Goal: Feedback & Contribution: Contribute content

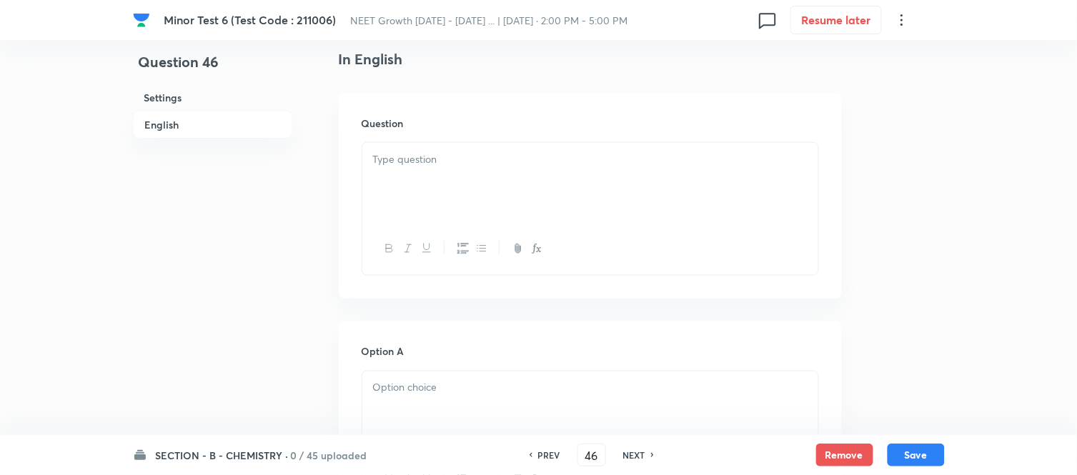
scroll to position [397, 0]
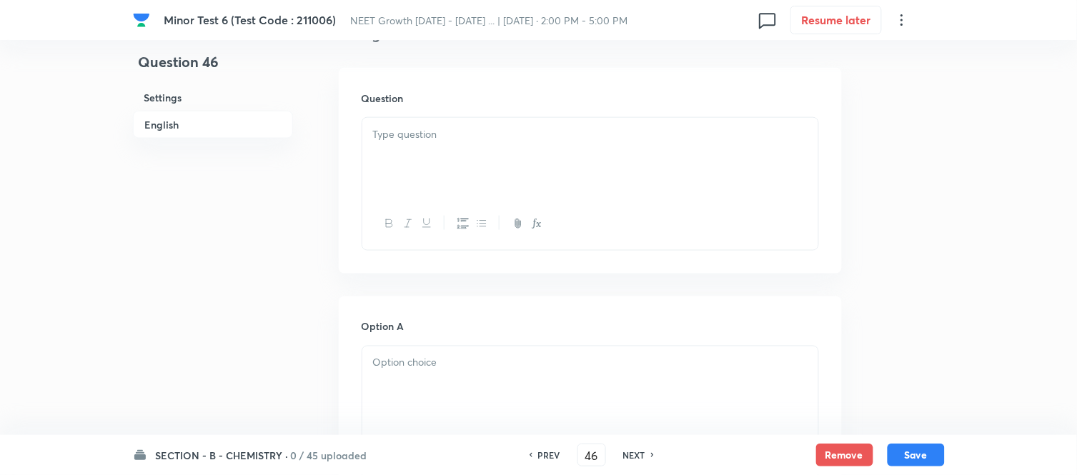
click at [496, 139] on p at bounding box center [590, 135] width 435 height 16
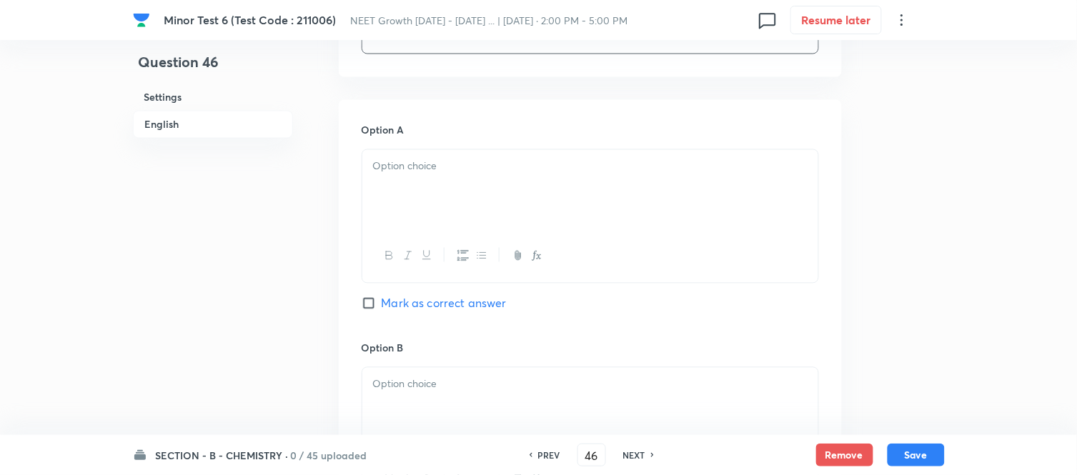
scroll to position [635, 0]
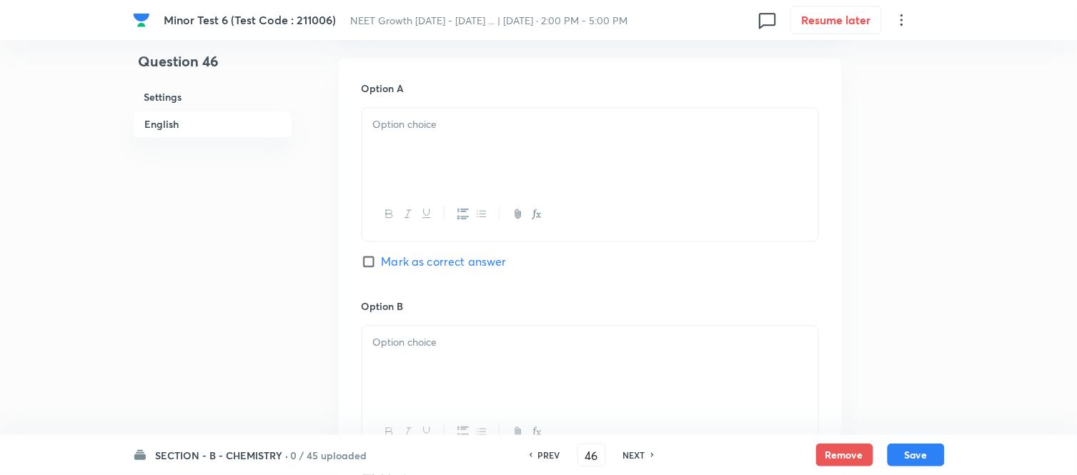
click at [480, 139] on div at bounding box center [590, 149] width 456 height 80
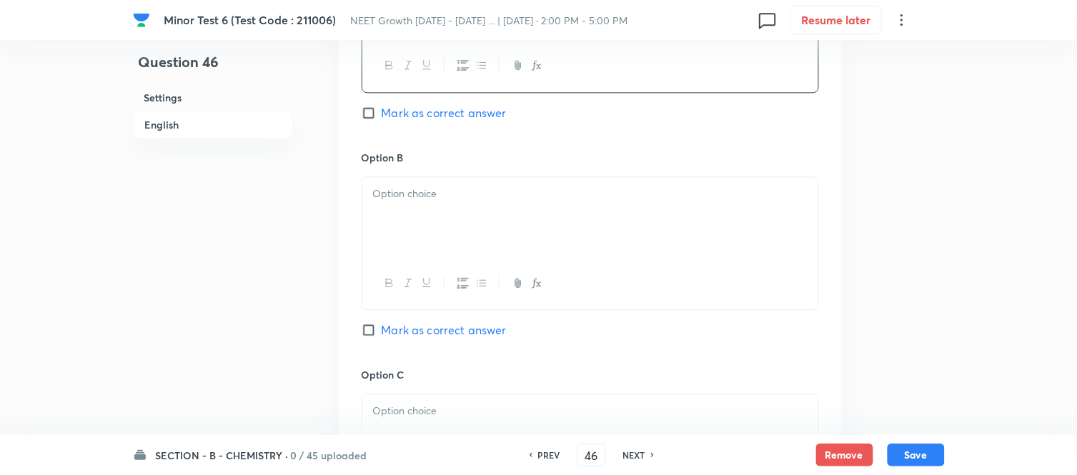
scroll to position [794, 0]
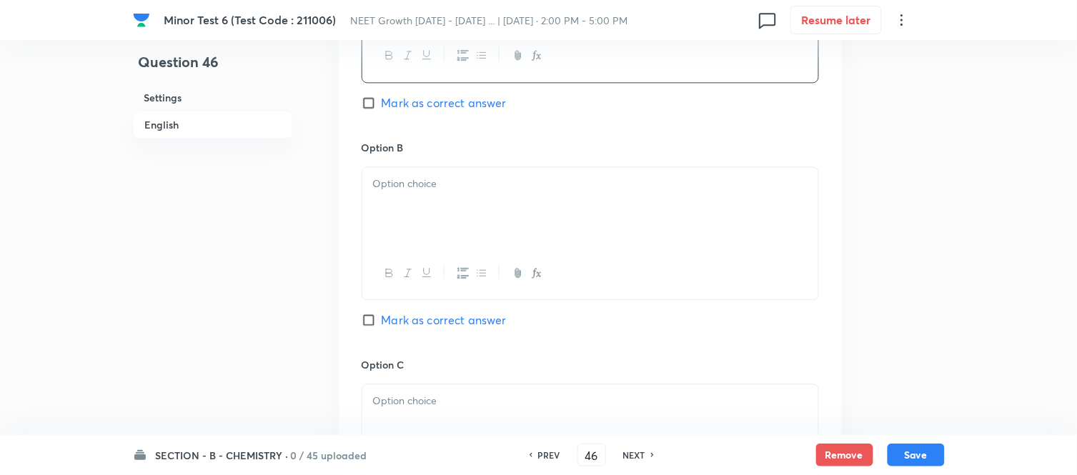
click at [560, 199] on div at bounding box center [590, 207] width 456 height 80
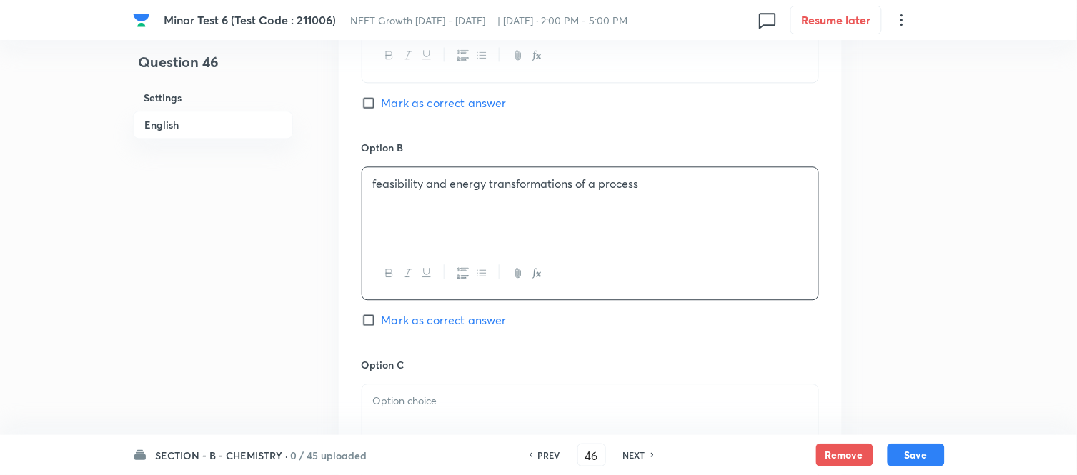
scroll to position [874, 0]
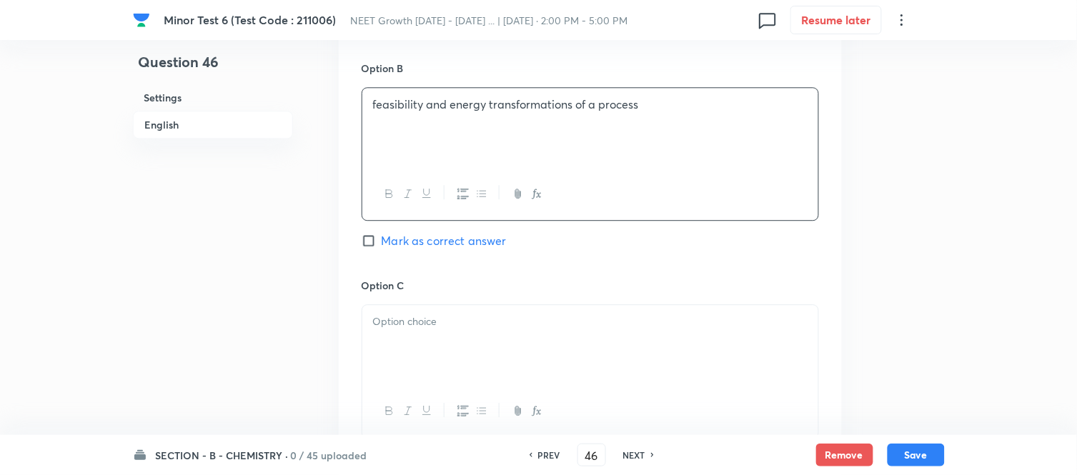
click at [376, 105] on p "feasibility and energy transformations of a process" at bounding box center [590, 105] width 435 height 16
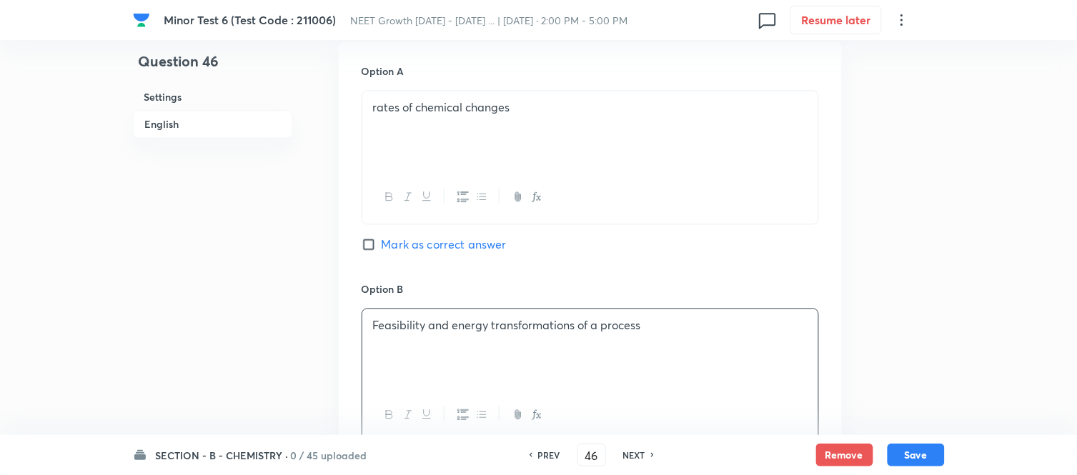
scroll to position [635, 0]
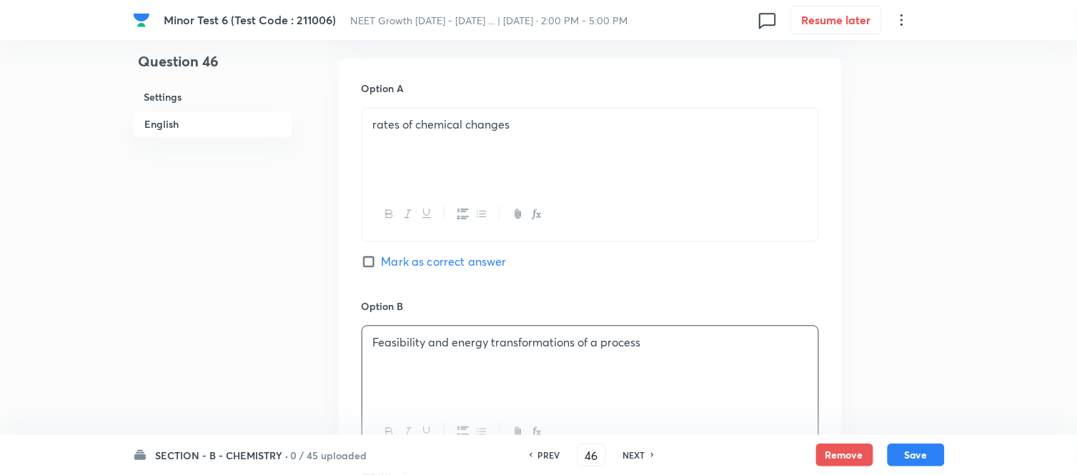
click at [377, 125] on p "rates of chemical changes" at bounding box center [590, 125] width 435 height 16
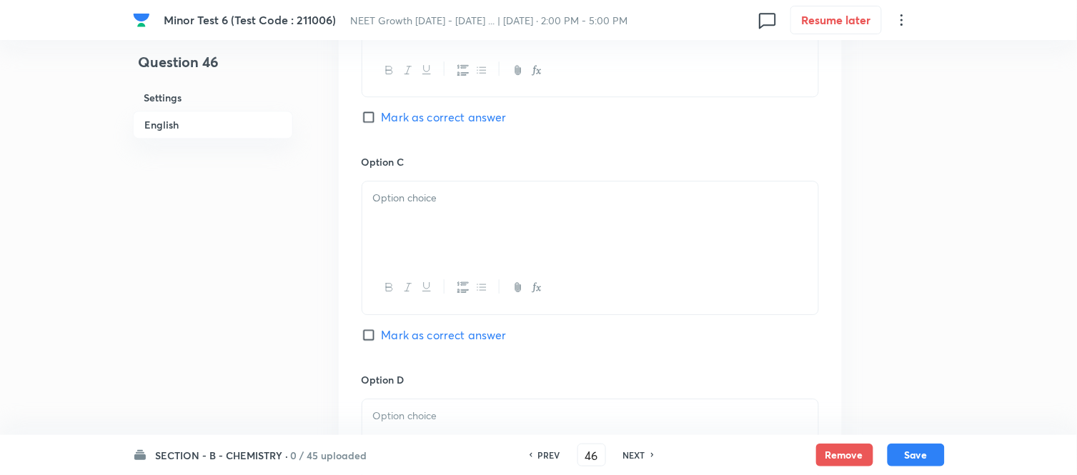
scroll to position [1032, 0]
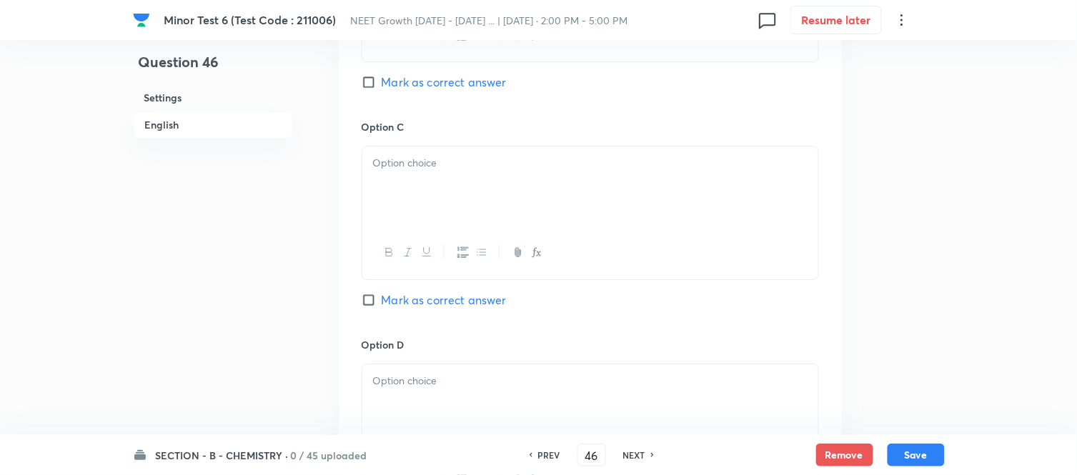
click at [554, 165] on p at bounding box center [590, 163] width 435 height 16
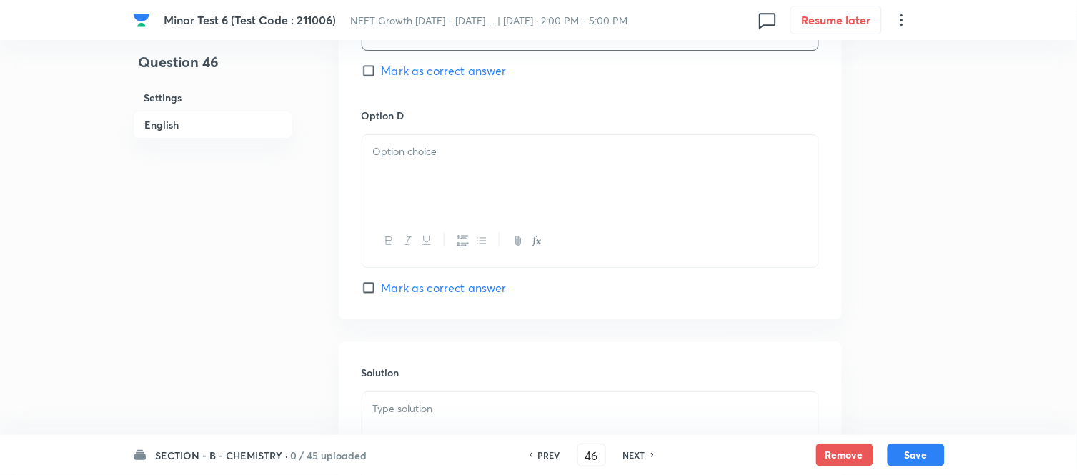
scroll to position [1270, 0]
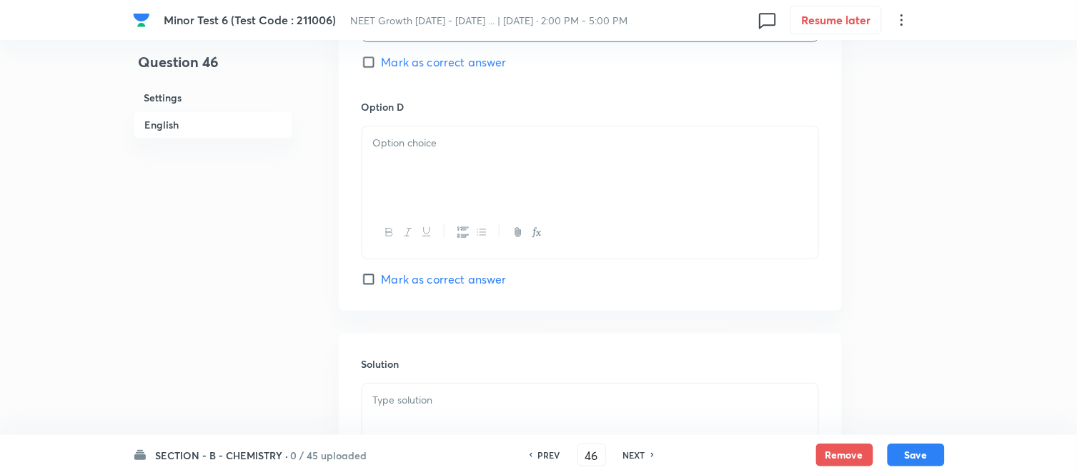
click at [544, 150] on p at bounding box center [590, 143] width 435 height 16
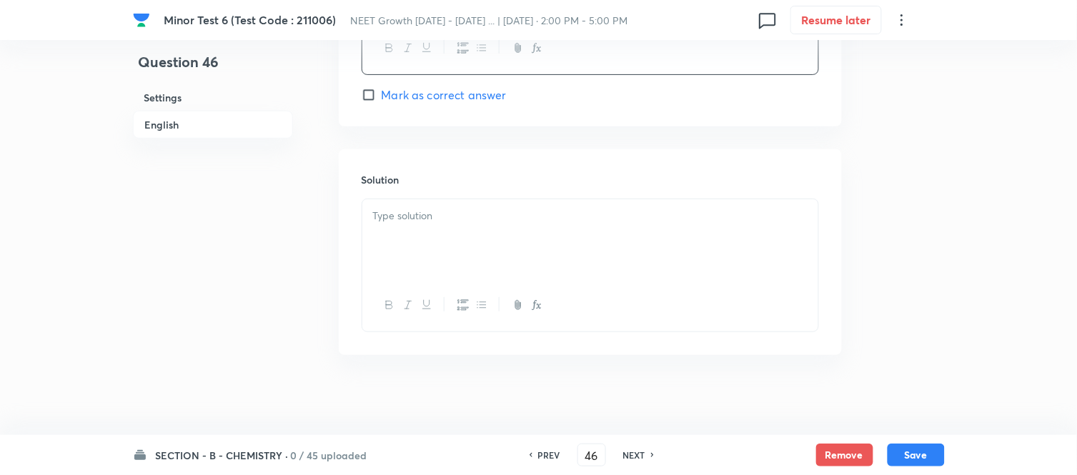
scroll to position [1463, 0]
click at [525, 229] on div at bounding box center [590, 234] width 456 height 80
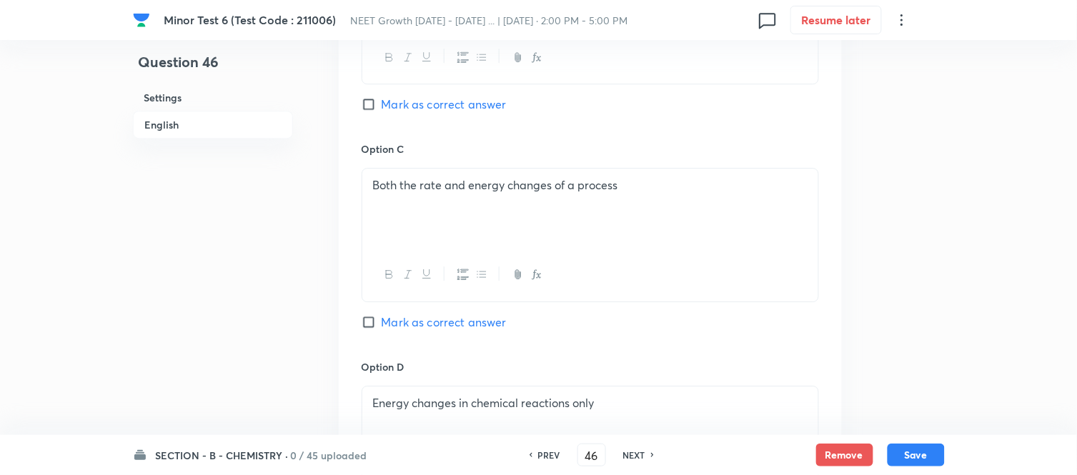
scroll to position [987, 0]
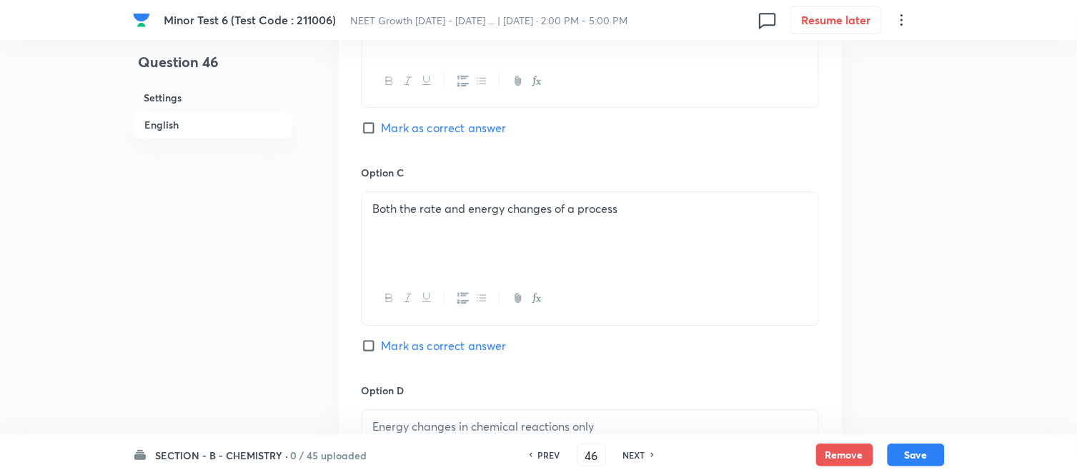
click at [369, 129] on input "Mark as correct answer" at bounding box center [372, 128] width 20 height 14
checkbox input "true"
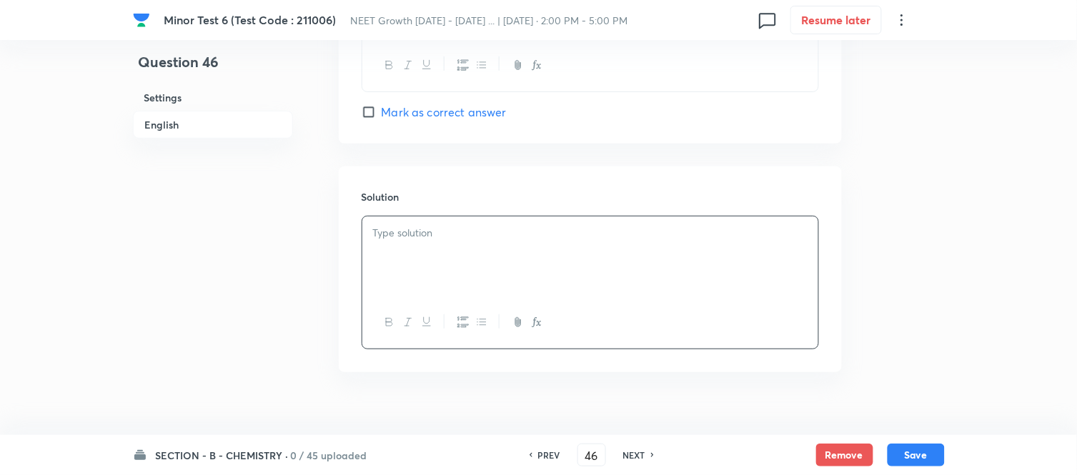
scroll to position [1463, 0]
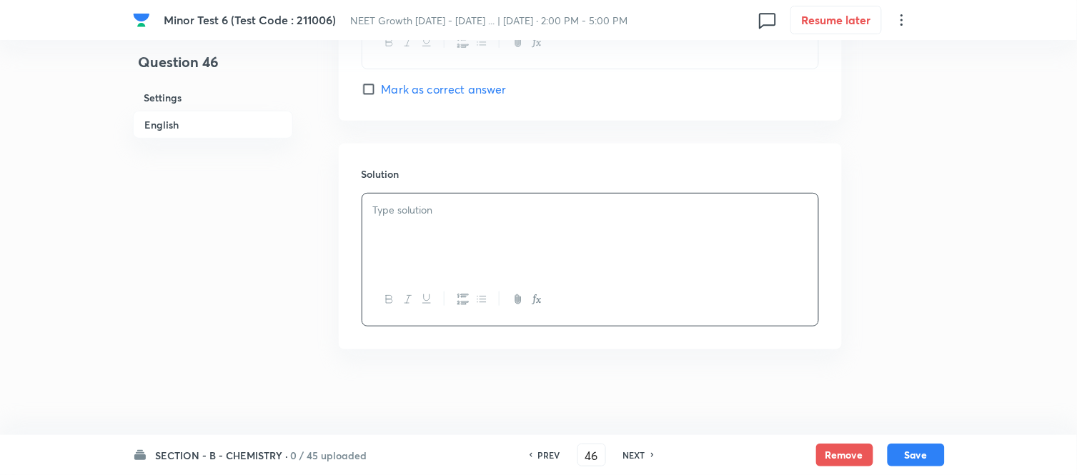
click at [503, 201] on div at bounding box center [590, 234] width 456 height 80
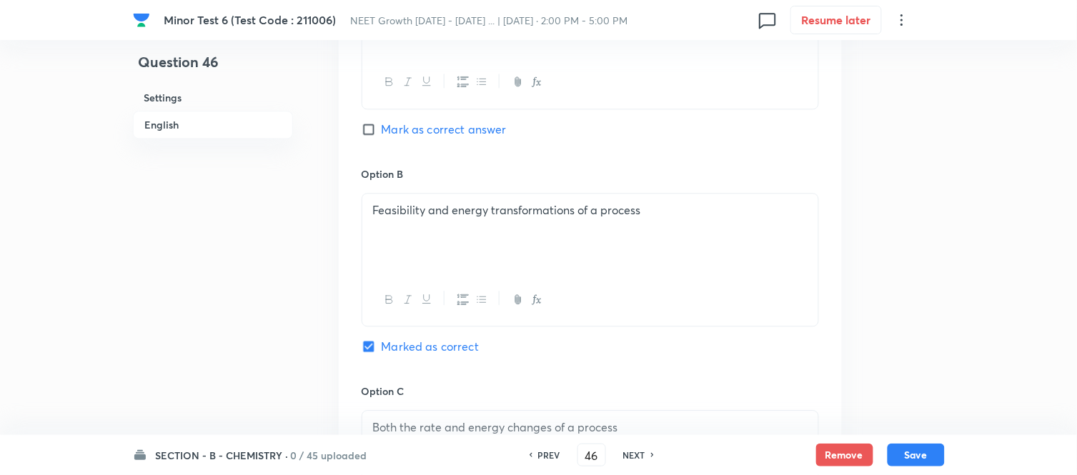
scroll to position [748, 0]
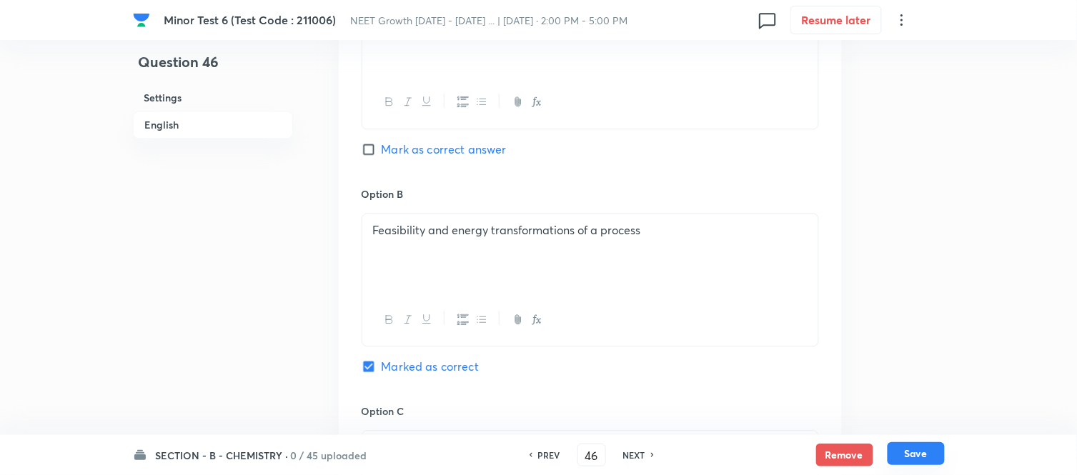
click at [919, 458] on button "Save" at bounding box center [916, 454] width 57 height 23
type input "47"
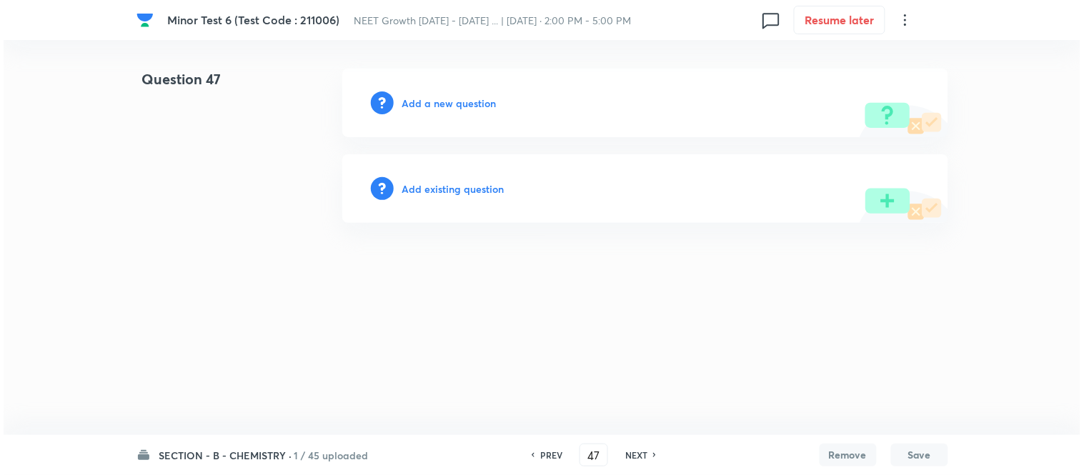
scroll to position [0, 0]
click at [439, 104] on h6 "Add a new question" at bounding box center [449, 103] width 94 height 15
click at [439, 104] on h6 "Choose a question type" at bounding box center [457, 103] width 110 height 15
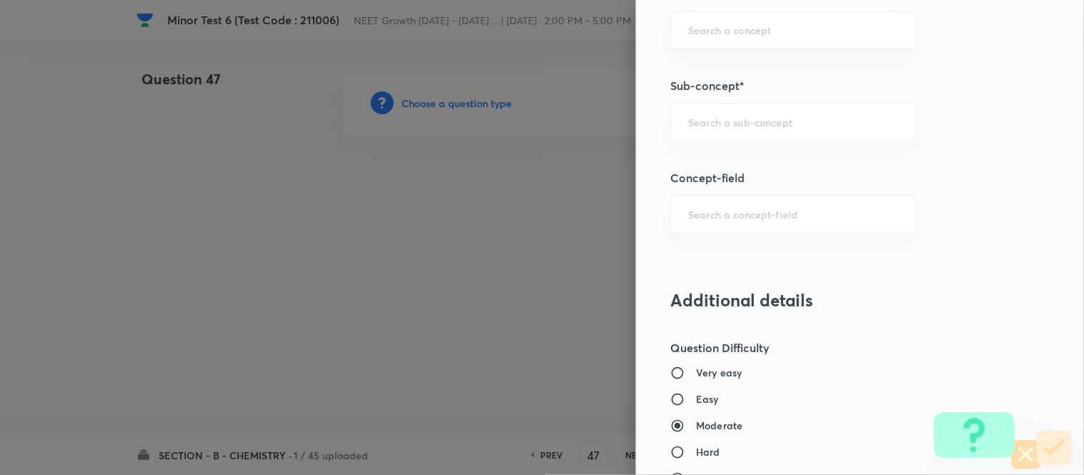
scroll to position [953, 0]
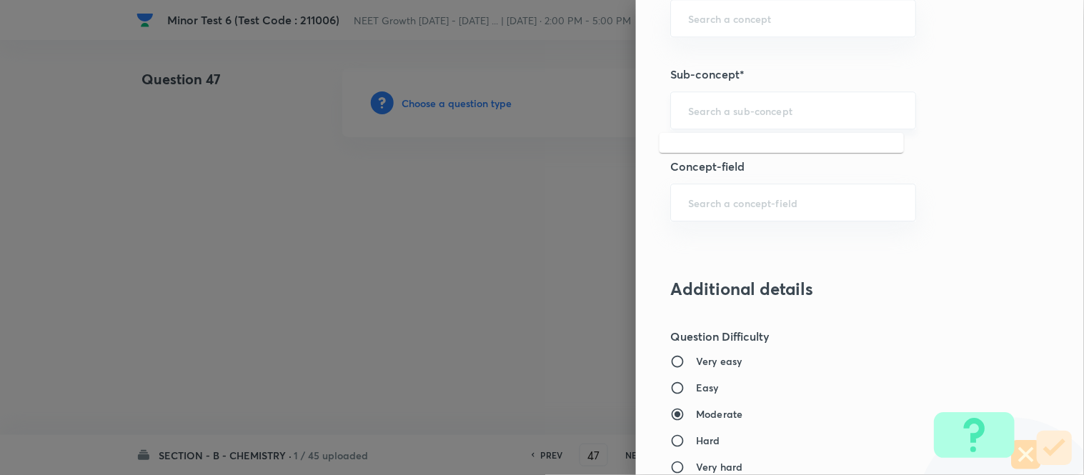
click at [791, 108] on input "text" at bounding box center [793, 111] width 210 height 14
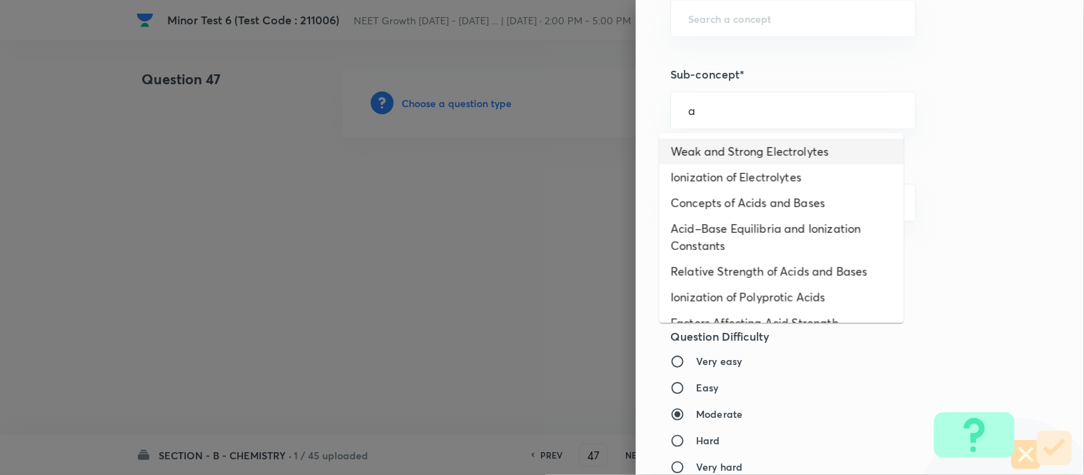
click at [723, 150] on li "Weak and Strong Electrolytes" at bounding box center [782, 152] width 244 height 26
type input "Weak and Strong Electrolytes"
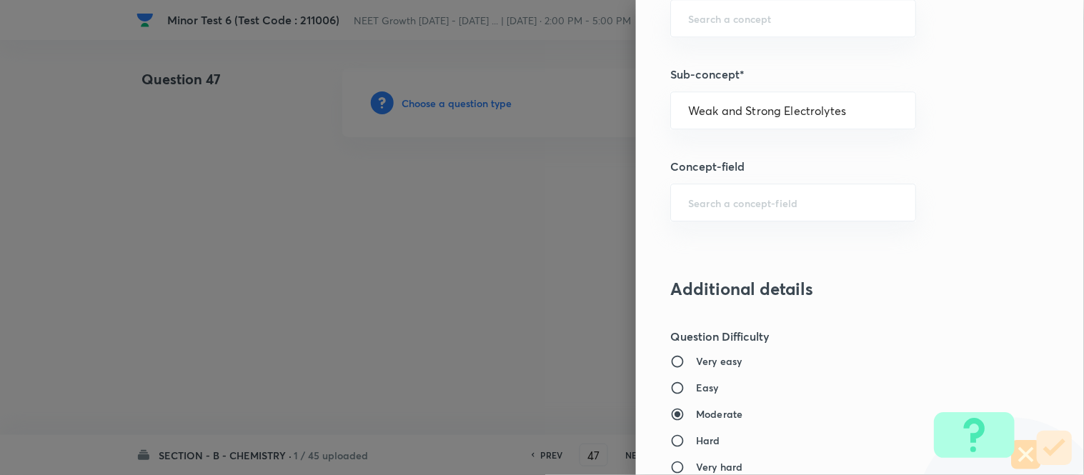
type input "Chemistry"
type input "Physical Chemistry"
type input "Ionic Equilibrium"
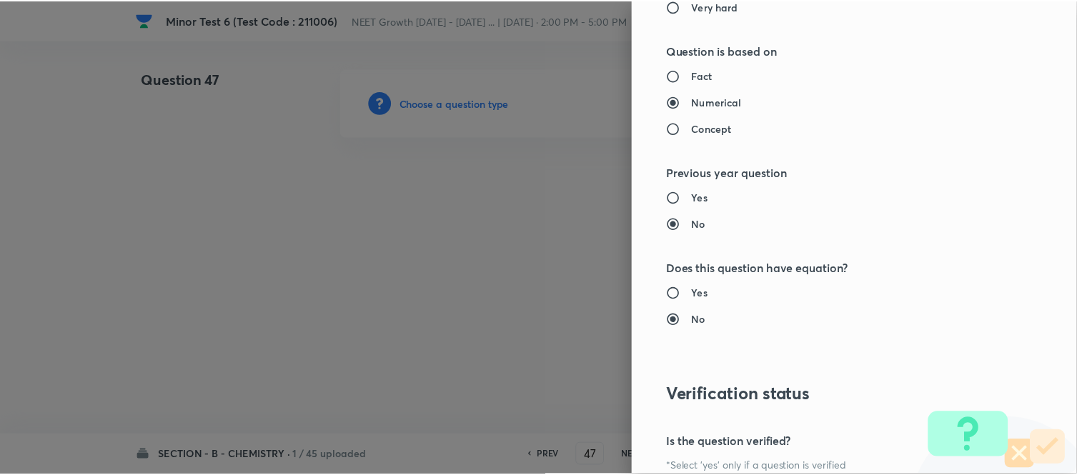
scroll to position [1569, 0]
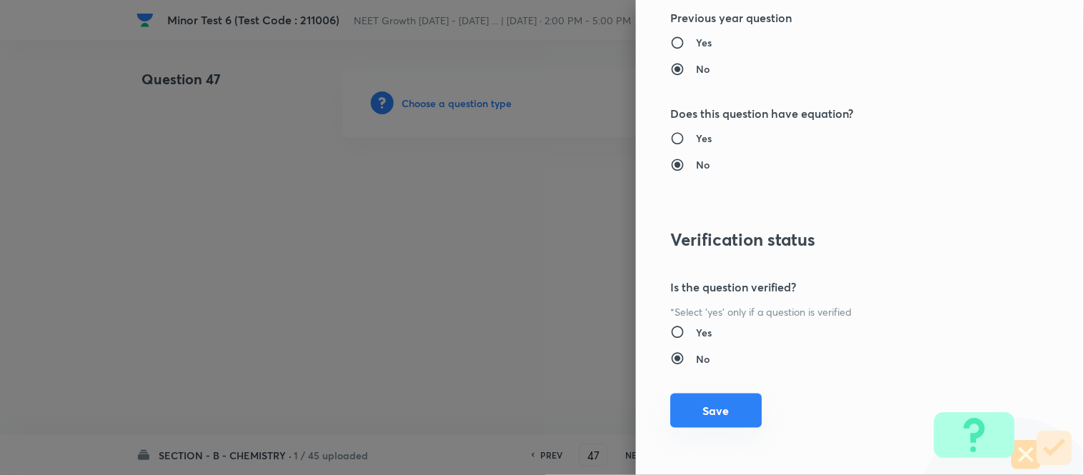
click at [690, 412] on button "Save" at bounding box center [717, 411] width 92 height 34
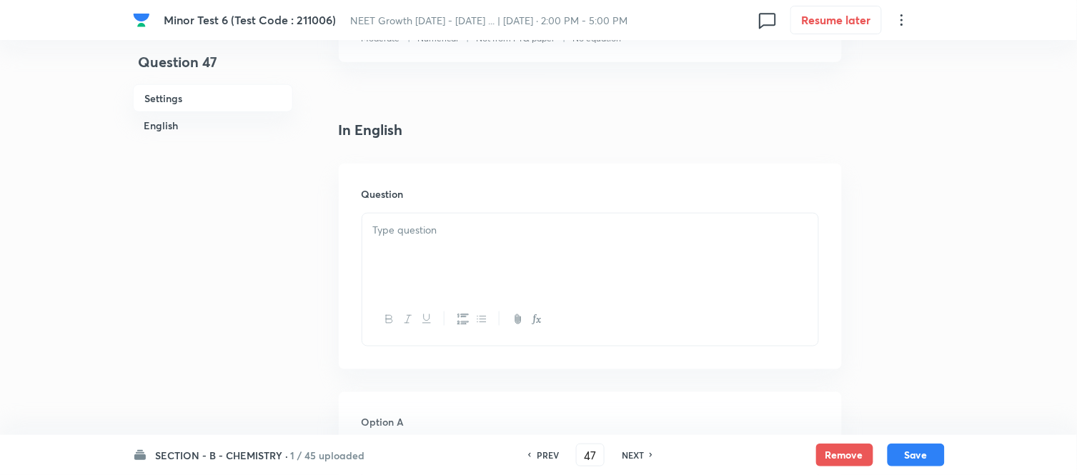
scroll to position [317, 0]
click at [540, 215] on p at bounding box center [590, 214] width 435 height 16
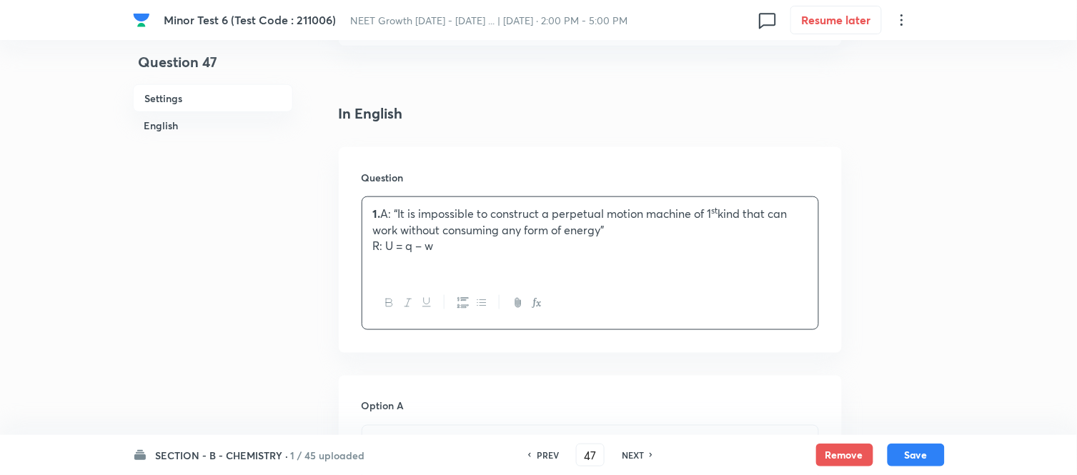
click at [381, 209] on p "1. A: “It is impossible to construct a perpetual motion machine of 1 st kind th…" at bounding box center [590, 222] width 435 height 32
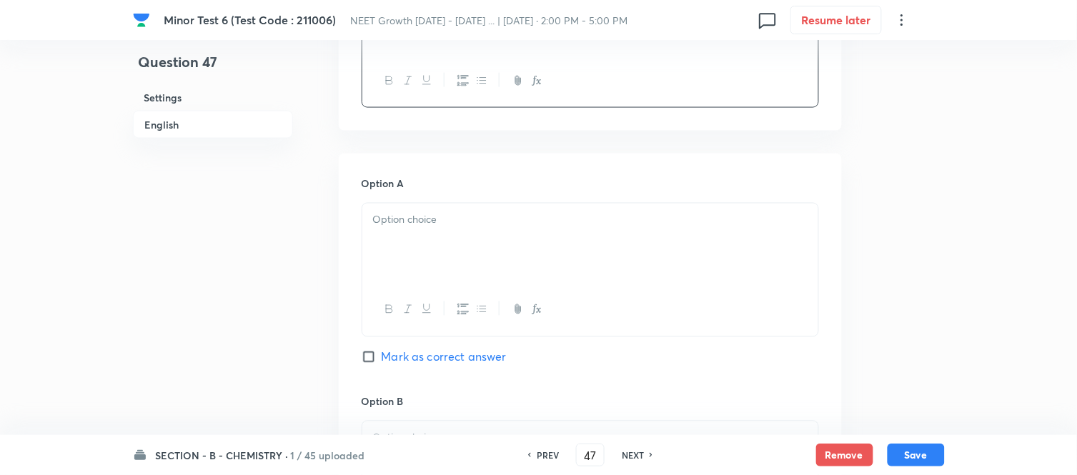
scroll to position [555, 0]
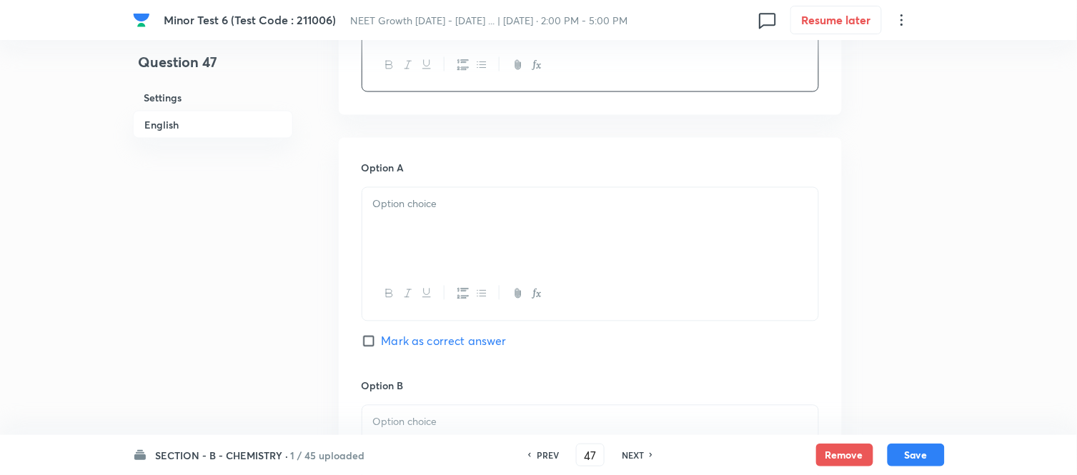
click at [545, 209] on p at bounding box center [590, 205] width 435 height 16
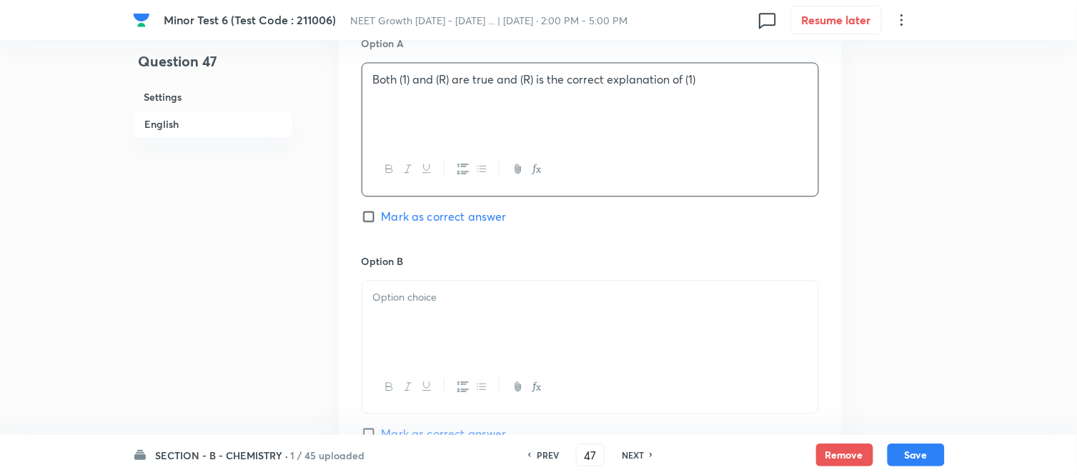
scroll to position [715, 0]
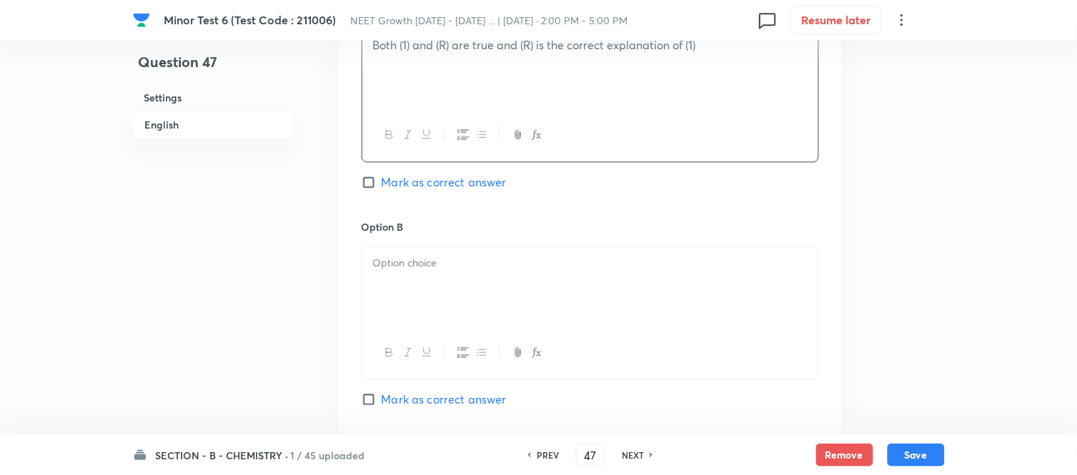
click at [511, 275] on div at bounding box center [590, 287] width 456 height 80
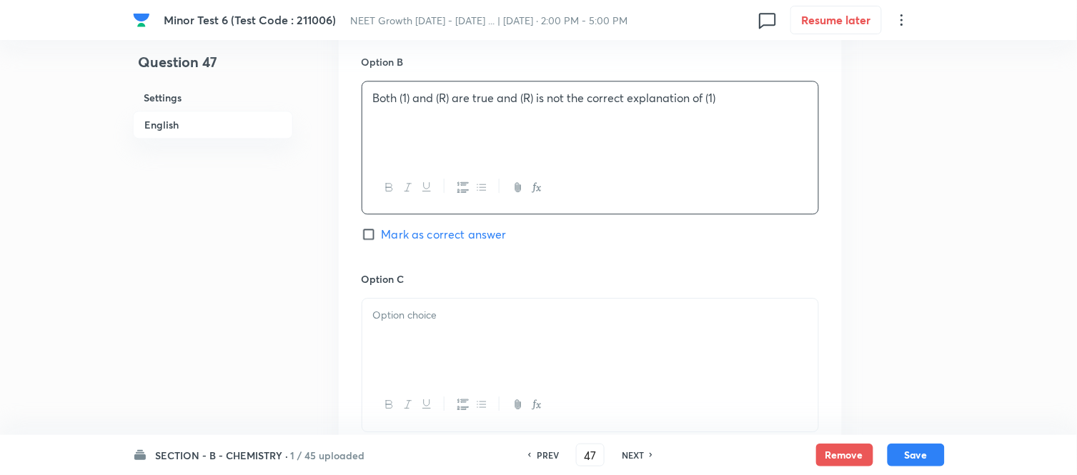
scroll to position [953, 0]
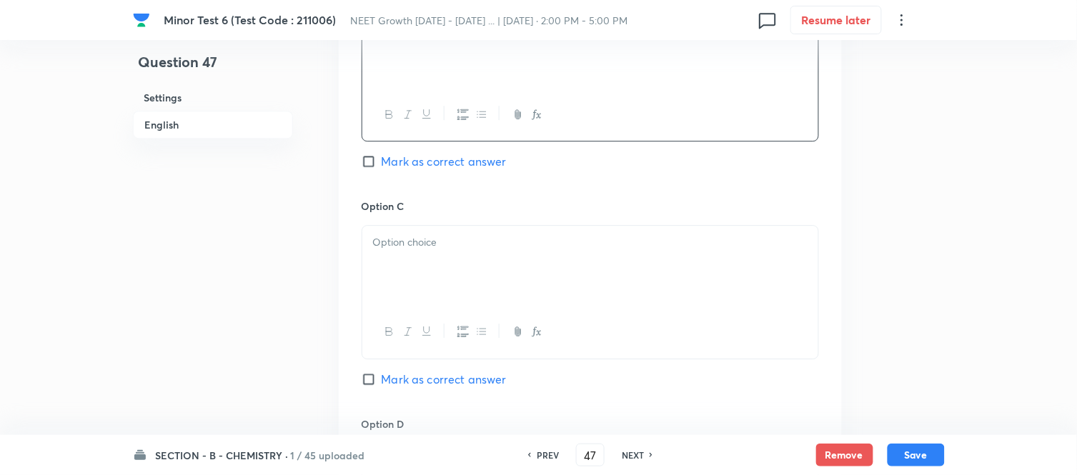
click at [511, 275] on div at bounding box center [590, 266] width 456 height 80
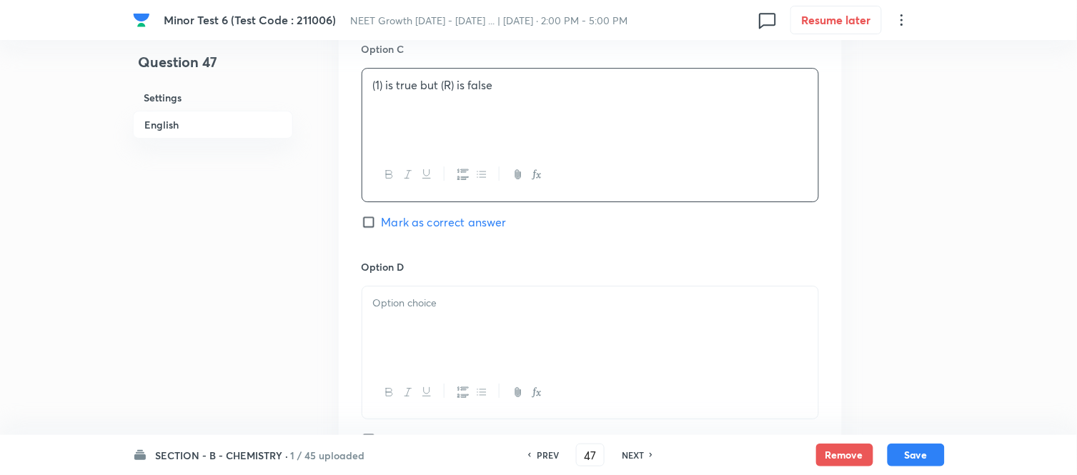
scroll to position [1112, 0]
click at [510, 300] on p at bounding box center [590, 302] width 435 height 16
click at [373, 222] on input "Mark as correct answer" at bounding box center [372, 221] width 20 height 14
checkbox input "true"
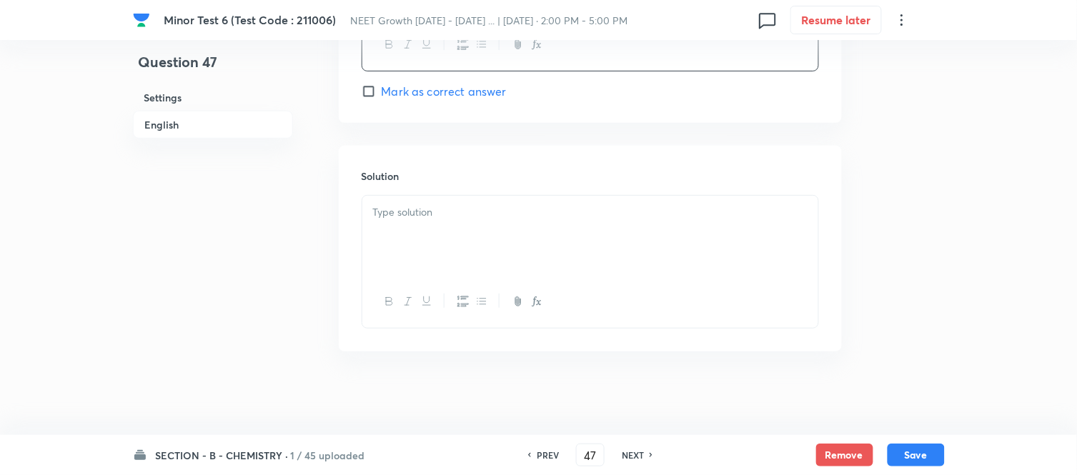
scroll to position [1463, 0]
click at [505, 226] on div at bounding box center [590, 234] width 456 height 80
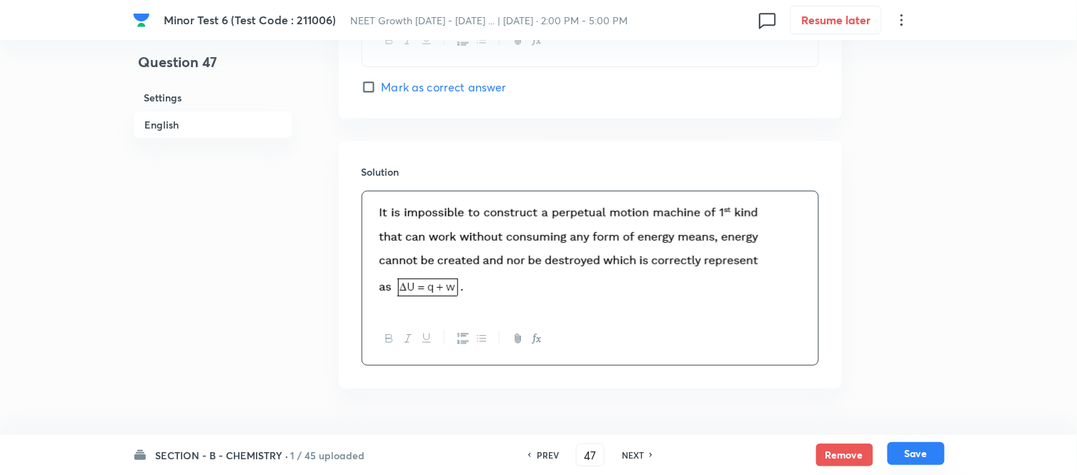
click at [911, 453] on button "Save" at bounding box center [916, 454] width 57 height 23
type input "48"
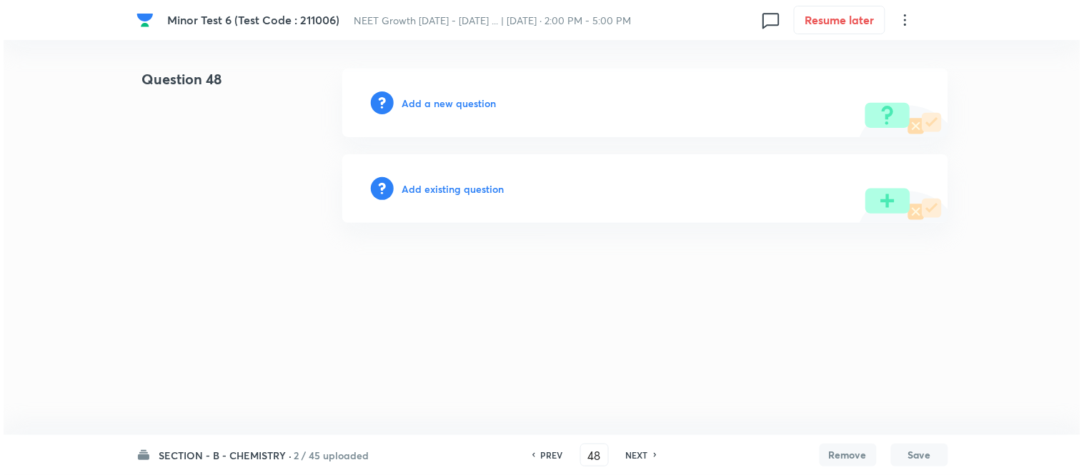
scroll to position [0, 0]
click at [430, 104] on h6 "Add a new question" at bounding box center [449, 103] width 94 height 15
click at [430, 104] on h6 "Choose a question type" at bounding box center [457, 103] width 110 height 15
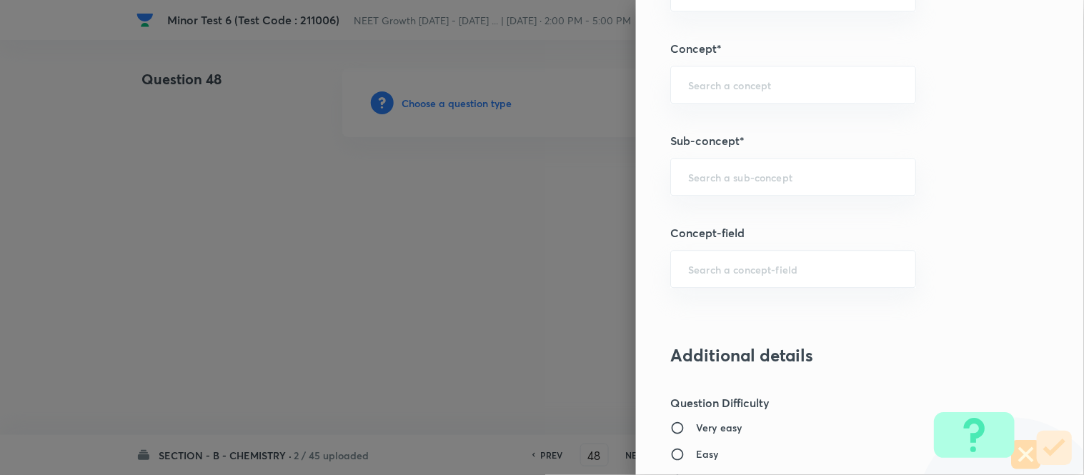
scroll to position [916, 0]
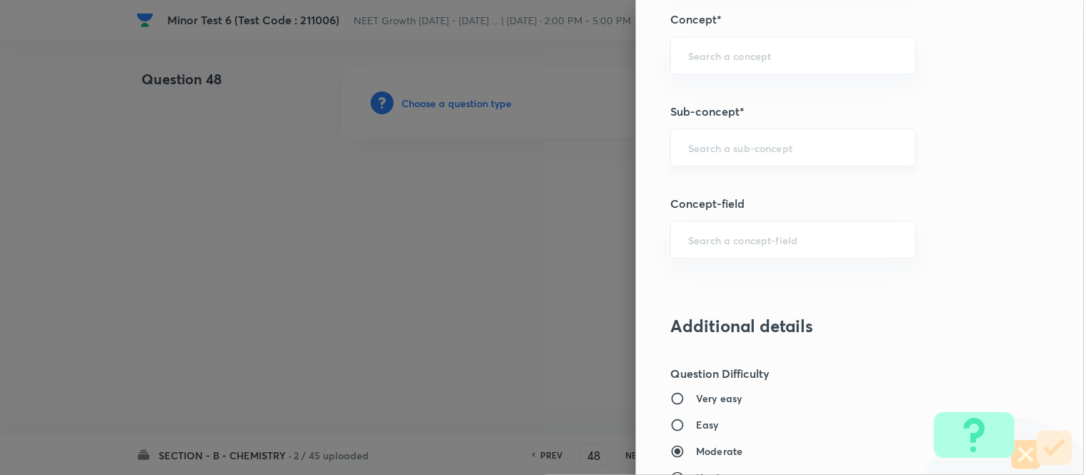
click at [743, 149] on input "text" at bounding box center [793, 148] width 210 height 14
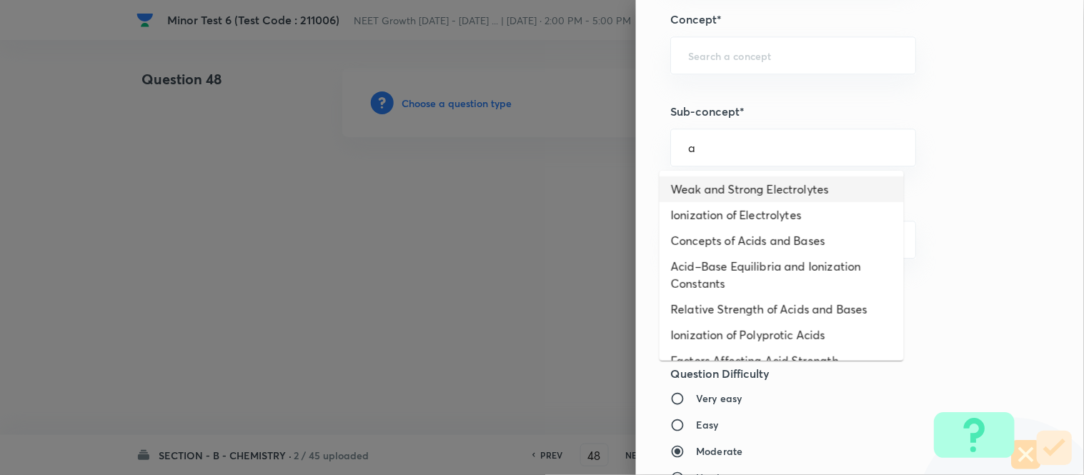
click at [737, 190] on li "Weak and Strong Electrolytes" at bounding box center [782, 190] width 244 height 26
type input "Weak and Strong Electrolytes"
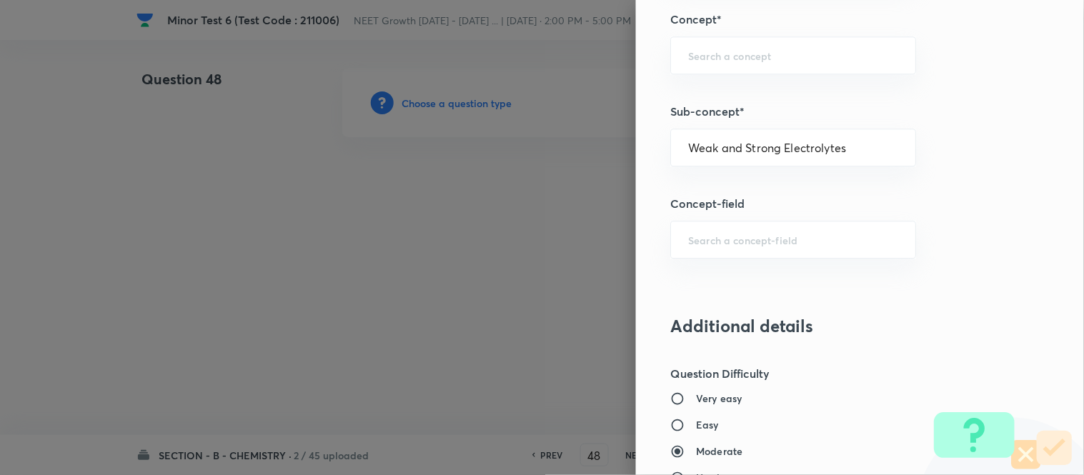
type input "Chemistry"
type input "Physical Chemistry"
type input "Ionic Equilibrium"
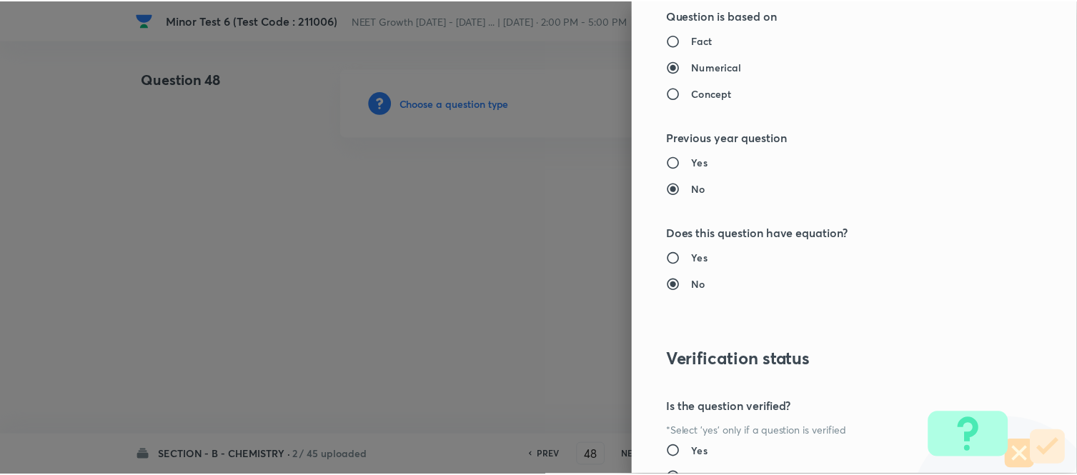
scroll to position [1569, 0]
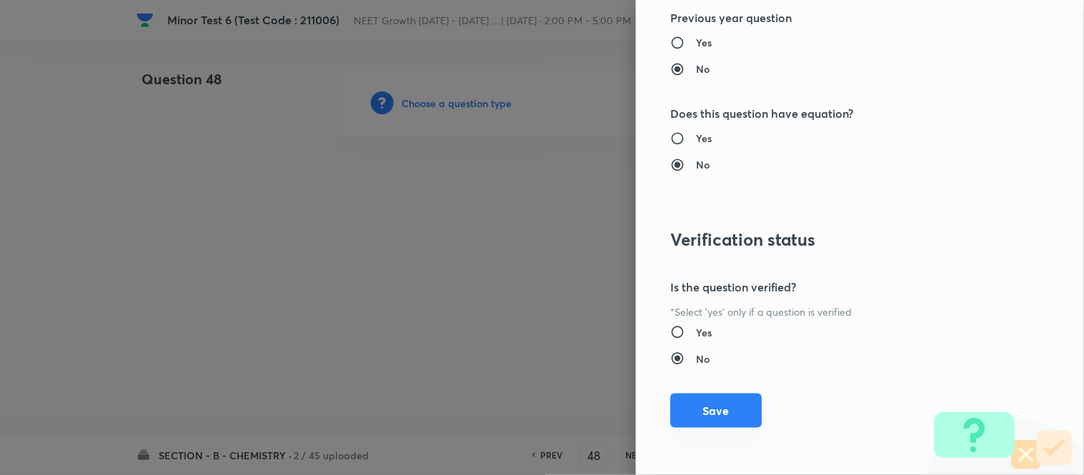
click at [703, 410] on button "Save" at bounding box center [717, 411] width 92 height 34
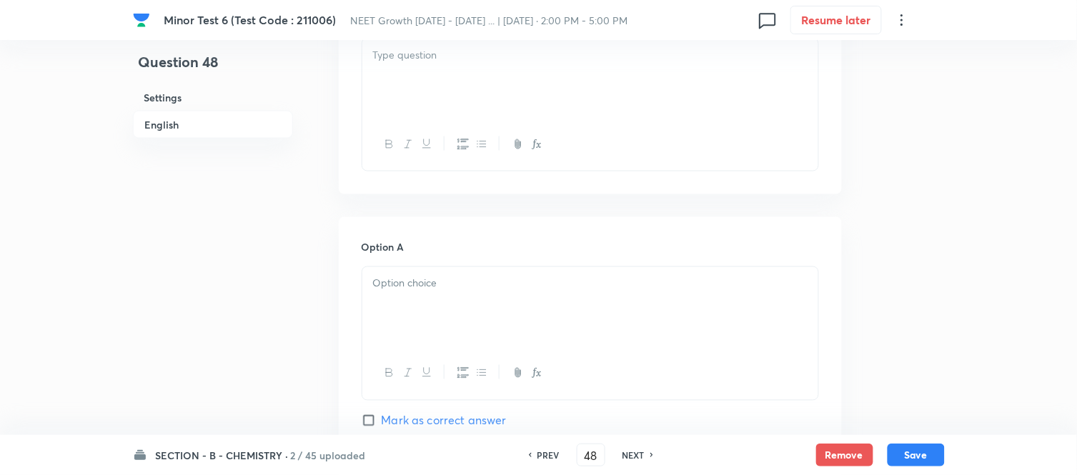
scroll to position [397, 0]
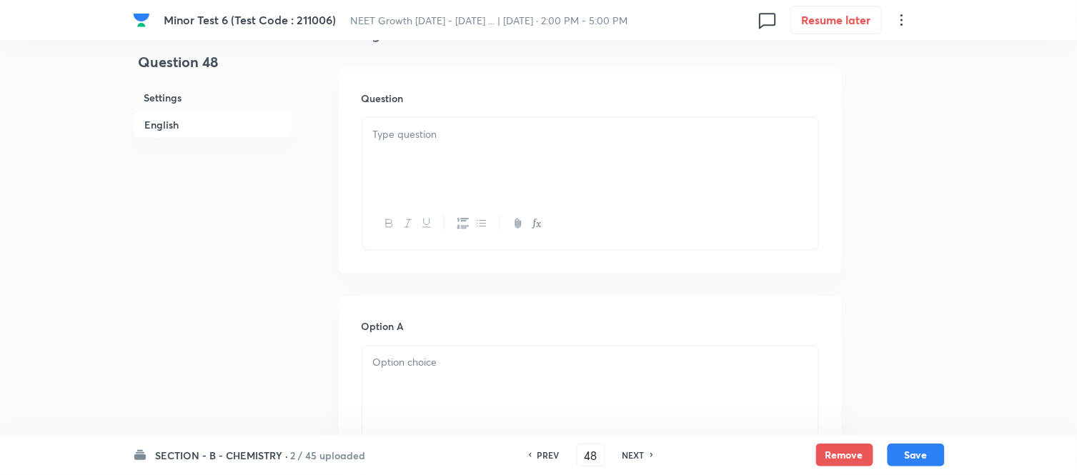
click at [503, 142] on p at bounding box center [590, 135] width 435 height 16
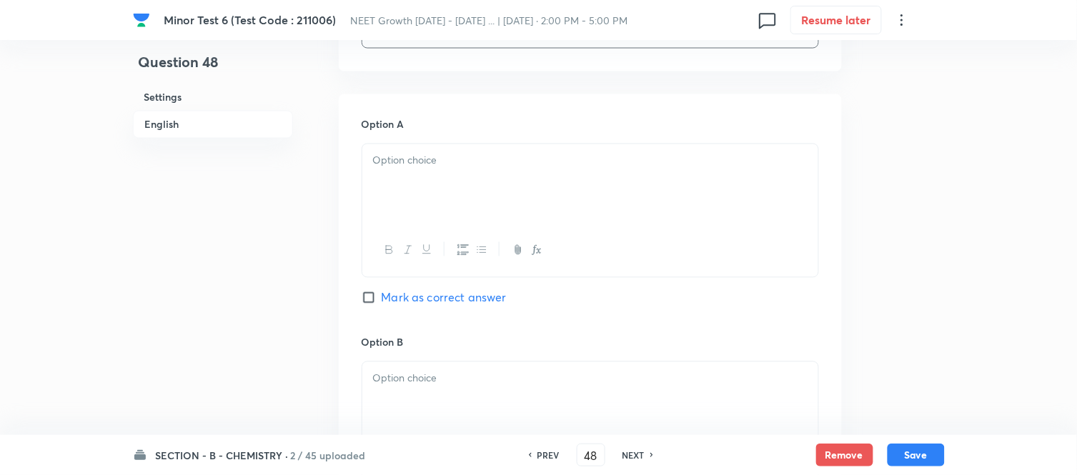
scroll to position [635, 0]
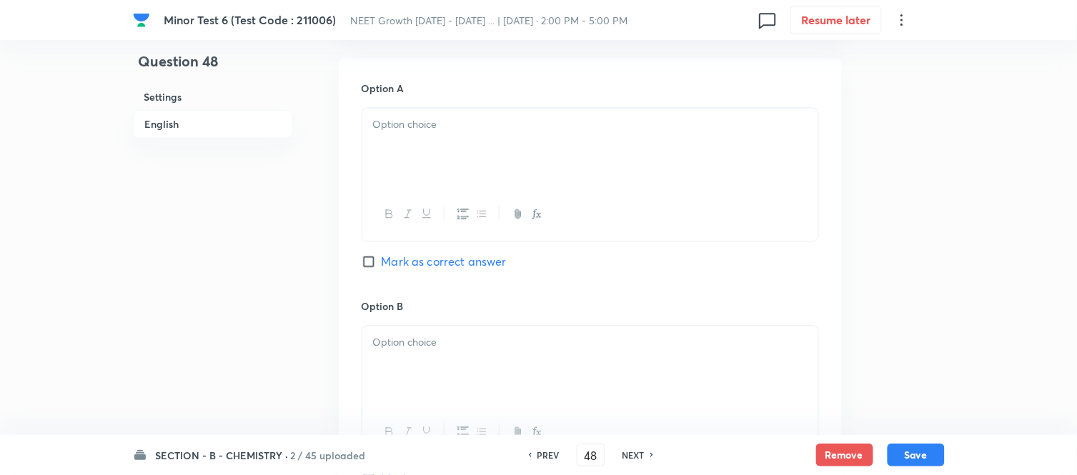
click at [475, 140] on div at bounding box center [590, 149] width 456 height 80
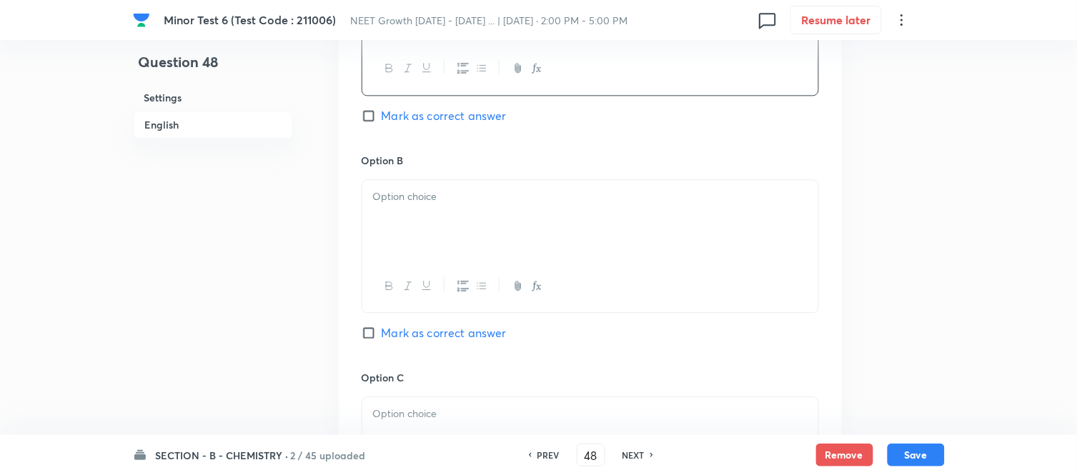
scroll to position [794, 0]
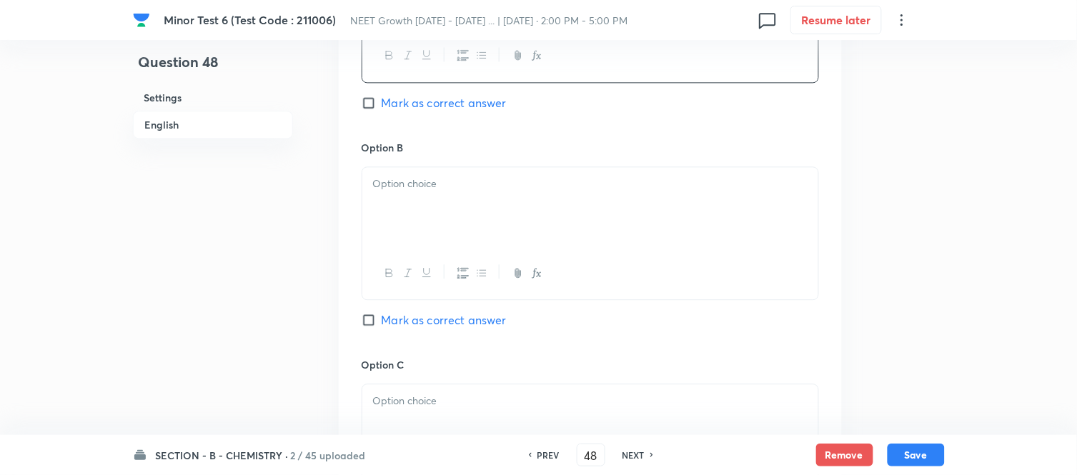
click at [486, 186] on p at bounding box center [590, 184] width 435 height 16
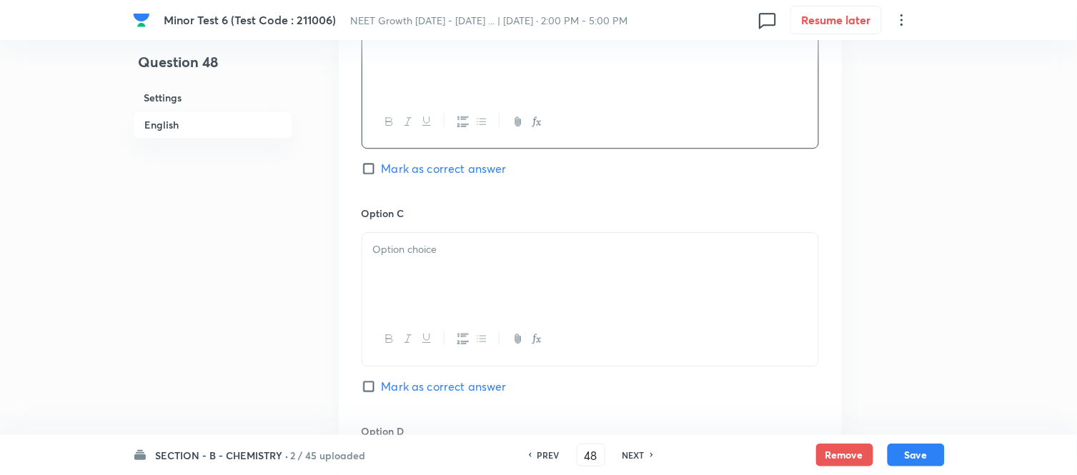
scroll to position [953, 0]
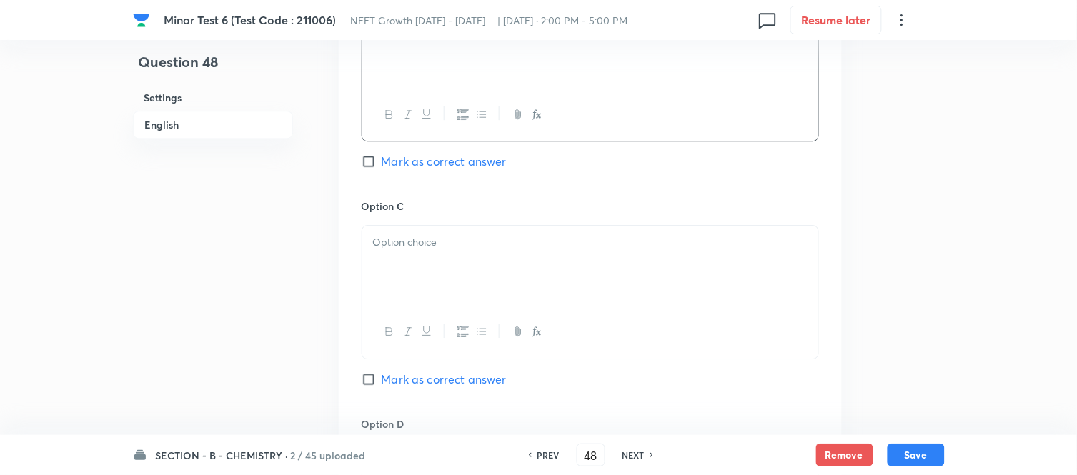
click at [488, 244] on p at bounding box center [590, 242] width 435 height 16
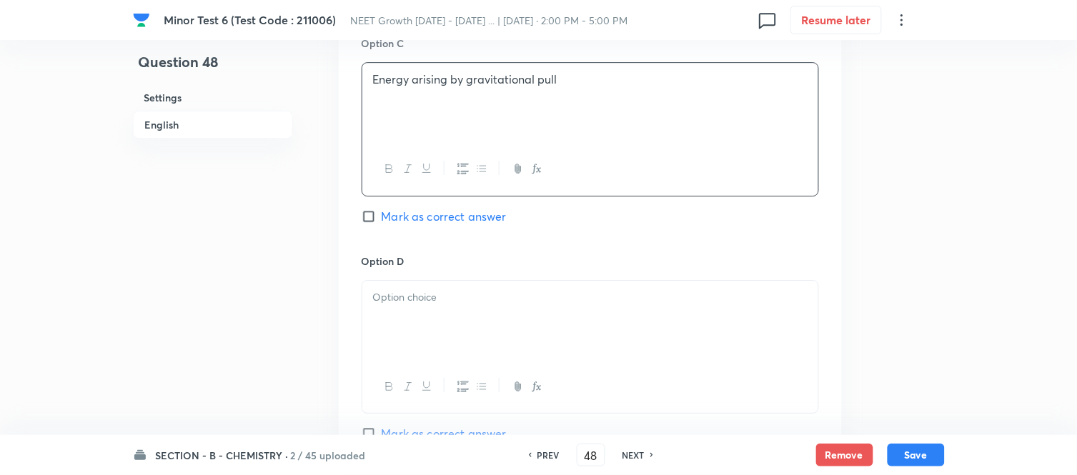
scroll to position [1191, 0]
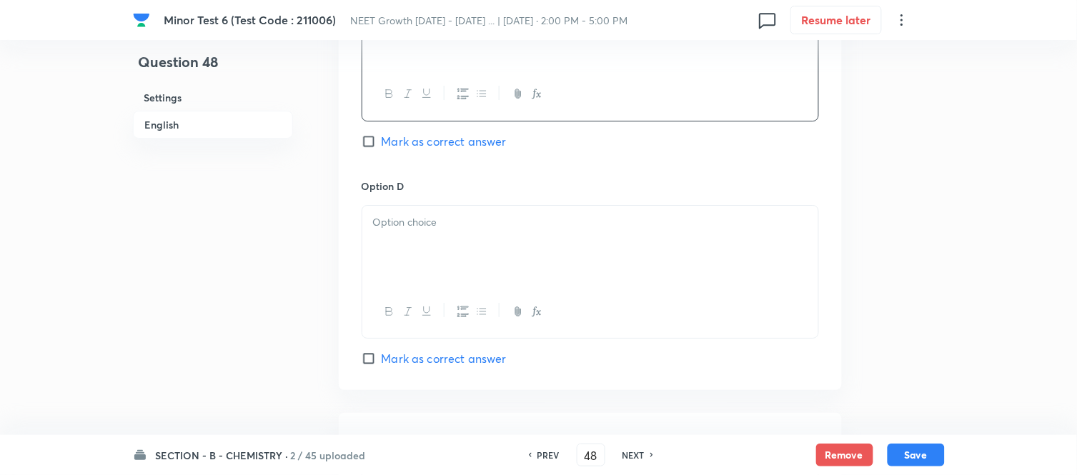
click at [493, 246] on div at bounding box center [590, 246] width 456 height 80
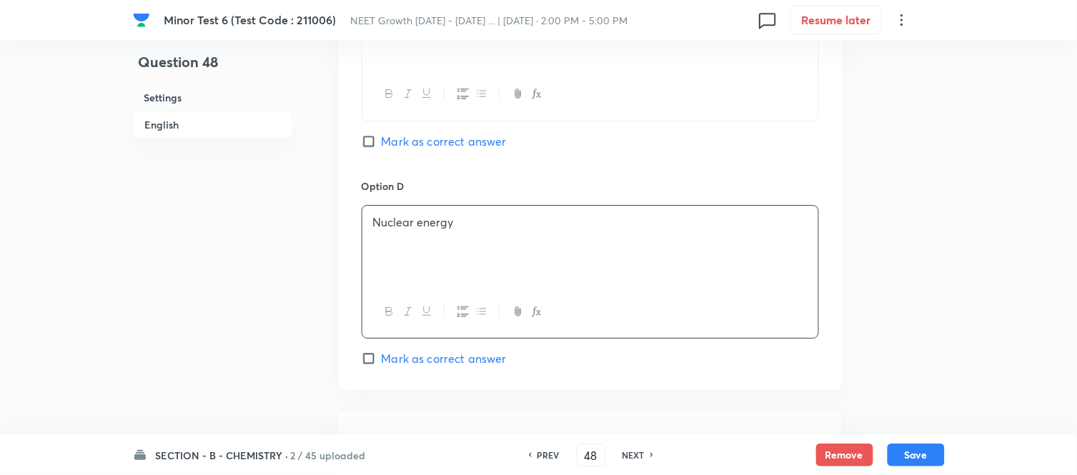
click at [370, 146] on input "Mark as correct answer" at bounding box center [372, 141] width 20 height 14
checkbox input "true"
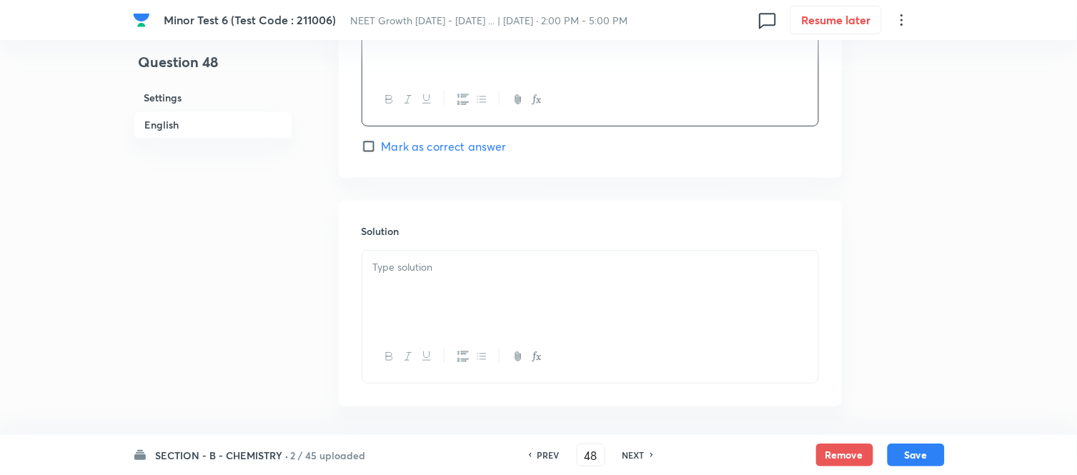
scroll to position [1430, 0]
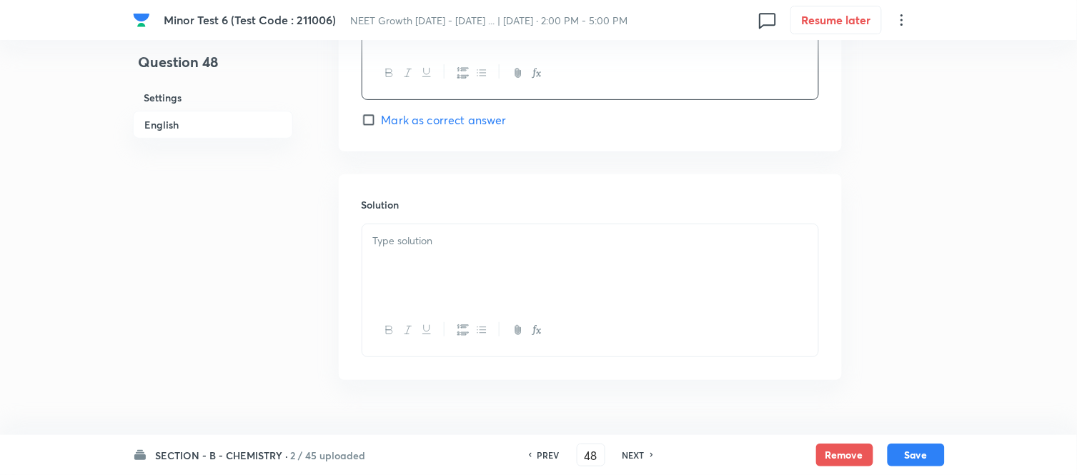
click at [508, 243] on p at bounding box center [590, 241] width 435 height 16
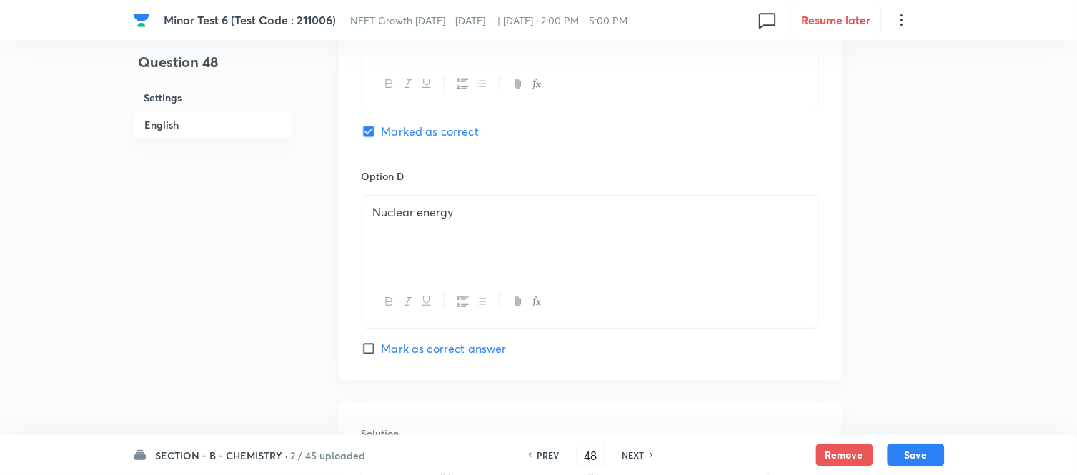
scroll to position [1191, 0]
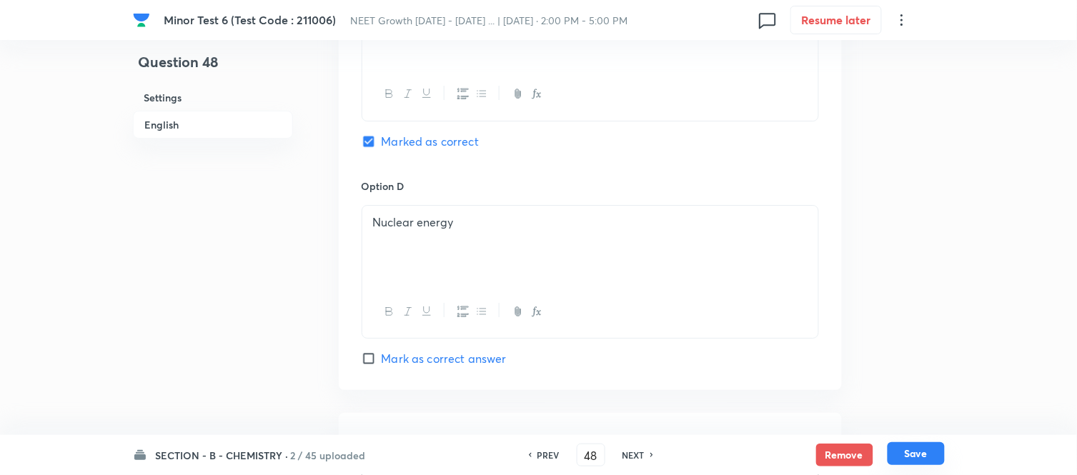
click at [916, 453] on button "Save" at bounding box center [916, 454] width 57 height 23
type input "49"
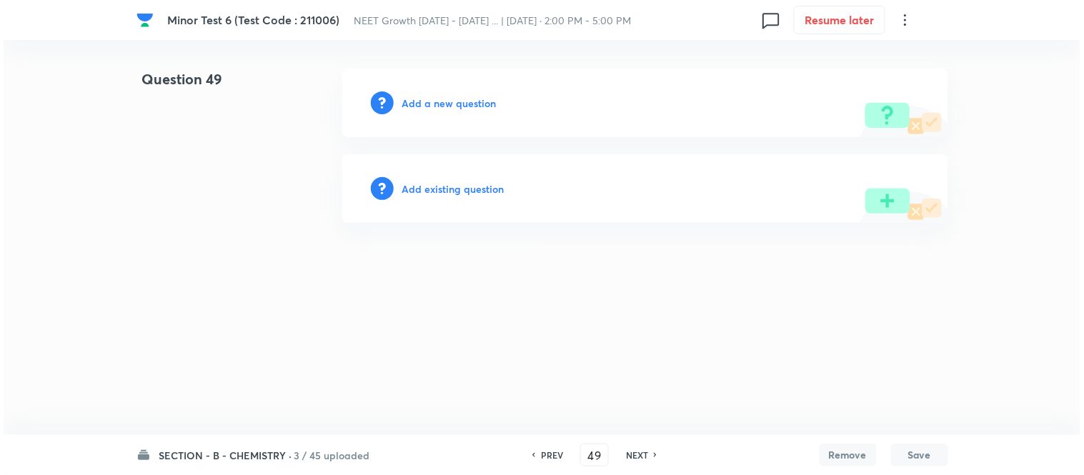
scroll to position [0, 0]
click at [438, 102] on h6 "Add a new question" at bounding box center [449, 103] width 94 height 15
click at [438, 102] on h6 "Choose a question type" at bounding box center [457, 103] width 110 height 15
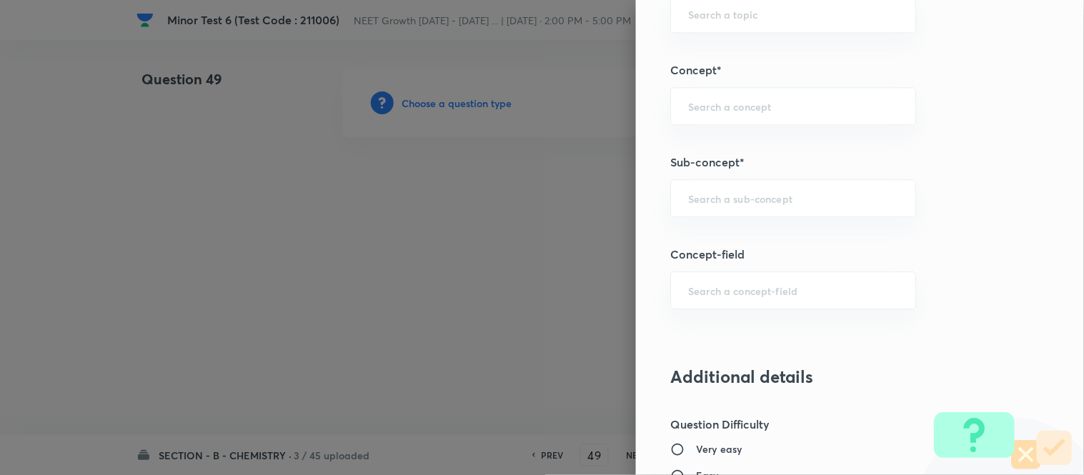
scroll to position [879, 0]
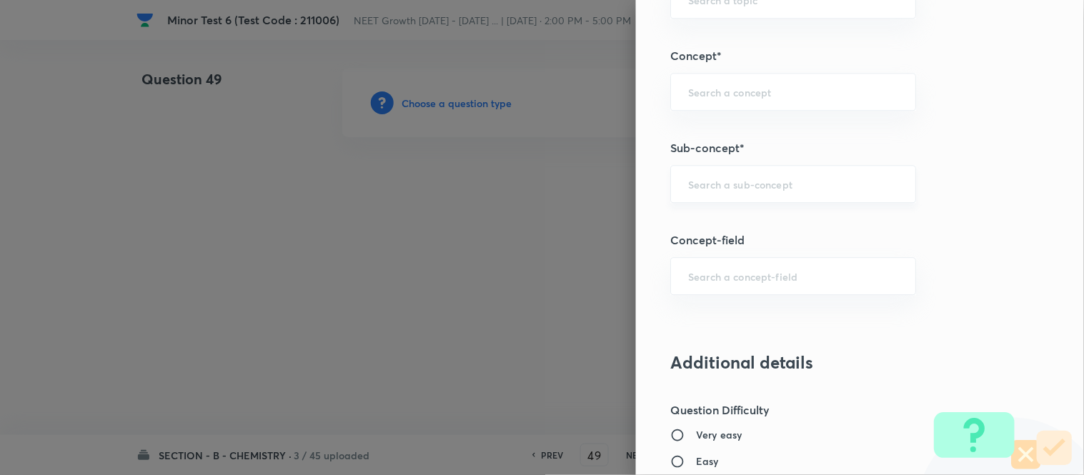
click at [760, 184] on input "text" at bounding box center [793, 184] width 210 height 14
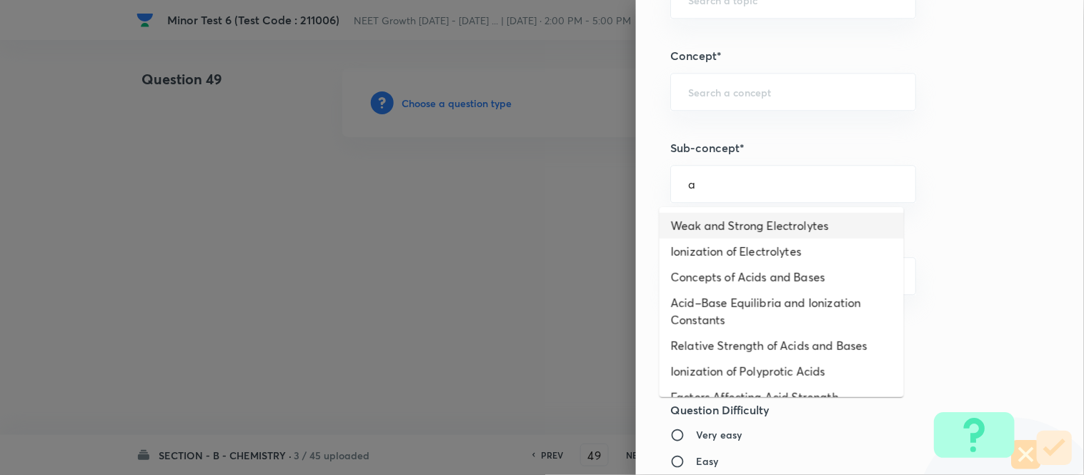
click at [743, 222] on li "Weak and Strong Electrolytes" at bounding box center [782, 226] width 244 height 26
type input "Weak and Strong Electrolytes"
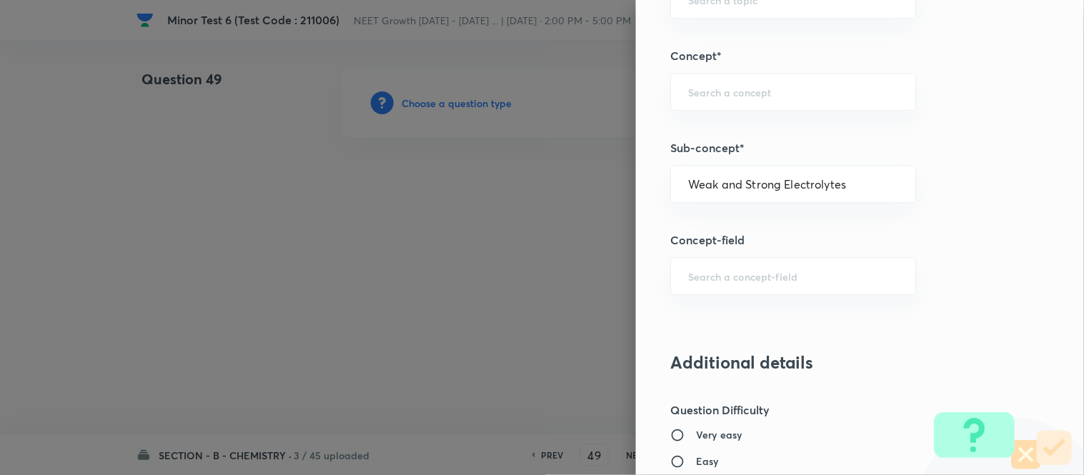
type input "Chemistry"
type input "Physical Chemistry"
type input "Ionic Equilibrium"
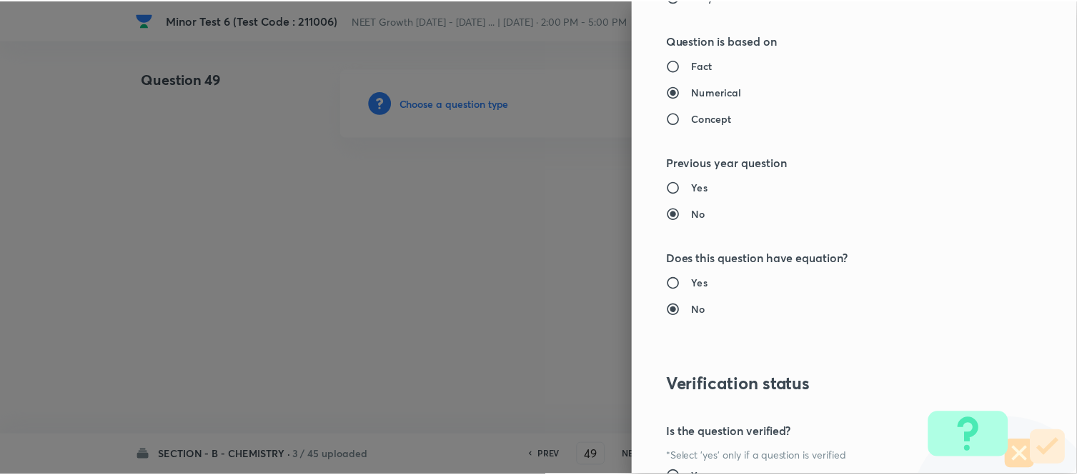
scroll to position [1569, 0]
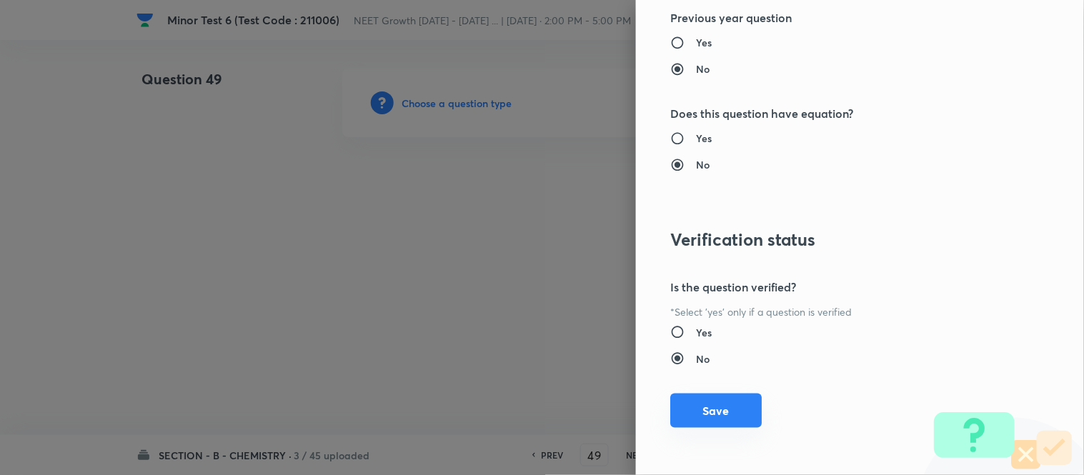
click at [704, 413] on button "Save" at bounding box center [717, 411] width 92 height 34
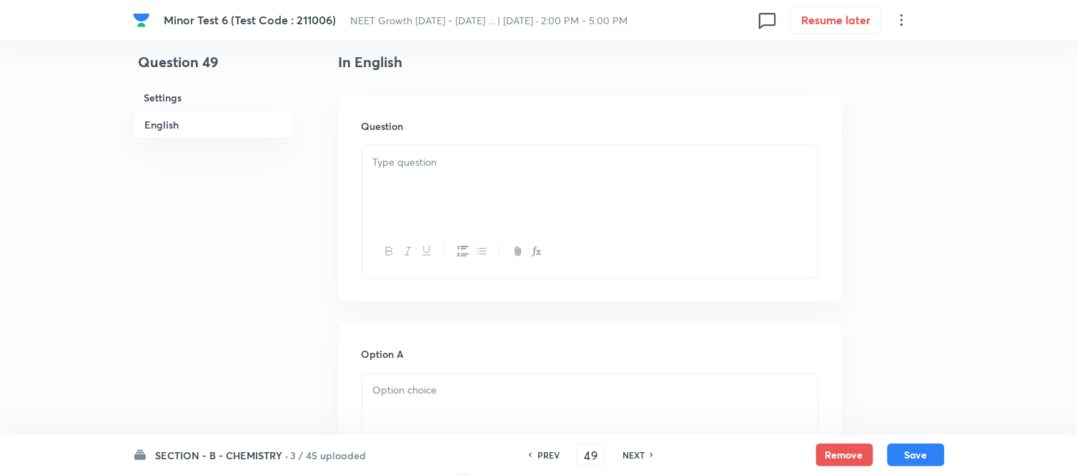
scroll to position [397, 0]
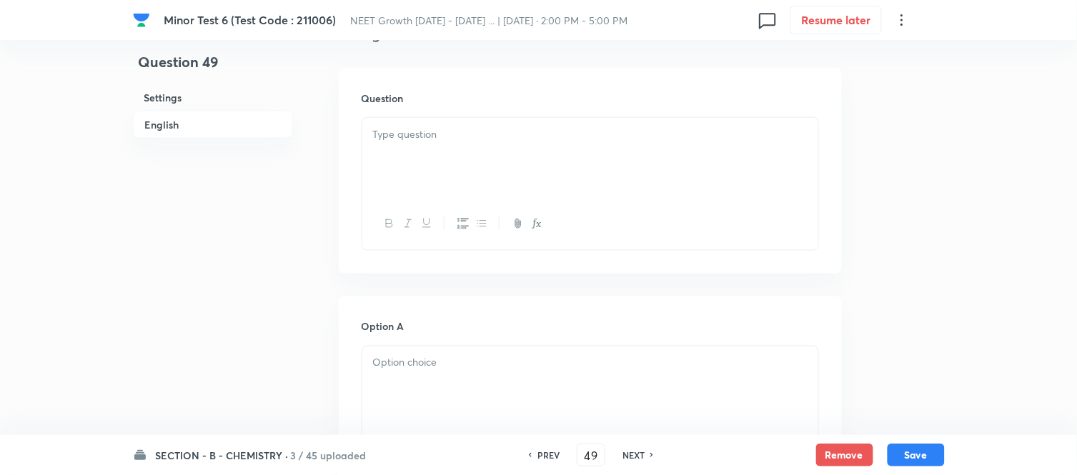
click at [532, 137] on p at bounding box center [590, 135] width 435 height 16
paste div
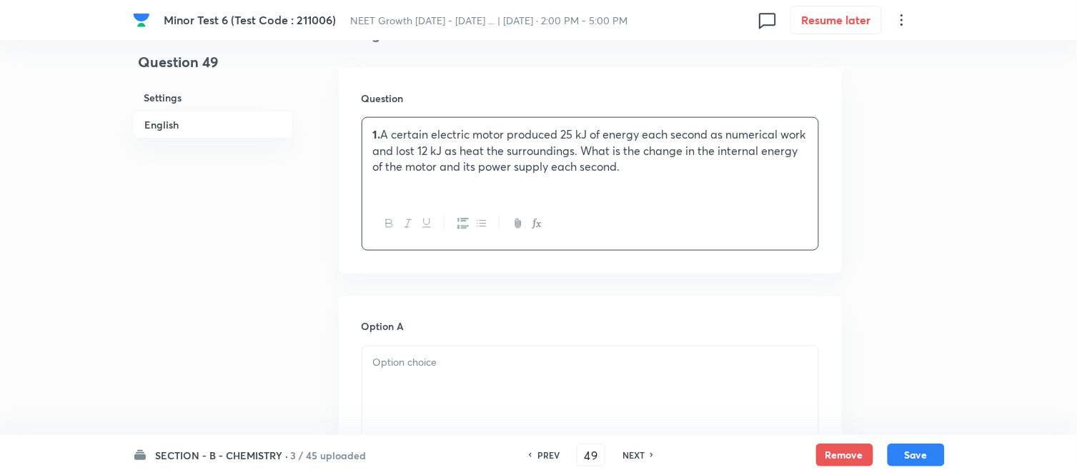
click at [381, 131] on p "1. A certain electric motor produced 25 kJ of energy each second as numerical w…" at bounding box center [590, 151] width 435 height 49
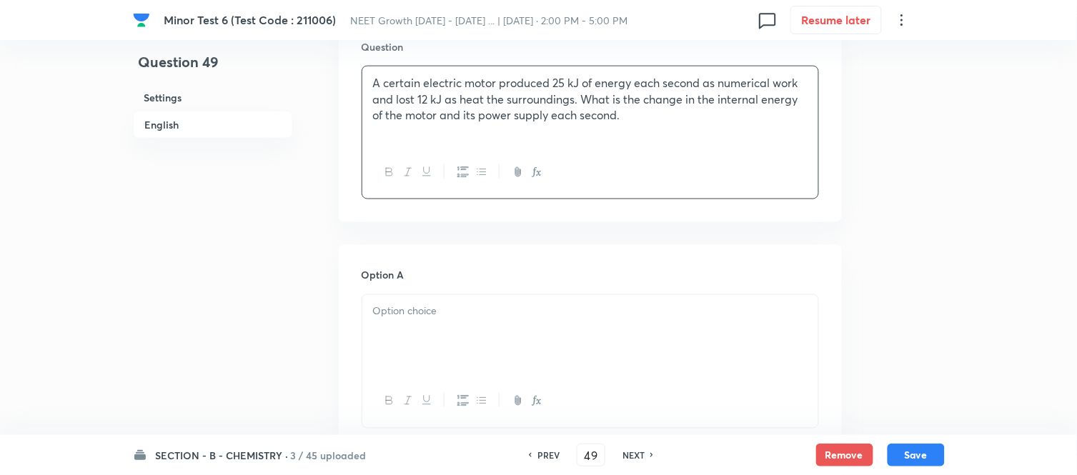
scroll to position [555, 0]
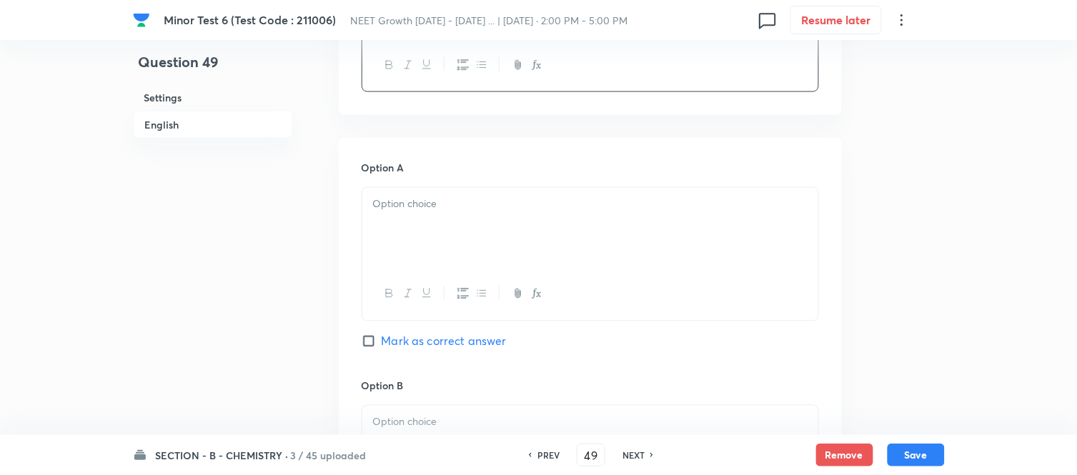
click at [537, 205] on p at bounding box center [590, 205] width 435 height 16
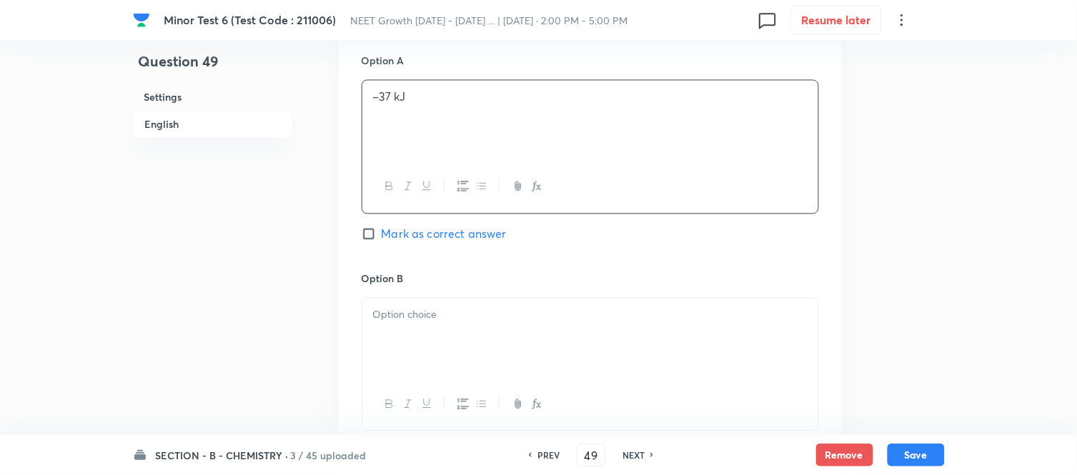
scroll to position [715, 0]
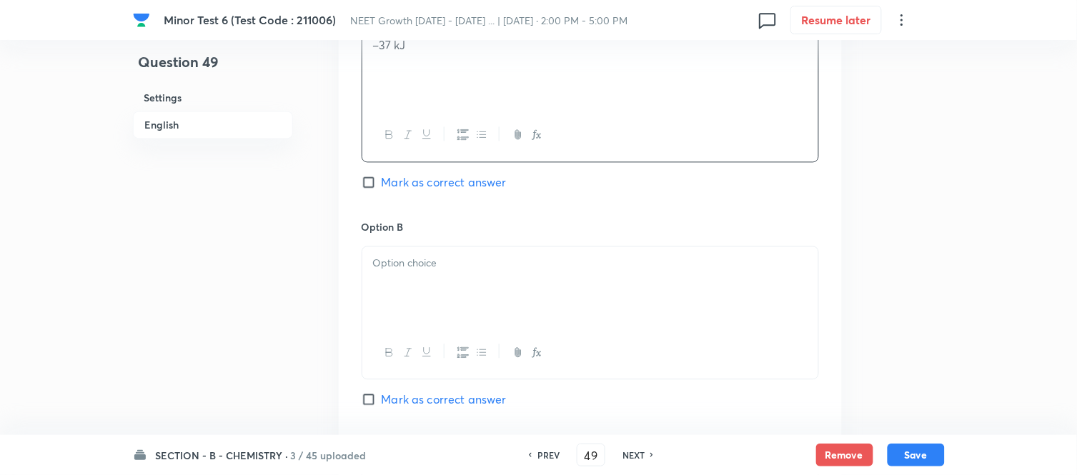
click at [487, 258] on p at bounding box center [590, 263] width 435 height 16
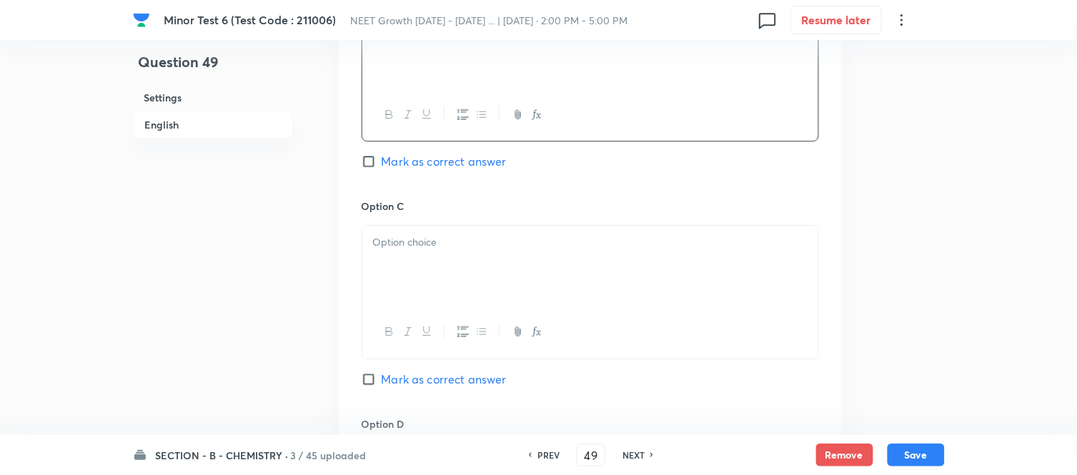
click at [513, 251] on p at bounding box center [590, 242] width 435 height 16
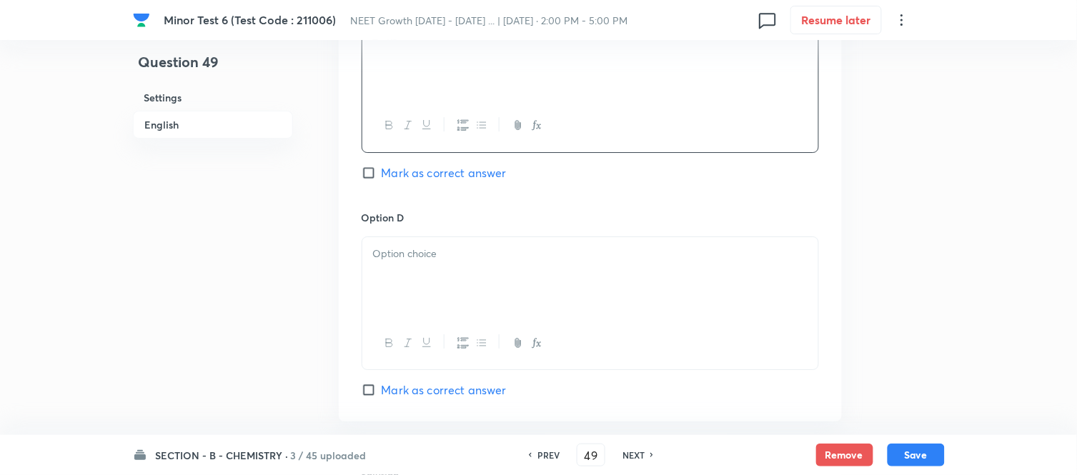
scroll to position [1191, 0]
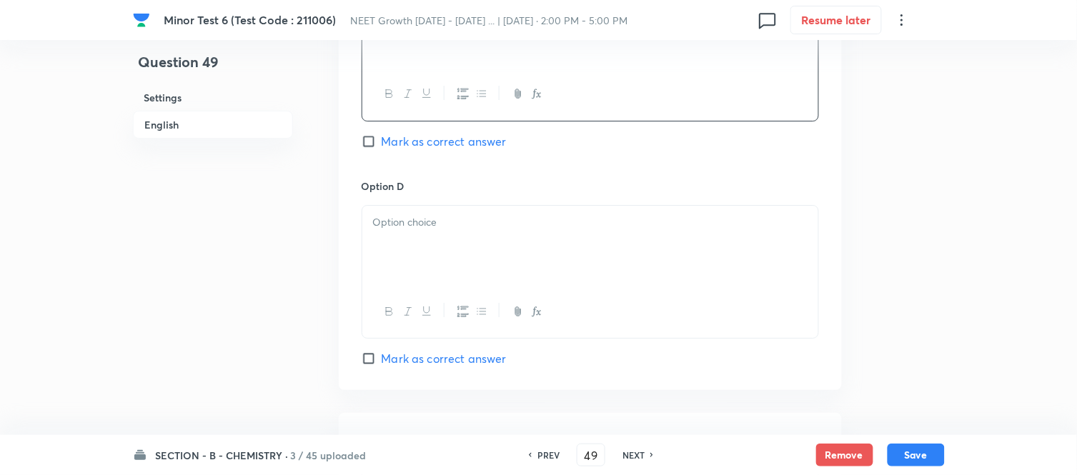
click at [503, 248] on div at bounding box center [590, 246] width 456 height 80
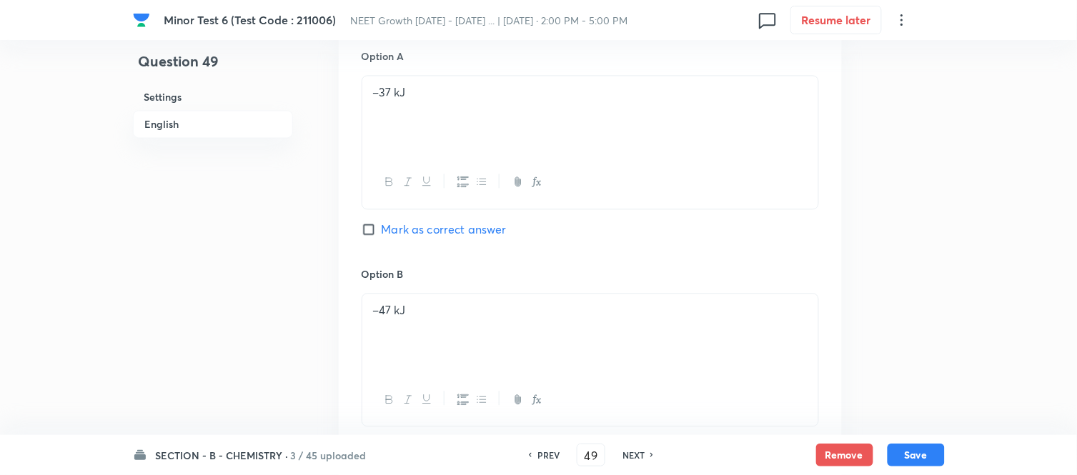
scroll to position [635, 0]
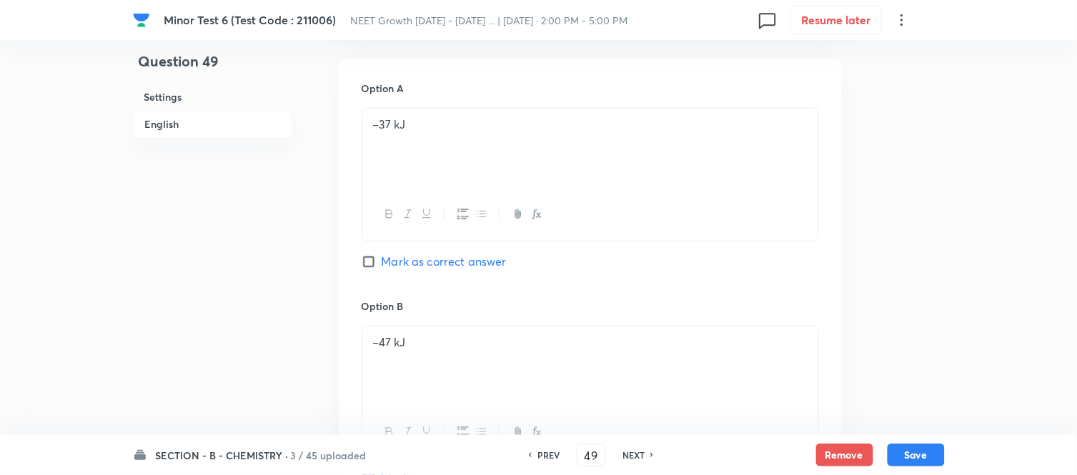
click at [377, 262] on input "Mark as correct answer" at bounding box center [372, 262] width 20 height 14
checkbox input "true"
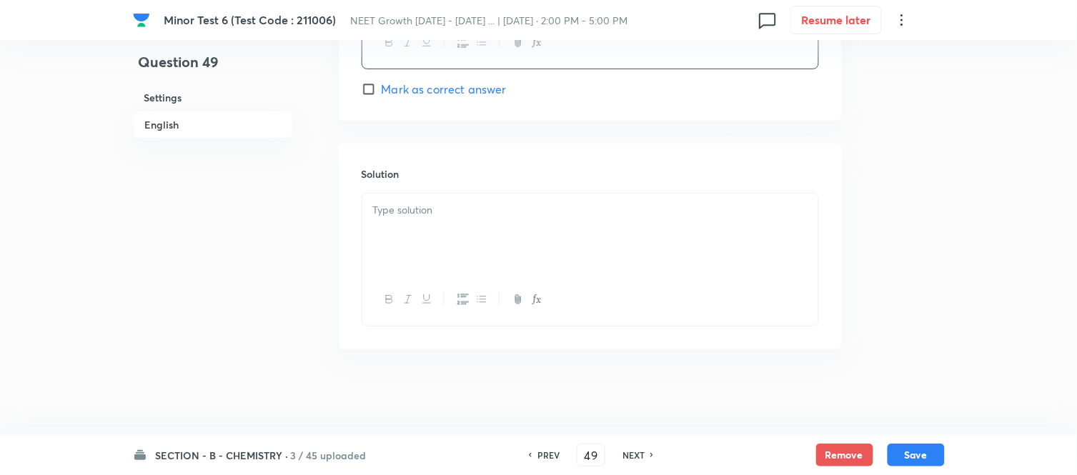
scroll to position [1463, 0]
click at [549, 234] on div at bounding box center [590, 234] width 456 height 80
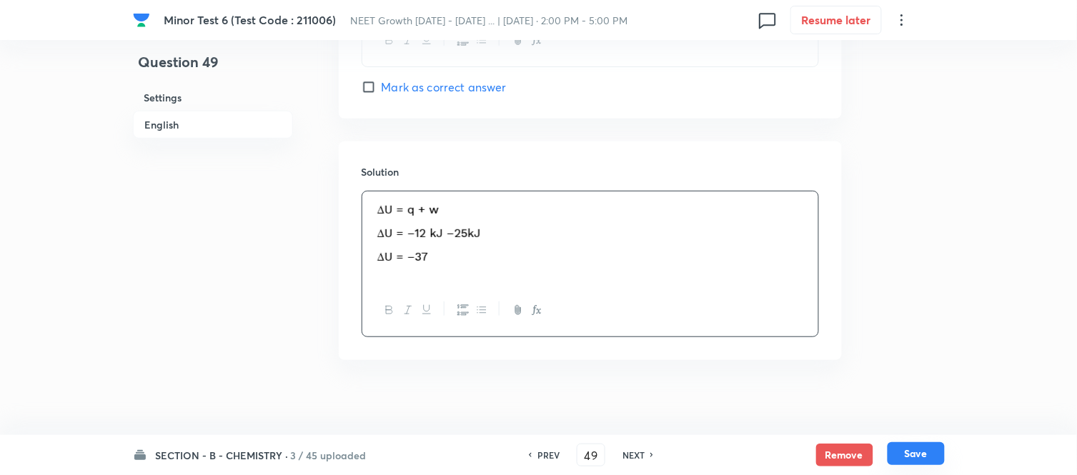
click at [921, 455] on button "Save" at bounding box center [916, 454] width 57 height 23
type input "50"
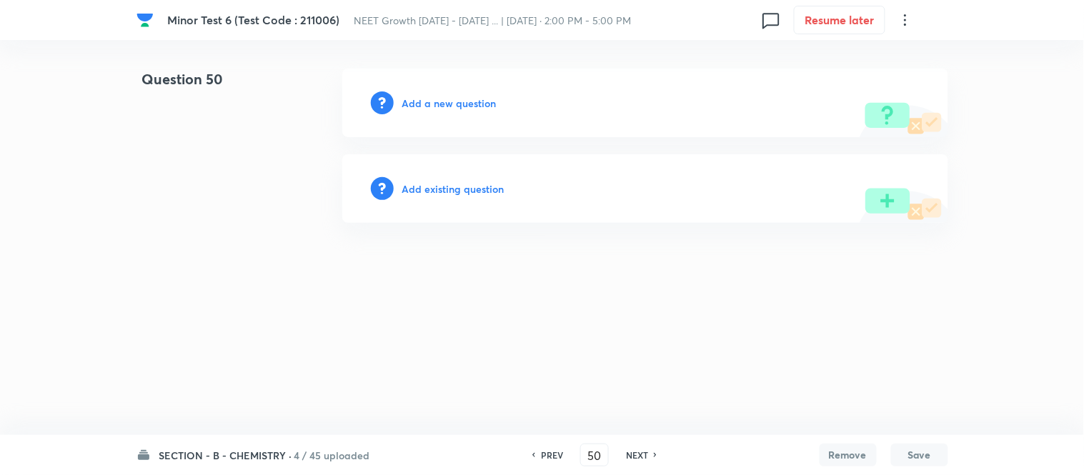
click at [432, 103] on h6 "Add a new question" at bounding box center [449, 103] width 94 height 15
click at [432, 103] on h6 "Choose a question type" at bounding box center [457, 103] width 110 height 15
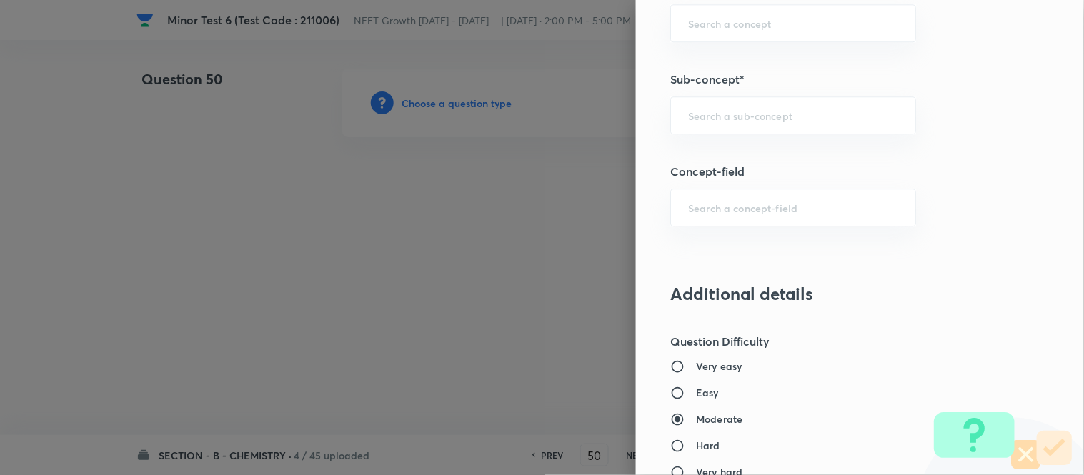
scroll to position [999, 0]
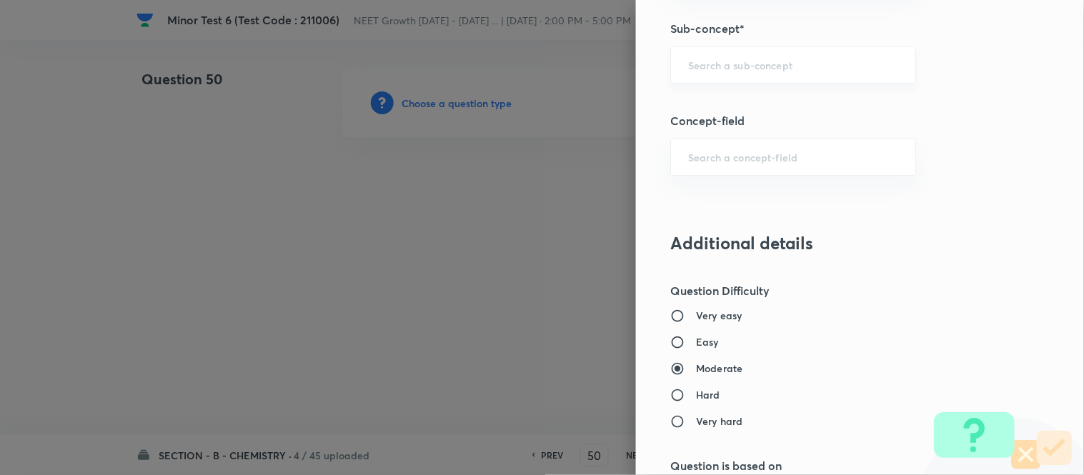
click at [721, 63] on input "text" at bounding box center [793, 65] width 210 height 14
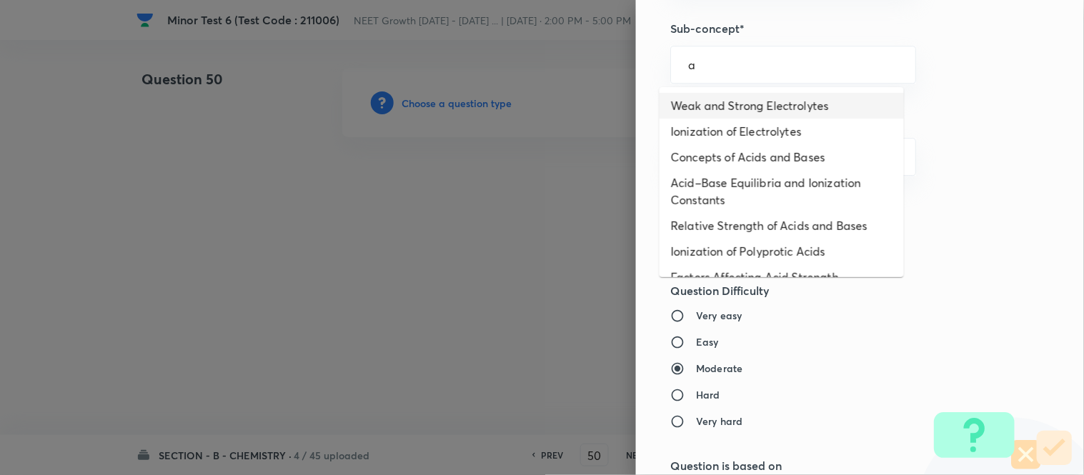
click at [729, 106] on li "Weak and Strong Electrolytes" at bounding box center [782, 106] width 244 height 26
type input "Weak and Strong Electrolytes"
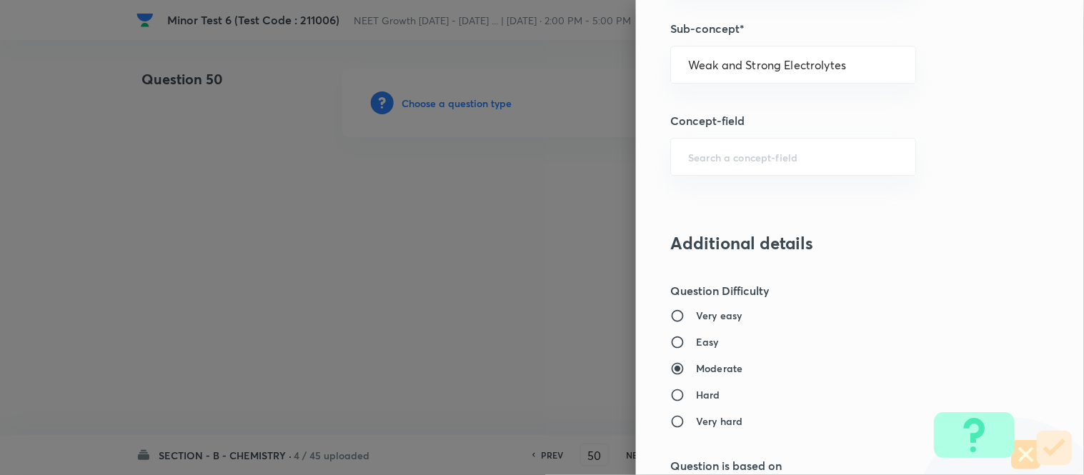
type input "Chemistry"
type input "Physical Chemistry"
type input "Ionic Equilibrium"
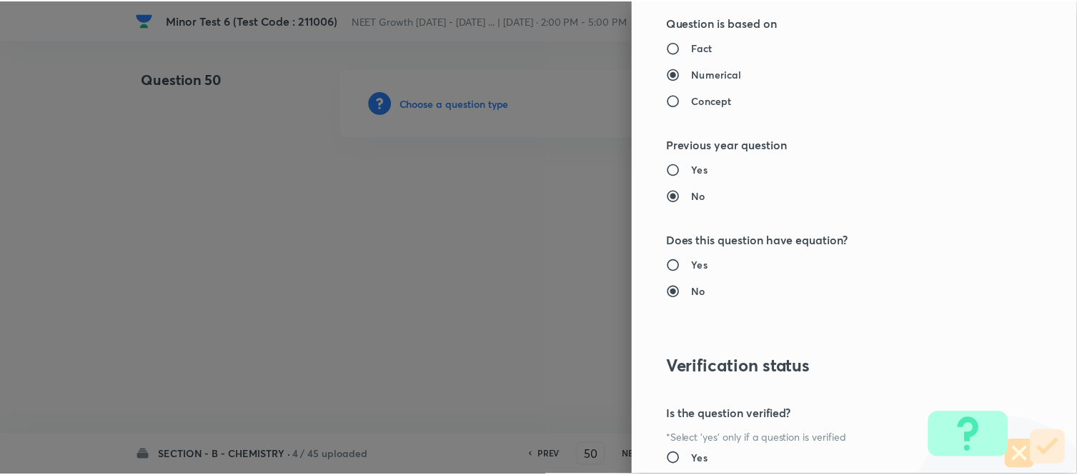
scroll to position [1569, 0]
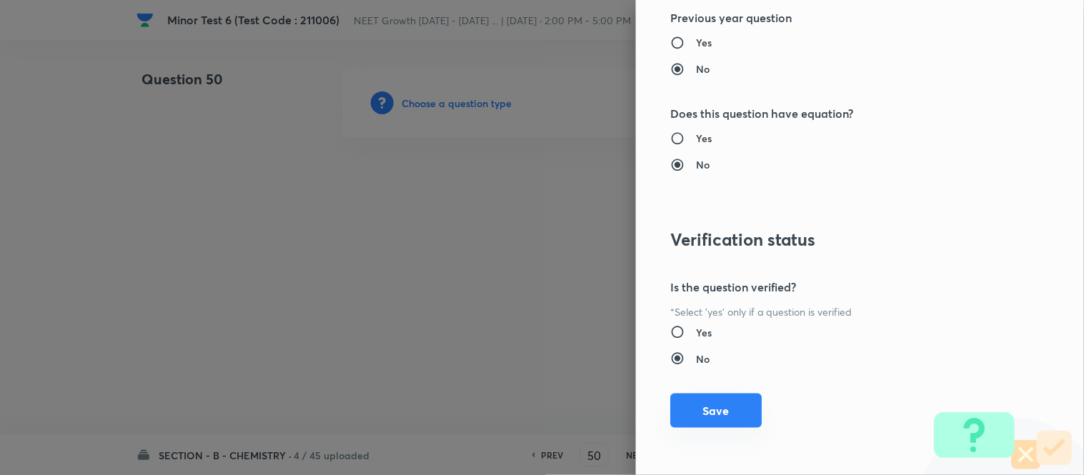
click at [716, 417] on button "Save" at bounding box center [717, 411] width 92 height 34
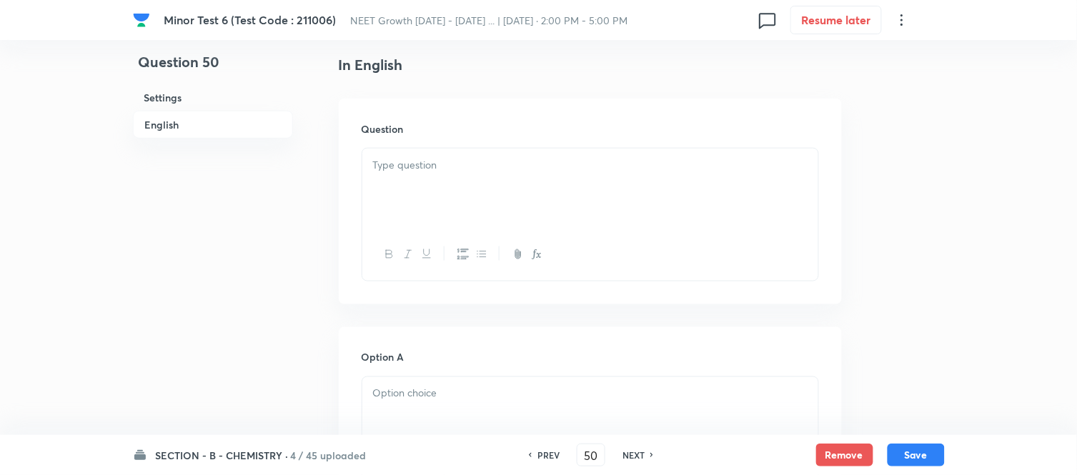
scroll to position [397, 0]
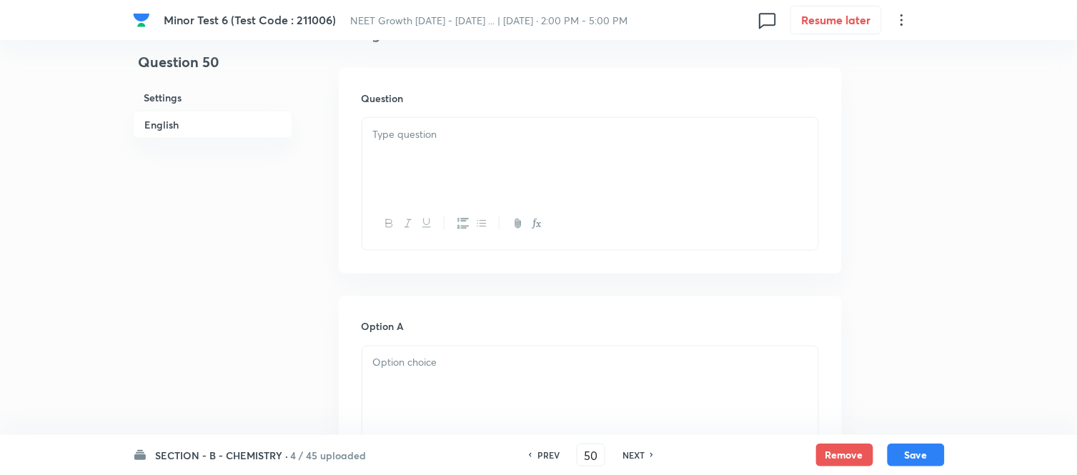
click at [603, 146] on div at bounding box center [590, 158] width 456 height 80
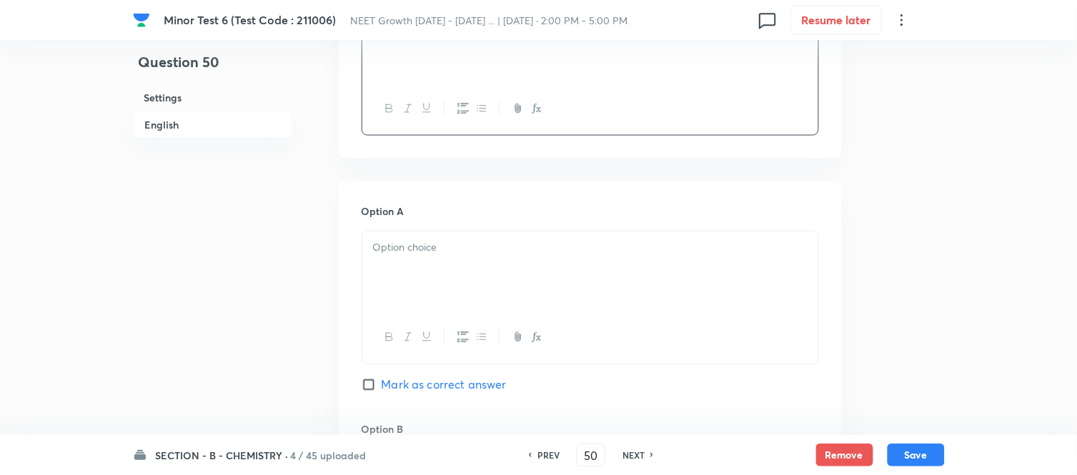
scroll to position [635, 0]
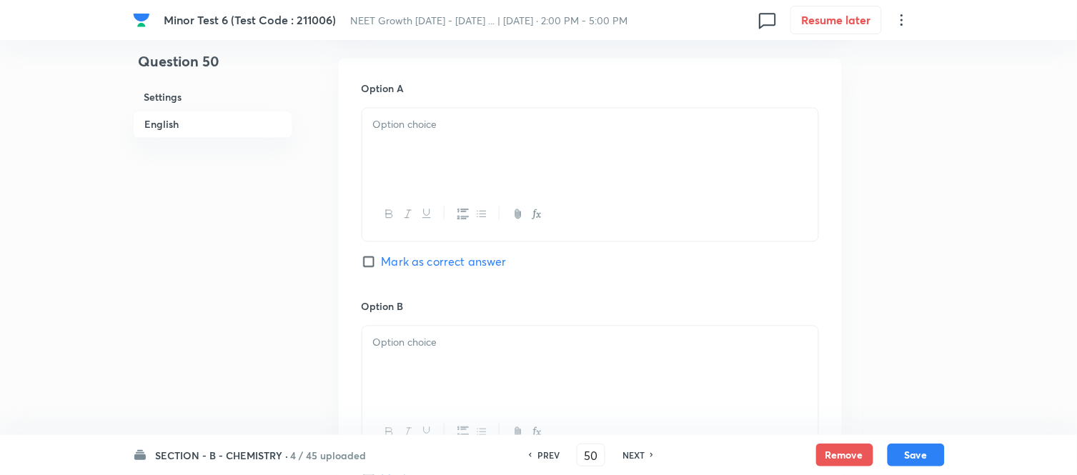
click at [498, 161] on div at bounding box center [590, 149] width 456 height 80
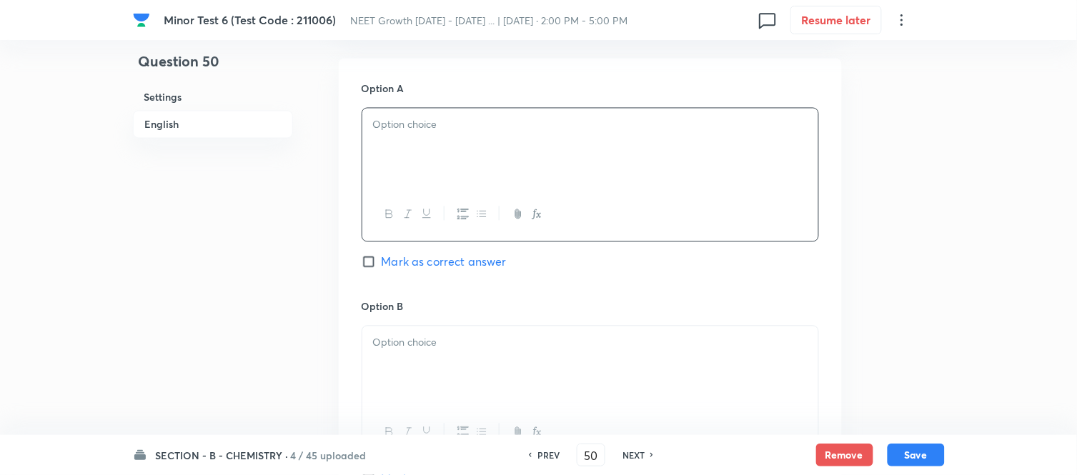
click at [544, 142] on div at bounding box center [590, 149] width 456 height 80
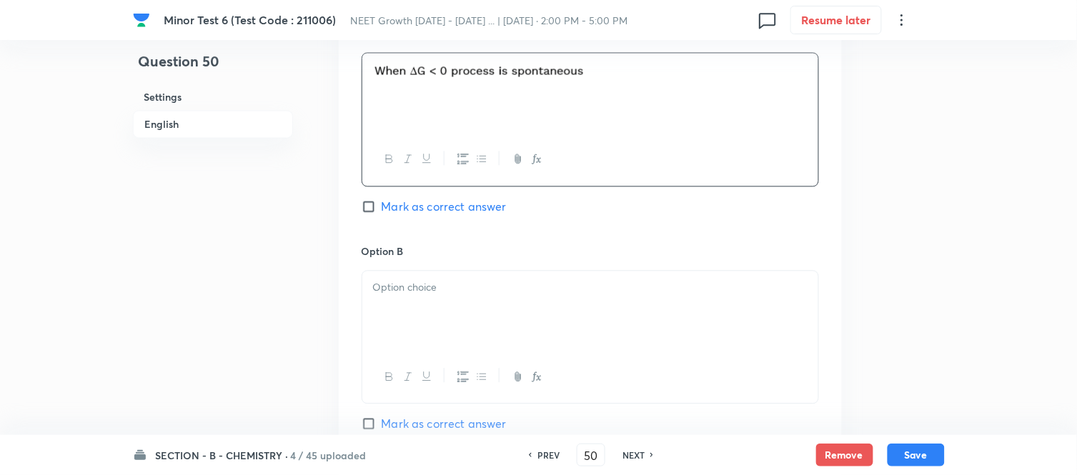
scroll to position [794, 0]
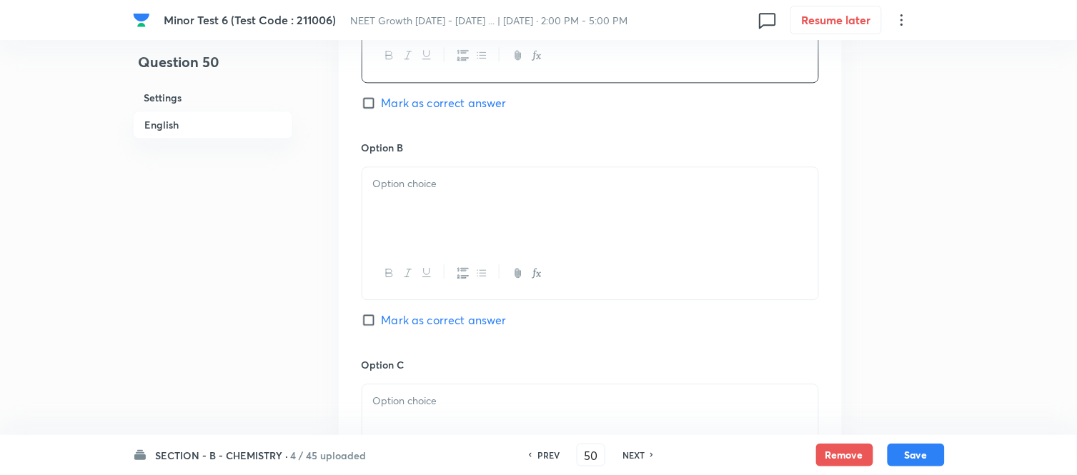
click at [508, 192] on p at bounding box center [590, 184] width 435 height 16
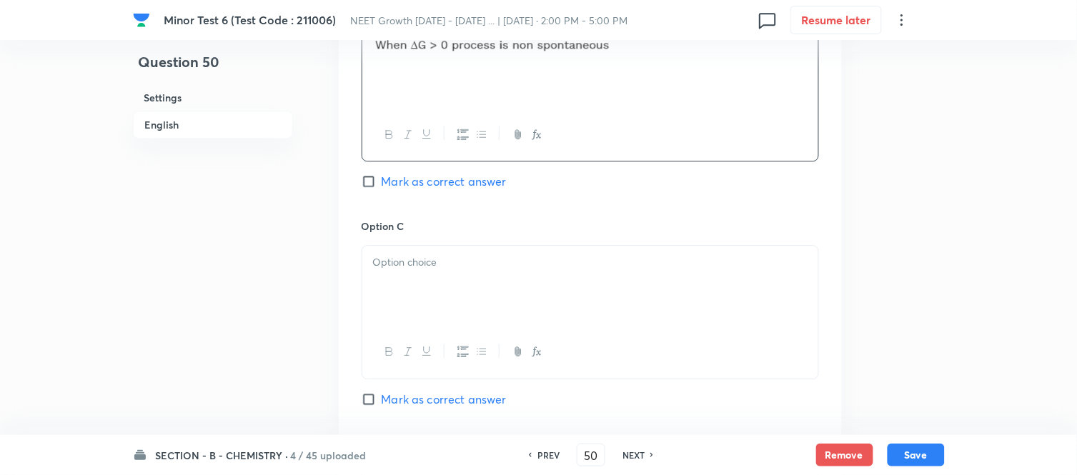
scroll to position [953, 0]
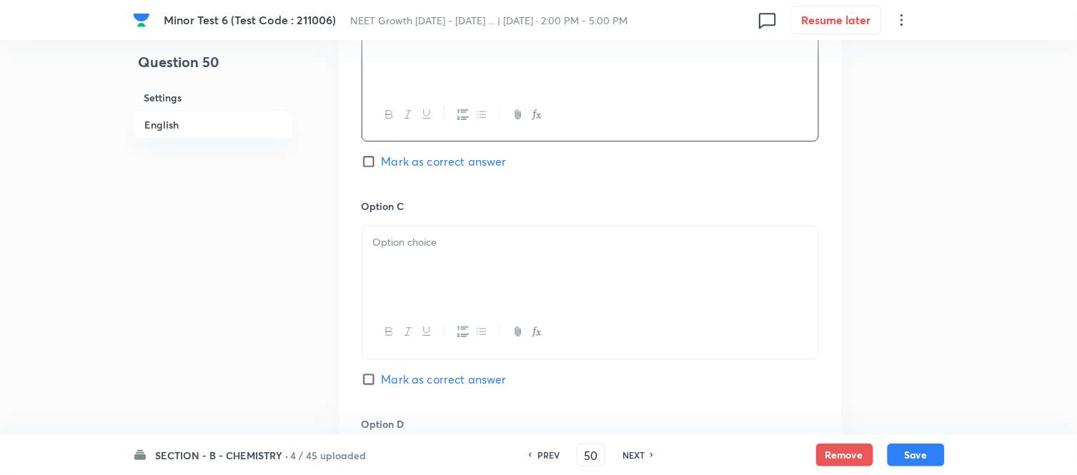
click at [504, 257] on div at bounding box center [590, 266] width 456 height 80
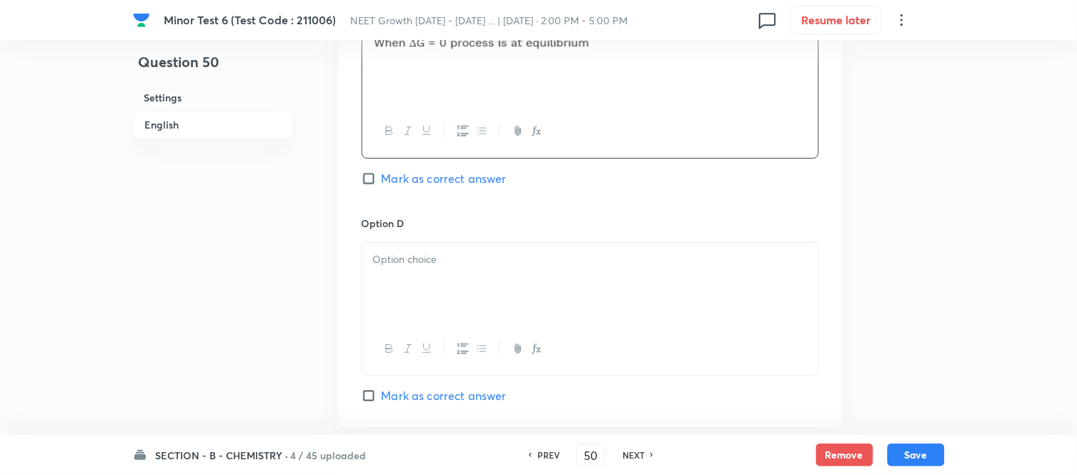
scroll to position [1191, 0]
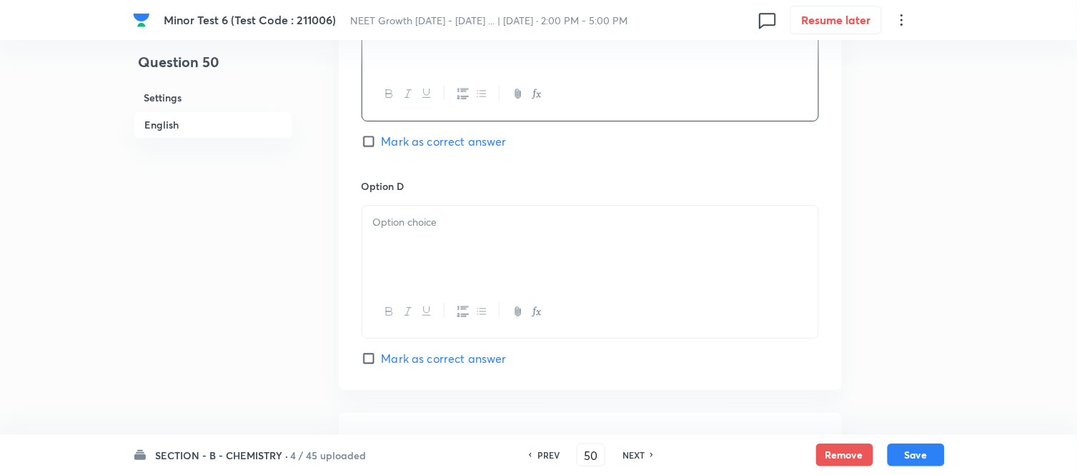
click at [473, 239] on div at bounding box center [590, 246] width 456 height 80
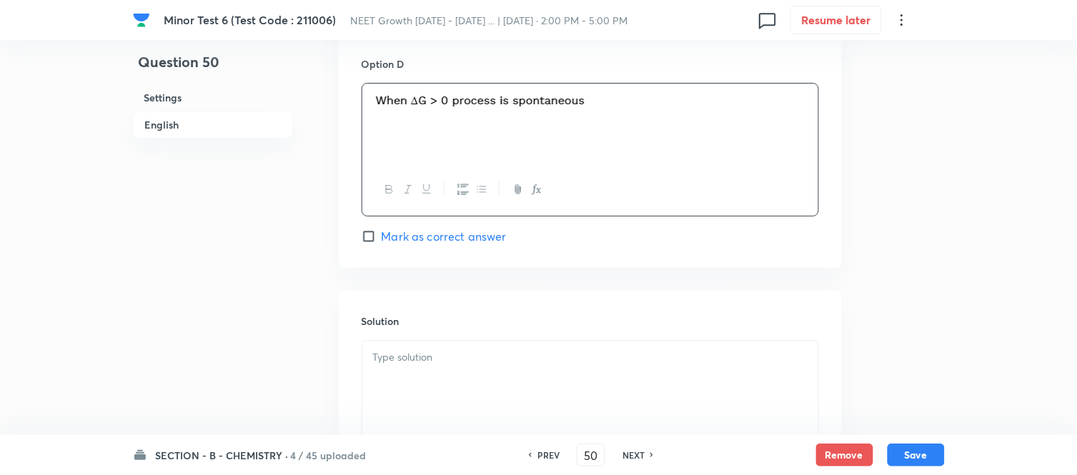
scroll to position [1350, 0]
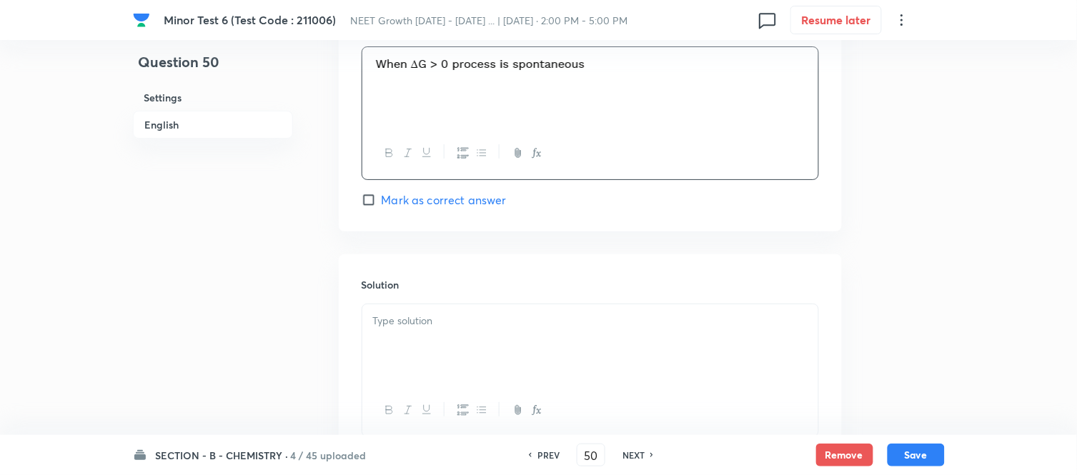
click at [387, 202] on span "Mark as correct answer" at bounding box center [444, 200] width 125 height 17
click at [382, 202] on input "Mark as correct answer" at bounding box center [372, 200] width 20 height 14
checkbox input "true"
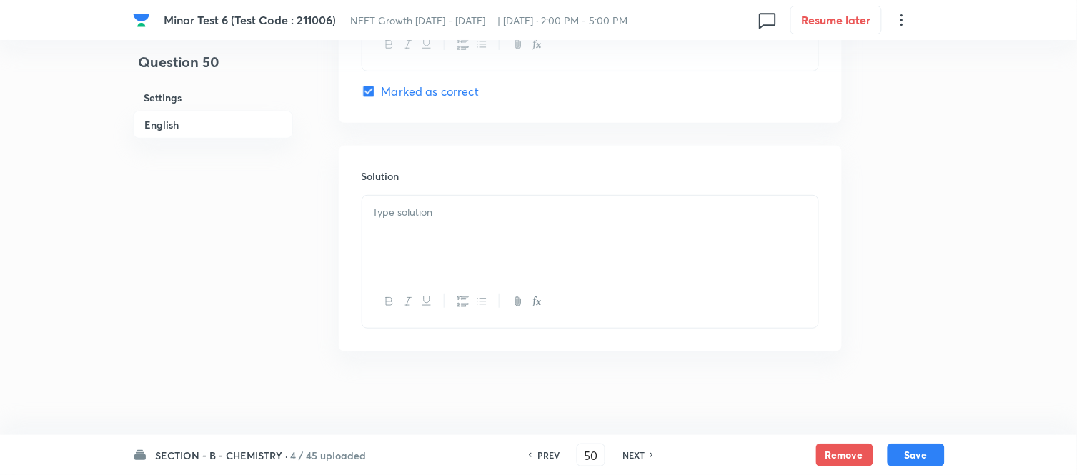
scroll to position [1463, 0]
click at [515, 219] on div at bounding box center [590, 234] width 456 height 80
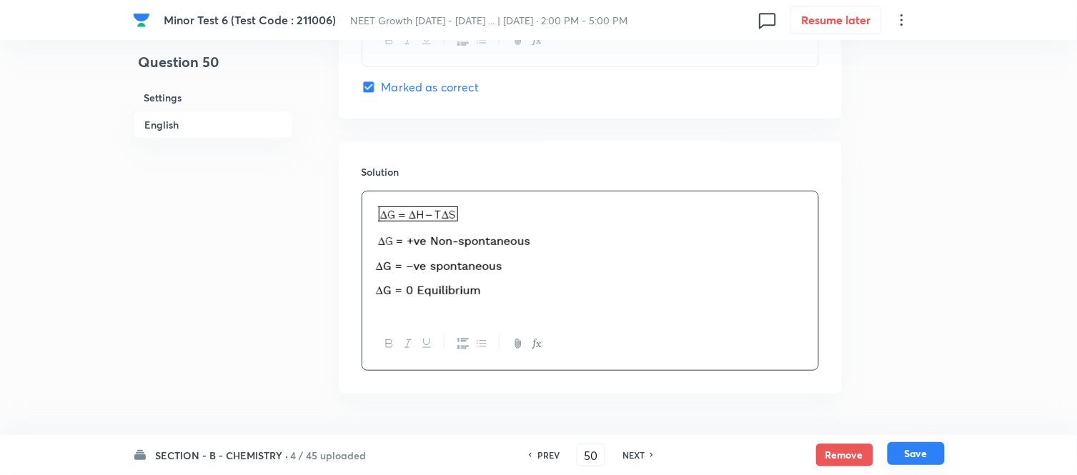
click at [915, 454] on button "Save" at bounding box center [916, 454] width 57 height 23
type input "51"
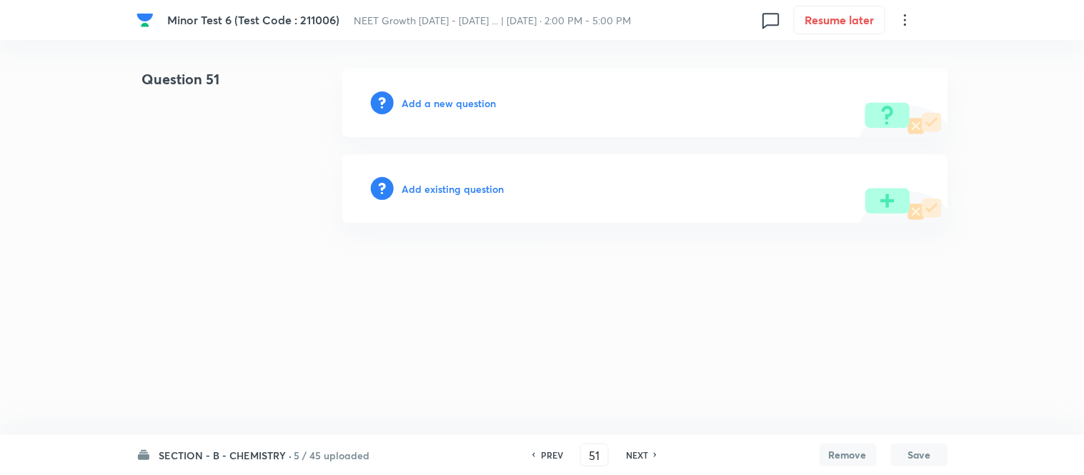
click at [430, 102] on h6 "Add a new question" at bounding box center [449, 103] width 94 height 15
click at [430, 102] on h6 "Choose a question type" at bounding box center [457, 103] width 110 height 15
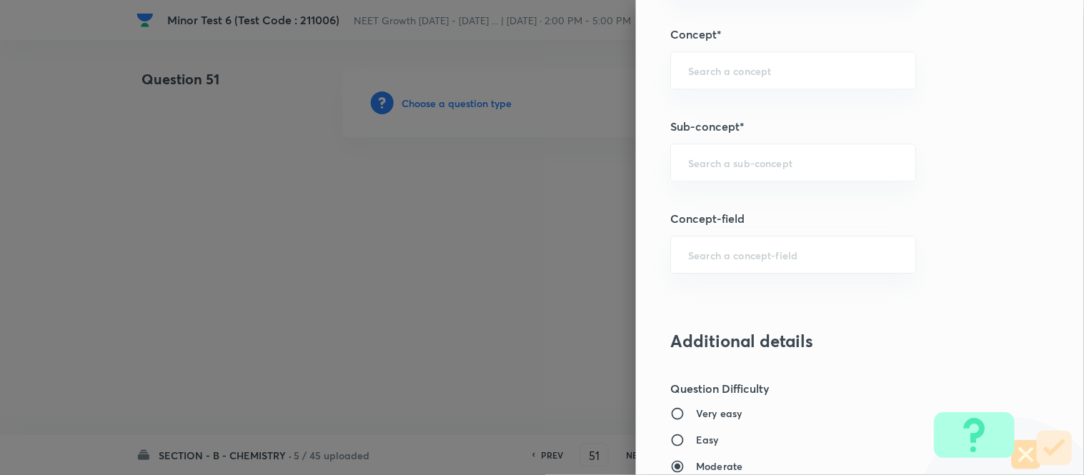
scroll to position [904, 0]
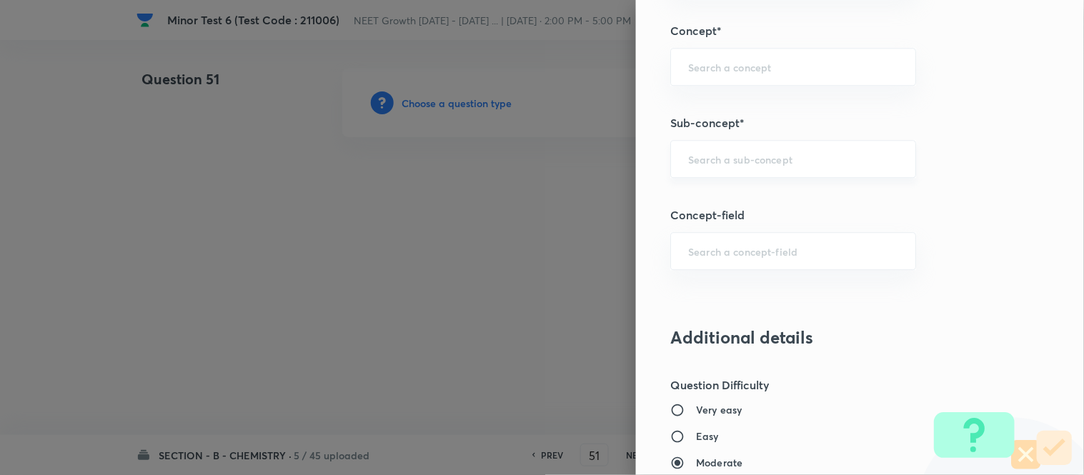
click at [769, 160] on input "text" at bounding box center [793, 159] width 210 height 14
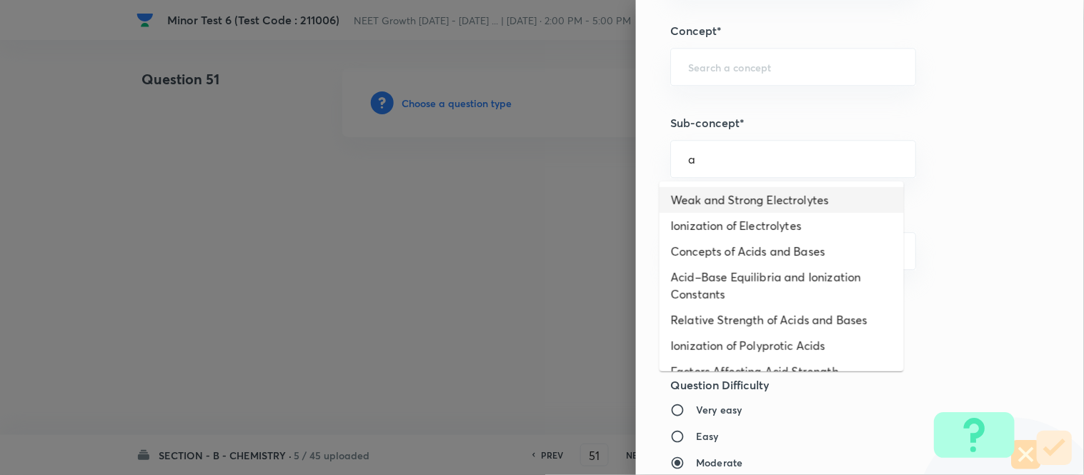
click at [746, 196] on li "Weak and Strong Electrolytes" at bounding box center [782, 200] width 244 height 26
type input "Weak and Strong Electrolytes"
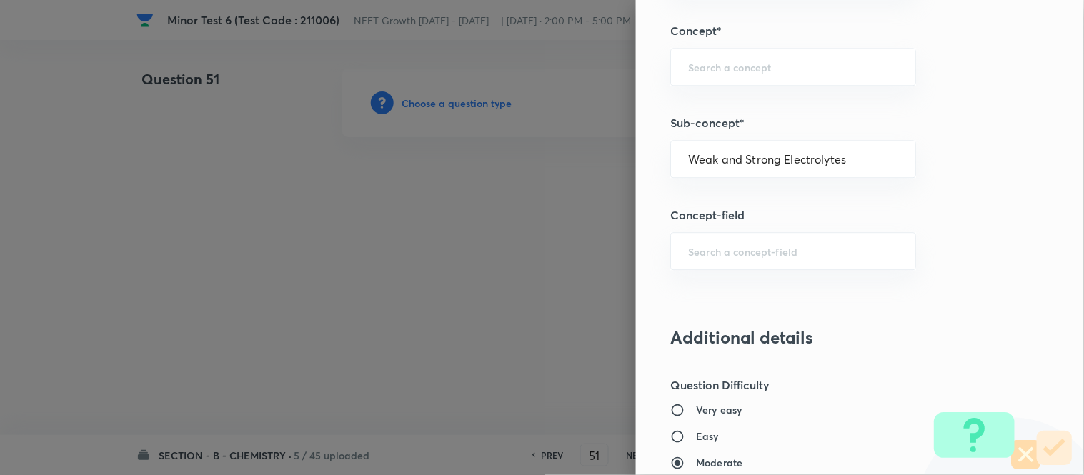
type input "Chemistry"
type input "Physical Chemistry"
type input "Ionic Equilibrium"
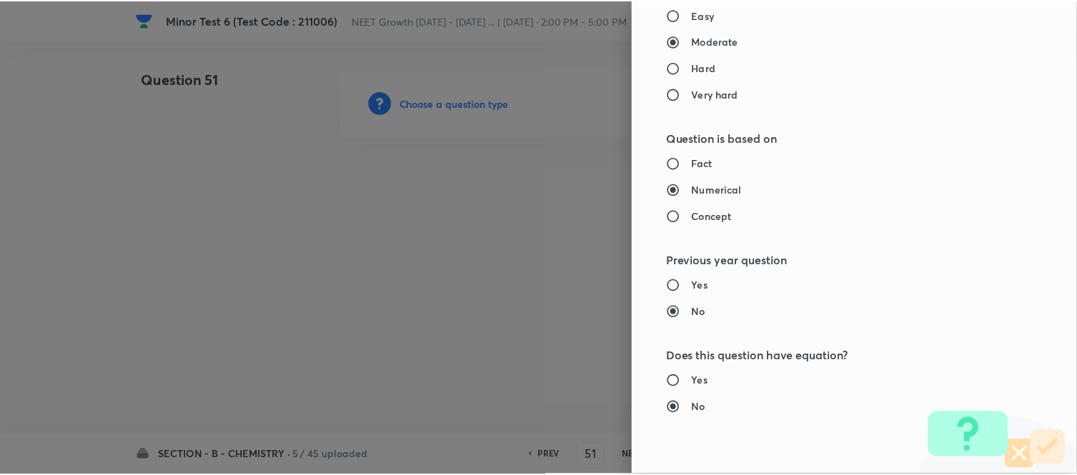
scroll to position [1569, 0]
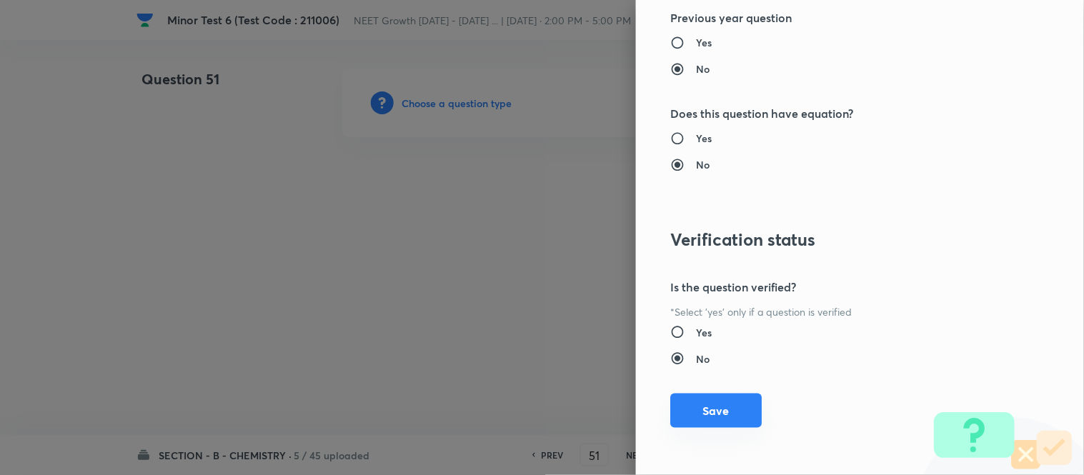
click at [704, 406] on button "Save" at bounding box center [717, 411] width 92 height 34
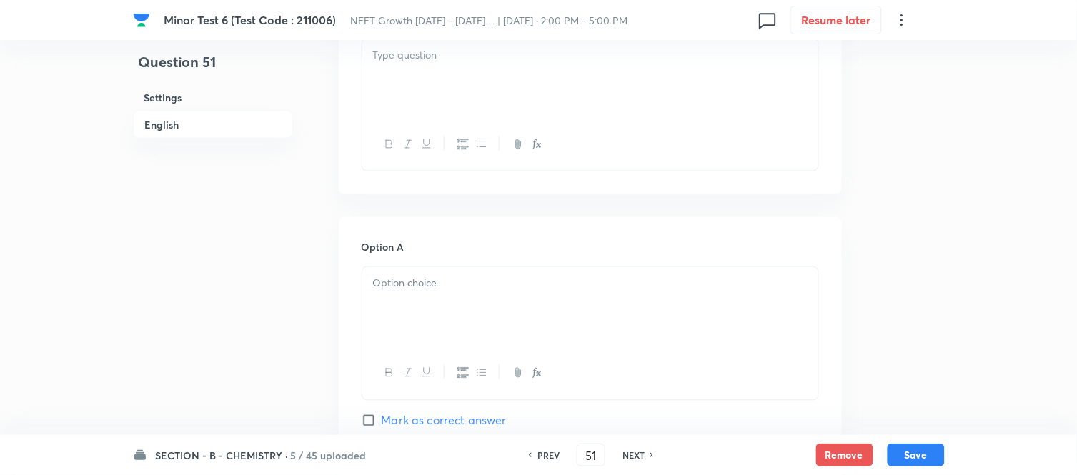
scroll to position [397, 0]
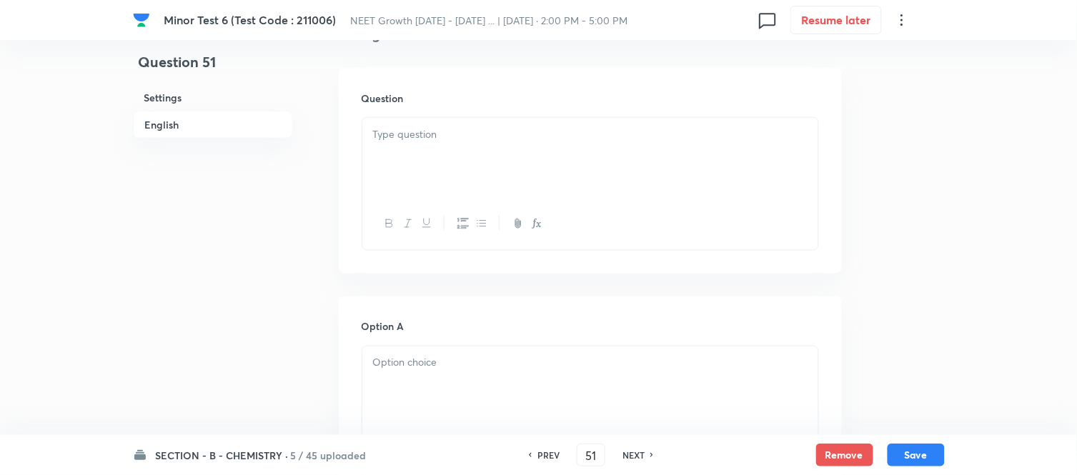
drag, startPoint x: 515, startPoint y: 144, endPoint x: 538, endPoint y: 147, distance: 22.3
click at [516, 144] on div at bounding box center [590, 158] width 456 height 80
click at [637, 147] on p at bounding box center [590, 140] width 435 height 16
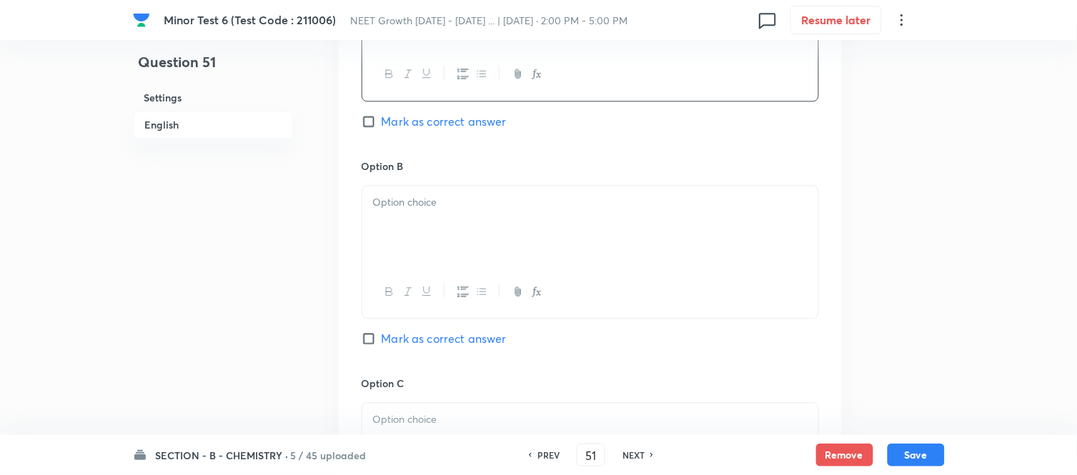
scroll to position [794, 0]
click at [525, 201] on p at bounding box center [590, 199] width 435 height 16
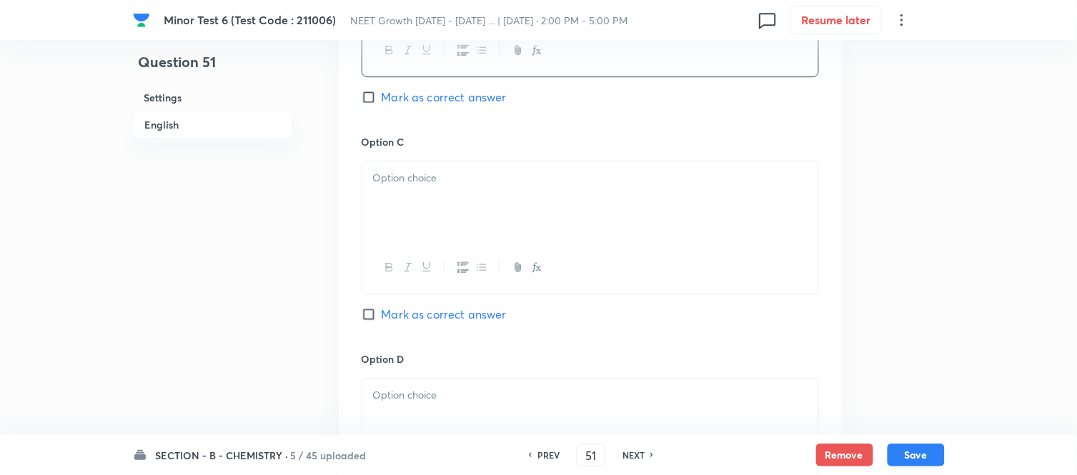
click at [525, 201] on div at bounding box center [590, 202] width 456 height 80
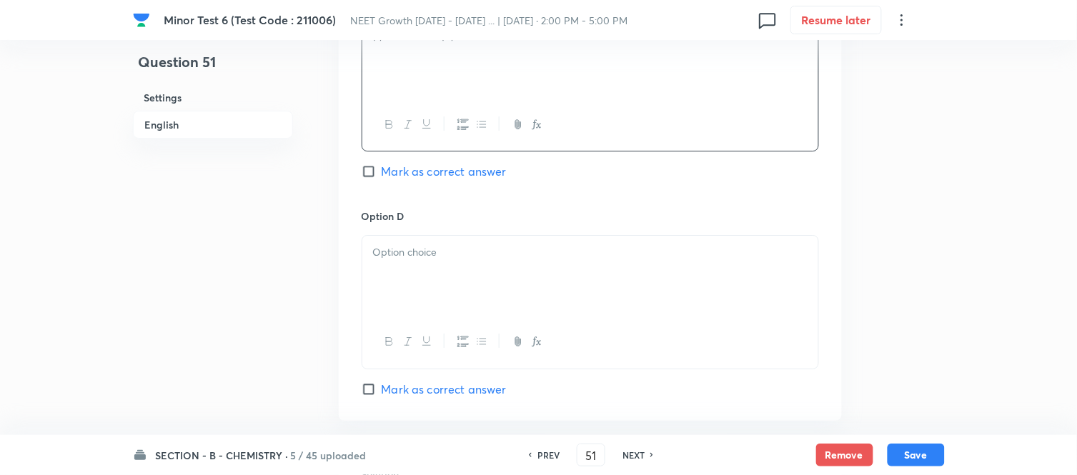
scroll to position [1191, 0]
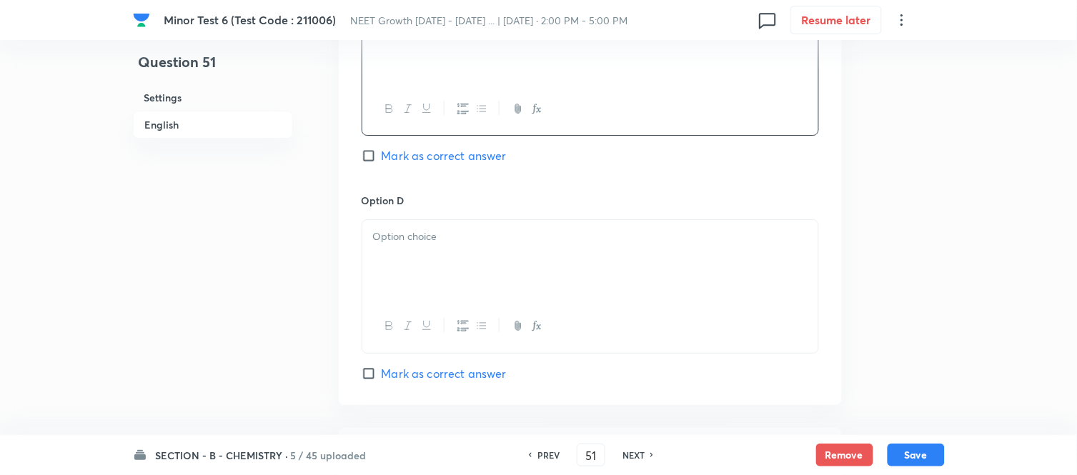
click at [505, 243] on p at bounding box center [590, 237] width 435 height 16
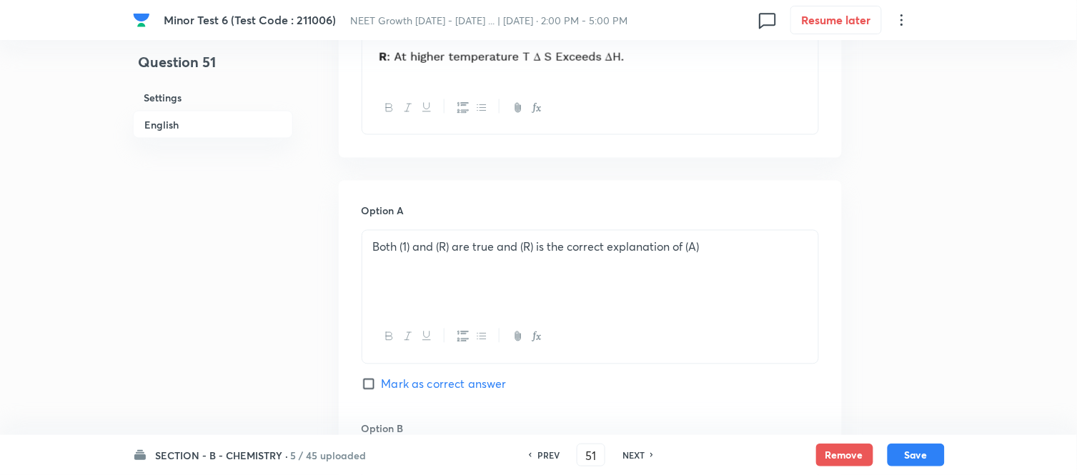
scroll to position [635, 0]
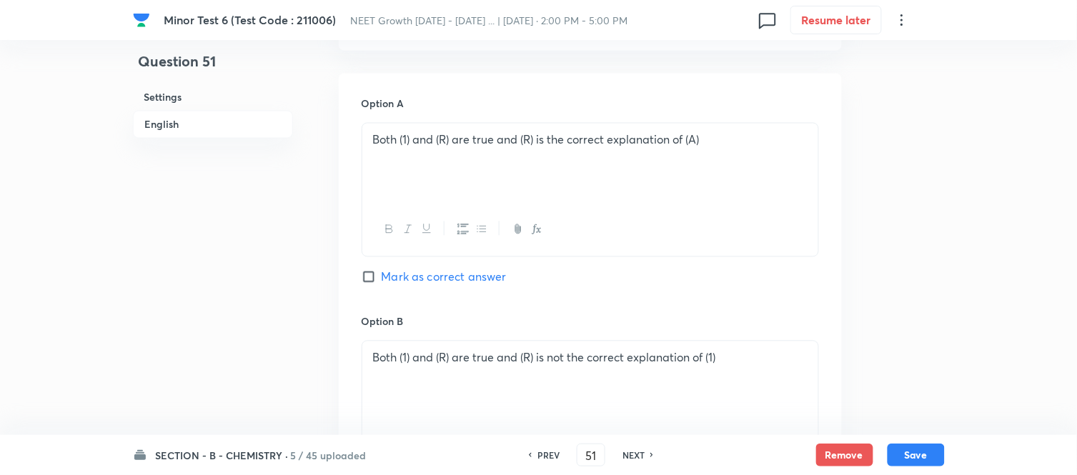
click at [370, 275] on input "Mark as correct answer" at bounding box center [372, 277] width 20 height 14
checkbox input "true"
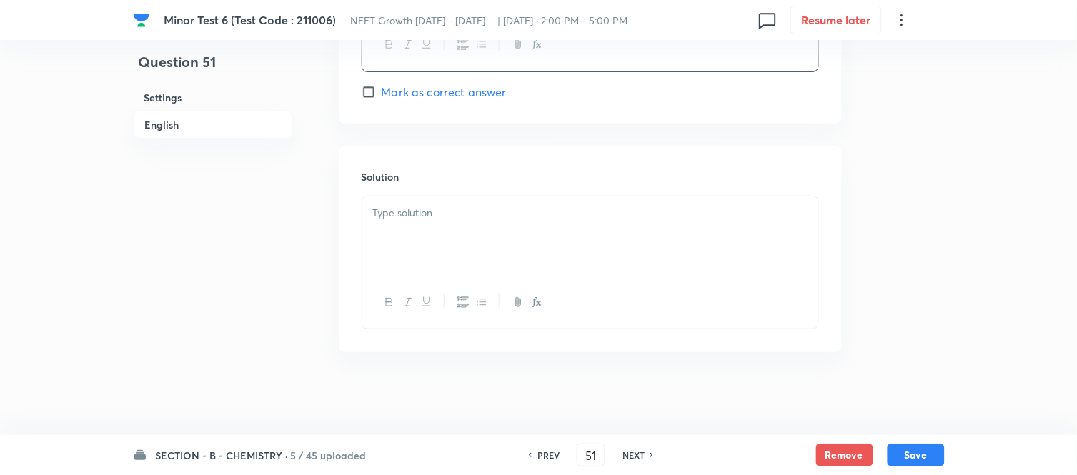
scroll to position [1478, 0]
click at [606, 208] on p at bounding box center [590, 210] width 435 height 16
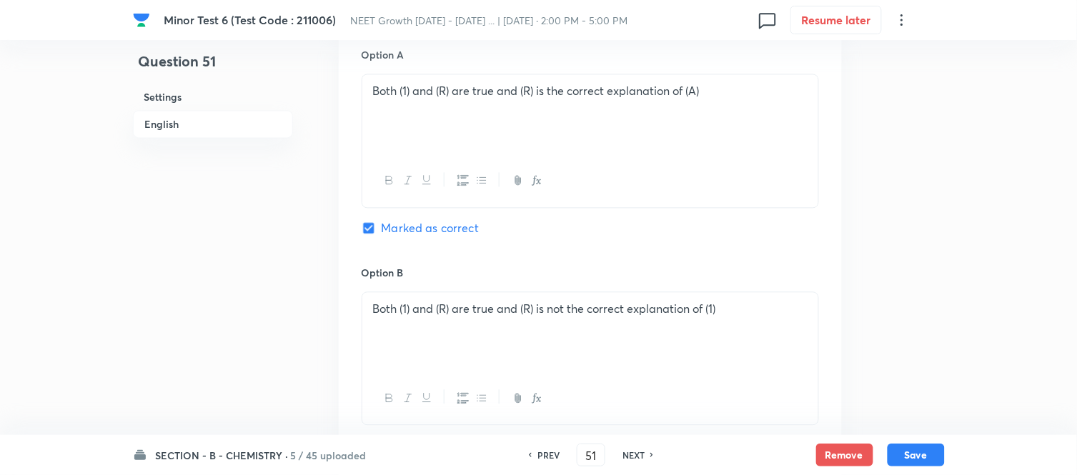
scroll to position [366, 0]
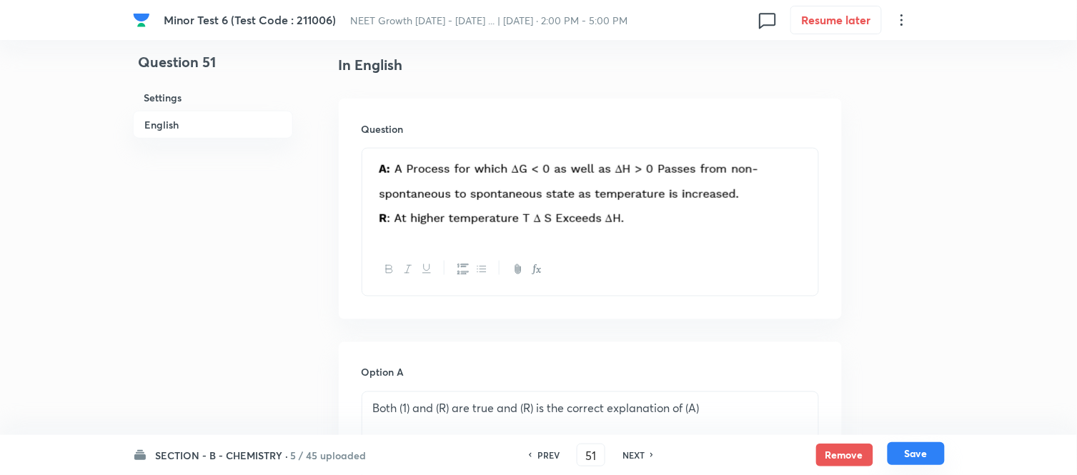
click at [919, 458] on button "Save" at bounding box center [916, 454] width 57 height 23
type input "52"
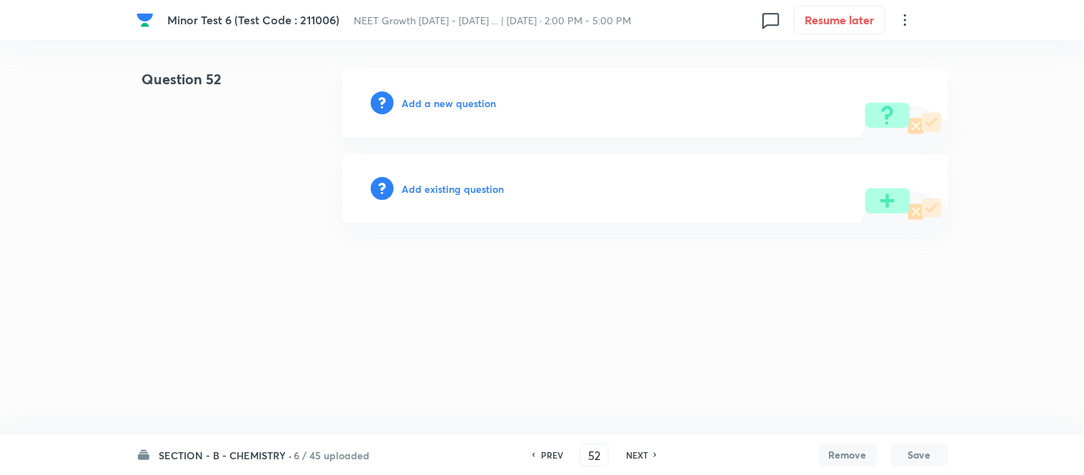
click at [433, 103] on h6 "Add a new question" at bounding box center [449, 103] width 94 height 15
click at [433, 103] on h6 "Choose a question type" at bounding box center [457, 103] width 110 height 15
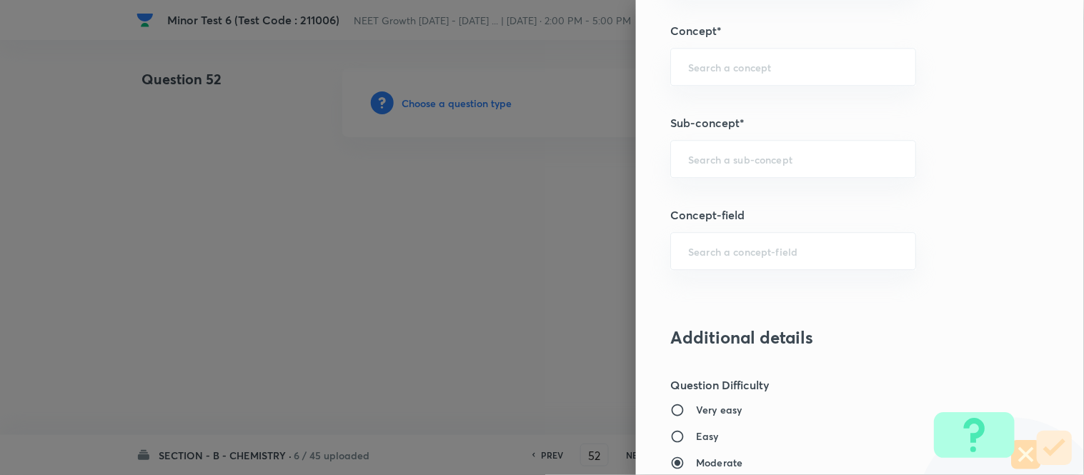
scroll to position [934, 0]
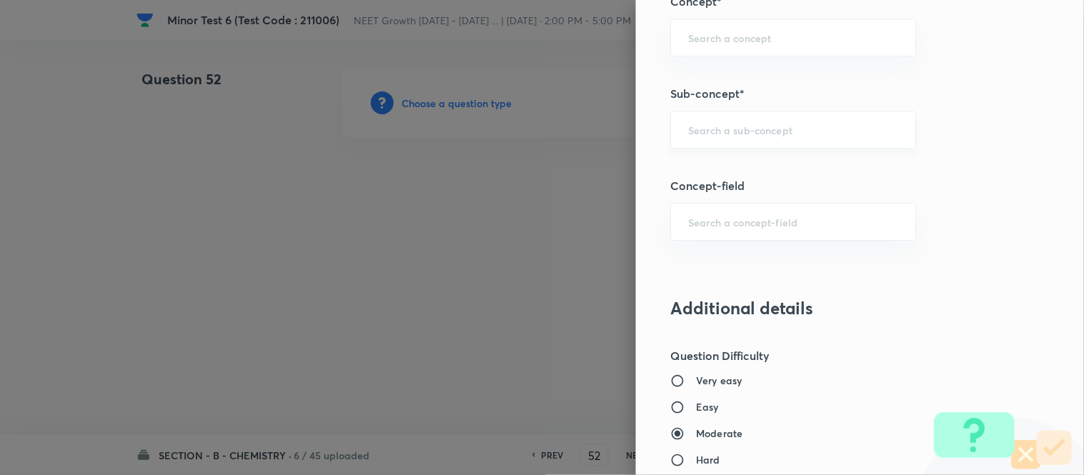
click at [765, 133] on input "text" at bounding box center [793, 130] width 210 height 14
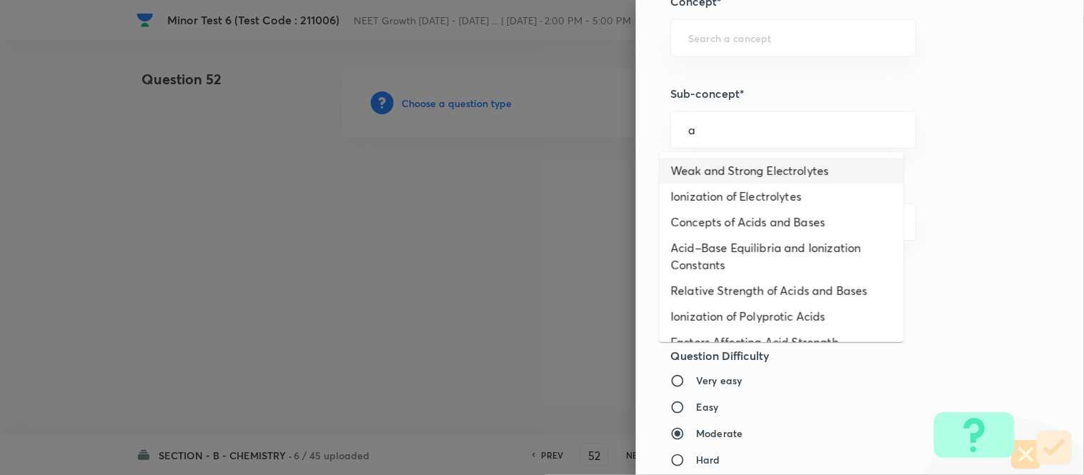
click at [743, 175] on li "Weak and Strong Electrolytes" at bounding box center [782, 171] width 244 height 26
type input "Weak and Strong Electrolytes"
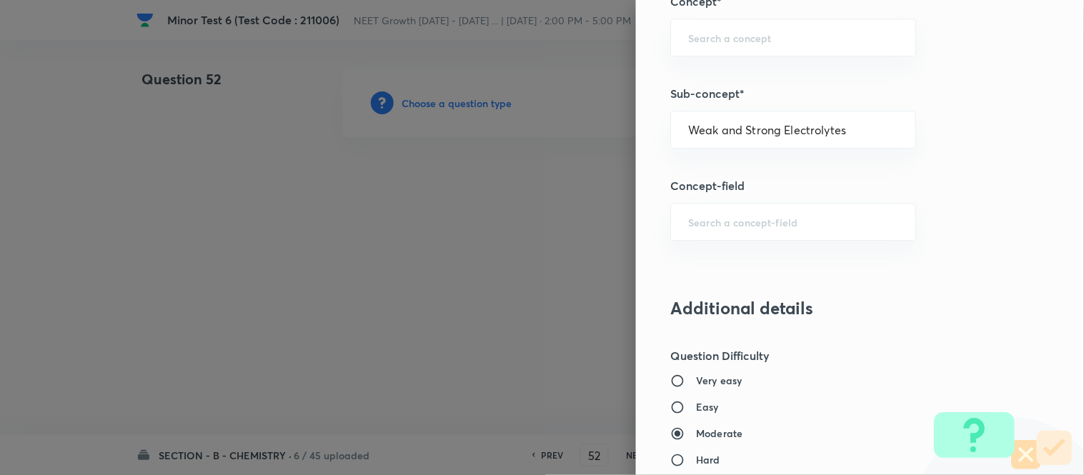
type input "Chemistry"
type input "Physical Chemistry"
type input "Ionic Equilibrium"
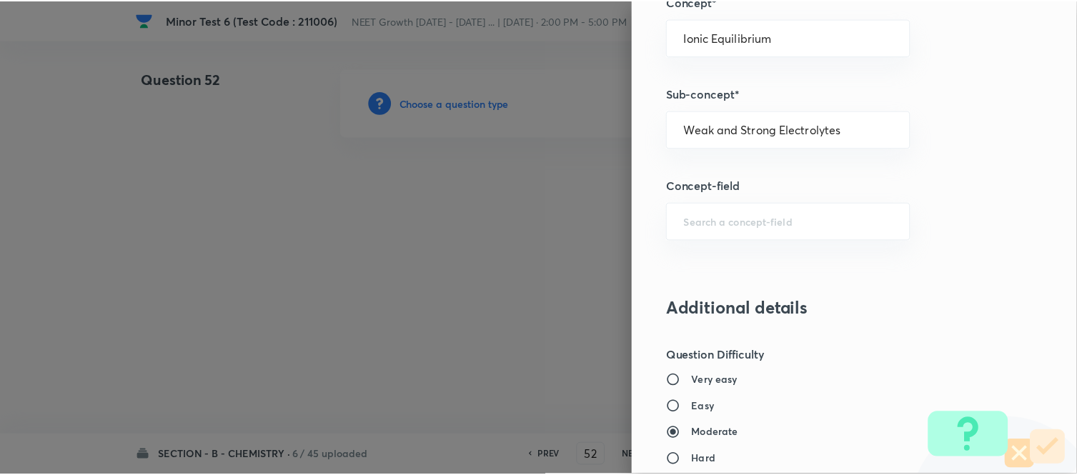
scroll to position [1569, 0]
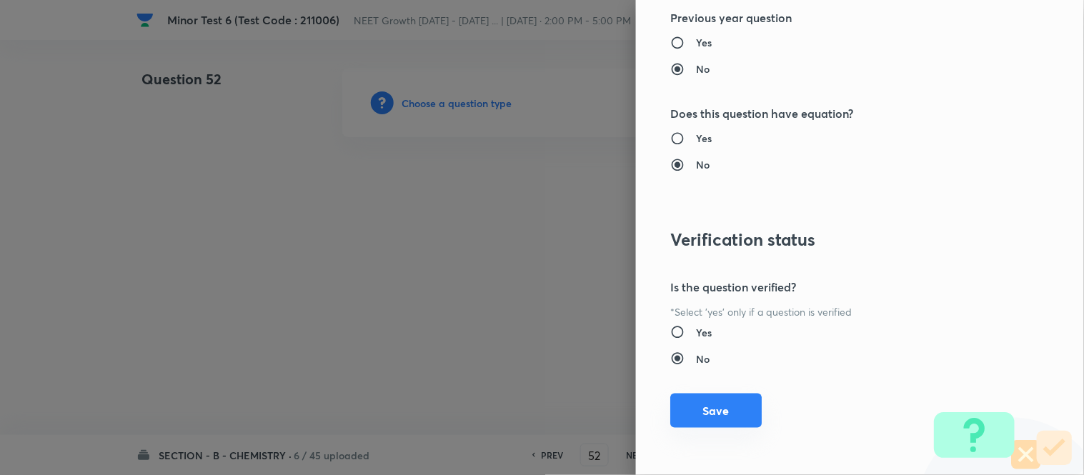
click at [718, 400] on button "Save" at bounding box center [717, 411] width 92 height 34
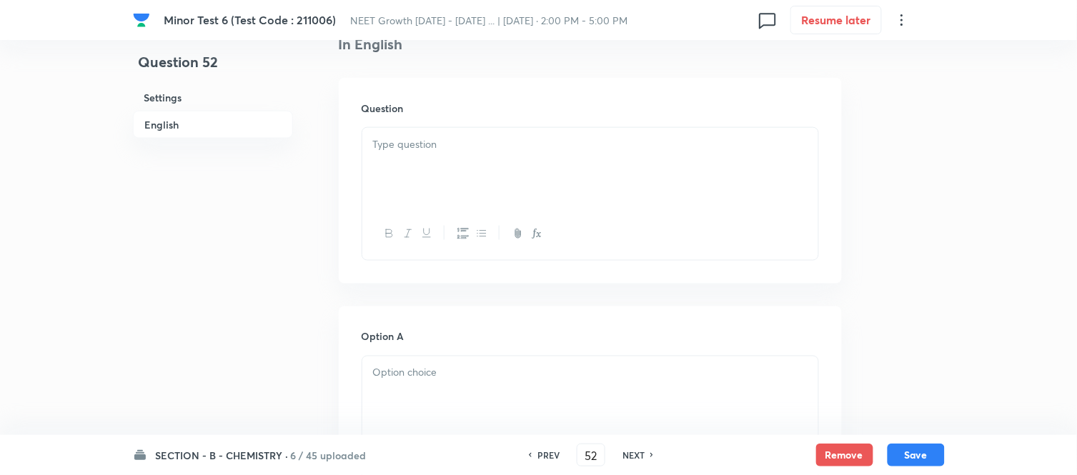
scroll to position [397, 0]
click at [589, 172] on div at bounding box center [590, 158] width 456 height 80
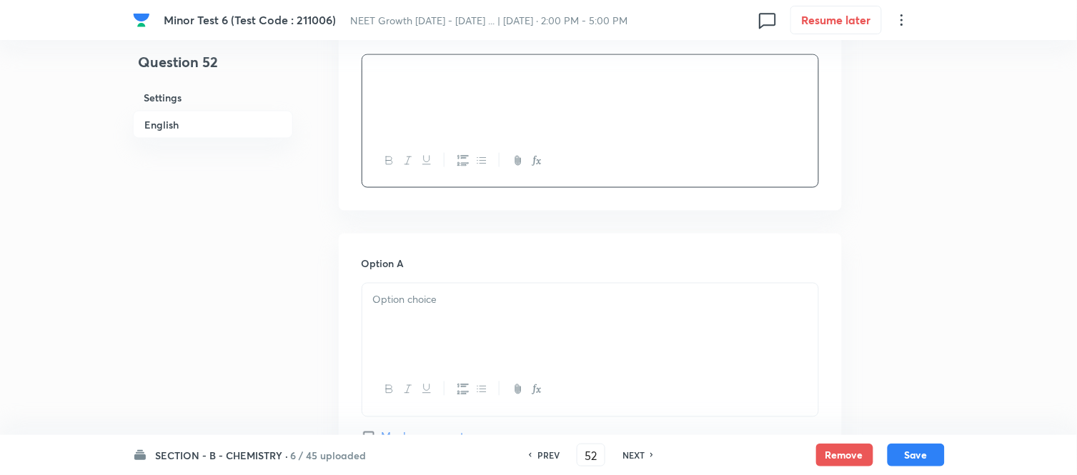
scroll to position [555, 0]
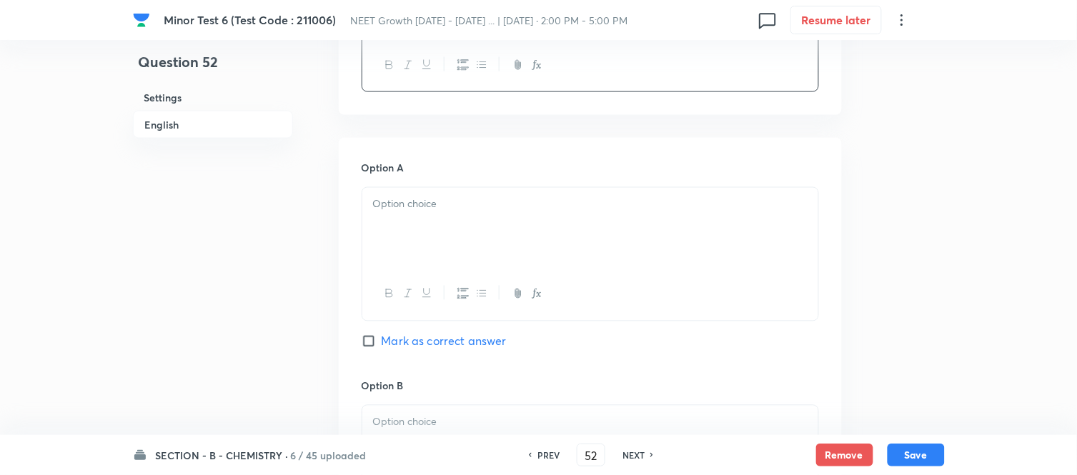
click at [527, 198] on p at bounding box center [590, 205] width 435 height 16
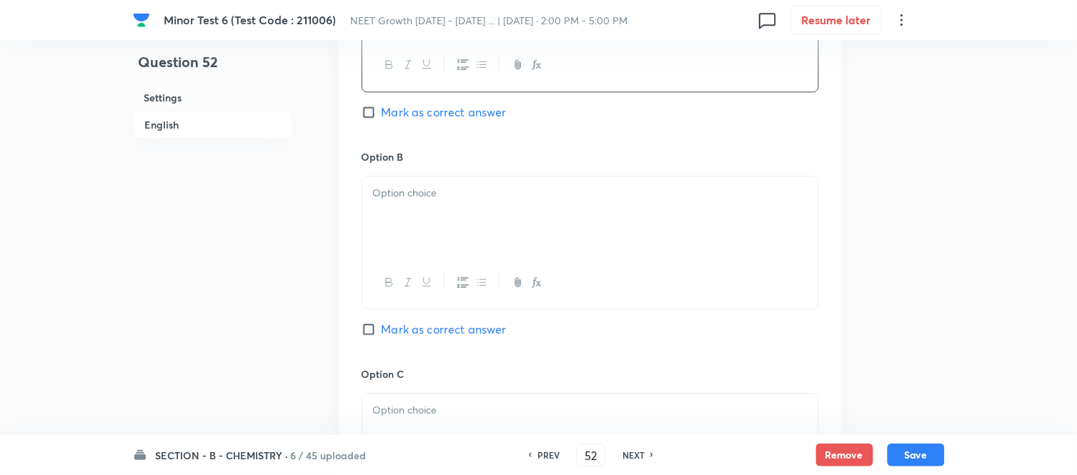
scroll to position [794, 0]
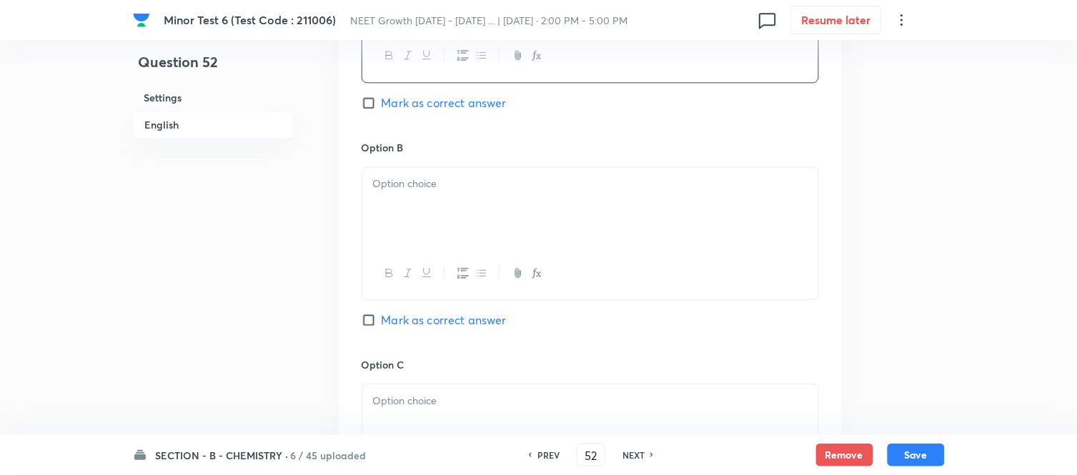
click at [540, 194] on div at bounding box center [590, 207] width 456 height 80
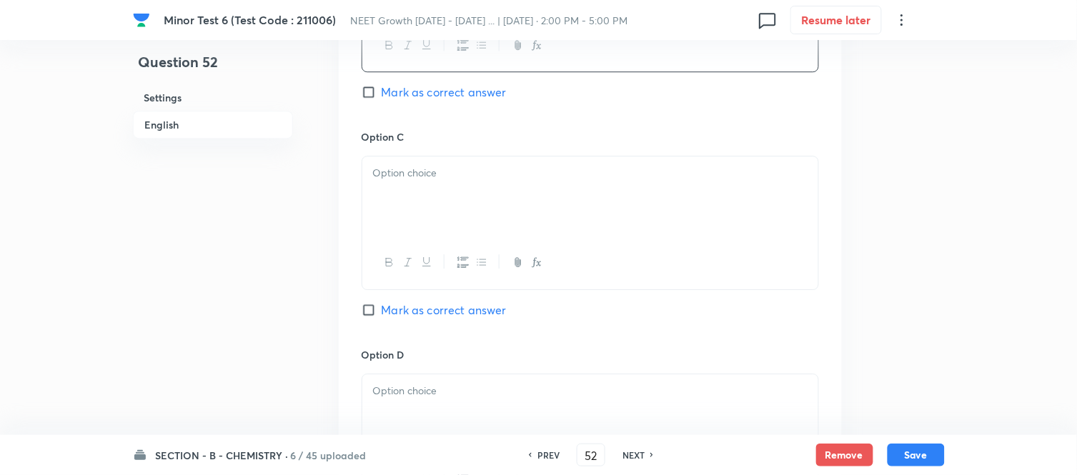
scroll to position [1032, 0]
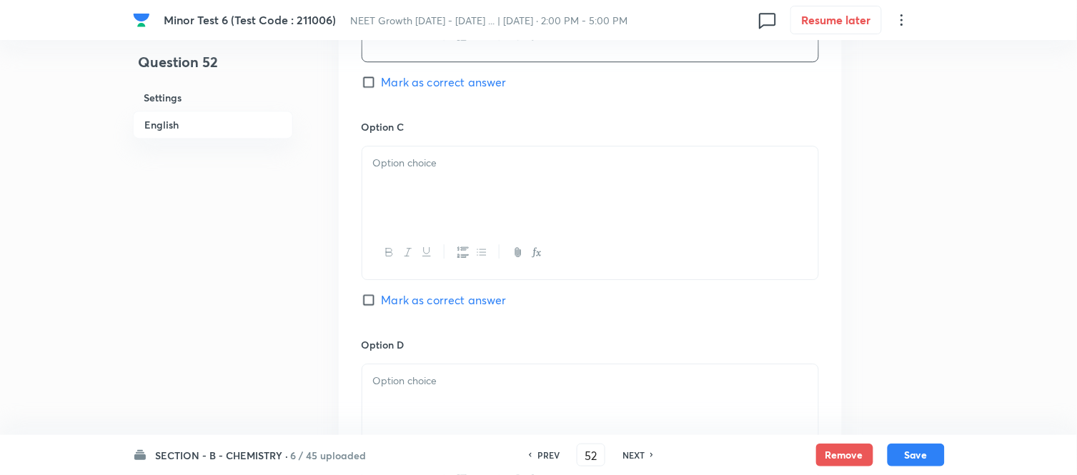
click at [540, 194] on div at bounding box center [590, 187] width 456 height 80
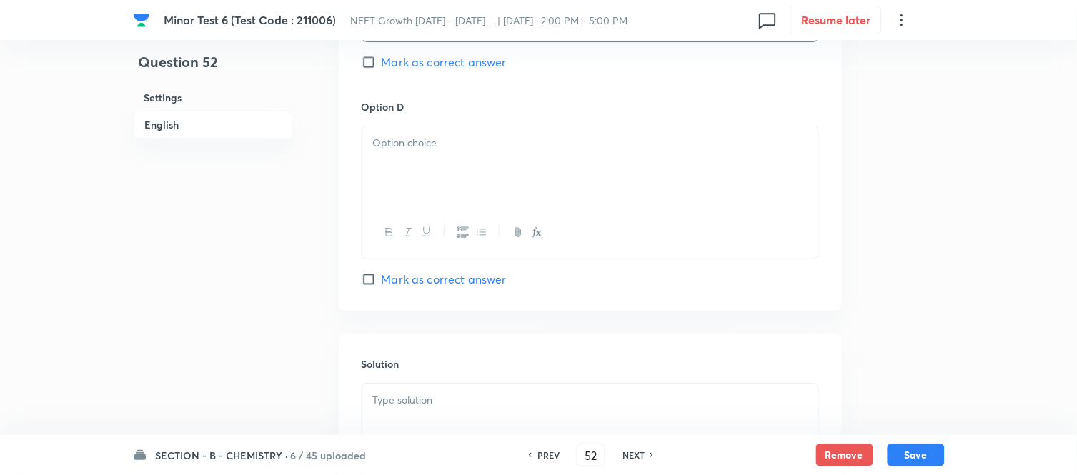
click at [540, 194] on div at bounding box center [590, 167] width 456 height 80
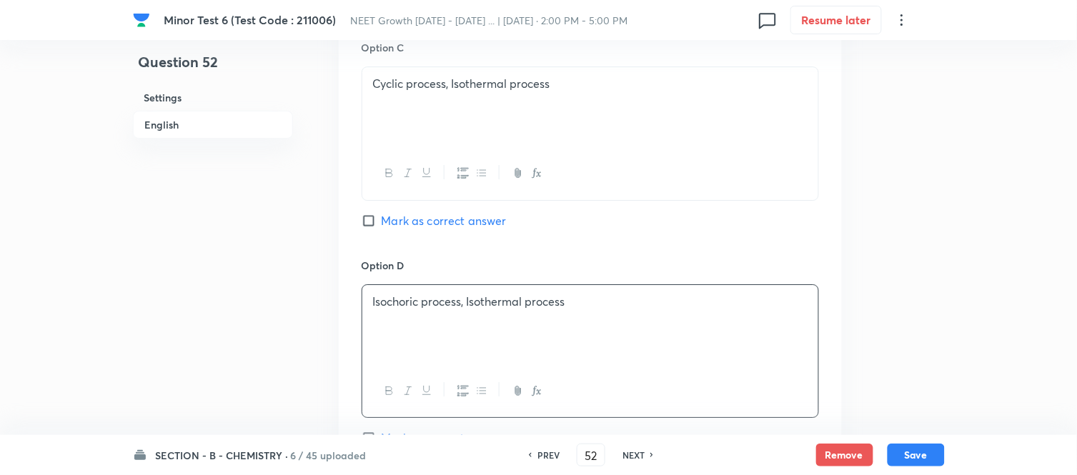
click at [374, 222] on input "Mark as correct answer" at bounding box center [372, 221] width 20 height 14
checkbox input "true"
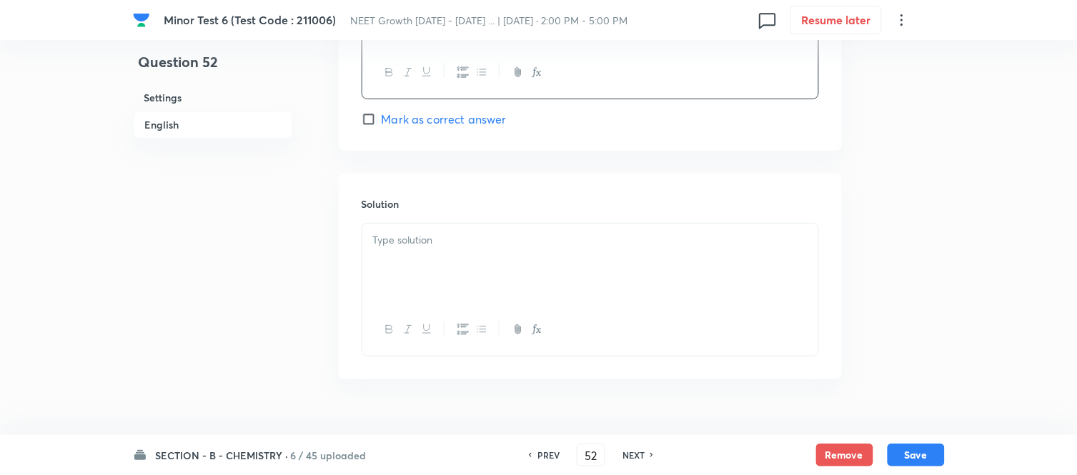
scroll to position [1463, 0]
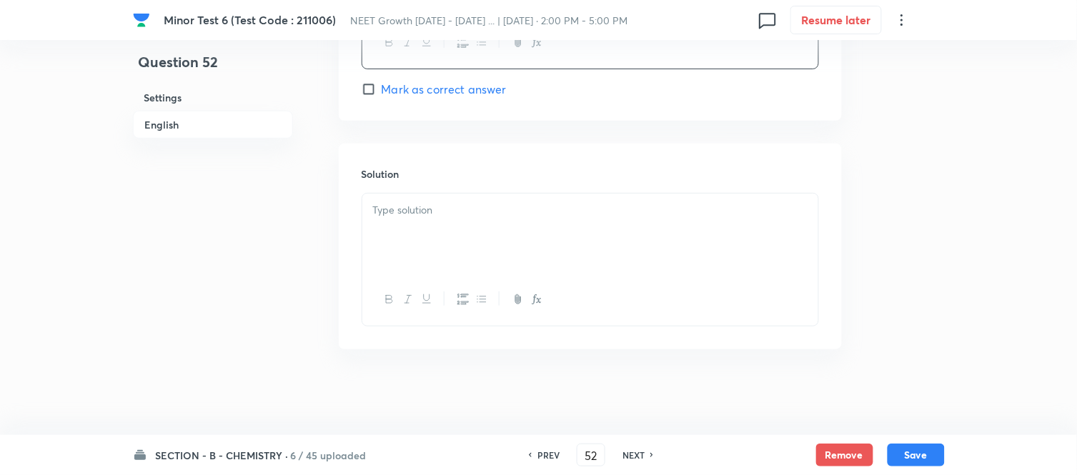
click at [530, 211] on p at bounding box center [590, 210] width 435 height 16
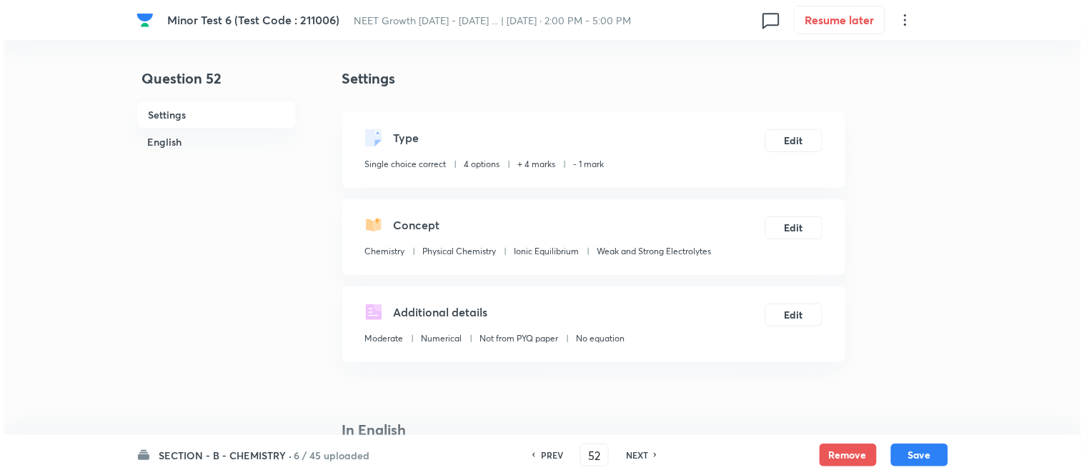
scroll to position [0, 0]
click at [921, 453] on button "Save" at bounding box center [916, 454] width 57 height 23
type input "53"
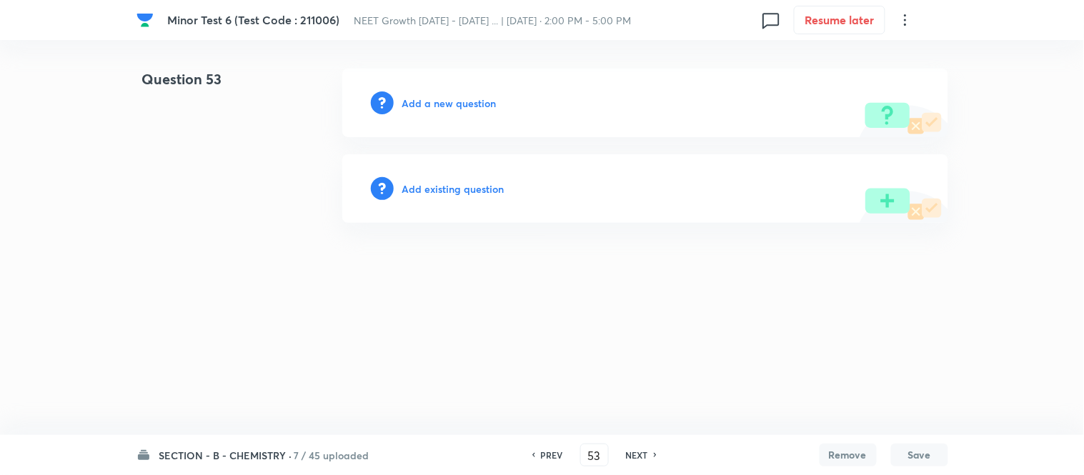
click at [440, 102] on h6 "Add a new question" at bounding box center [449, 103] width 94 height 15
click at [440, 102] on h6 "Choose a question type" at bounding box center [457, 103] width 110 height 15
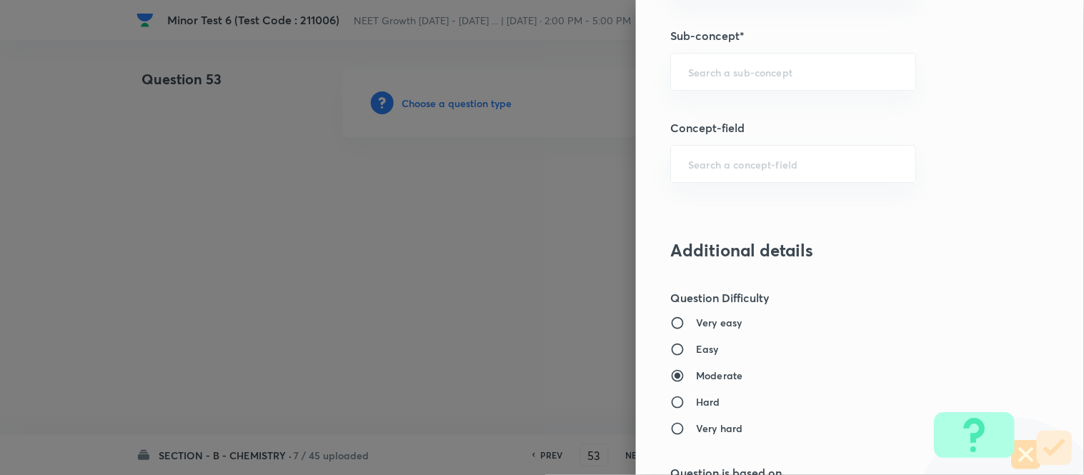
scroll to position [999, 0]
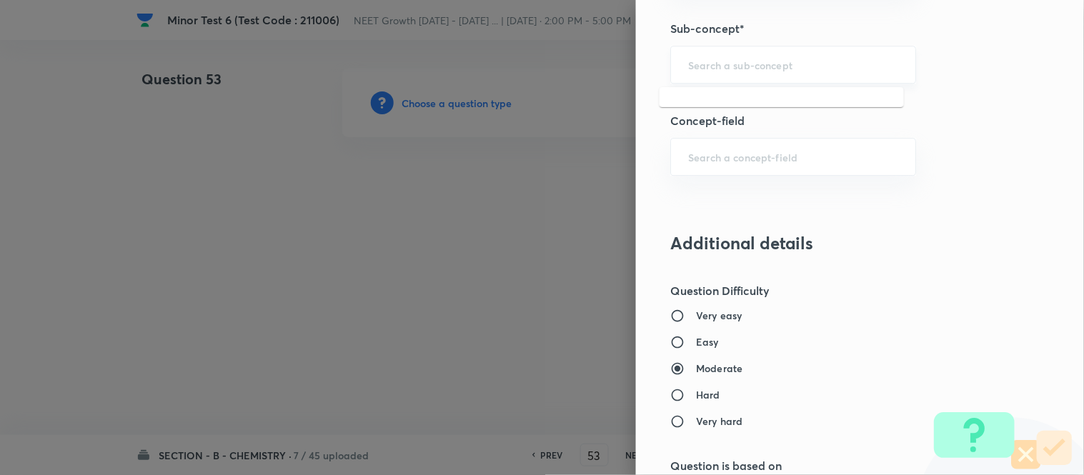
click at [760, 63] on input "text" at bounding box center [793, 65] width 210 height 14
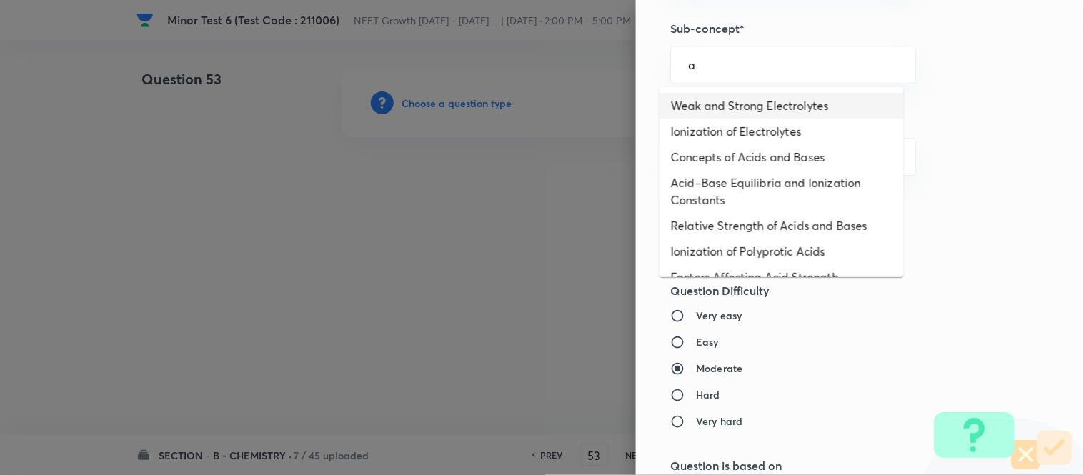
click at [726, 104] on li "Weak and Strong Electrolytes" at bounding box center [782, 106] width 244 height 26
type input "Weak and Strong Electrolytes"
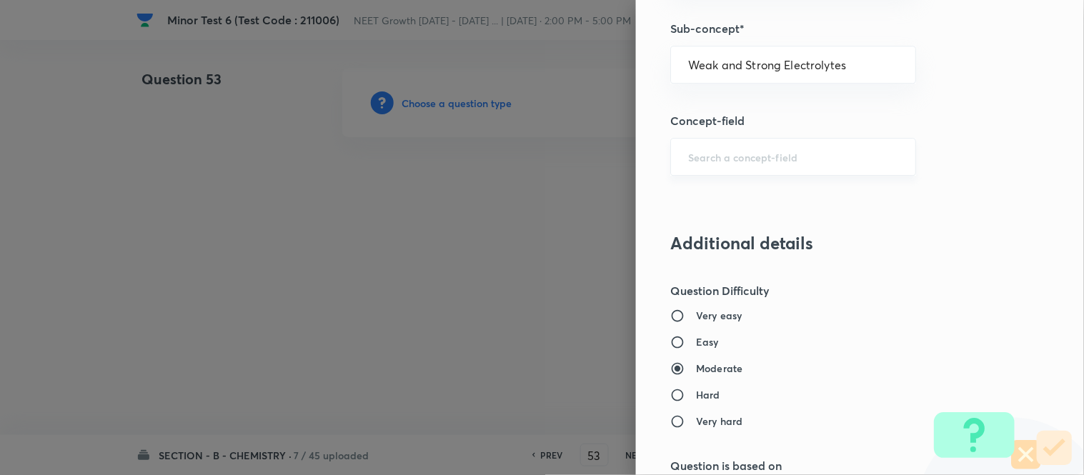
type input "Chemistry"
type input "Physical Chemistry"
type input "Ionic Equilibrium"
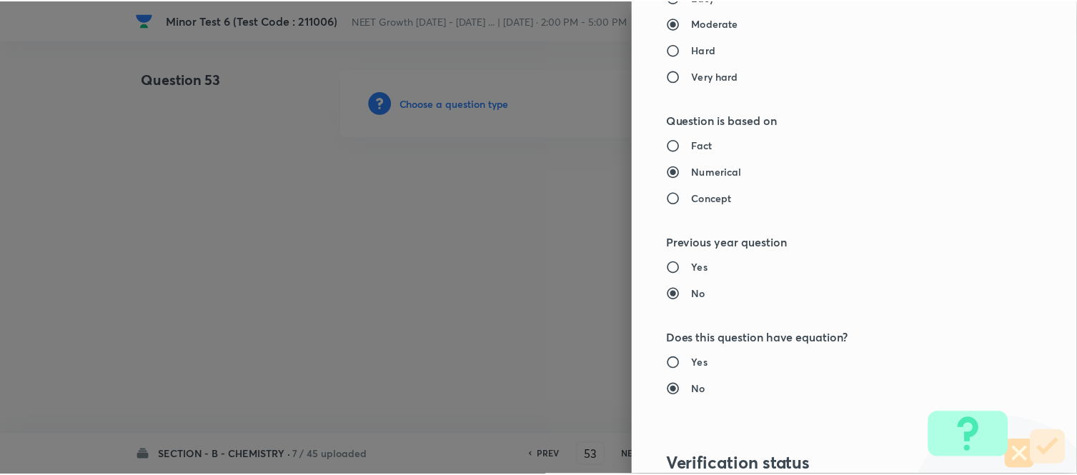
scroll to position [1569, 0]
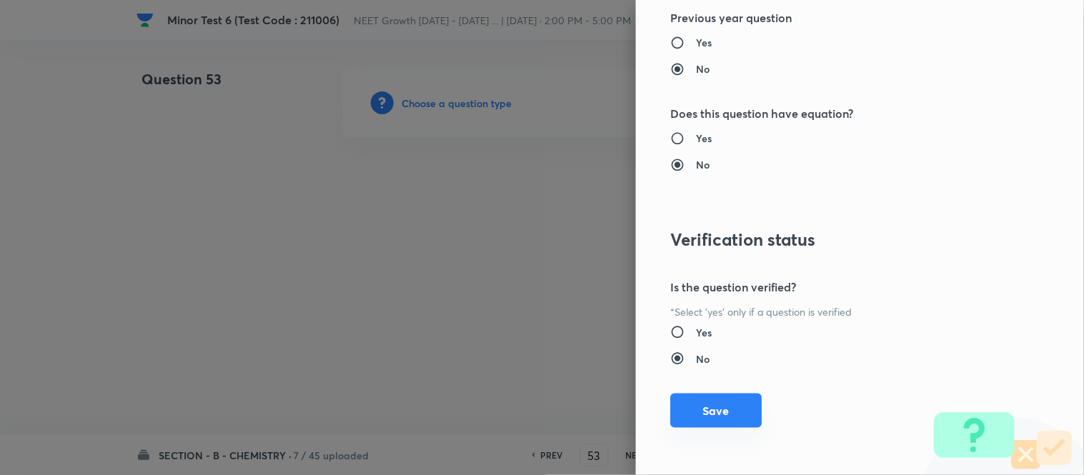
click at [706, 416] on button "Save" at bounding box center [717, 411] width 92 height 34
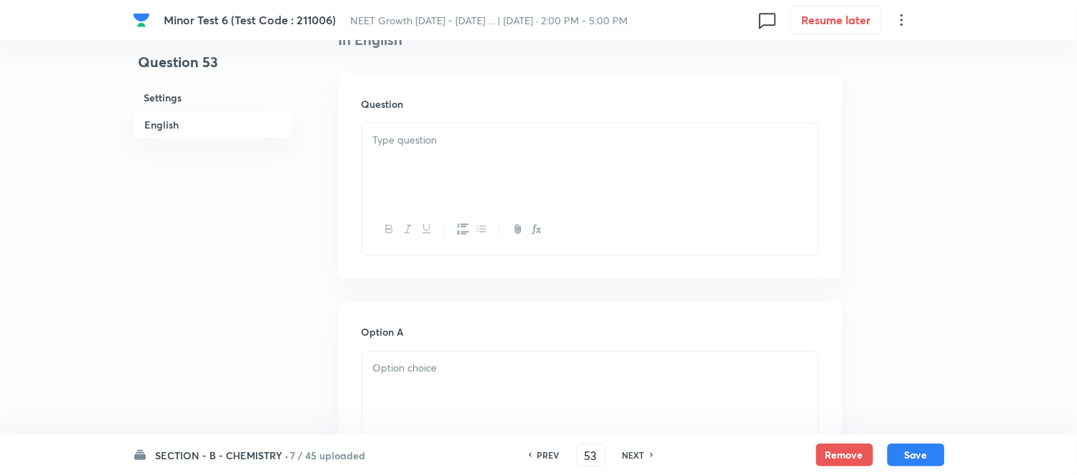
scroll to position [397, 0]
click at [526, 166] on div at bounding box center [590, 158] width 456 height 80
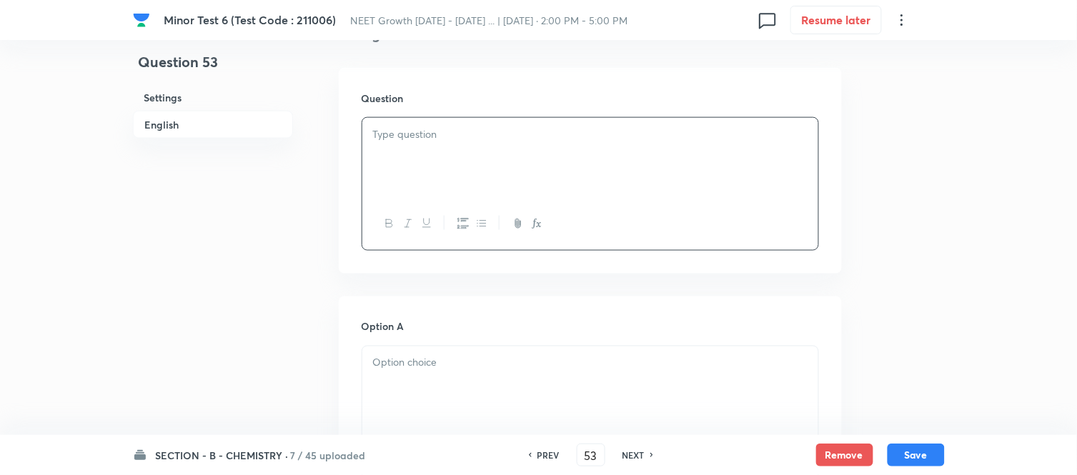
click at [621, 188] on div at bounding box center [590, 158] width 456 height 80
paste div
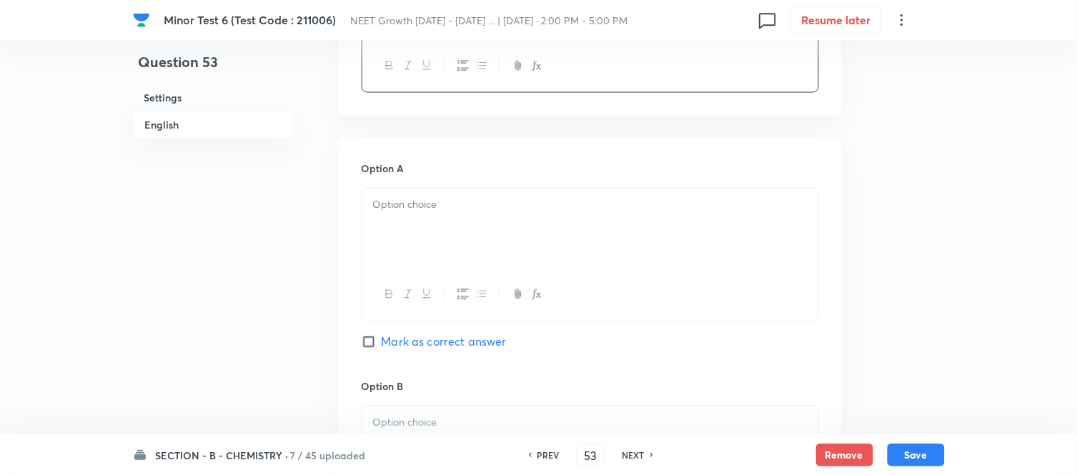
scroll to position [555, 0]
click at [583, 202] on p at bounding box center [590, 205] width 435 height 16
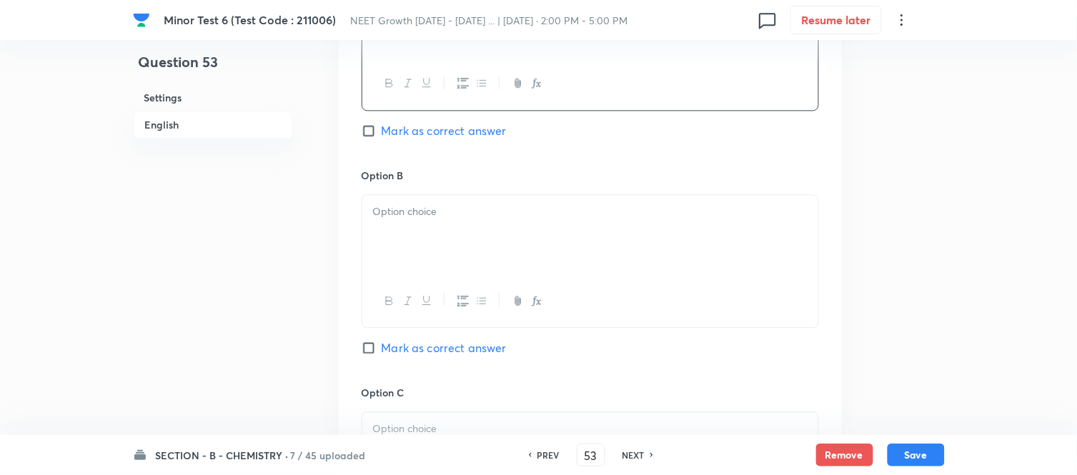
scroll to position [794, 0]
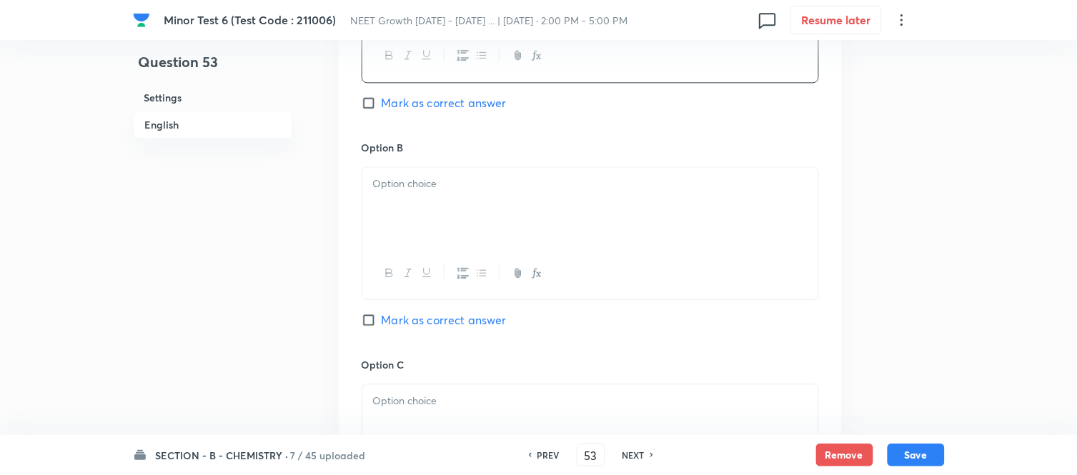
click at [539, 205] on div at bounding box center [590, 207] width 456 height 80
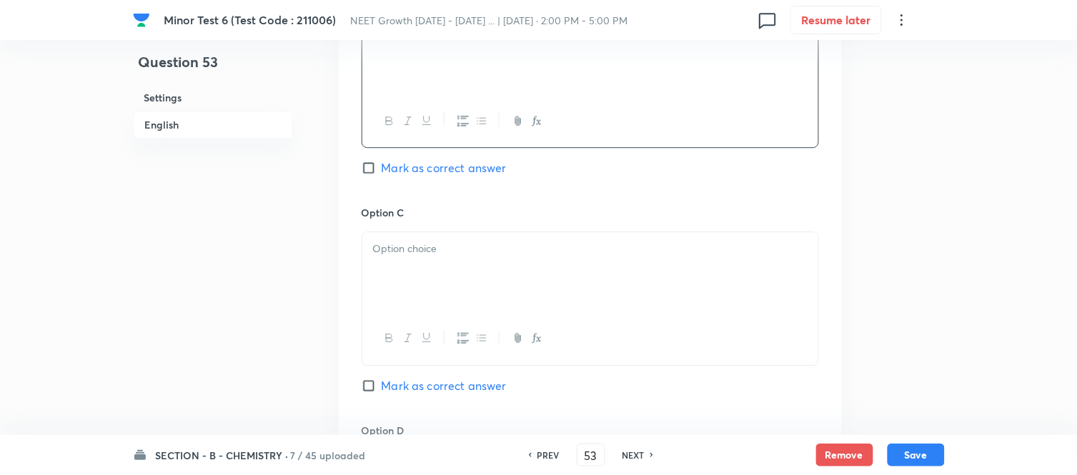
scroll to position [953, 0]
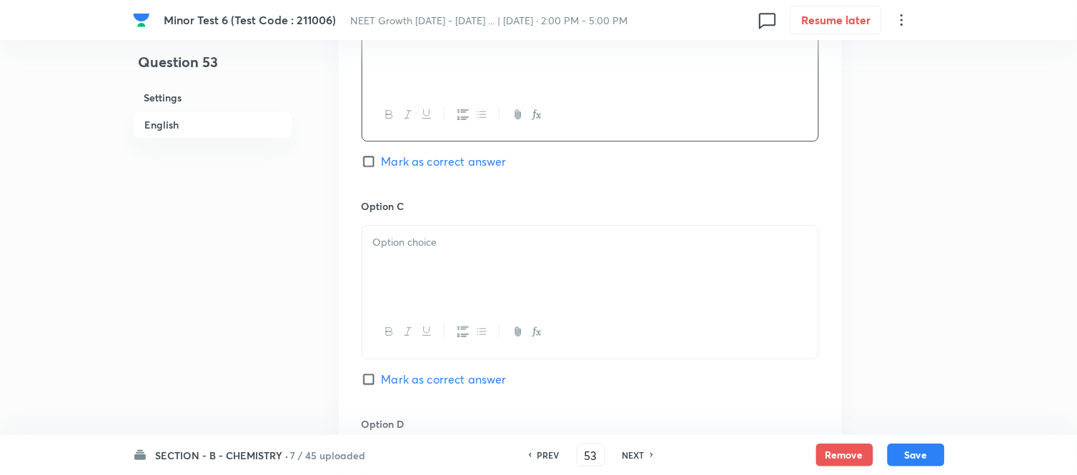
click at [520, 247] on p at bounding box center [590, 242] width 435 height 16
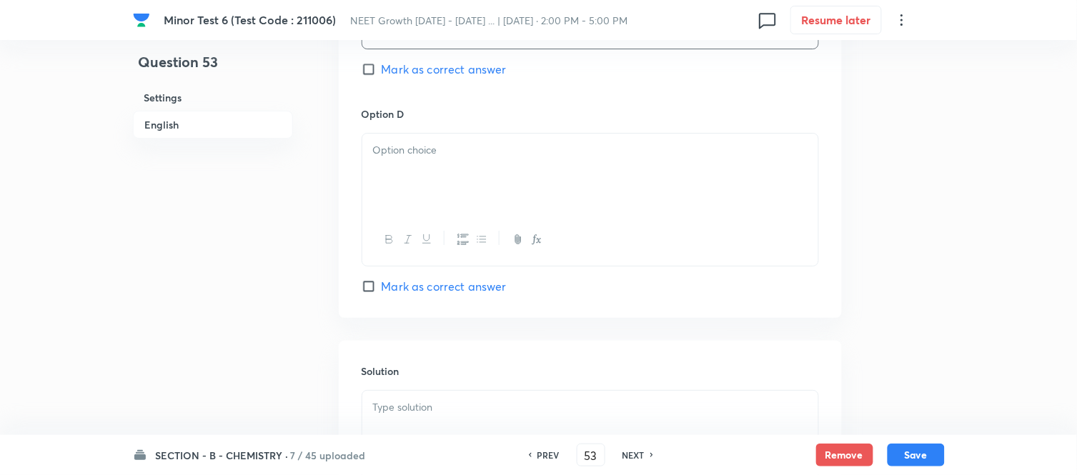
scroll to position [1270, 0]
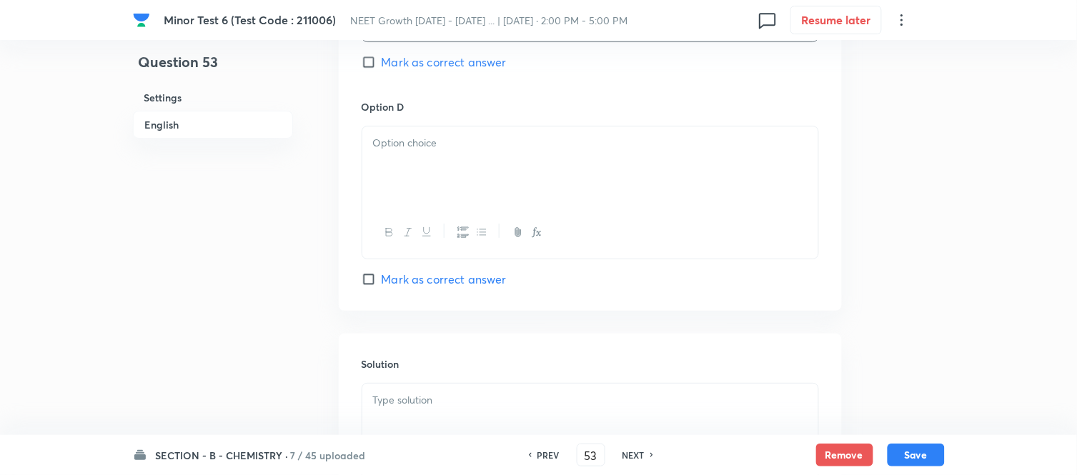
click at [508, 152] on p at bounding box center [590, 143] width 435 height 16
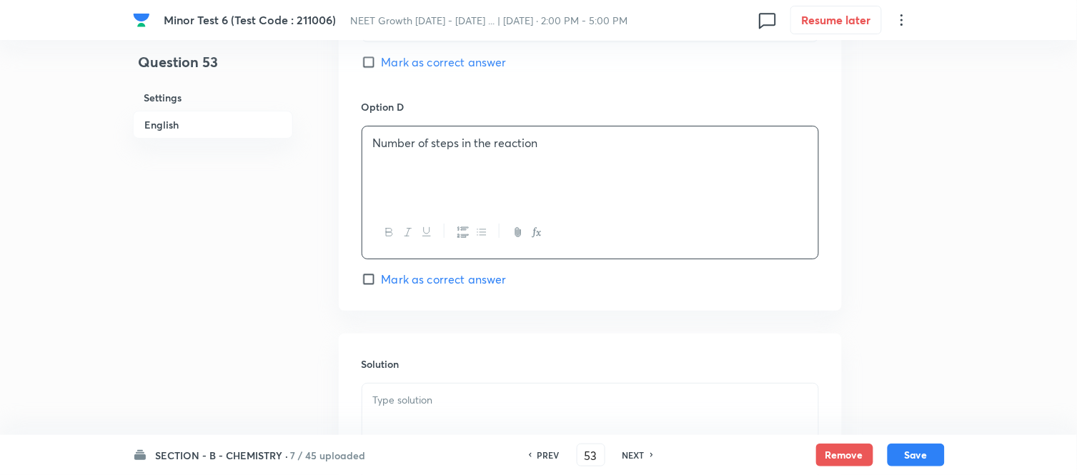
click at [394, 279] on span "Mark as correct answer" at bounding box center [444, 279] width 125 height 17
click at [382, 279] on input "Mark as correct answer" at bounding box center [372, 279] width 20 height 14
checkbox input "true"
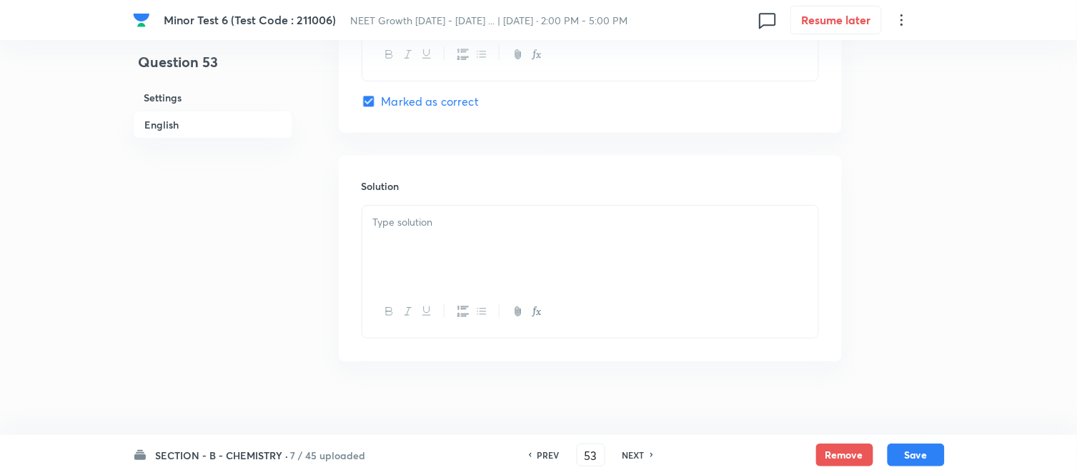
scroll to position [1463, 0]
click at [529, 209] on p at bounding box center [590, 210] width 435 height 16
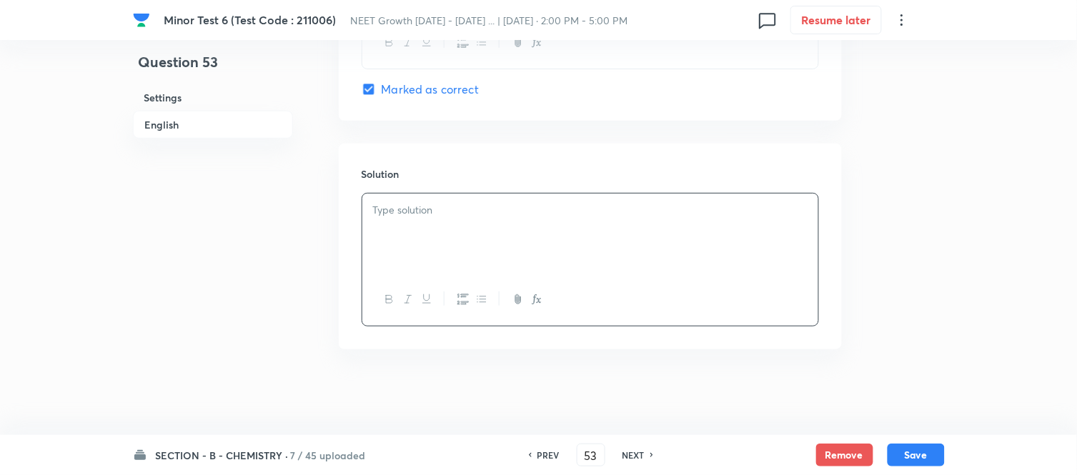
click at [469, 224] on div at bounding box center [590, 234] width 456 height 80
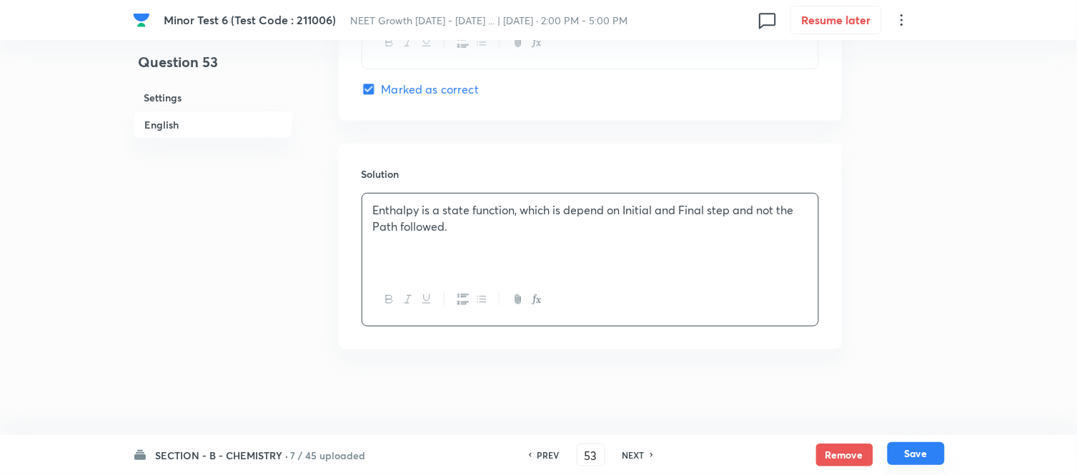
click at [916, 456] on button "Save" at bounding box center [916, 454] width 57 height 23
type input "54"
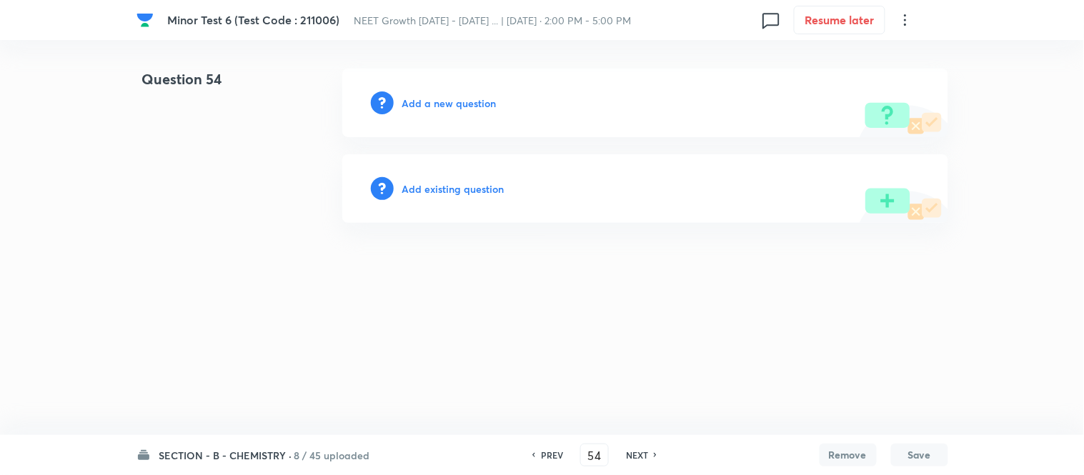
click at [437, 103] on h6 "Add a new question" at bounding box center [449, 103] width 94 height 15
click at [437, 103] on h6 "Choose a question type" at bounding box center [457, 103] width 110 height 15
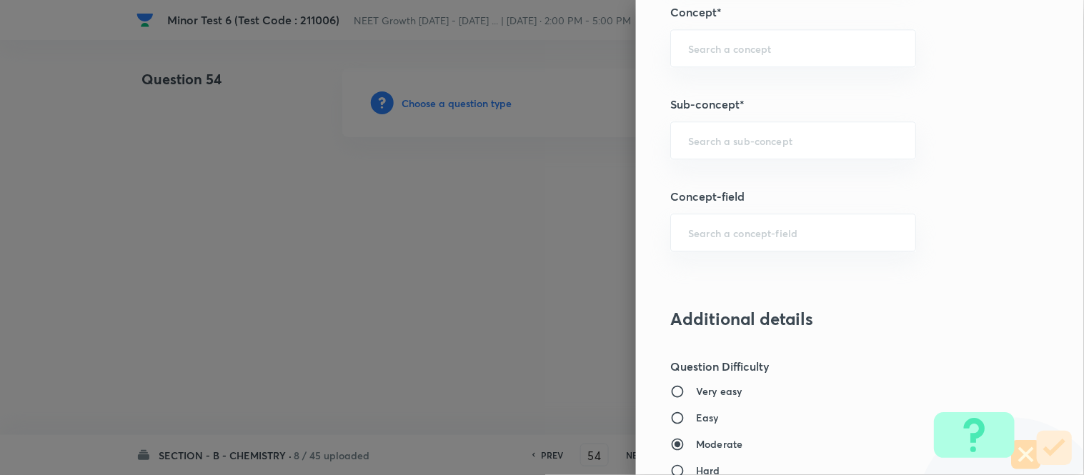
scroll to position [930, 0]
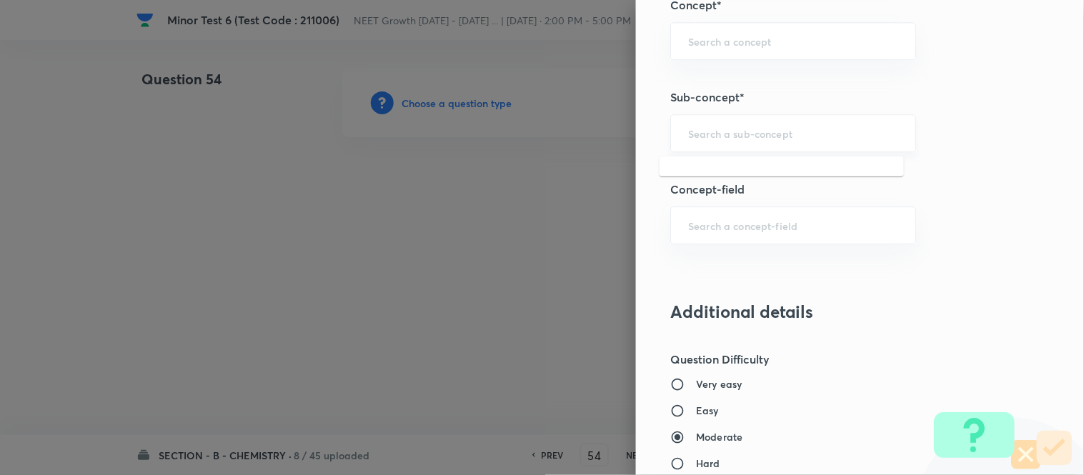
click at [753, 136] on input "text" at bounding box center [793, 134] width 210 height 14
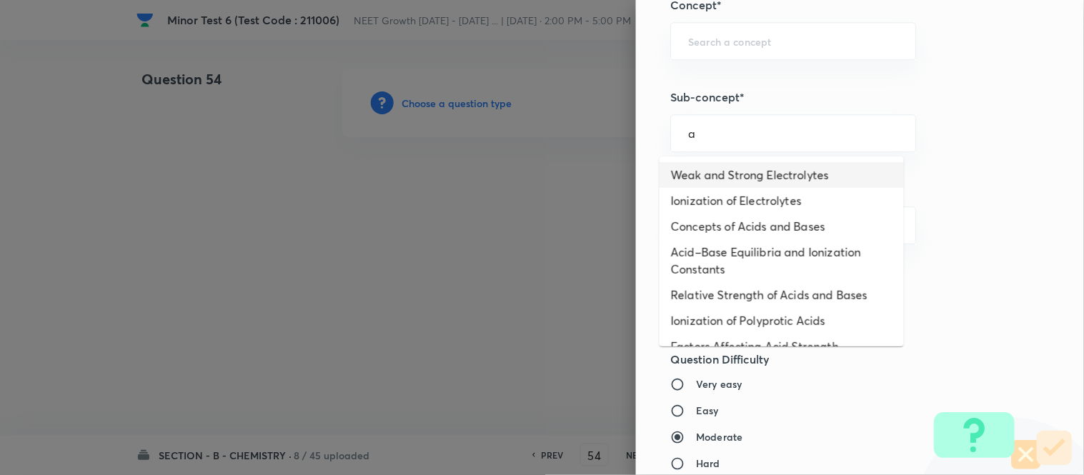
click at [745, 170] on li "Weak and Strong Electrolytes" at bounding box center [782, 175] width 244 height 26
type input "Weak and Strong Electrolytes"
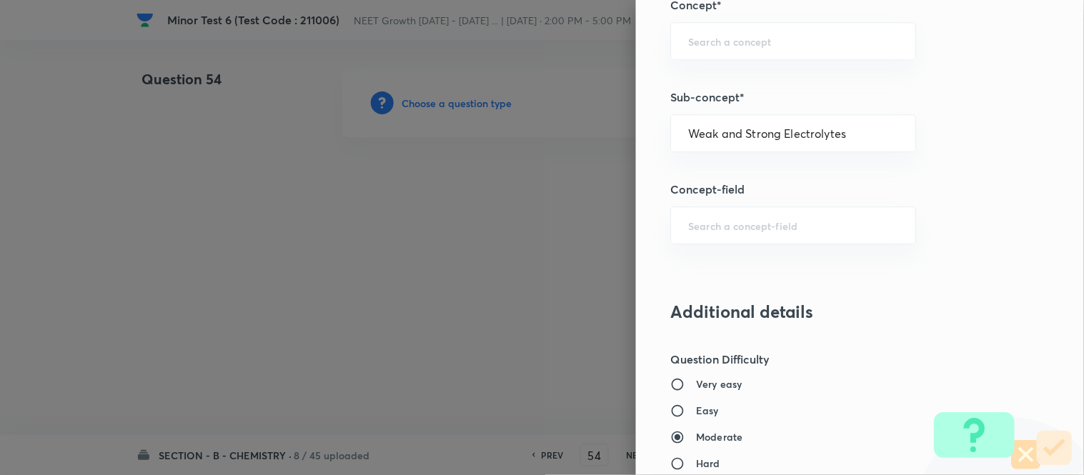
type input "Chemistry"
type input "Physical Chemistry"
type input "Ionic Equilibrium"
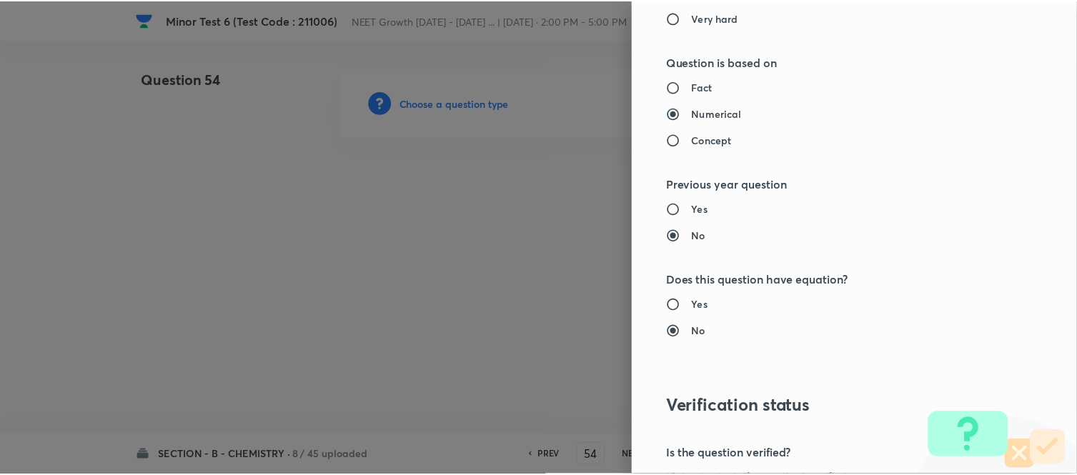
scroll to position [1569, 0]
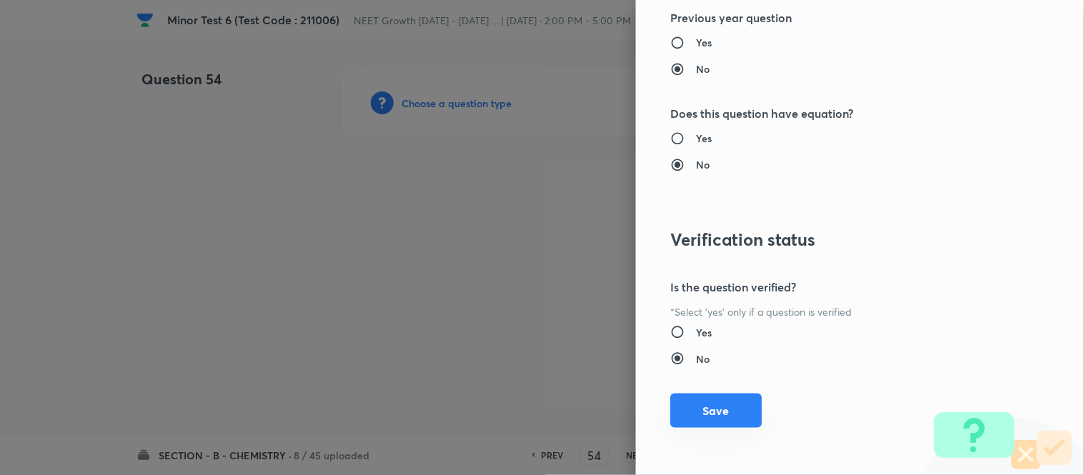
click at [687, 409] on button "Save" at bounding box center [717, 411] width 92 height 34
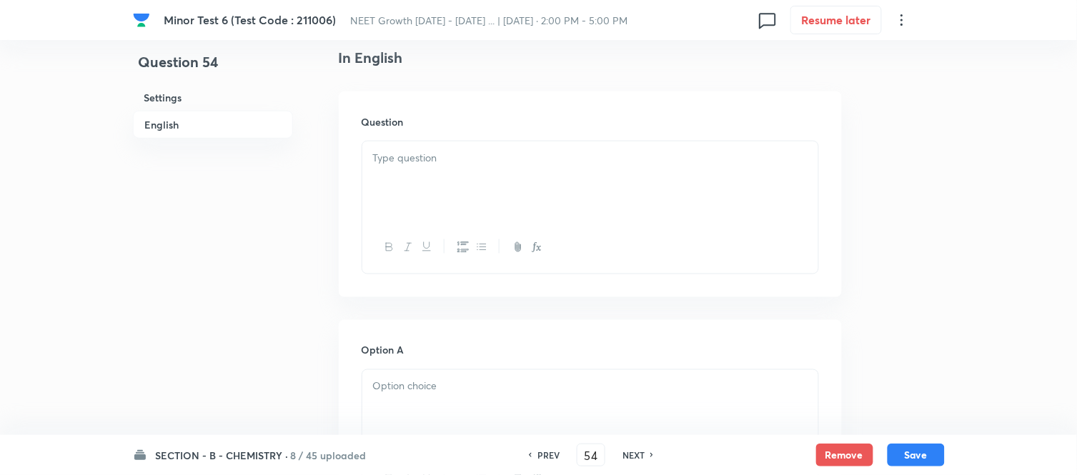
scroll to position [397, 0]
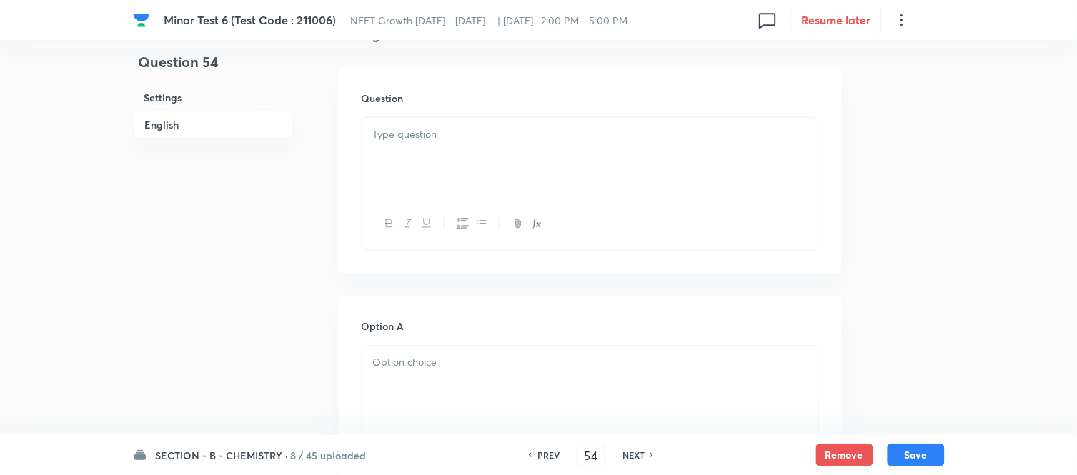
click at [563, 150] on div at bounding box center [590, 158] width 456 height 80
click at [561, 145] on div at bounding box center [590, 151] width 456 height 80
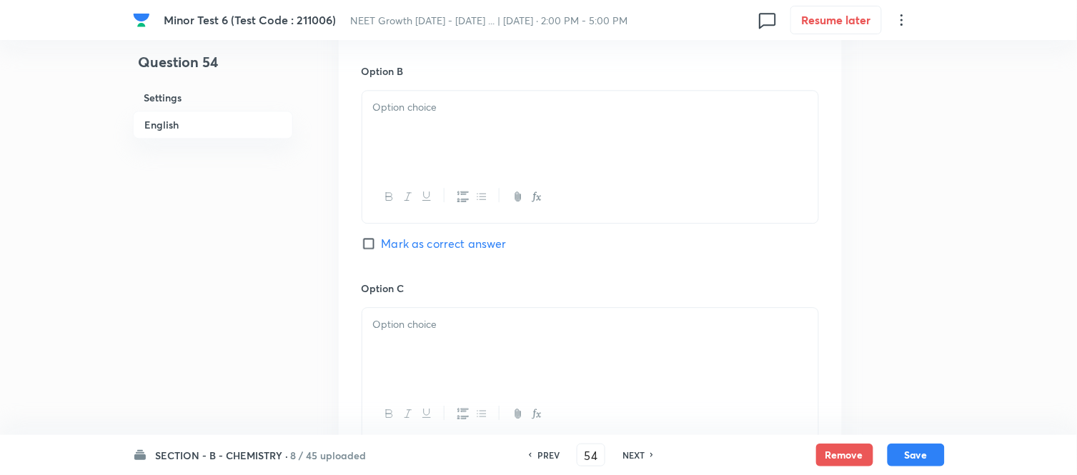
scroll to position [874, 0]
click at [516, 133] on div at bounding box center [590, 130] width 456 height 80
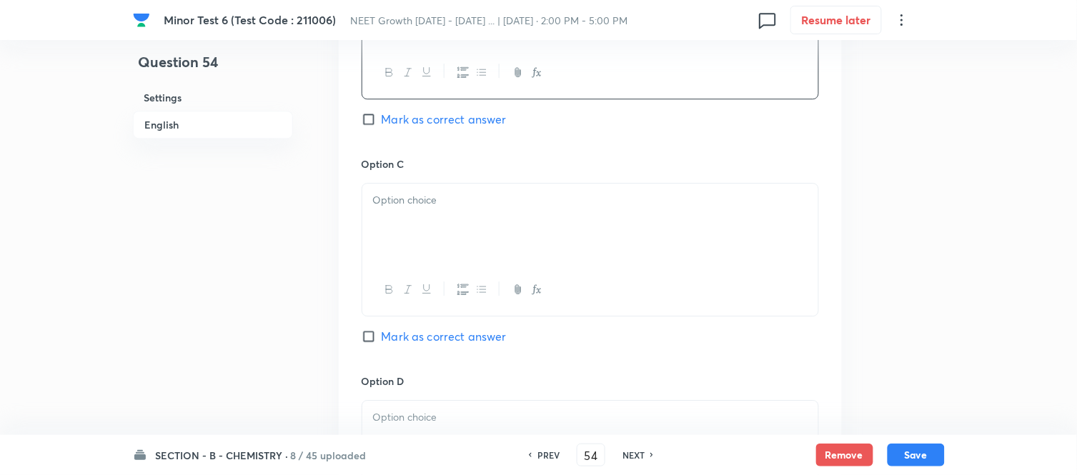
scroll to position [1032, 0]
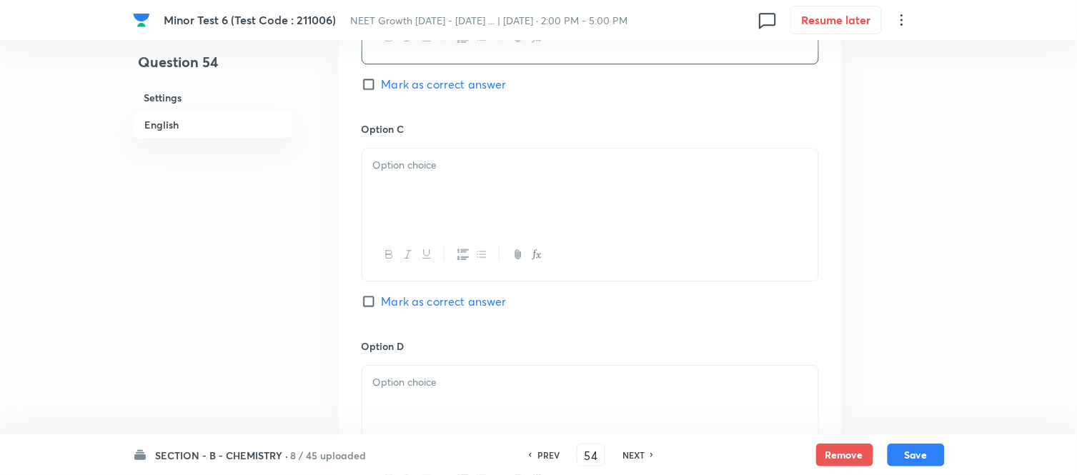
click at [513, 169] on p at bounding box center [590, 165] width 435 height 16
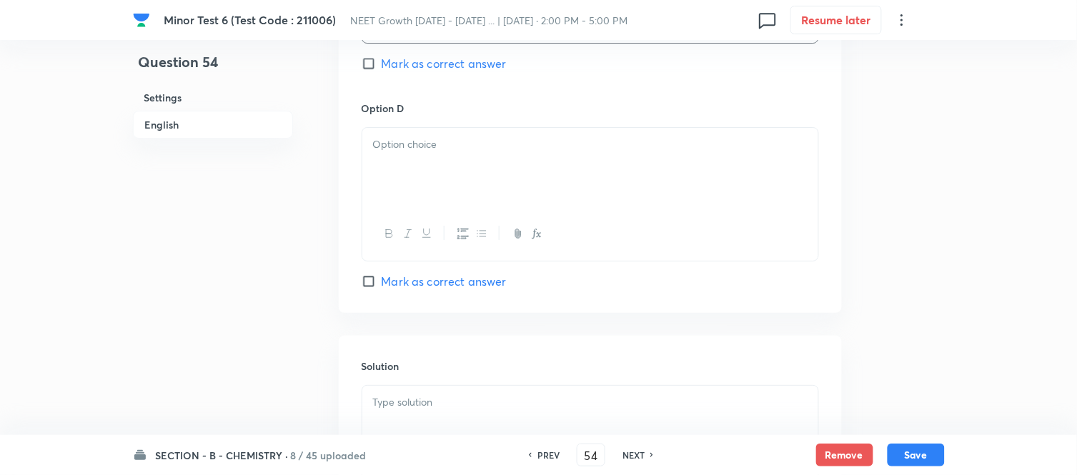
click at [483, 148] on p at bounding box center [590, 145] width 435 height 16
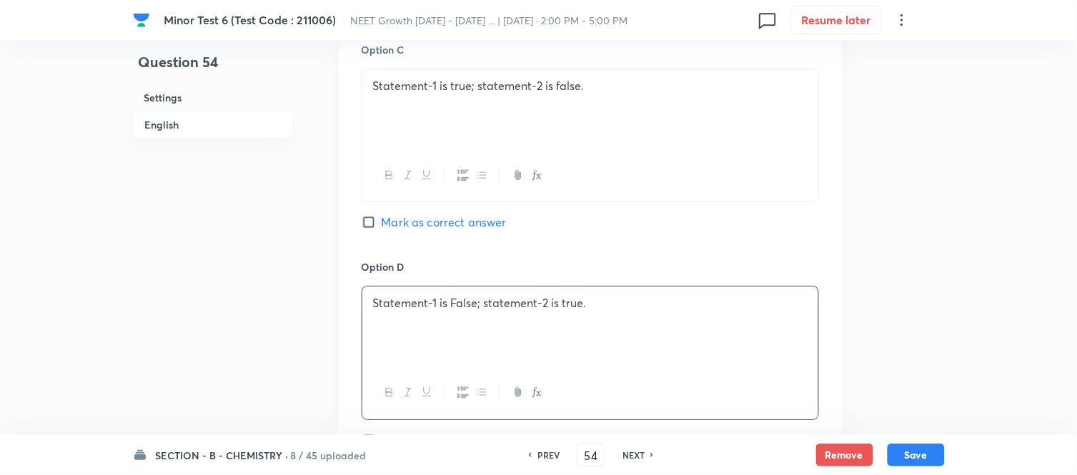
click at [370, 227] on input "Mark as correct answer" at bounding box center [372, 222] width 20 height 14
checkbox input "true"
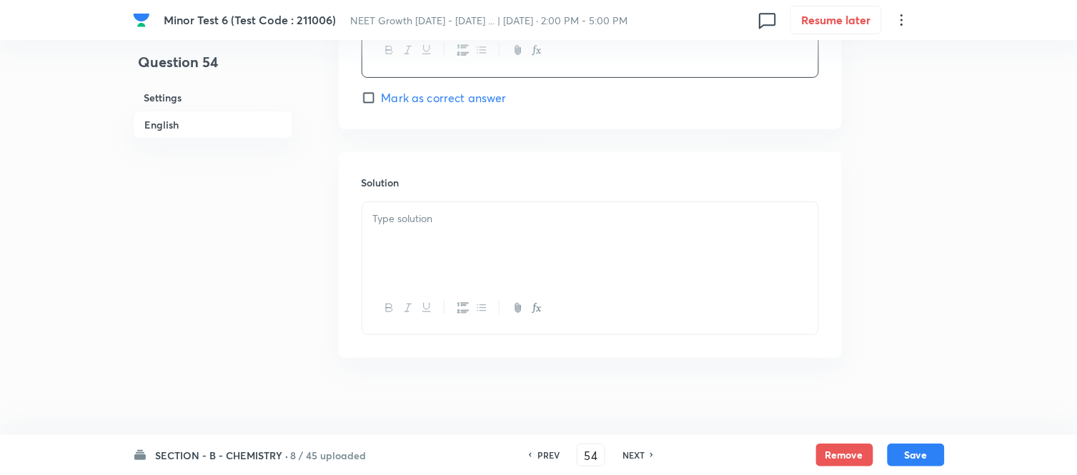
scroll to position [1466, 0]
click at [549, 219] on div at bounding box center [590, 234] width 456 height 80
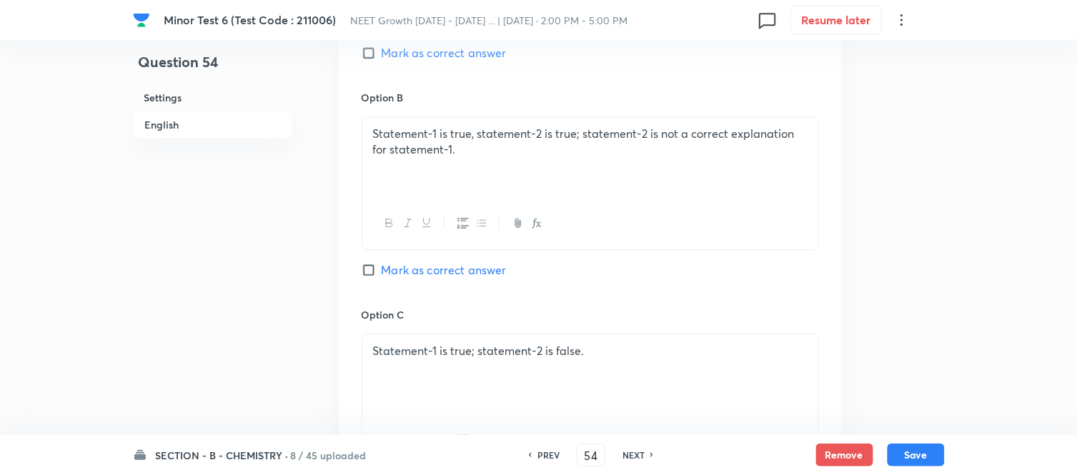
scroll to position [830, 0]
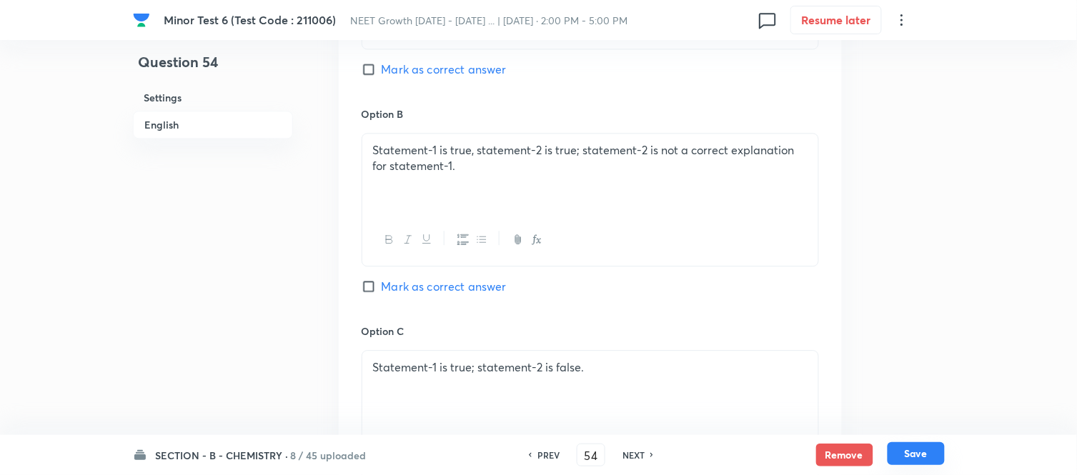
click at [906, 453] on button "Save" at bounding box center [916, 454] width 57 height 23
type input "55"
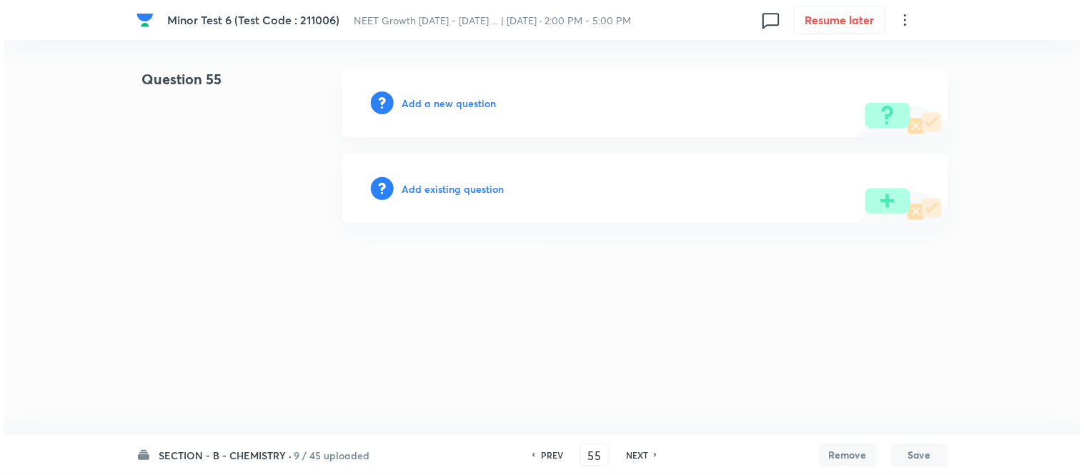
scroll to position [0, 0]
click at [440, 102] on h6 "Add a new question" at bounding box center [449, 103] width 94 height 15
click at [440, 102] on h6 "Choose a question type" at bounding box center [457, 103] width 110 height 15
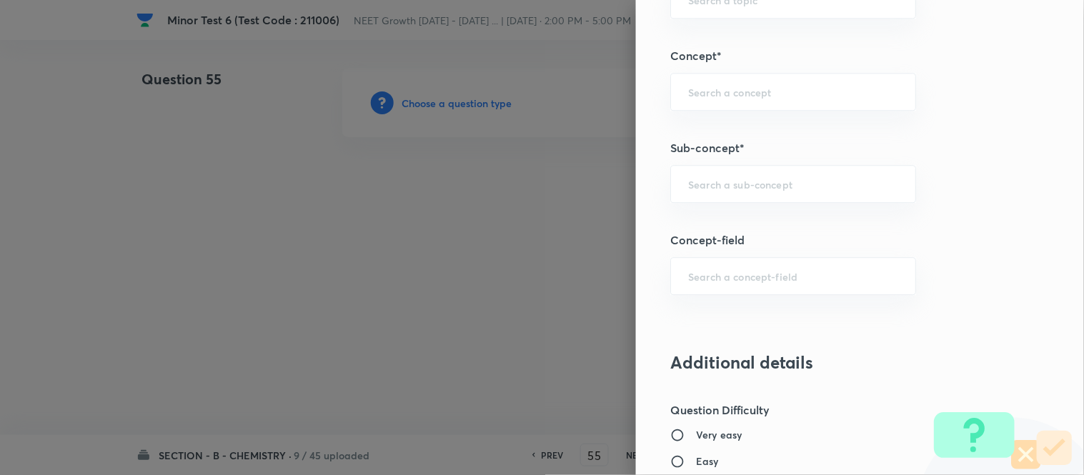
scroll to position [894, 0]
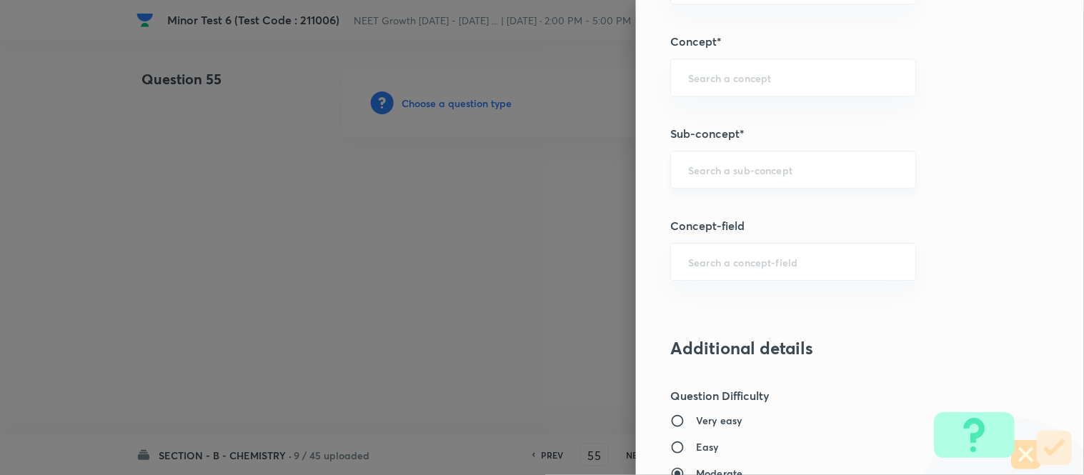
click at [780, 167] on input "text" at bounding box center [793, 170] width 210 height 14
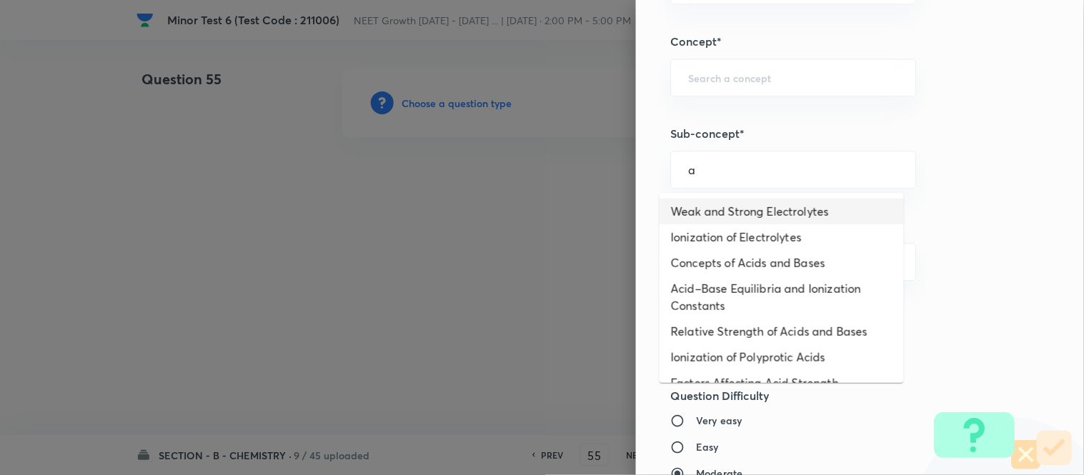
click at [758, 208] on li "Weak and Strong Electrolytes" at bounding box center [782, 212] width 244 height 26
type input "Weak and Strong Electrolytes"
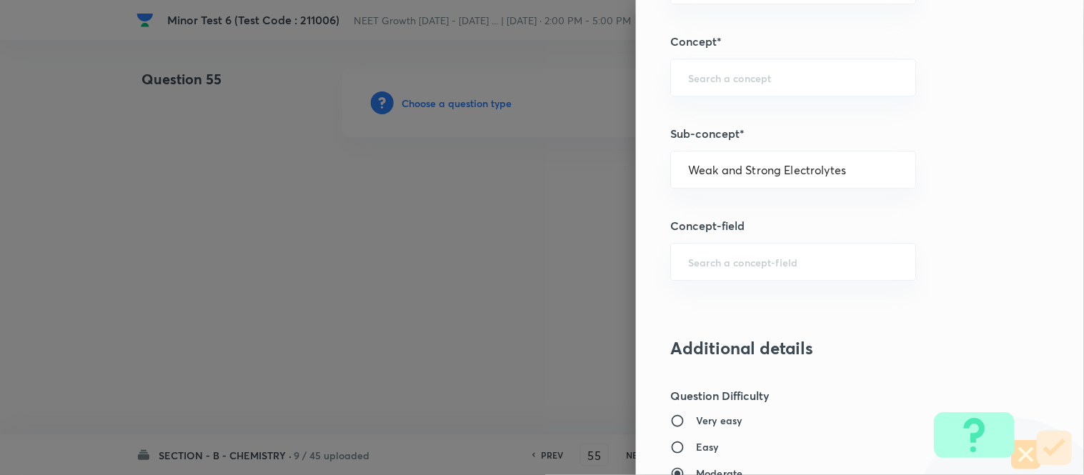
type input "Chemistry"
type input "Physical Chemistry"
type input "Ionic Equilibrium"
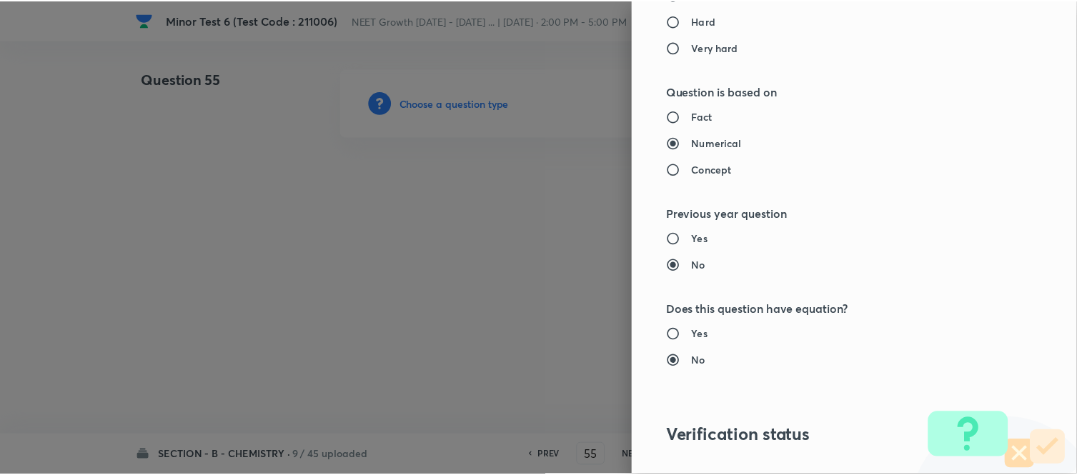
scroll to position [1569, 0]
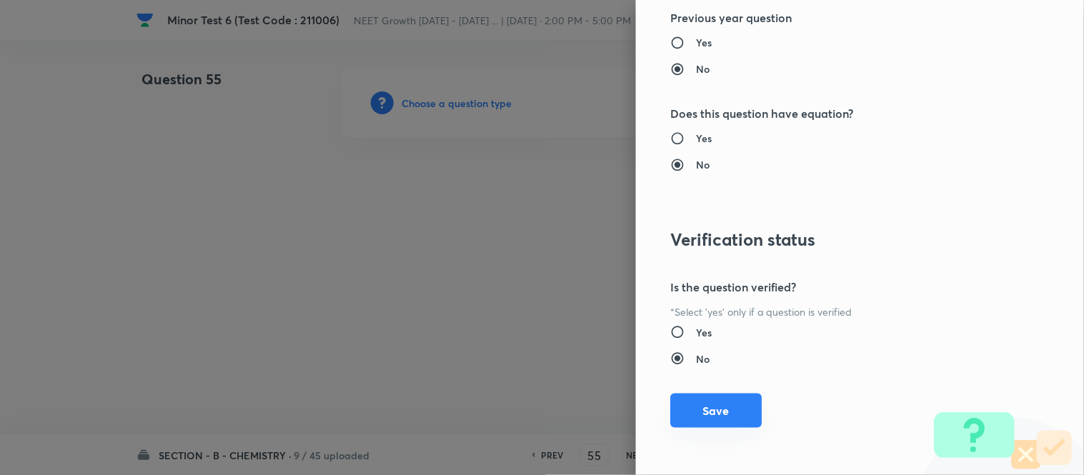
click at [710, 410] on button "Save" at bounding box center [717, 411] width 92 height 34
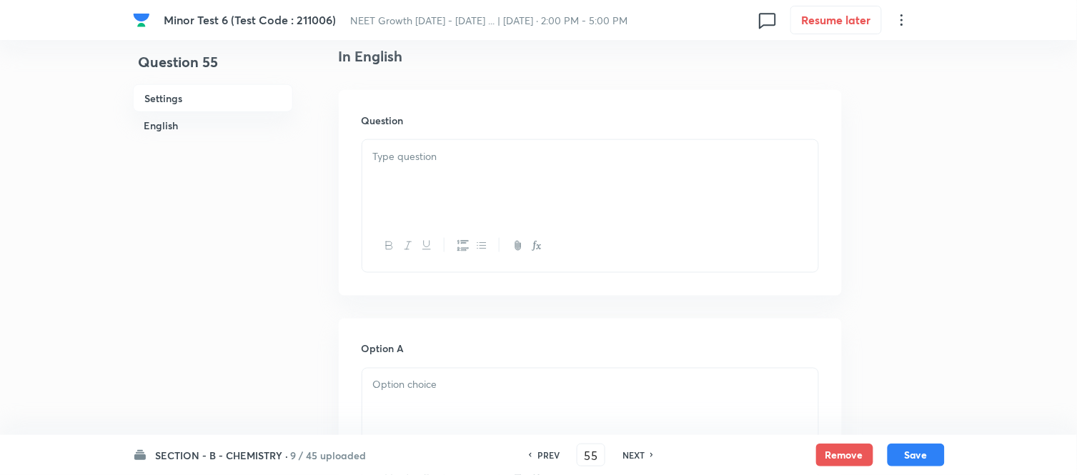
scroll to position [397, 0]
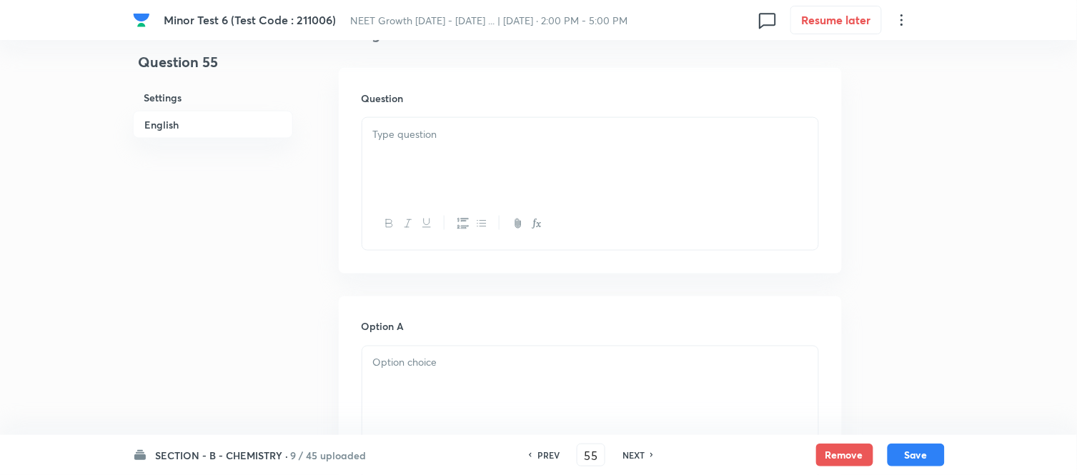
click at [553, 150] on div at bounding box center [590, 158] width 456 height 80
paste div
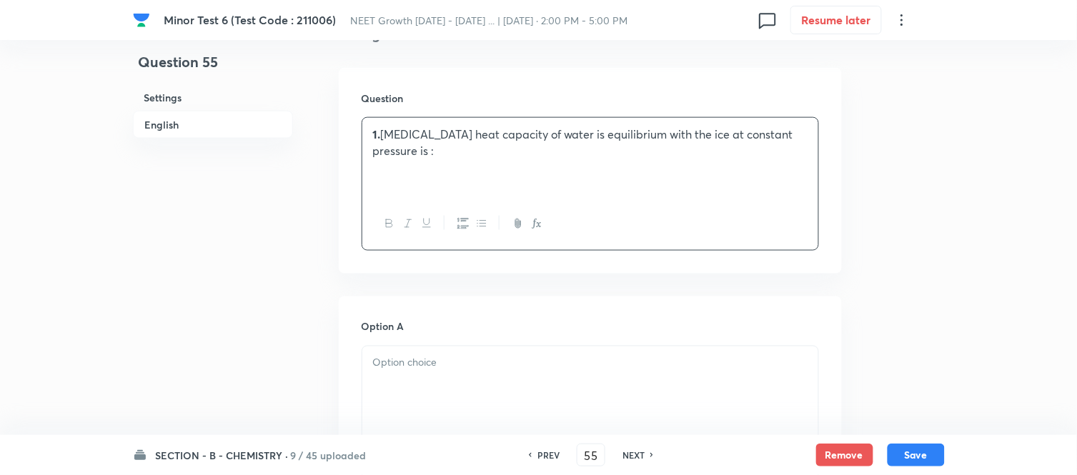
click at [381, 133] on p "1. [MEDICAL_DATA] heat capacity of water is equilibrium with the ice at constan…" at bounding box center [590, 143] width 435 height 32
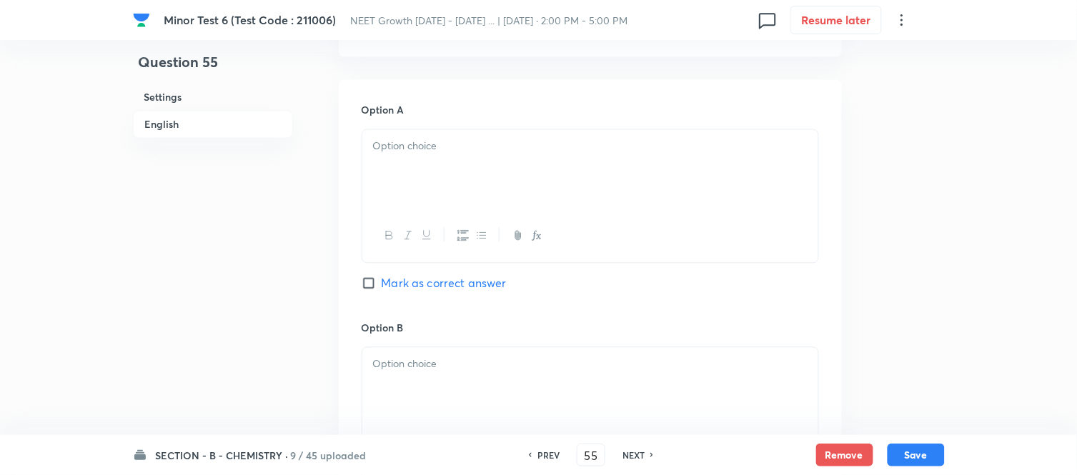
scroll to position [635, 0]
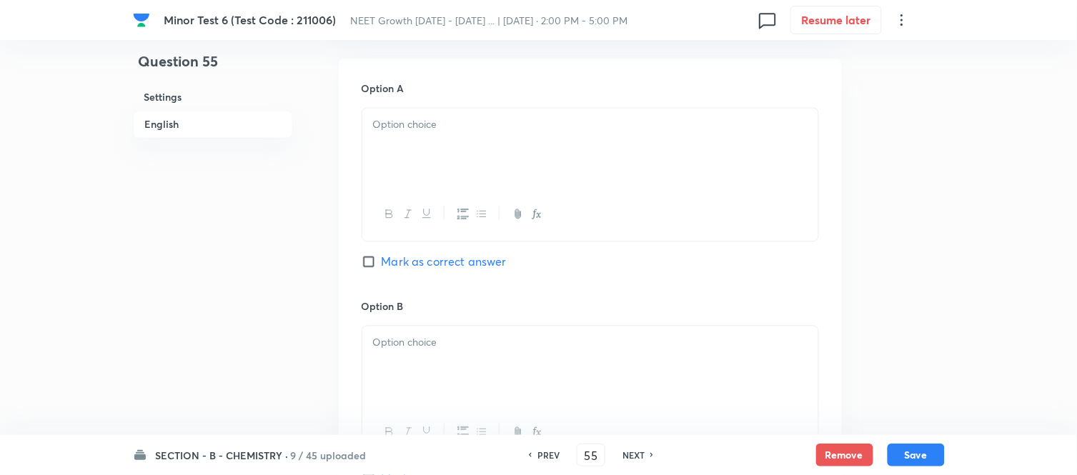
click at [535, 152] on div at bounding box center [590, 149] width 456 height 80
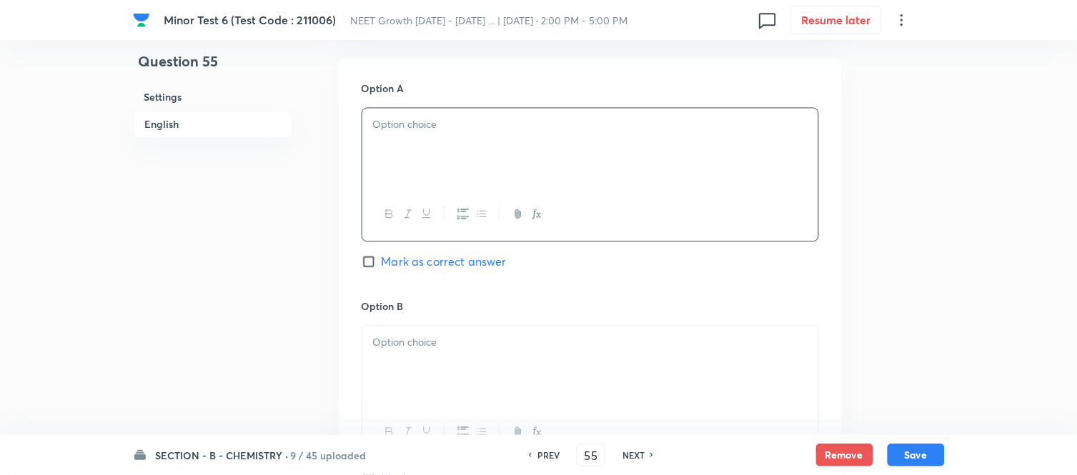
click at [522, 137] on div at bounding box center [590, 149] width 456 height 80
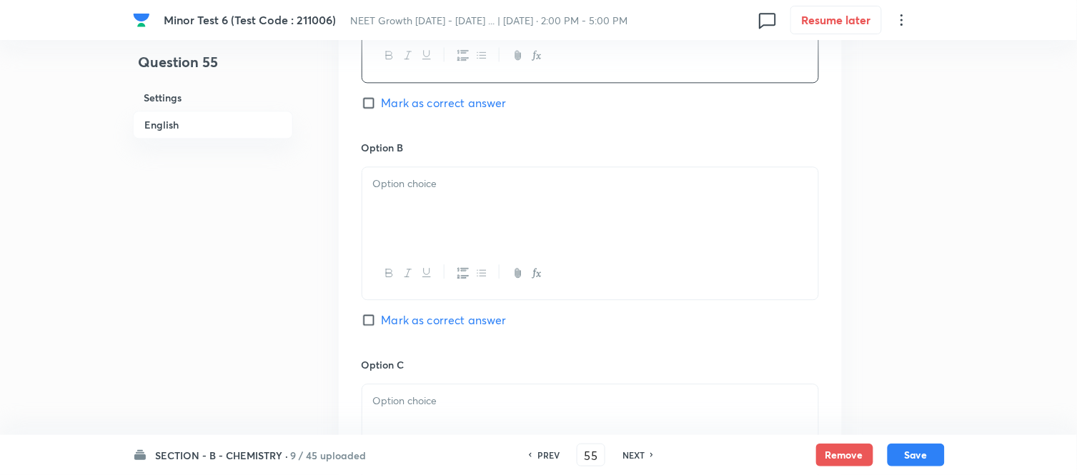
click at [523, 203] on div at bounding box center [590, 207] width 456 height 80
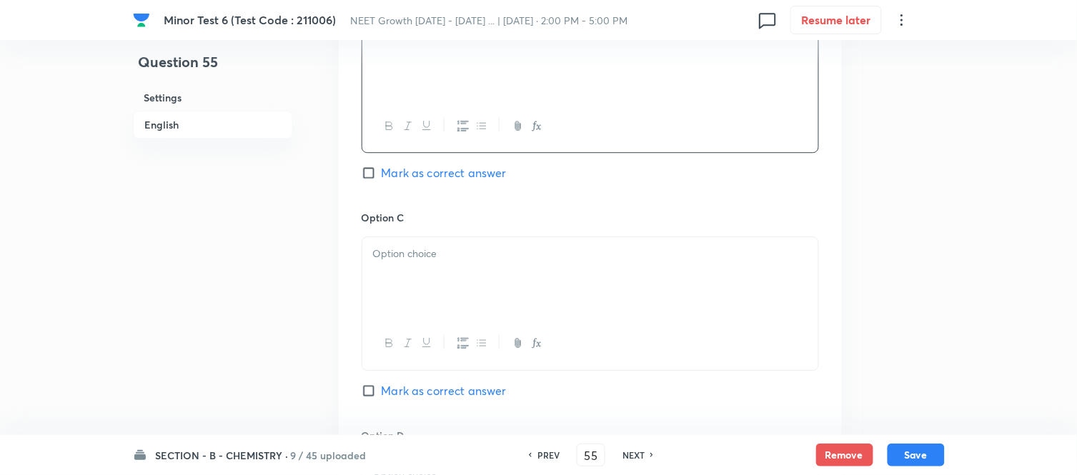
scroll to position [953, 0]
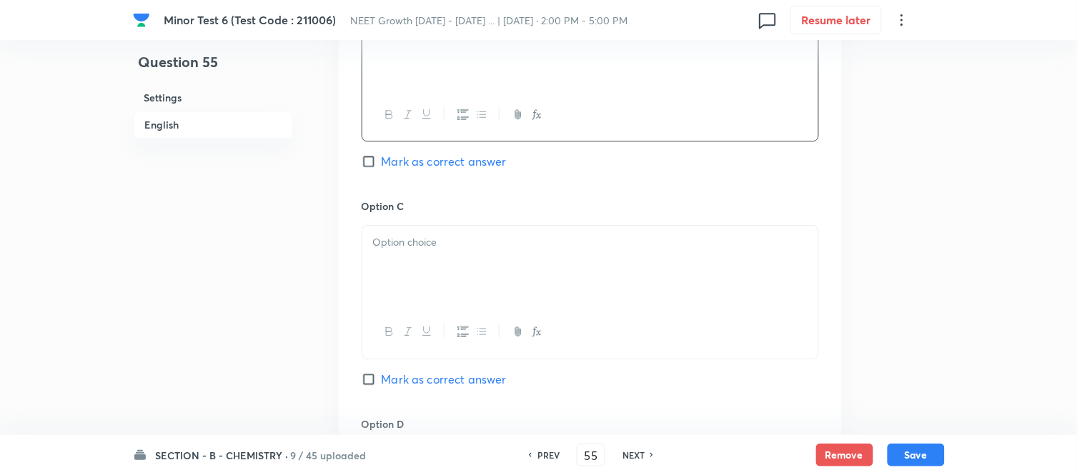
click at [515, 250] on p at bounding box center [590, 242] width 435 height 16
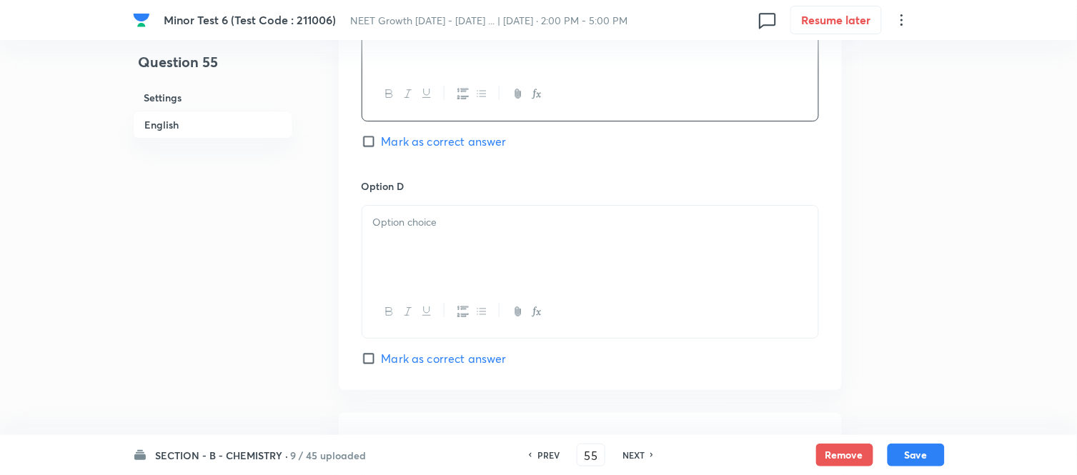
click at [602, 248] on div at bounding box center [590, 246] width 456 height 80
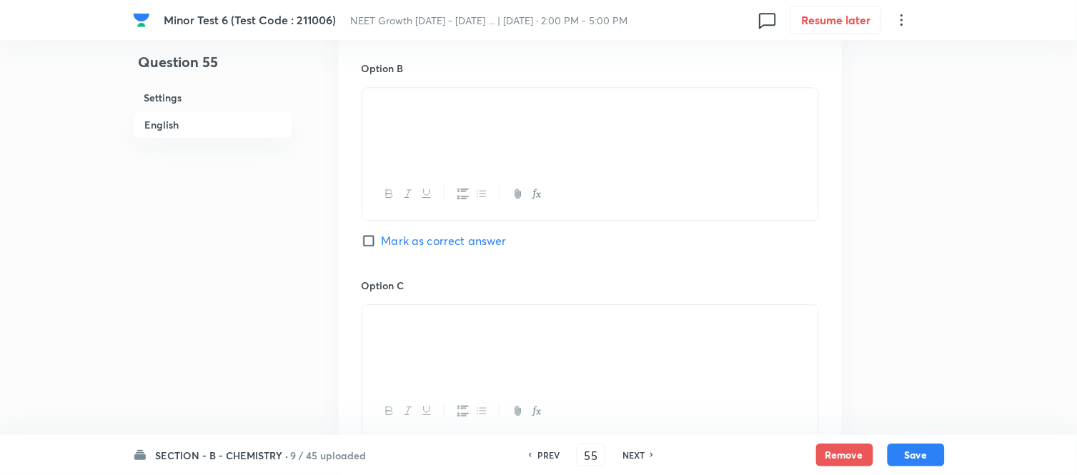
scroll to position [794, 0]
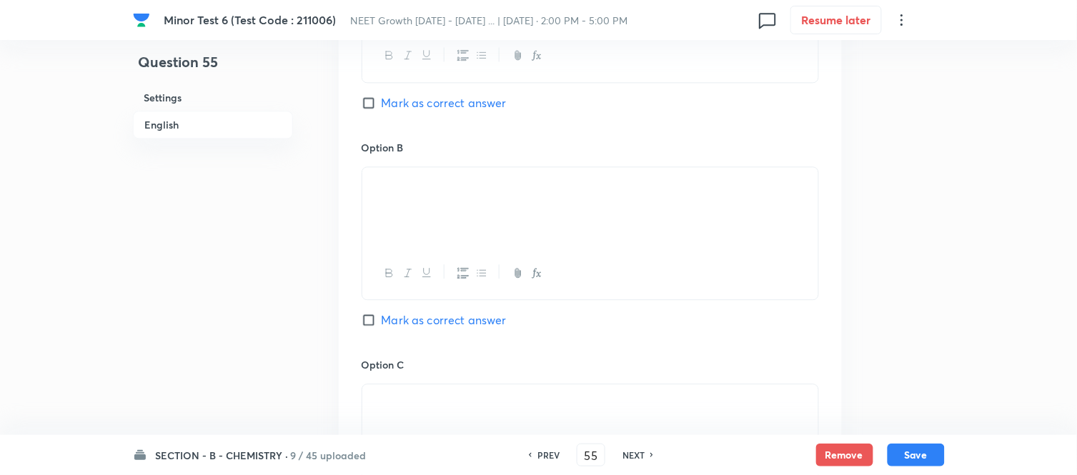
click at [386, 322] on span "Mark as correct answer" at bounding box center [444, 320] width 125 height 17
click at [382, 322] on input "Mark as correct answer" at bounding box center [372, 320] width 20 height 14
checkbox input "true"
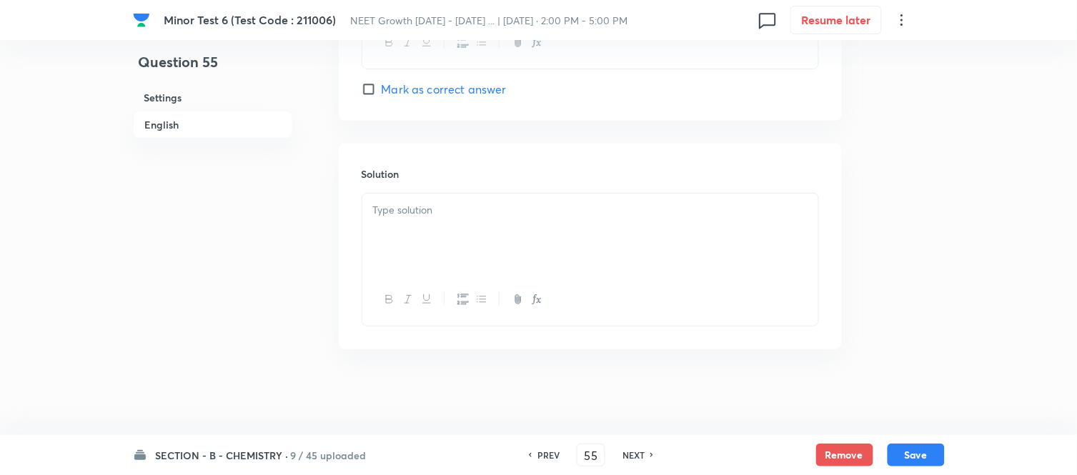
click at [540, 229] on div at bounding box center [590, 234] width 456 height 80
click at [616, 210] on p at bounding box center [590, 210] width 435 height 16
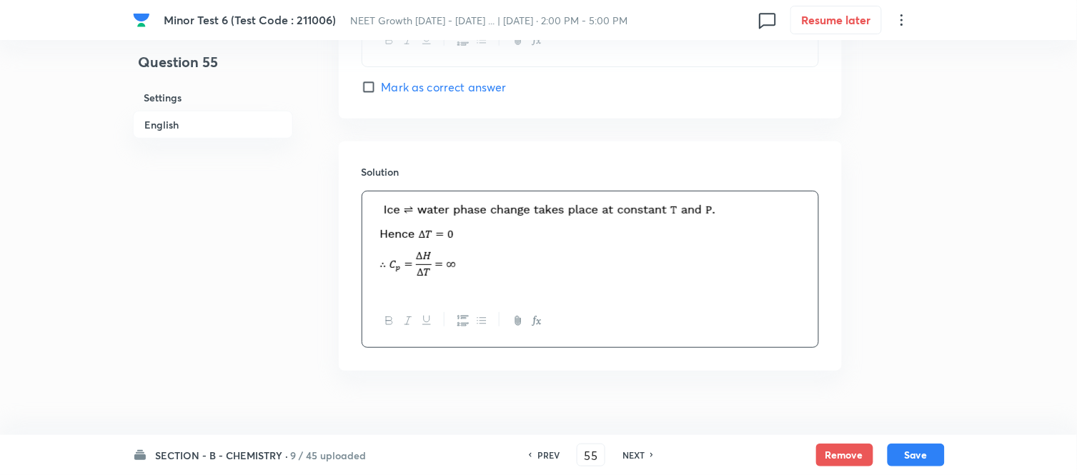
scroll to position [1487, 0]
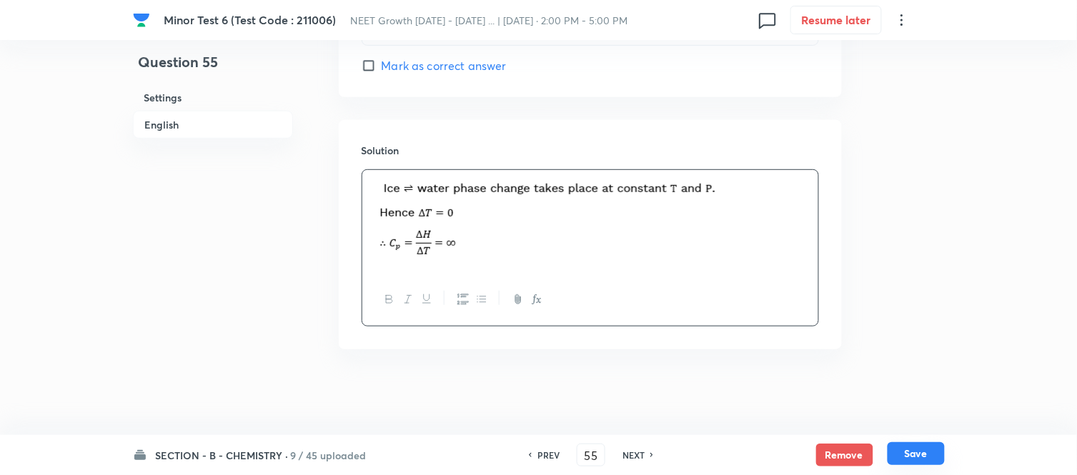
click at [919, 458] on button "Save" at bounding box center [916, 454] width 57 height 23
type input "56"
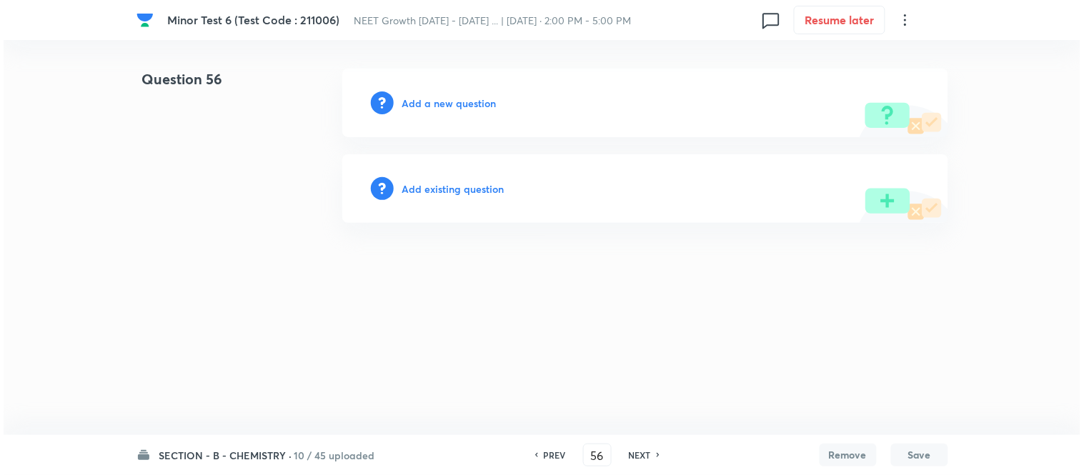
scroll to position [0, 0]
click at [433, 103] on h6 "Add a new question" at bounding box center [449, 103] width 94 height 15
click at [433, 103] on h6 "Choose a question type" at bounding box center [457, 103] width 110 height 15
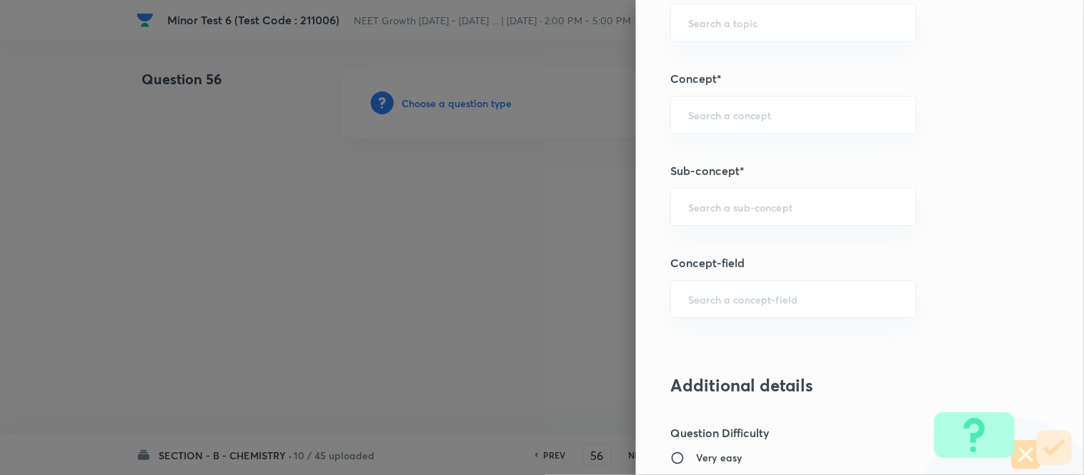
scroll to position [894, 0]
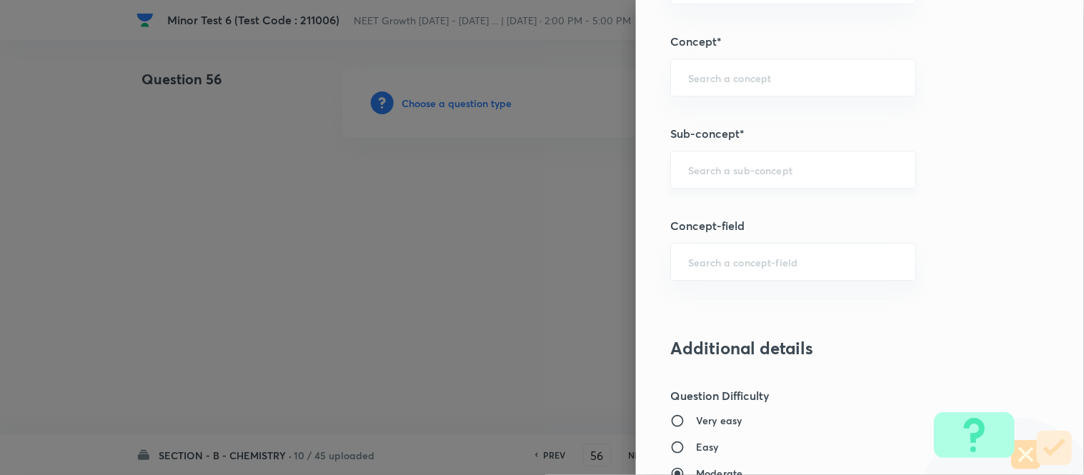
click at [769, 168] on input "text" at bounding box center [793, 170] width 210 height 14
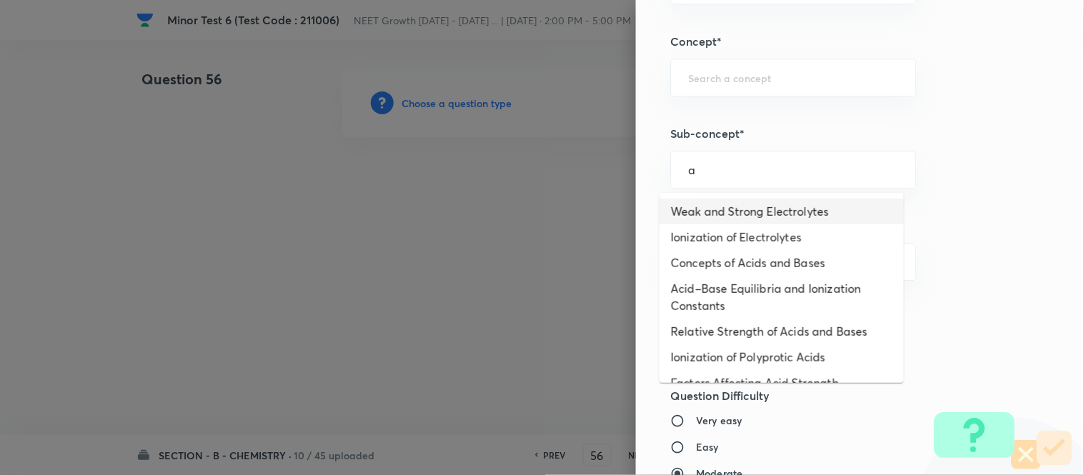
click at [743, 209] on li "Weak and Strong Electrolytes" at bounding box center [782, 212] width 244 height 26
type input "Weak and Strong Electrolytes"
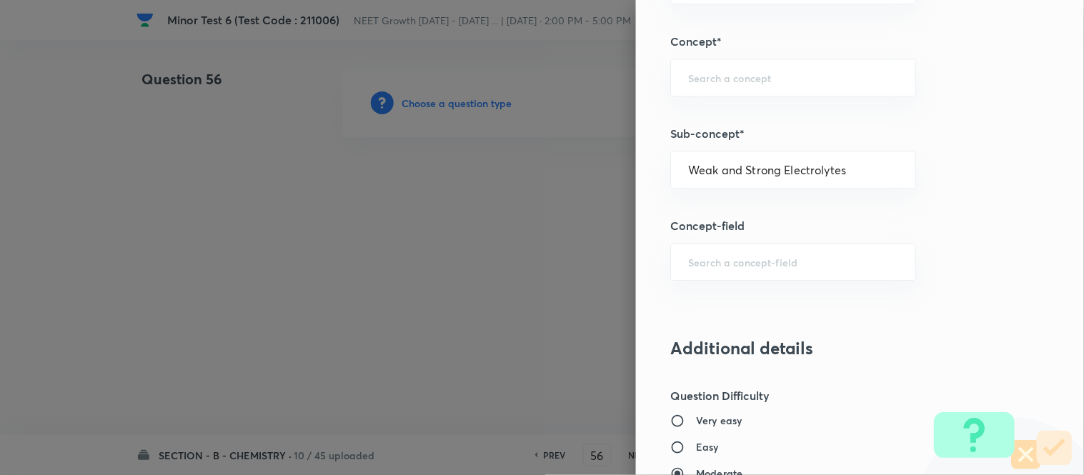
type input "Chemistry"
type input "Physical Chemistry"
type input "Ionic Equilibrium"
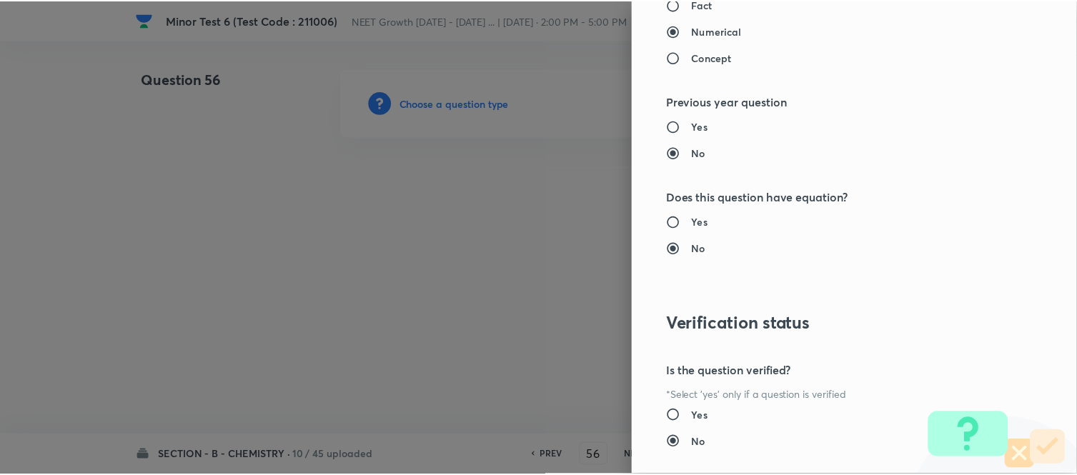
scroll to position [1569, 0]
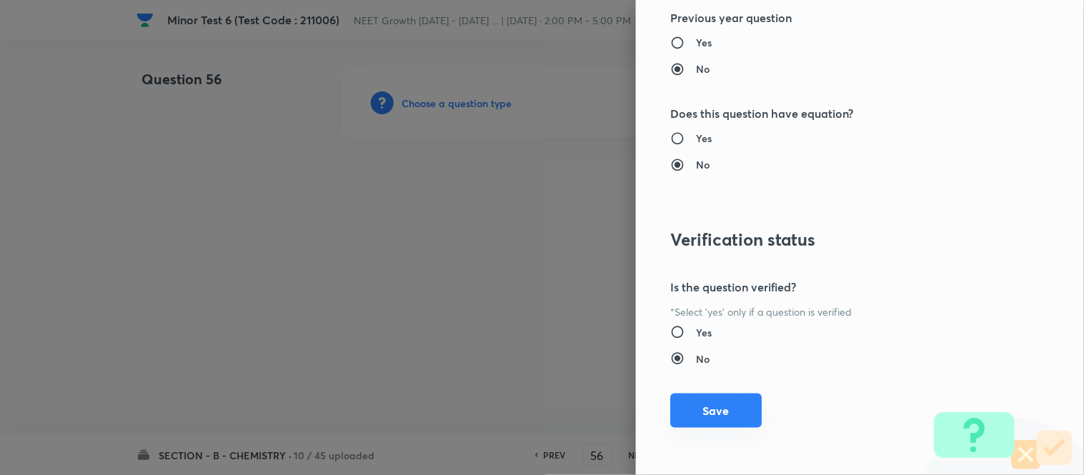
click at [693, 401] on button "Save" at bounding box center [717, 411] width 92 height 34
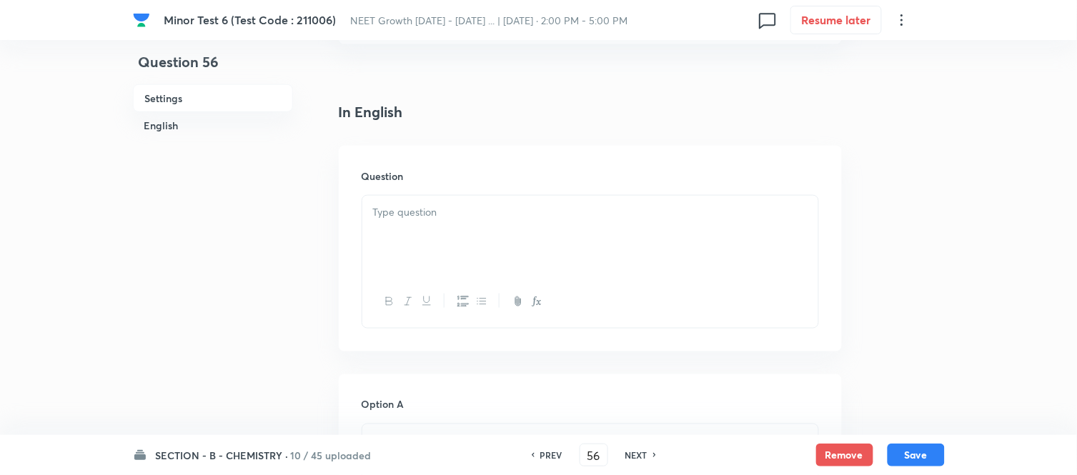
scroll to position [317, 0]
click at [486, 209] on p at bounding box center [590, 214] width 435 height 16
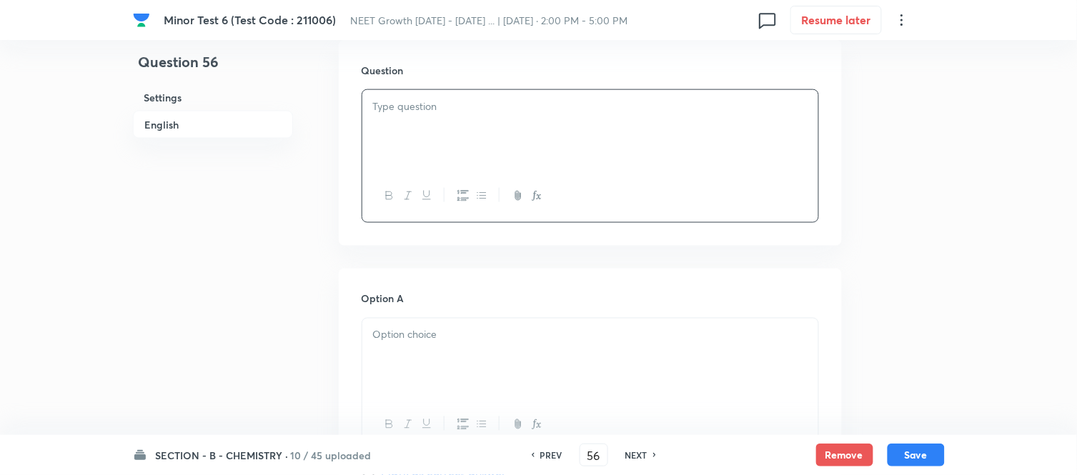
scroll to position [397, 0]
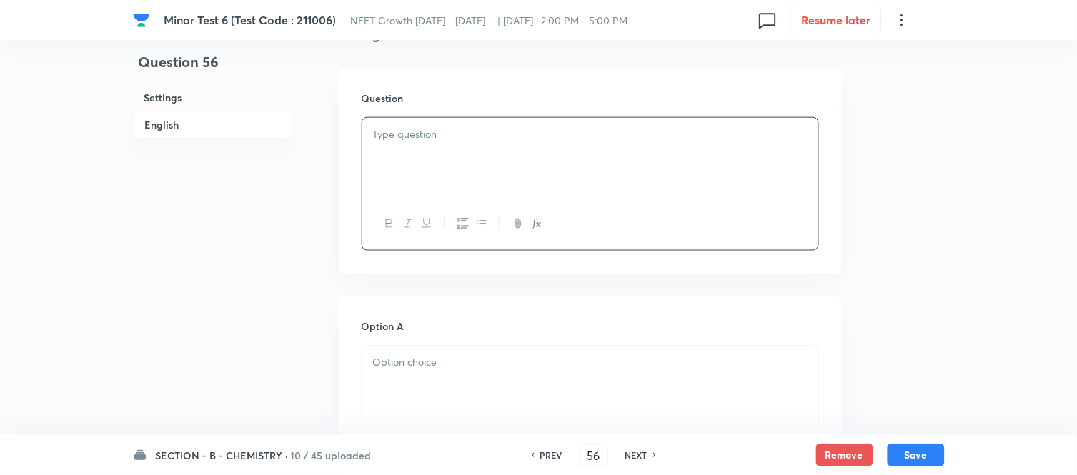
click at [545, 139] on p at bounding box center [590, 135] width 435 height 16
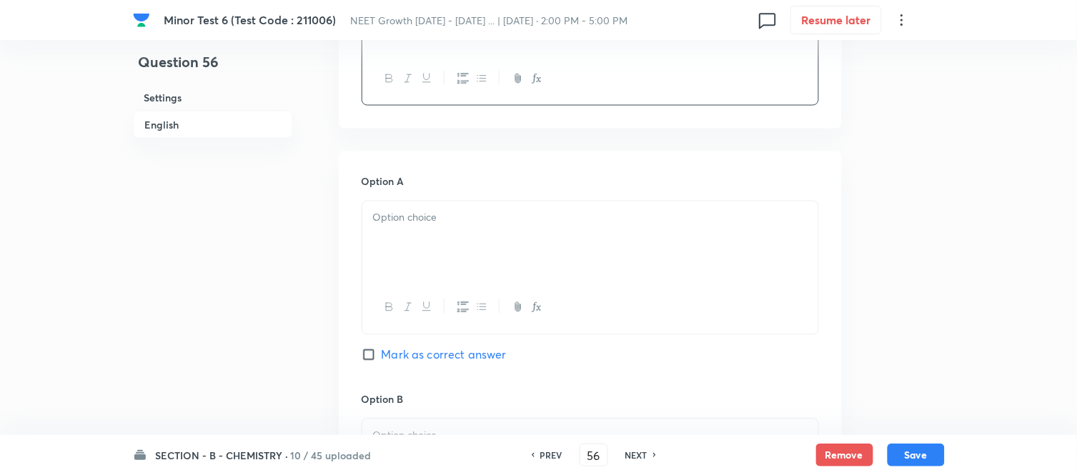
scroll to position [555, 0]
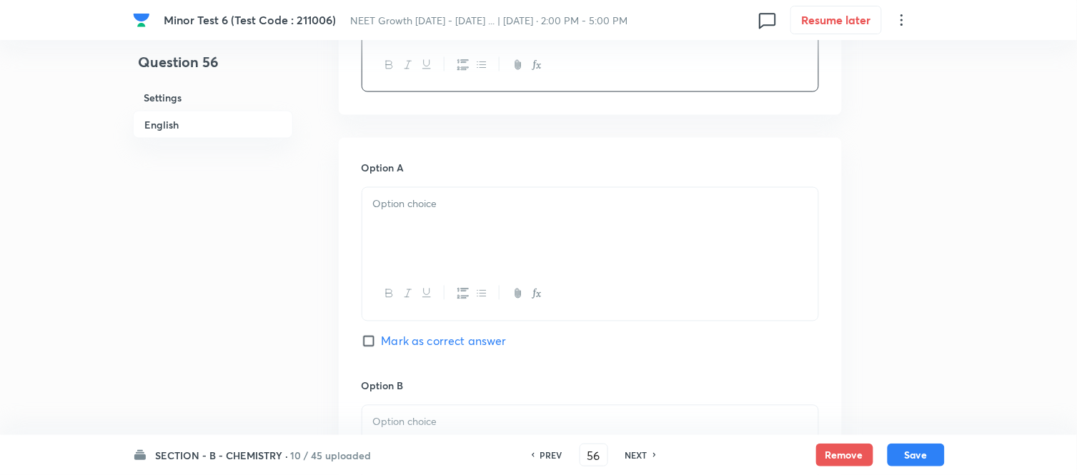
click at [535, 198] on p at bounding box center [590, 205] width 435 height 16
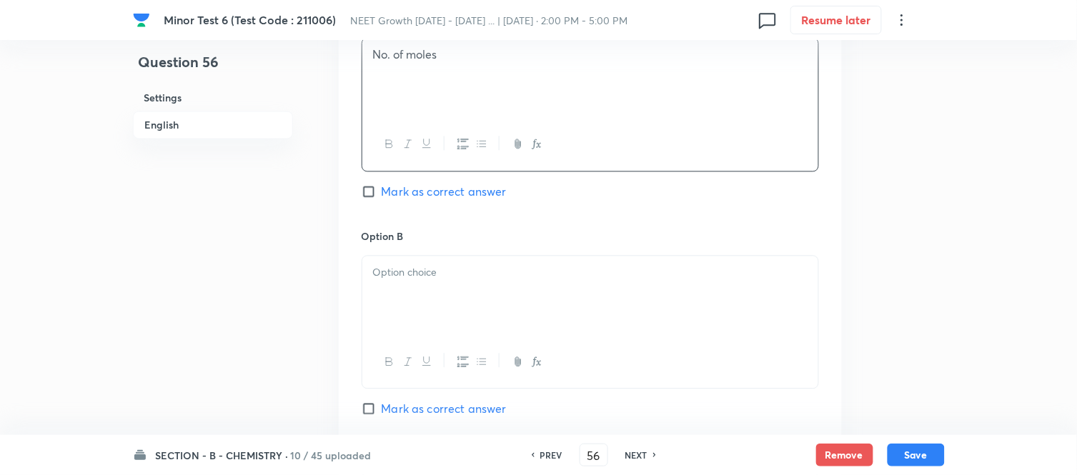
scroll to position [715, 0]
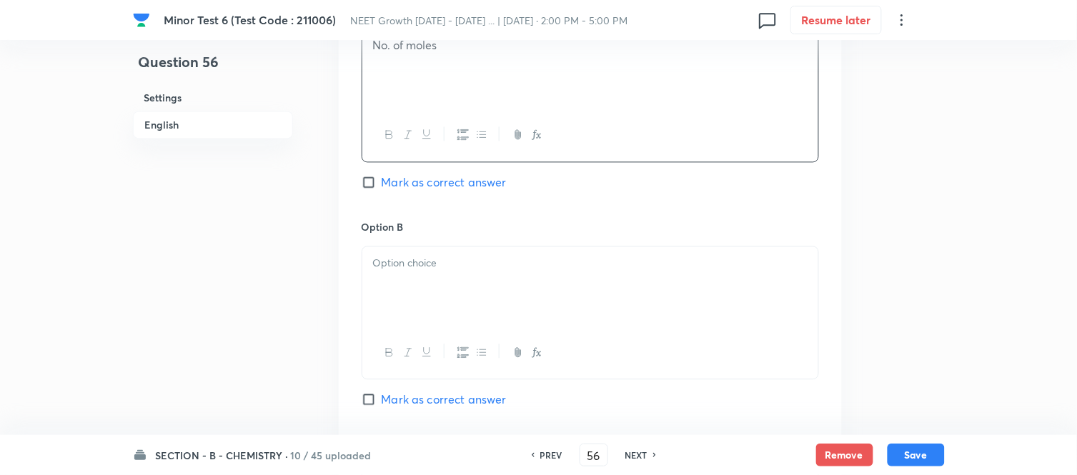
click at [516, 274] on div at bounding box center [590, 287] width 456 height 80
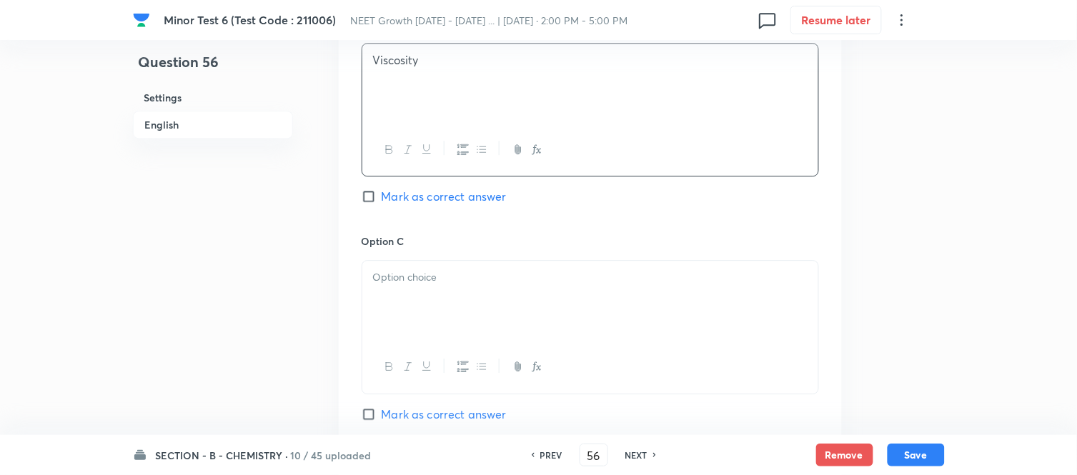
scroll to position [953, 0]
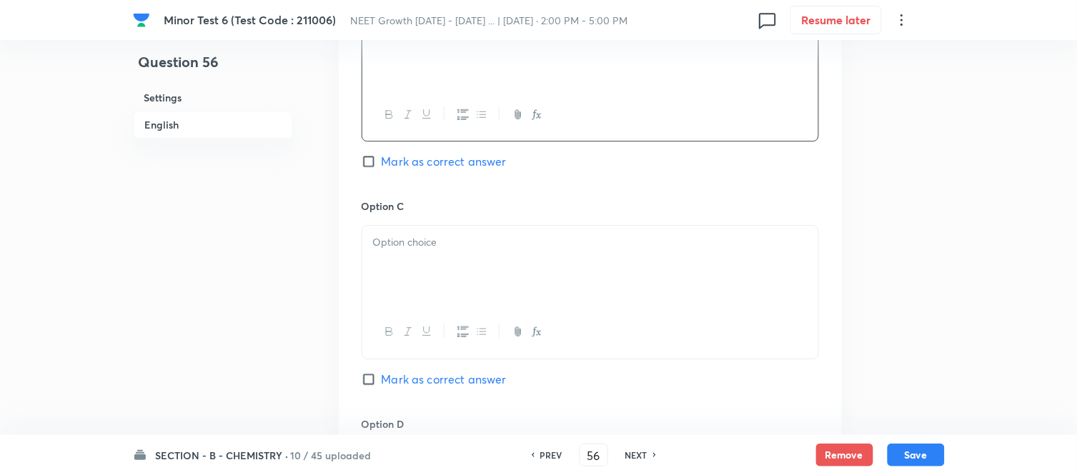
click at [527, 242] on p at bounding box center [590, 242] width 435 height 16
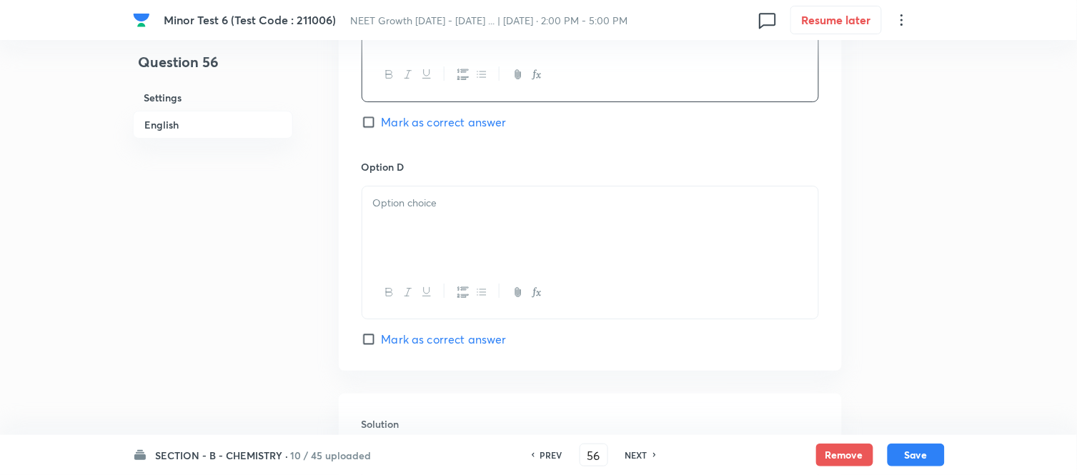
scroll to position [1270, 0]
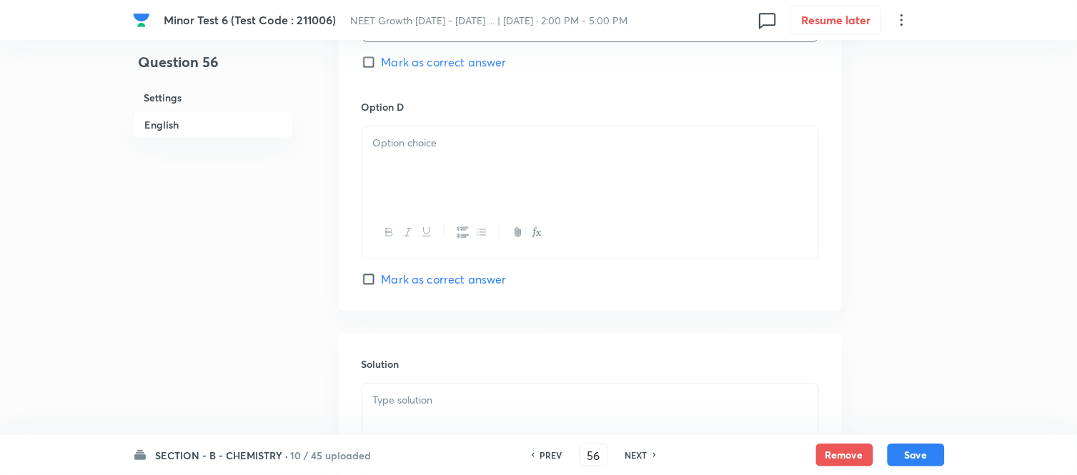
click at [505, 186] on div at bounding box center [590, 167] width 456 height 80
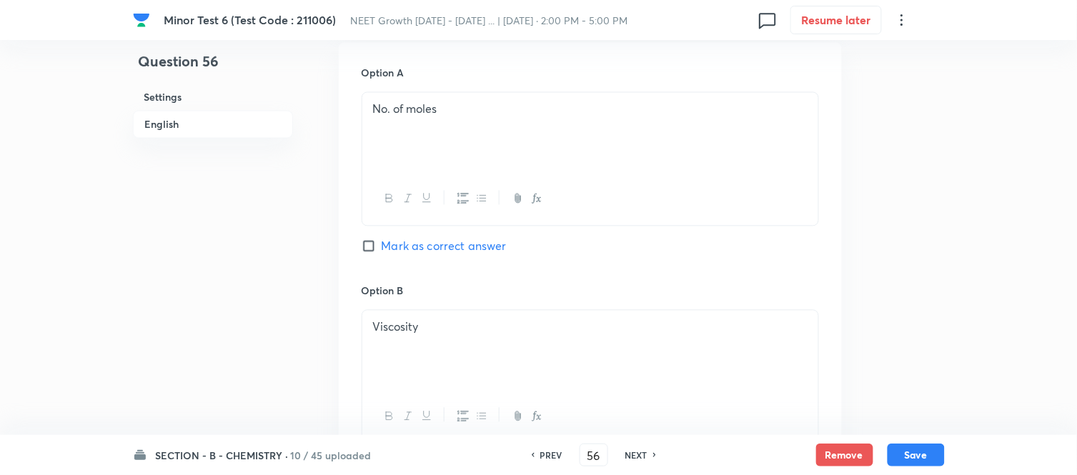
scroll to position [635, 0]
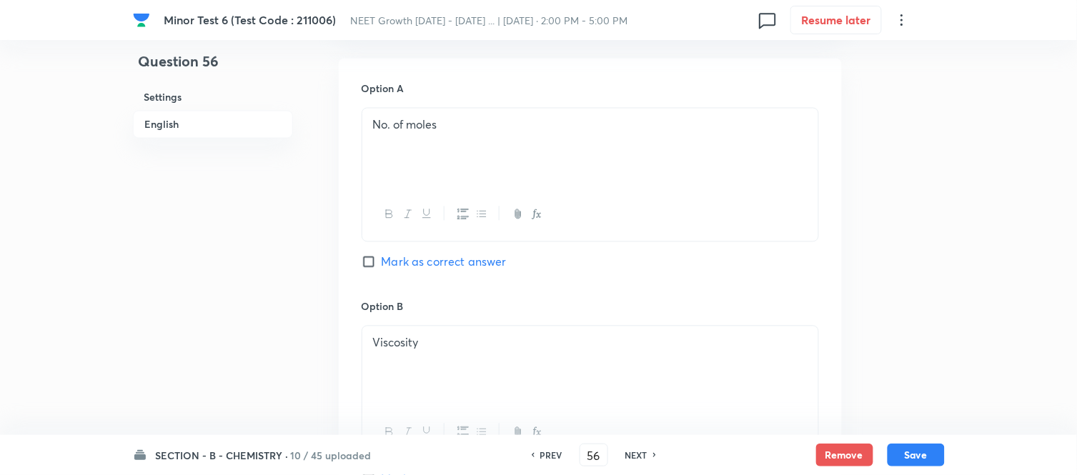
click at [375, 256] on input "Mark as correct answer" at bounding box center [372, 262] width 20 height 14
checkbox input "true"
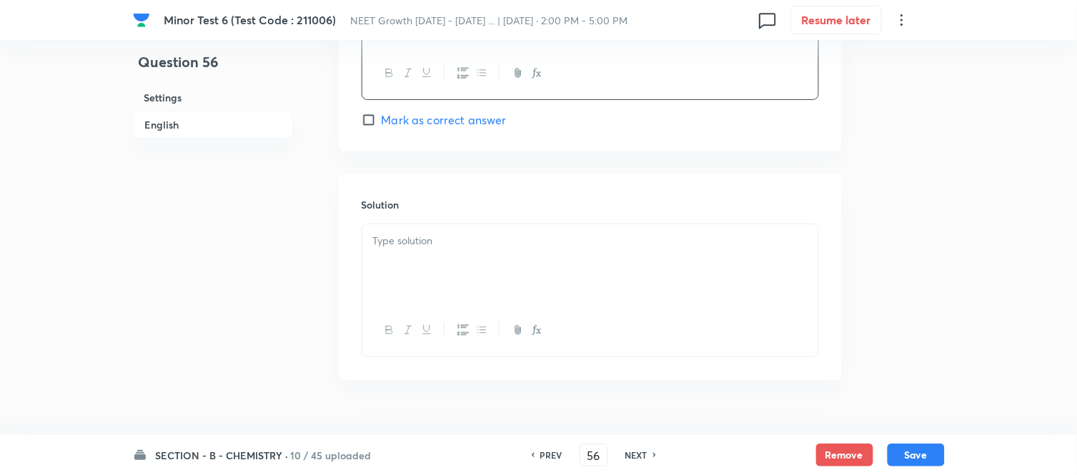
scroll to position [1463, 0]
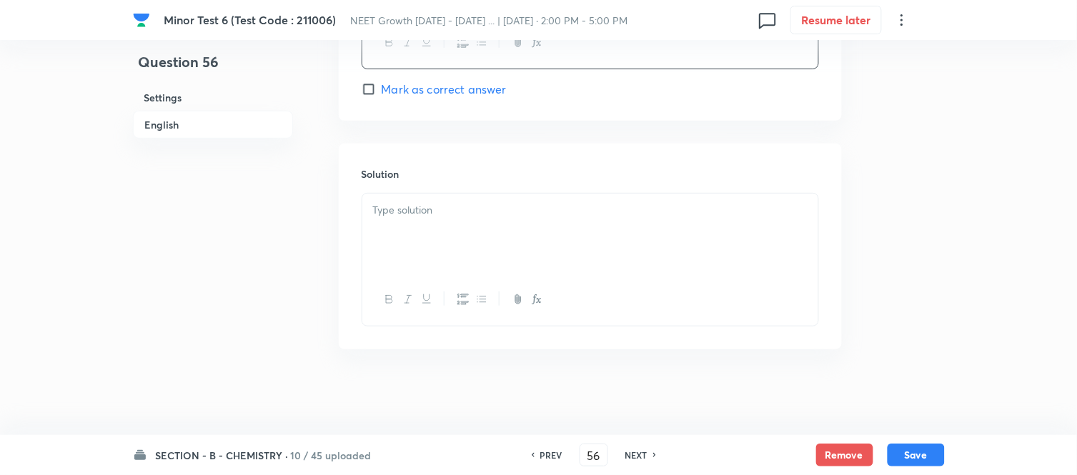
click at [556, 219] on div at bounding box center [590, 234] width 456 height 80
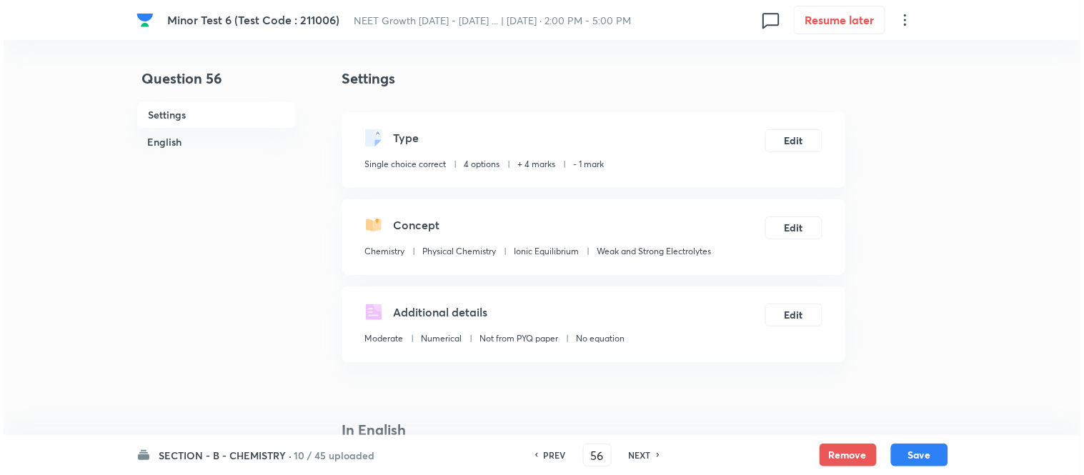
scroll to position [0, 0]
click at [917, 455] on button "Save" at bounding box center [916, 454] width 57 height 23
type input "57"
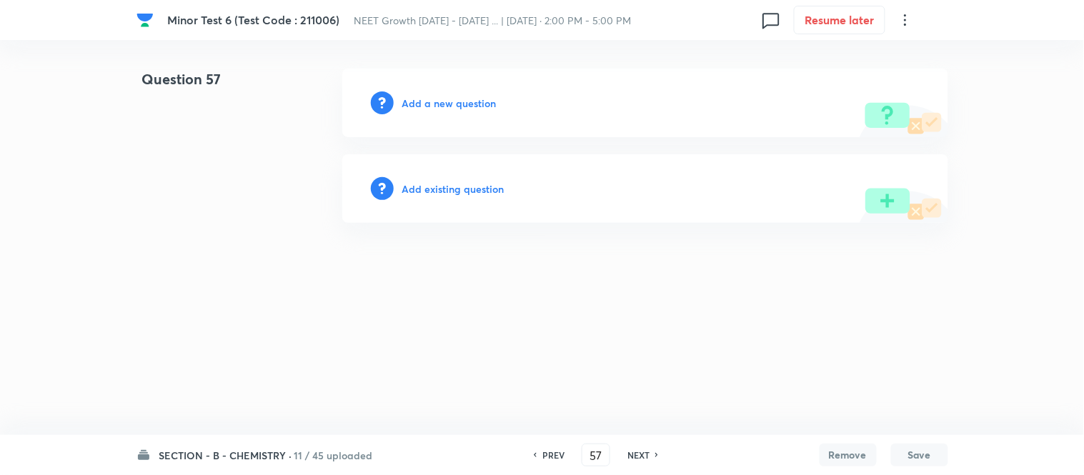
click at [431, 104] on h6 "Add a new question" at bounding box center [449, 103] width 94 height 15
click at [431, 104] on h6 "Choose a question type" at bounding box center [457, 103] width 110 height 15
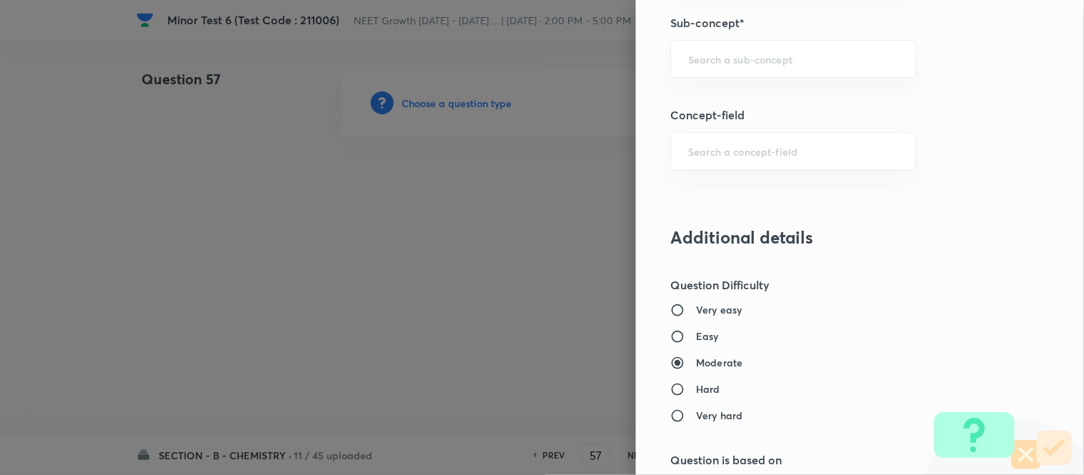
scroll to position [1032, 0]
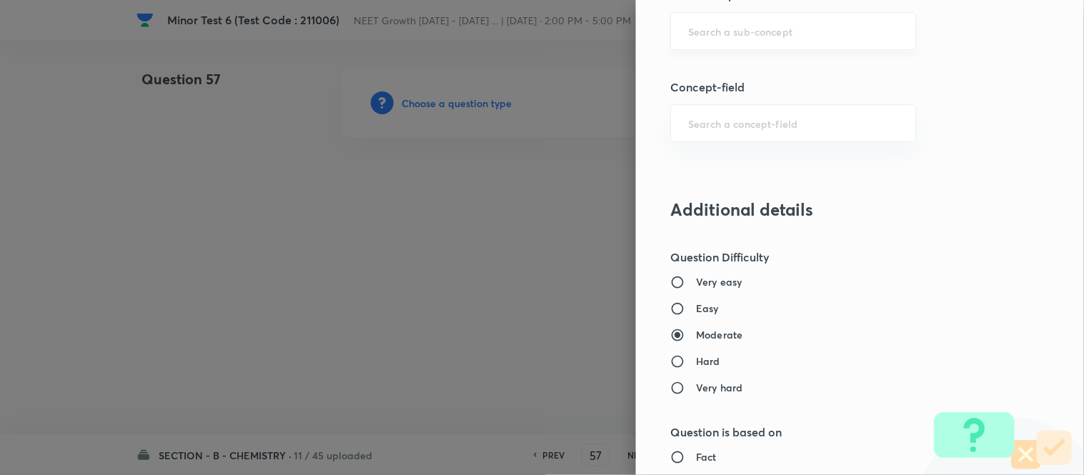
click at [803, 31] on input "text" at bounding box center [793, 31] width 210 height 14
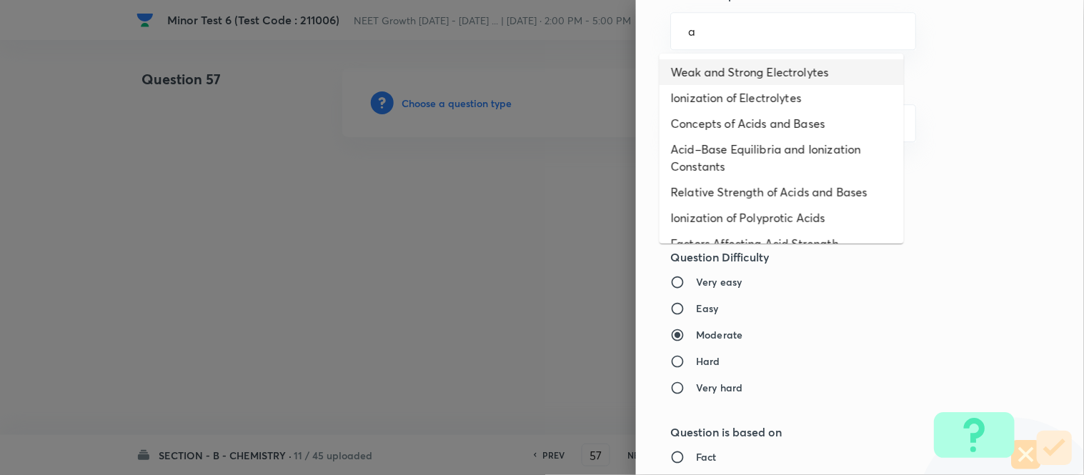
click at [748, 77] on li "Weak and Strong Electrolytes" at bounding box center [782, 72] width 244 height 26
type input "Weak and Strong Electrolytes"
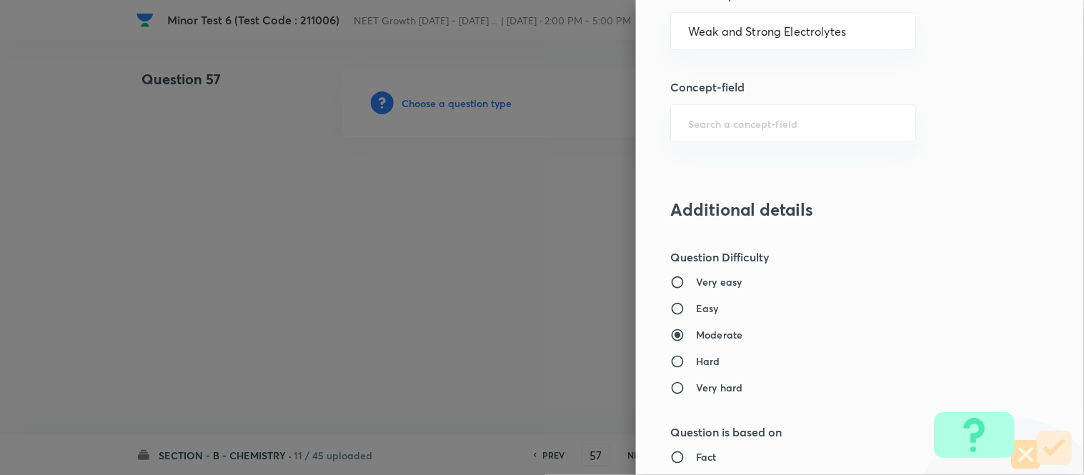
type input "Chemistry"
type input "Physical Chemistry"
type input "Ionic Equilibrium"
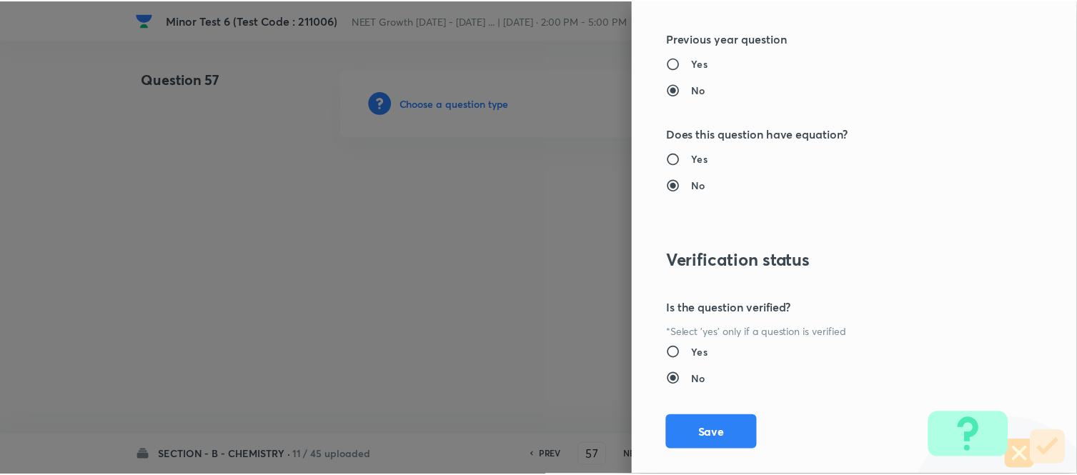
scroll to position [1569, 0]
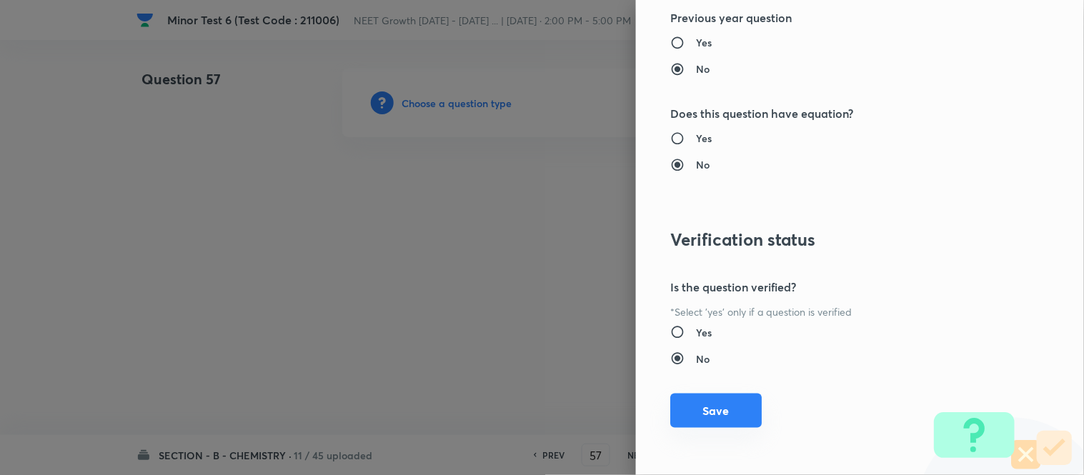
click at [716, 415] on button "Save" at bounding box center [717, 411] width 92 height 34
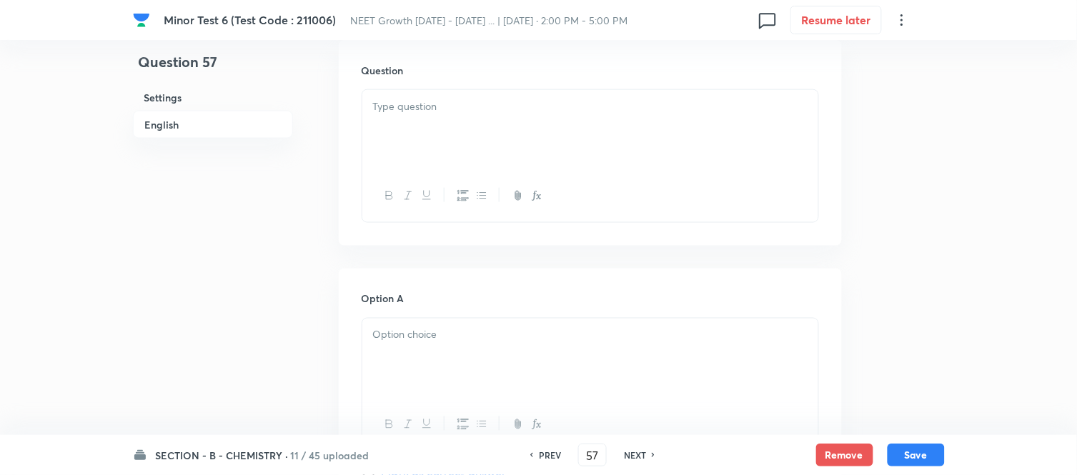
scroll to position [397, 0]
click at [466, 150] on div at bounding box center [590, 158] width 456 height 80
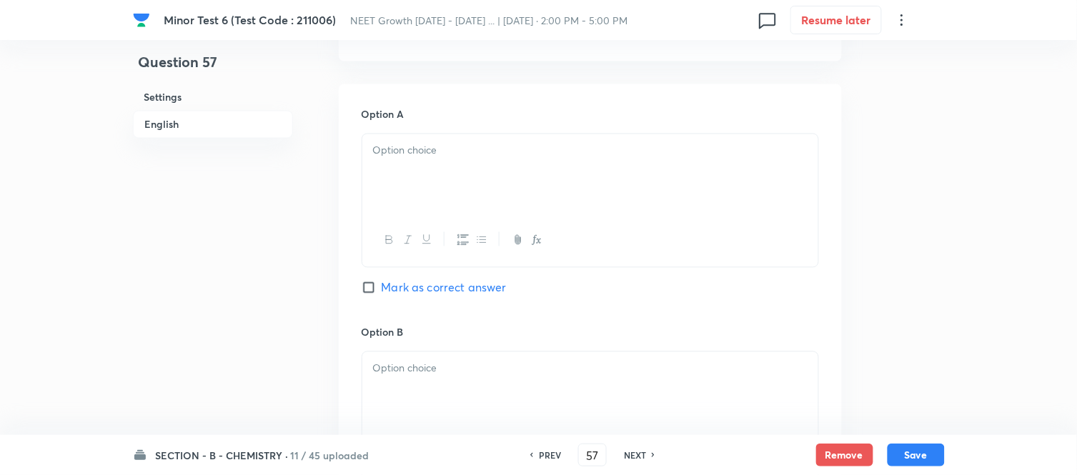
scroll to position [635, 0]
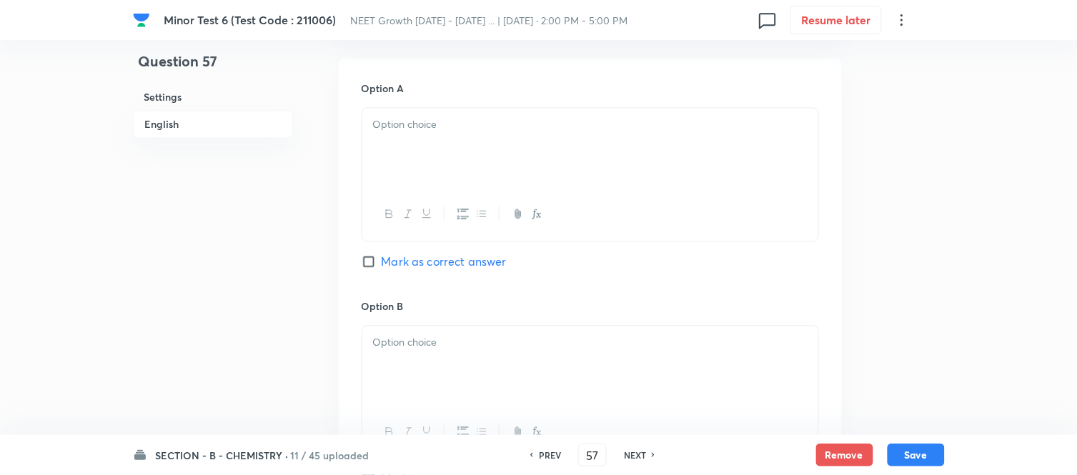
click at [483, 129] on p at bounding box center [590, 125] width 435 height 16
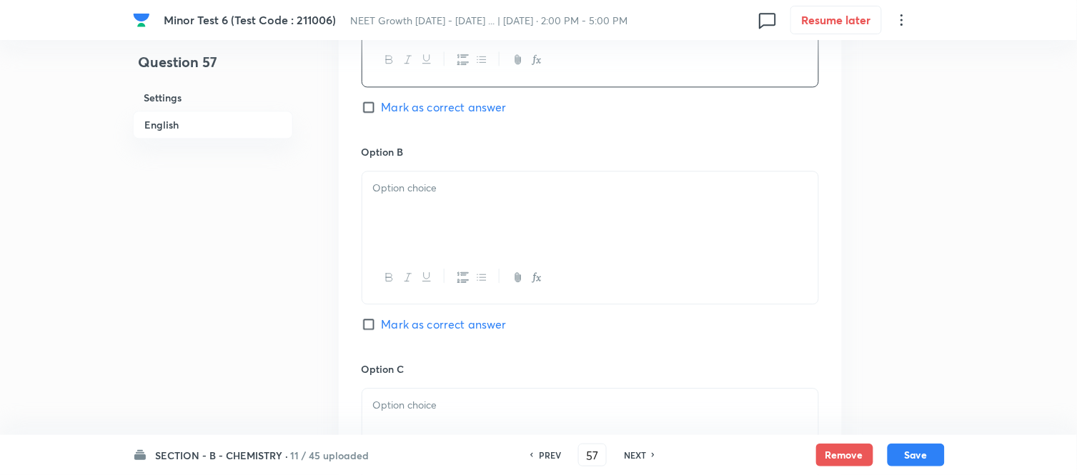
scroll to position [794, 0]
click at [513, 191] on p at bounding box center [590, 184] width 435 height 16
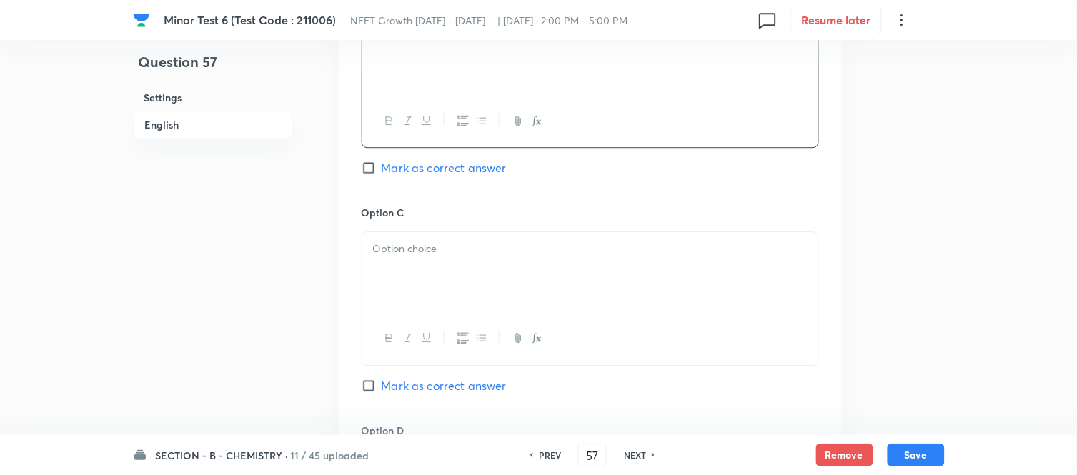
scroll to position [953, 0]
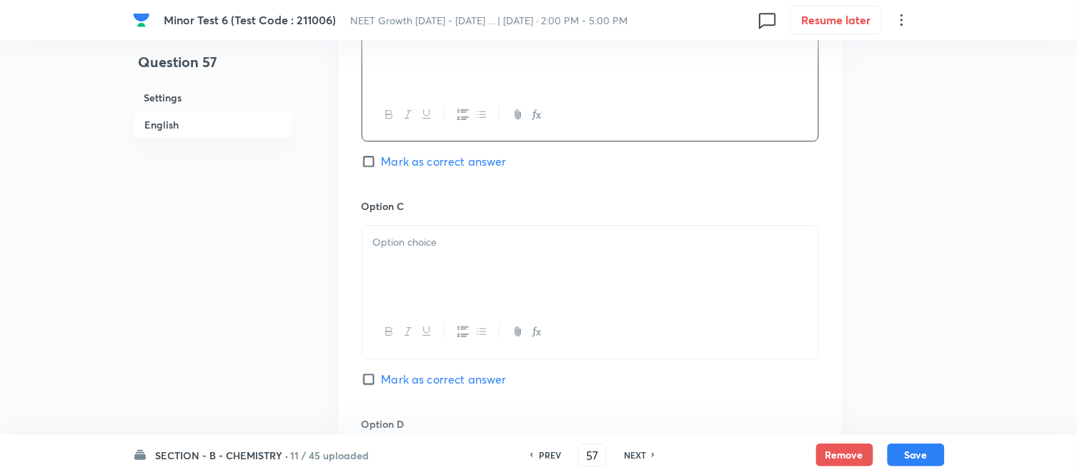
click at [536, 248] on p at bounding box center [590, 242] width 435 height 16
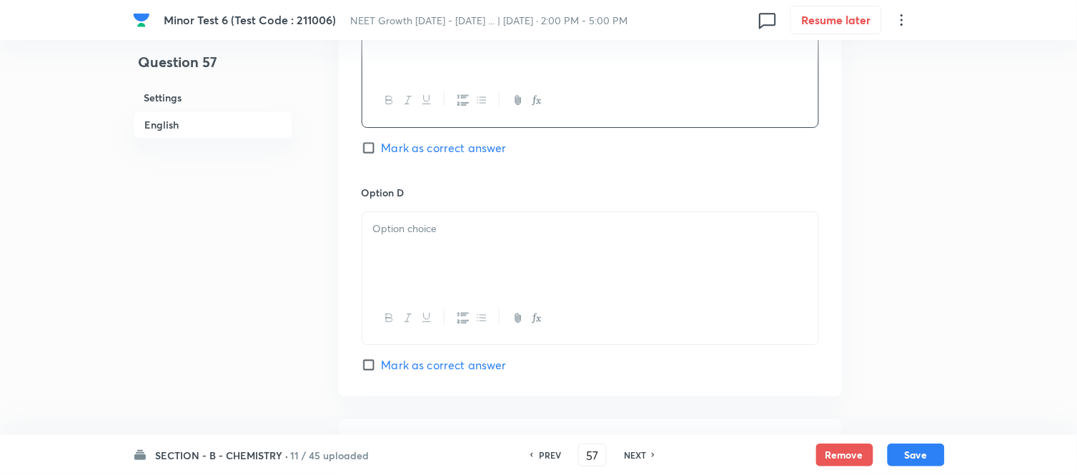
scroll to position [1191, 0]
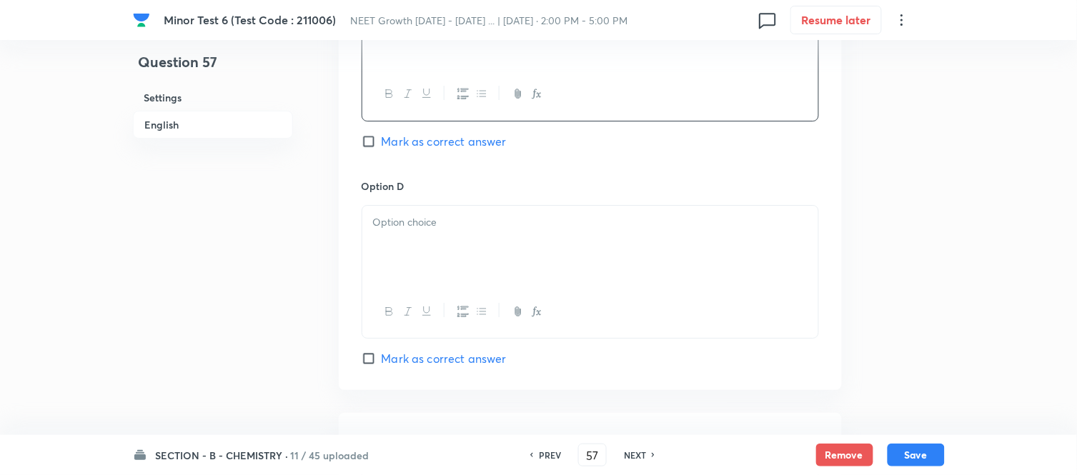
click at [536, 243] on div at bounding box center [590, 246] width 456 height 80
click at [476, 234] on div at bounding box center [590, 246] width 456 height 80
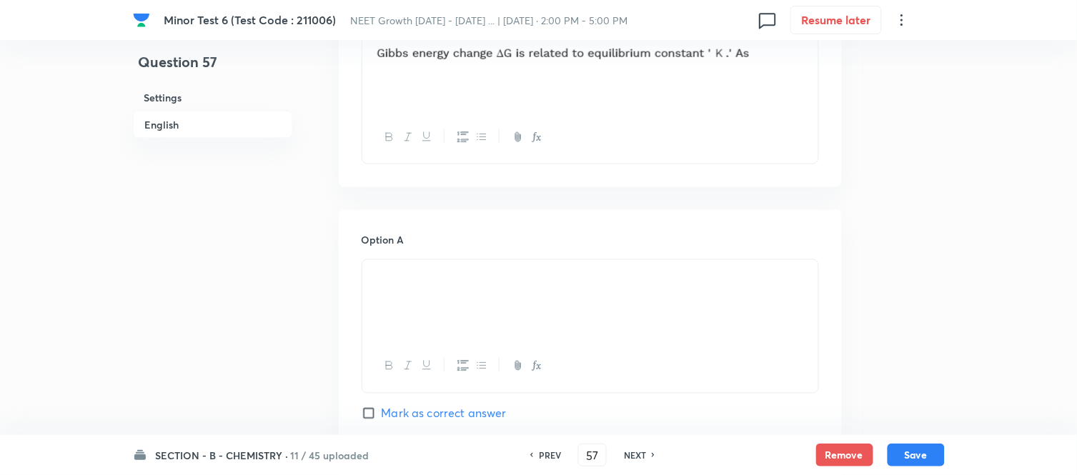
scroll to position [635, 0]
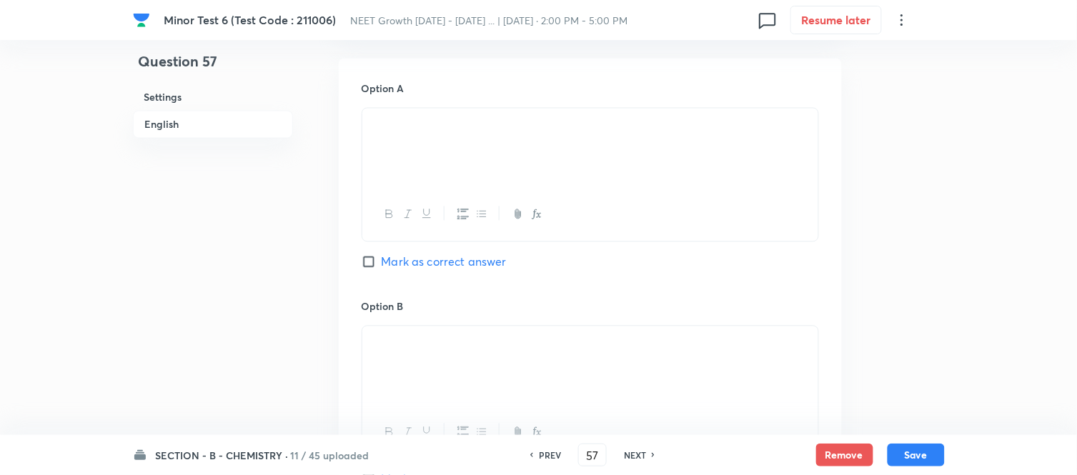
click at [376, 262] on input "Mark as correct answer" at bounding box center [372, 262] width 20 height 14
checkbox input "true"
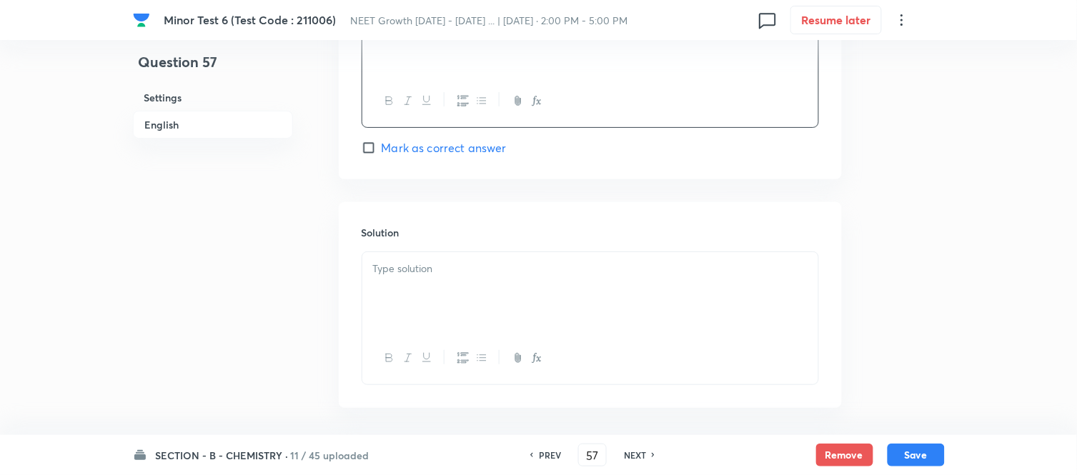
scroll to position [1430, 0]
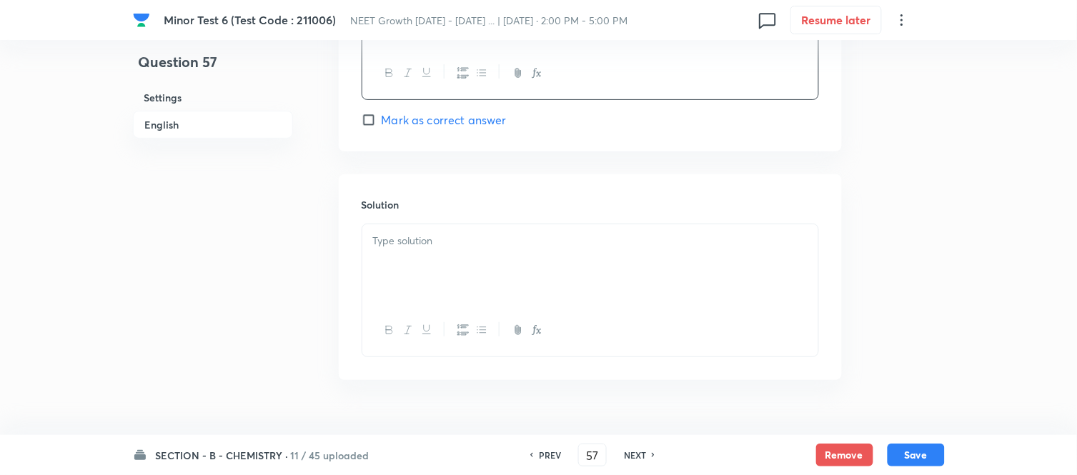
click at [563, 244] on p at bounding box center [590, 241] width 435 height 16
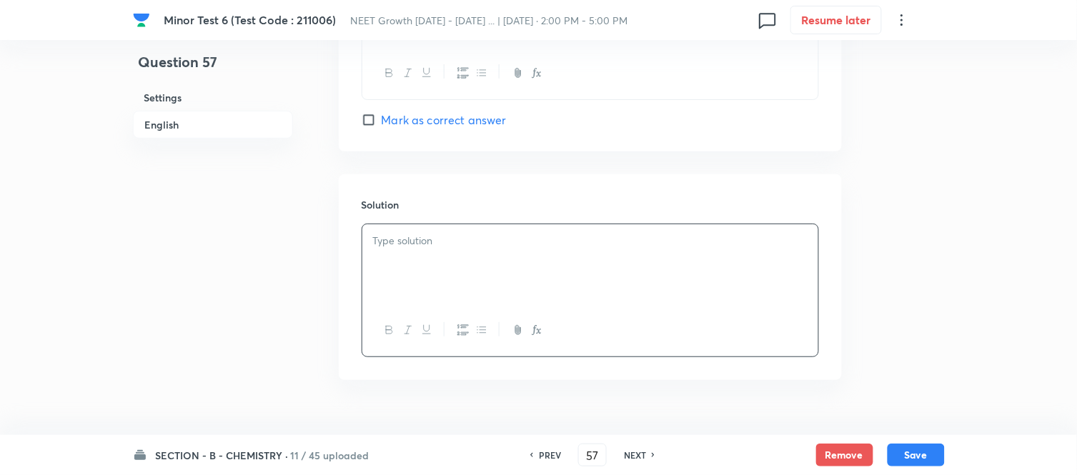
click at [509, 247] on p at bounding box center [590, 241] width 435 height 16
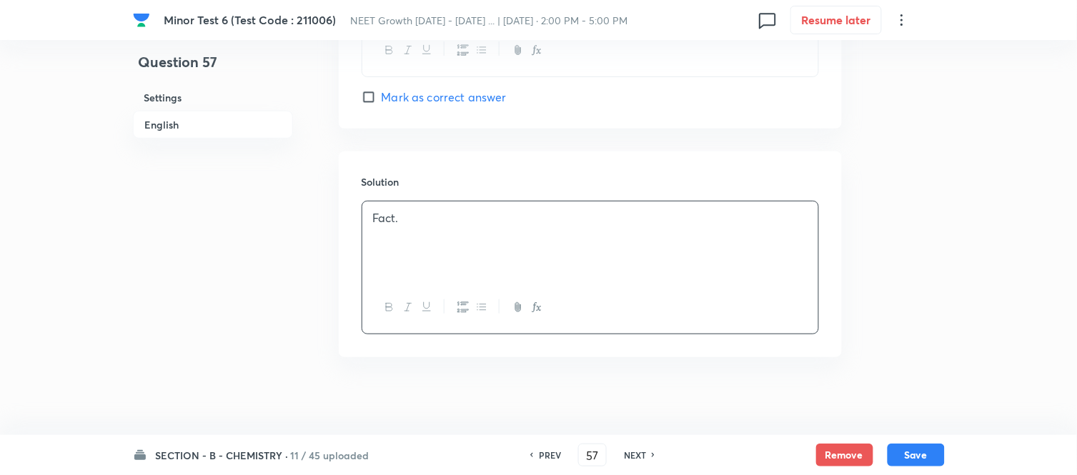
scroll to position [1463, 0]
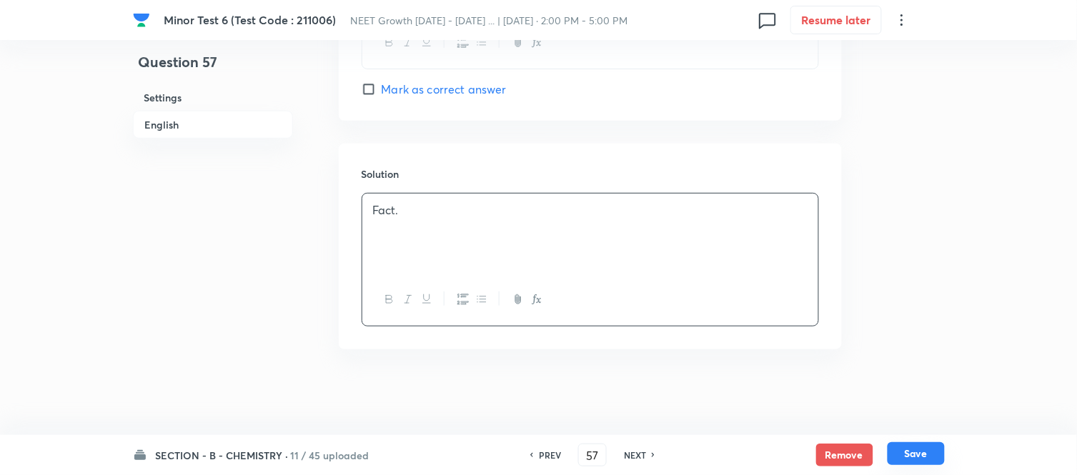
click at [913, 454] on button "Save" at bounding box center [916, 454] width 57 height 23
type input "58"
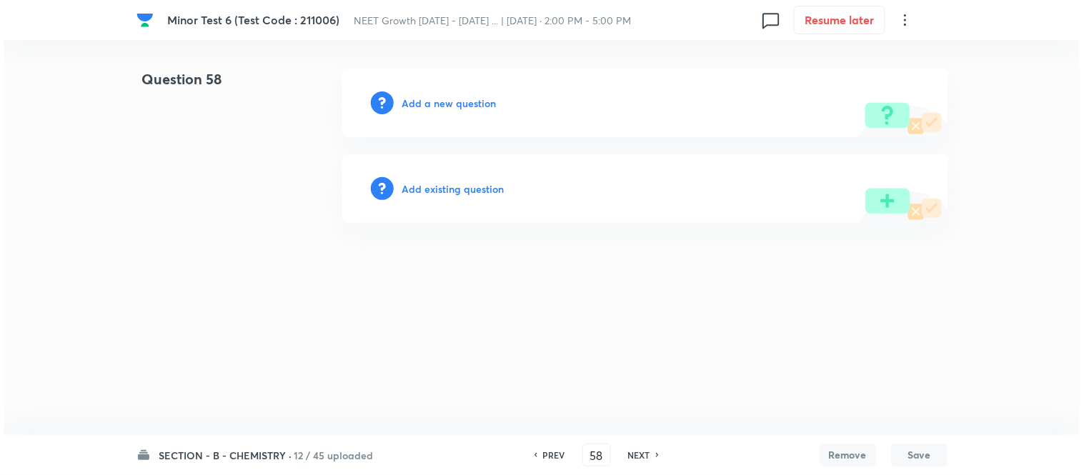
scroll to position [0, 0]
click at [439, 99] on h6 "Add a new question" at bounding box center [449, 103] width 94 height 15
click at [439, 99] on h6 "Choose a question type" at bounding box center [457, 103] width 110 height 15
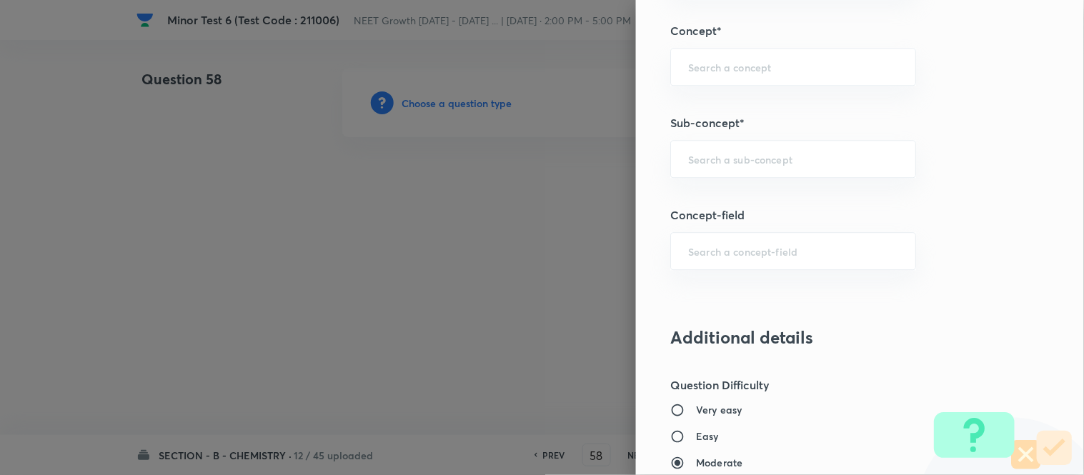
scroll to position [916, 0]
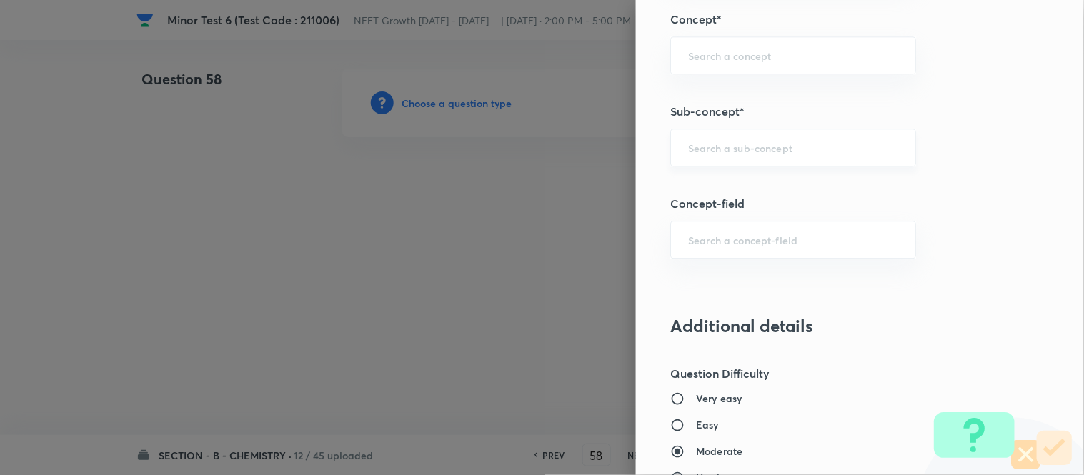
click at [746, 148] on input "text" at bounding box center [793, 148] width 210 height 14
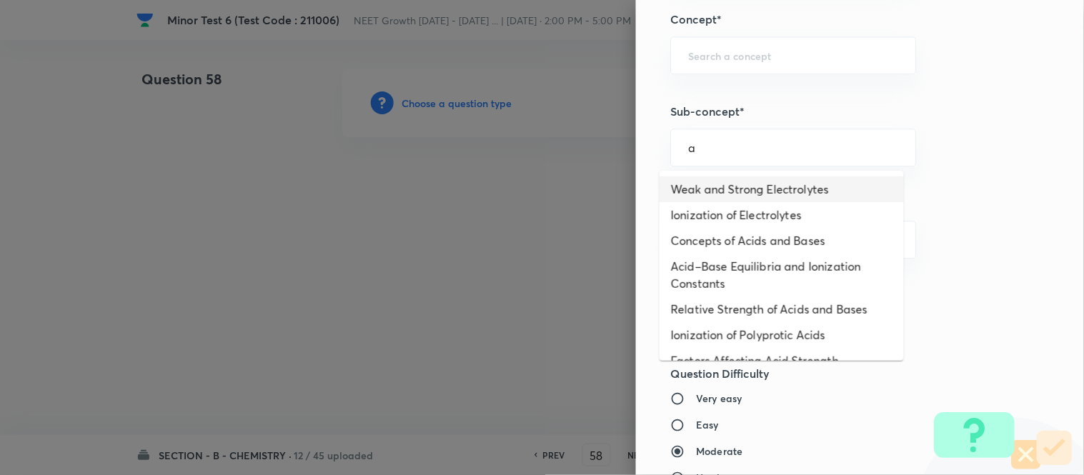
click at [731, 188] on li "Weak and Strong Electrolytes" at bounding box center [782, 190] width 244 height 26
type input "Weak and Strong Electrolytes"
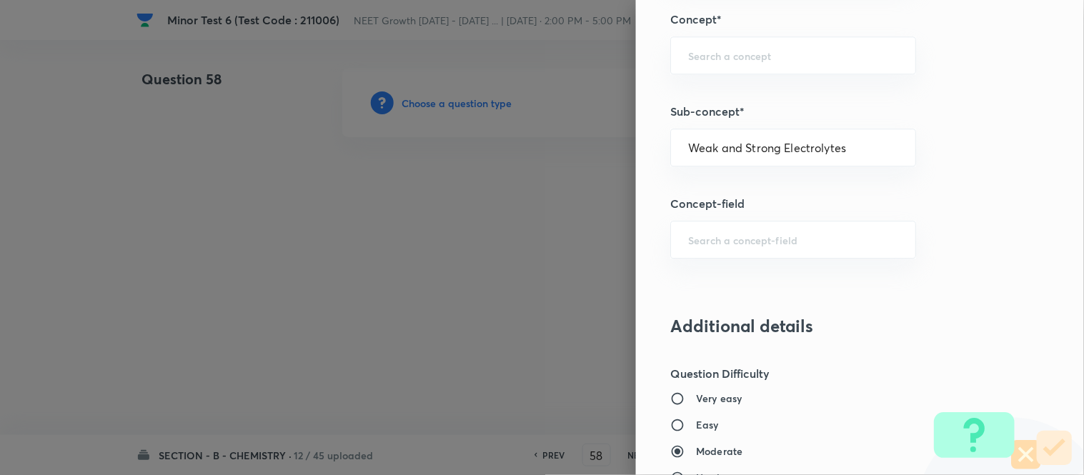
type input "Chemistry"
type input "Physical Chemistry"
type input "Ionic Equilibrium"
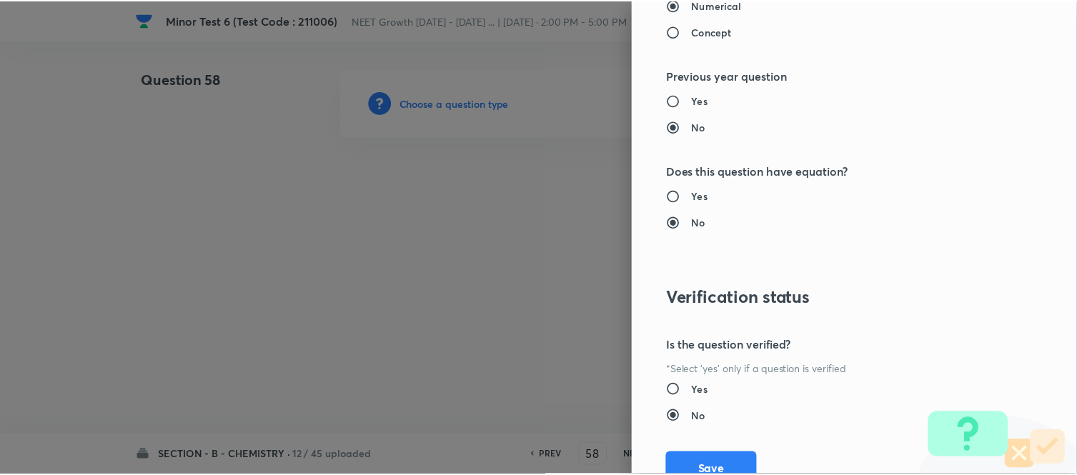
scroll to position [1569, 0]
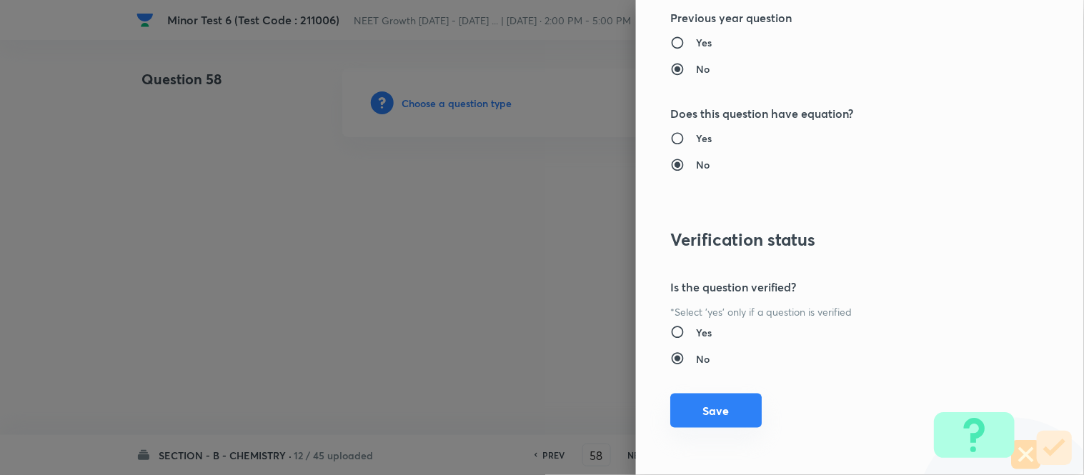
click at [718, 412] on button "Save" at bounding box center [717, 411] width 92 height 34
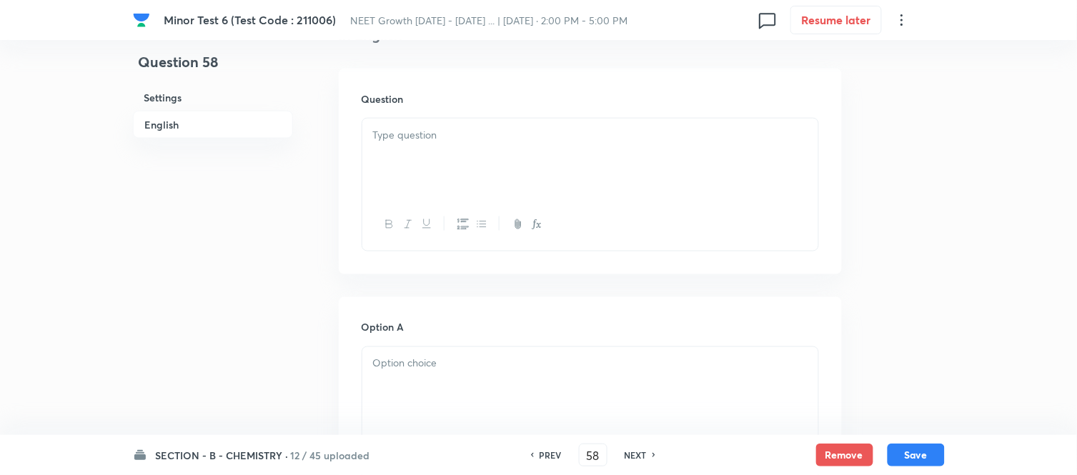
scroll to position [397, 0]
click at [528, 162] on div at bounding box center [590, 158] width 456 height 80
click at [620, 161] on div at bounding box center [590, 158] width 456 height 80
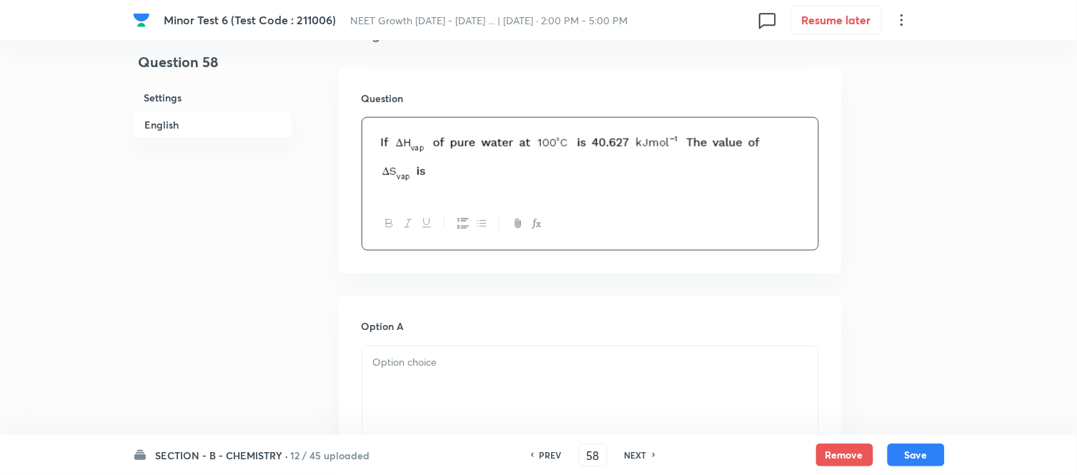
scroll to position [476, 0]
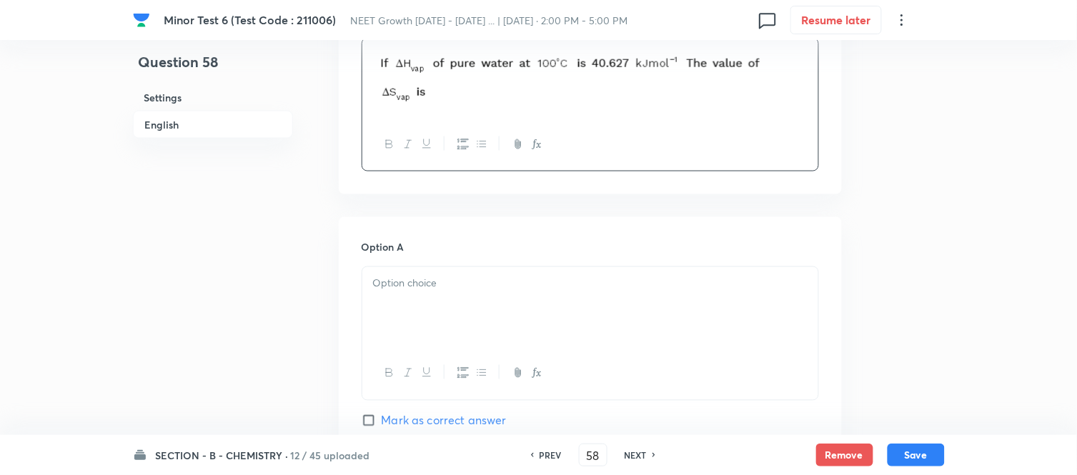
click at [505, 290] on p at bounding box center [590, 284] width 435 height 16
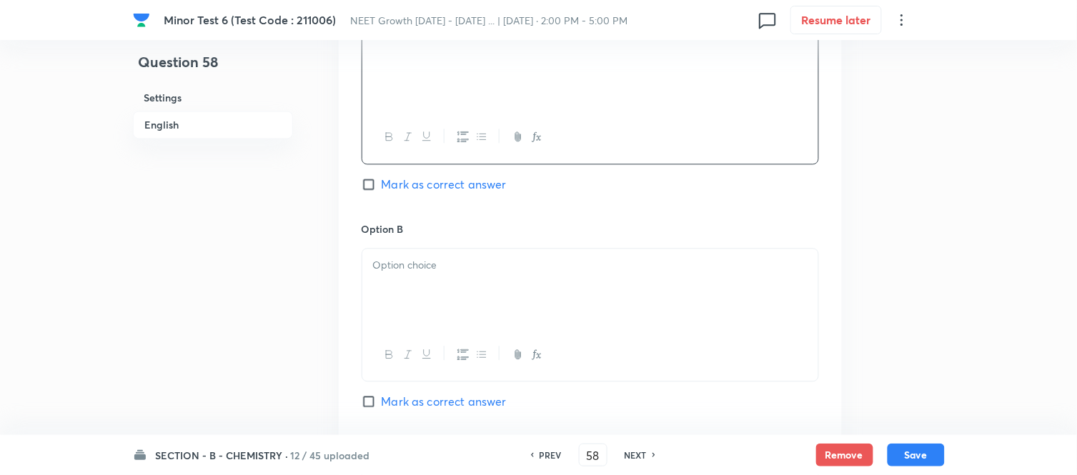
scroll to position [715, 0]
click at [525, 257] on p at bounding box center [590, 263] width 435 height 16
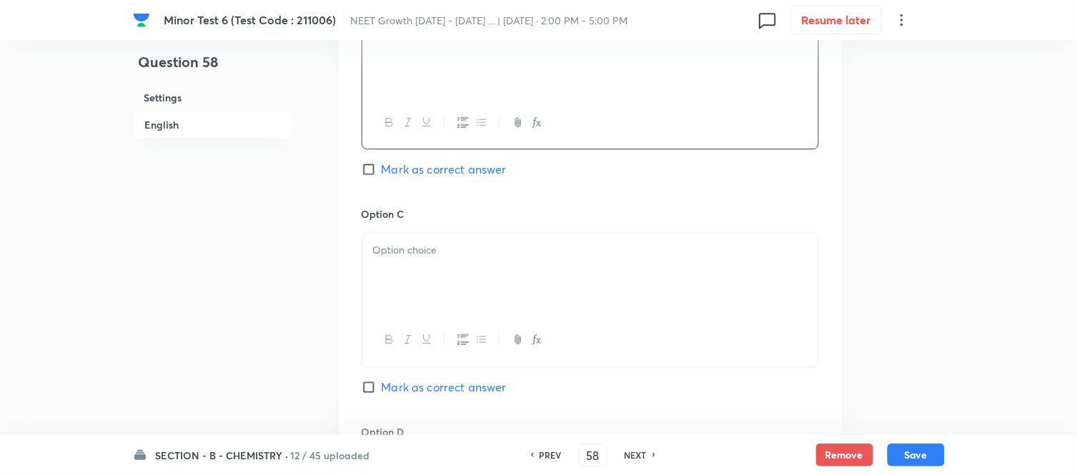
scroll to position [953, 0]
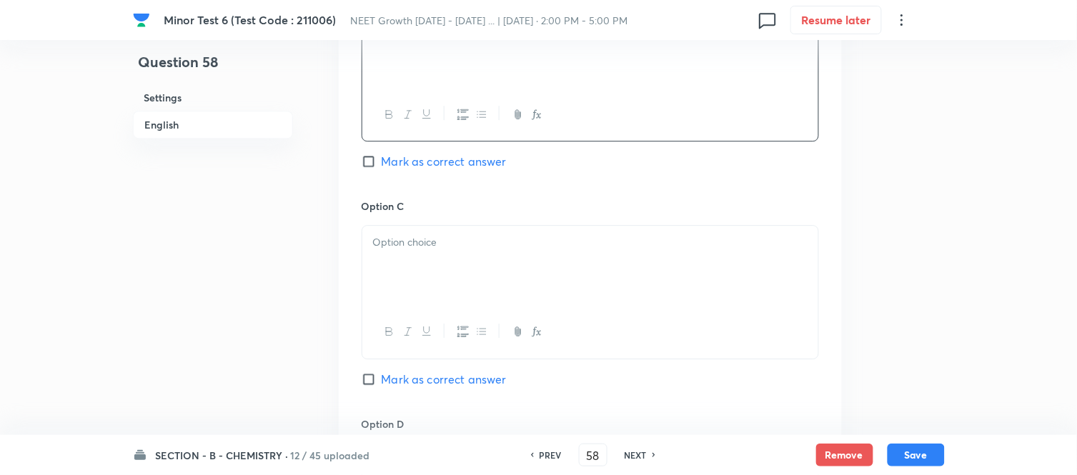
click at [538, 251] on p at bounding box center [590, 242] width 435 height 16
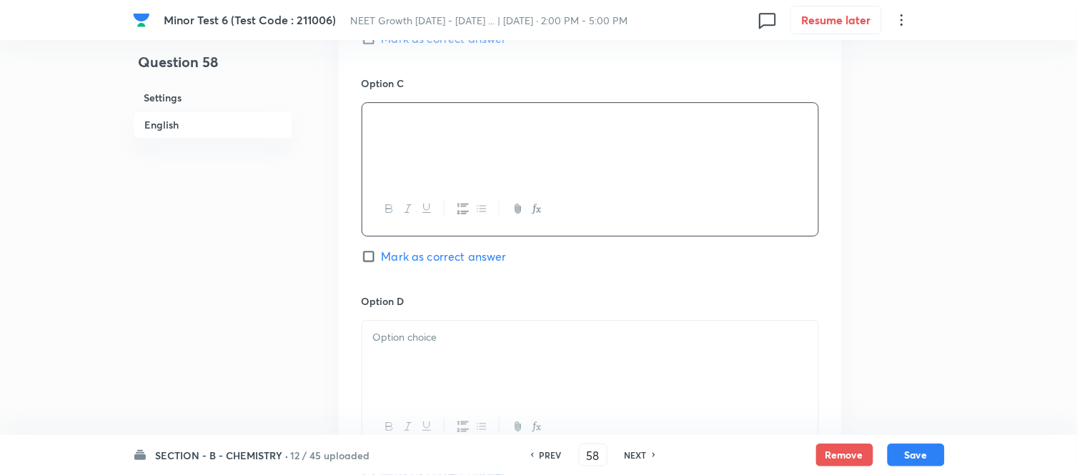
scroll to position [1112, 0]
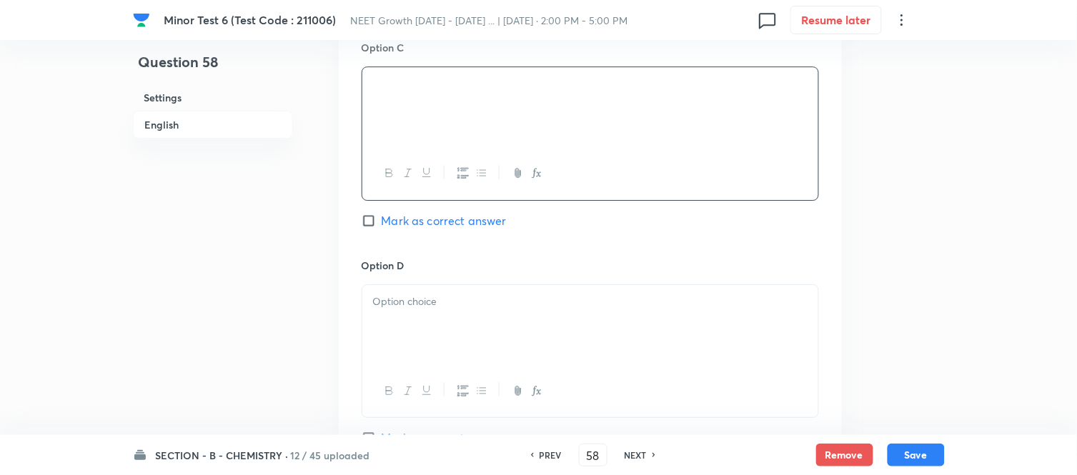
click at [534, 312] on div at bounding box center [590, 325] width 456 height 80
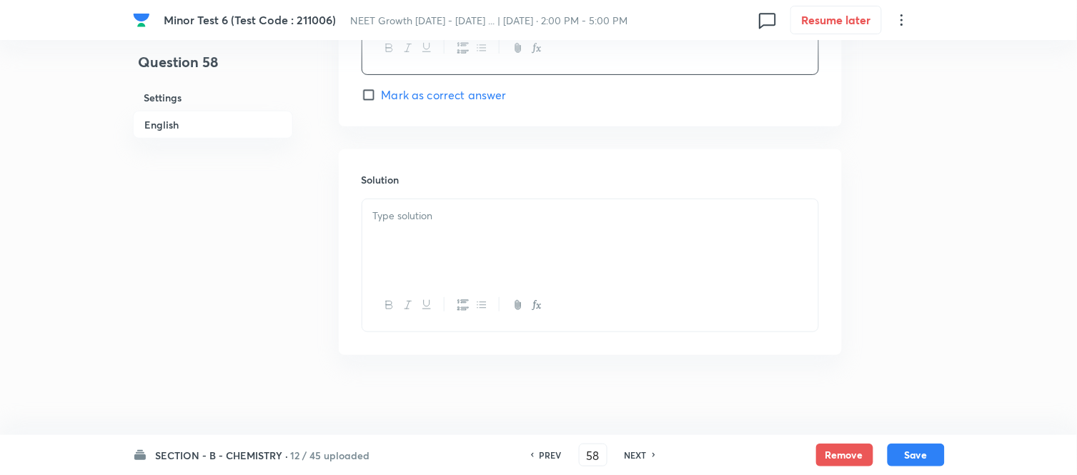
scroll to position [1463, 0]
click at [508, 240] on div at bounding box center [590, 234] width 456 height 80
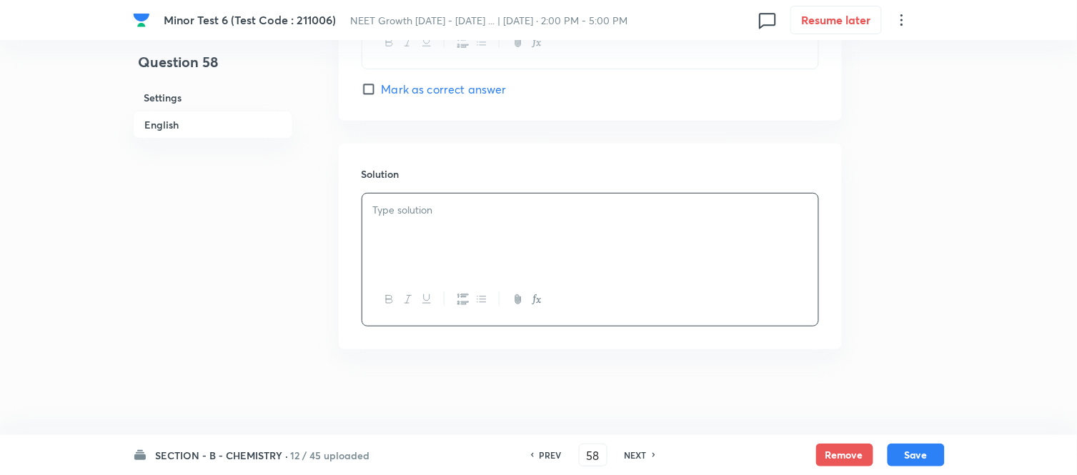
click at [528, 224] on div at bounding box center [590, 234] width 456 height 80
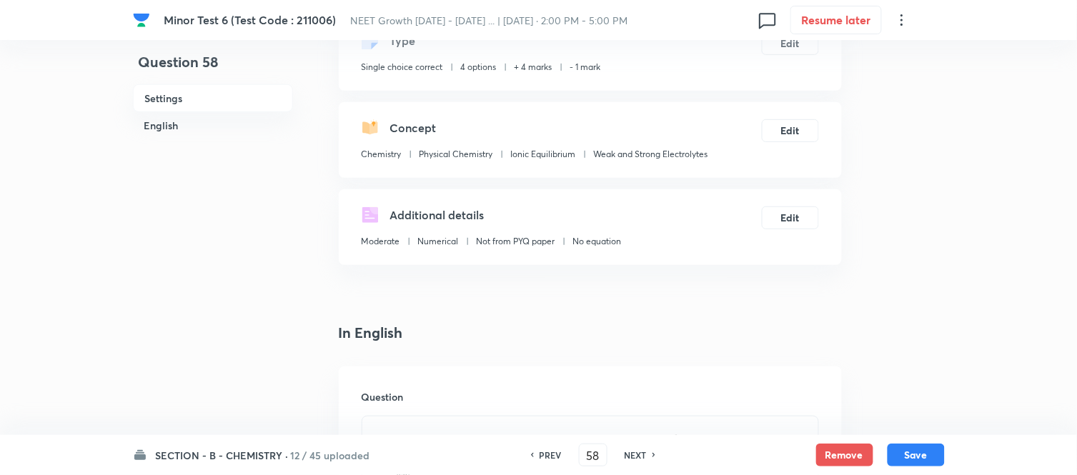
scroll to position [0, 0]
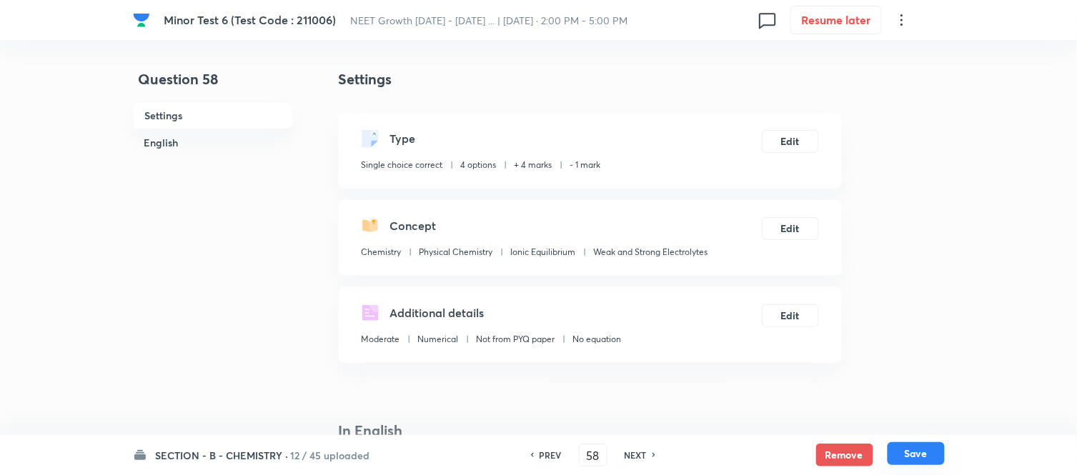
click at [918, 455] on button "Save" at bounding box center [916, 454] width 57 height 23
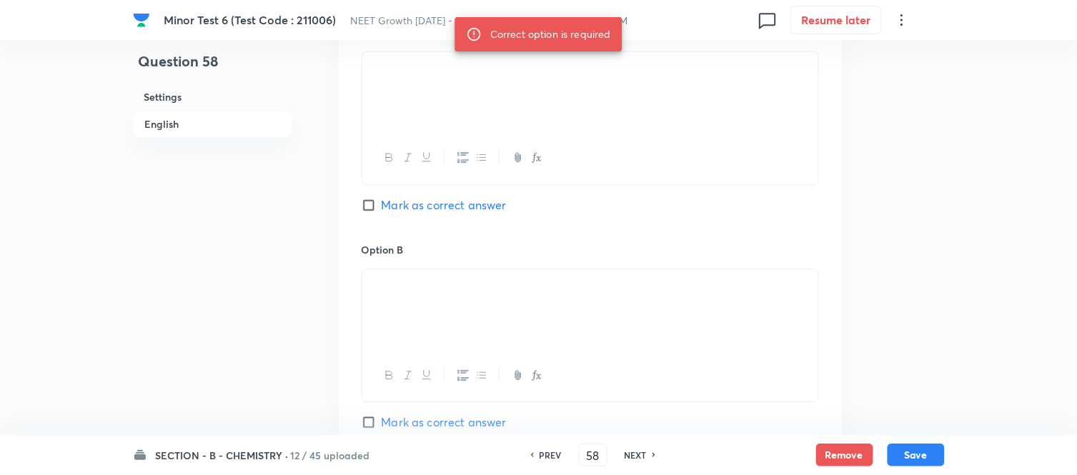
scroll to position [794, 0]
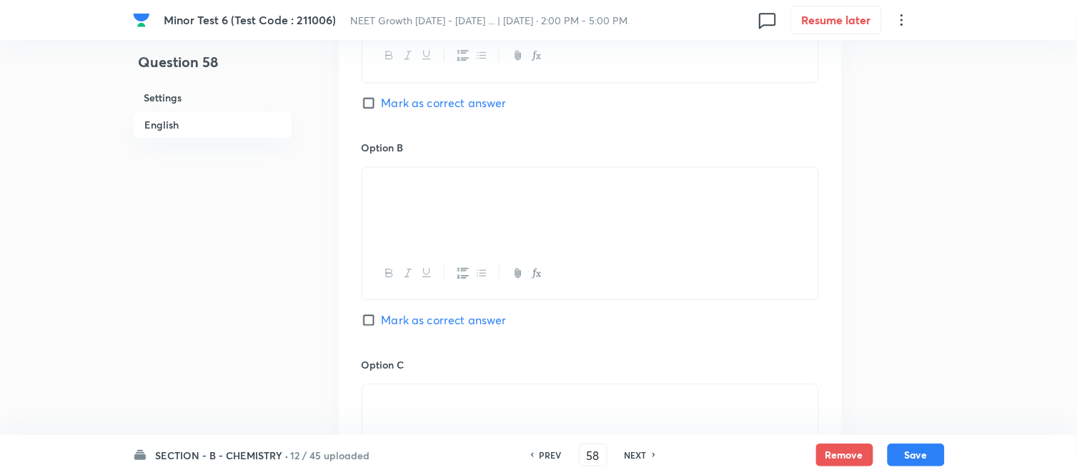
click at [368, 324] on input "Mark as correct answer" at bounding box center [372, 320] width 20 height 14
checkbox input "true"
click at [919, 460] on button "Save" at bounding box center [916, 454] width 57 height 23
type input "59"
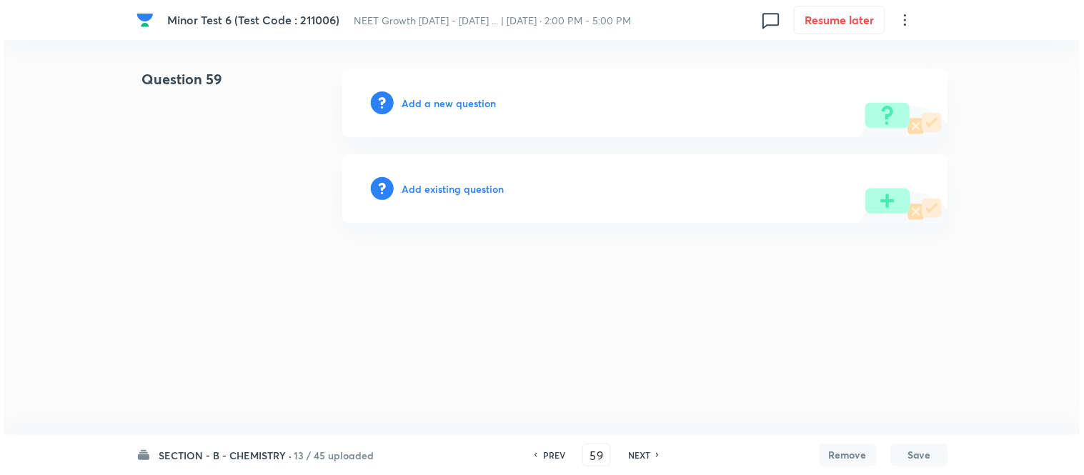
scroll to position [0, 0]
click at [430, 102] on h6 "Add a new question" at bounding box center [449, 103] width 94 height 15
click at [430, 102] on h6 "Choose a question type" at bounding box center [457, 103] width 110 height 15
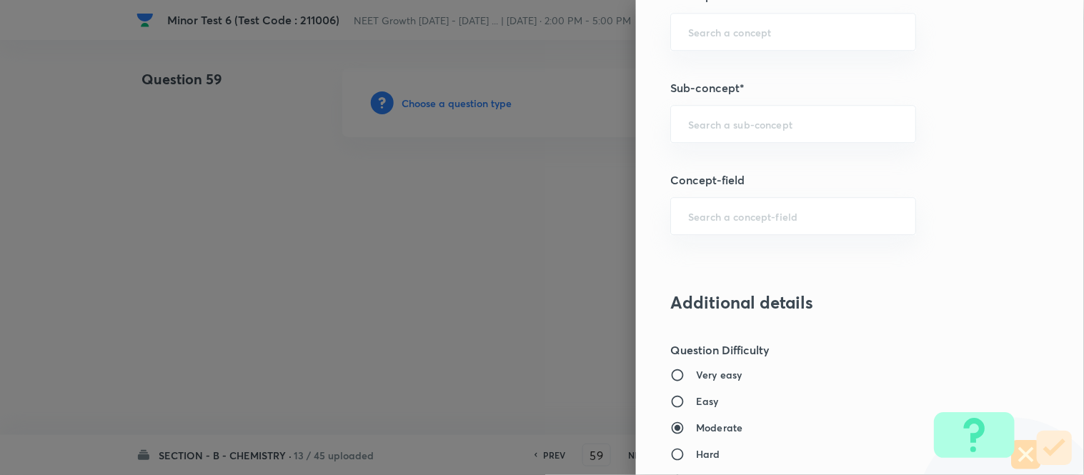
scroll to position [953, 0]
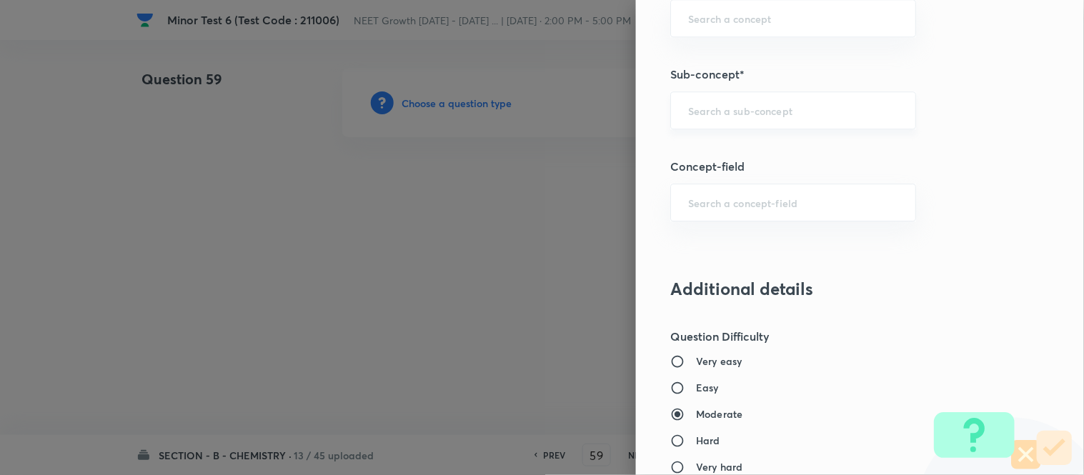
click at [810, 114] on input "text" at bounding box center [793, 111] width 210 height 14
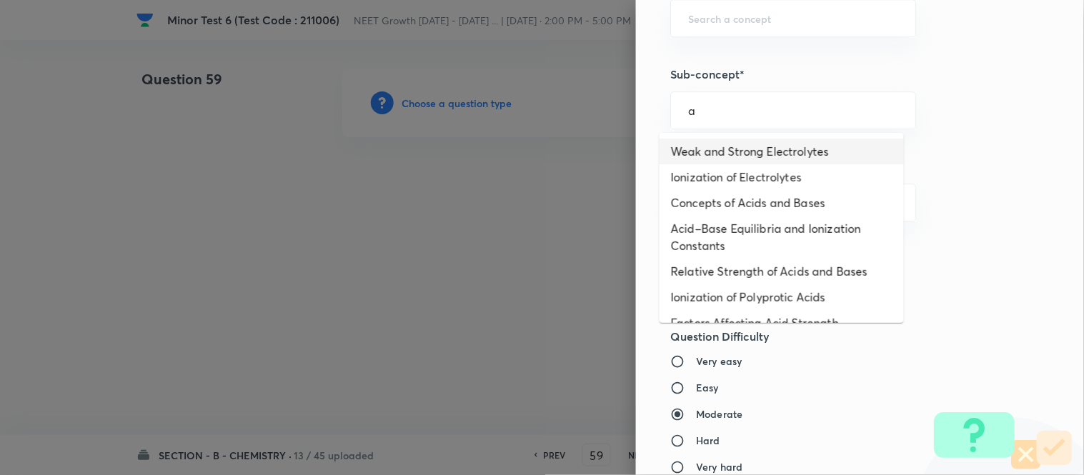
click at [770, 152] on li "Weak and Strong Electrolytes" at bounding box center [782, 152] width 244 height 26
type input "Weak and Strong Electrolytes"
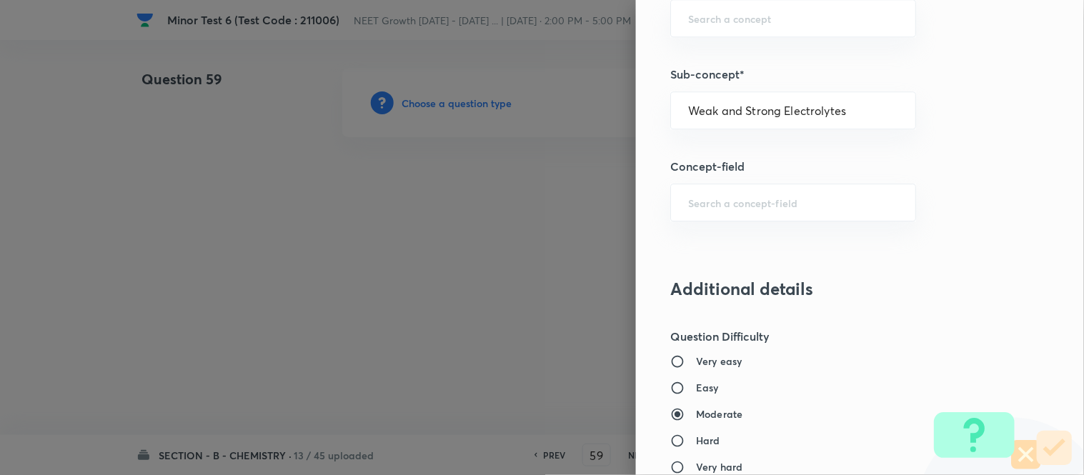
type input "Chemistry"
type input "Physical Chemistry"
type input "Ionic Equilibrium"
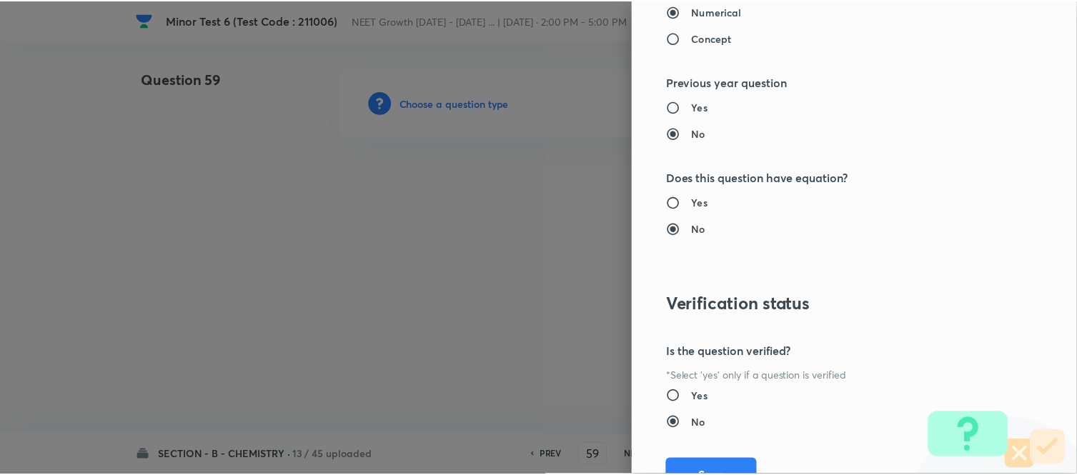
scroll to position [1569, 0]
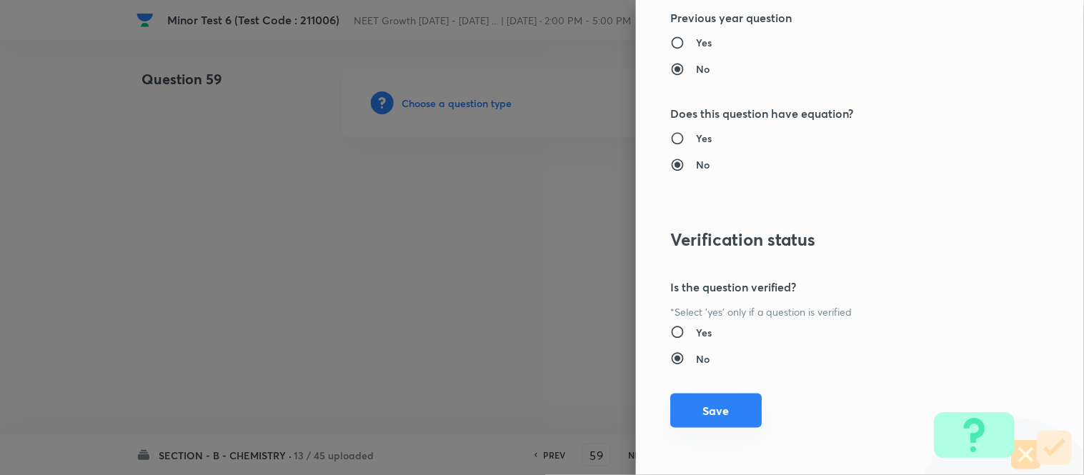
click at [723, 406] on button "Save" at bounding box center [717, 411] width 92 height 34
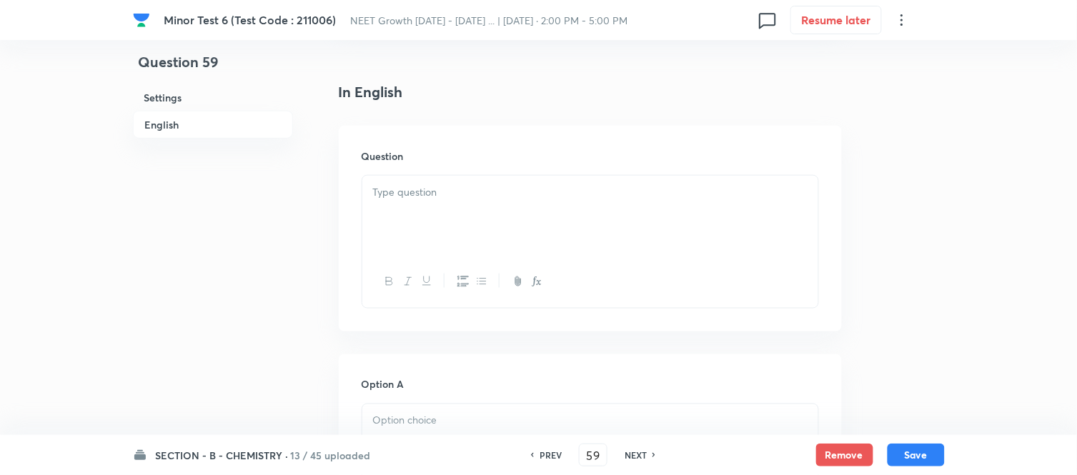
scroll to position [397, 0]
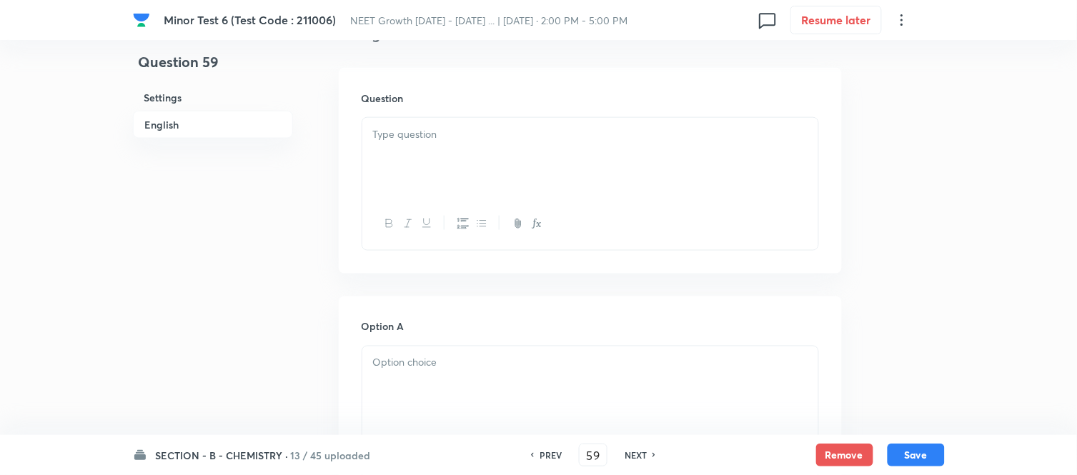
click at [548, 151] on div at bounding box center [590, 158] width 456 height 80
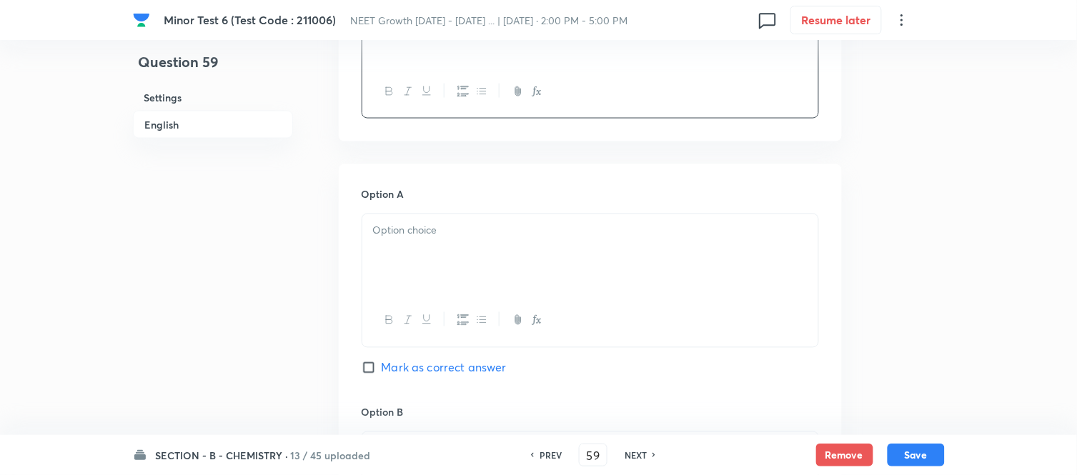
scroll to position [555, 0]
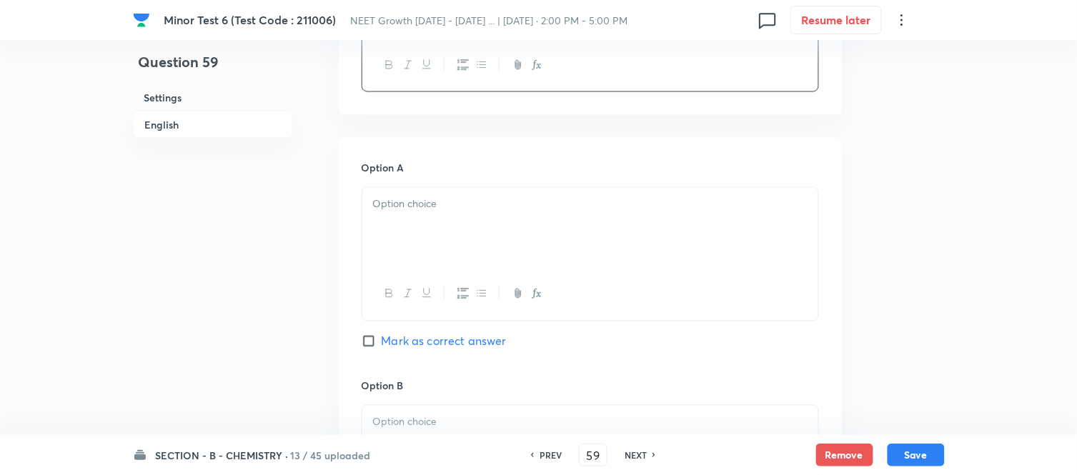
click at [508, 201] on p at bounding box center [590, 205] width 435 height 16
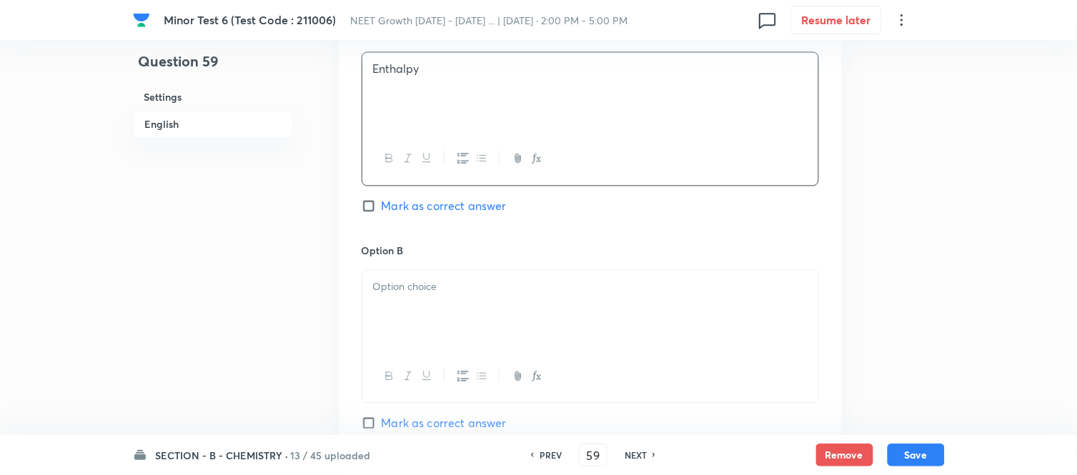
scroll to position [794, 0]
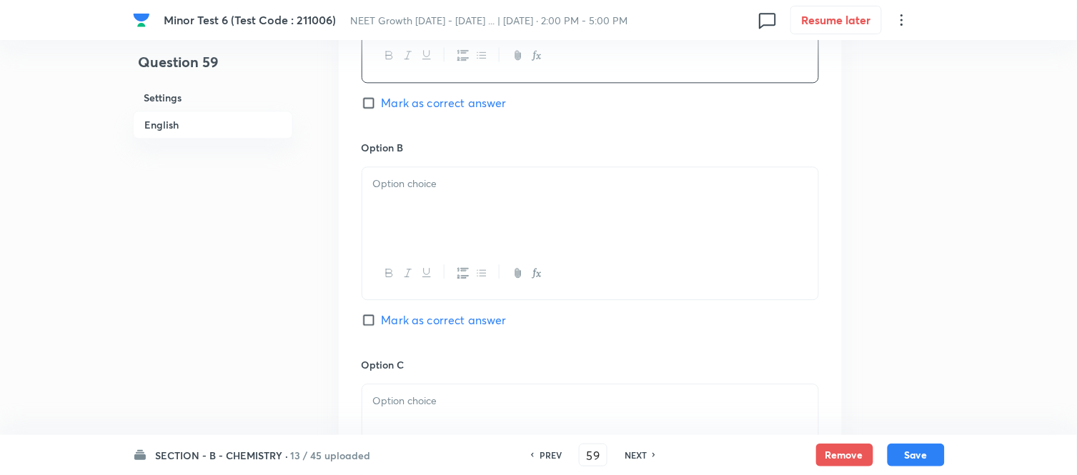
click at [468, 195] on div at bounding box center [590, 207] width 456 height 80
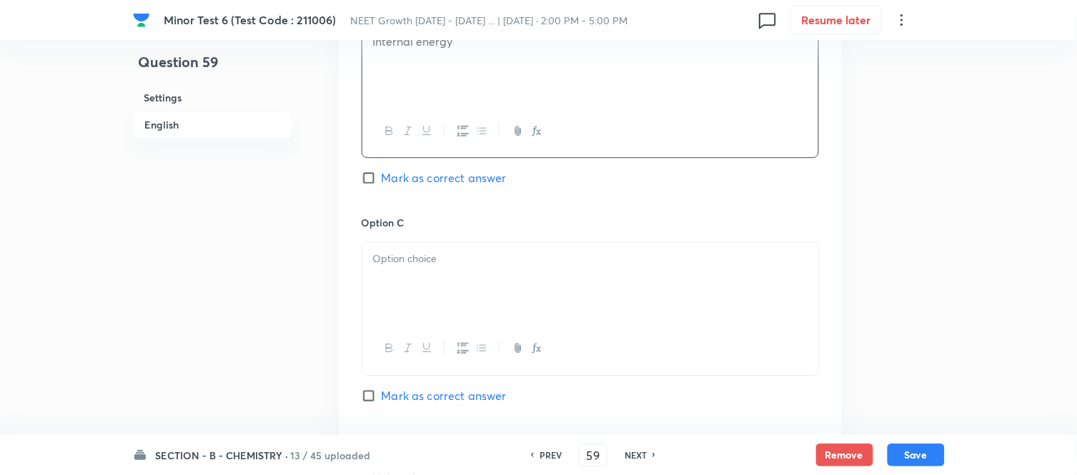
scroll to position [1032, 0]
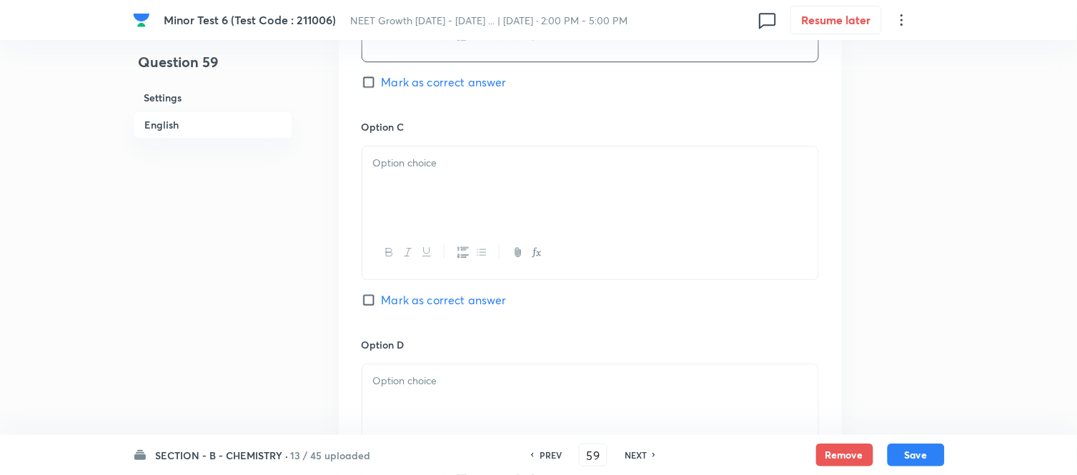
click at [484, 188] on div at bounding box center [590, 187] width 456 height 80
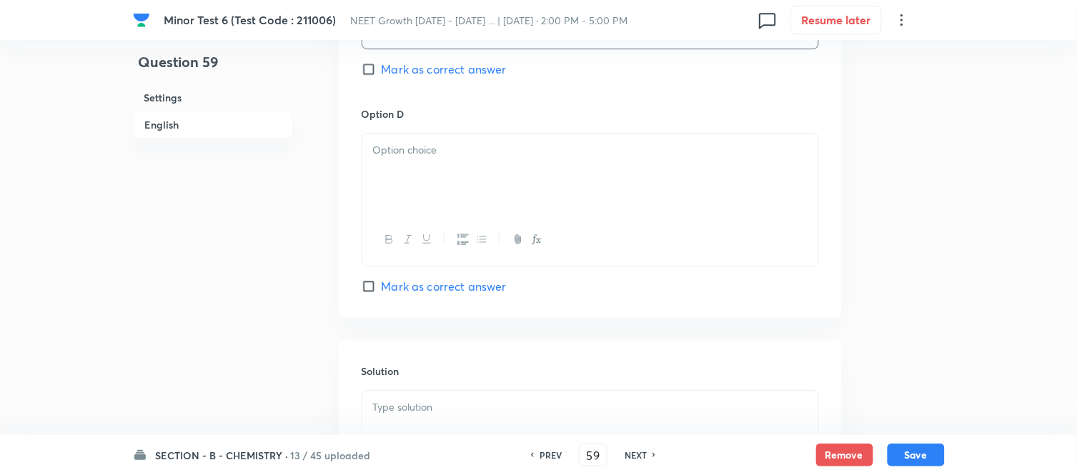
scroll to position [1270, 0]
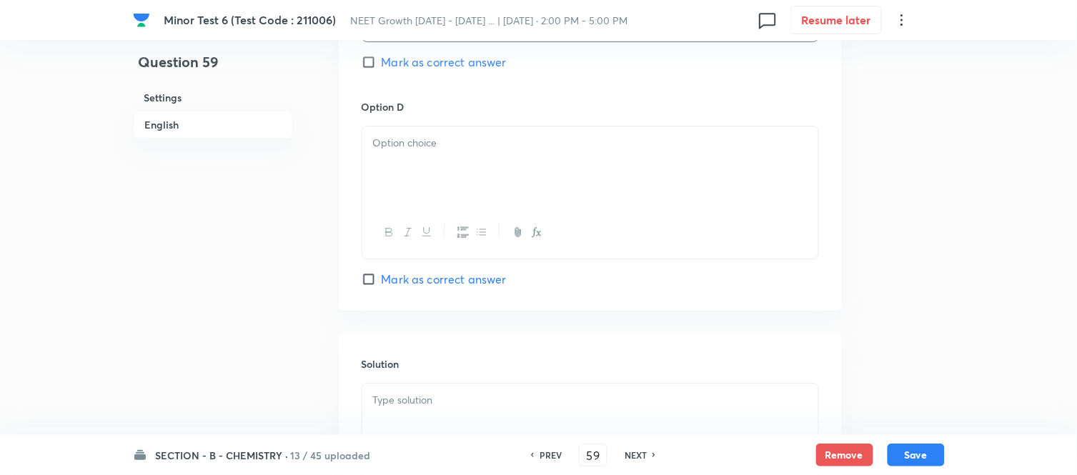
click at [498, 186] on div at bounding box center [590, 167] width 456 height 80
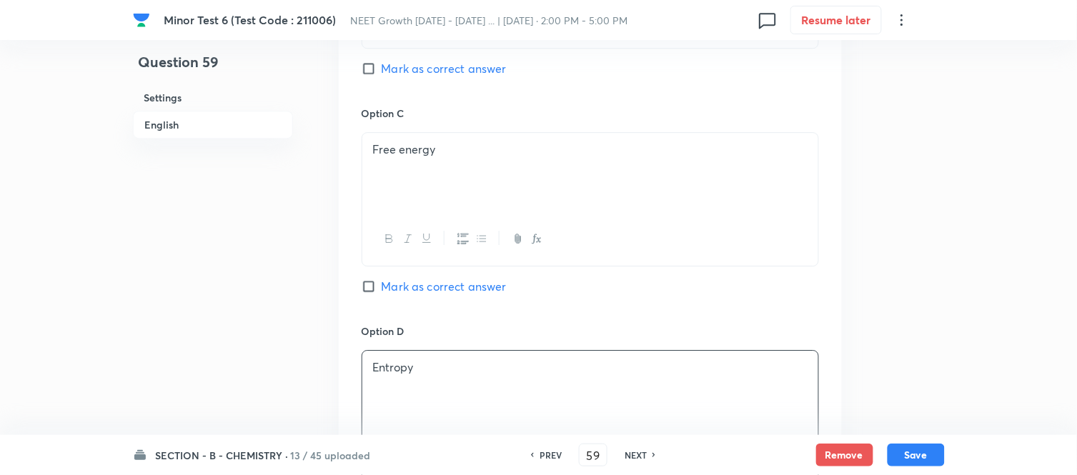
scroll to position [1032, 0]
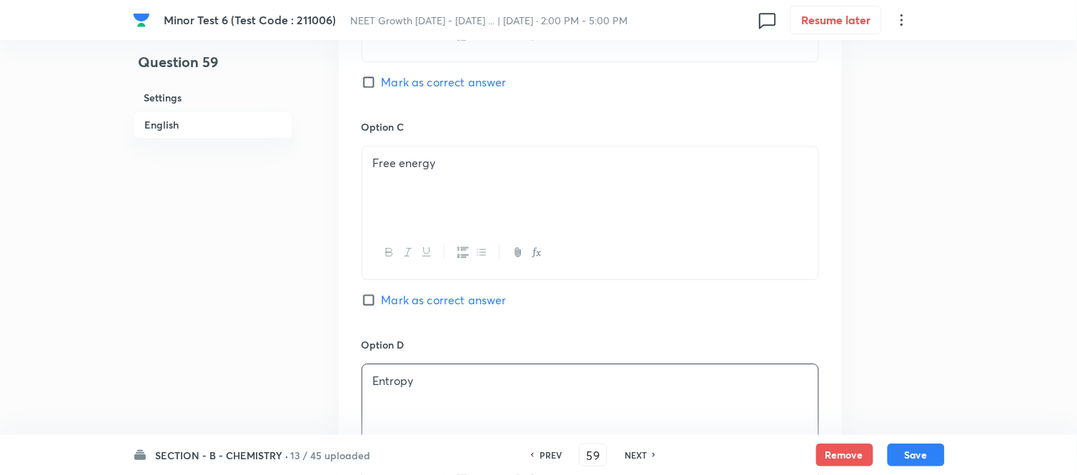
click at [367, 84] on input "Mark as correct answer" at bounding box center [372, 82] width 20 height 14
checkbox input "true"
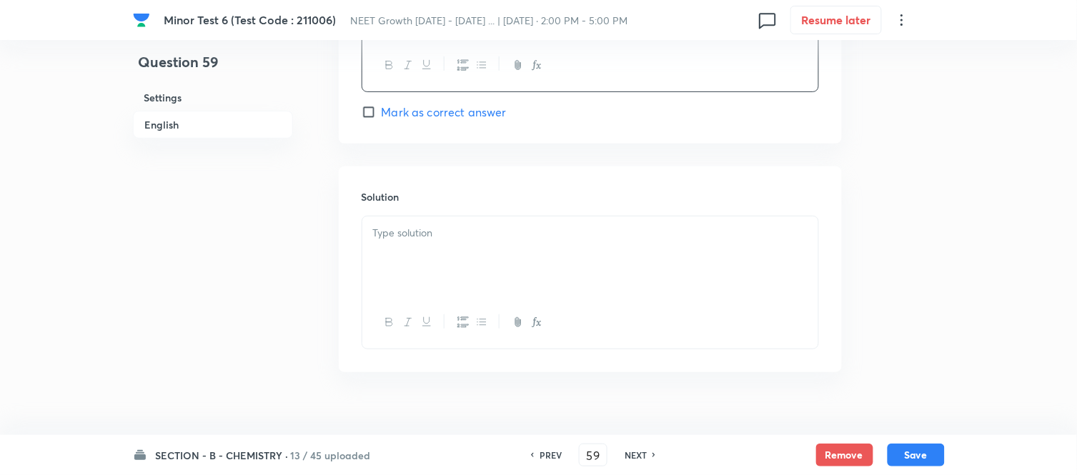
scroll to position [1463, 0]
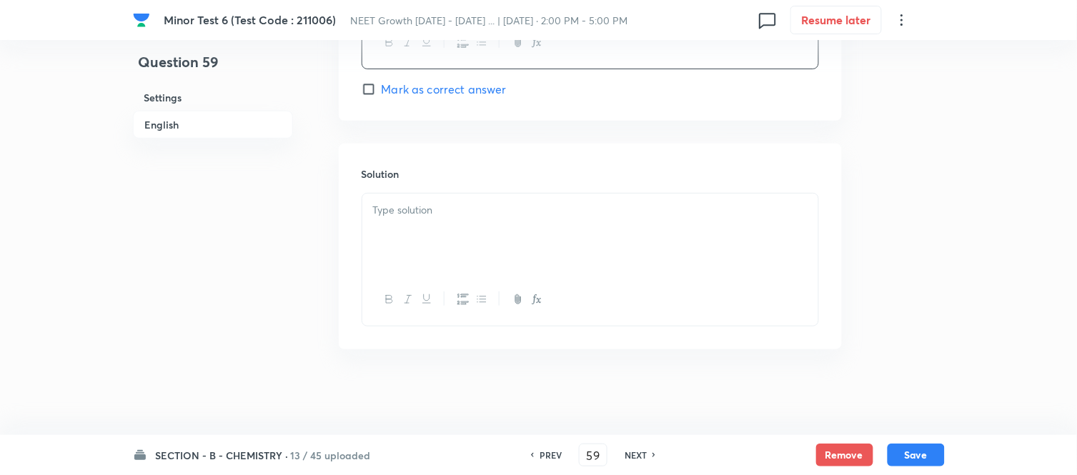
click at [518, 208] on p at bounding box center [590, 210] width 435 height 16
click at [527, 223] on div at bounding box center [590, 234] width 456 height 80
click at [917, 458] on button "Save" at bounding box center [916, 454] width 57 height 23
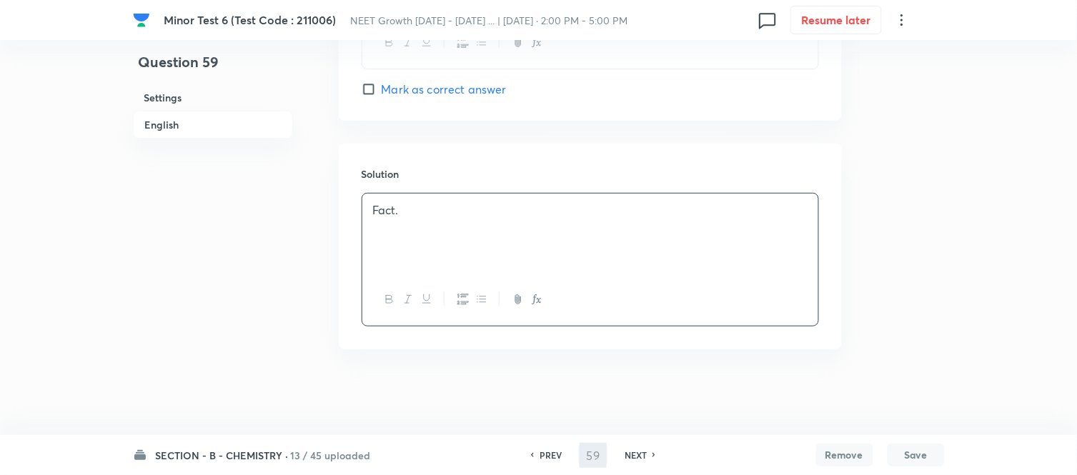
type input "60"
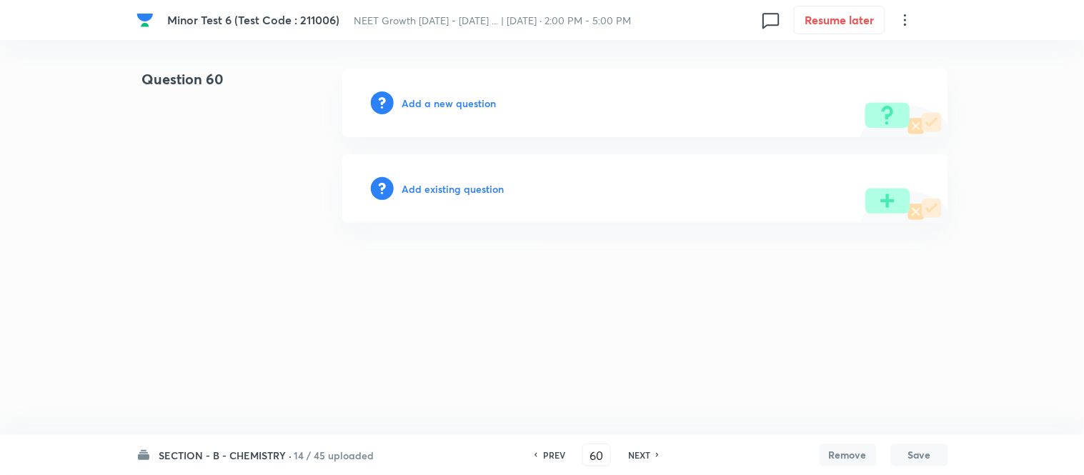
click at [425, 106] on h6 "Add a new question" at bounding box center [449, 103] width 94 height 15
click at [425, 104] on h6 "Choose a question type" at bounding box center [457, 103] width 110 height 15
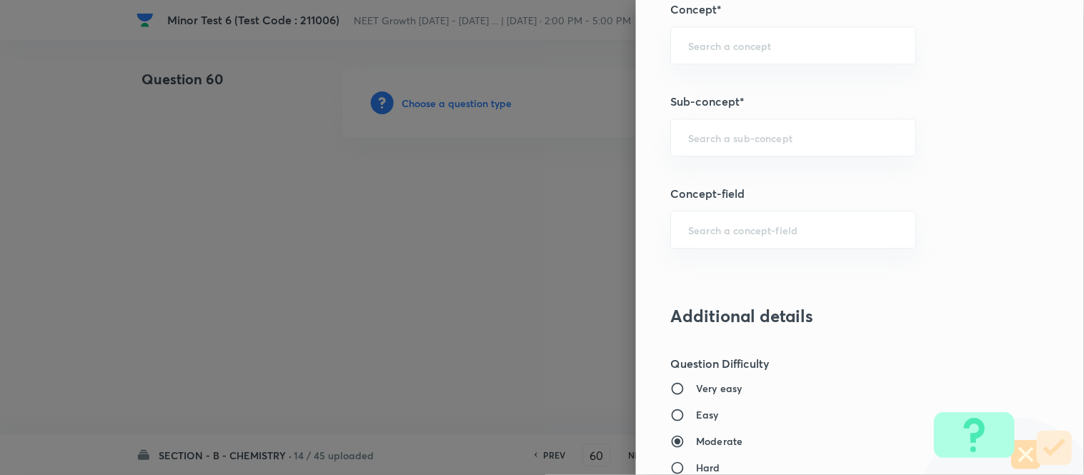
scroll to position [934, 0]
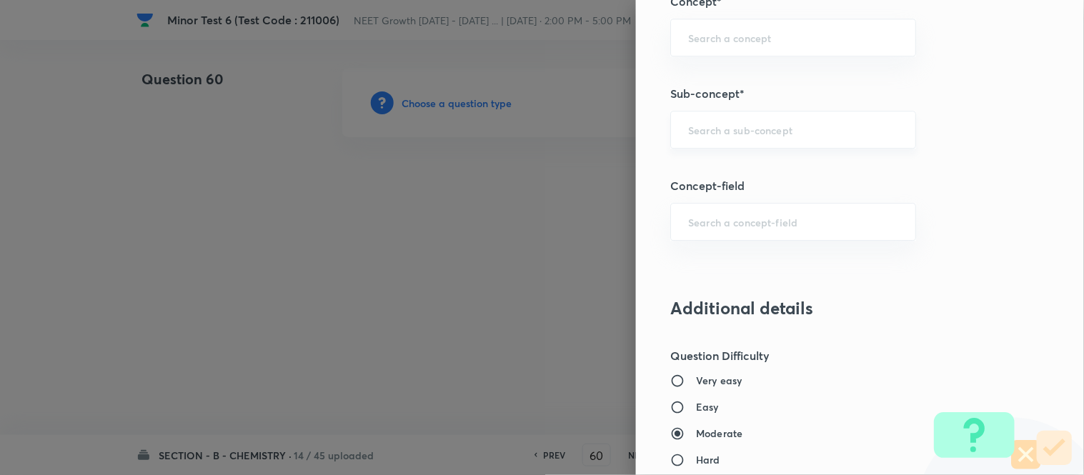
click at [811, 132] on input "text" at bounding box center [793, 130] width 210 height 14
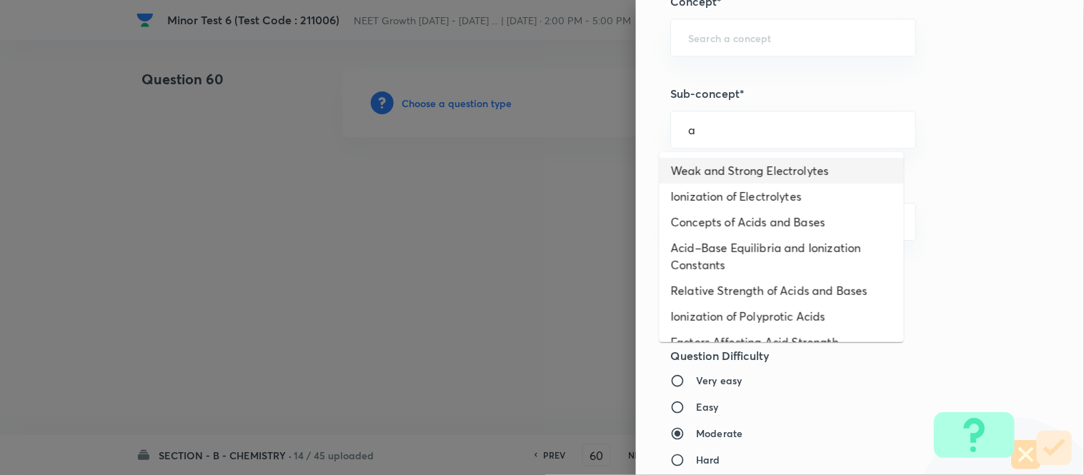
click at [777, 169] on li "Weak and Strong Electrolytes" at bounding box center [782, 171] width 244 height 26
type input "Weak and Strong Electrolytes"
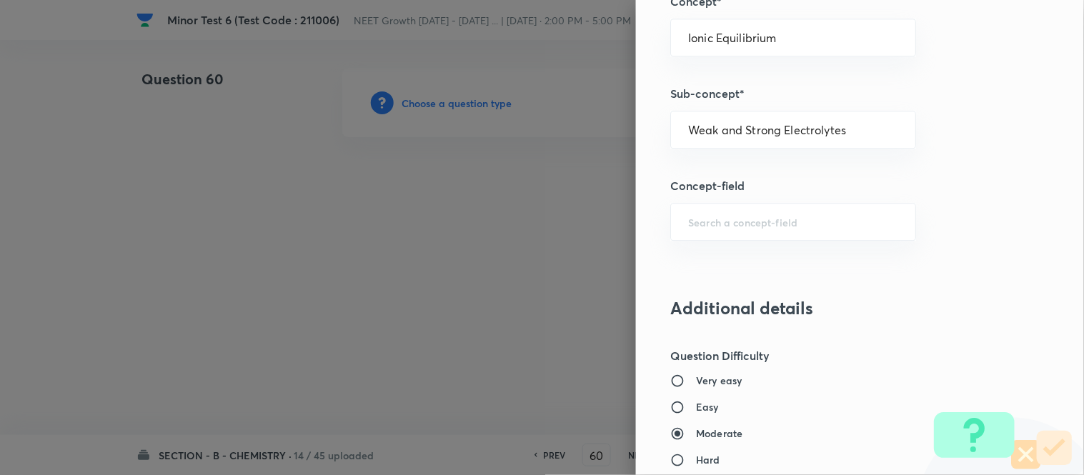
type input "Chemistry"
type input "Physical Chemistry"
type input "Ionic Equilibrium"
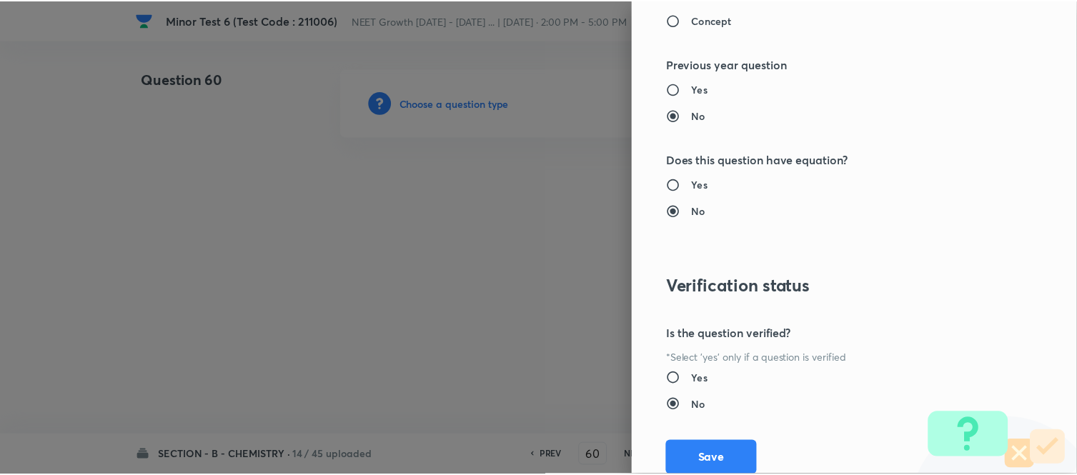
scroll to position [1569, 0]
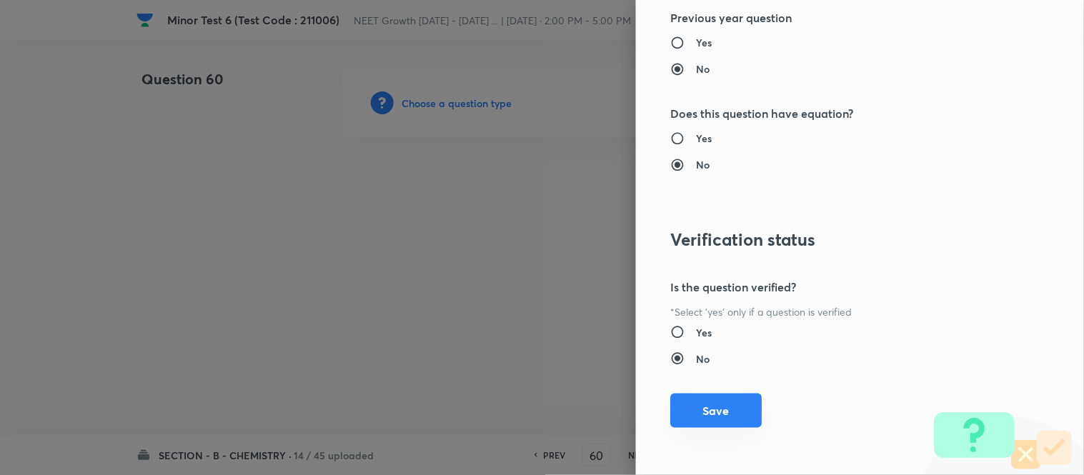
click at [703, 407] on button "Save" at bounding box center [717, 411] width 92 height 34
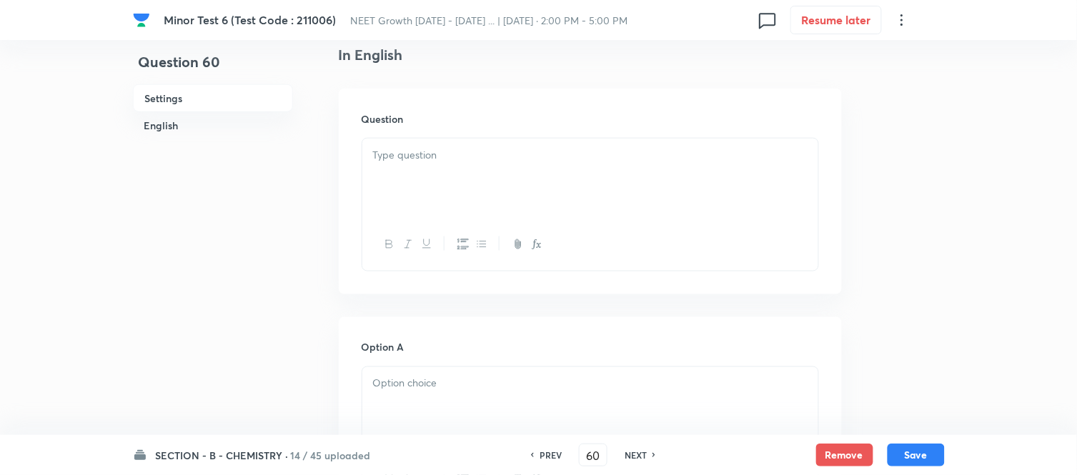
scroll to position [397, 0]
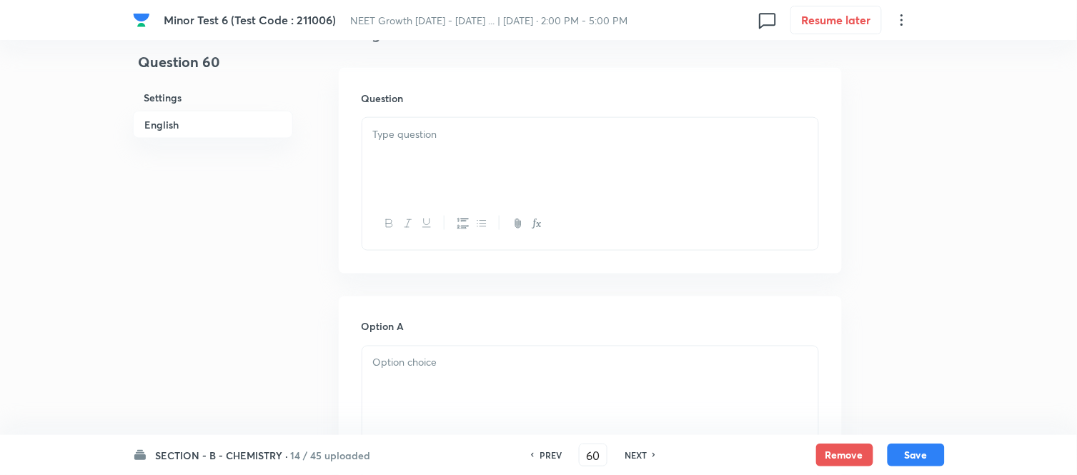
click at [570, 158] on div at bounding box center [590, 158] width 456 height 80
click at [501, 173] on div at bounding box center [590, 158] width 456 height 80
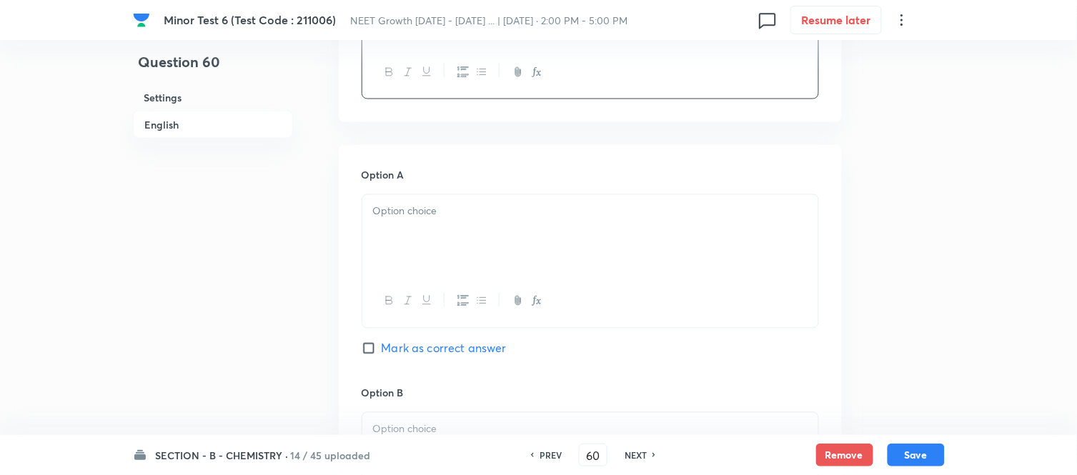
scroll to position [635, 0]
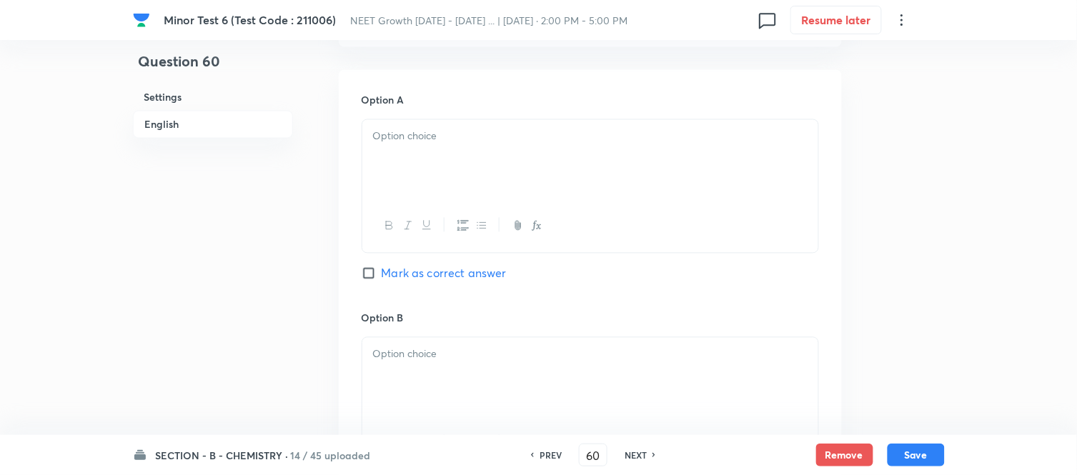
click at [582, 158] on div at bounding box center [590, 160] width 456 height 80
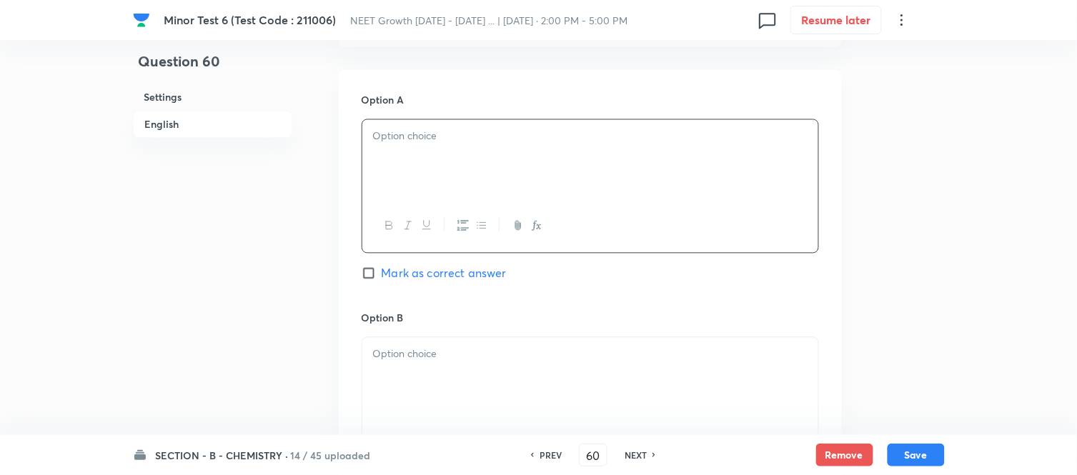
click at [583, 159] on div at bounding box center [590, 160] width 456 height 80
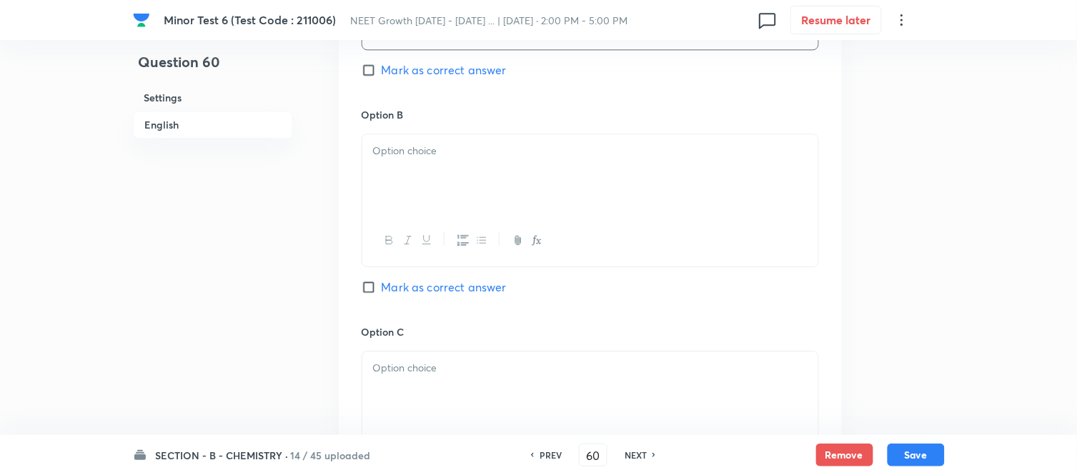
scroll to position [874, 0]
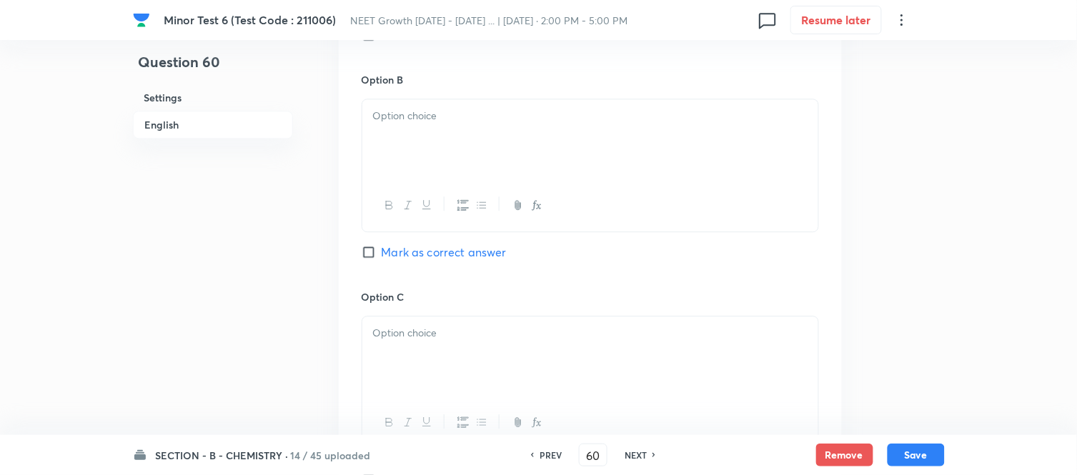
click at [556, 152] on div at bounding box center [590, 139] width 456 height 80
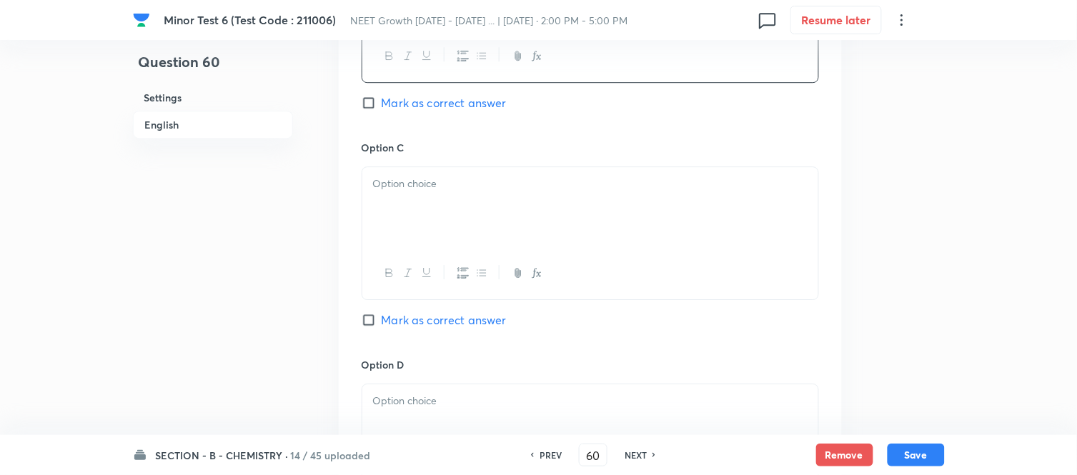
scroll to position [1032, 0]
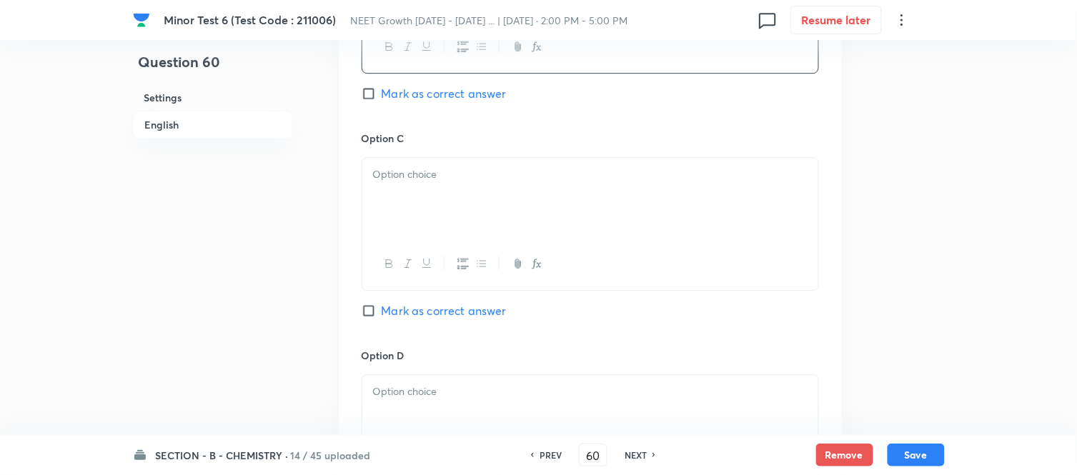
click at [503, 187] on div at bounding box center [590, 198] width 456 height 80
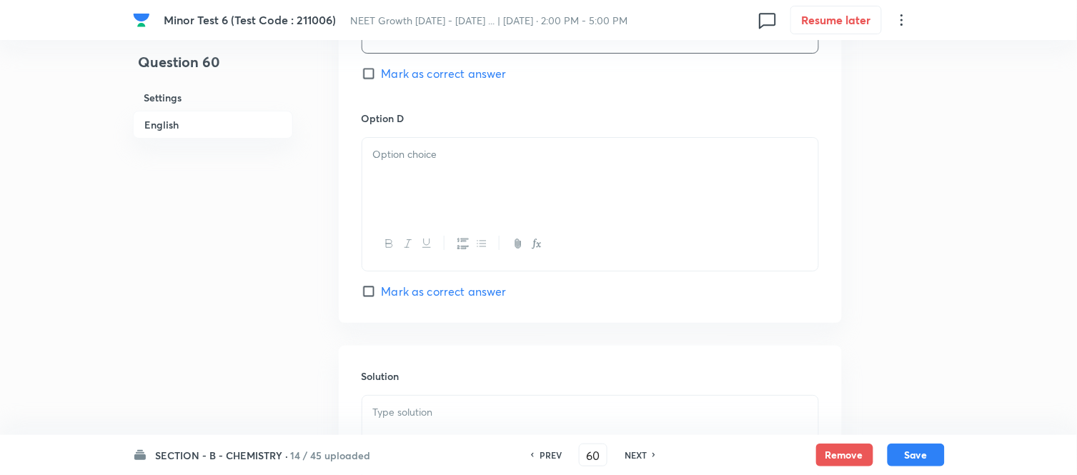
scroll to position [1270, 0]
click at [511, 176] on div at bounding box center [590, 177] width 456 height 80
click at [367, 72] on input "Mark as correct answer" at bounding box center [372, 73] width 20 height 14
checkbox input "true"
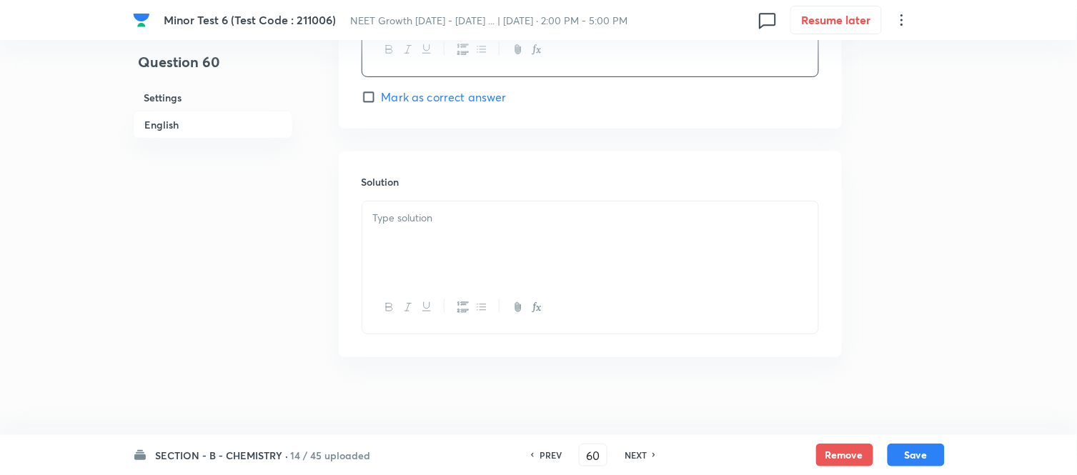
scroll to position [1475, 0]
click at [509, 210] on p at bounding box center [590, 210] width 435 height 16
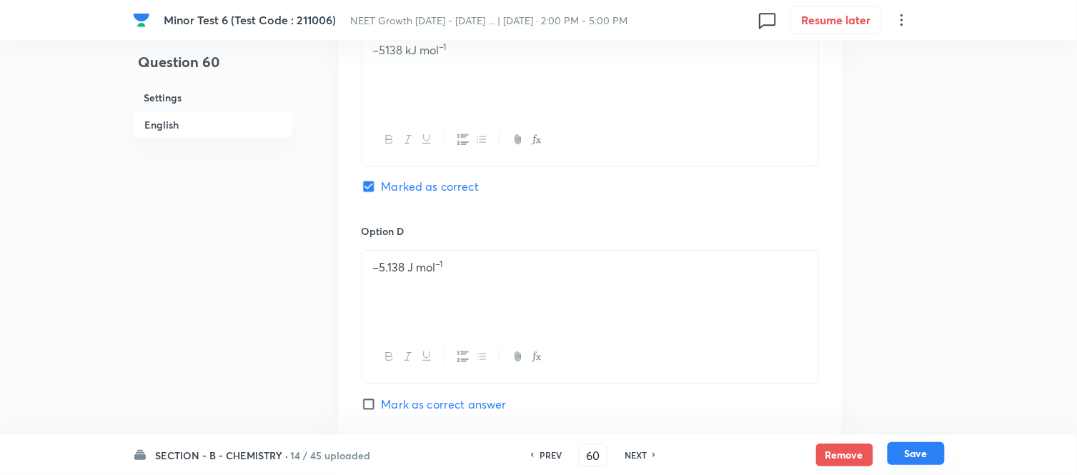
click at [909, 454] on button "Save" at bounding box center [916, 454] width 57 height 23
type input "61"
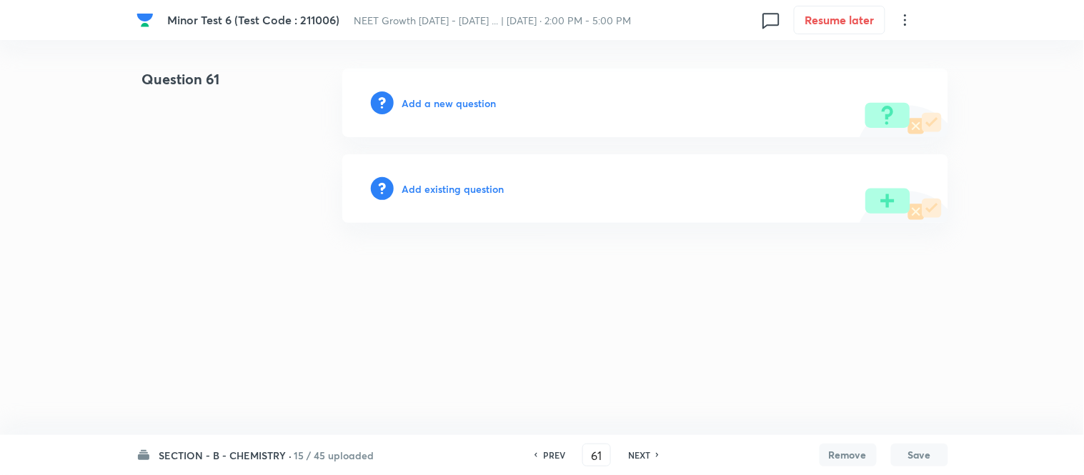
click at [437, 102] on h6 "Add a new question" at bounding box center [449, 103] width 94 height 15
click at [437, 102] on h6 "Choose a question type" at bounding box center [457, 103] width 110 height 15
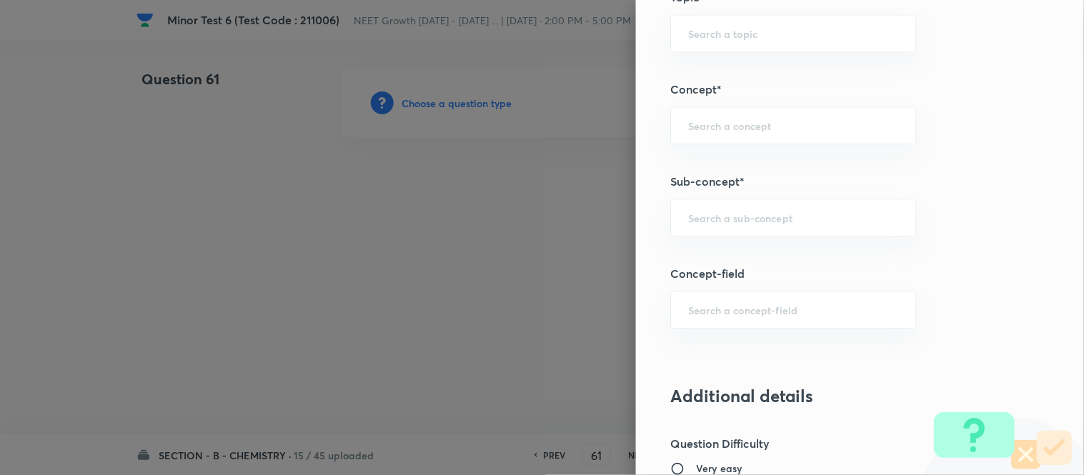
scroll to position [874, 0]
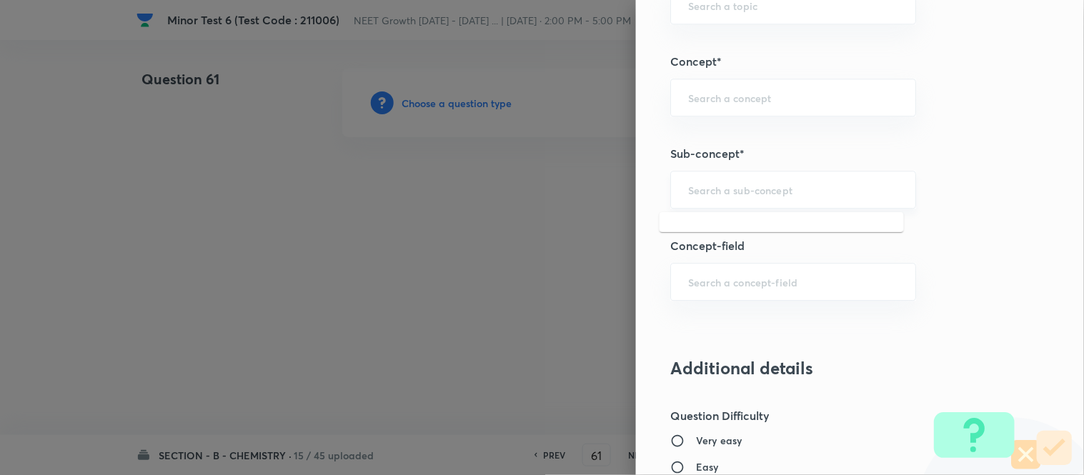
click at [808, 187] on input "text" at bounding box center [793, 190] width 210 height 14
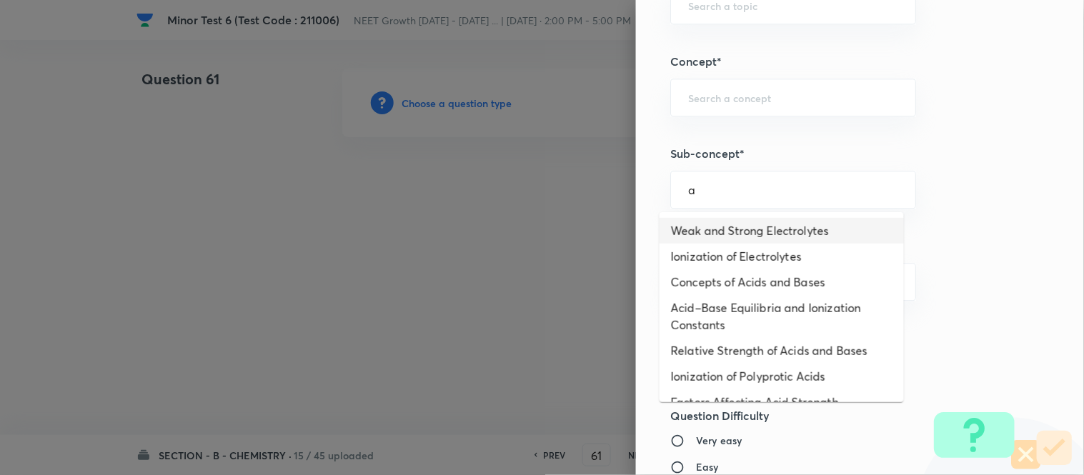
click at [782, 229] on li "Weak and Strong Electrolytes" at bounding box center [782, 231] width 244 height 26
type input "Weak and Strong Electrolytes"
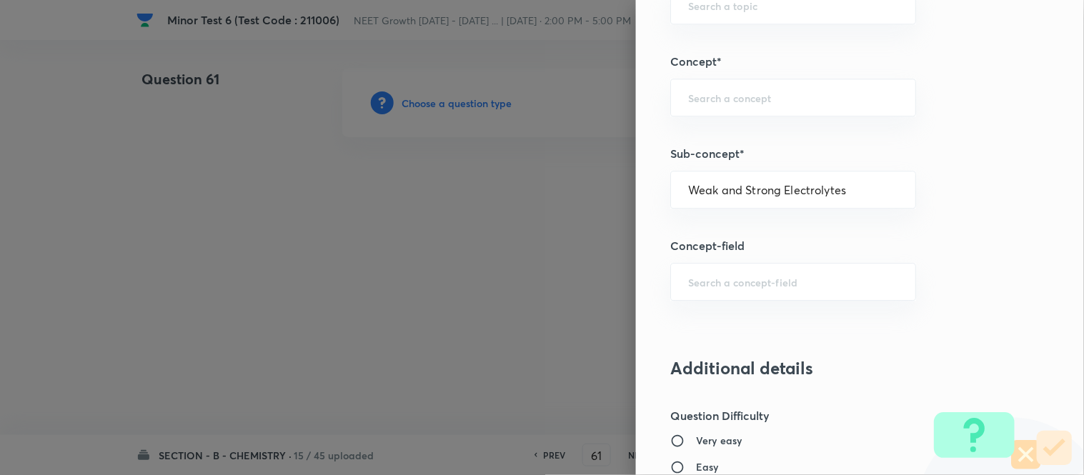
type input "Chemistry"
type input "Physical Chemistry"
type input "Ionic Equilibrium"
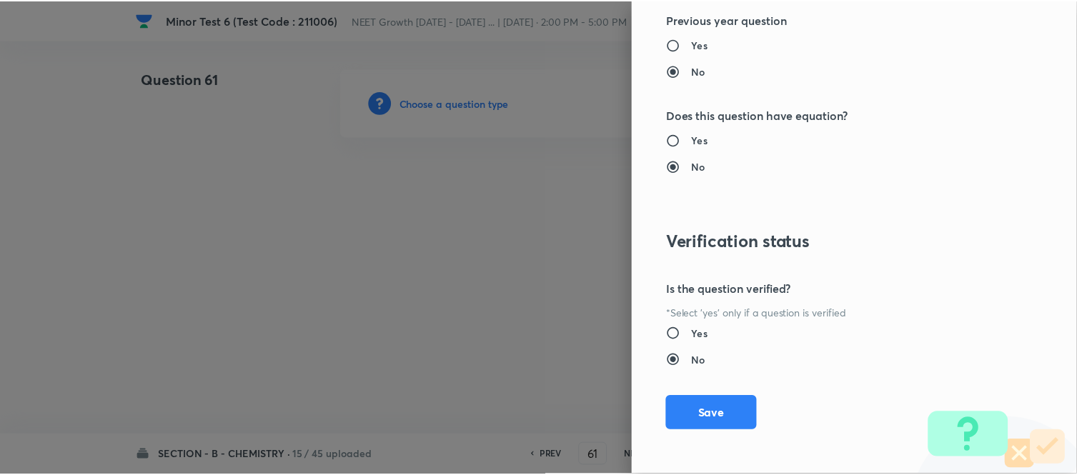
scroll to position [1569, 0]
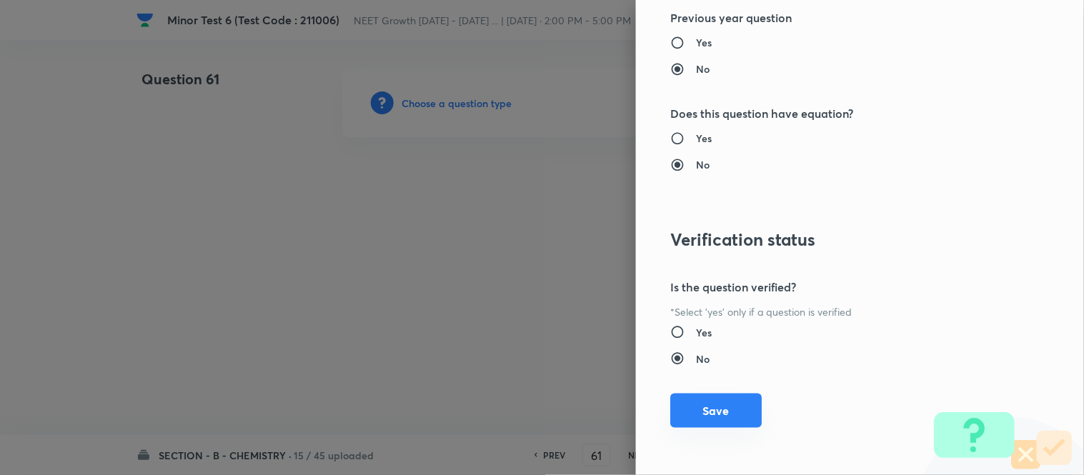
click at [697, 409] on button "Save" at bounding box center [717, 411] width 92 height 34
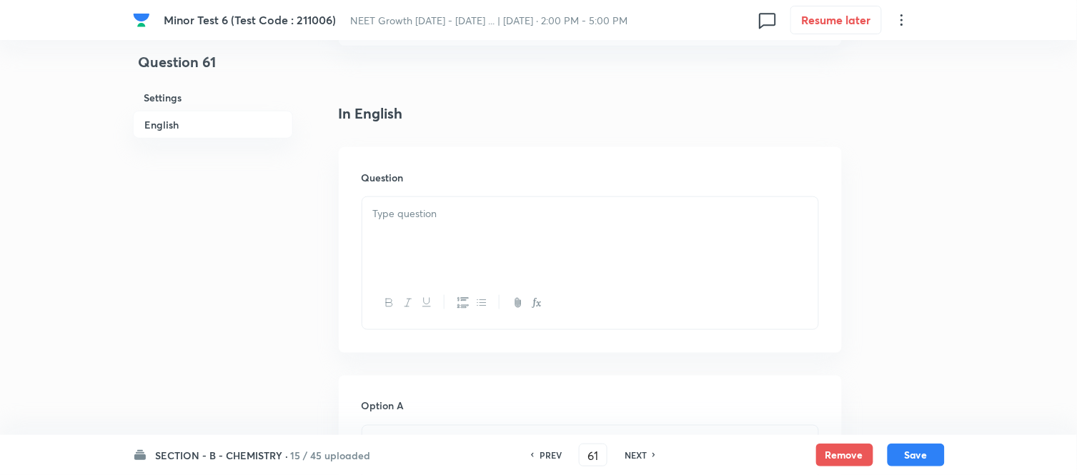
scroll to position [397, 0]
click at [581, 159] on div at bounding box center [590, 158] width 456 height 80
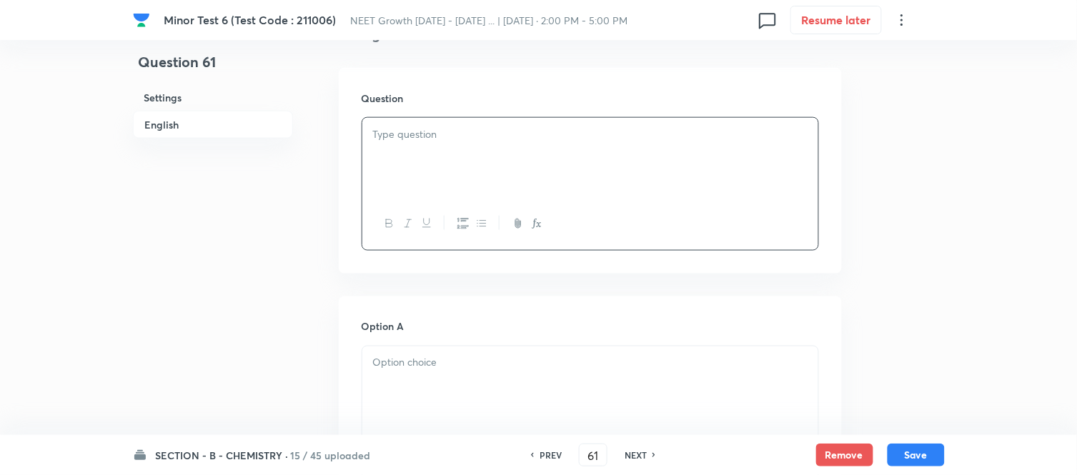
paste div
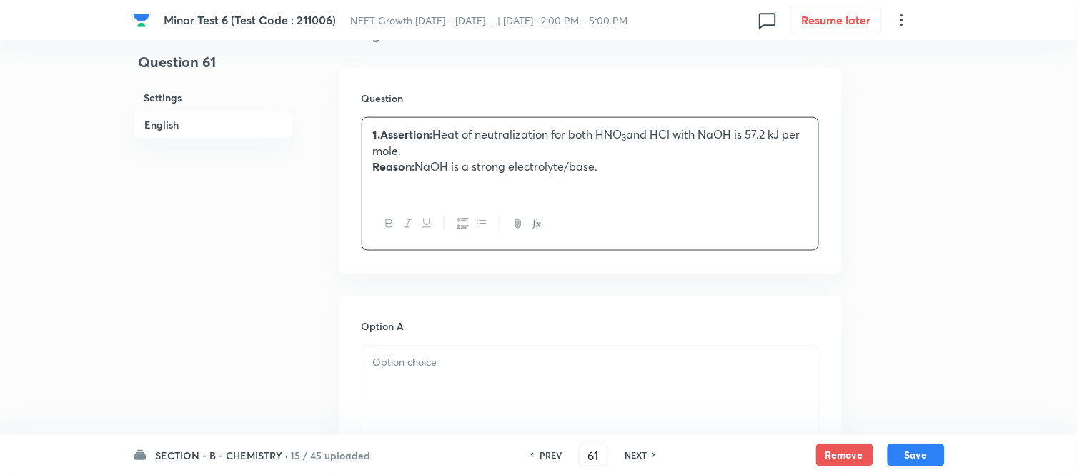
click at [383, 134] on strong "1.Assertion:" at bounding box center [403, 134] width 60 height 15
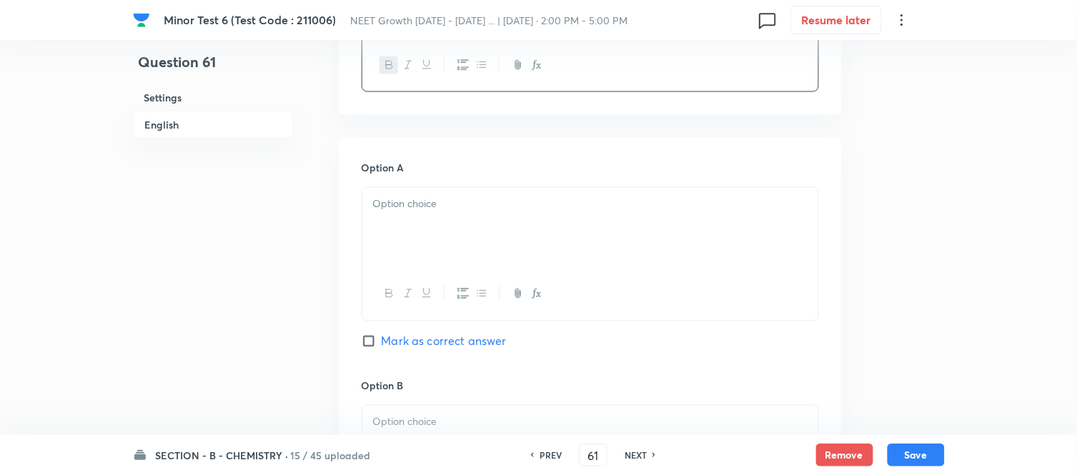
click at [505, 210] on p at bounding box center [590, 205] width 435 height 16
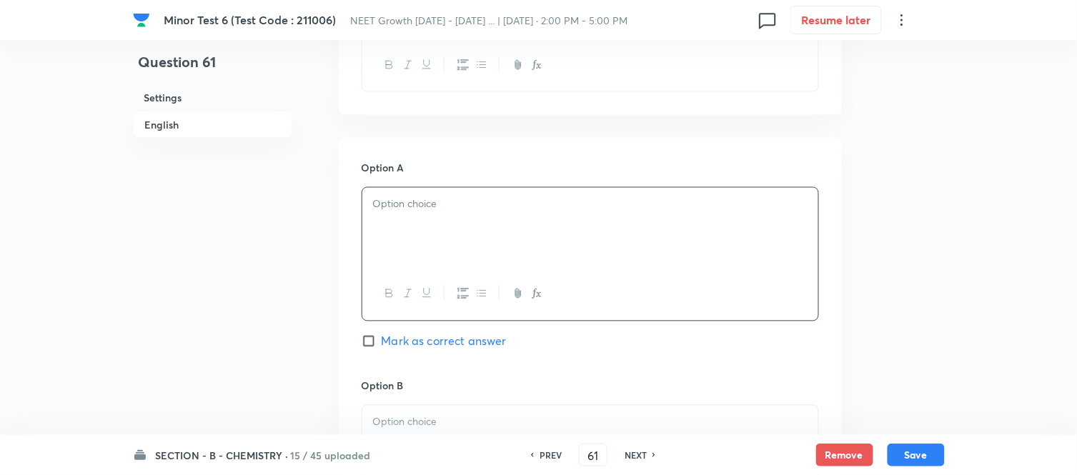
click at [686, 237] on div at bounding box center [590, 228] width 456 height 80
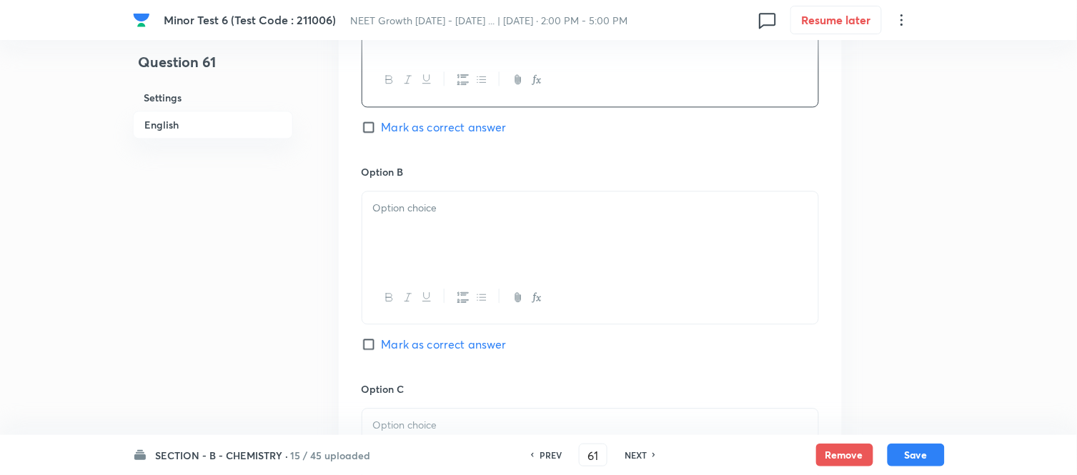
scroll to position [794, 0]
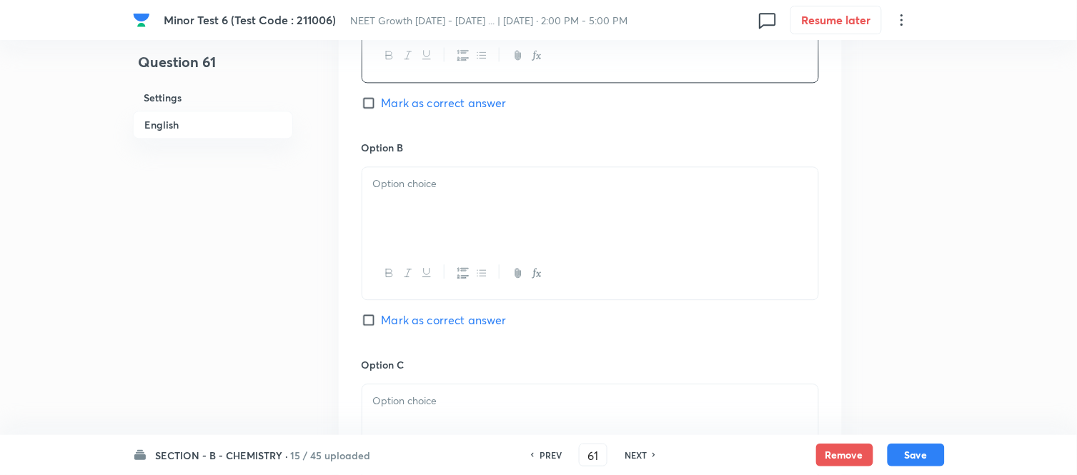
click at [497, 192] on p at bounding box center [590, 184] width 435 height 16
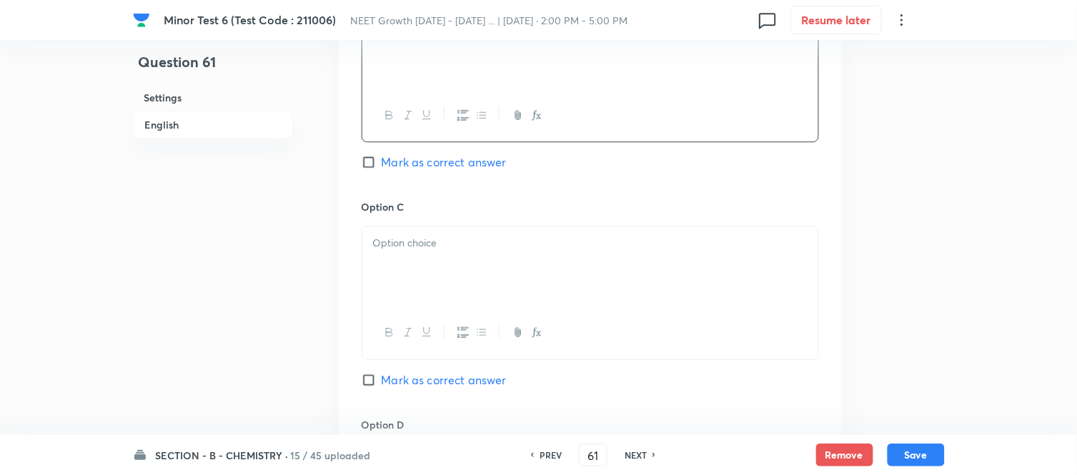
scroll to position [1032, 0]
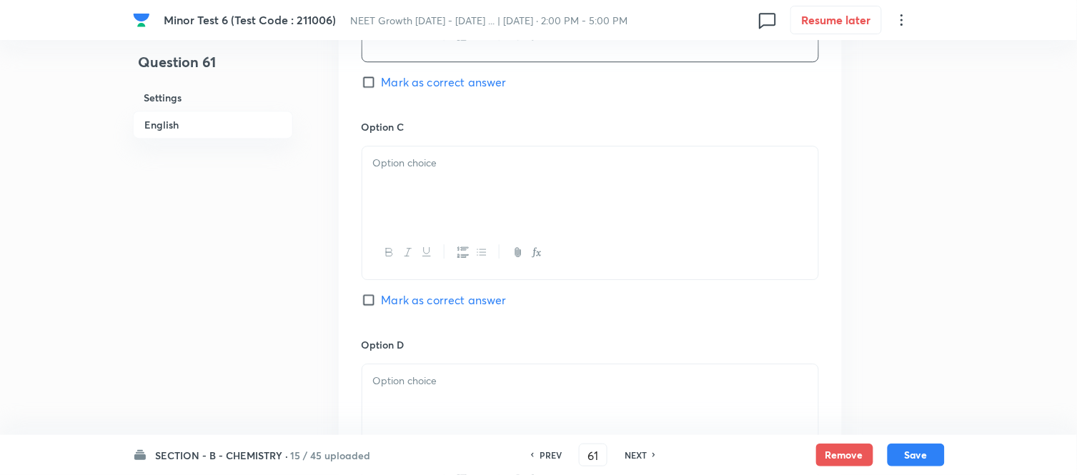
click at [495, 191] on div at bounding box center [590, 187] width 456 height 80
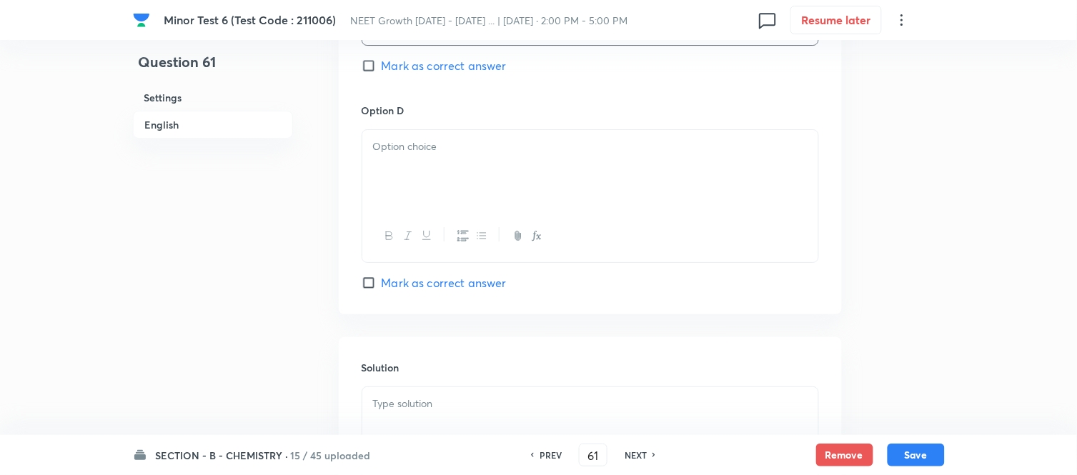
scroll to position [1270, 0]
click at [495, 194] on div at bounding box center [590, 167] width 456 height 80
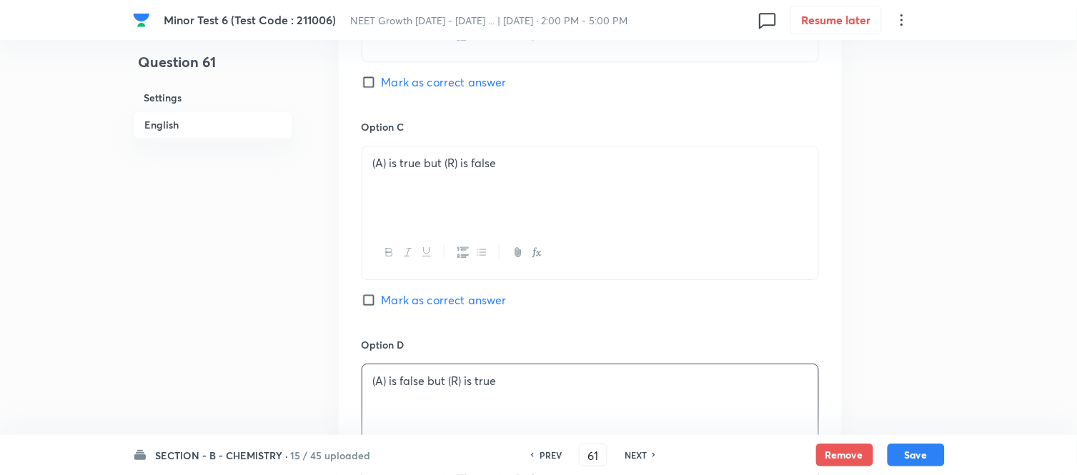
scroll to position [953, 0]
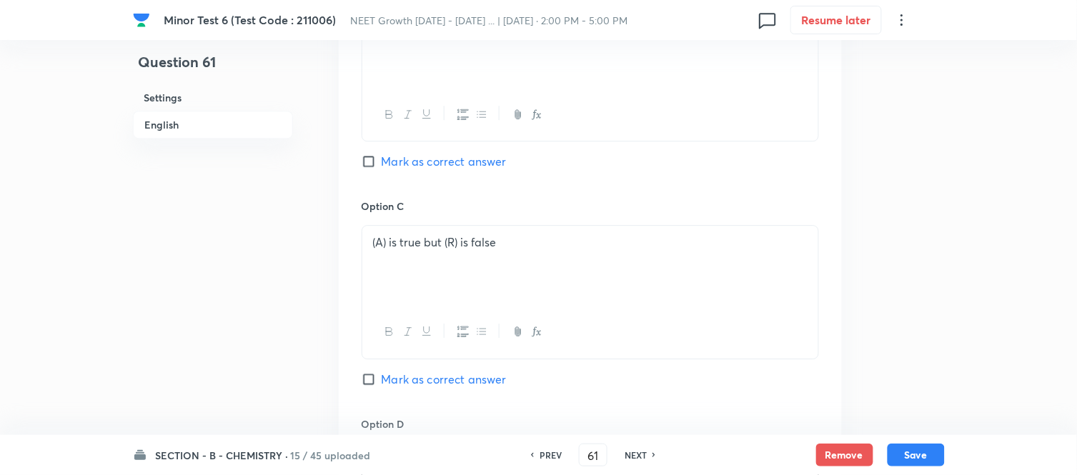
click at [367, 167] on input "Mark as correct answer" at bounding box center [372, 161] width 20 height 14
checkbox input "true"
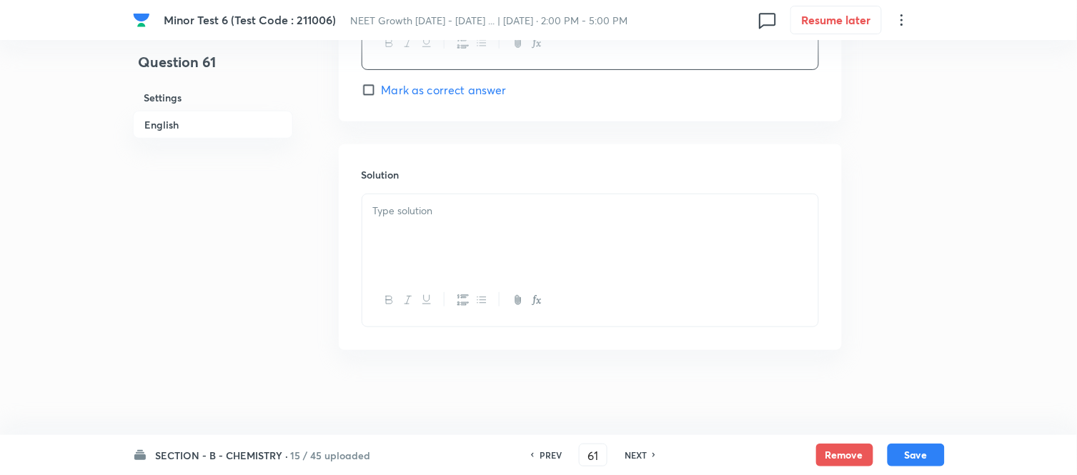
scroll to position [1463, 0]
click at [520, 214] on p at bounding box center [590, 210] width 435 height 16
click at [575, 233] on div at bounding box center [590, 234] width 456 height 80
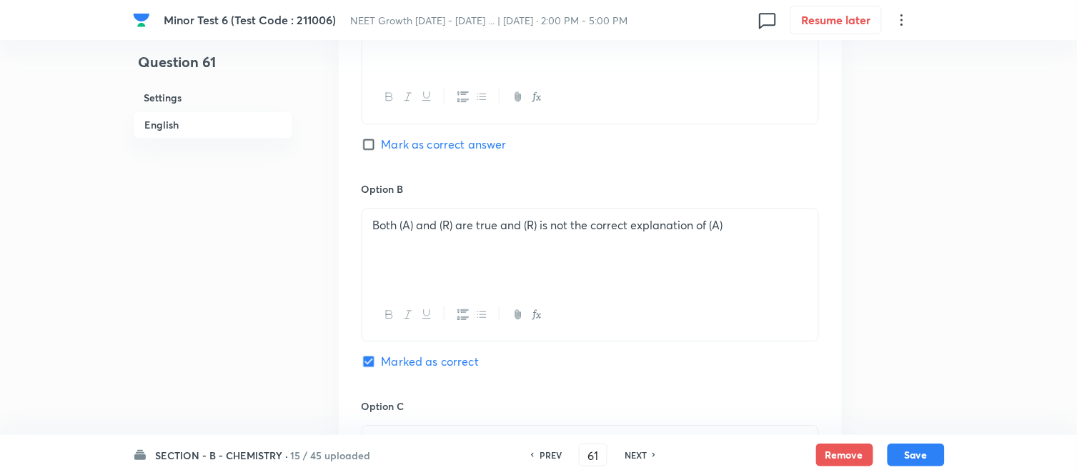
scroll to position [748, 0]
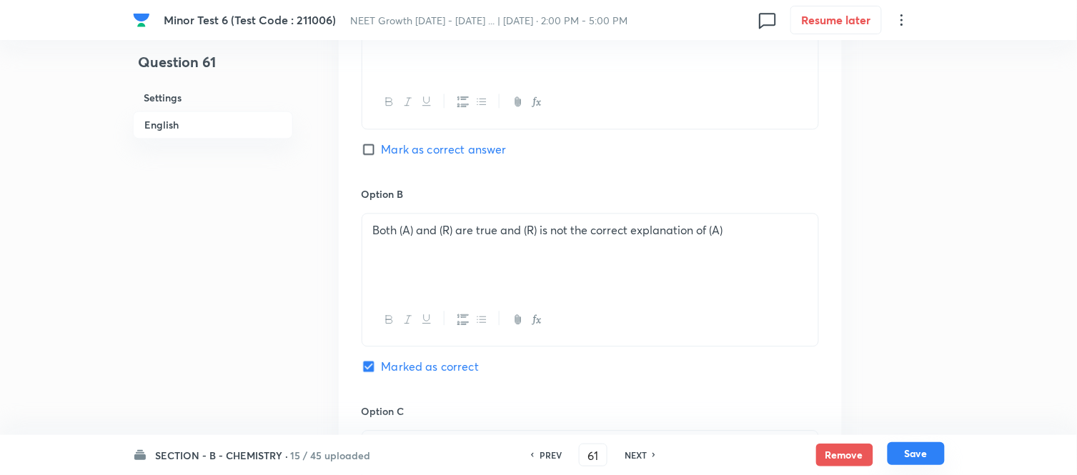
click at [919, 458] on button "Save" at bounding box center [916, 454] width 57 height 23
type input "62"
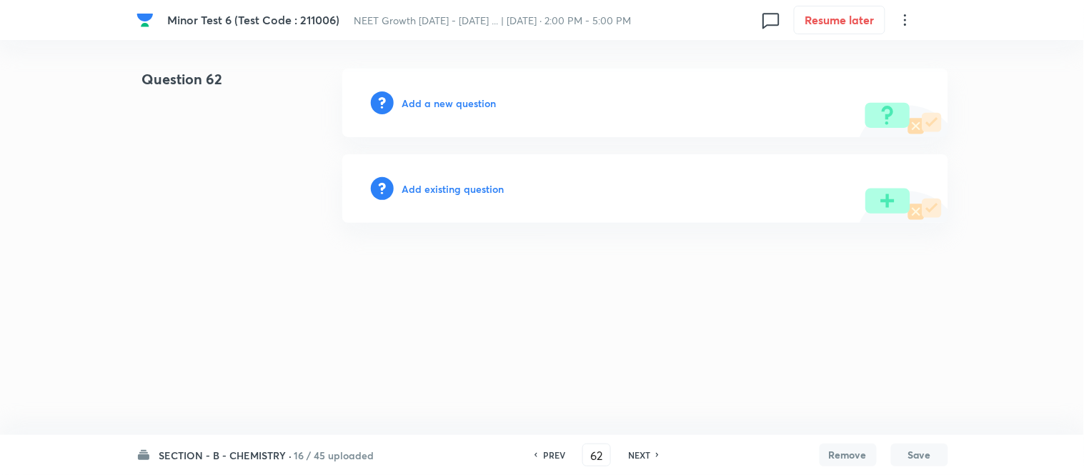
click at [435, 104] on h6 "Add a new question" at bounding box center [449, 103] width 94 height 15
click at [435, 104] on h6 "Choose a question type" at bounding box center [457, 103] width 110 height 15
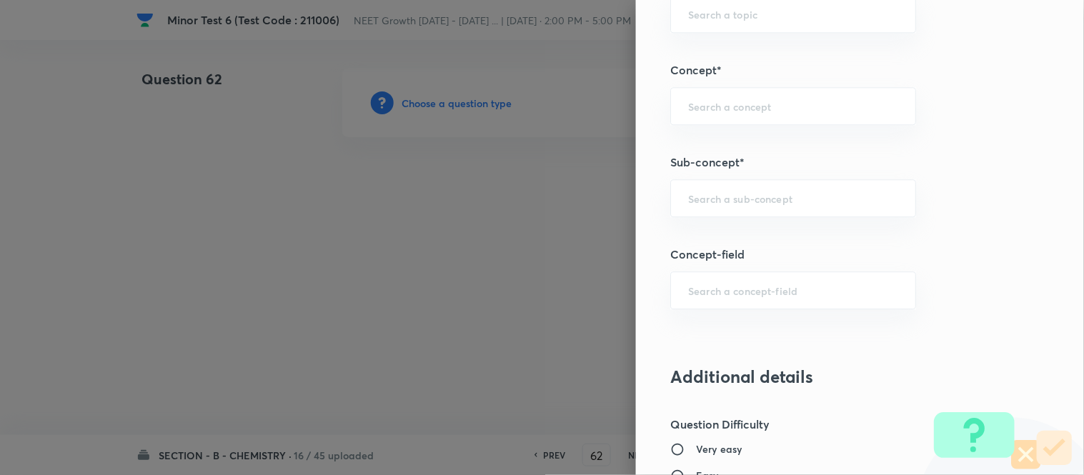
scroll to position [872, 0]
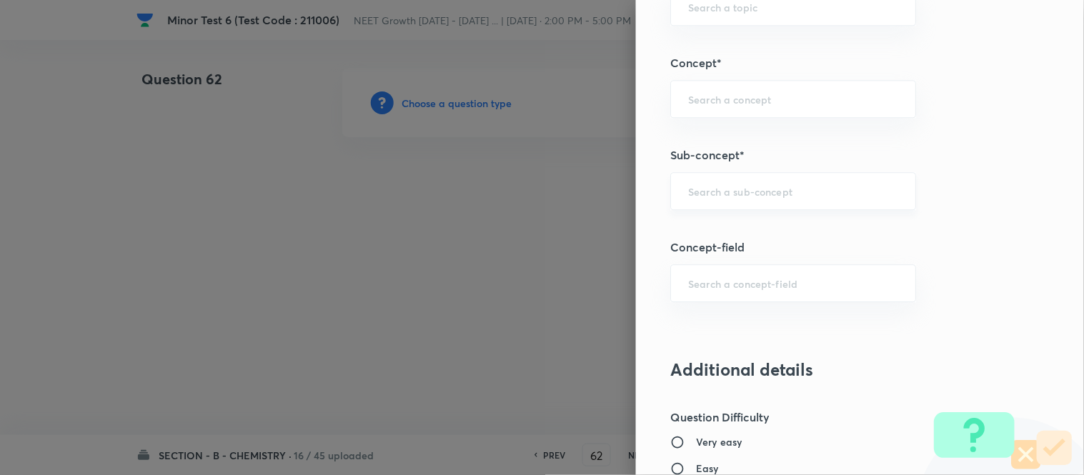
click at [811, 195] on input "text" at bounding box center [793, 191] width 210 height 14
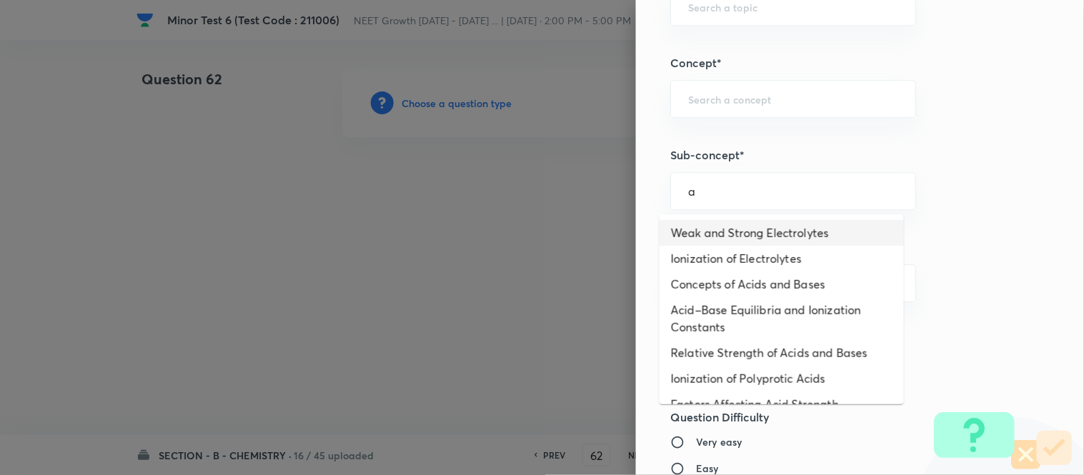
click at [717, 233] on li "Weak and Strong Electrolytes" at bounding box center [782, 233] width 244 height 26
type input "Weak and Strong Electrolytes"
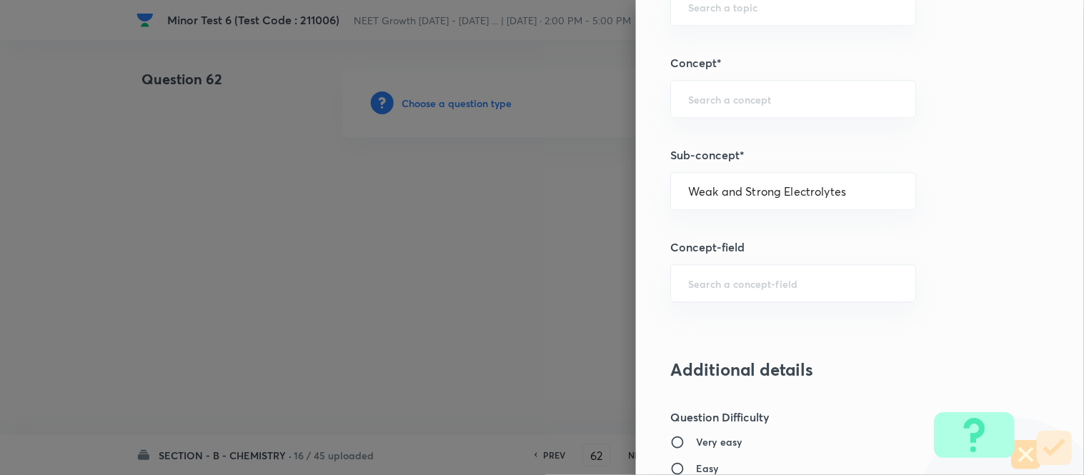
type input "Chemistry"
type input "Physical Chemistry"
type input "Ionic Equilibrium"
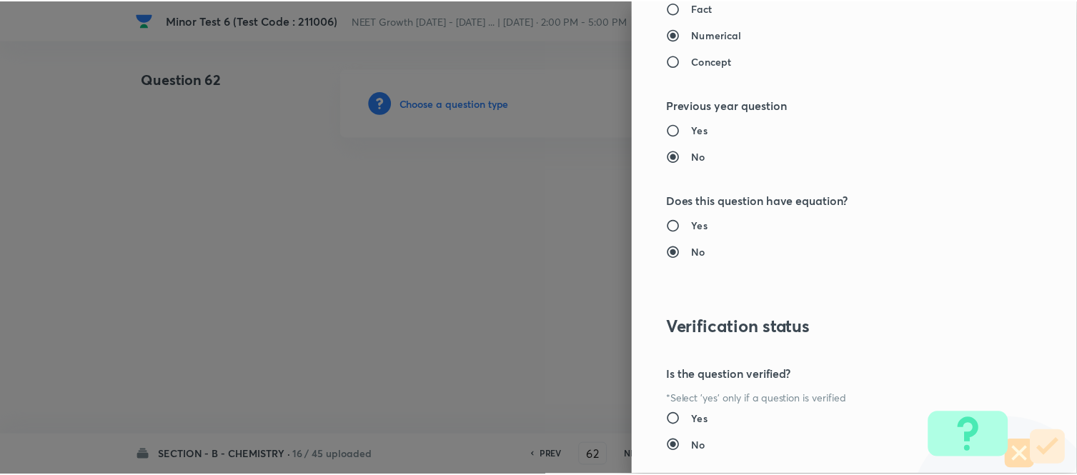
scroll to position [1569, 0]
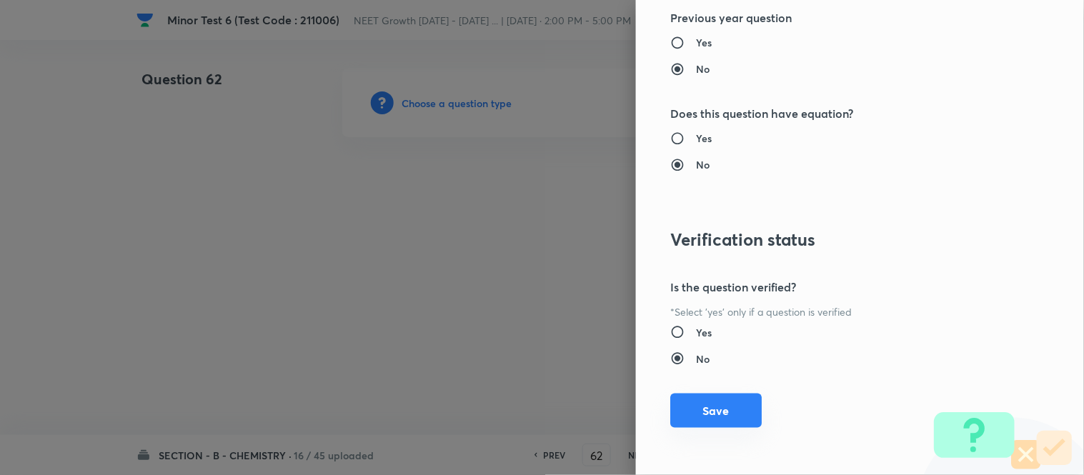
click at [719, 407] on button "Save" at bounding box center [717, 411] width 92 height 34
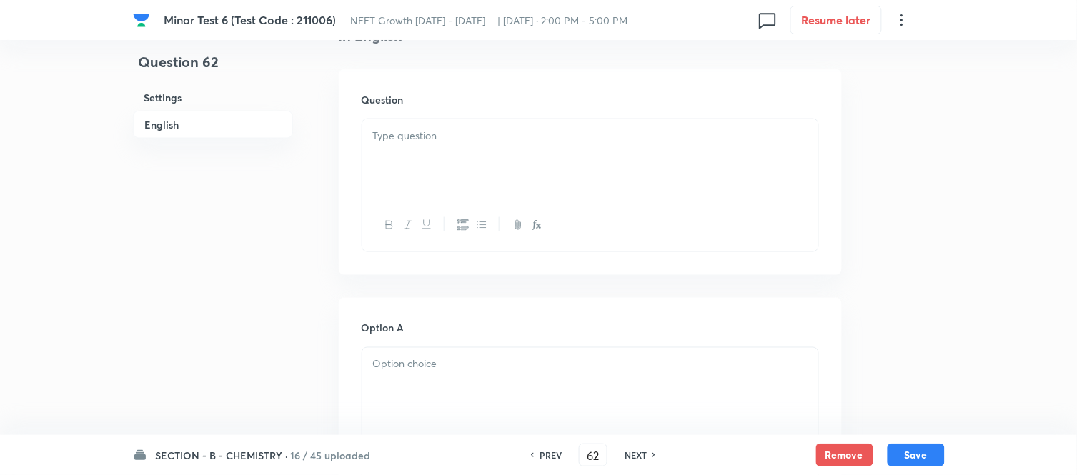
scroll to position [397, 0]
click at [520, 159] on div at bounding box center [590, 158] width 456 height 80
click at [518, 168] on div at bounding box center [590, 158] width 456 height 80
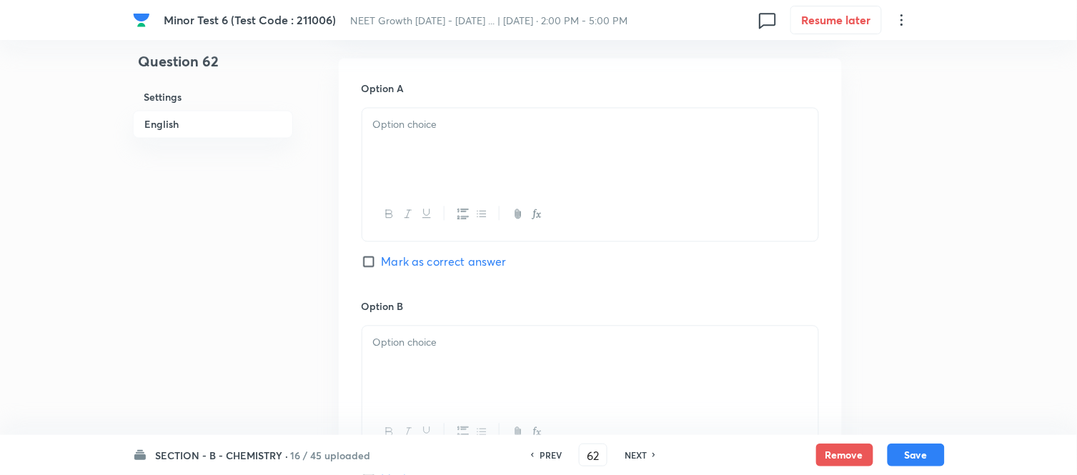
click at [530, 147] on div at bounding box center [590, 149] width 456 height 80
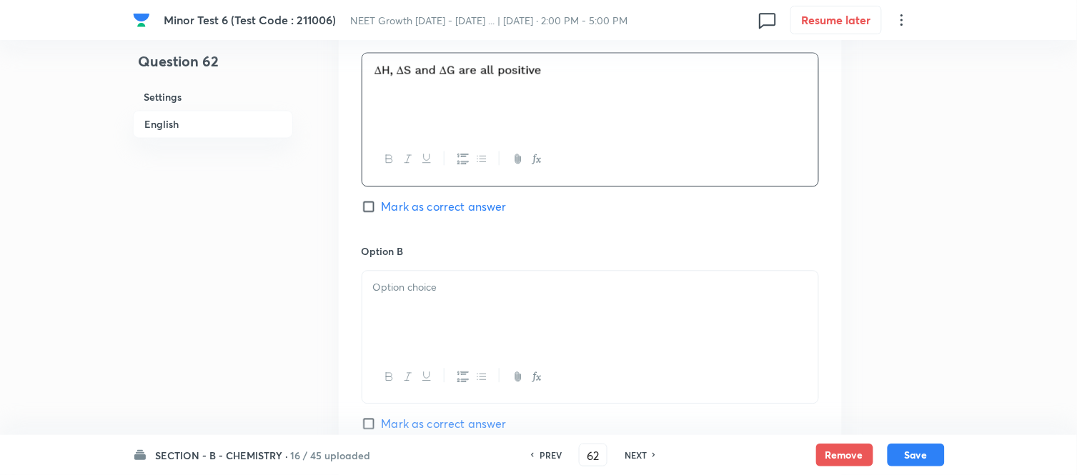
scroll to position [794, 0]
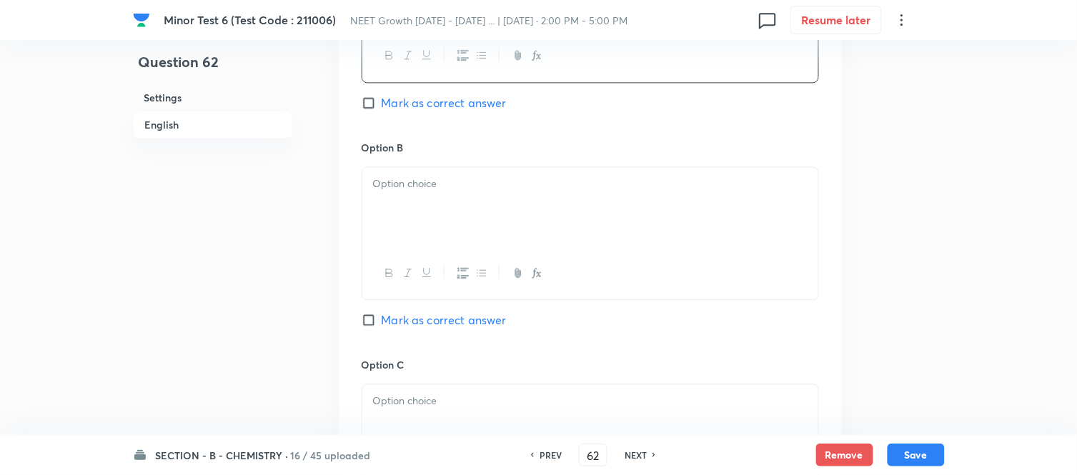
click at [588, 194] on div at bounding box center [590, 207] width 456 height 80
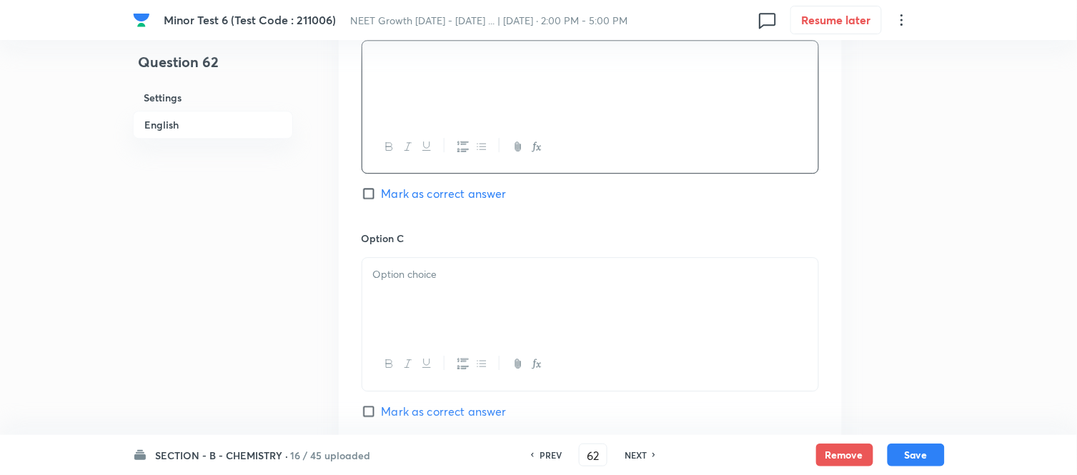
scroll to position [953, 0]
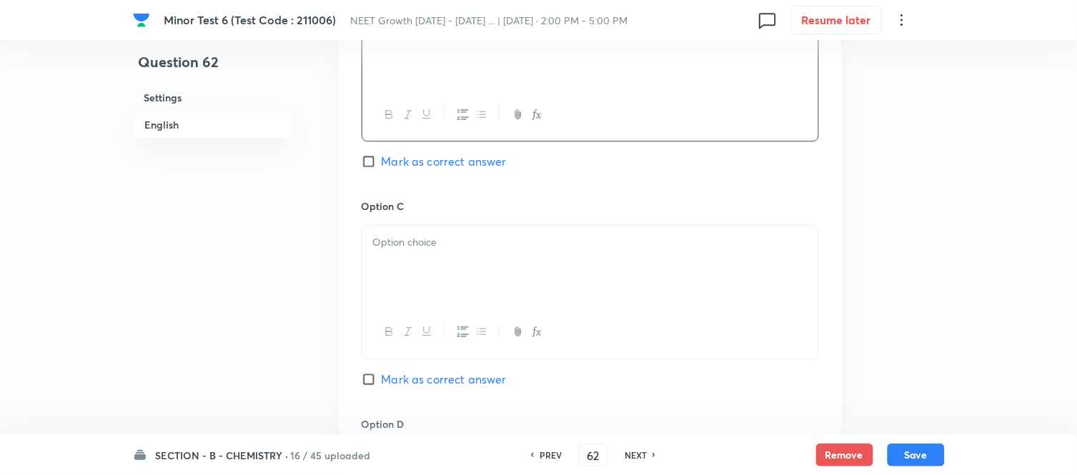
click at [531, 247] on p at bounding box center [590, 242] width 435 height 16
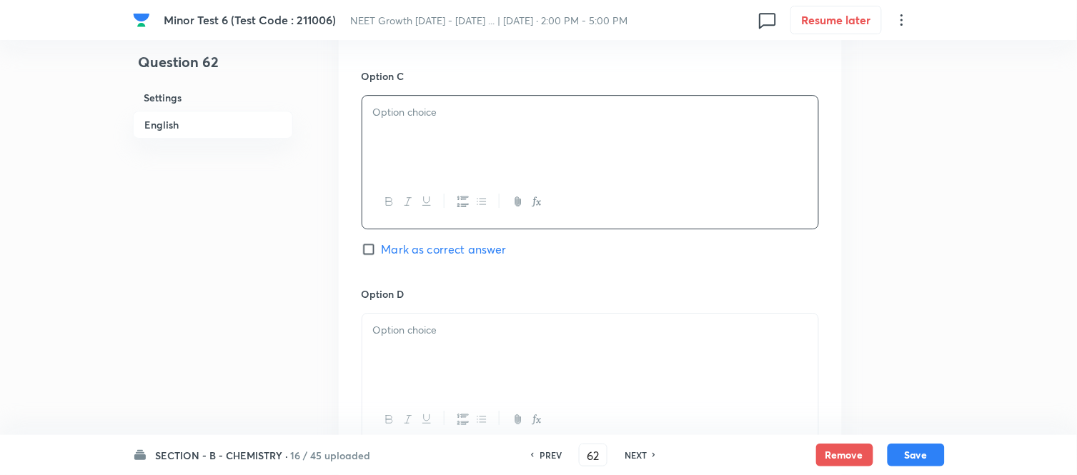
scroll to position [1112, 0]
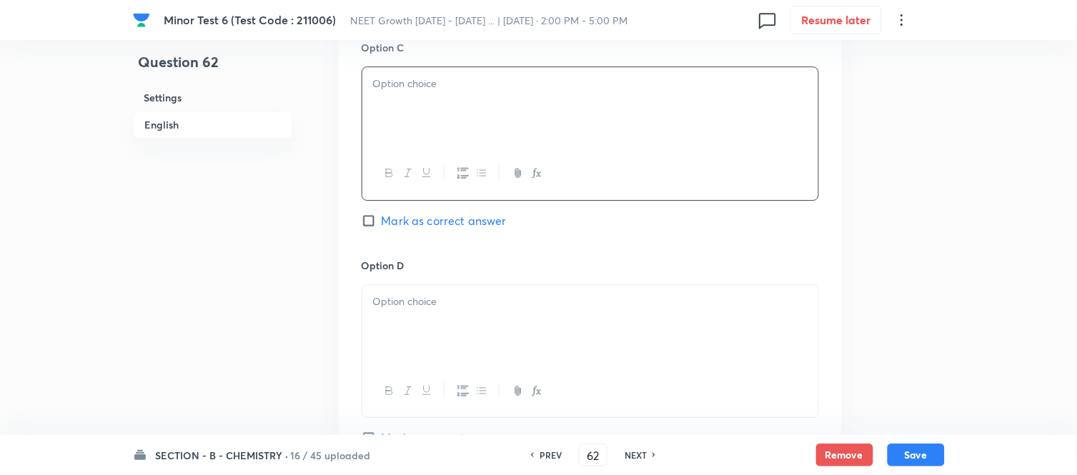
click at [495, 124] on div at bounding box center [590, 107] width 456 height 80
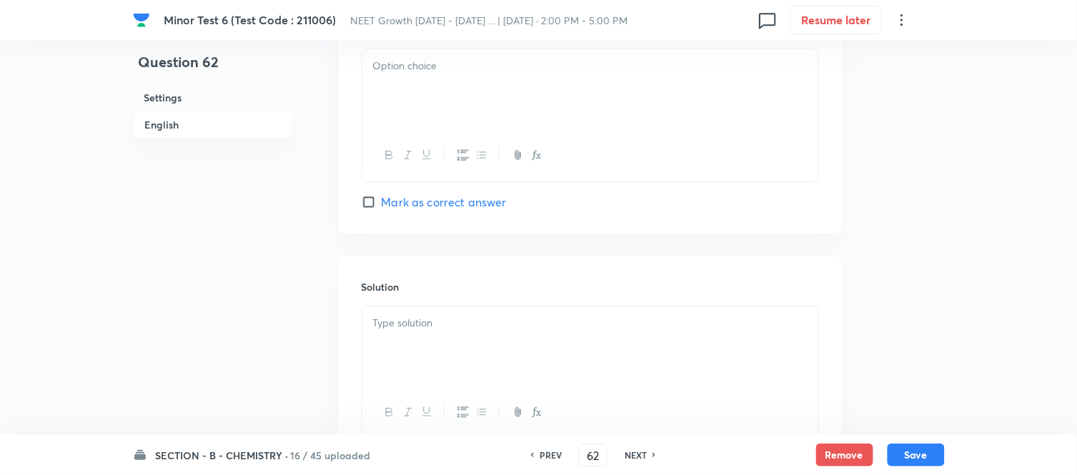
scroll to position [1350, 0]
click at [497, 101] on div at bounding box center [590, 87] width 456 height 80
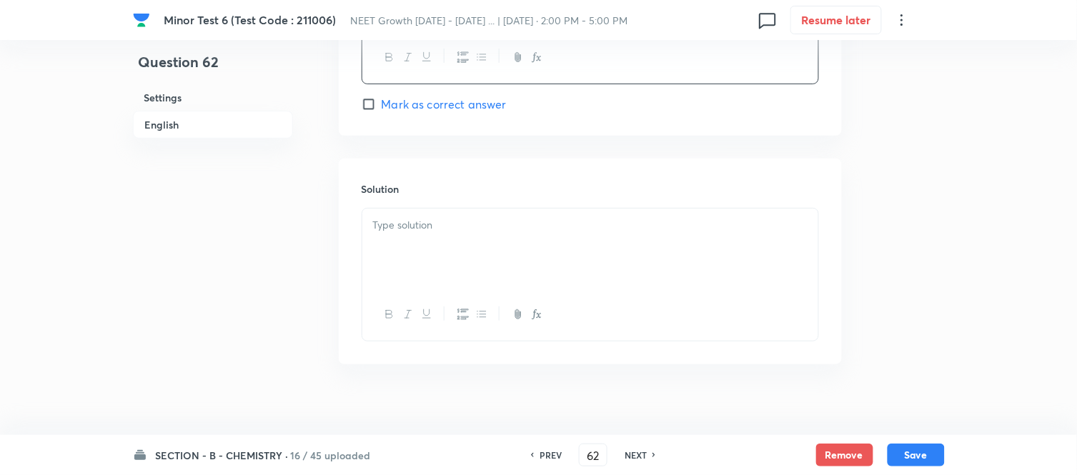
scroll to position [1463, 0]
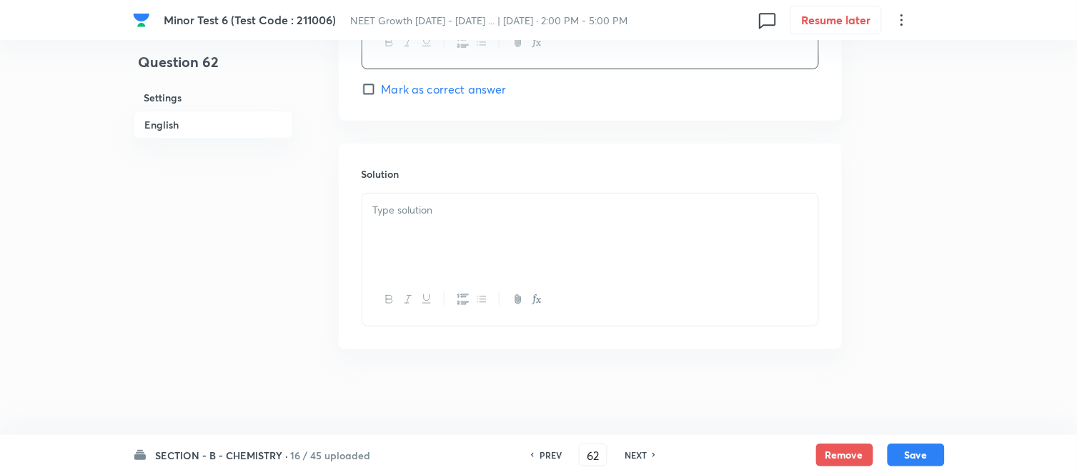
click at [525, 209] on p at bounding box center [590, 210] width 435 height 16
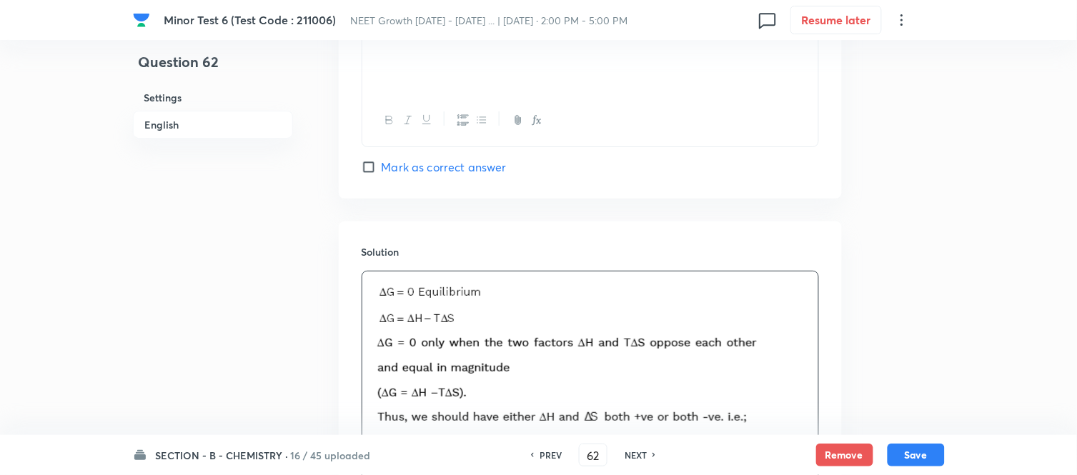
scroll to position [1383, 0]
drag, startPoint x: 374, startPoint y: 169, endPoint x: 432, endPoint y: 210, distance: 71.2
click at [374, 168] on input "Mark as correct answer" at bounding box center [372, 166] width 20 height 14
checkbox input "true"
click at [919, 458] on button "Save" at bounding box center [916, 454] width 57 height 23
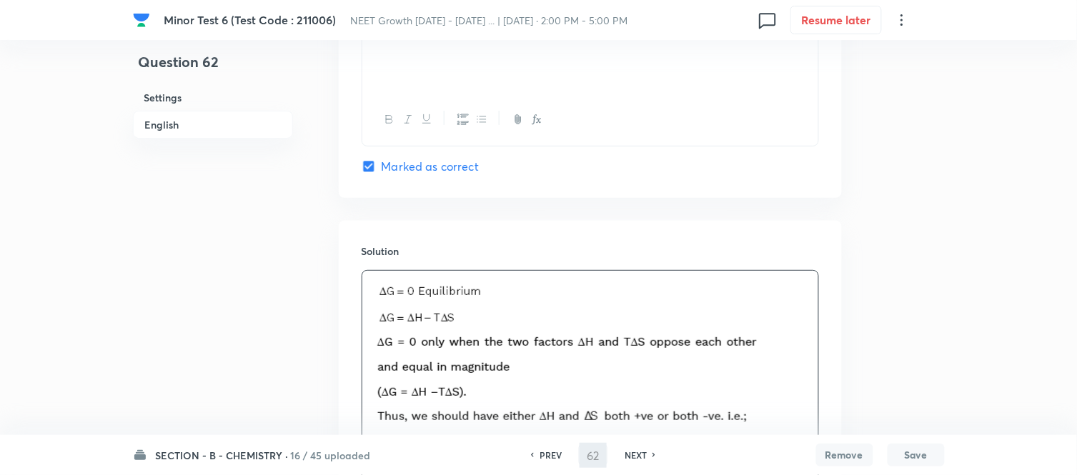
type input "63"
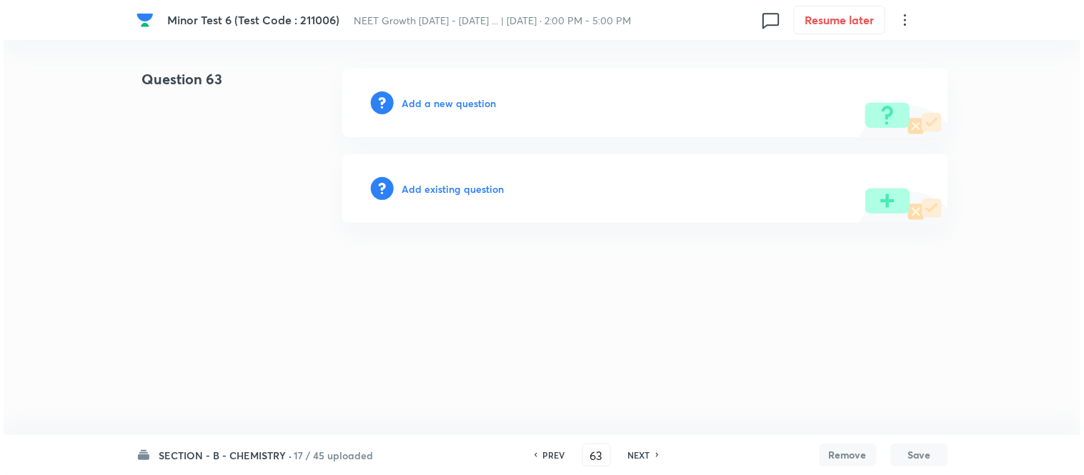
scroll to position [0, 0]
click at [440, 96] on h6 "Add a new question" at bounding box center [449, 103] width 94 height 15
click at [440, 99] on h6 "Choose a question type" at bounding box center [457, 103] width 110 height 15
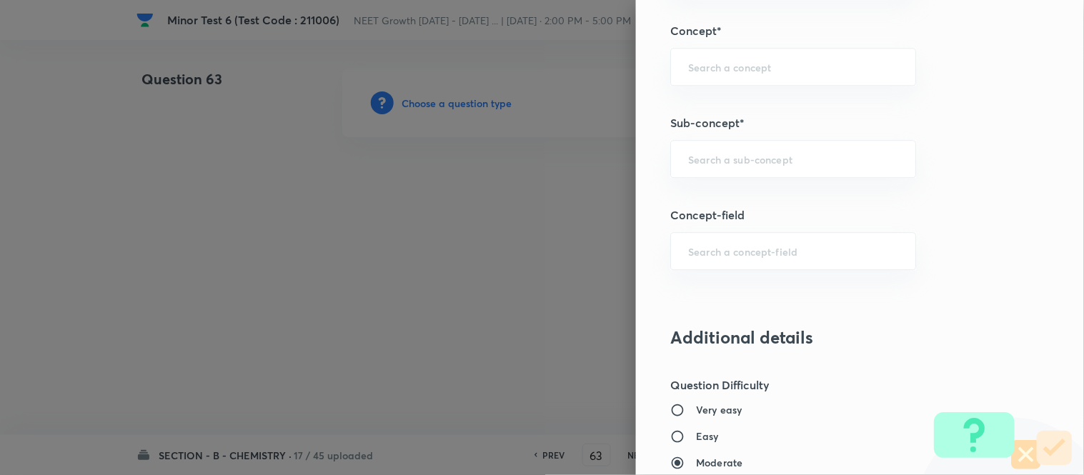
scroll to position [909, 0]
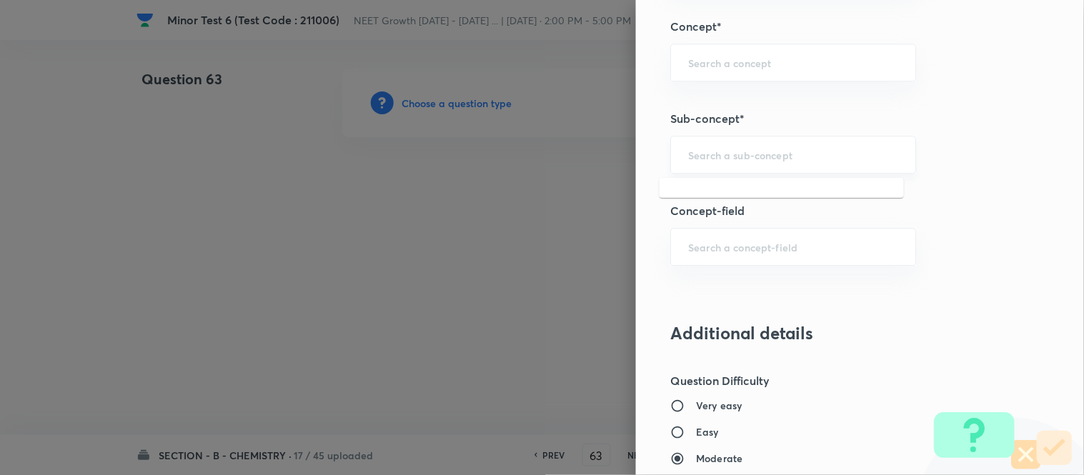
click at [749, 156] on input "text" at bounding box center [793, 155] width 210 height 14
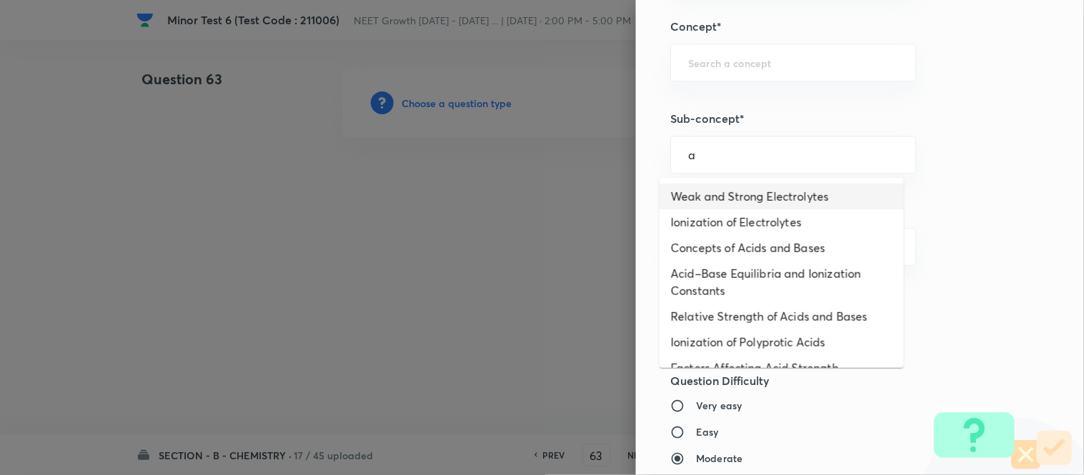
click at [747, 199] on li "Weak and Strong Electrolytes" at bounding box center [782, 197] width 244 height 26
type input "Weak and Strong Electrolytes"
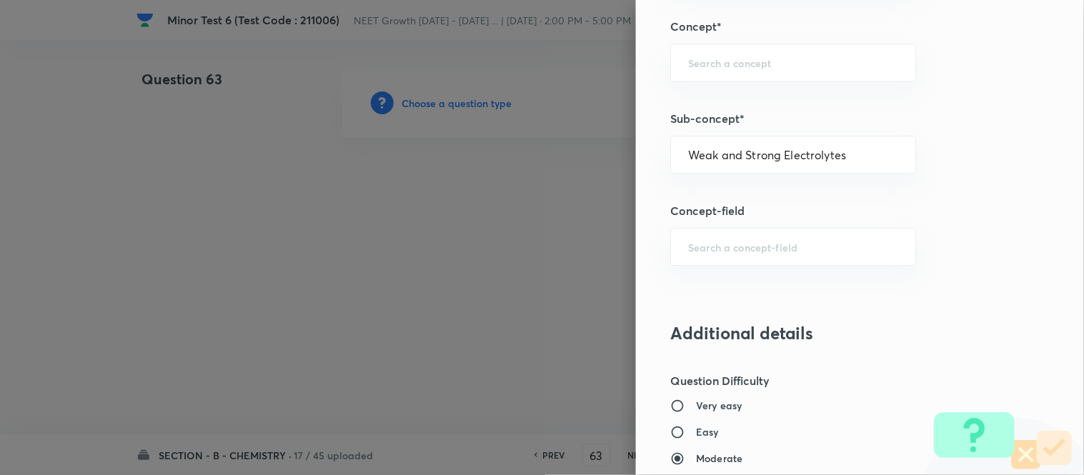
type input "Chemistry"
type input "Physical Chemistry"
type input "Ionic Equilibrium"
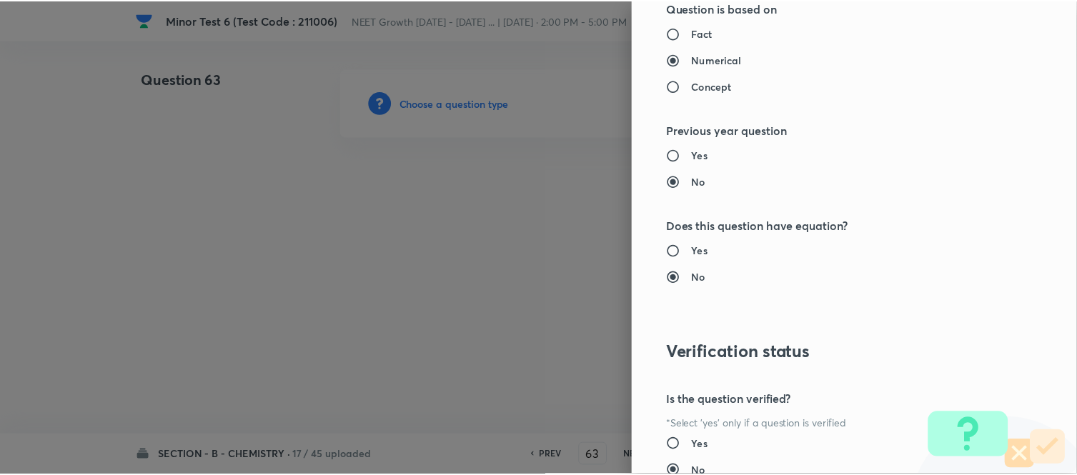
scroll to position [1569, 0]
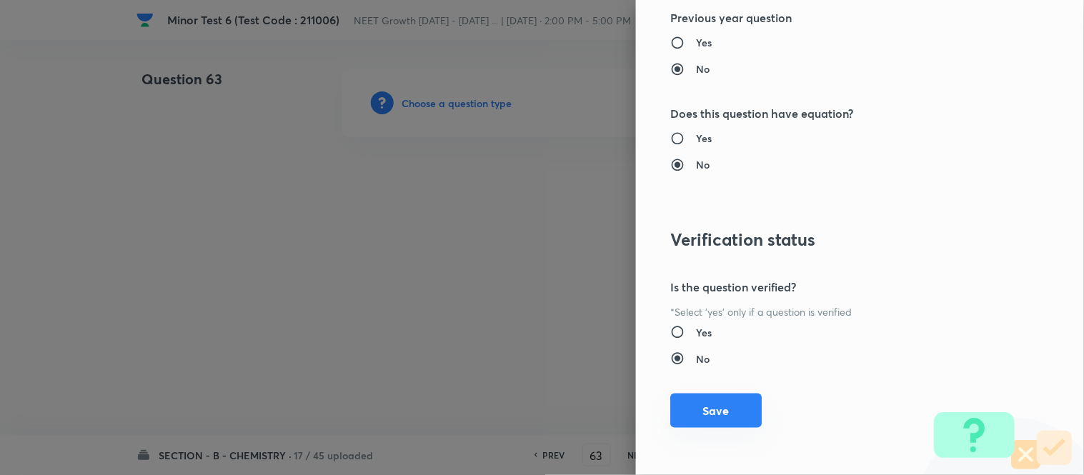
click at [698, 413] on button "Save" at bounding box center [717, 411] width 92 height 34
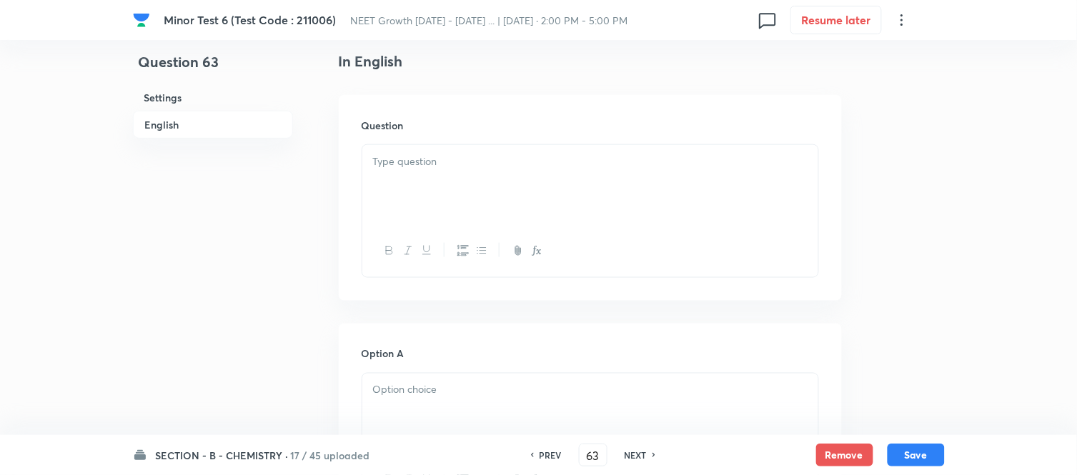
scroll to position [397, 0]
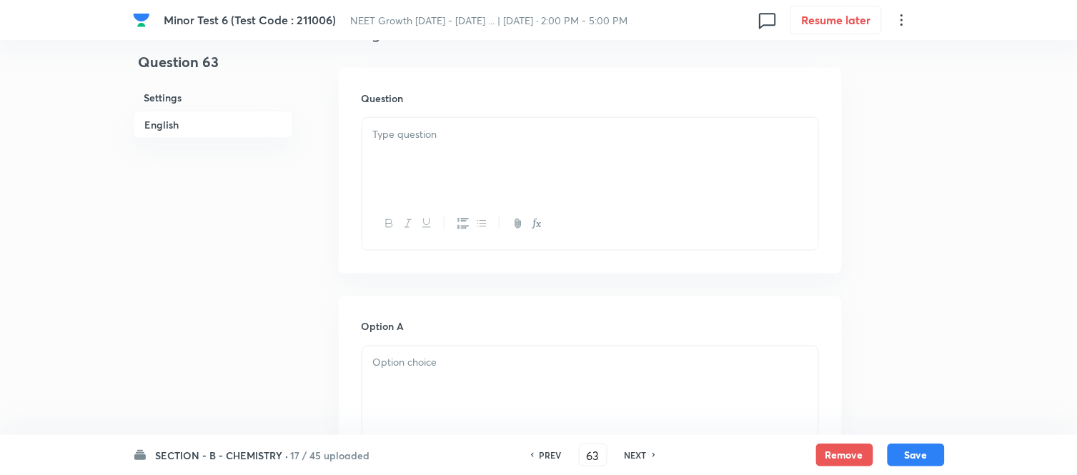
click at [576, 154] on div at bounding box center [590, 158] width 456 height 80
drag, startPoint x: 588, startPoint y: 147, endPoint x: 677, endPoint y: 154, distance: 88.9
click at [588, 147] on div at bounding box center [590, 158] width 456 height 80
click at [465, 123] on div at bounding box center [590, 158] width 456 height 80
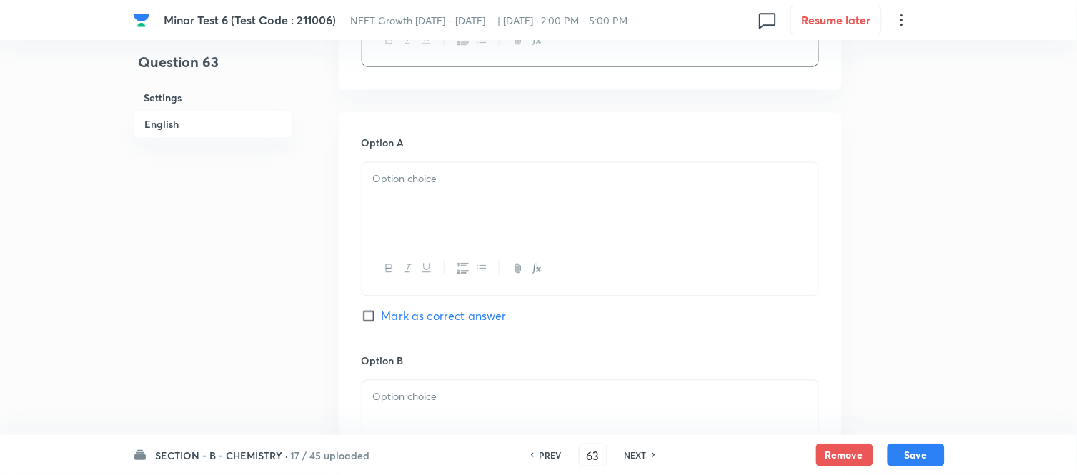
scroll to position [635, 0]
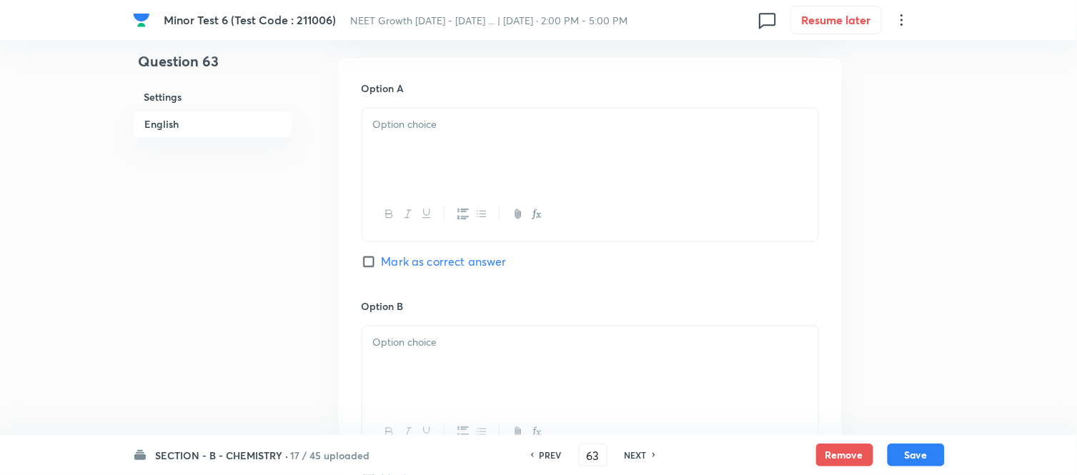
click at [570, 137] on div at bounding box center [590, 149] width 456 height 80
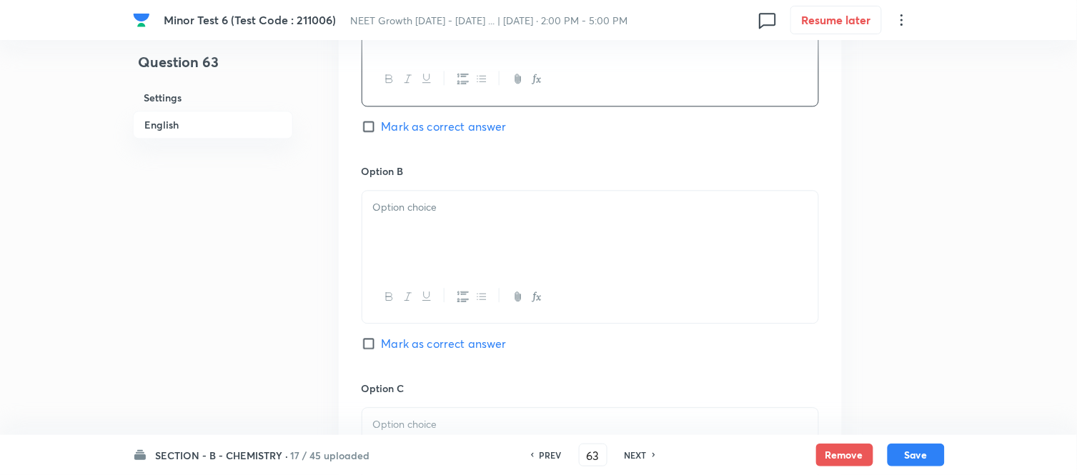
scroll to position [794, 0]
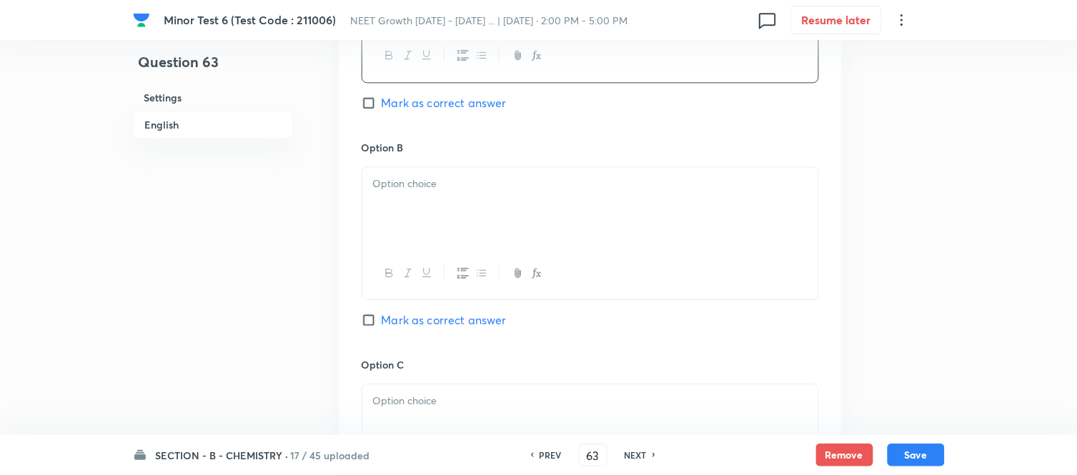
click at [520, 206] on div at bounding box center [590, 207] width 456 height 80
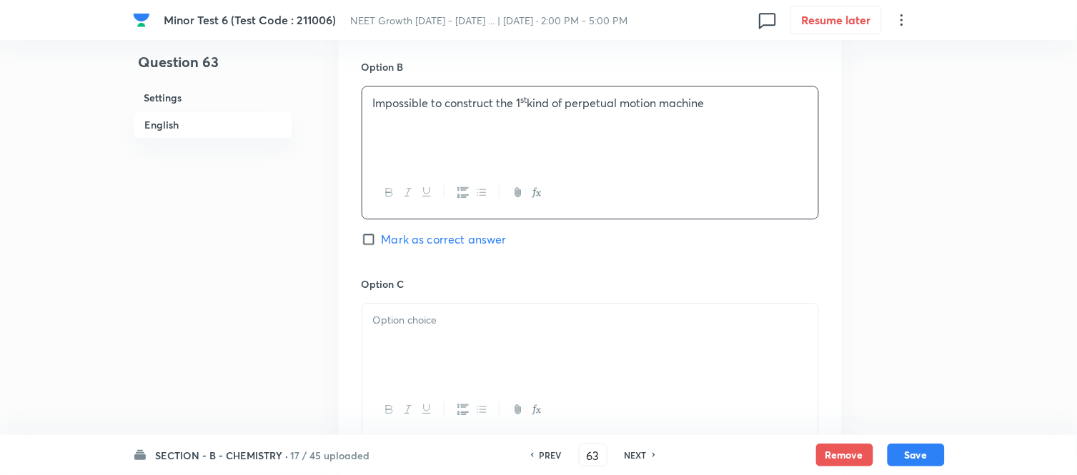
scroll to position [953, 0]
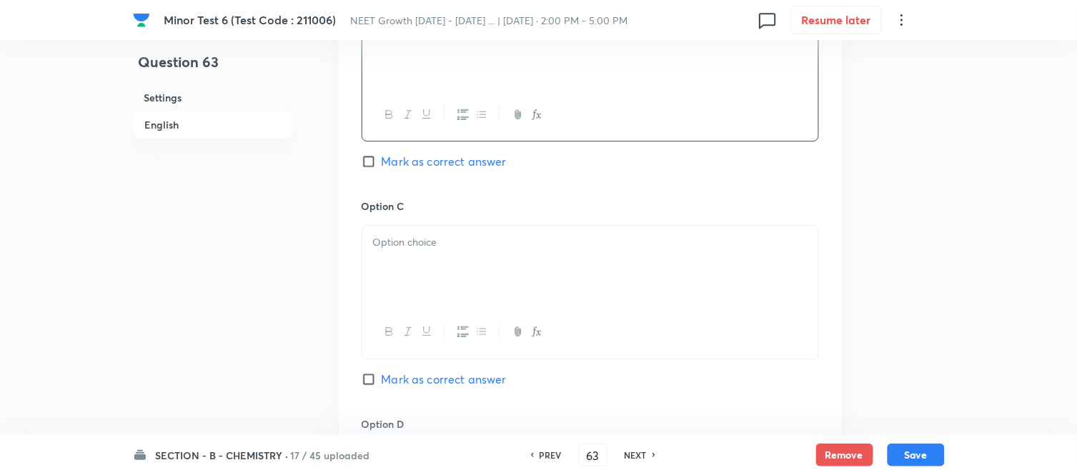
click at [547, 254] on div at bounding box center [590, 266] width 456 height 80
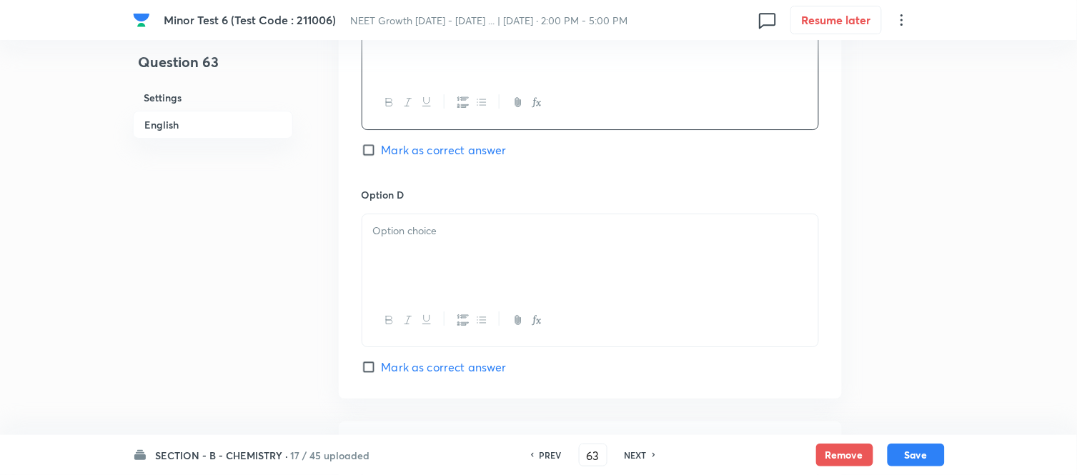
scroll to position [1191, 0]
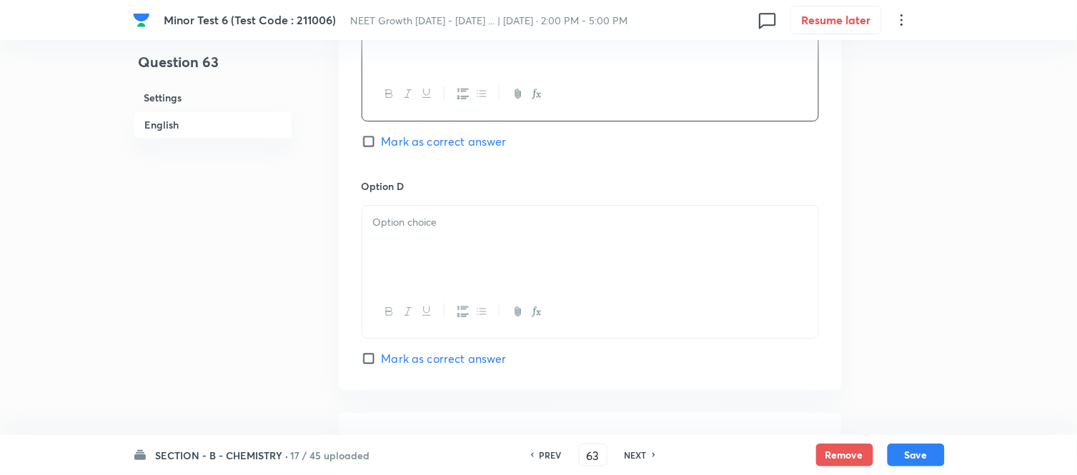
click at [550, 222] on p at bounding box center [590, 222] width 435 height 16
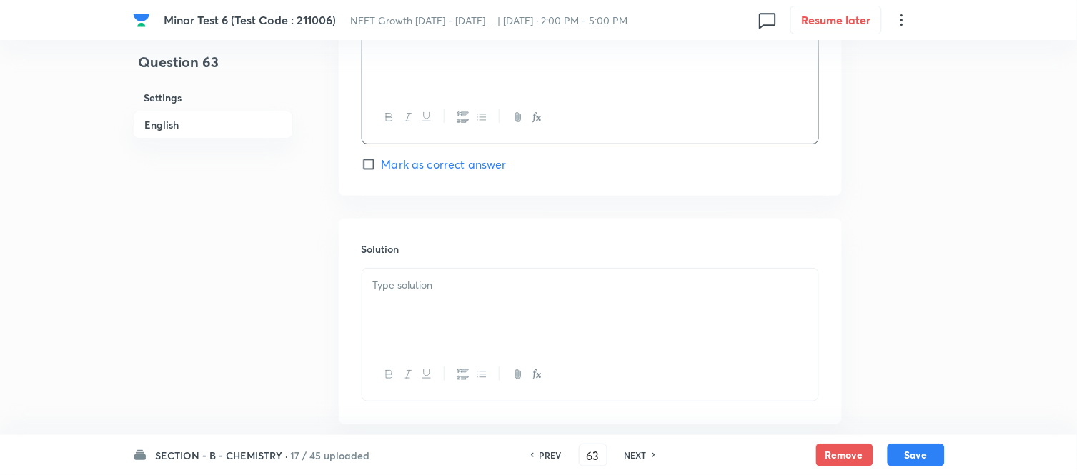
scroll to position [1430, 0]
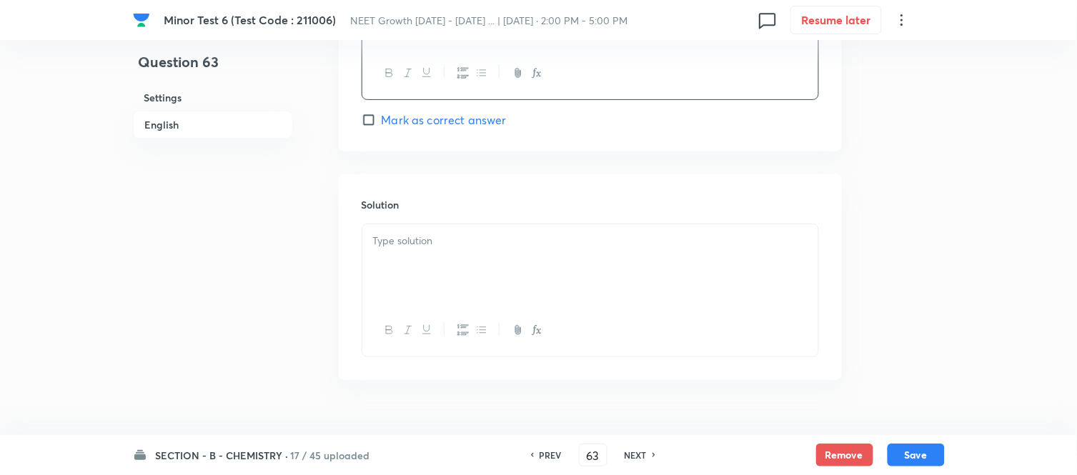
click at [380, 118] on input "Mark as correct answer" at bounding box center [372, 120] width 20 height 14
checkbox input "true"
click at [523, 233] on div at bounding box center [590, 264] width 456 height 80
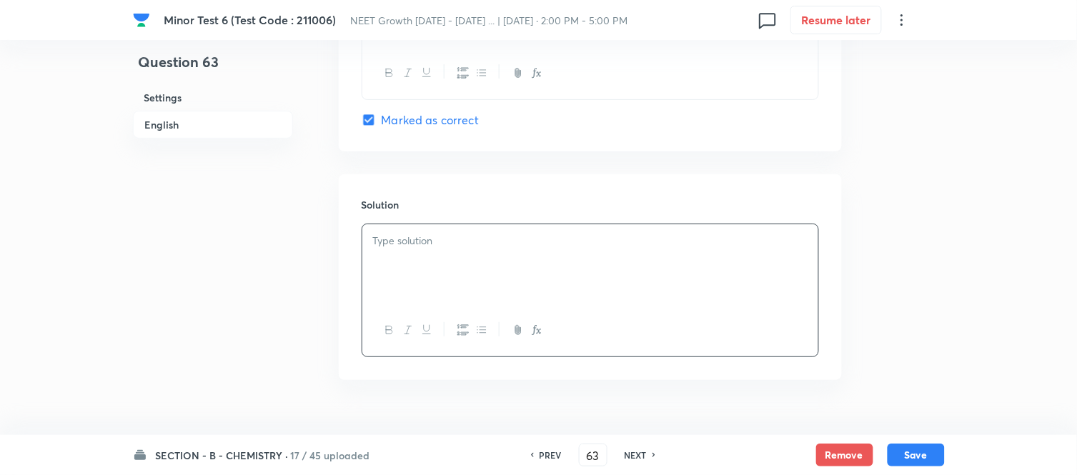
click at [487, 266] on div at bounding box center [590, 264] width 456 height 80
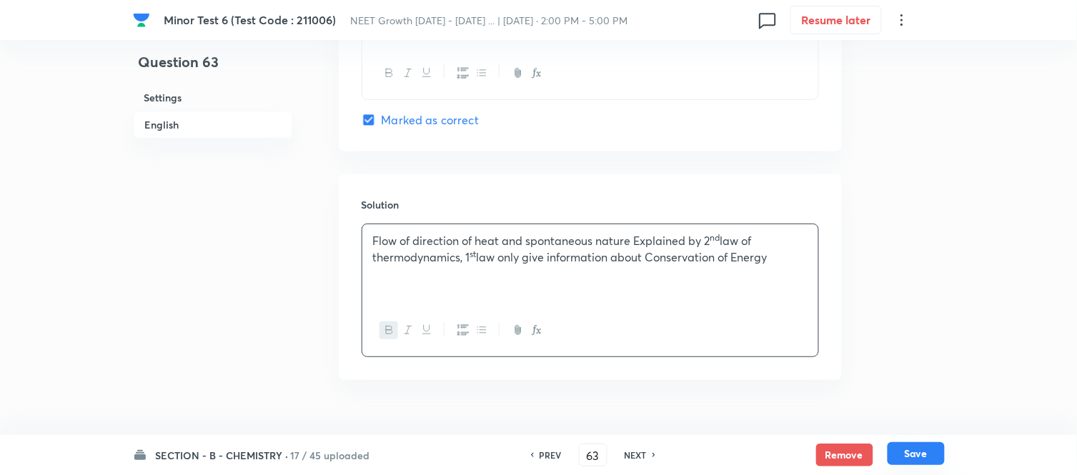
click at [923, 455] on button "Save" at bounding box center [916, 454] width 57 height 23
type input "64"
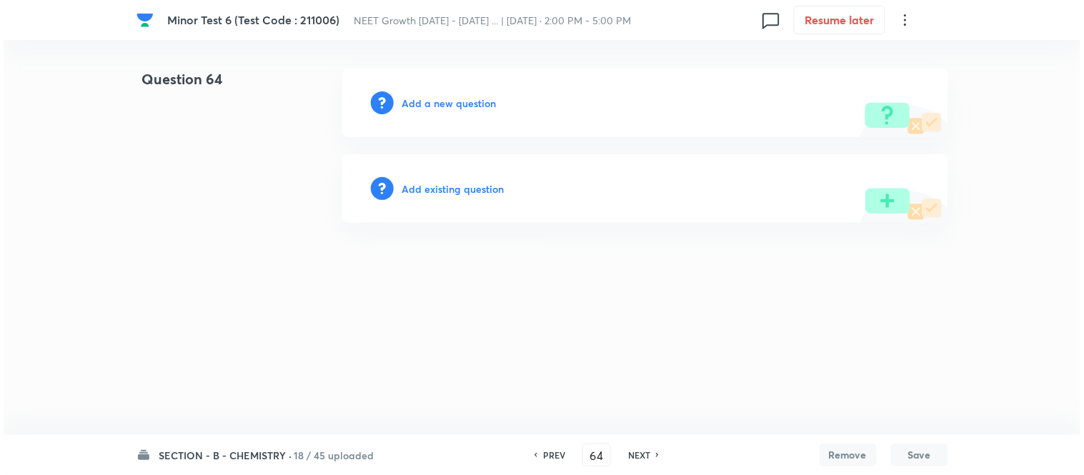
scroll to position [0, 0]
click at [439, 107] on h6 "Add a new question" at bounding box center [449, 103] width 94 height 15
click at [440, 105] on h6 "Choose a question type" at bounding box center [457, 103] width 110 height 15
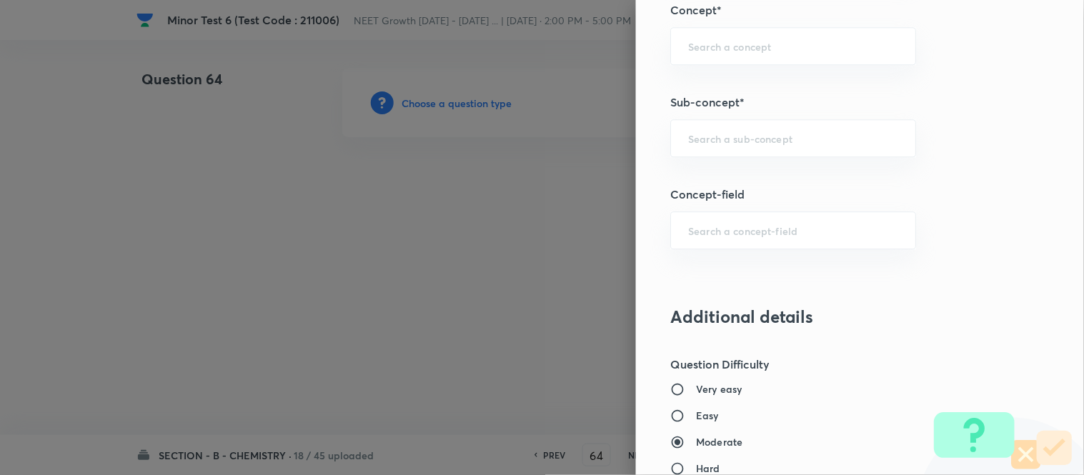
scroll to position [953, 0]
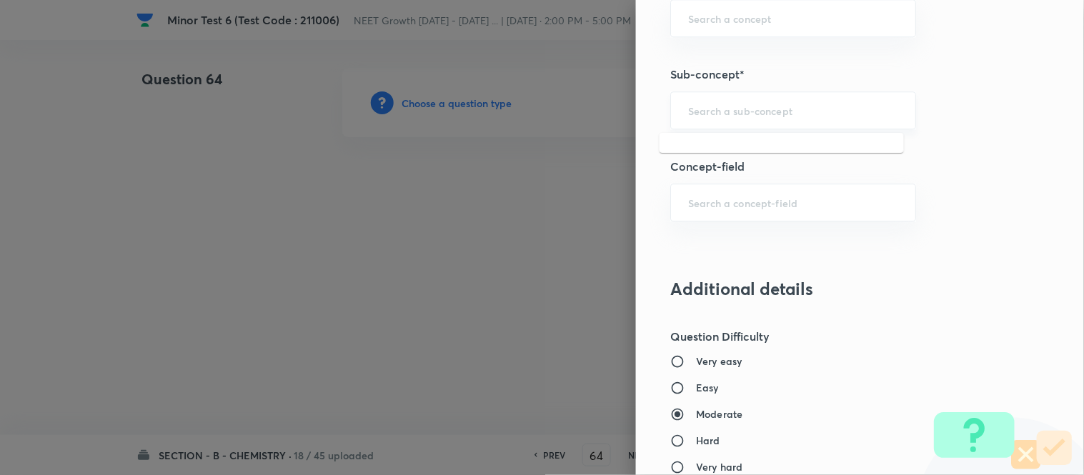
click at [794, 117] on input "text" at bounding box center [793, 111] width 210 height 14
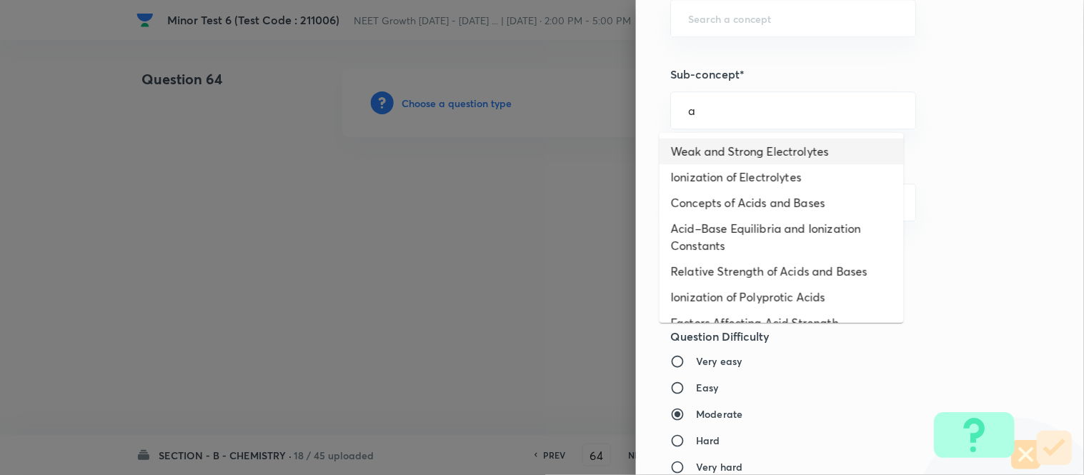
click at [758, 152] on li "Weak and Strong Electrolytes" at bounding box center [782, 152] width 244 height 26
type input "Weak and Strong Electrolytes"
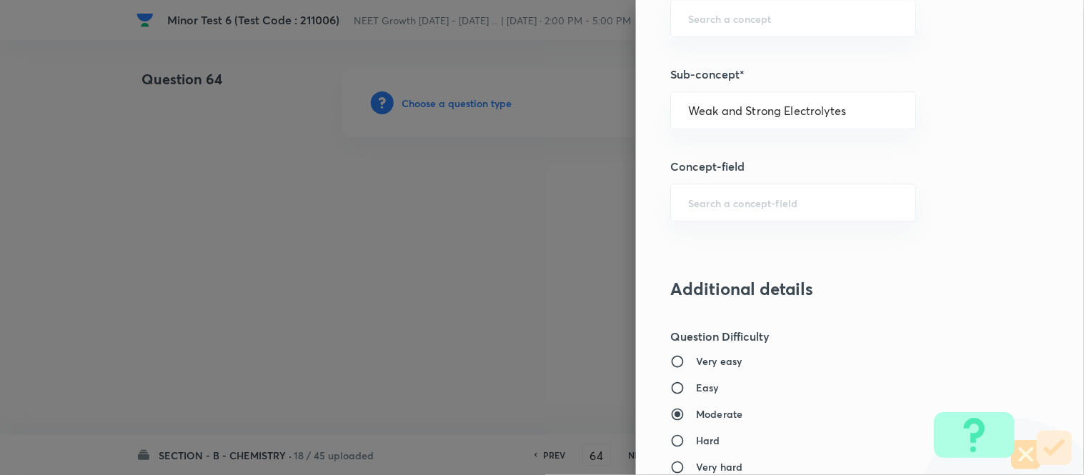
type input "Chemistry"
type input "Physical Chemistry"
type input "Ionic Equilibrium"
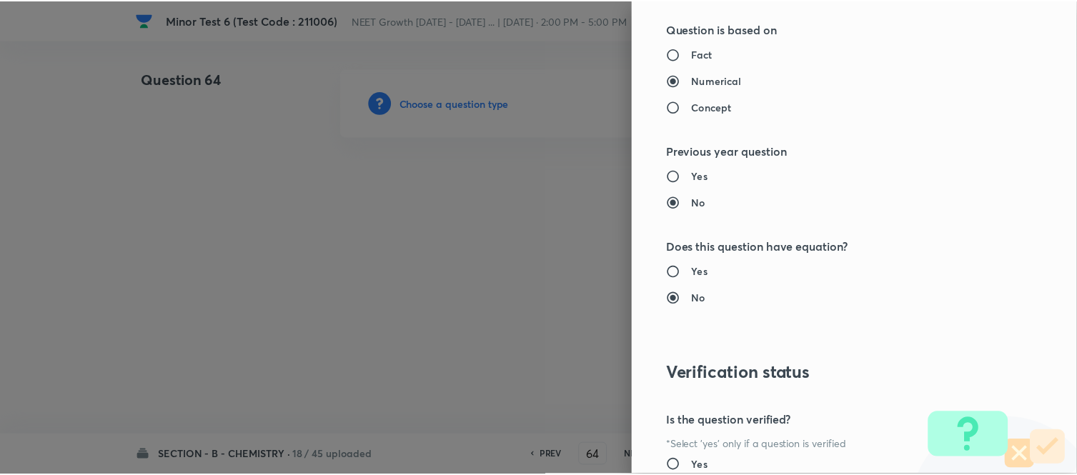
scroll to position [1569, 0]
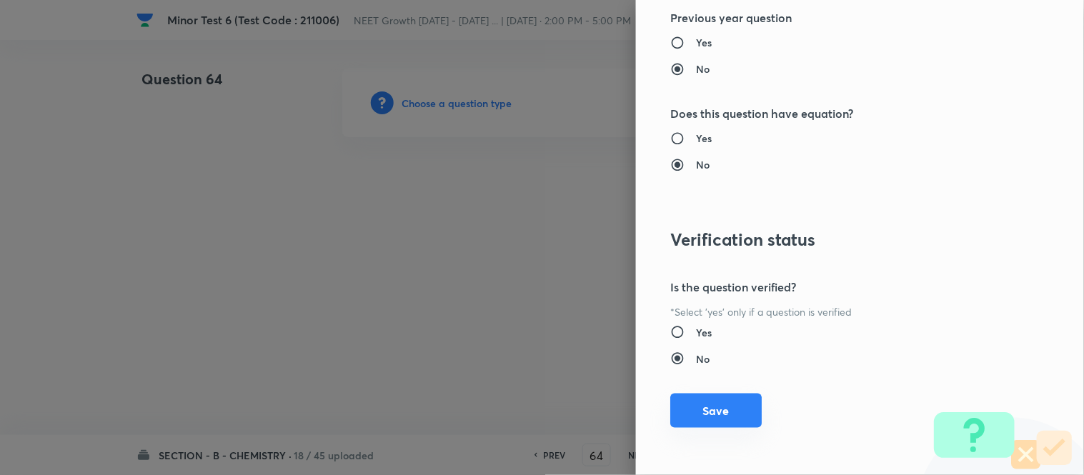
click at [706, 410] on button "Save" at bounding box center [717, 411] width 92 height 34
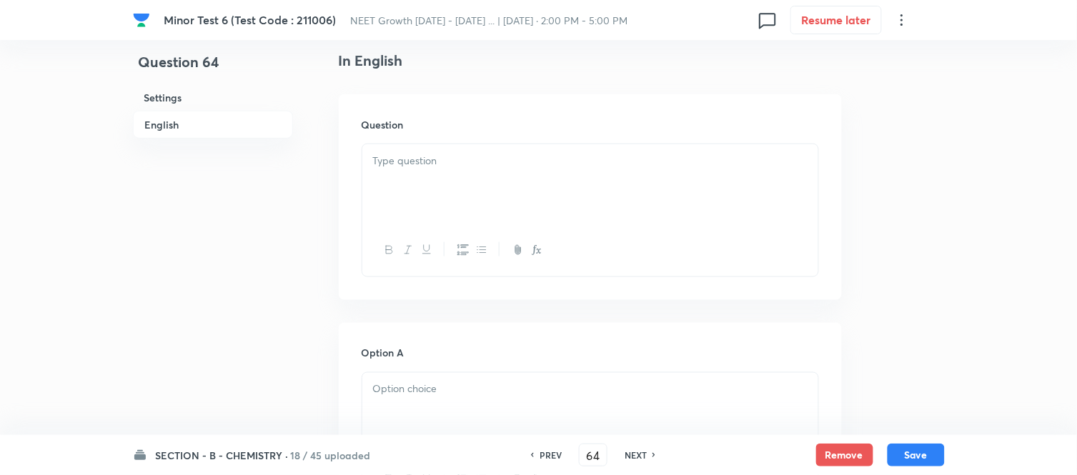
scroll to position [397, 0]
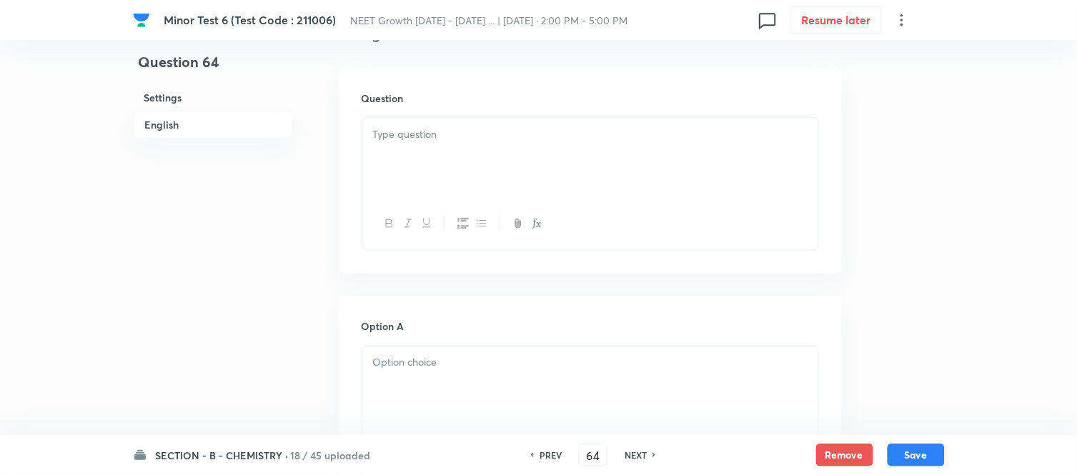
click at [529, 151] on div at bounding box center [590, 158] width 456 height 80
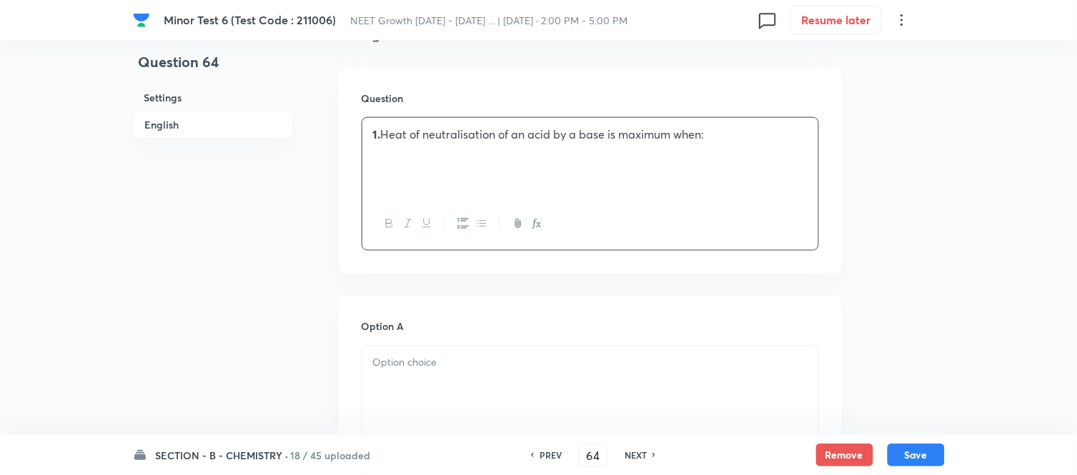
click at [384, 133] on p "1. Heat of neutralisation of an acid by a base is maximum when:" at bounding box center [590, 135] width 435 height 16
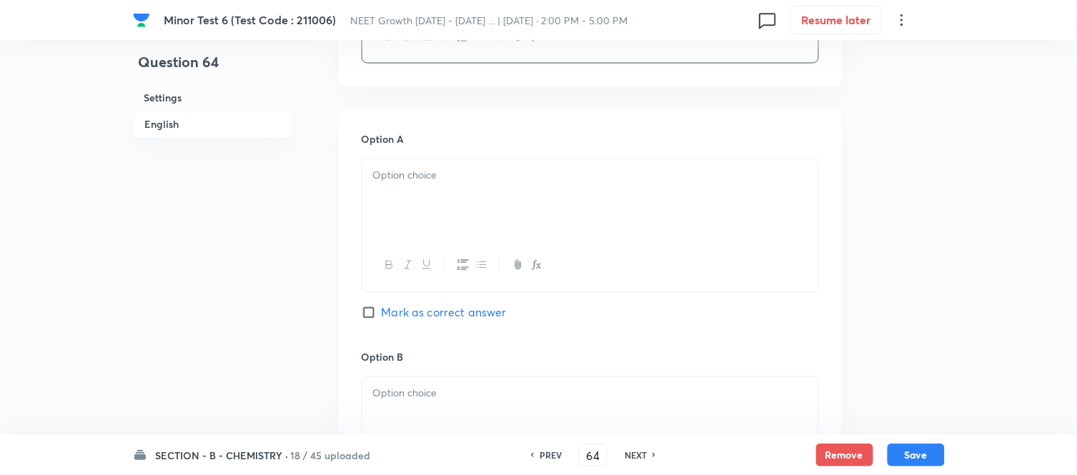
scroll to position [635, 0]
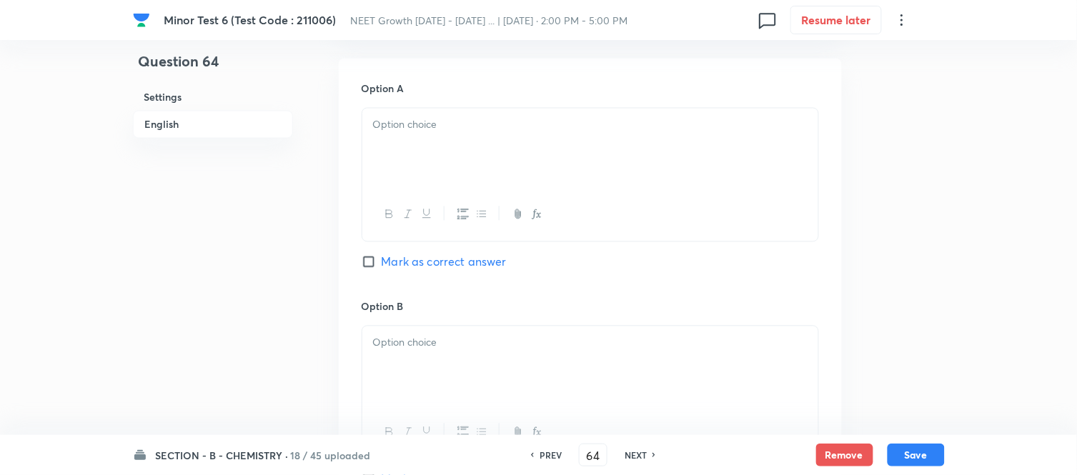
click at [648, 147] on div at bounding box center [590, 149] width 456 height 80
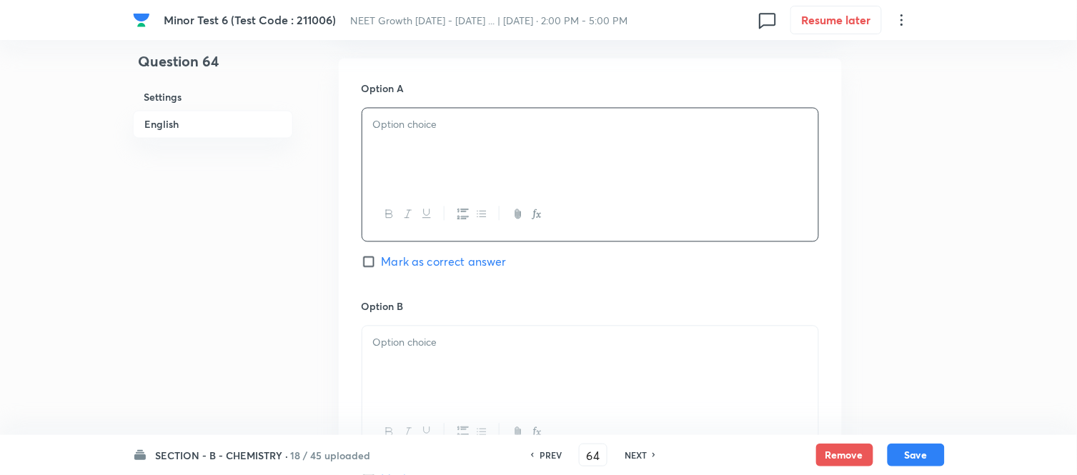
click at [491, 132] on p at bounding box center [590, 125] width 435 height 16
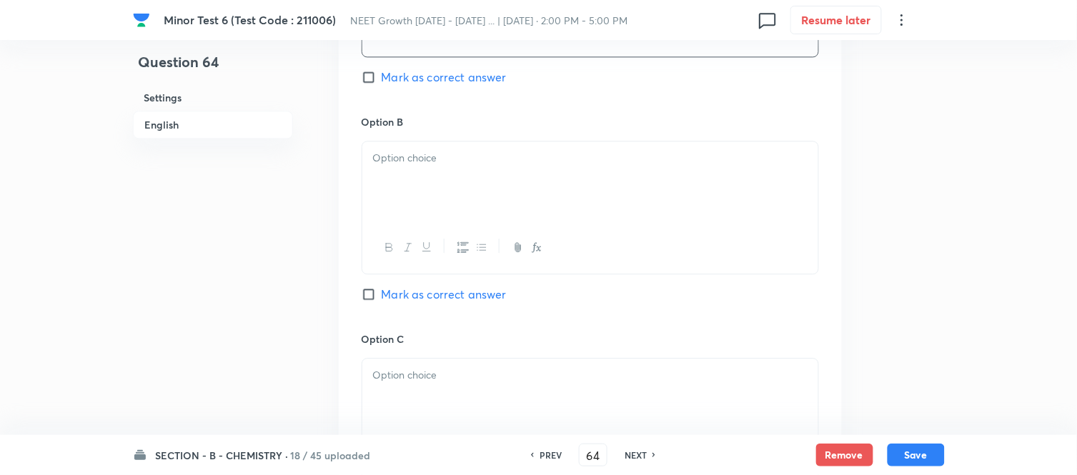
scroll to position [874, 0]
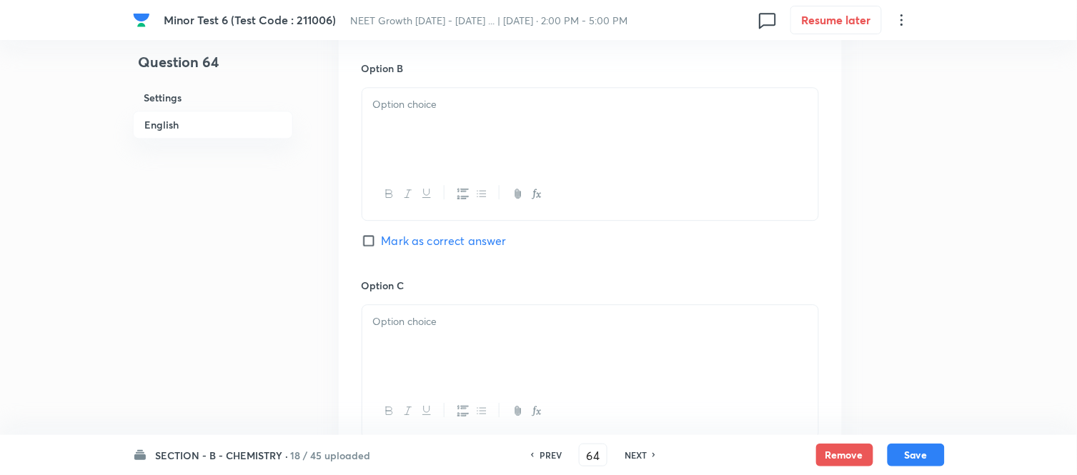
click at [549, 150] on div at bounding box center [590, 128] width 456 height 80
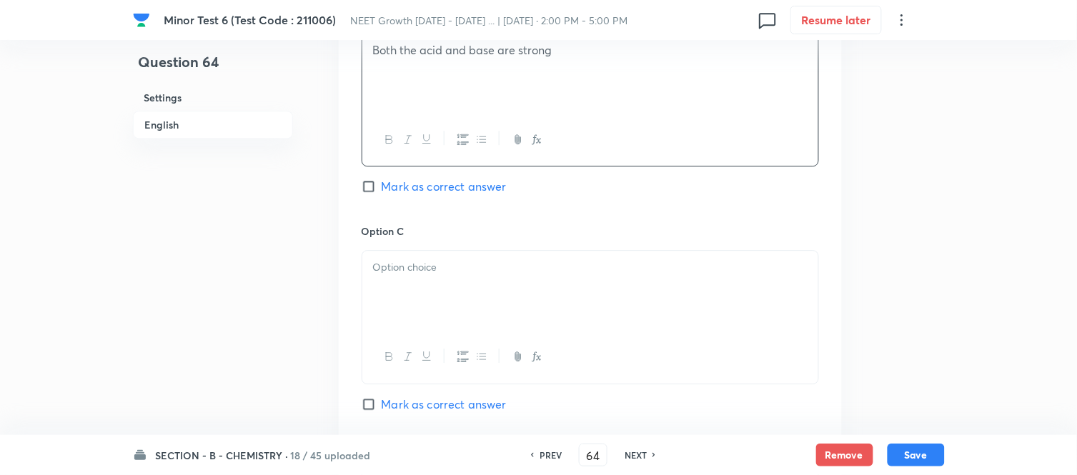
scroll to position [1032, 0]
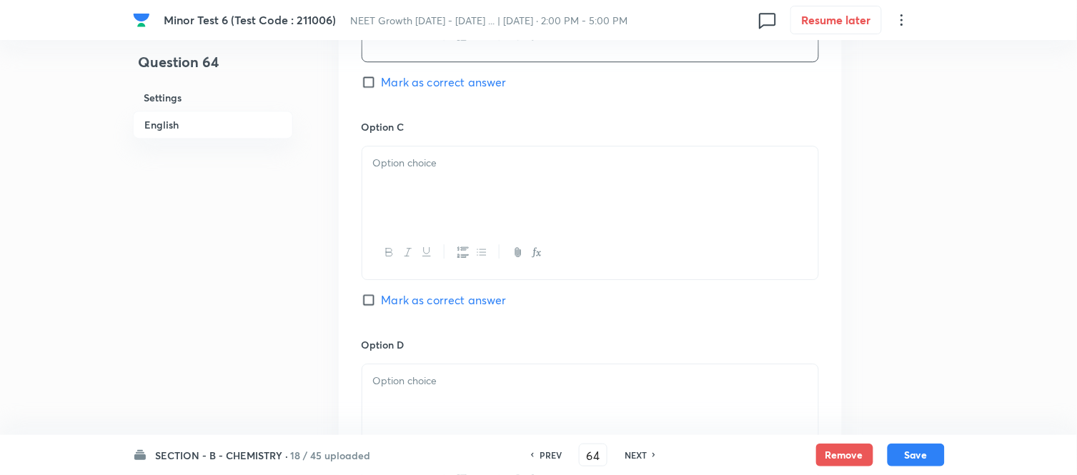
click at [549, 150] on div at bounding box center [590, 187] width 456 height 80
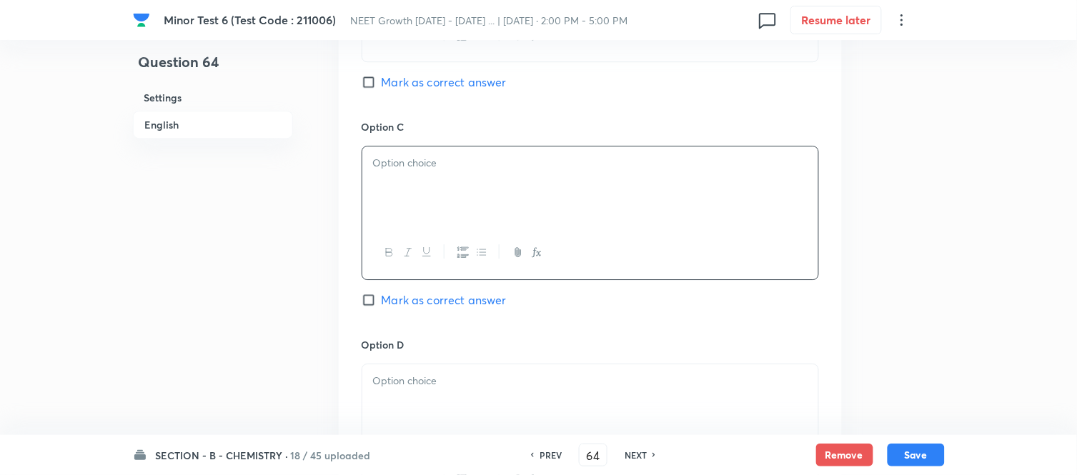
click at [558, 182] on div at bounding box center [590, 187] width 456 height 80
click at [362, 86] on input "Mark as correct answer" at bounding box center [372, 82] width 20 height 14
checkbox input "true"
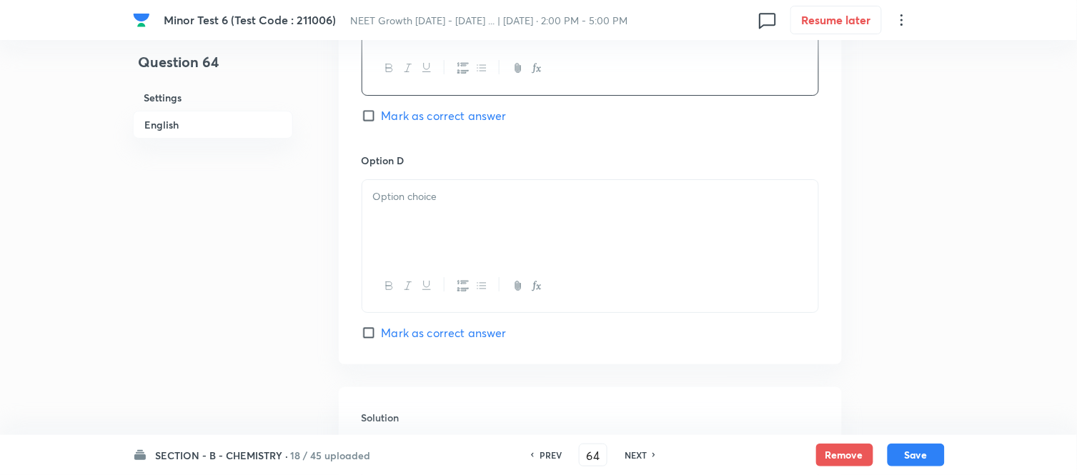
scroll to position [1270, 0]
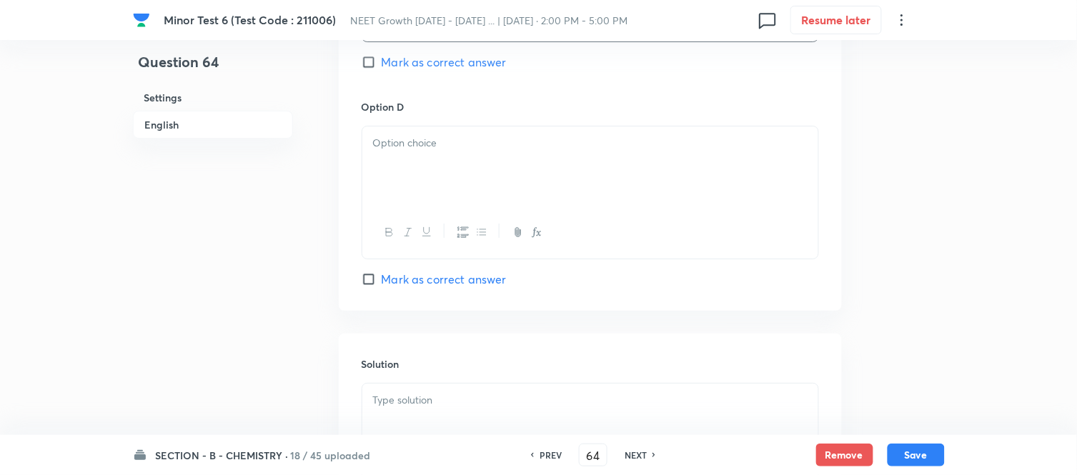
click at [475, 164] on div at bounding box center [590, 167] width 456 height 80
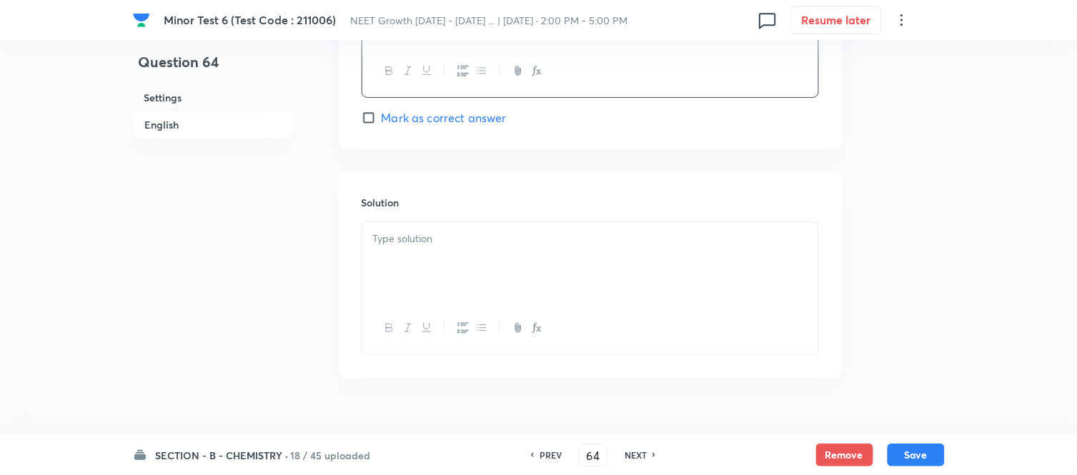
scroll to position [1463, 0]
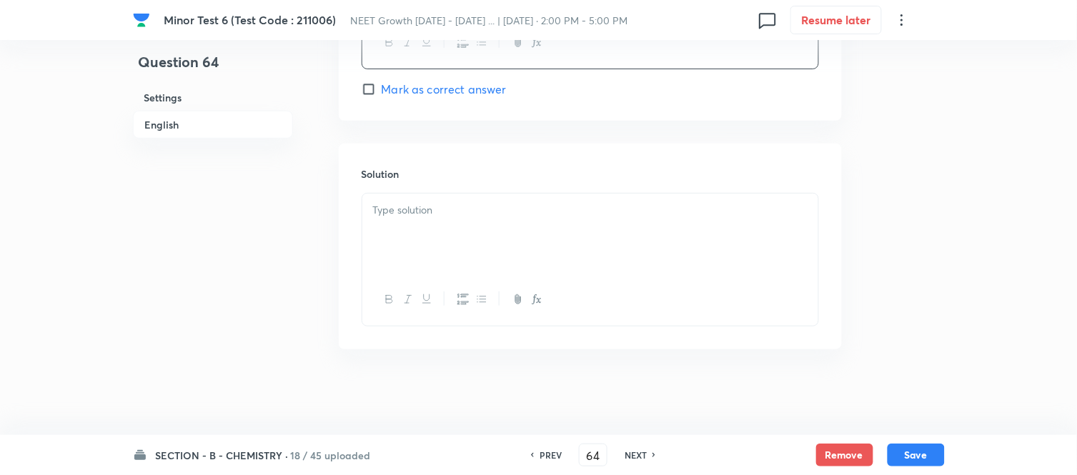
click at [479, 212] on p at bounding box center [590, 210] width 435 height 16
click at [525, 241] on div at bounding box center [590, 234] width 456 height 80
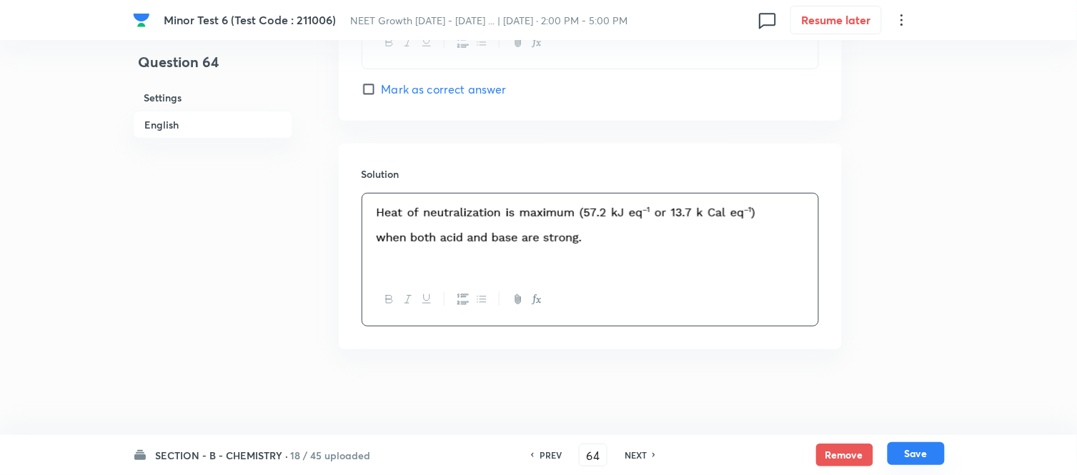
click at [919, 455] on button "Save" at bounding box center [916, 454] width 57 height 23
type input "65"
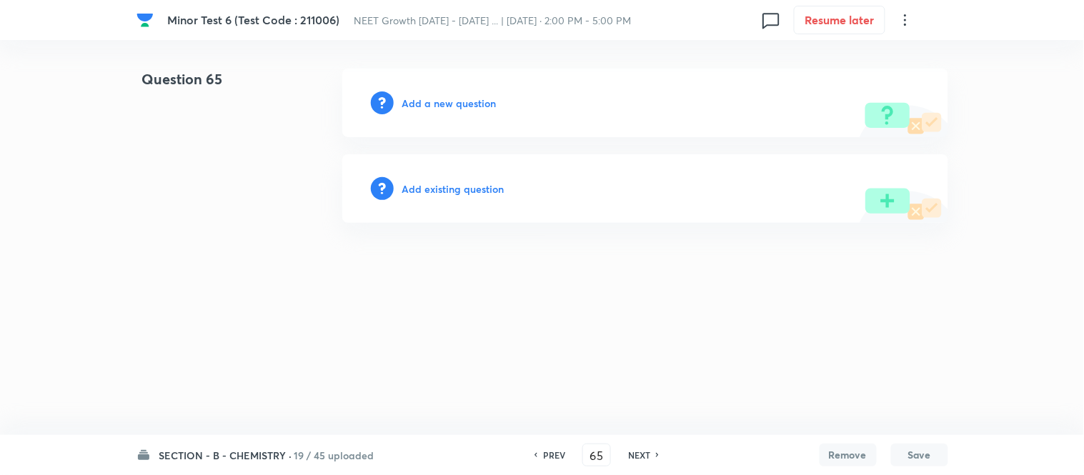
click at [433, 102] on h6 "Add a new question" at bounding box center [449, 103] width 94 height 15
click at [433, 102] on h6 "Choose a question type" at bounding box center [457, 103] width 110 height 15
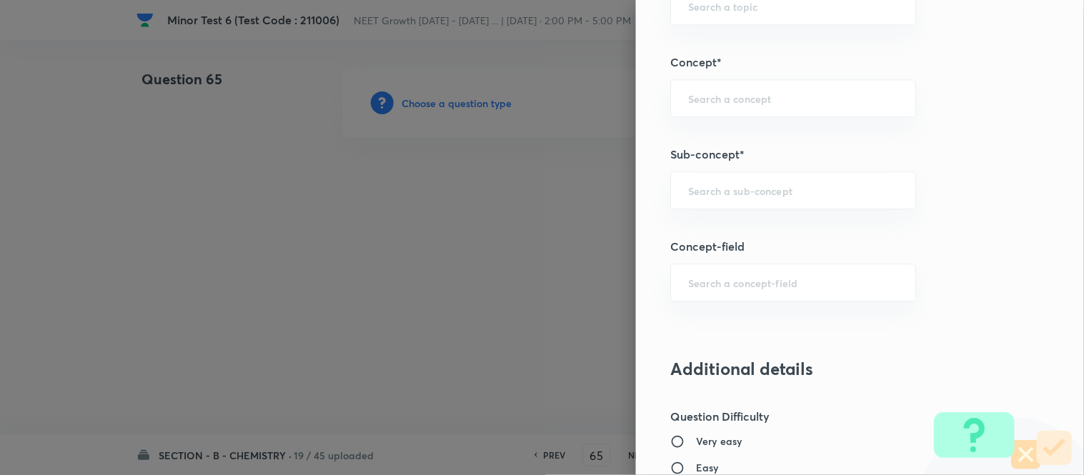
scroll to position [874, 0]
click at [806, 184] on input "text" at bounding box center [793, 190] width 210 height 14
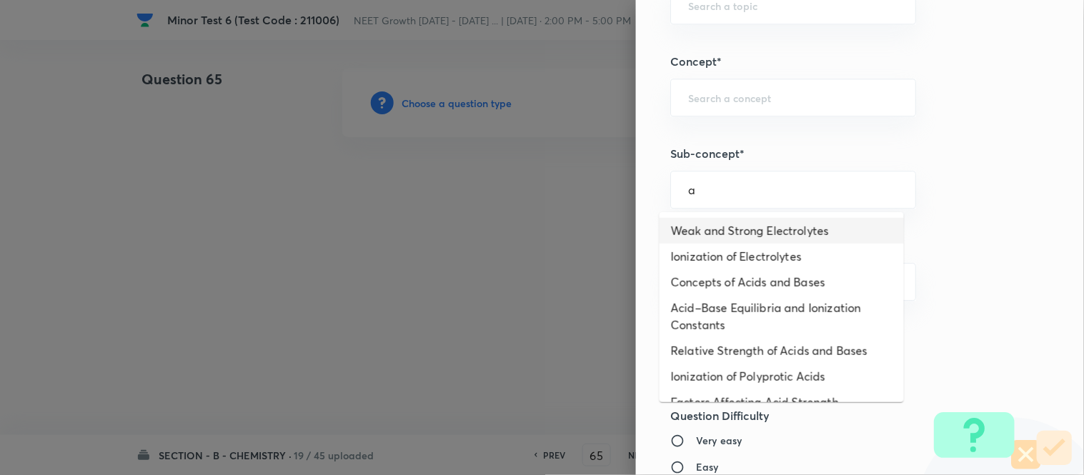
click at [756, 229] on li "Weak and Strong Electrolytes" at bounding box center [782, 231] width 244 height 26
type input "Weak and Strong Electrolytes"
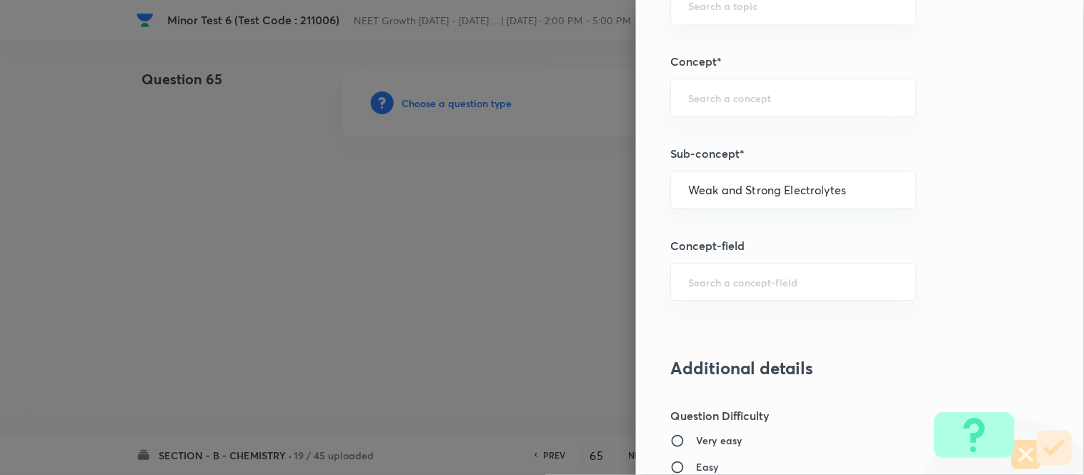
type input "Chemistry"
type input "Physical Chemistry"
type input "Ionic Equilibrium"
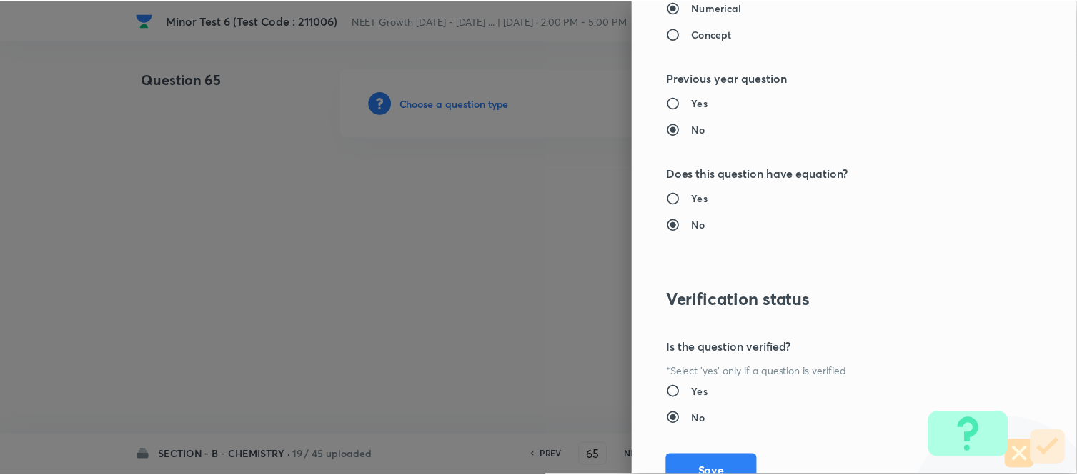
scroll to position [1569, 0]
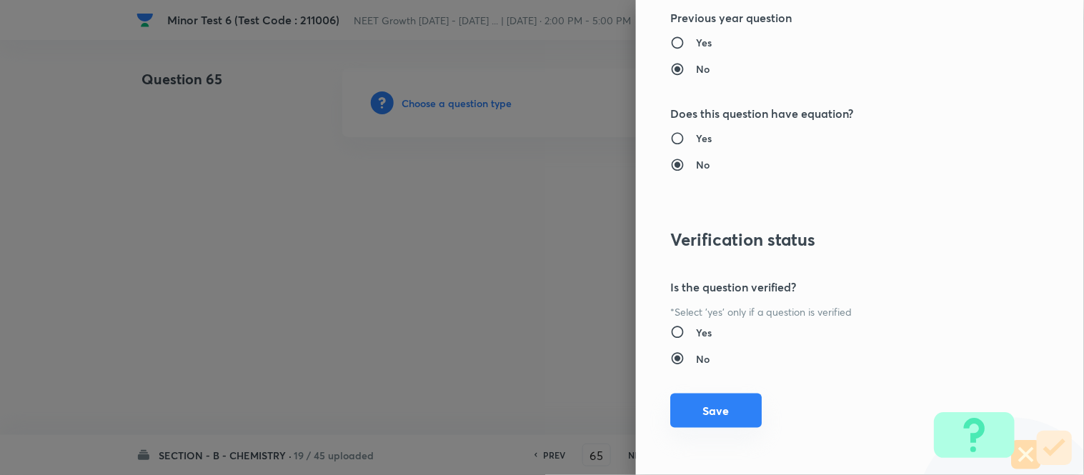
click at [696, 406] on button "Save" at bounding box center [717, 411] width 92 height 34
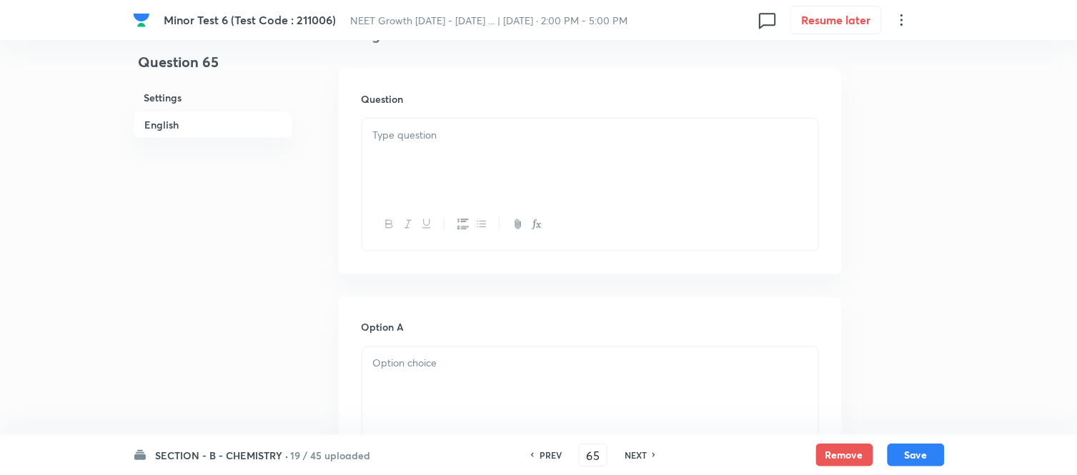
scroll to position [397, 0]
click at [523, 159] on div at bounding box center [590, 158] width 456 height 80
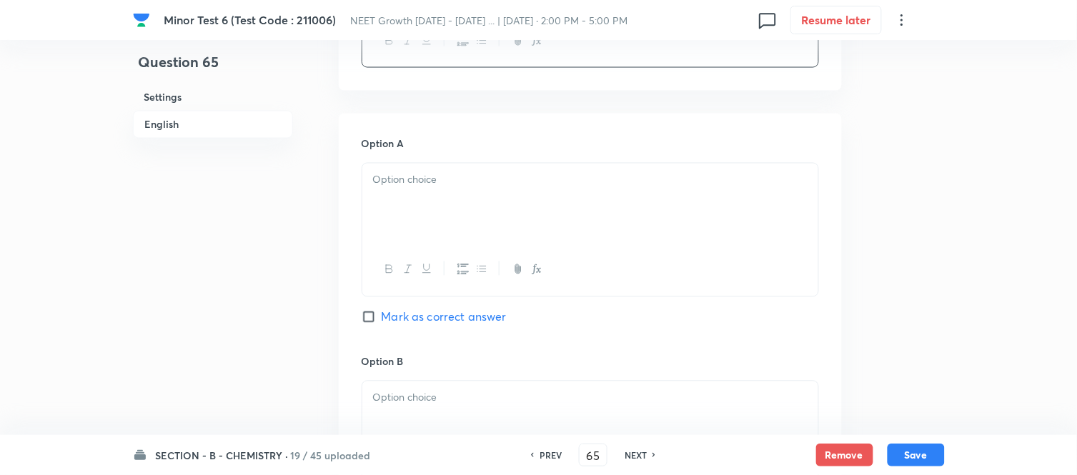
scroll to position [635, 0]
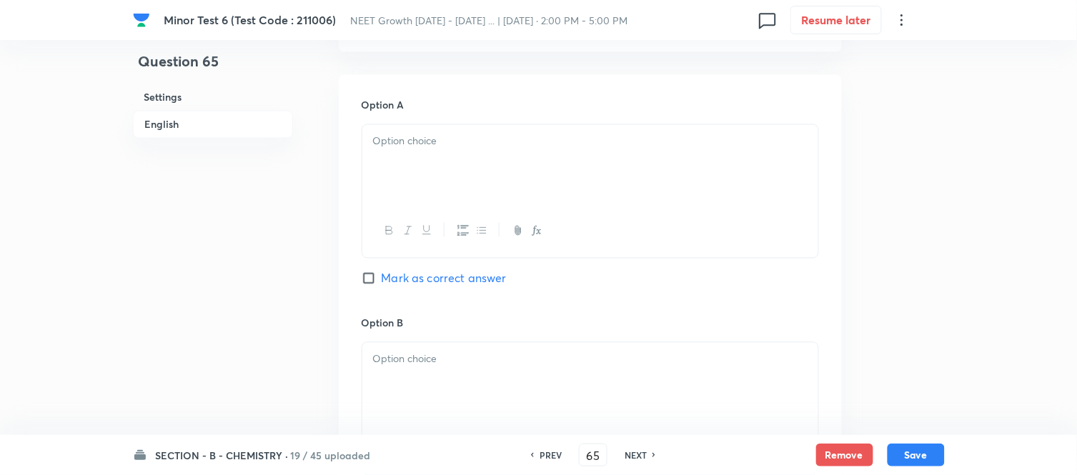
click at [482, 129] on div at bounding box center [590, 165] width 456 height 80
click at [538, 179] on div at bounding box center [590, 165] width 456 height 80
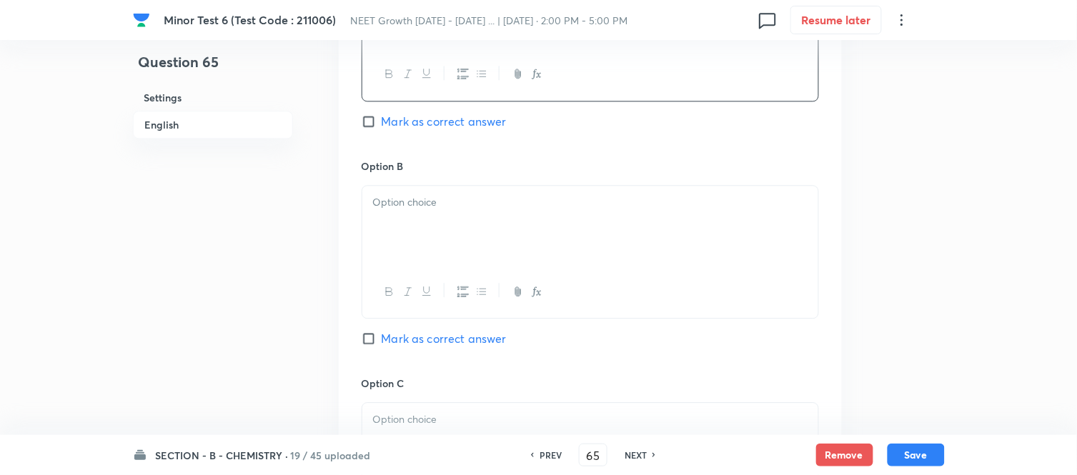
scroll to position [794, 0]
click at [547, 206] on p at bounding box center [590, 200] width 435 height 16
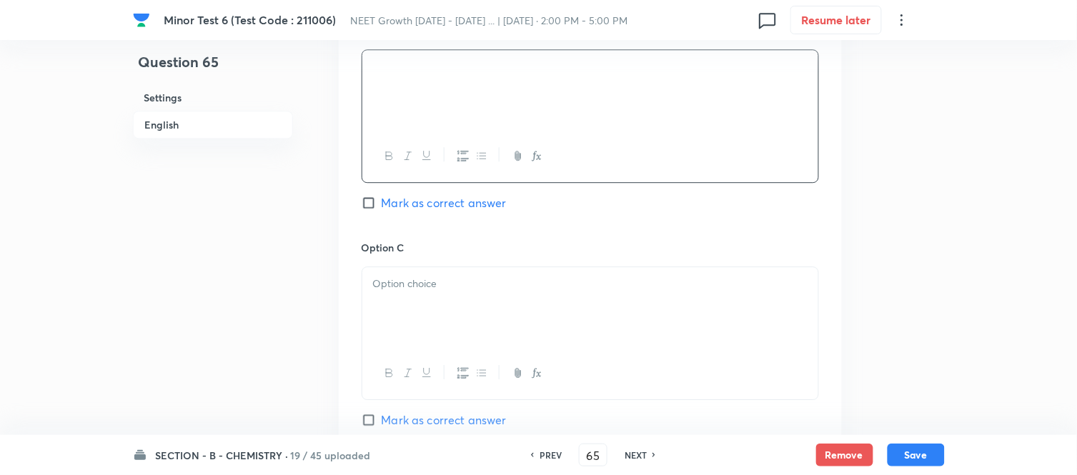
scroll to position [953, 0]
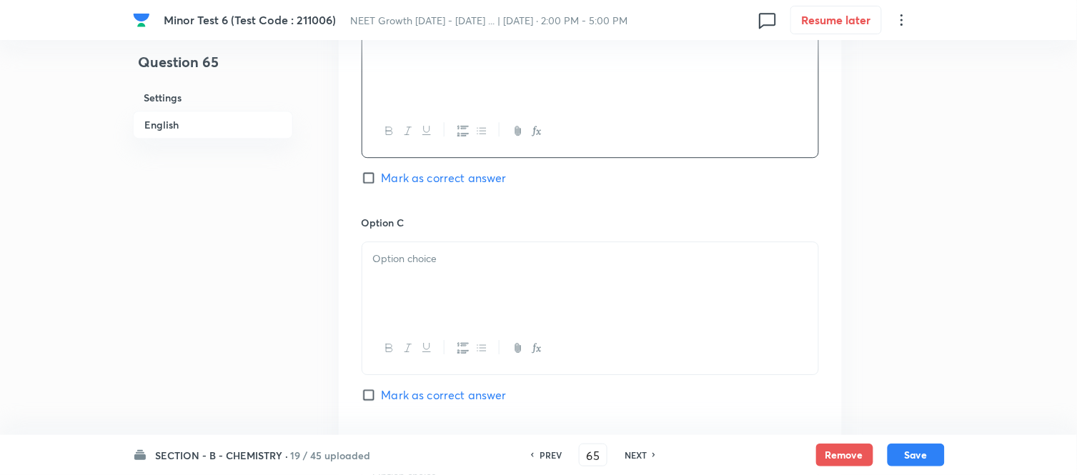
click at [547, 269] on div at bounding box center [590, 282] width 456 height 80
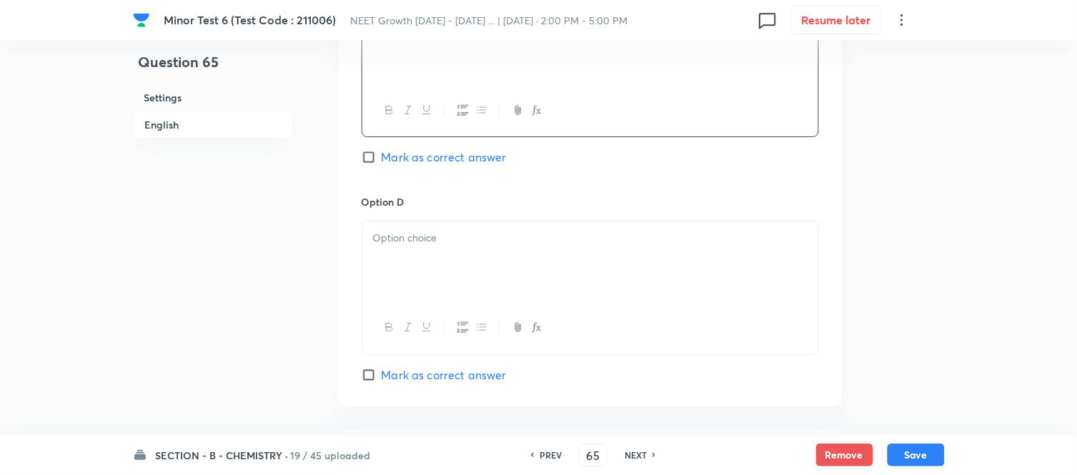
click at [568, 253] on div at bounding box center [590, 262] width 456 height 80
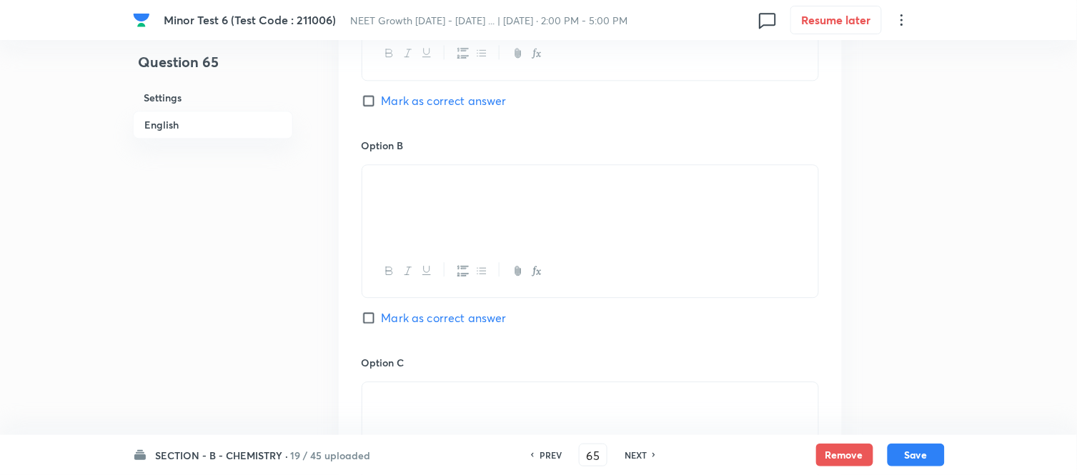
scroll to position [794, 0]
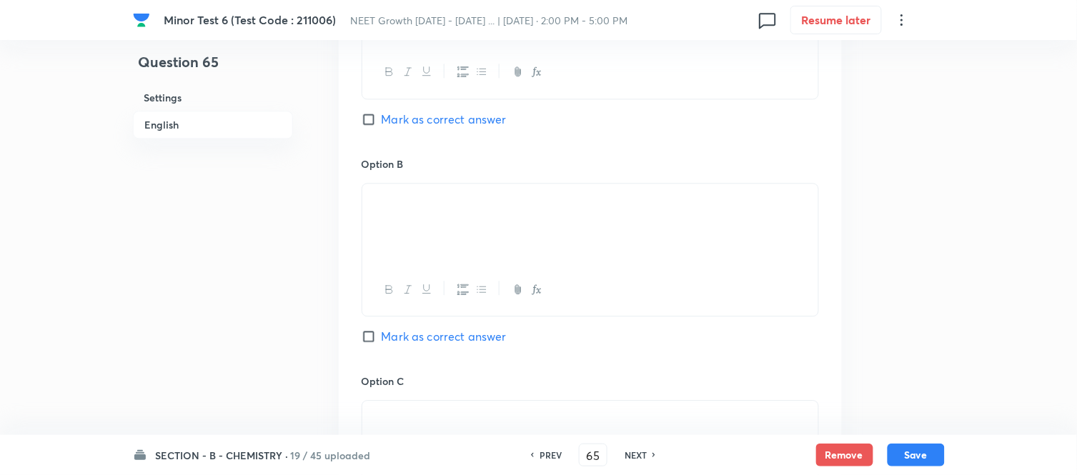
click at [370, 344] on input "Mark as correct answer" at bounding box center [372, 337] width 20 height 14
checkbox input "true"
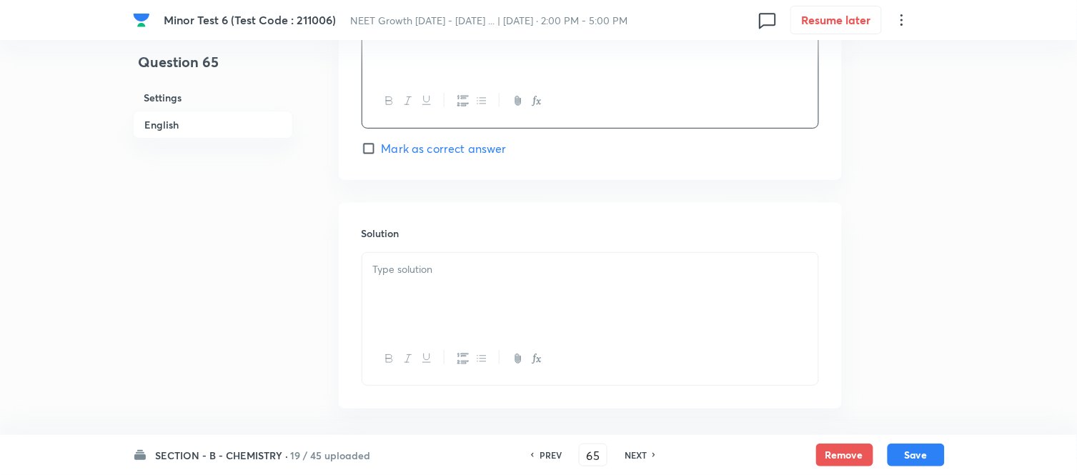
scroll to position [1480, 0]
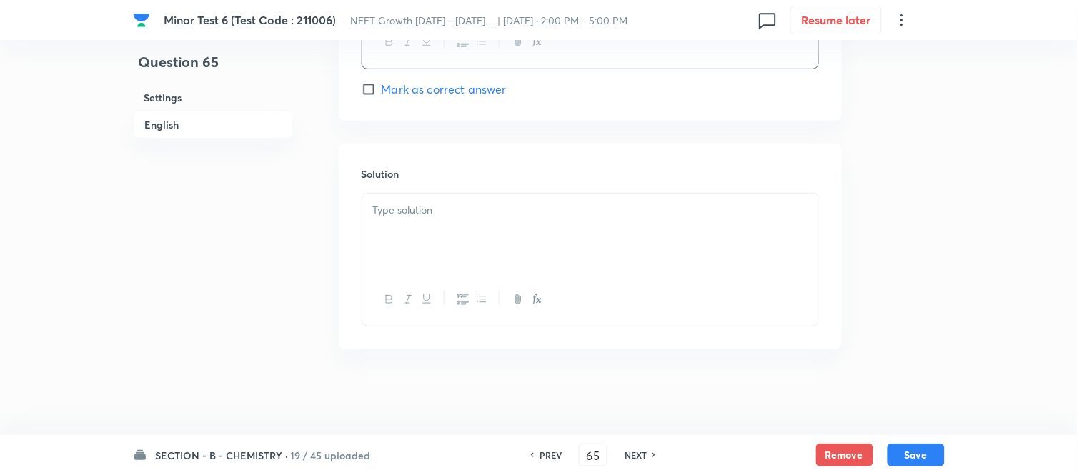
click at [510, 222] on div at bounding box center [590, 234] width 456 height 80
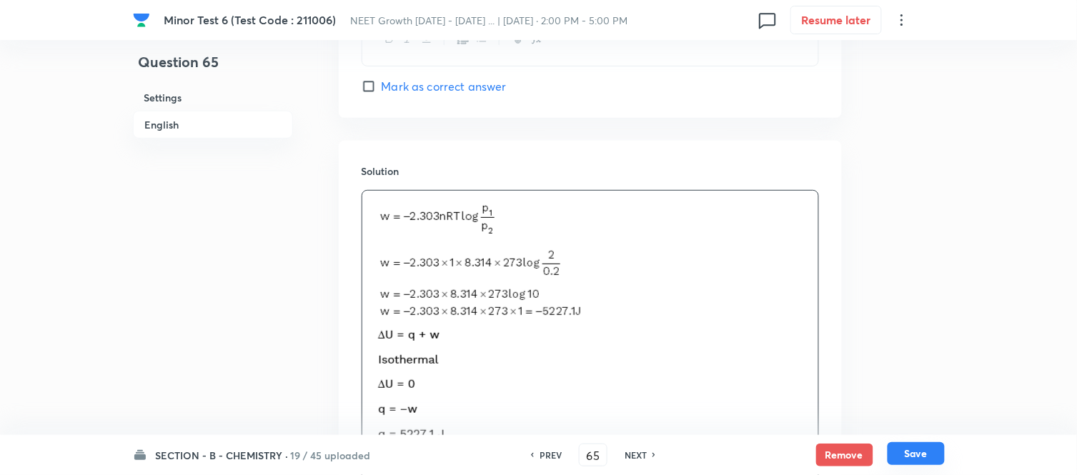
click at [915, 453] on button "Save" at bounding box center [916, 454] width 57 height 23
type input "66"
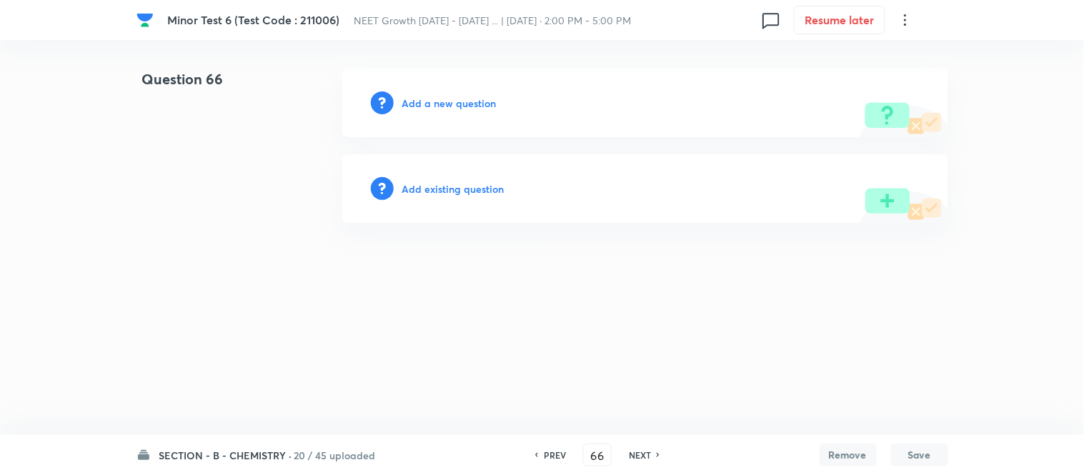
click at [432, 102] on h6 "Add a new question" at bounding box center [449, 103] width 94 height 15
click at [432, 102] on h6 "Choose a question type" at bounding box center [457, 103] width 110 height 15
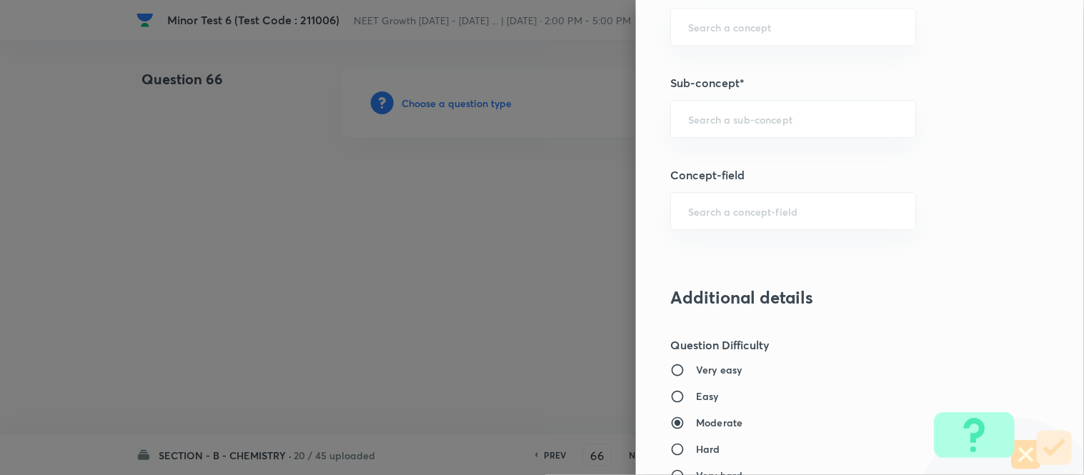
scroll to position [959, 0]
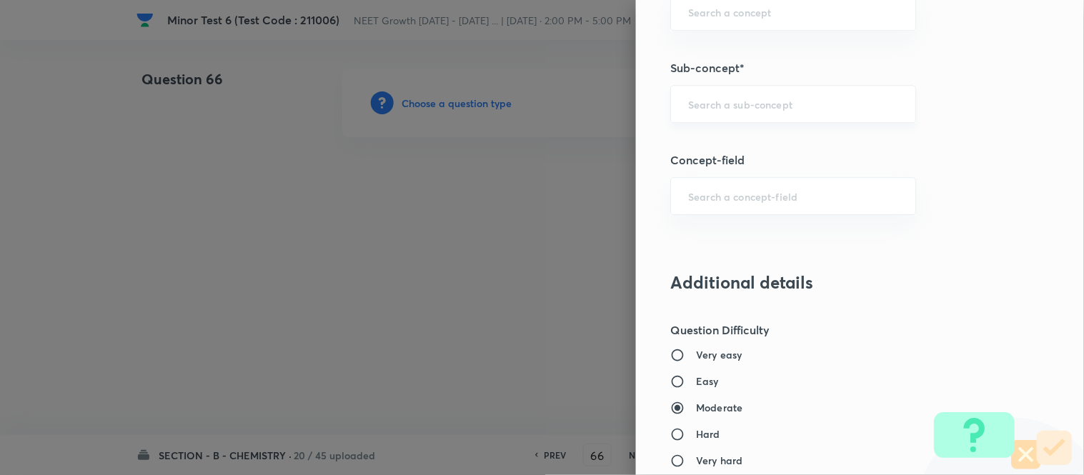
click at [731, 103] on input "text" at bounding box center [793, 104] width 210 height 14
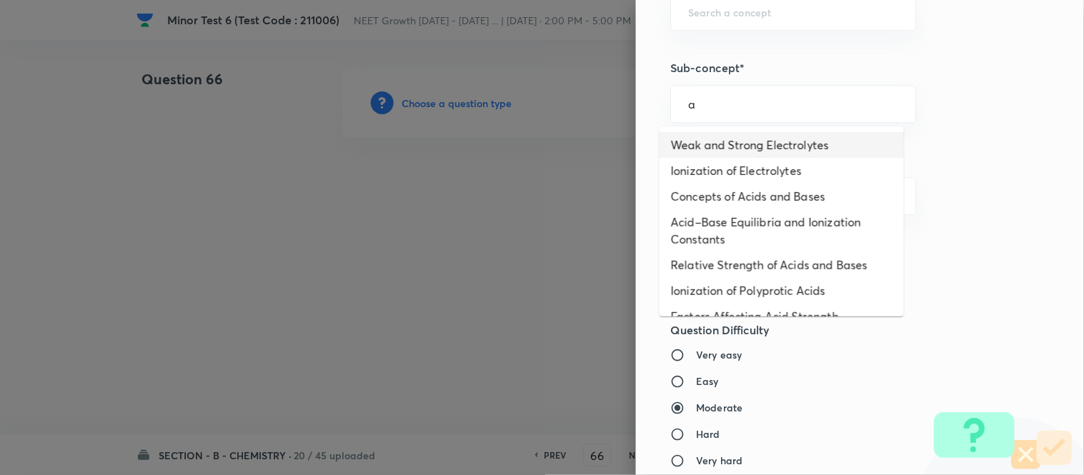
click at [711, 143] on li "Weak and Strong Electrolytes" at bounding box center [782, 145] width 244 height 26
type input "Weak and Strong Electrolytes"
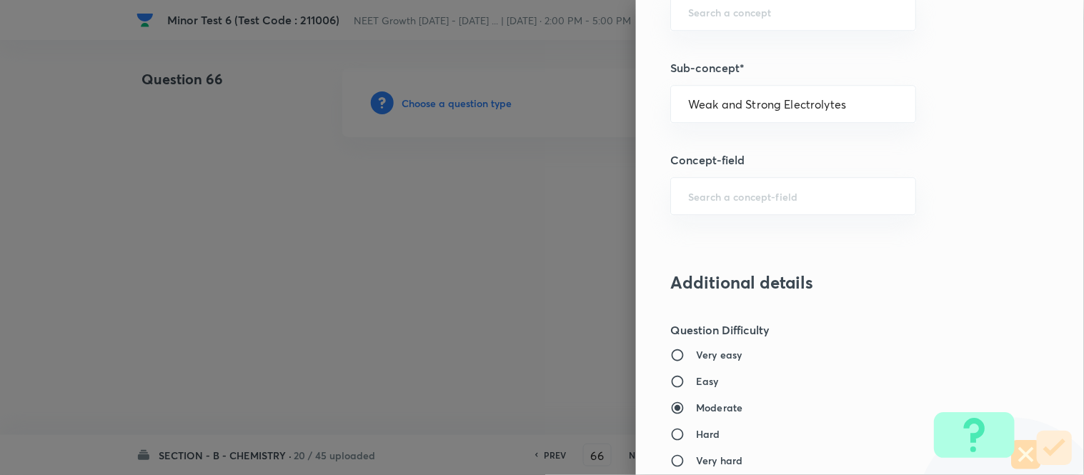
type input "Chemistry"
type input "Physical Chemistry"
type input "Ionic Equilibrium"
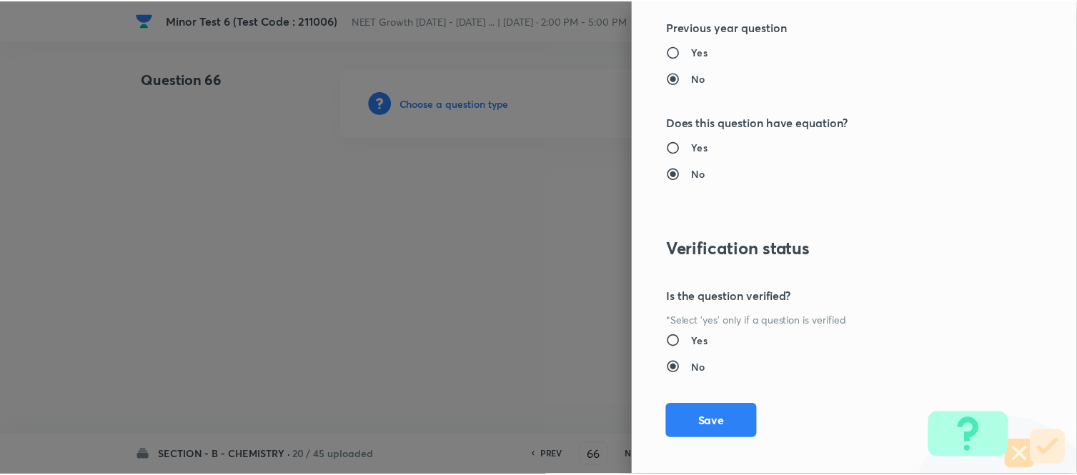
scroll to position [1569, 0]
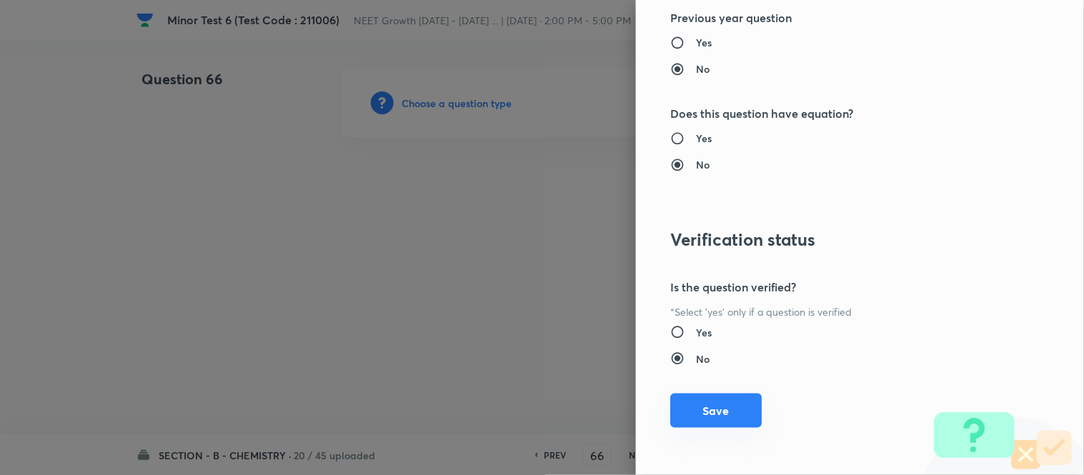
drag, startPoint x: 705, startPoint y: 412, endPoint x: 716, endPoint y: 407, distance: 11.5
click at [705, 411] on button "Save" at bounding box center [717, 411] width 92 height 34
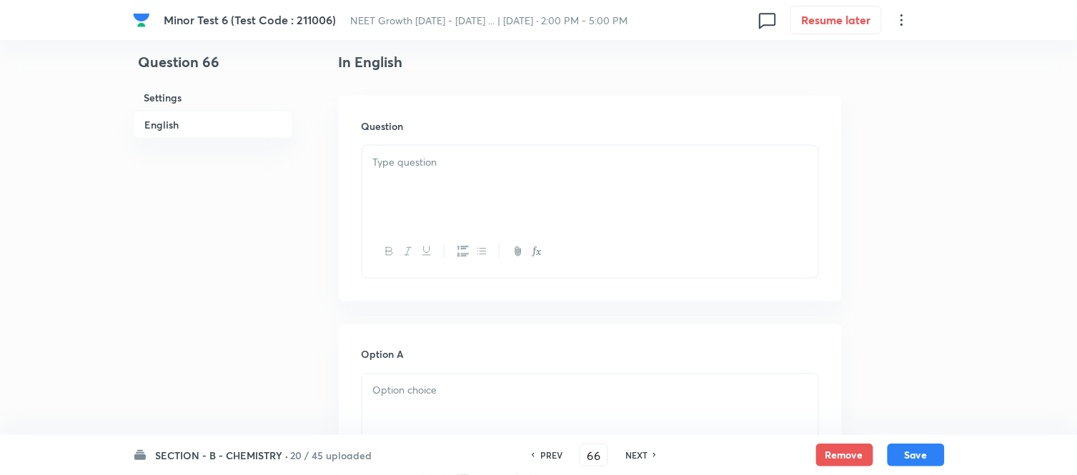
scroll to position [397, 0]
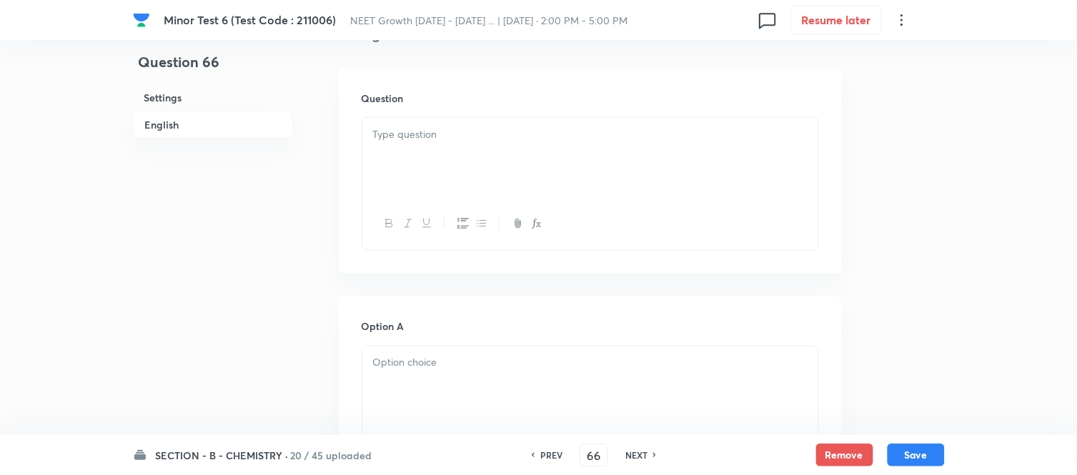
click at [525, 143] on div at bounding box center [590, 158] width 456 height 80
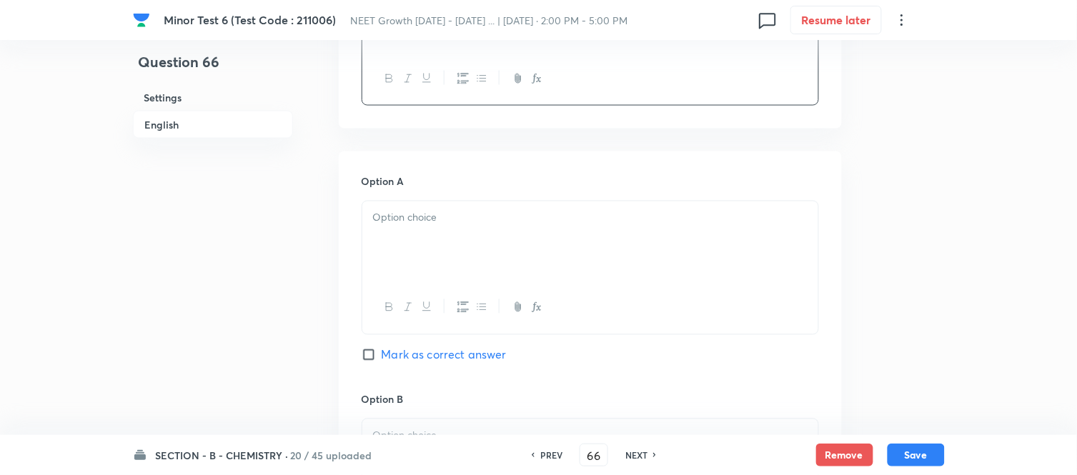
scroll to position [555, 0]
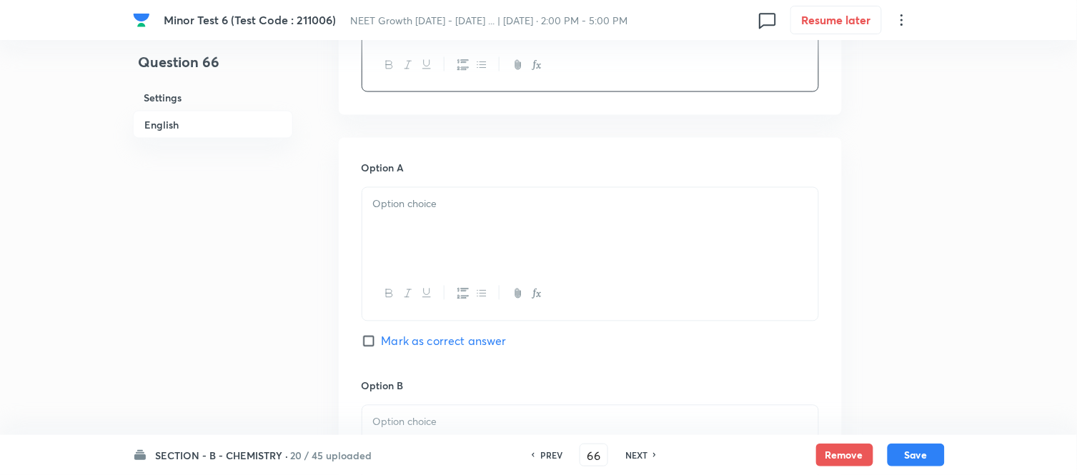
click at [525, 217] on div at bounding box center [590, 228] width 456 height 80
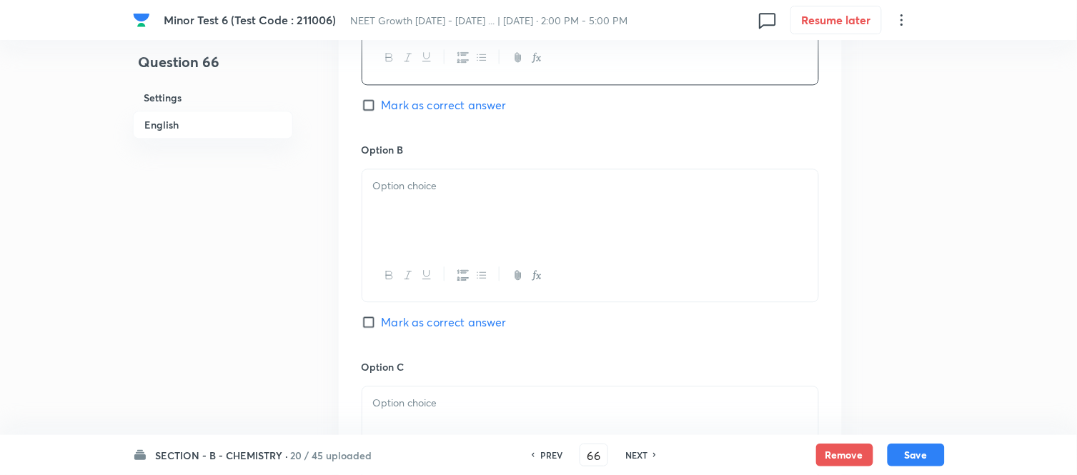
scroll to position [794, 0]
click at [535, 194] on div at bounding box center [590, 207] width 456 height 80
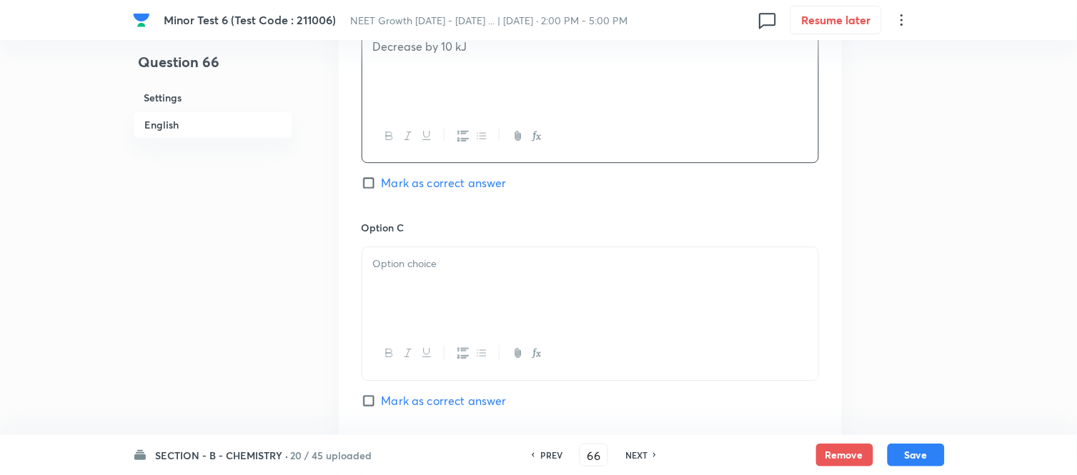
scroll to position [953, 0]
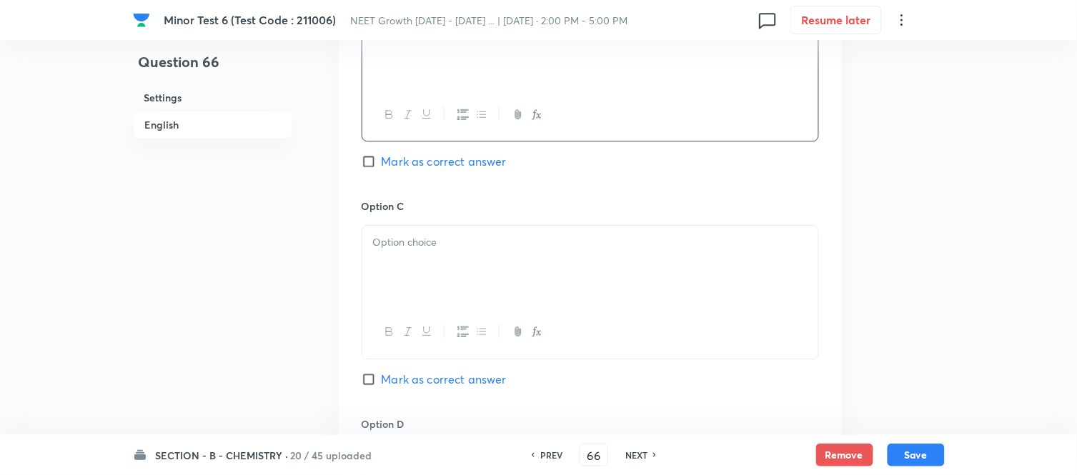
click at [493, 241] on p at bounding box center [590, 242] width 435 height 16
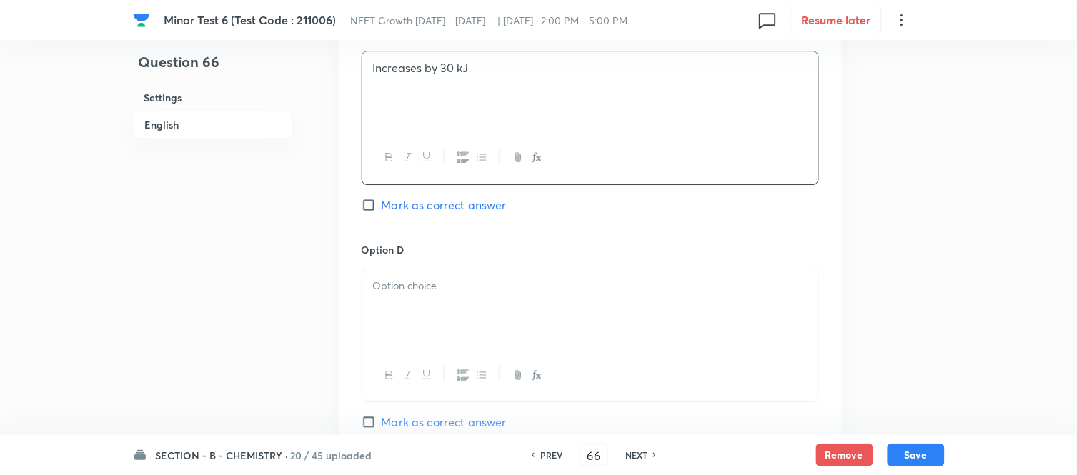
scroll to position [1191, 0]
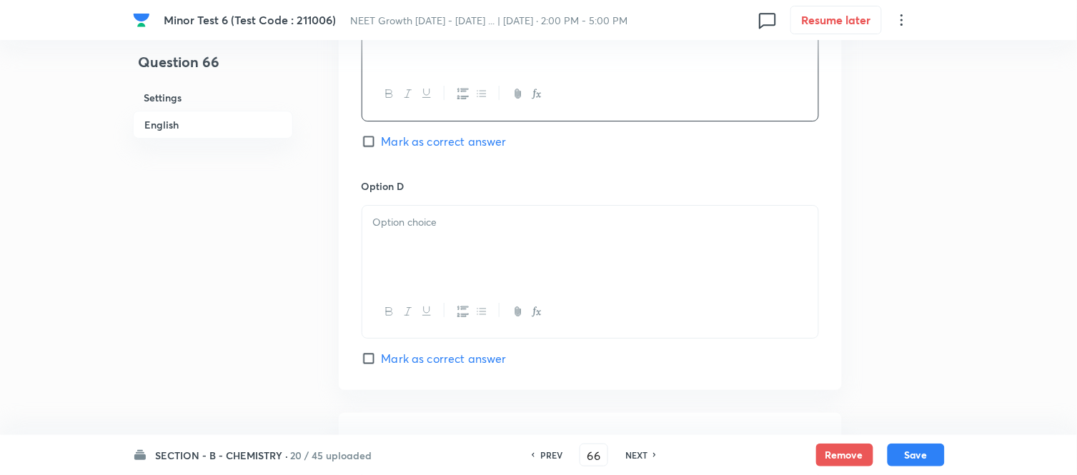
click at [458, 233] on div at bounding box center [590, 246] width 456 height 80
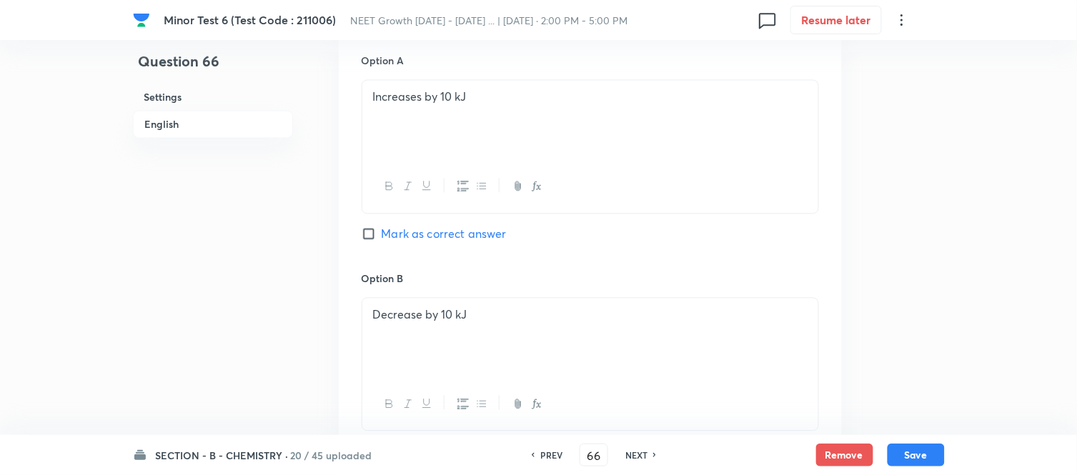
scroll to position [635, 0]
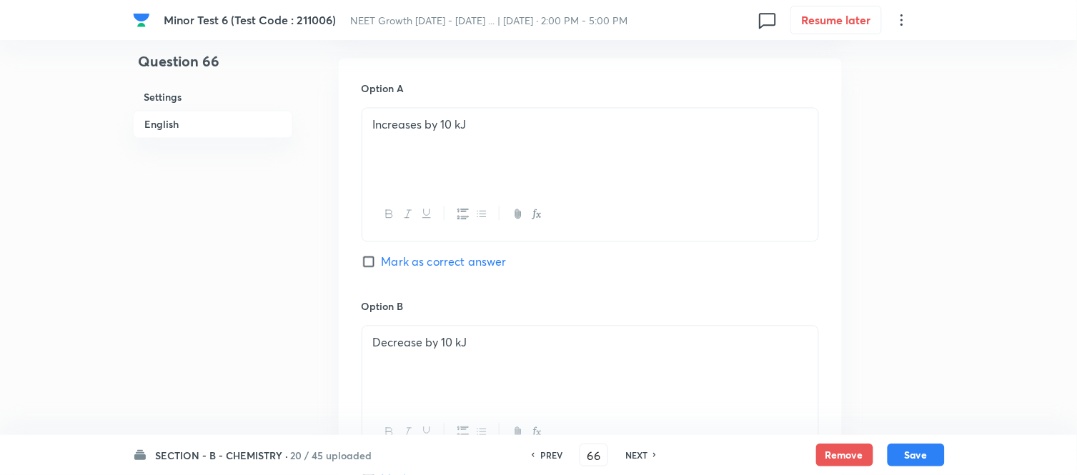
click at [376, 256] on input "Mark as correct answer" at bounding box center [372, 262] width 20 height 14
checkbox input "true"
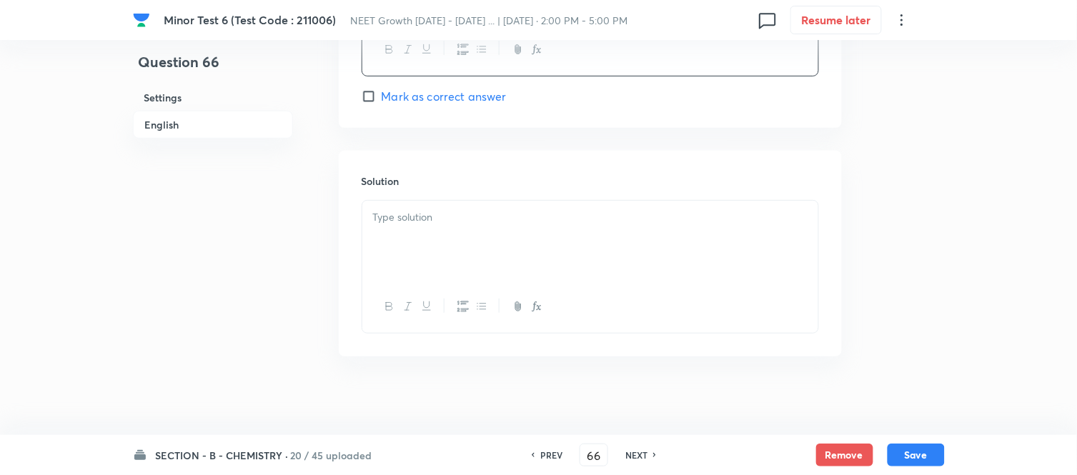
scroll to position [1463, 0]
click at [545, 217] on p at bounding box center [590, 210] width 435 height 16
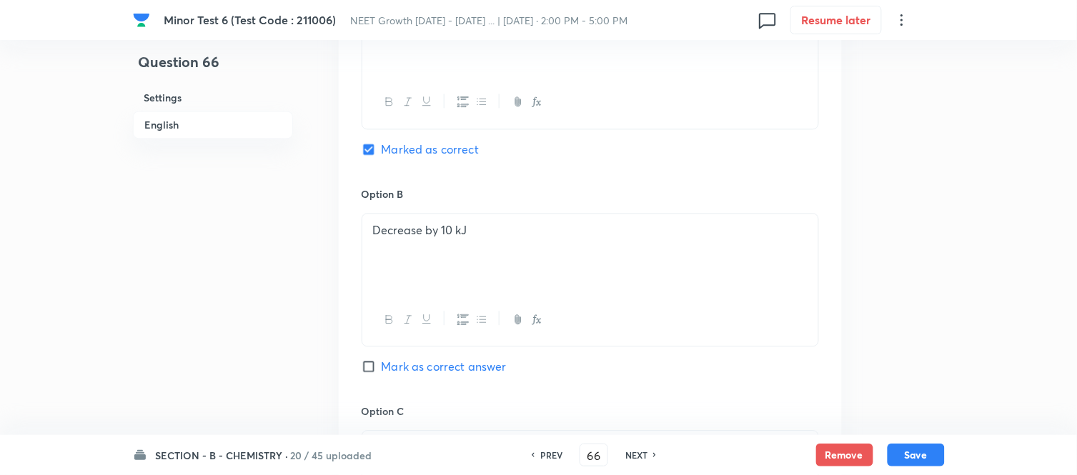
scroll to position [668, 0]
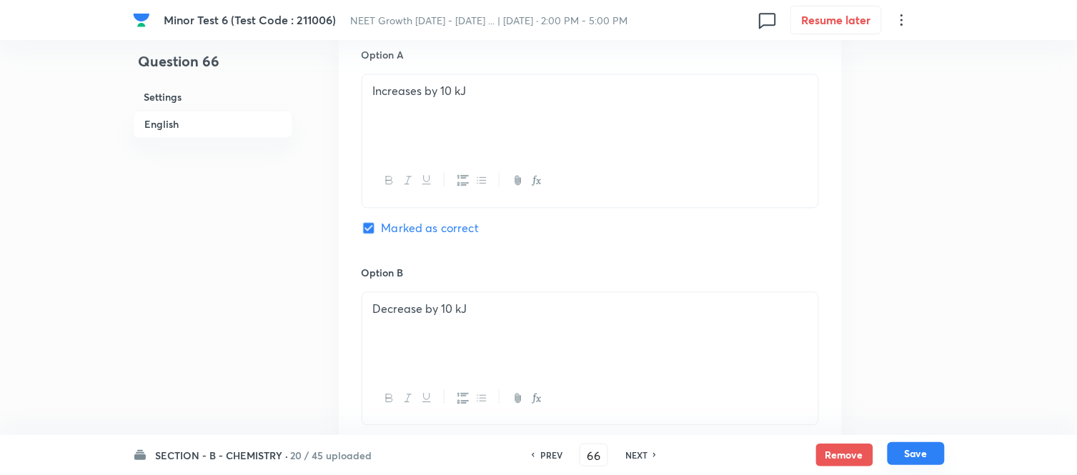
click at [915, 460] on button "Save" at bounding box center [916, 454] width 57 height 23
type input "67"
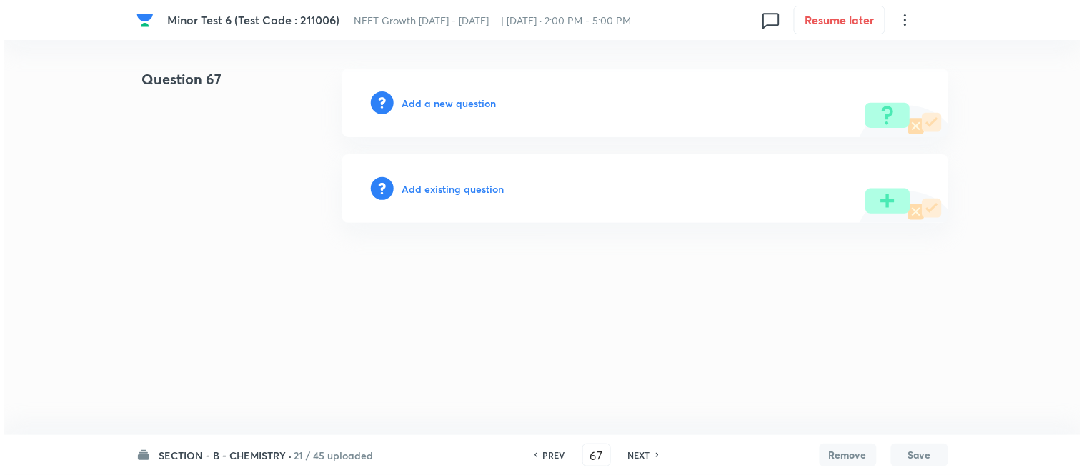
scroll to position [0, 0]
click at [441, 101] on h6 "Add a new question" at bounding box center [449, 103] width 94 height 15
click at [441, 101] on h6 "Choose a question type" at bounding box center [457, 103] width 110 height 15
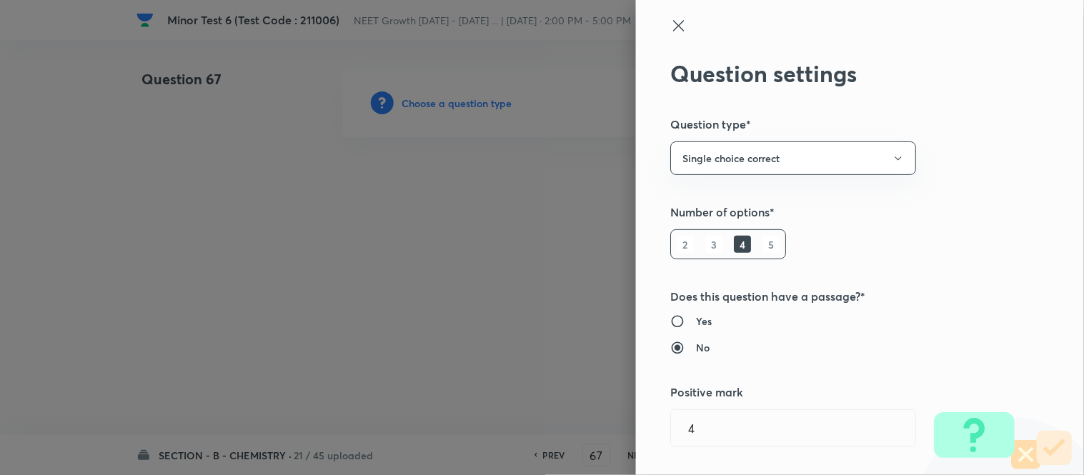
type input "Chemistry"
type input "Physical Chemistry"
type input "Ionic Equilibrium"
type input "Weak and Strong Electrolytes"
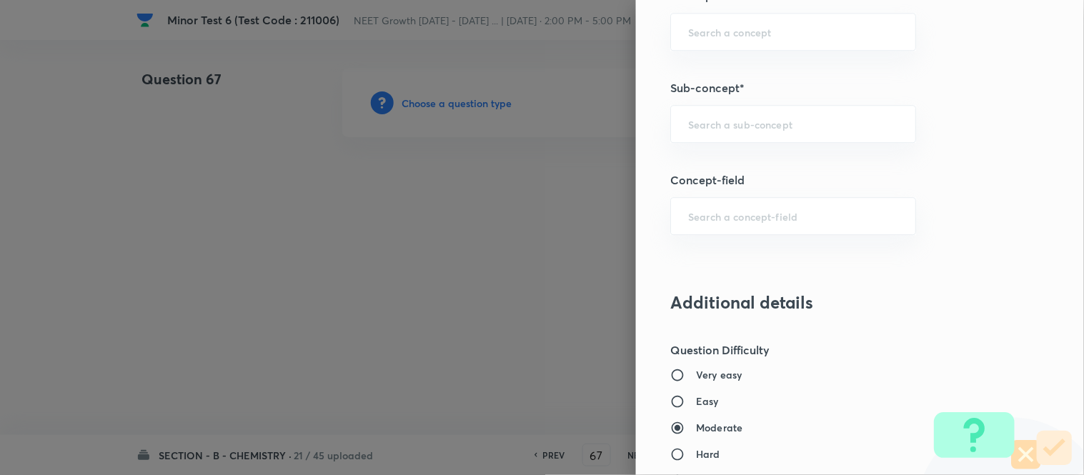
scroll to position [953, 0]
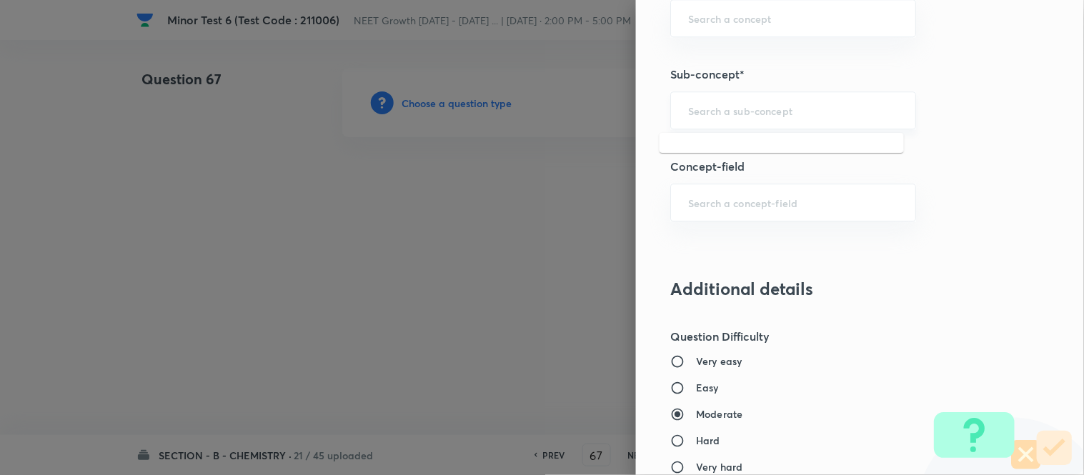
click at [772, 107] on input "text" at bounding box center [793, 111] width 210 height 14
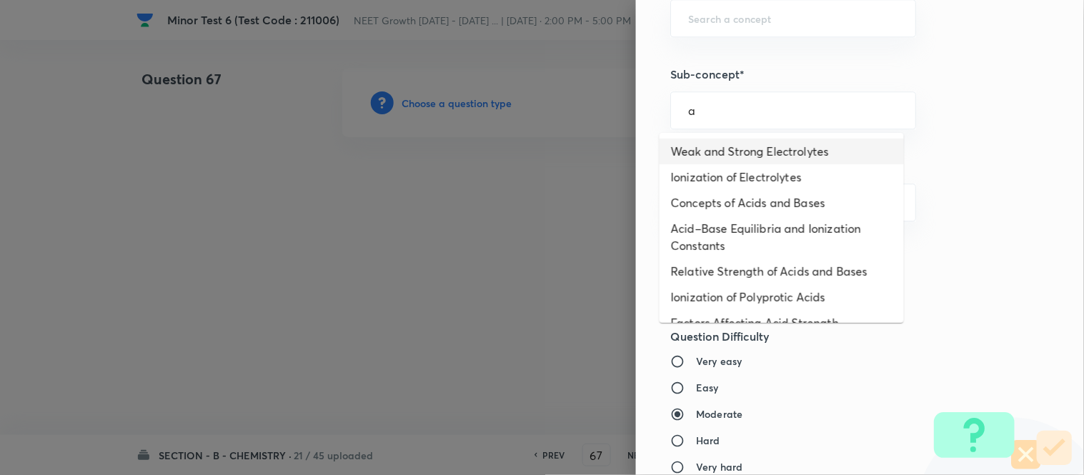
click at [756, 154] on li "Weak and Strong Electrolytes" at bounding box center [782, 152] width 244 height 26
type input "Weak and Strong Electrolytes"
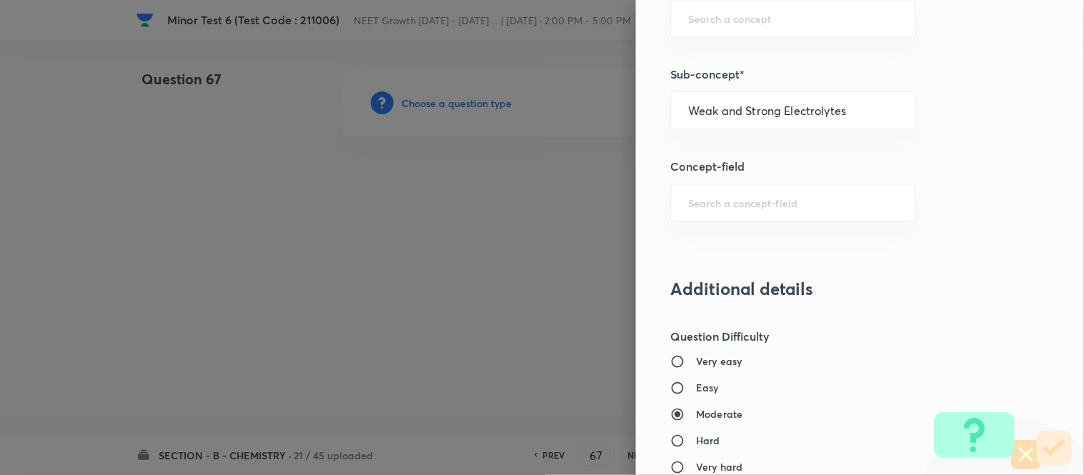
type input "Chemistry"
type input "Physical Chemistry"
type input "Ionic Equilibrium"
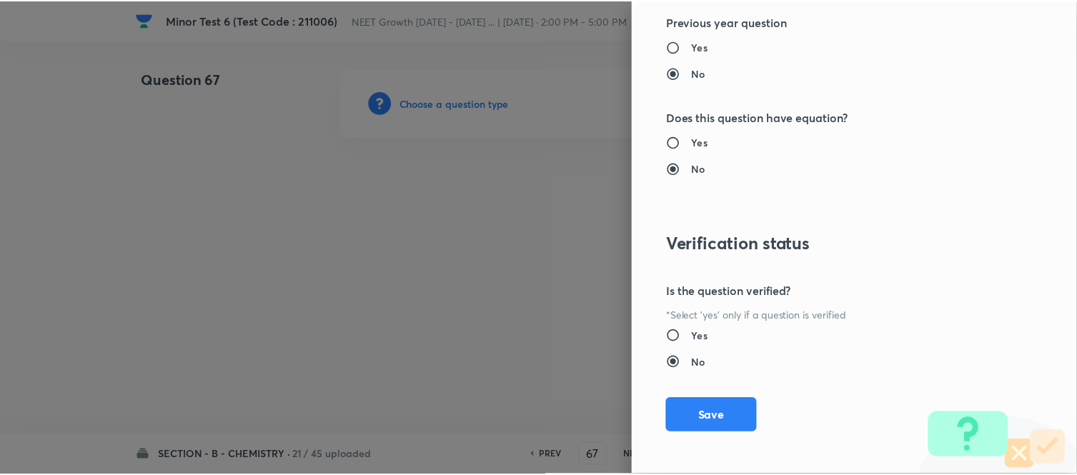
scroll to position [1569, 0]
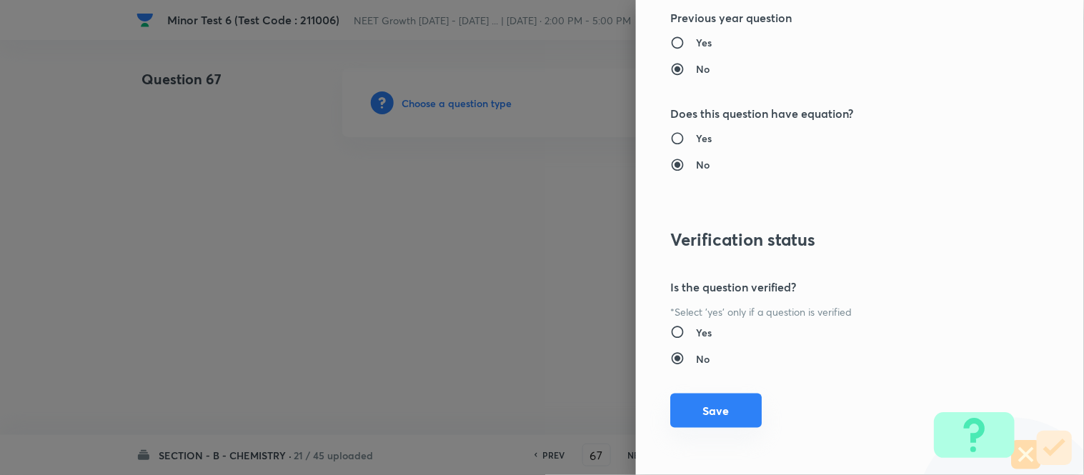
click at [703, 415] on button "Save" at bounding box center [717, 411] width 92 height 34
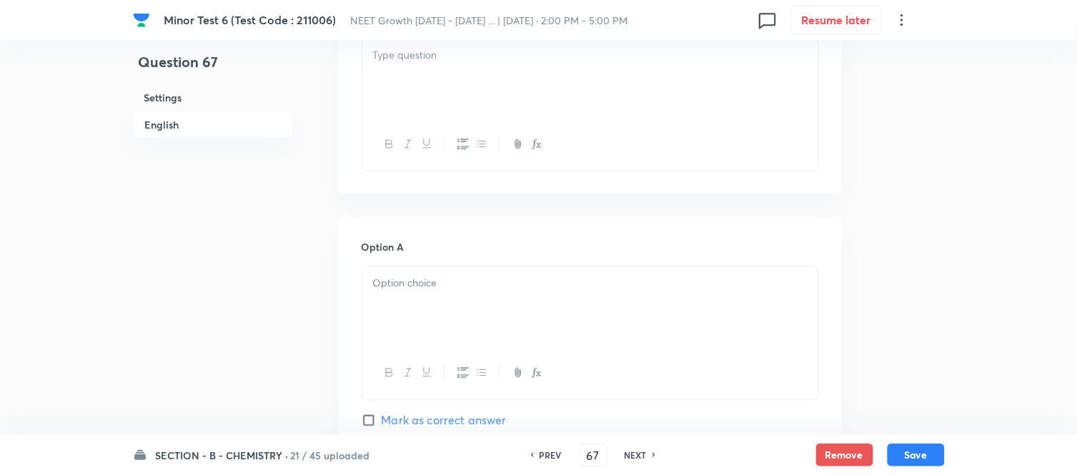
scroll to position [397, 0]
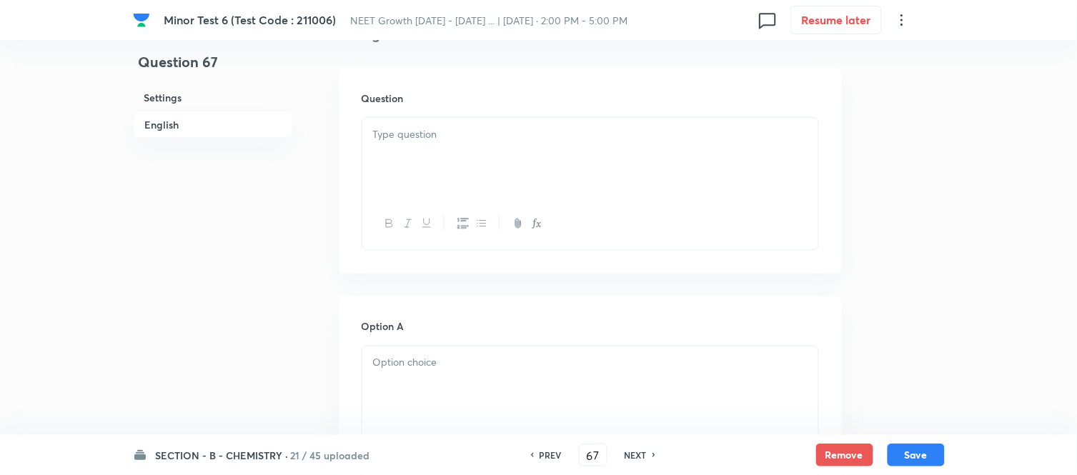
click at [540, 133] on p at bounding box center [590, 135] width 435 height 16
click at [505, 148] on div at bounding box center [590, 158] width 456 height 80
click at [598, 157] on div at bounding box center [590, 162] width 456 height 80
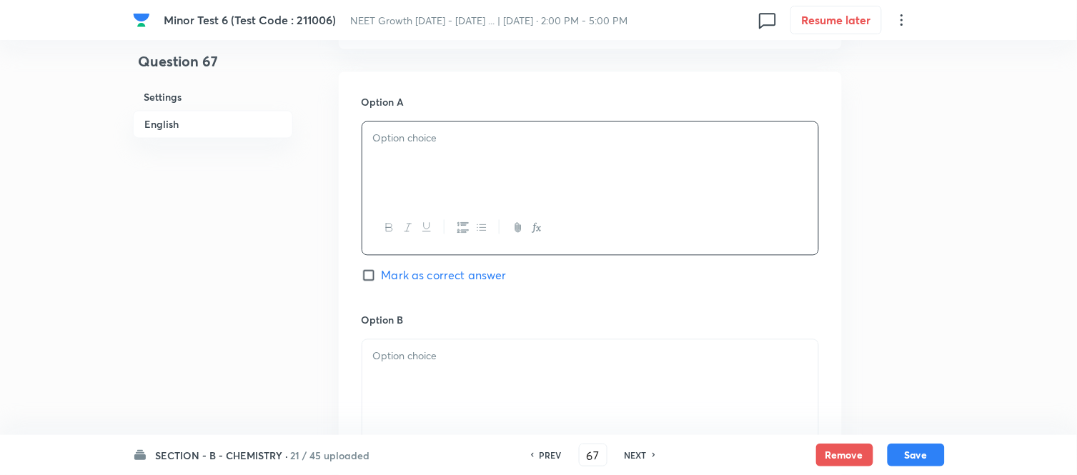
click at [544, 155] on div at bounding box center [590, 162] width 456 height 80
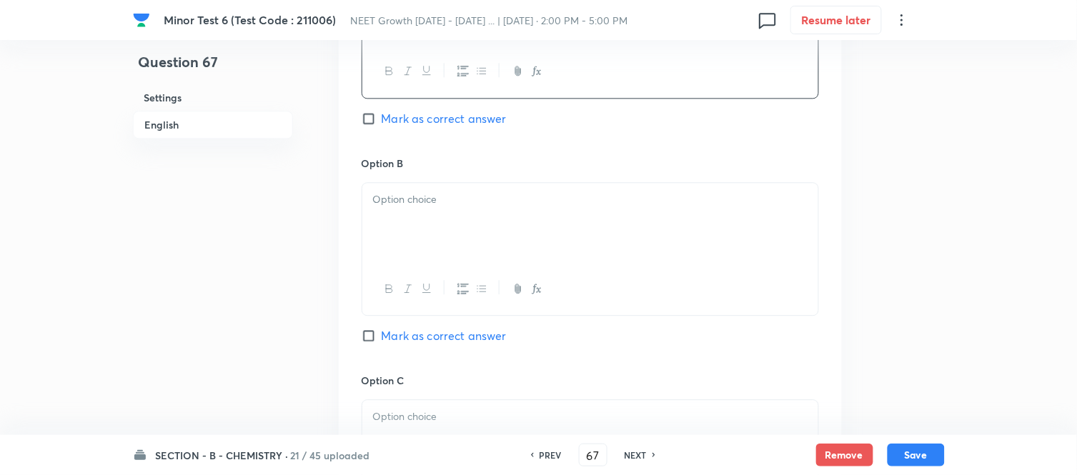
scroll to position [794, 0]
click at [563, 217] on div at bounding box center [590, 221] width 456 height 80
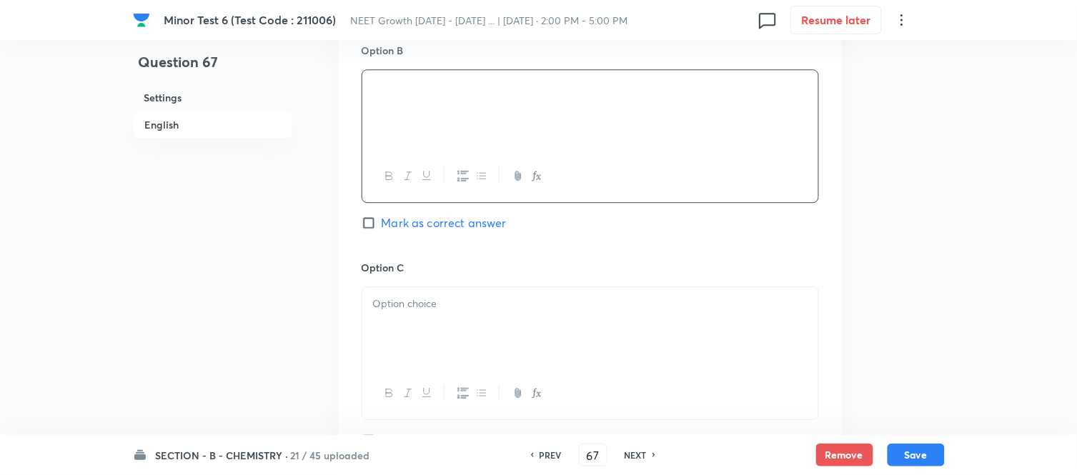
scroll to position [953, 0]
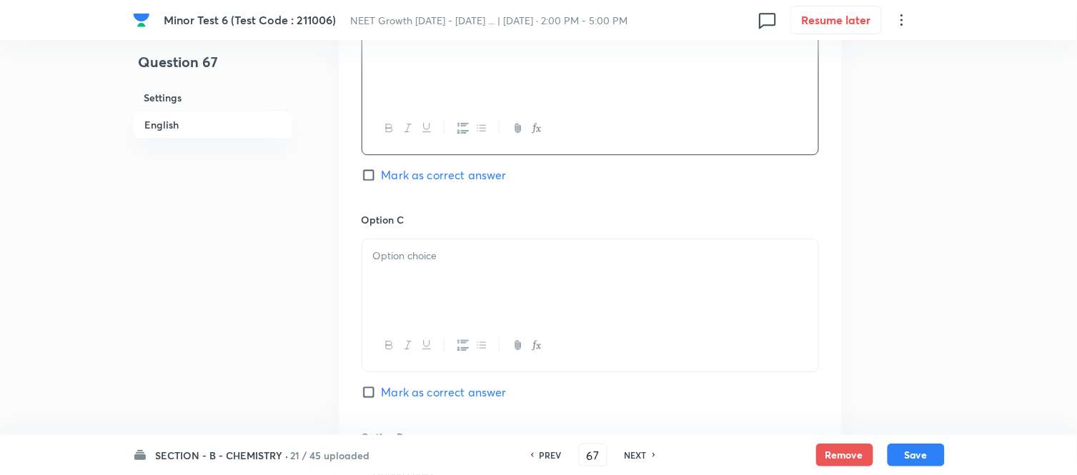
click at [595, 256] on p at bounding box center [590, 256] width 435 height 16
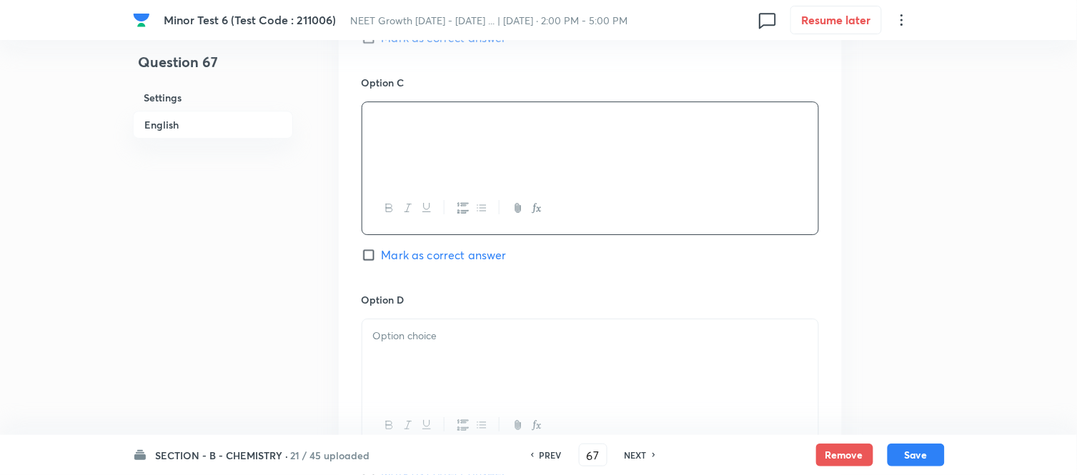
scroll to position [1112, 0]
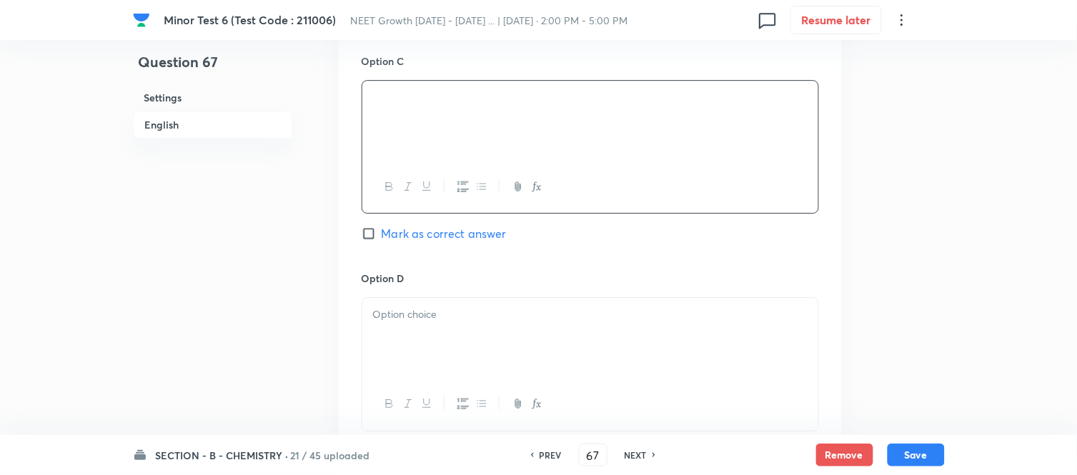
click at [380, 237] on input "Mark as correct answer" at bounding box center [372, 234] width 20 height 14
checkbox input "true"
click at [540, 325] on div at bounding box center [590, 338] width 456 height 80
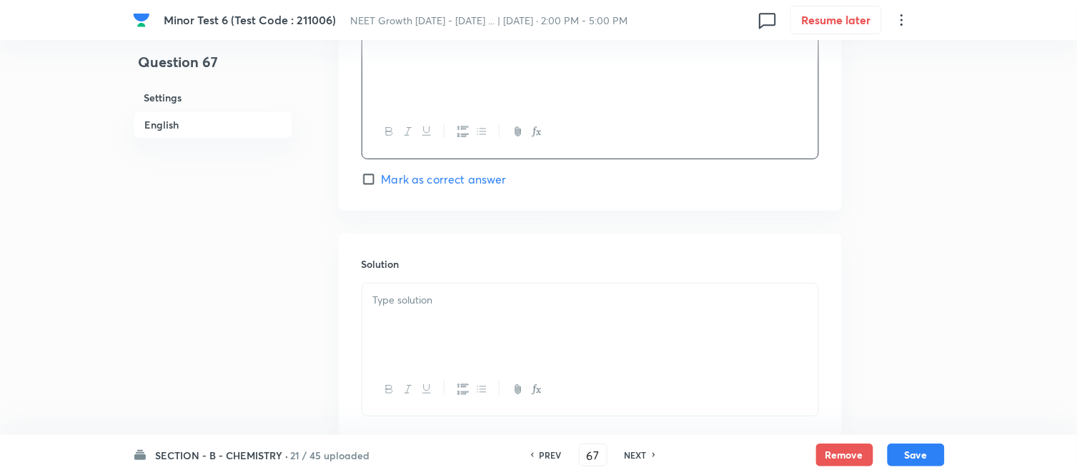
scroll to position [1430, 0]
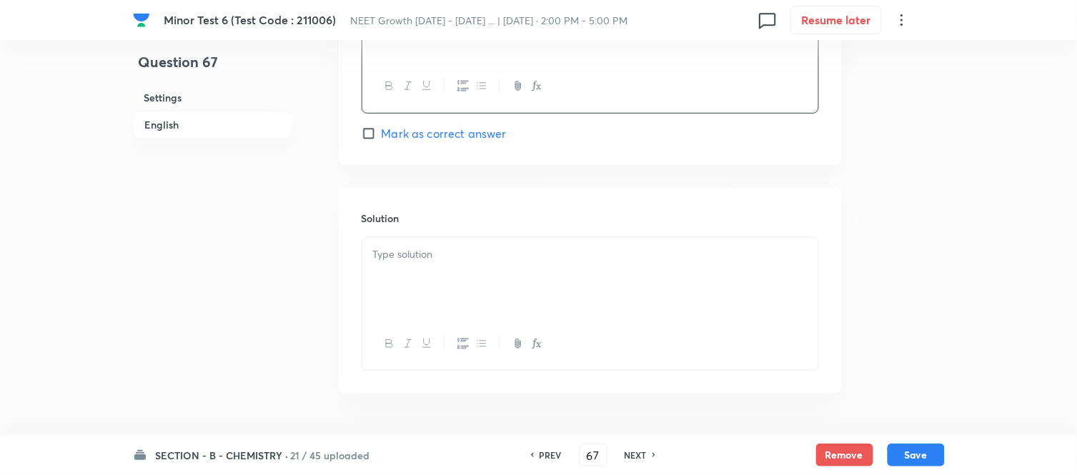
click at [530, 283] on div at bounding box center [590, 278] width 456 height 80
click at [532, 289] on div at bounding box center [590, 278] width 456 height 80
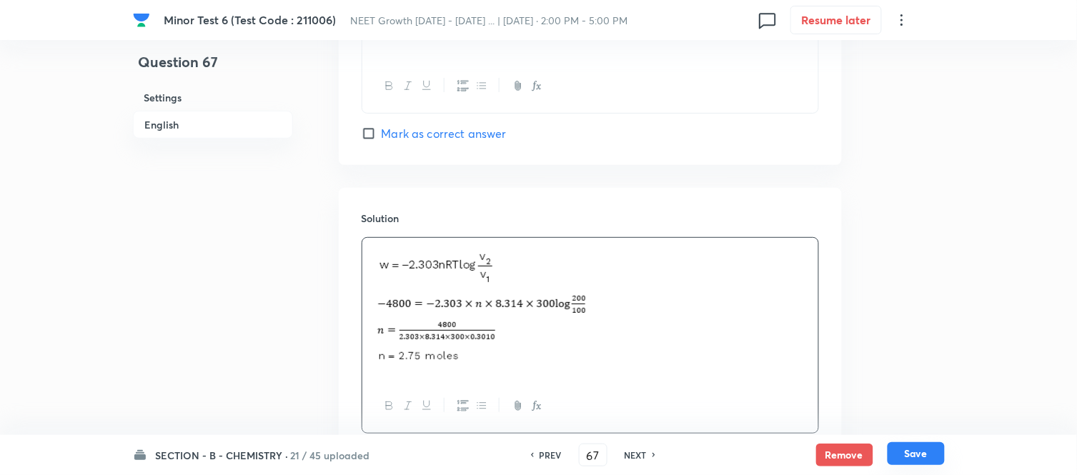
click at [919, 454] on button "Save" at bounding box center [916, 454] width 57 height 23
type input "68"
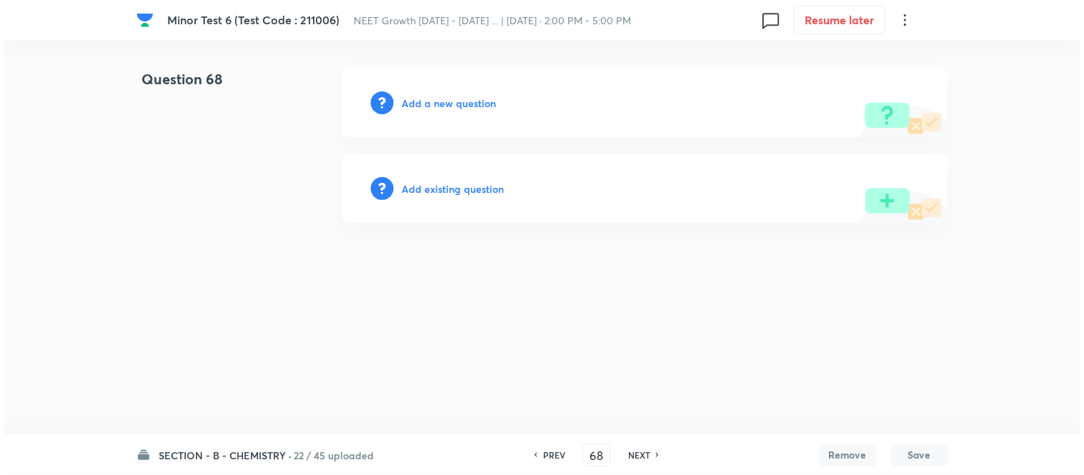
scroll to position [0, 0]
click at [427, 103] on h6 "Add a new question" at bounding box center [449, 103] width 94 height 15
click at [427, 103] on h6 "Choose a question type" at bounding box center [457, 103] width 110 height 15
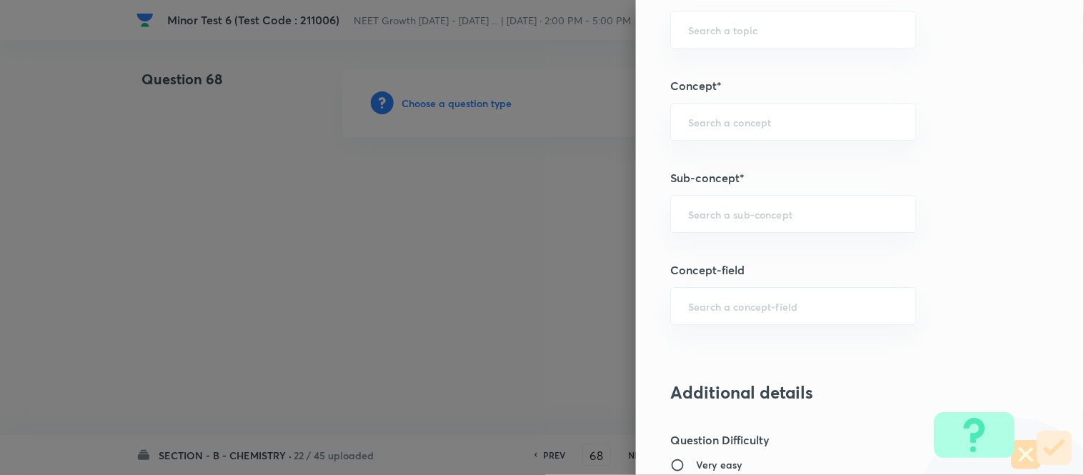
scroll to position [886, 0]
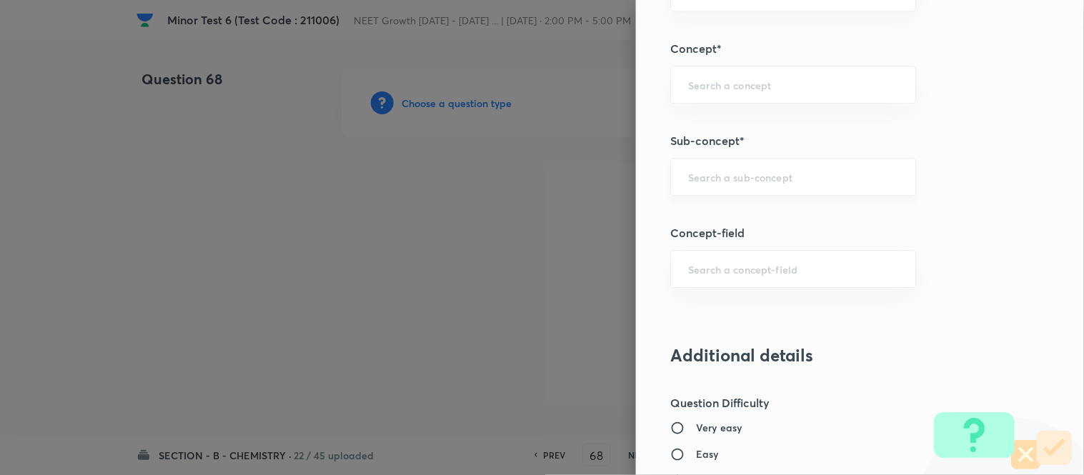
click at [797, 184] on input "text" at bounding box center [793, 177] width 210 height 14
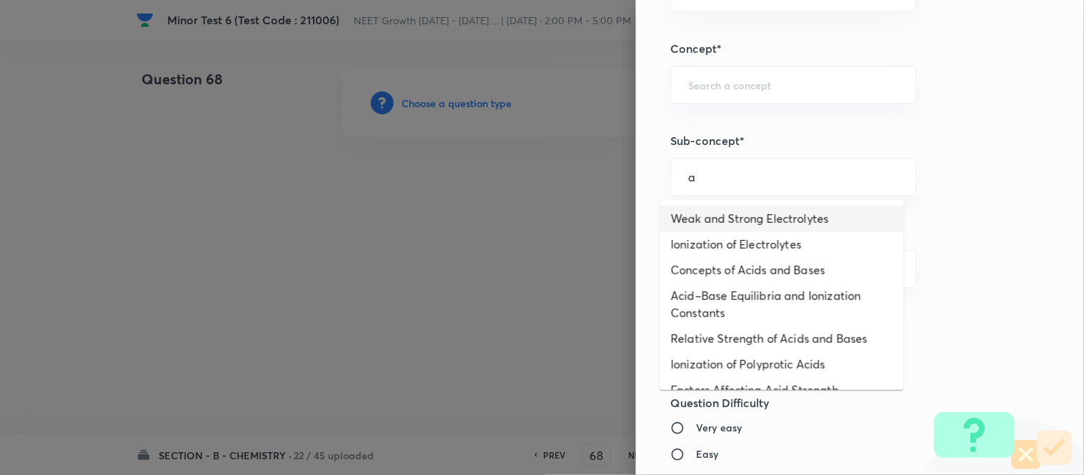
click at [763, 216] on li "Weak and Strong Electrolytes" at bounding box center [782, 219] width 244 height 26
type input "Weak and Strong Electrolytes"
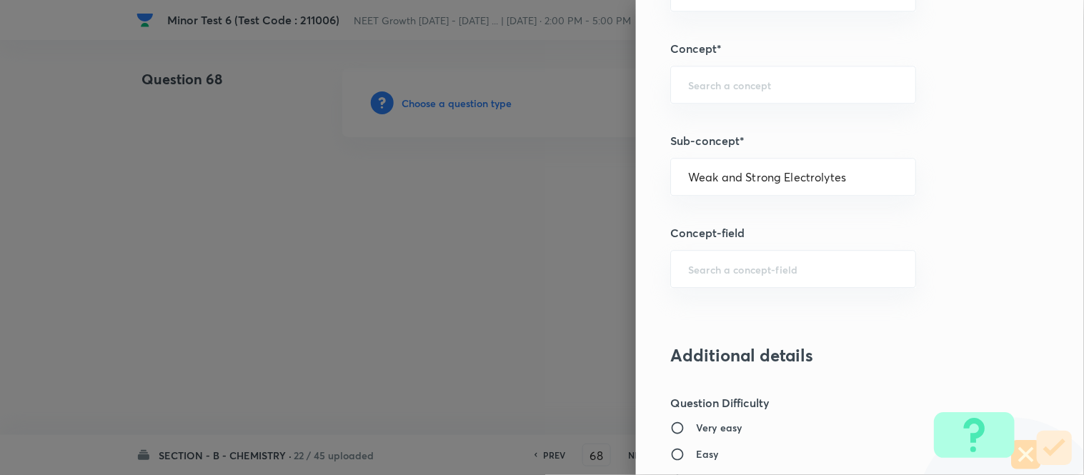
type input "Chemistry"
type input "Physical Chemistry"
type input "Ionic Equilibrium"
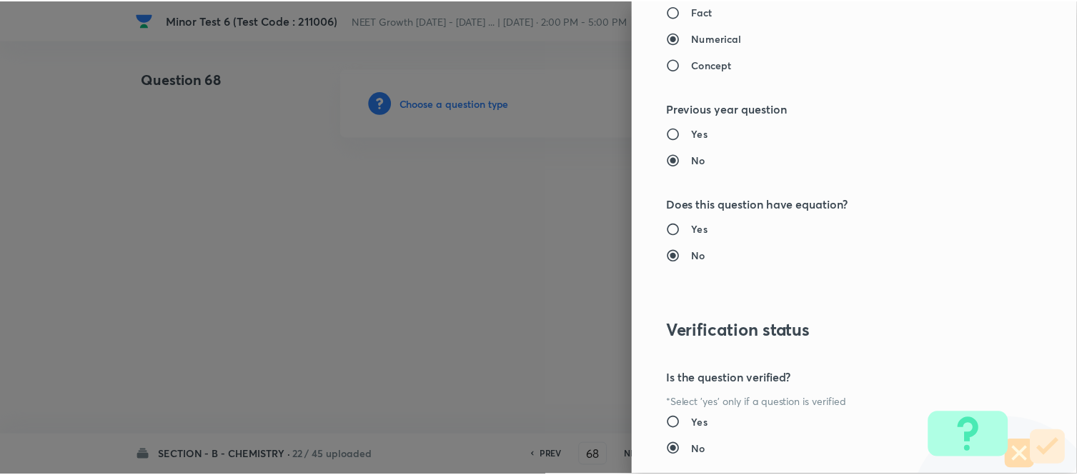
scroll to position [1569, 0]
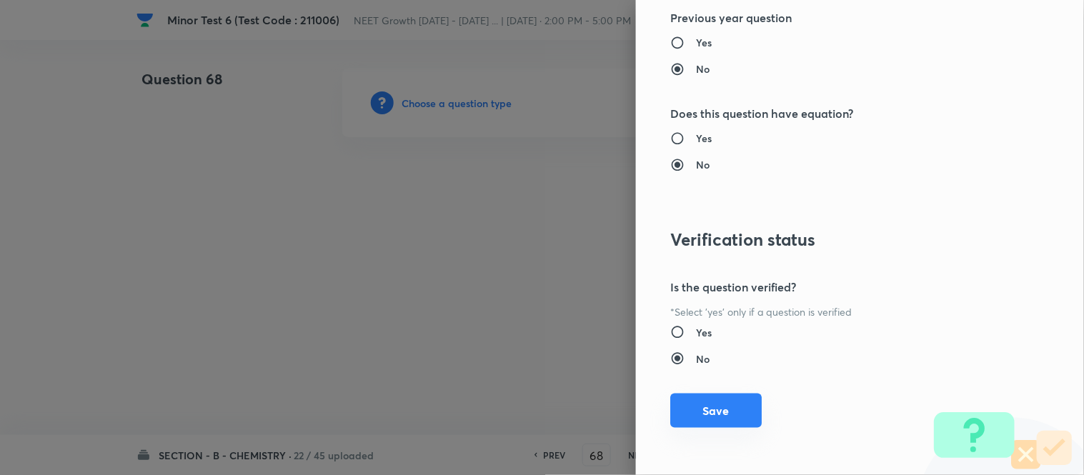
click at [706, 412] on button "Save" at bounding box center [717, 411] width 92 height 34
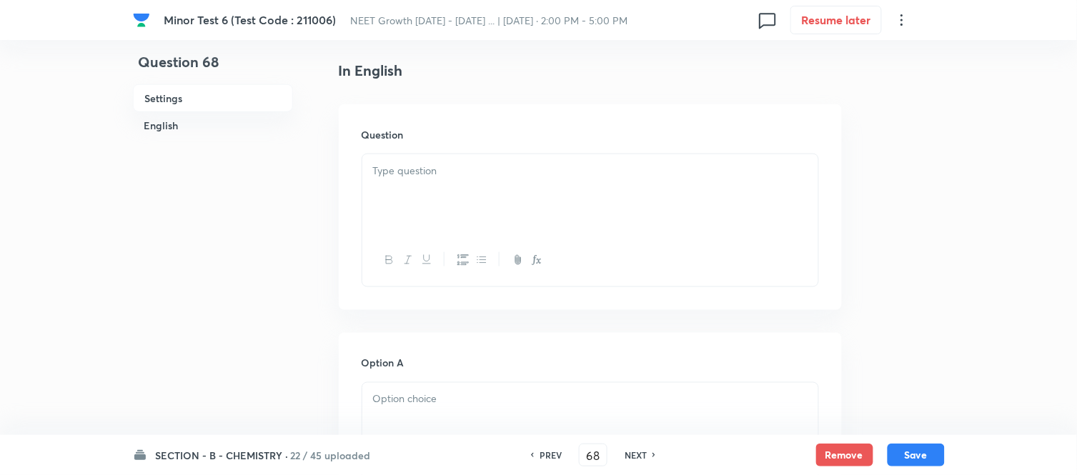
scroll to position [397, 0]
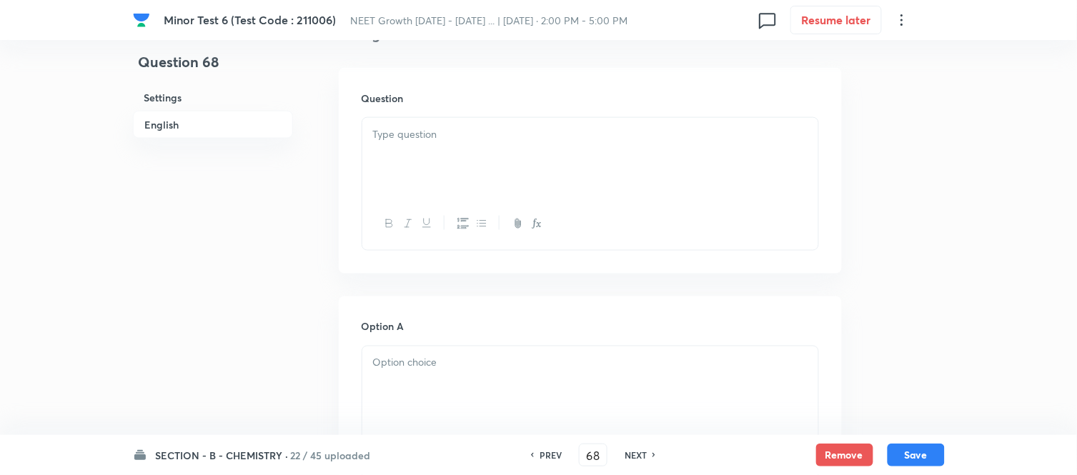
click at [610, 145] on div at bounding box center [590, 158] width 456 height 80
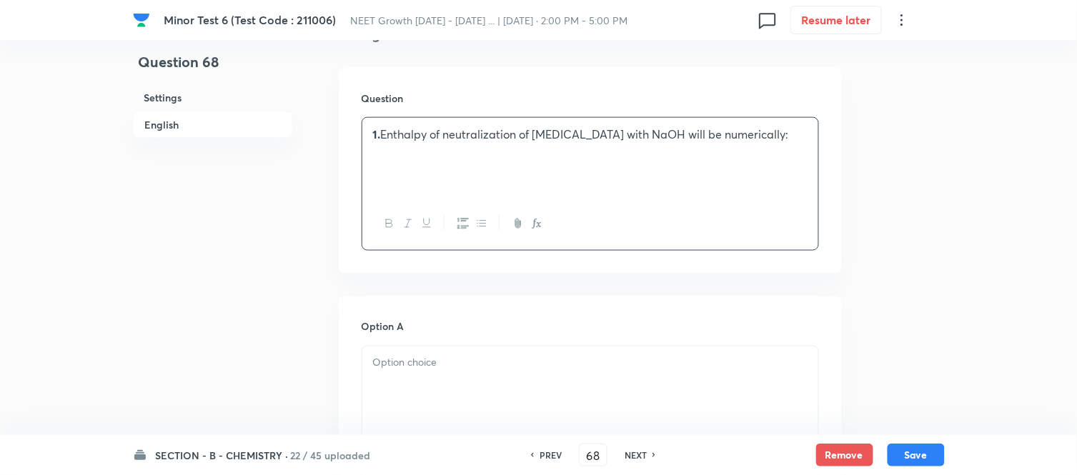
click at [382, 134] on p "1. Enthalpy of neutralization of [MEDICAL_DATA] with NaOH will be numerically:" at bounding box center [590, 135] width 435 height 16
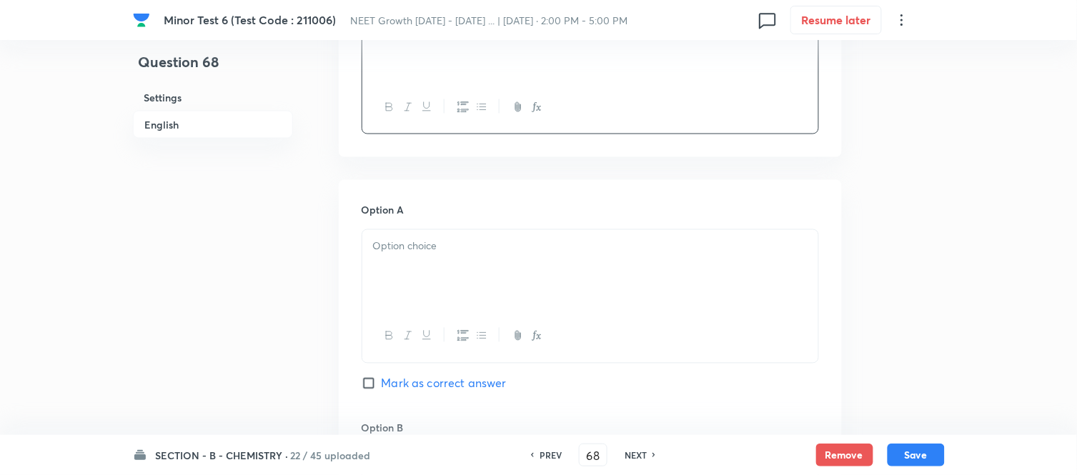
scroll to position [555, 0]
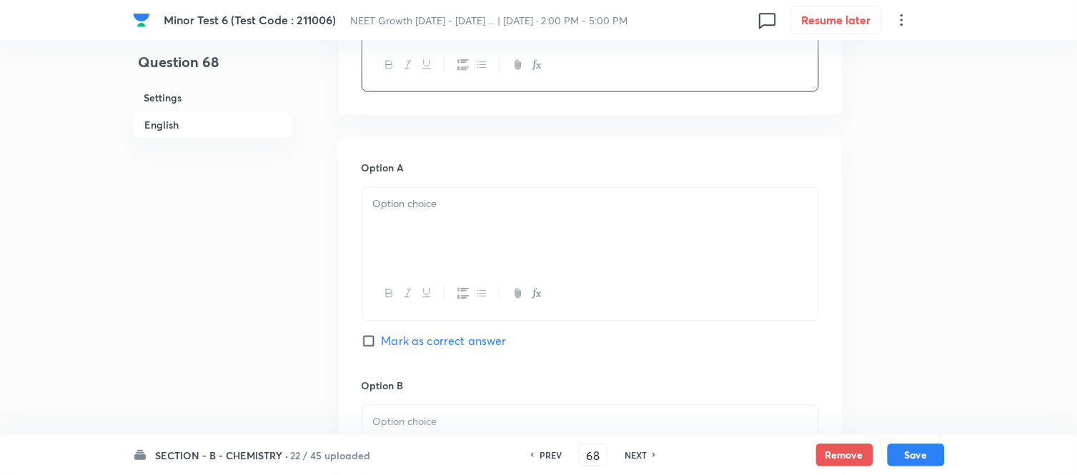
click at [594, 210] on p at bounding box center [590, 205] width 435 height 16
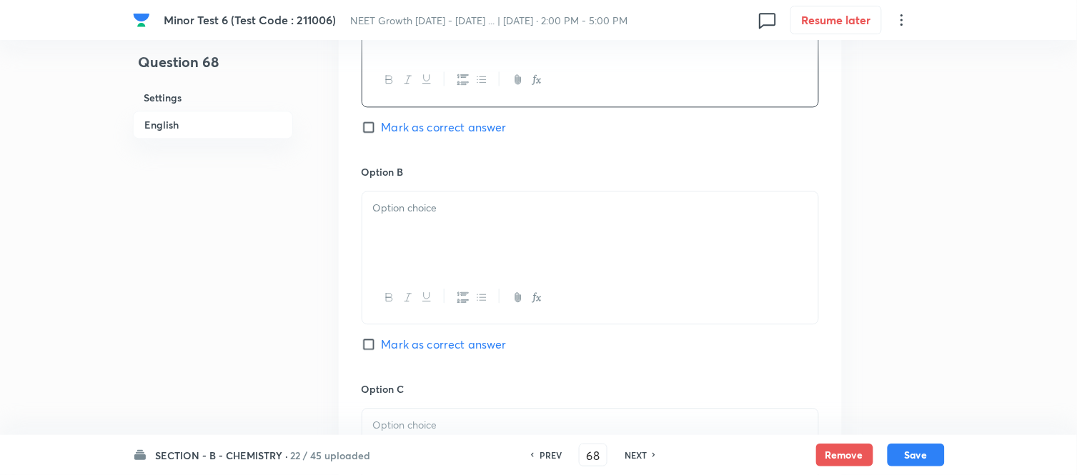
scroll to position [794, 0]
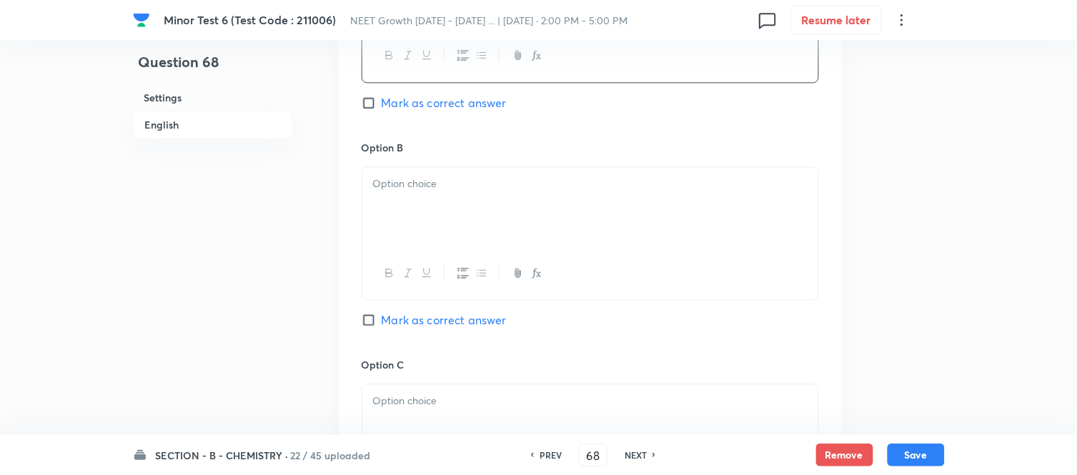
click at [510, 212] on div at bounding box center [590, 207] width 456 height 80
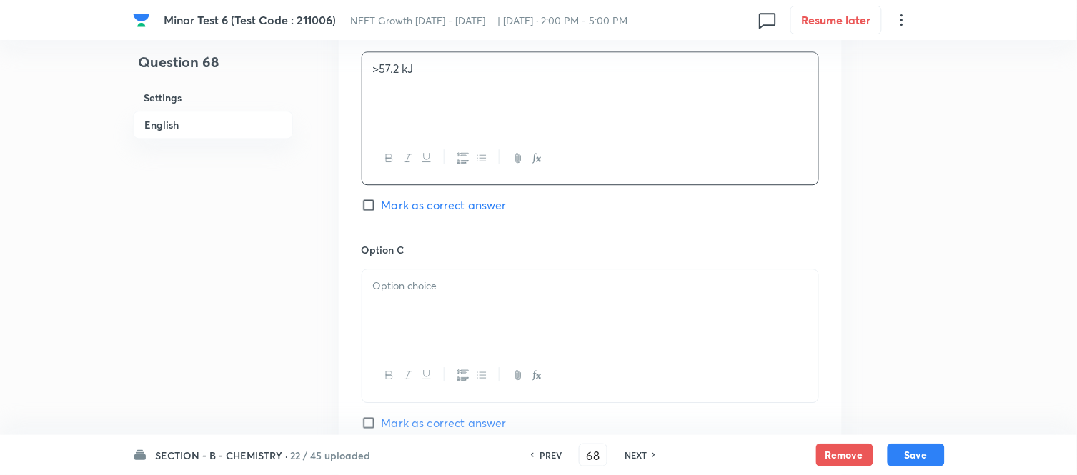
scroll to position [1032, 0]
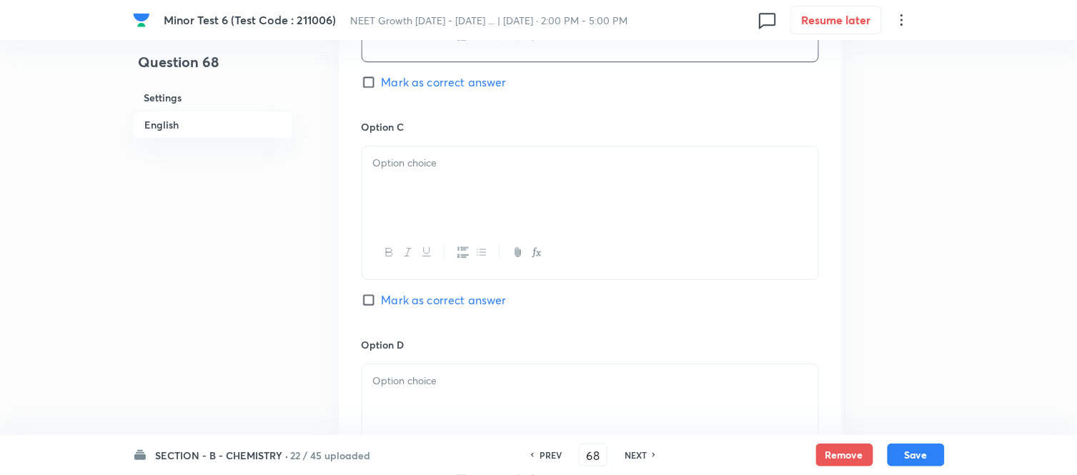
click at [510, 212] on div at bounding box center [590, 187] width 456 height 80
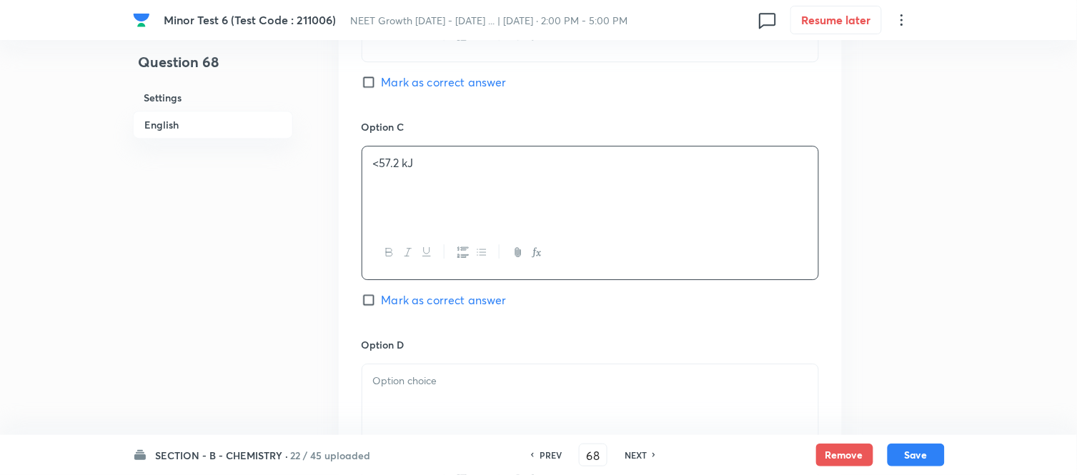
click at [375, 302] on input "Mark as correct answer" at bounding box center [372, 300] width 20 height 14
checkbox input "true"
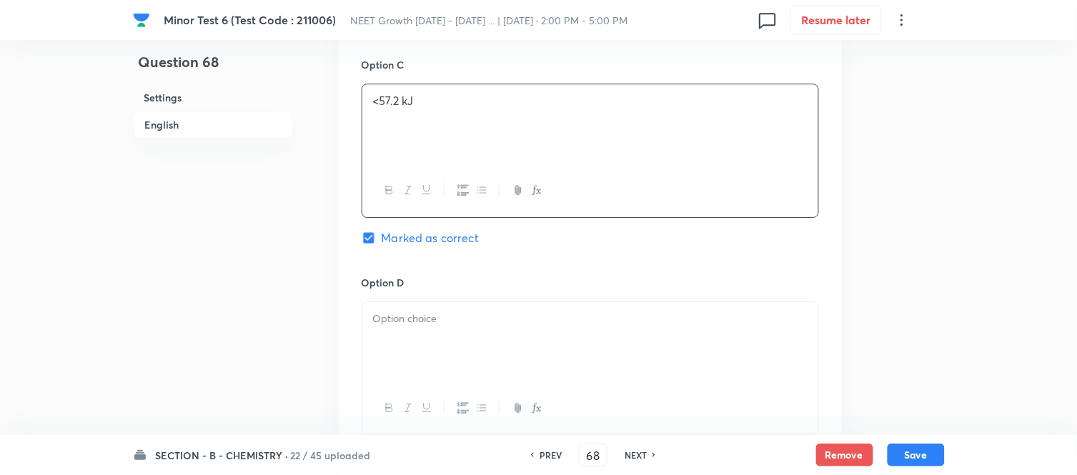
scroll to position [1191, 0]
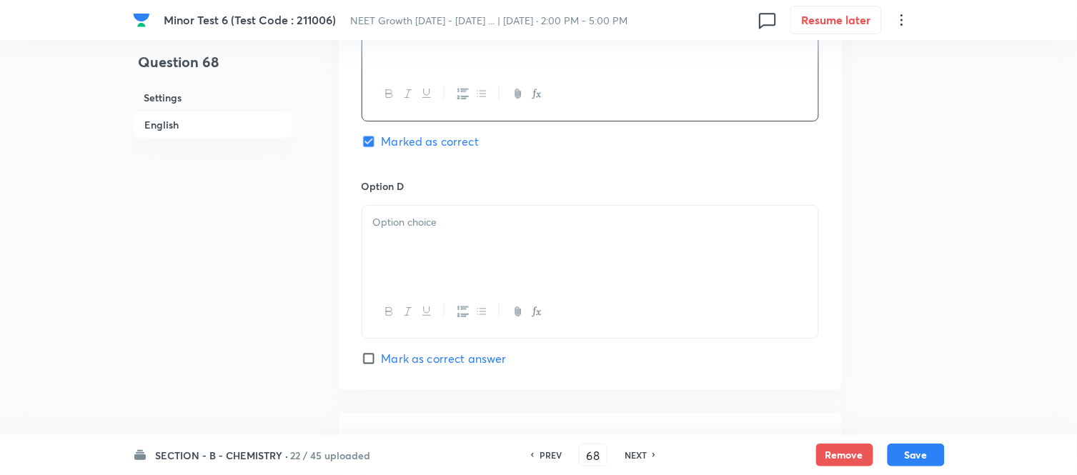
click at [533, 231] on p at bounding box center [590, 222] width 435 height 16
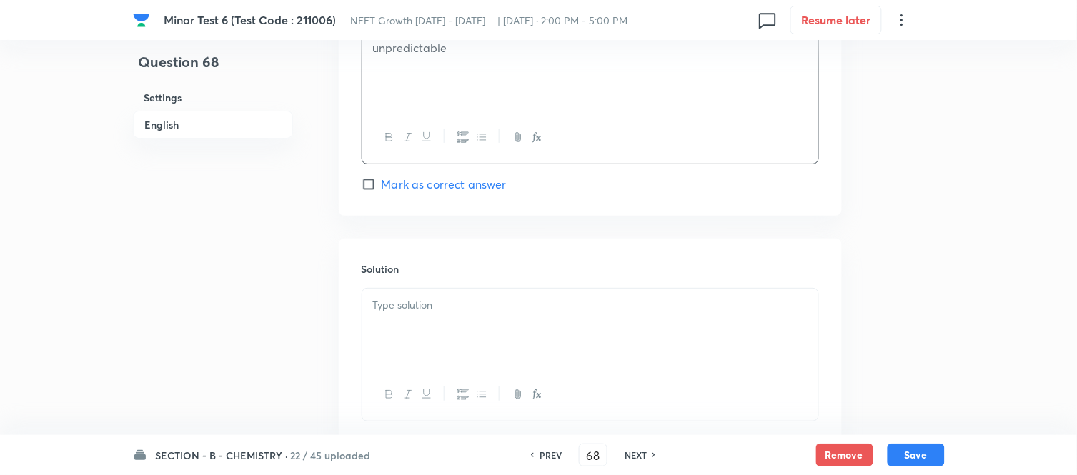
scroll to position [1430, 0]
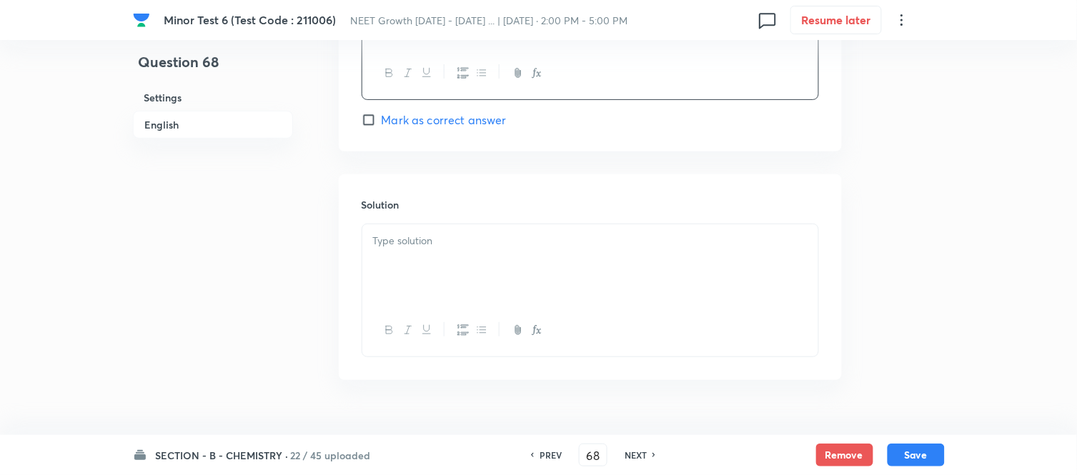
click at [515, 249] on p at bounding box center [590, 241] width 435 height 16
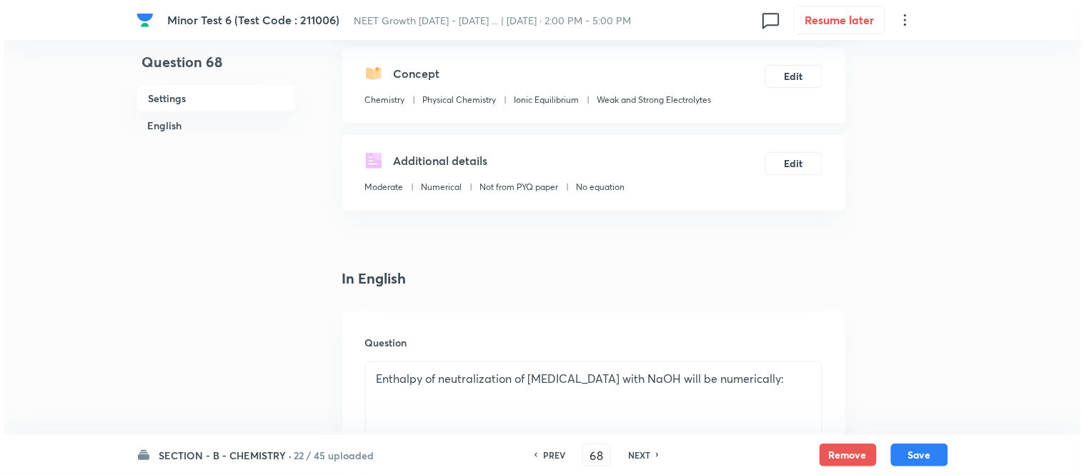
scroll to position [0, 0]
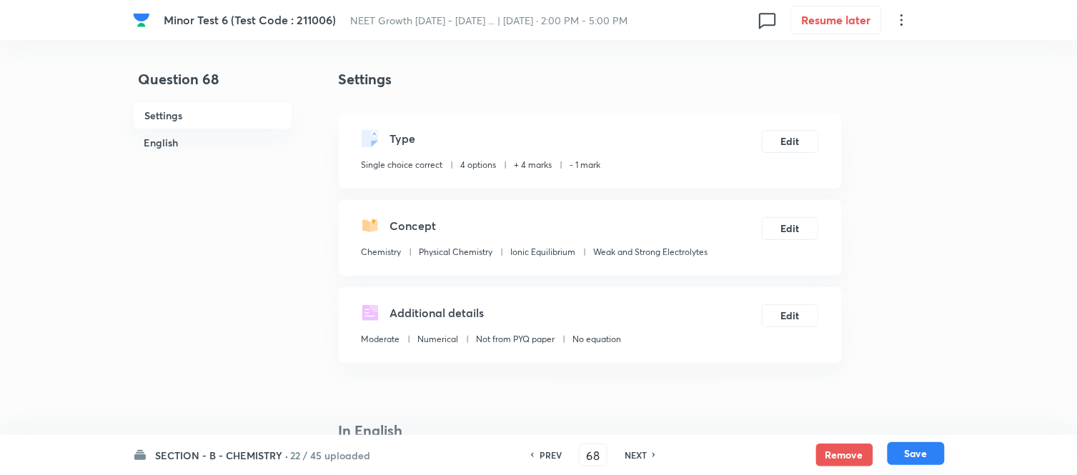
click at [920, 453] on button "Save" at bounding box center [916, 454] width 57 height 23
type input "69"
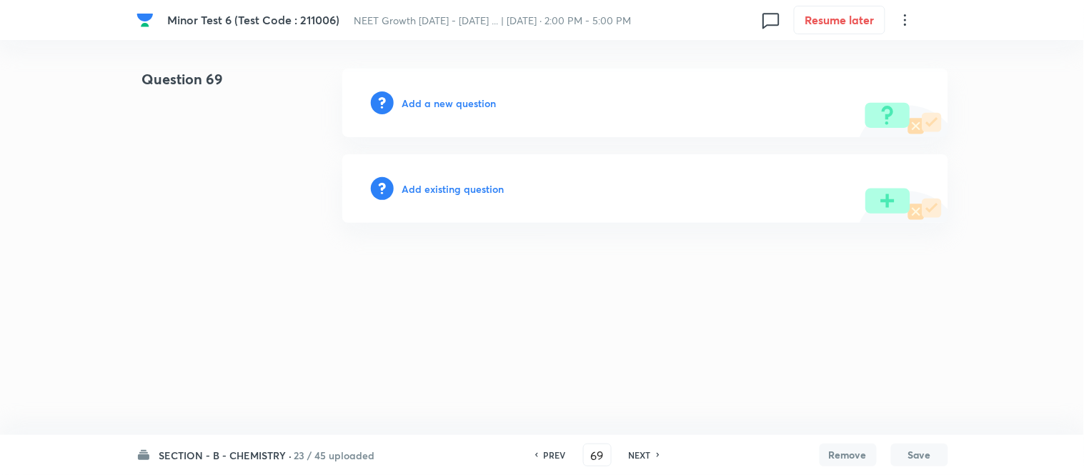
click at [437, 101] on h6 "Add a new question" at bounding box center [449, 103] width 94 height 15
click at [437, 101] on h6 "Choose a question type" at bounding box center [457, 103] width 110 height 15
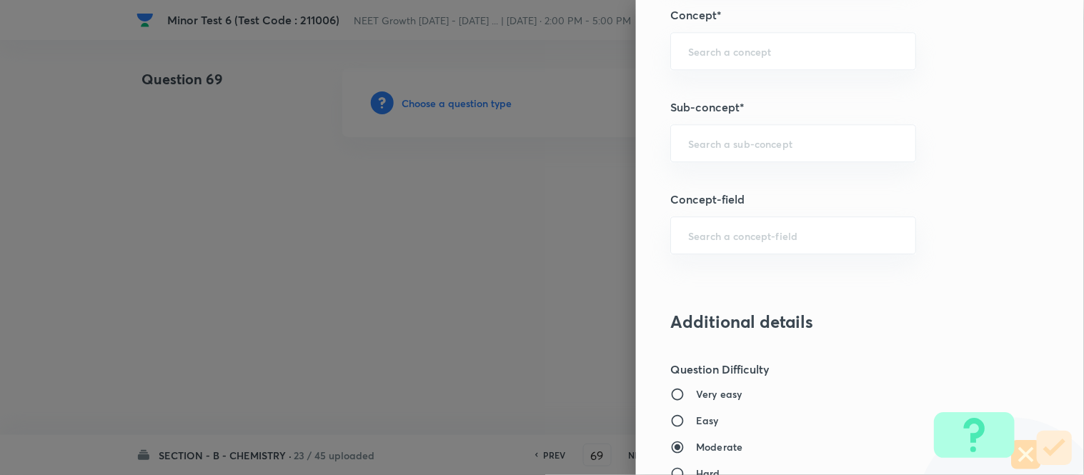
scroll to position [953, 0]
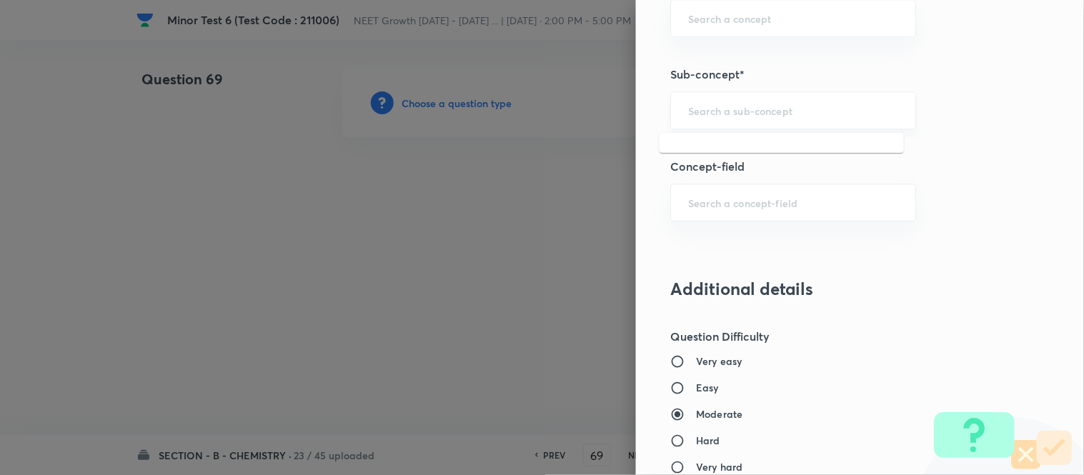
click at [798, 109] on input "text" at bounding box center [793, 111] width 210 height 14
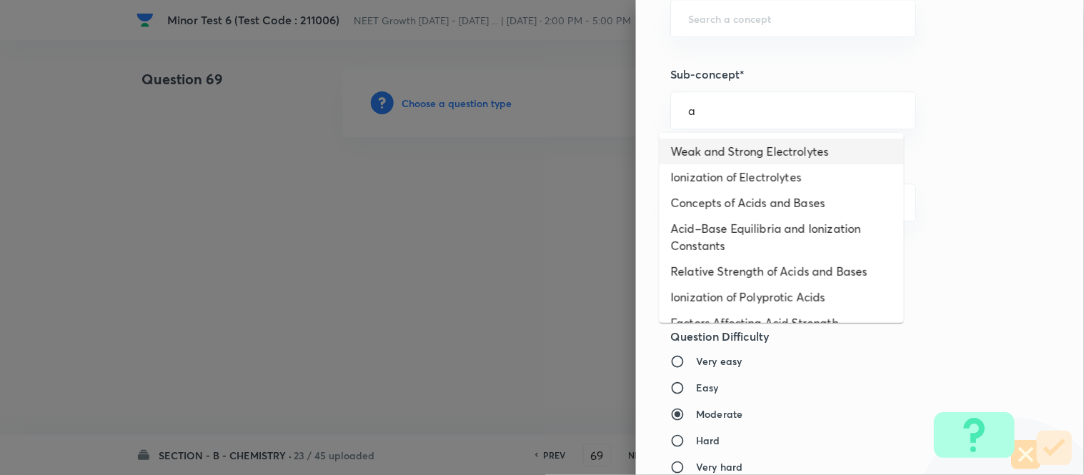
click at [803, 153] on li "Weak and Strong Electrolytes" at bounding box center [782, 152] width 244 height 26
type input "Weak and Strong Electrolytes"
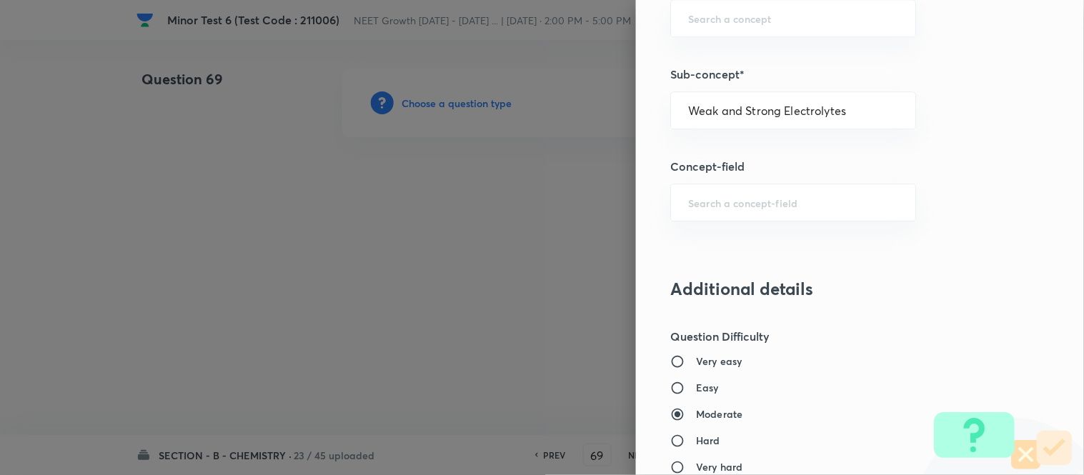
type input "Chemistry"
type input "Physical Chemistry"
type input "Ionic Equilibrium"
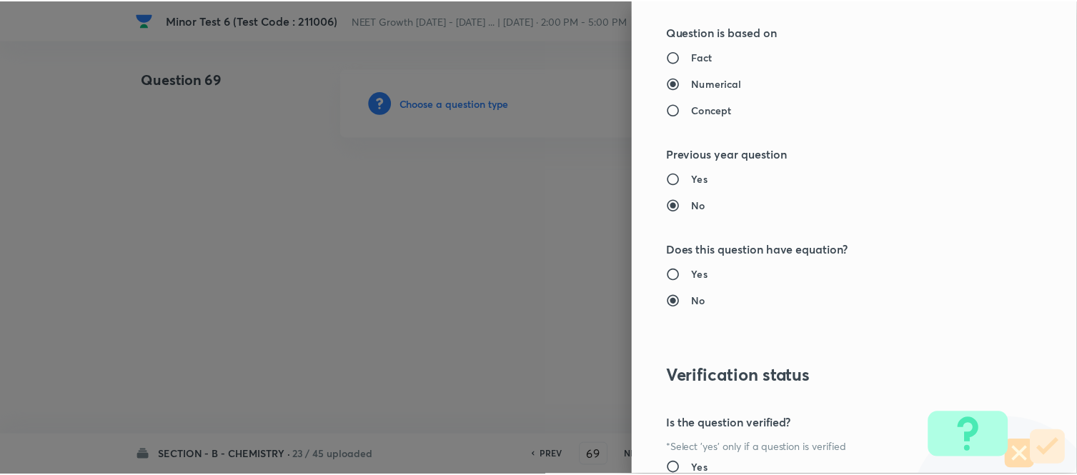
scroll to position [1569, 0]
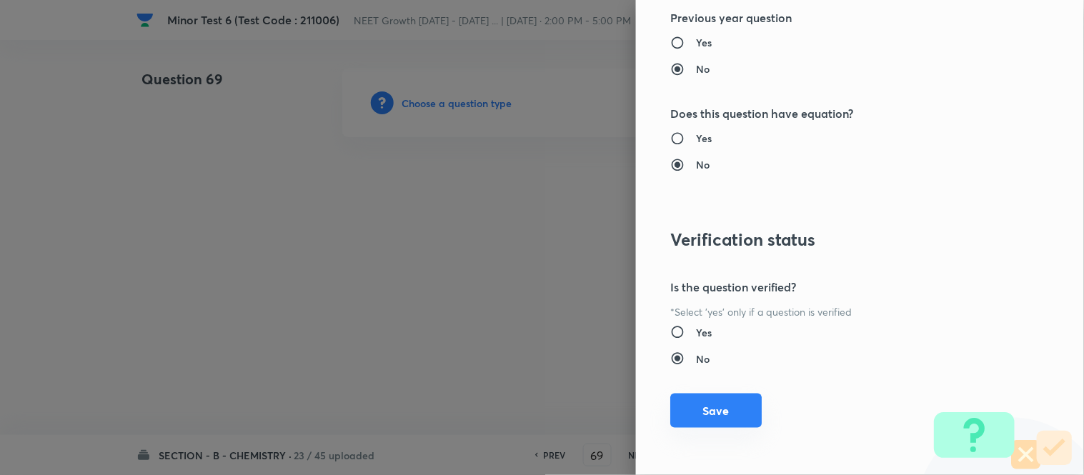
click at [730, 410] on button "Save" at bounding box center [717, 411] width 92 height 34
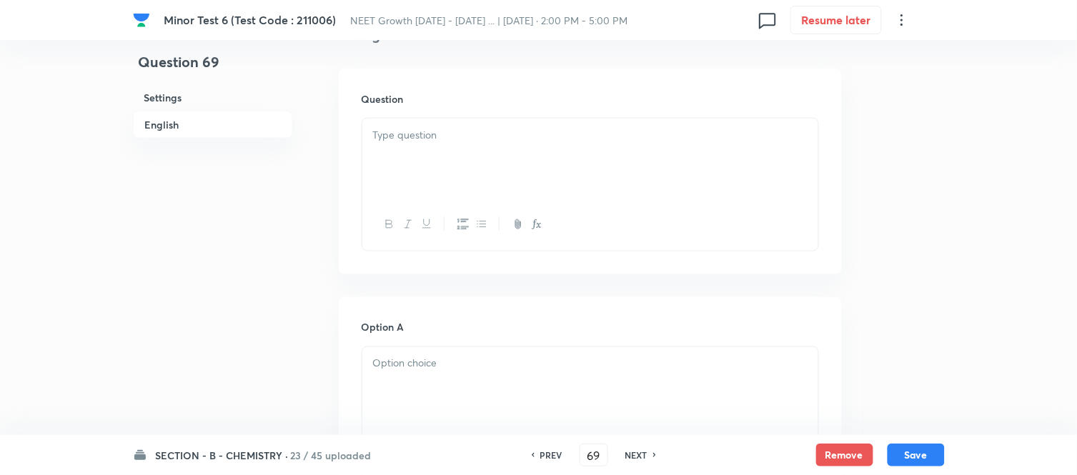
scroll to position [397, 0]
click at [575, 148] on div at bounding box center [590, 158] width 456 height 80
click at [556, 159] on div at bounding box center [590, 158] width 456 height 80
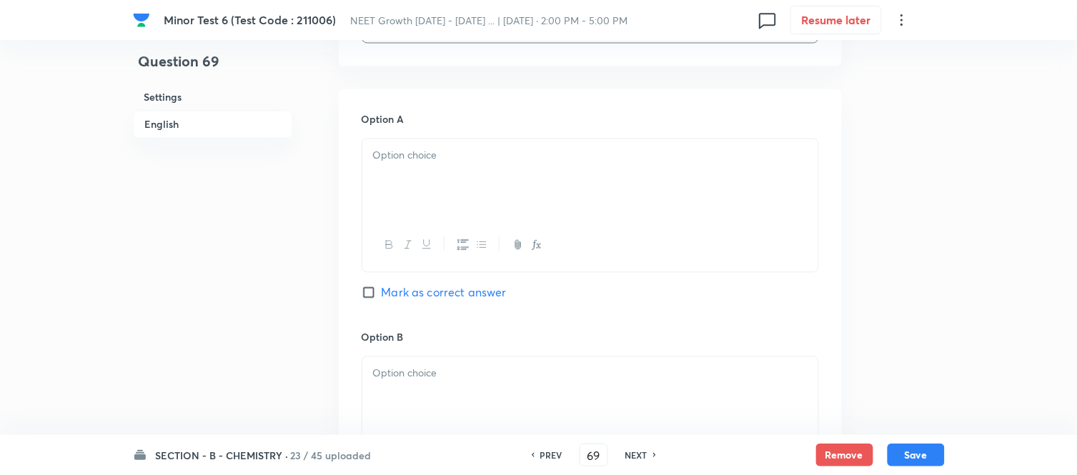
scroll to position [635, 0]
click at [473, 159] on p at bounding box center [590, 152] width 435 height 16
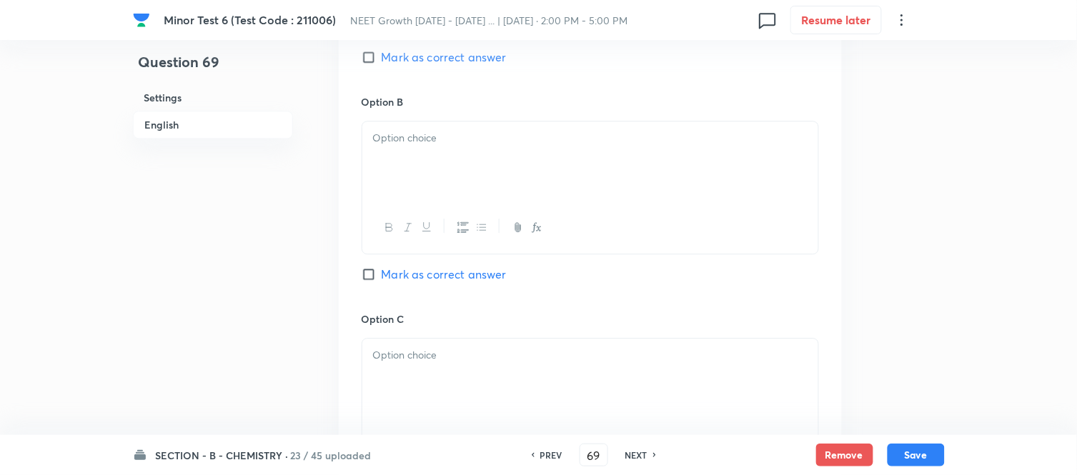
scroll to position [874, 0]
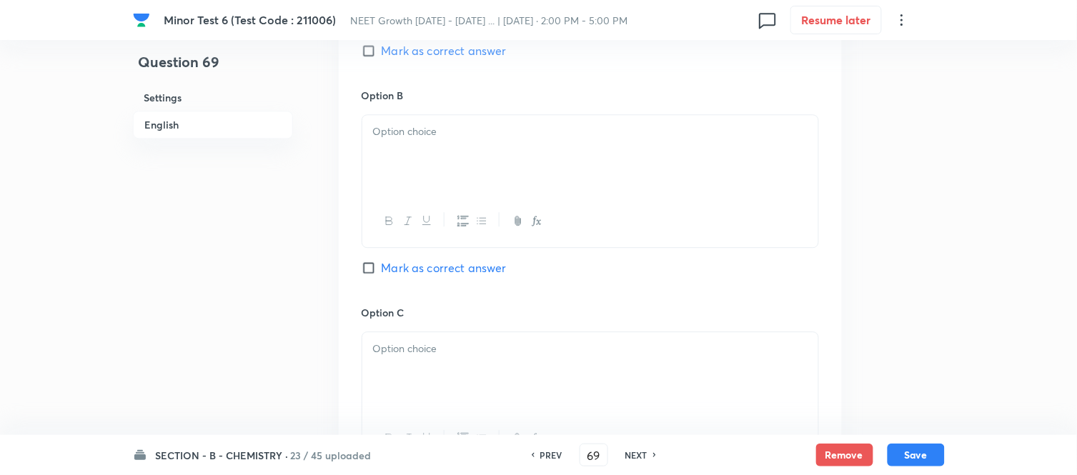
click at [534, 139] on p at bounding box center [590, 132] width 435 height 16
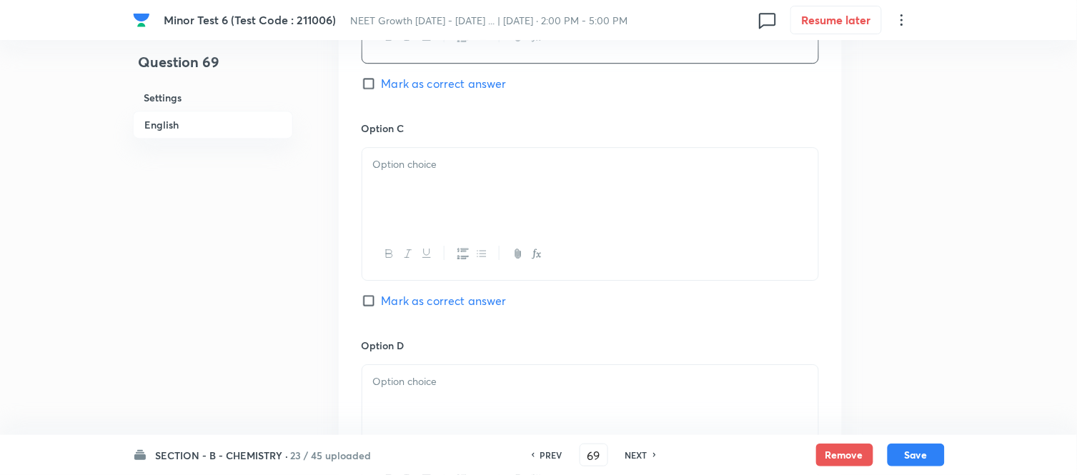
scroll to position [1112, 0]
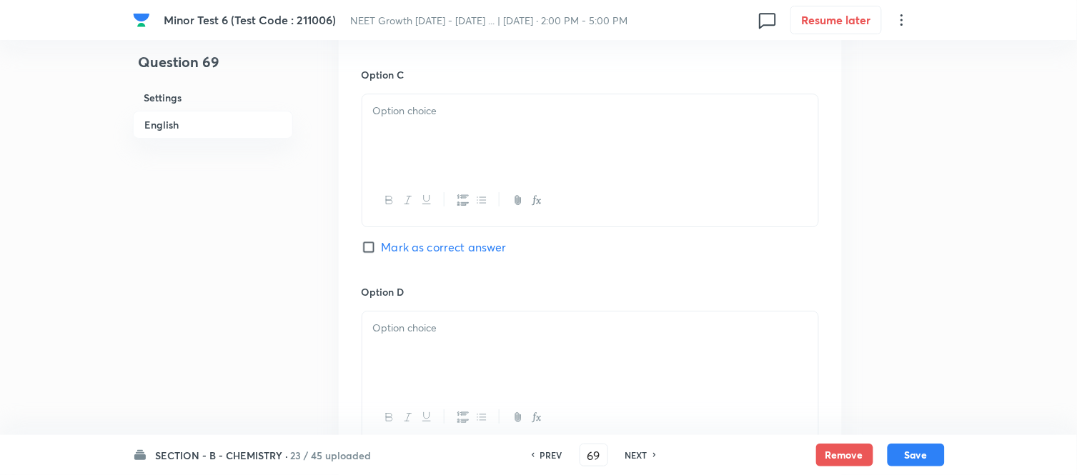
click at [488, 124] on div at bounding box center [590, 134] width 456 height 80
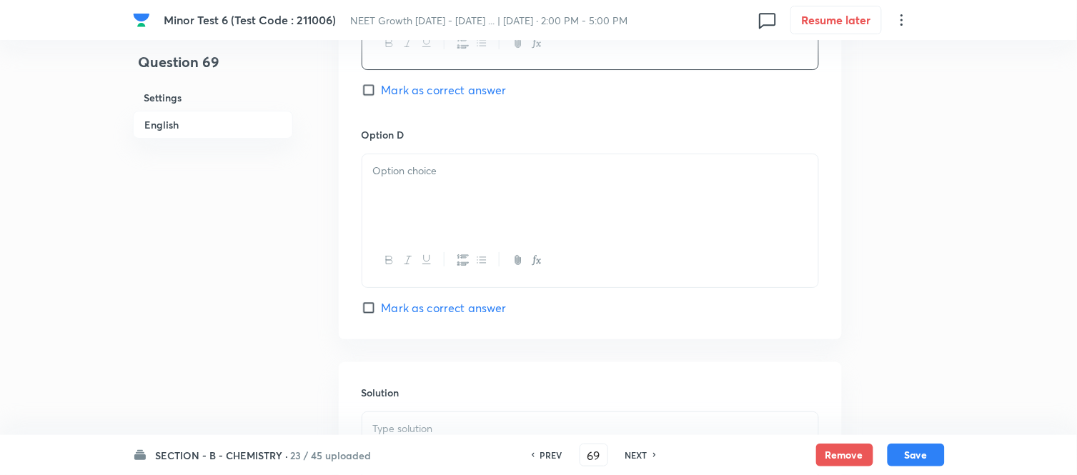
scroll to position [1270, 0]
click at [529, 173] on p at bounding box center [590, 170] width 435 height 16
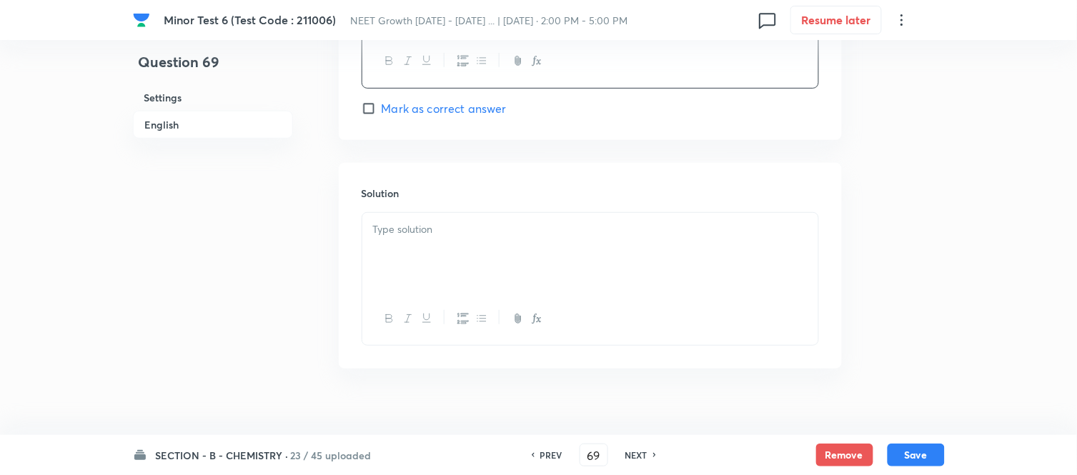
scroll to position [1491, 0]
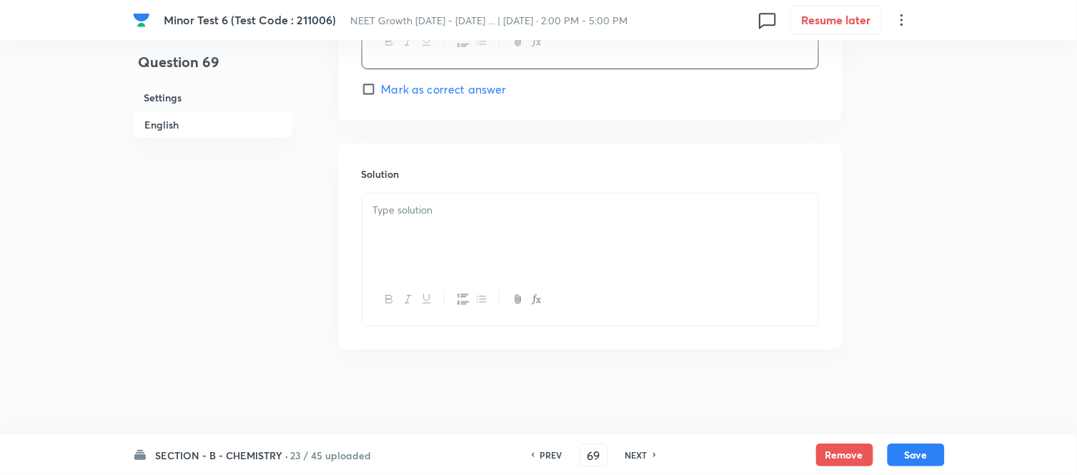
click at [374, 83] on input "Mark as correct answer" at bounding box center [372, 89] width 20 height 14
checkbox input "true"
click at [510, 214] on p at bounding box center [590, 210] width 435 height 16
click at [916, 454] on button "Save" at bounding box center [916, 454] width 57 height 23
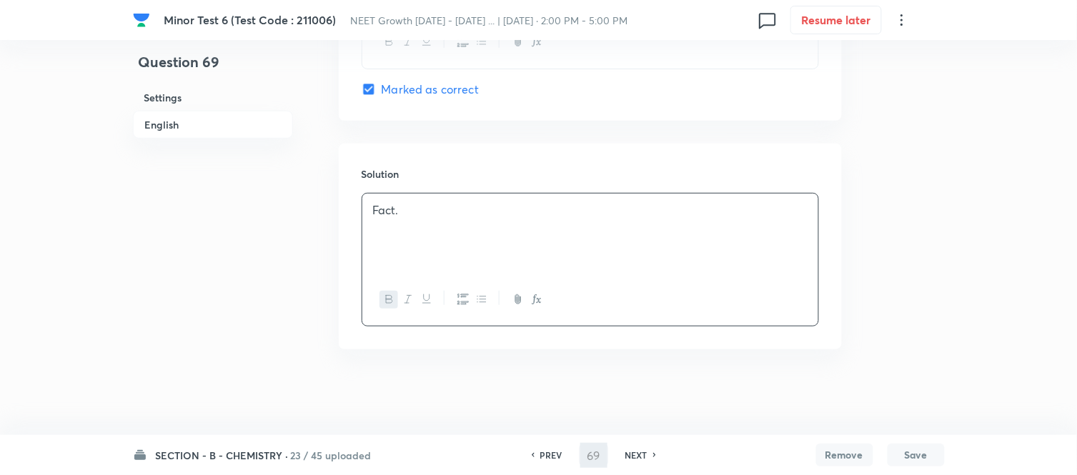
type input "70"
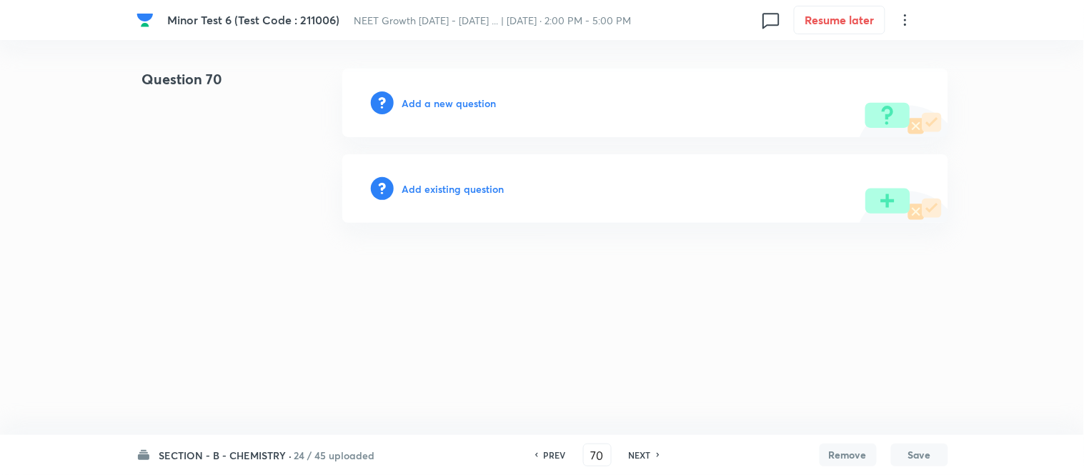
click at [436, 99] on h6 "Add a new question" at bounding box center [449, 103] width 94 height 15
click at [436, 99] on h6 "Choose a question type" at bounding box center [457, 103] width 110 height 15
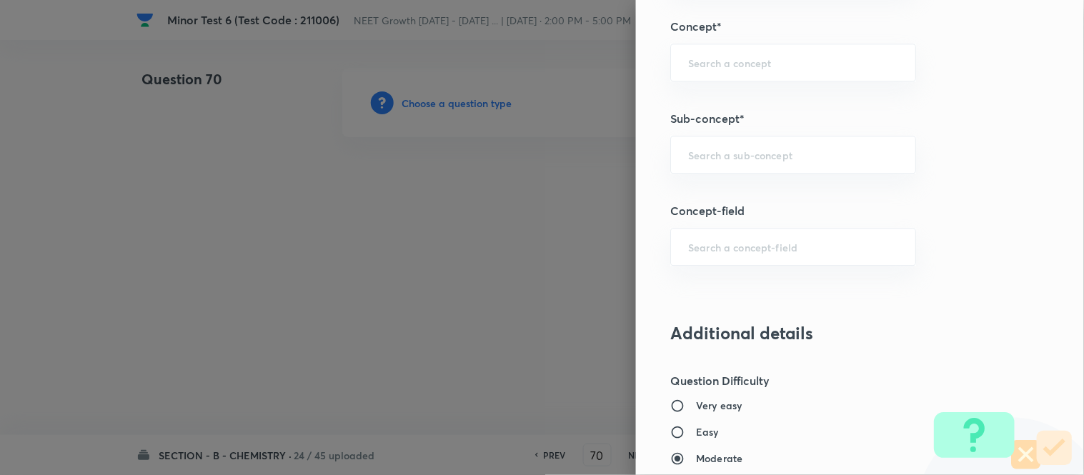
scroll to position [937, 0]
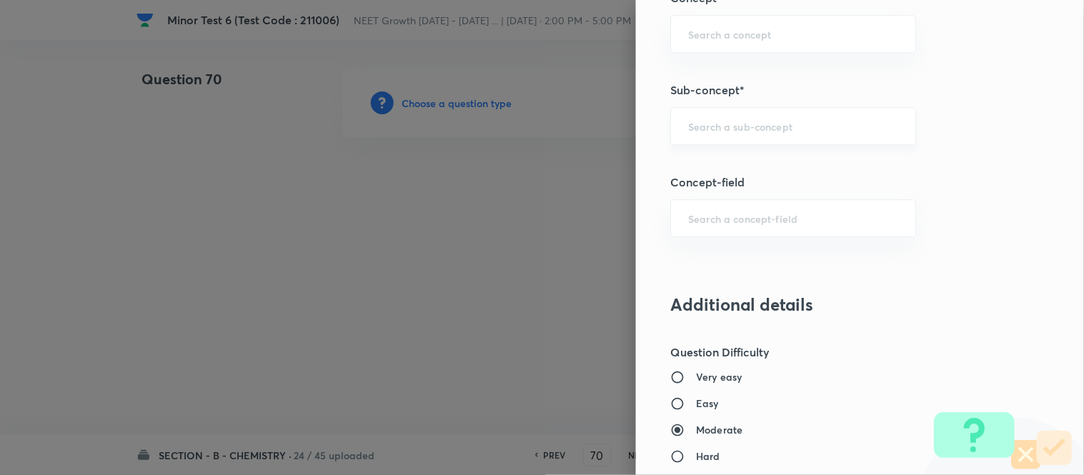
click at [806, 129] on input "text" at bounding box center [793, 126] width 210 height 14
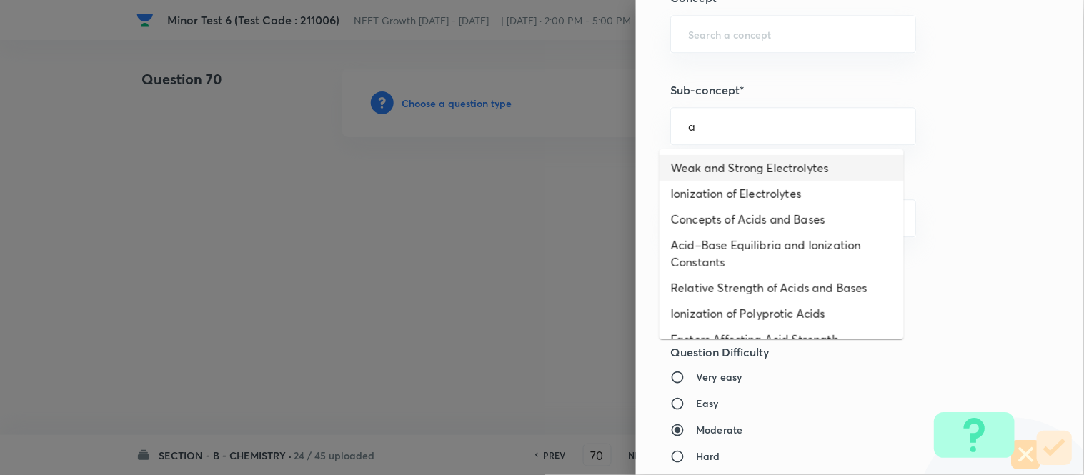
click at [756, 167] on li "Weak and Strong Electrolytes" at bounding box center [782, 168] width 244 height 26
type input "Weak and Strong Electrolytes"
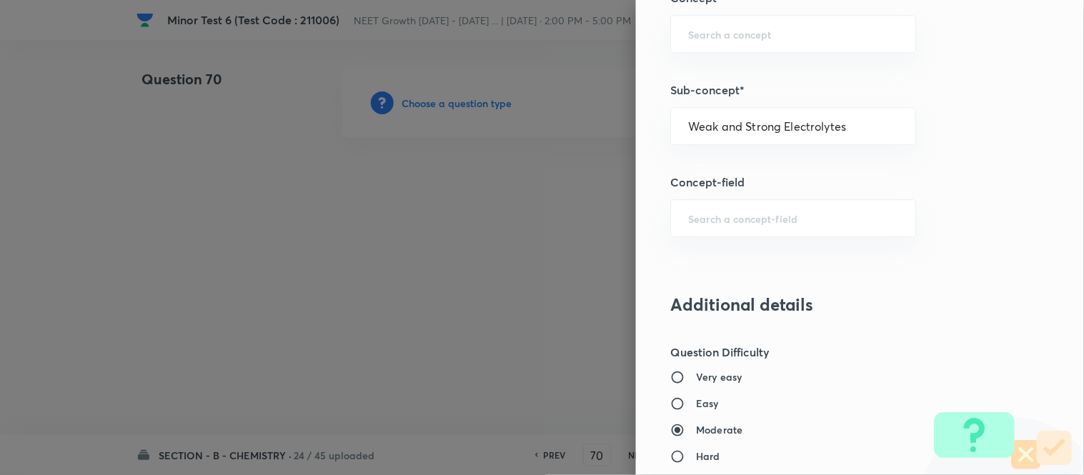
type input "Chemistry"
type input "Physical Chemistry"
type input "Ionic Equilibrium"
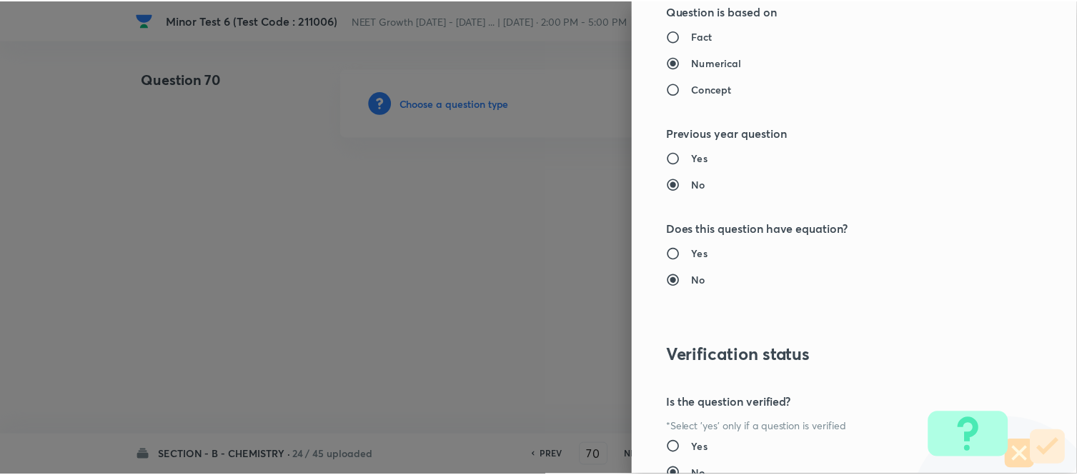
scroll to position [1569, 0]
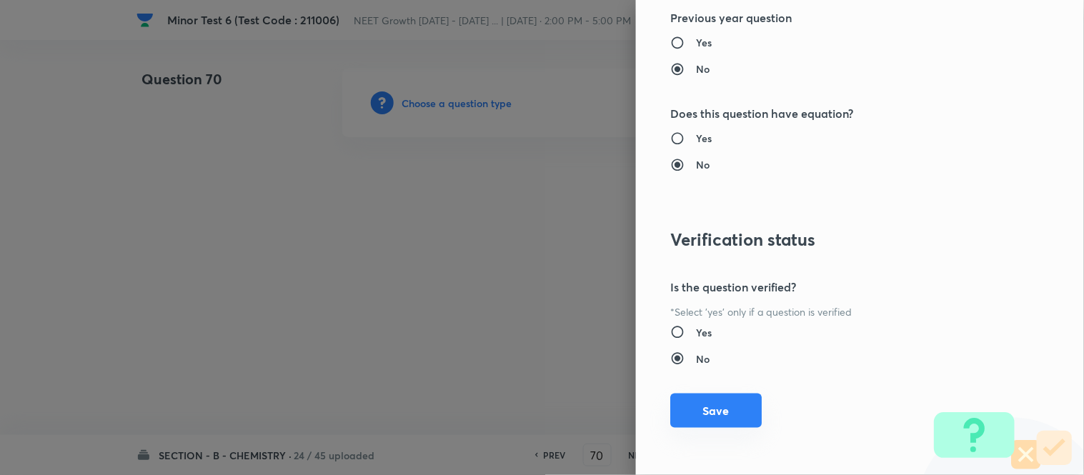
click at [693, 417] on button "Save" at bounding box center [717, 411] width 92 height 34
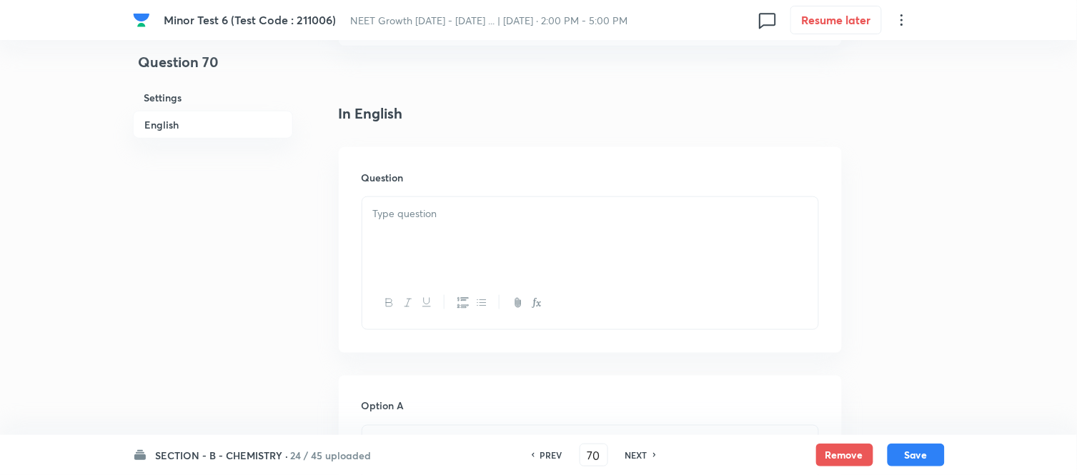
scroll to position [397, 0]
click at [525, 147] on div at bounding box center [590, 158] width 456 height 80
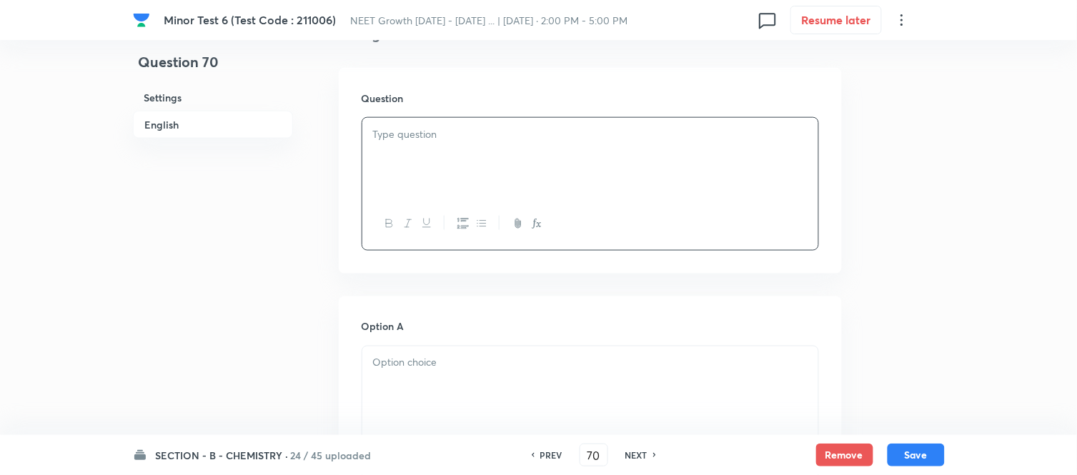
click at [558, 152] on div at bounding box center [590, 158] width 456 height 80
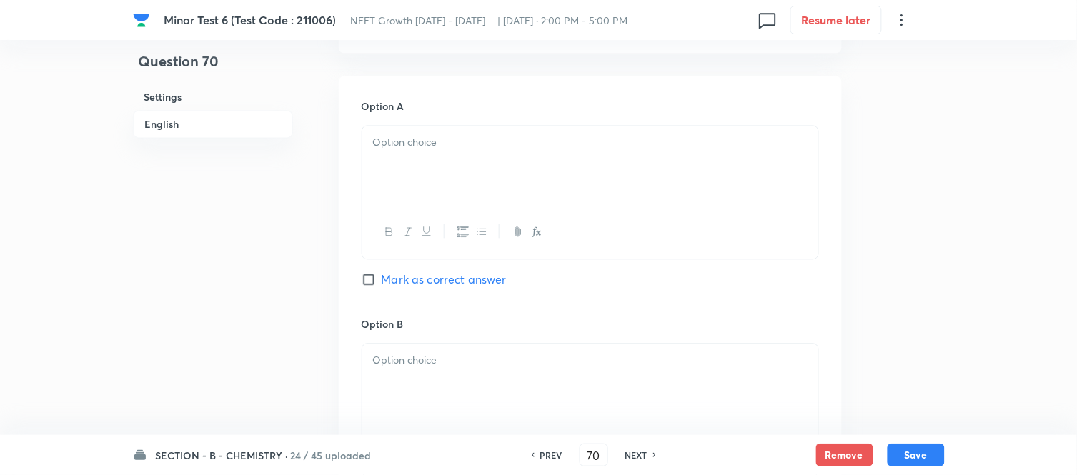
scroll to position [715, 0]
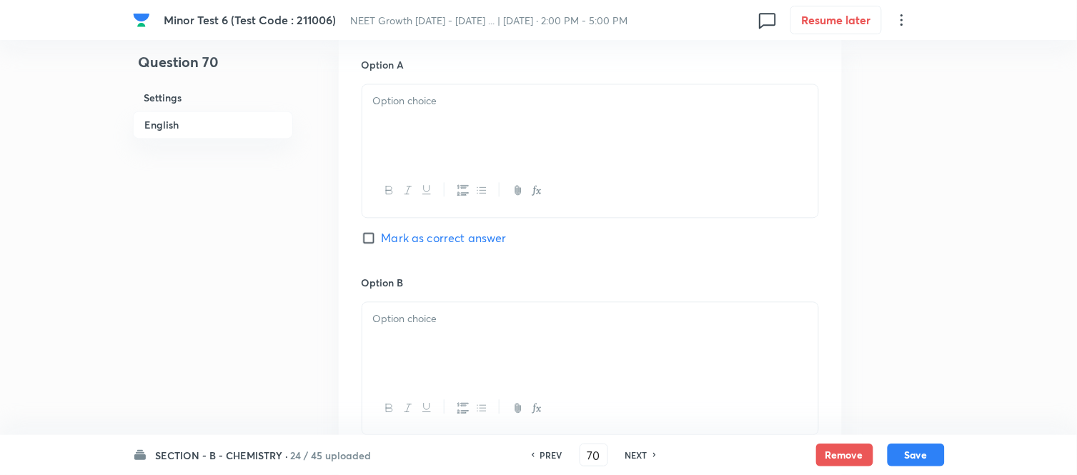
click at [515, 115] on div at bounding box center [590, 124] width 456 height 80
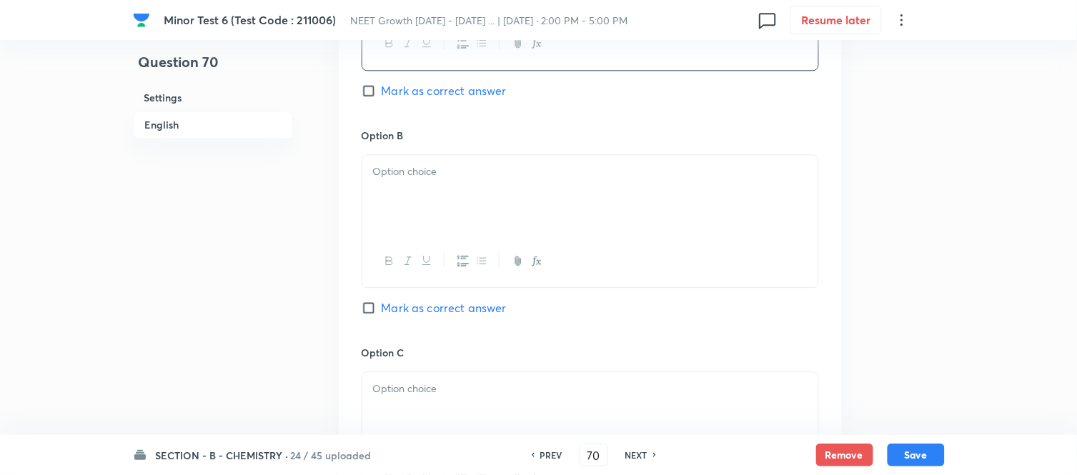
scroll to position [874, 0]
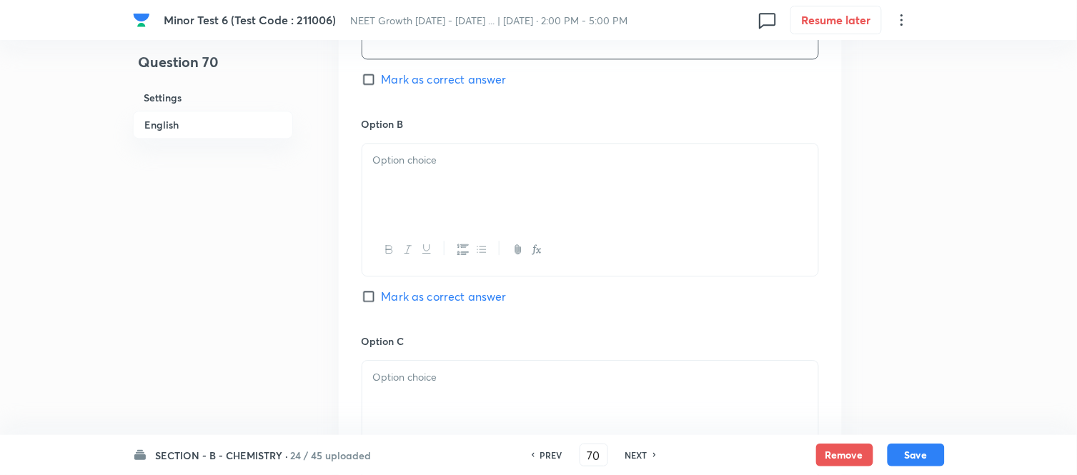
click at [538, 150] on div at bounding box center [590, 184] width 456 height 80
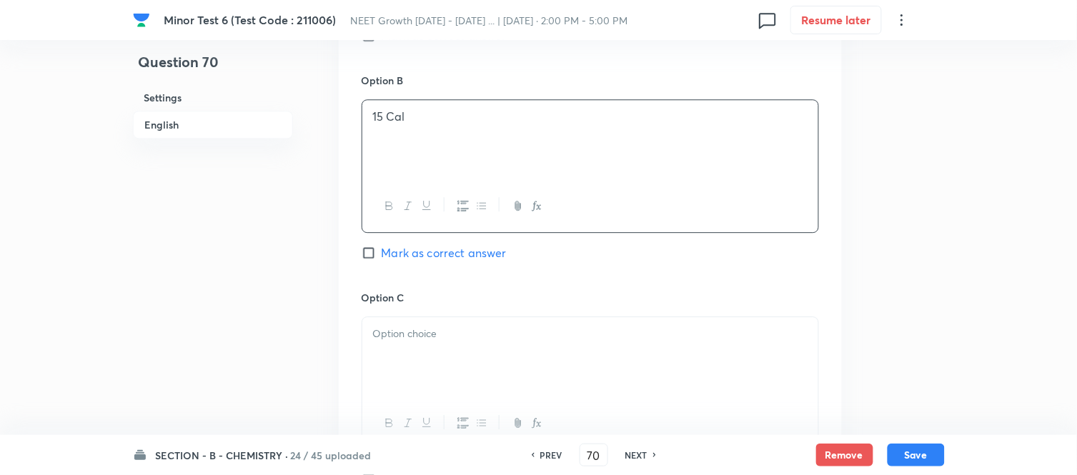
scroll to position [1032, 0]
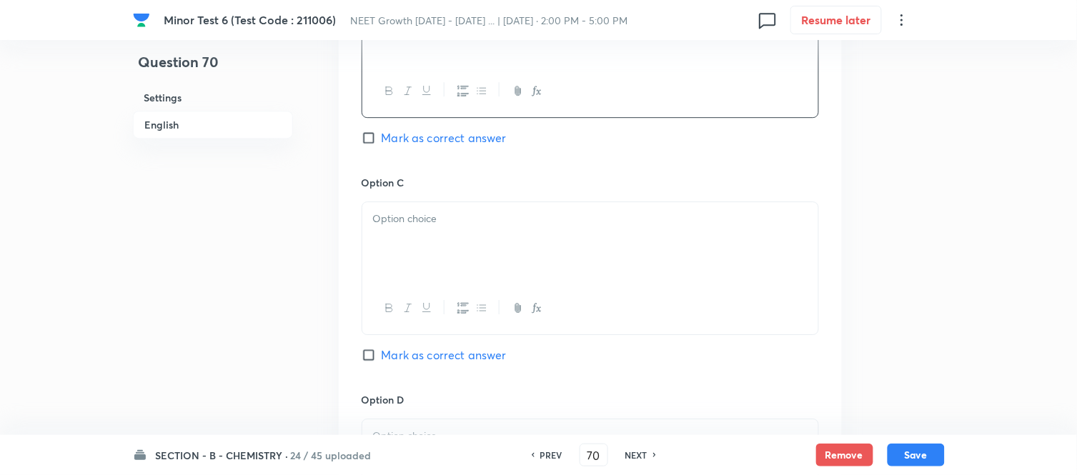
click at [538, 210] on div at bounding box center [590, 242] width 456 height 80
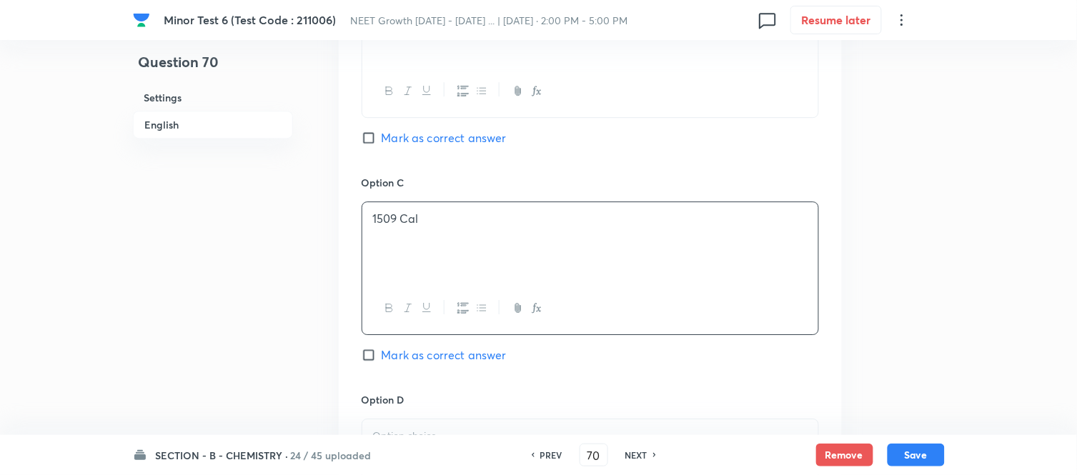
click at [379, 351] on input "Mark as correct answer" at bounding box center [372, 355] width 20 height 14
checkbox input "true"
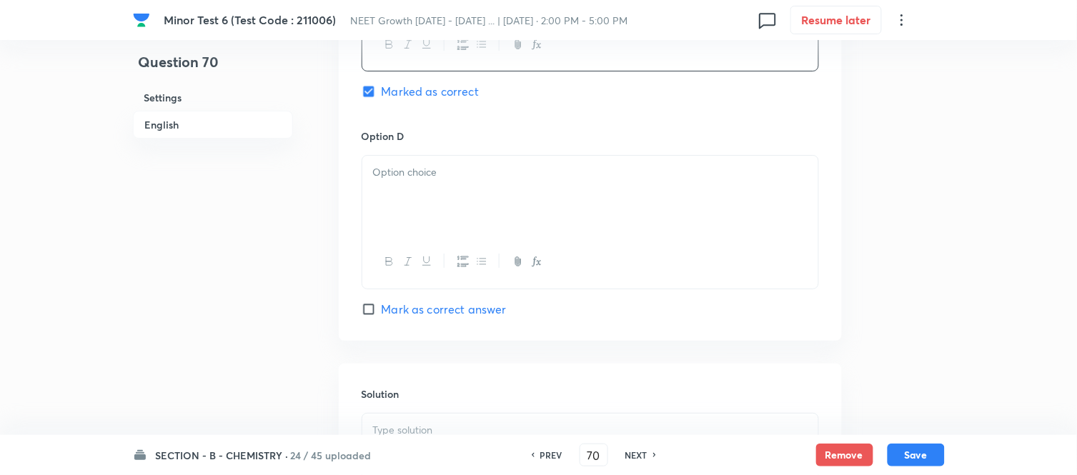
scroll to position [1350, 0]
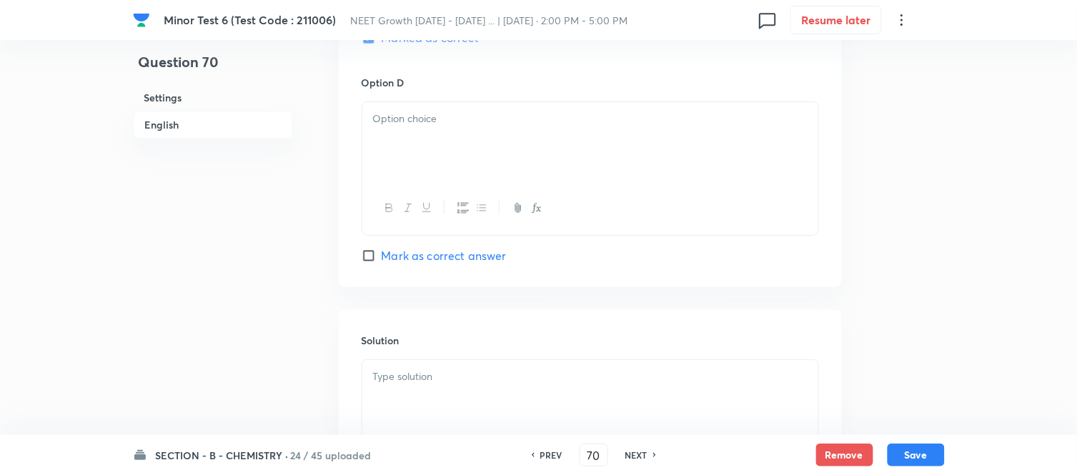
click at [535, 137] on div at bounding box center [590, 142] width 456 height 80
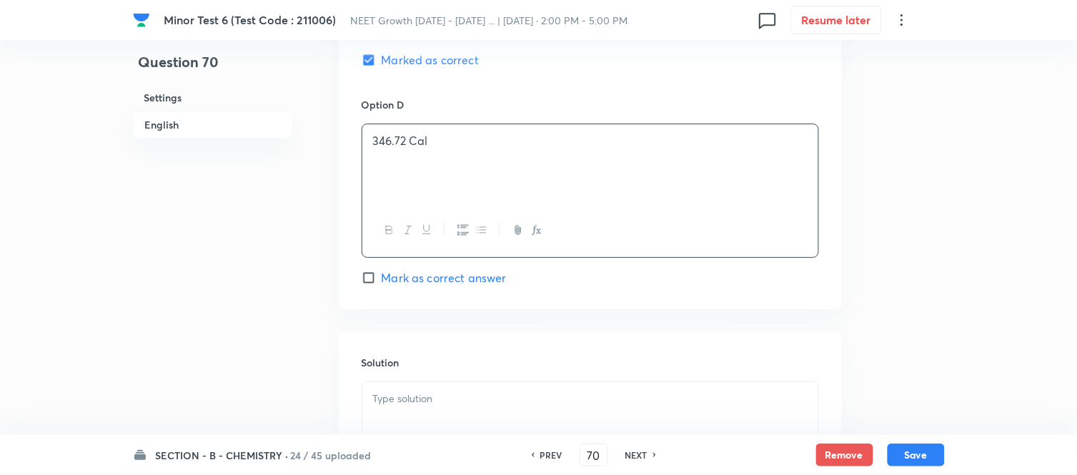
scroll to position [1519, 0]
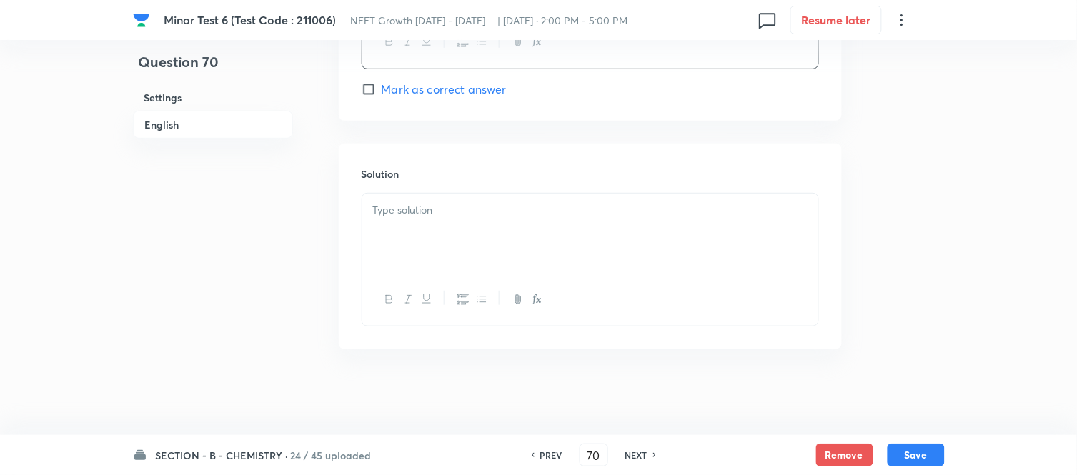
click at [584, 217] on p at bounding box center [590, 210] width 435 height 16
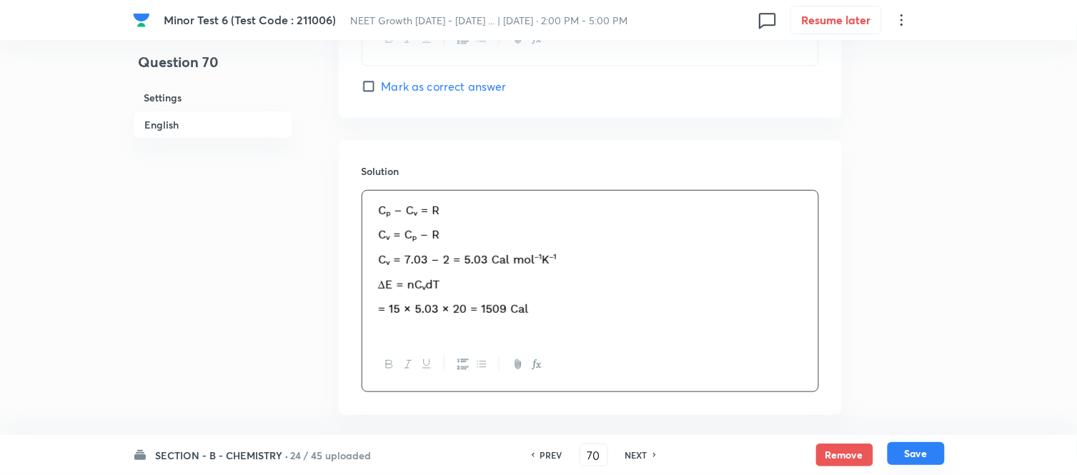
click at [915, 458] on button "Save" at bounding box center [916, 454] width 57 height 23
type input "71"
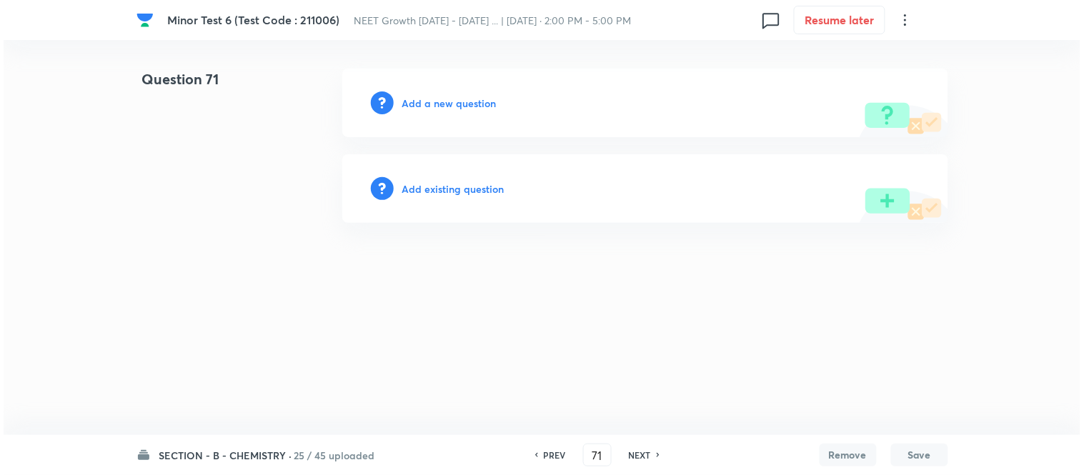
scroll to position [0, 0]
click at [433, 103] on h6 "Add a new question" at bounding box center [449, 103] width 94 height 15
click at [433, 103] on h6 "Choose a question type" at bounding box center [457, 103] width 110 height 15
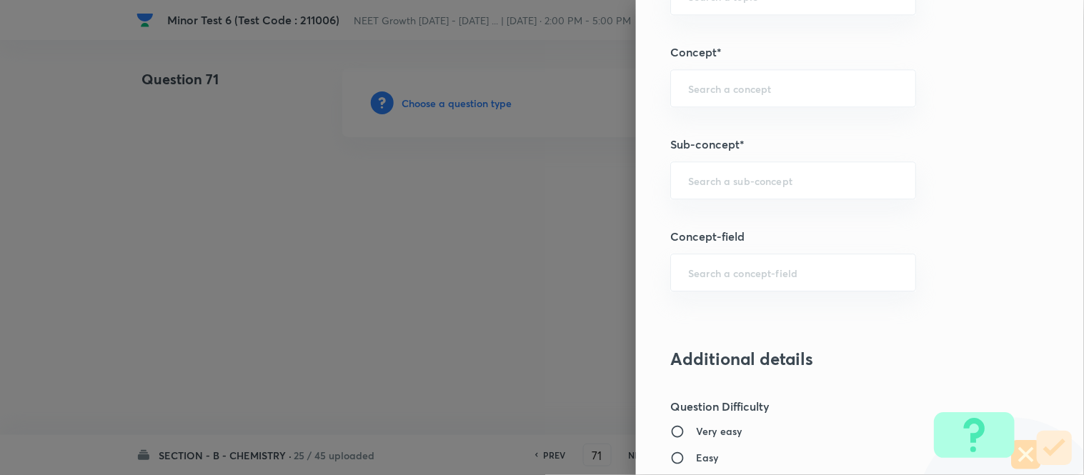
scroll to position [886, 0]
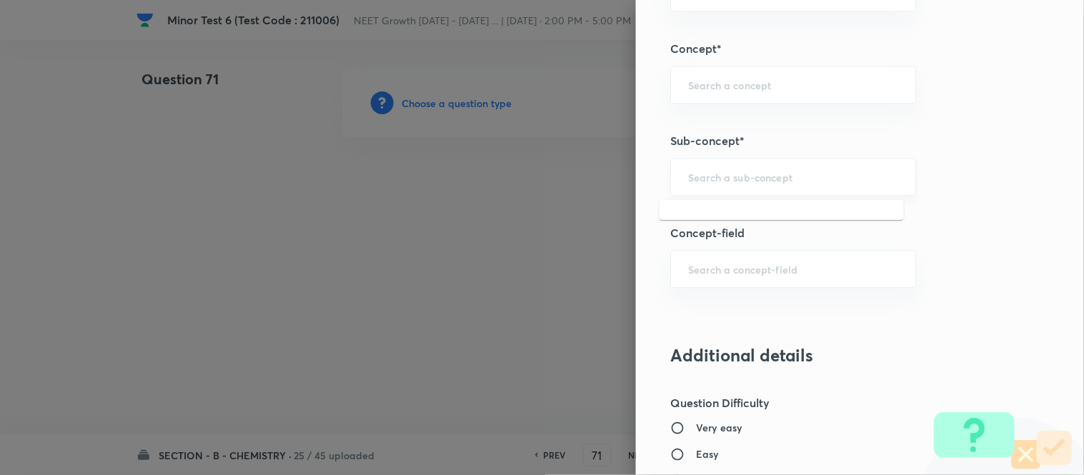
click at [758, 179] on input "text" at bounding box center [793, 177] width 210 height 14
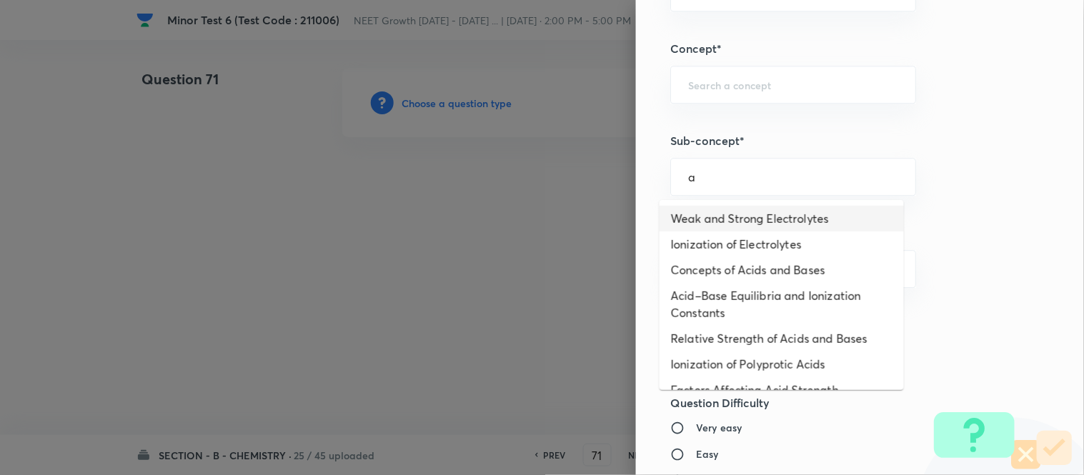
click at [733, 216] on li "Weak and Strong Electrolytes" at bounding box center [782, 219] width 244 height 26
type input "Weak and Strong Electrolytes"
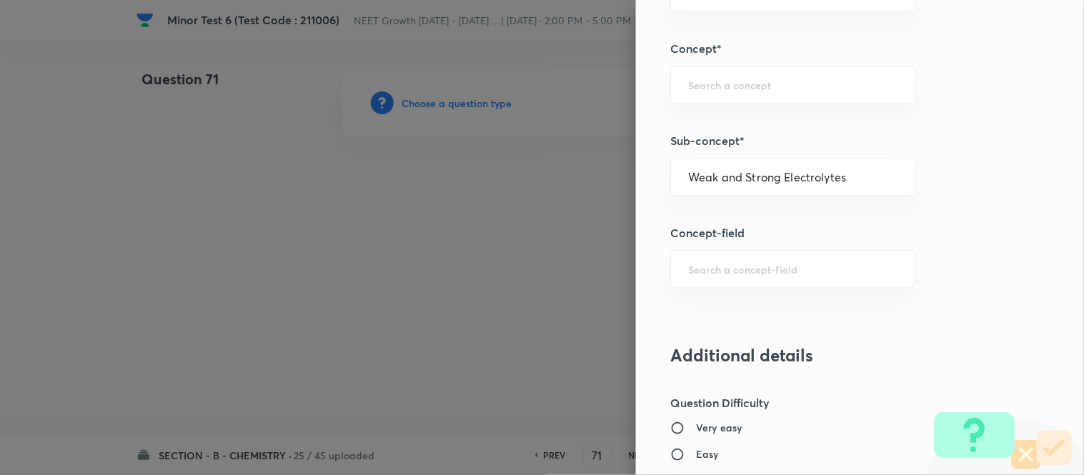
type input "Chemistry"
type input "Physical Chemistry"
type input "Ionic Equilibrium"
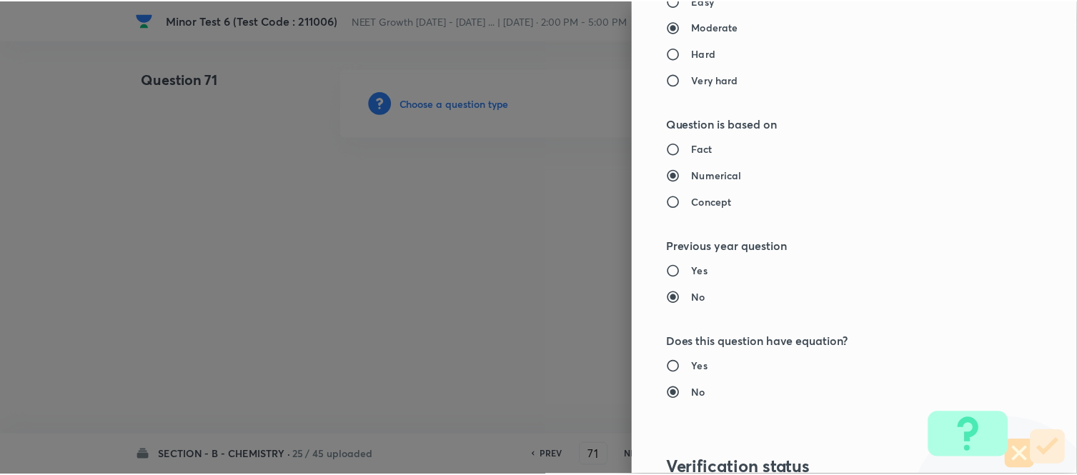
scroll to position [1569, 0]
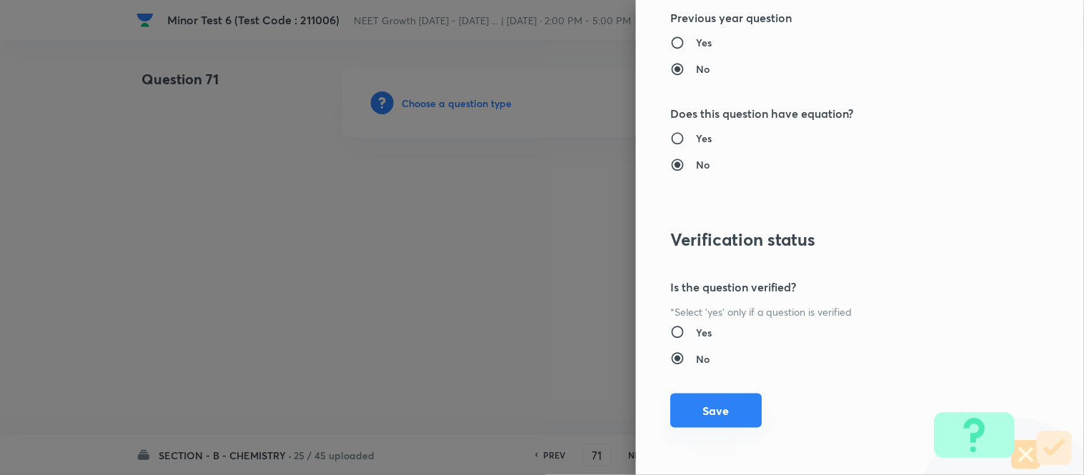
click at [704, 408] on button "Save" at bounding box center [717, 411] width 92 height 34
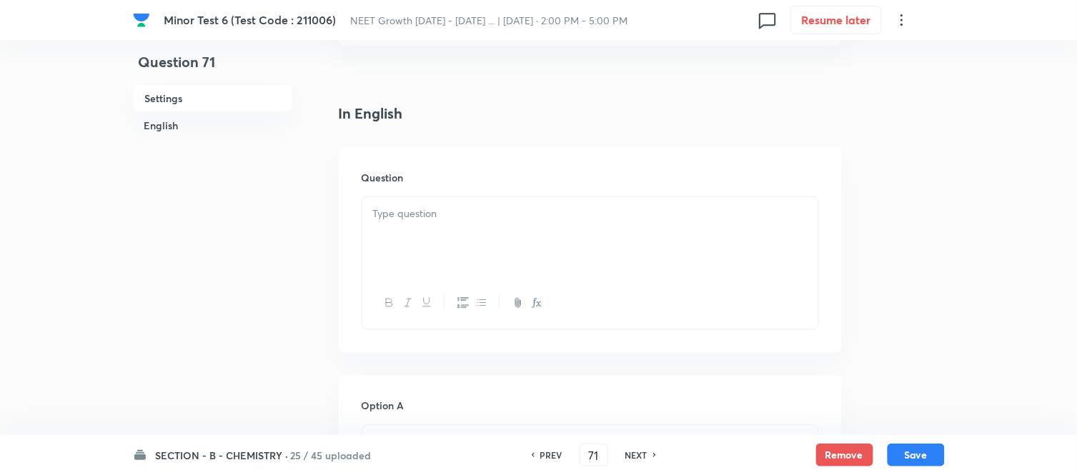
scroll to position [397, 0]
click at [606, 143] on div at bounding box center [590, 158] width 456 height 80
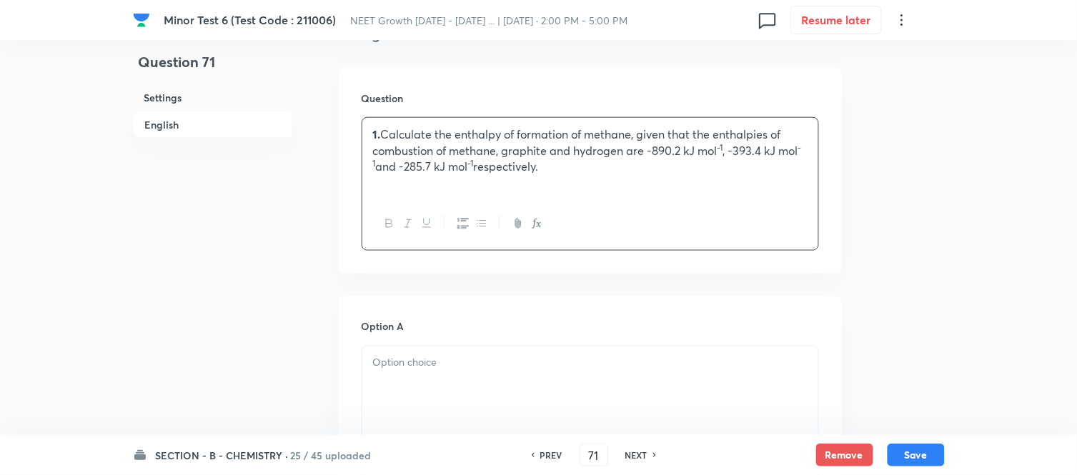
drag, startPoint x: 383, startPoint y: 132, endPoint x: 476, endPoint y: 193, distance: 111.4
click at [382, 132] on p "1. Calculate the enthalpy of formation of methane, given that the enthalpies of…" at bounding box center [590, 151] width 435 height 49
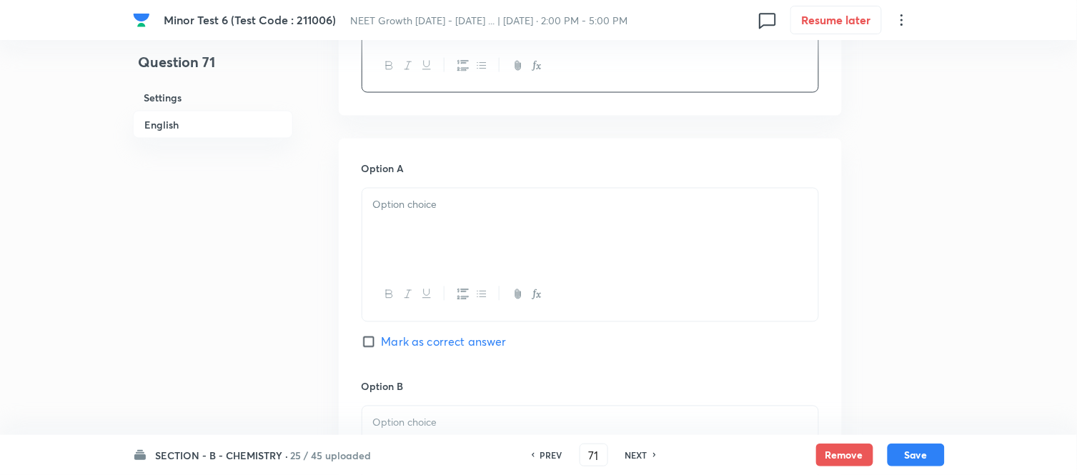
scroll to position [555, 0]
click at [537, 207] on p at bounding box center [590, 205] width 435 height 16
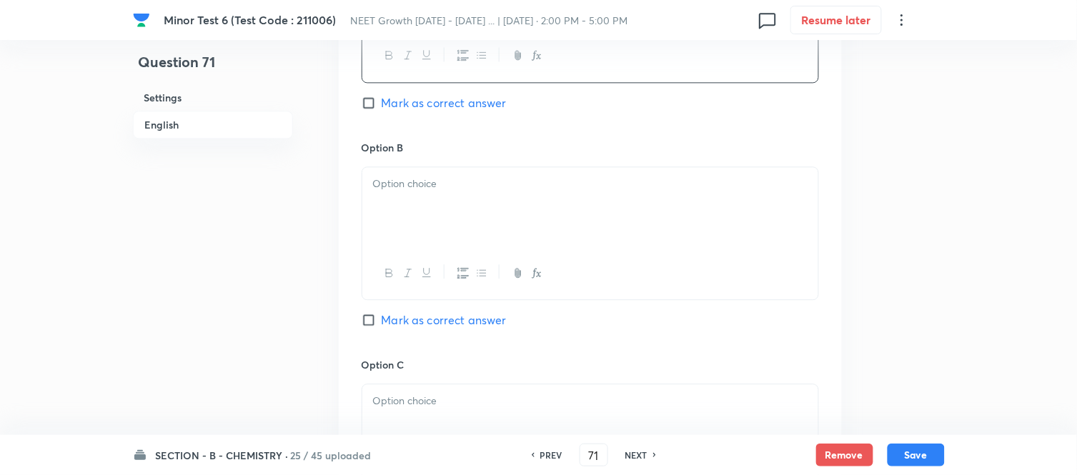
click at [558, 200] on div at bounding box center [590, 207] width 456 height 80
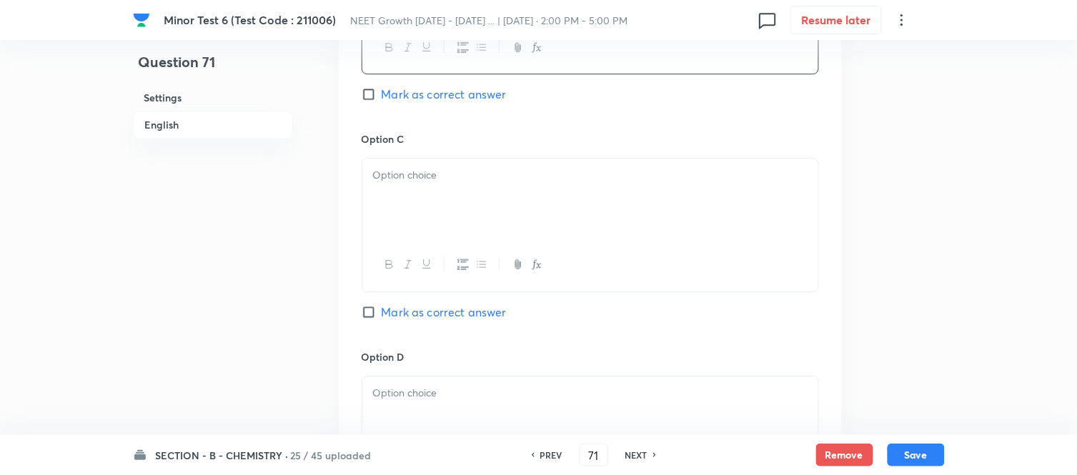
scroll to position [1032, 0]
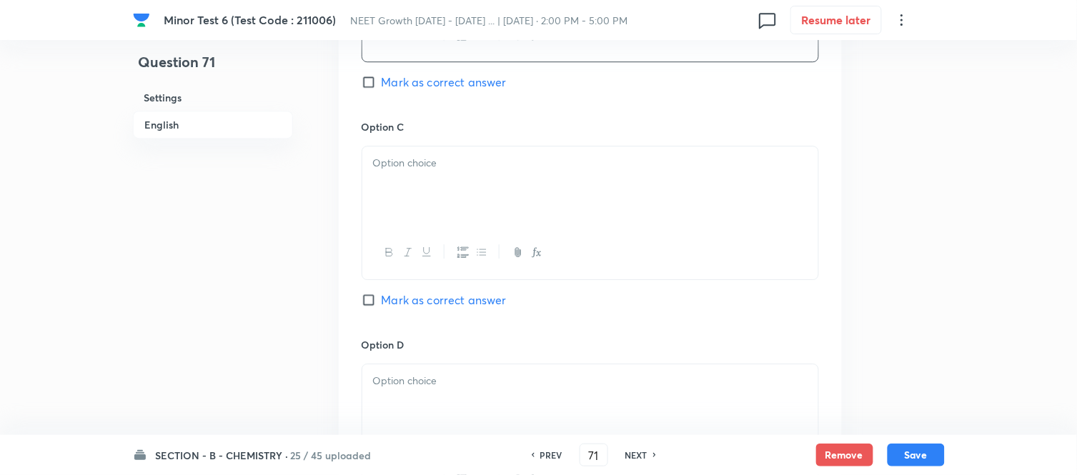
click at [601, 179] on div at bounding box center [590, 187] width 456 height 80
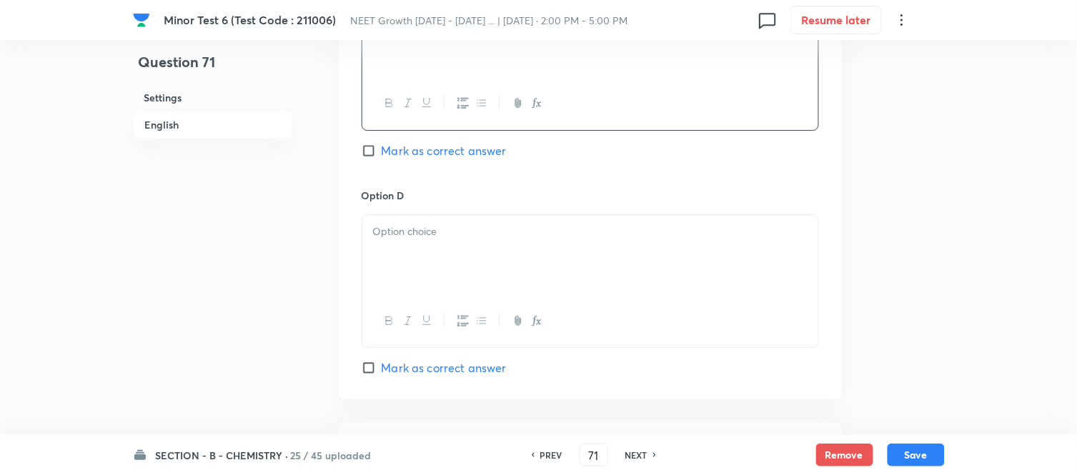
scroll to position [1191, 0]
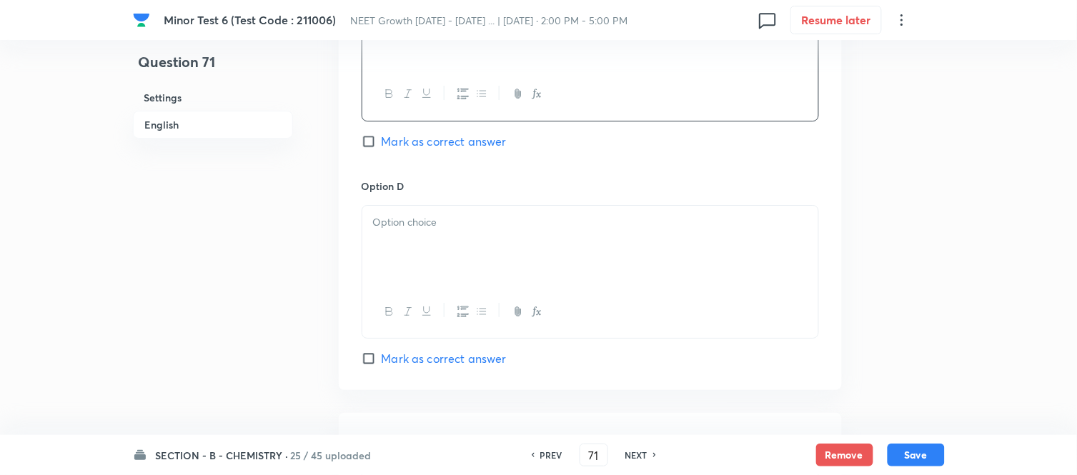
click at [548, 237] on div at bounding box center [590, 246] width 456 height 80
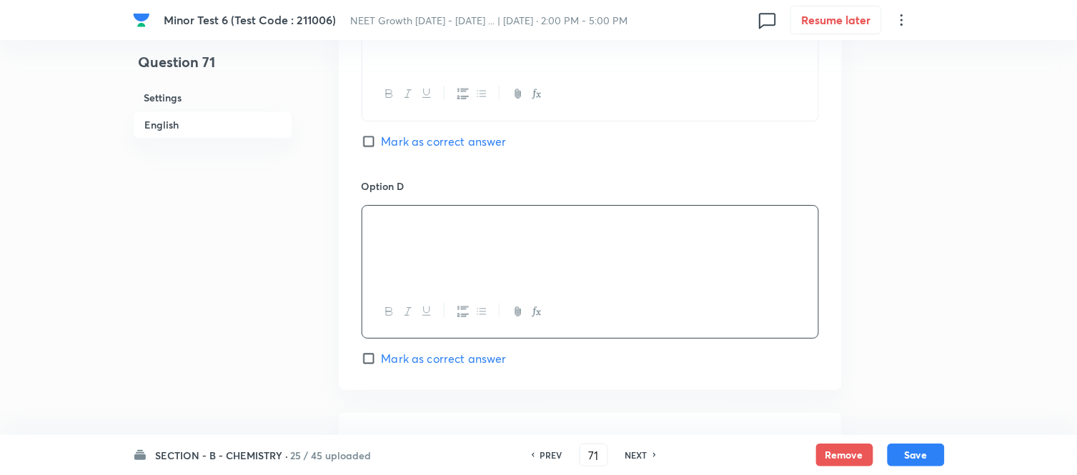
click at [169, 124] on h6 "English" at bounding box center [213, 125] width 160 height 28
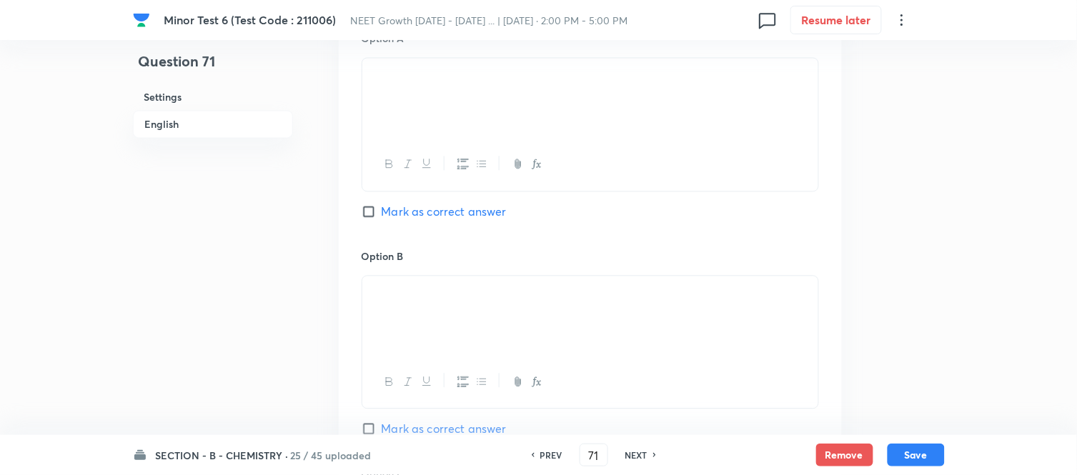
scroll to position [686, 0]
click at [366, 206] on input "Mark as correct answer" at bounding box center [372, 211] width 20 height 14
checkbox input "true"
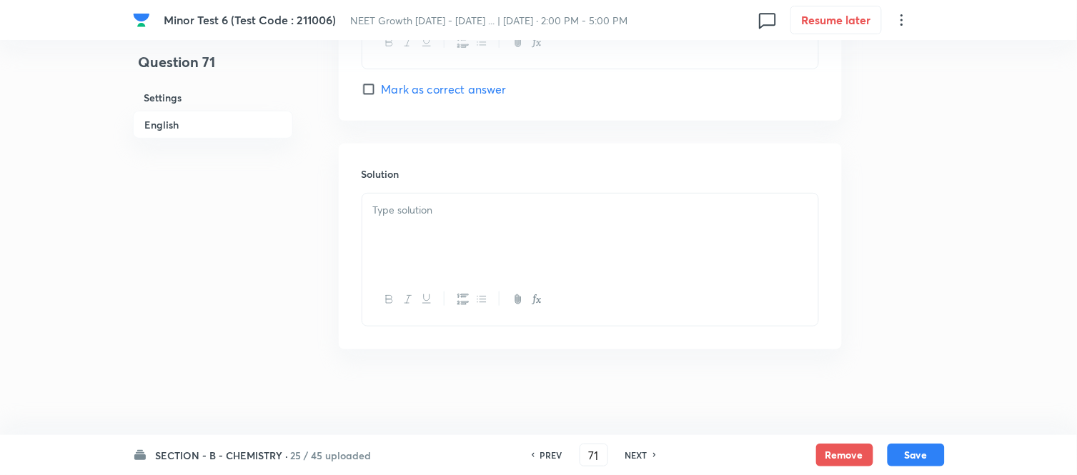
scroll to position [1463, 0]
click at [579, 209] on p at bounding box center [590, 210] width 435 height 16
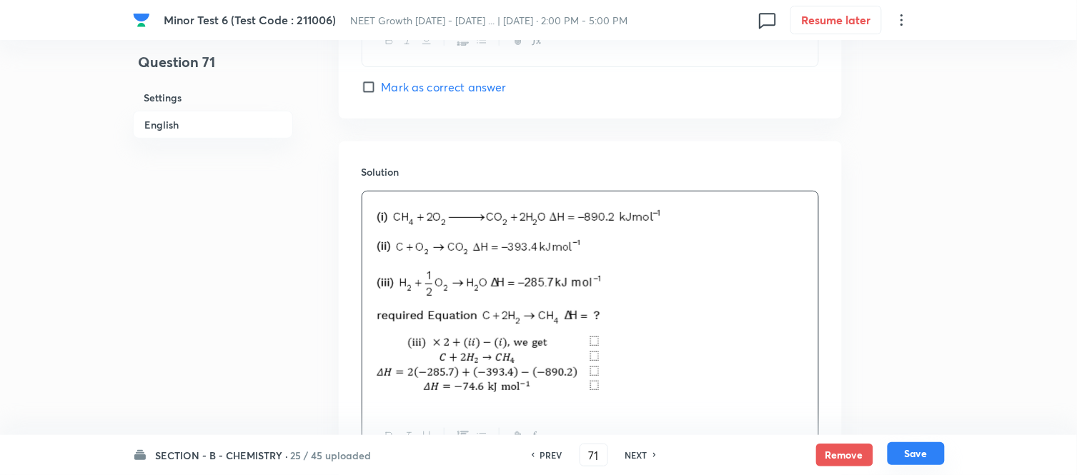
click at [921, 454] on button "Save" at bounding box center [916, 454] width 57 height 23
type input "72"
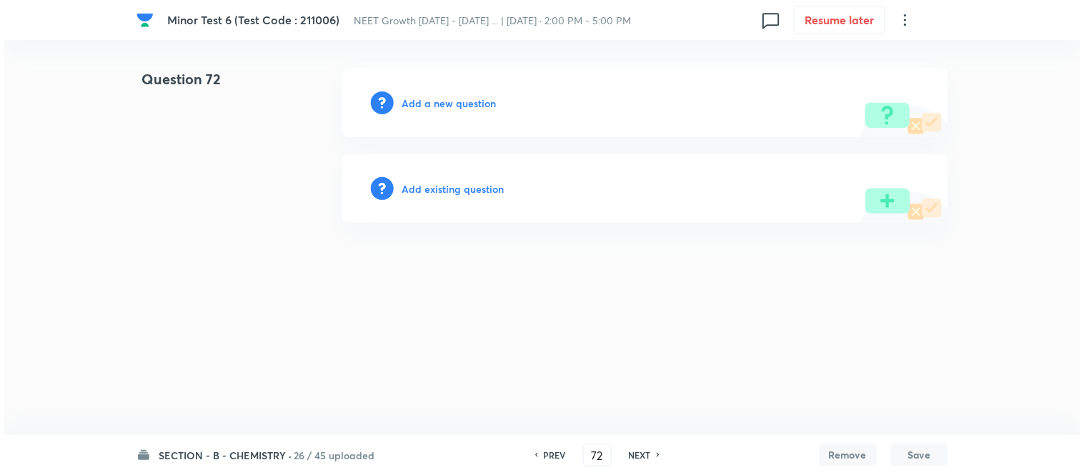
scroll to position [0, 0]
click at [431, 104] on h6 "Add a new question" at bounding box center [449, 103] width 94 height 15
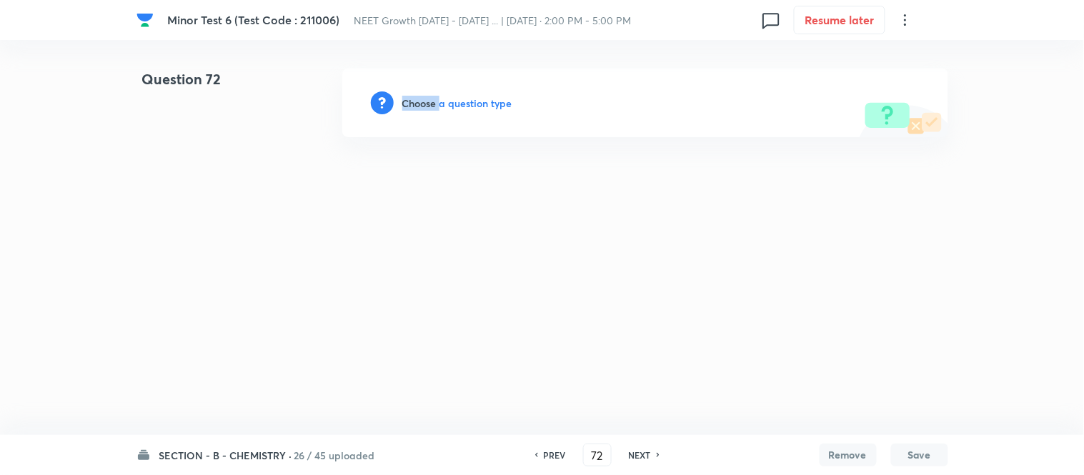
click at [431, 104] on h6 "Choose a question type" at bounding box center [457, 103] width 110 height 15
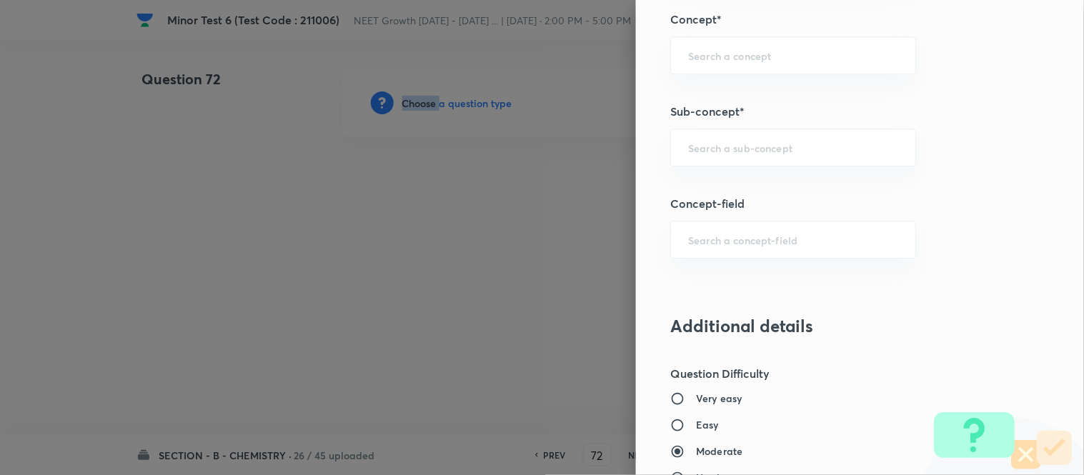
scroll to position [909, 0]
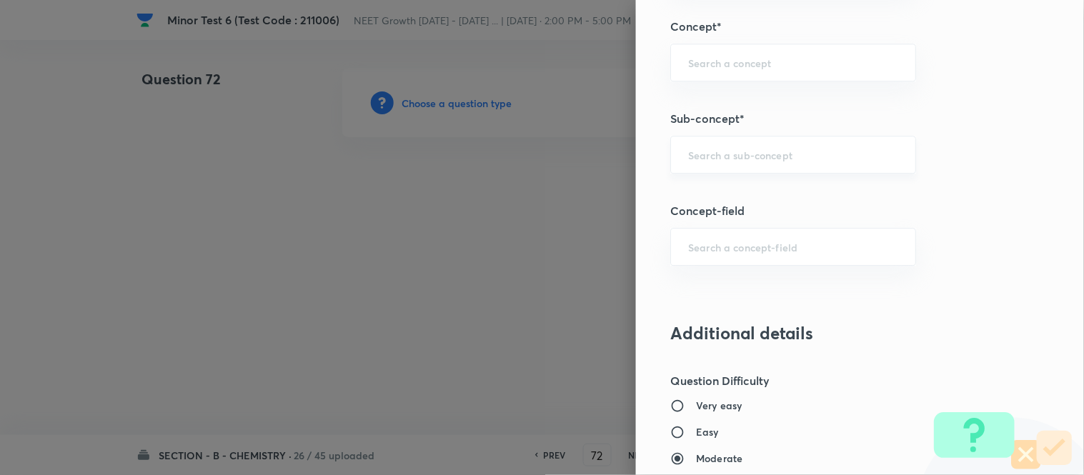
click at [724, 153] on input "text" at bounding box center [793, 155] width 210 height 14
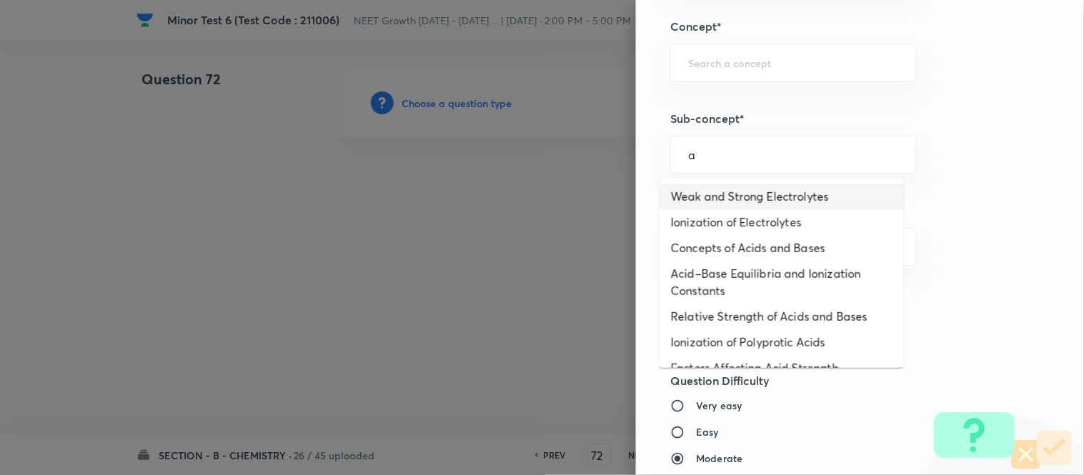
click at [708, 202] on li "Weak and Strong Electrolytes" at bounding box center [782, 197] width 244 height 26
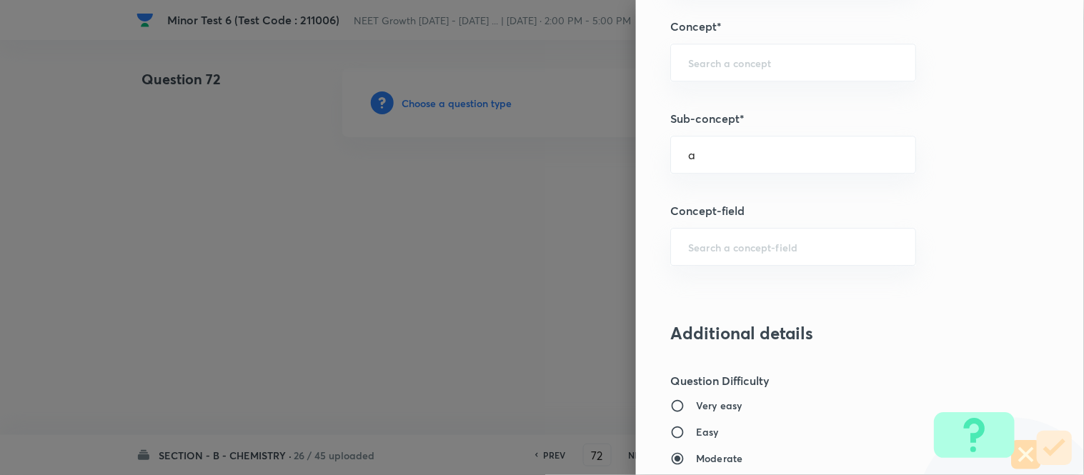
type input "Weak and Strong Electrolytes"
type input "Chemistry"
type input "Physical Chemistry"
type input "Ionic Equilibrium"
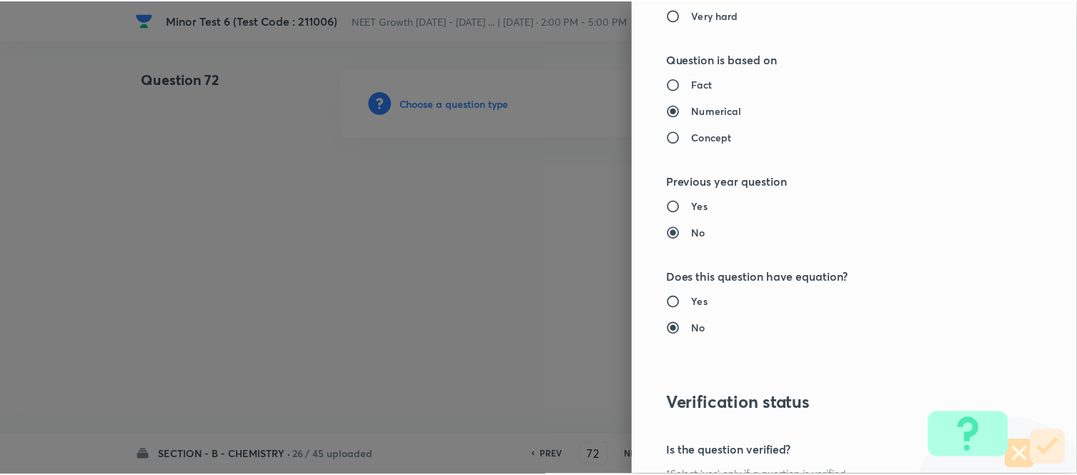
scroll to position [1569, 0]
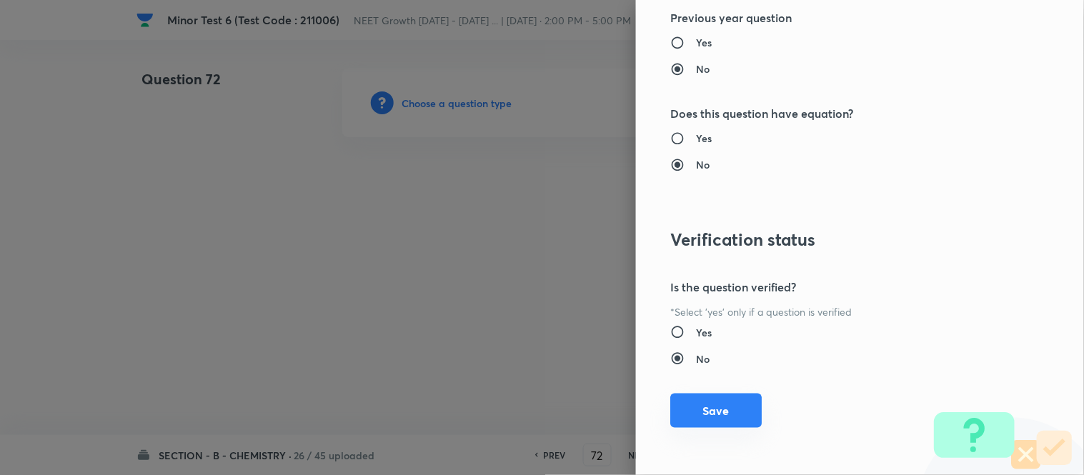
click at [702, 410] on button "Save" at bounding box center [717, 411] width 92 height 34
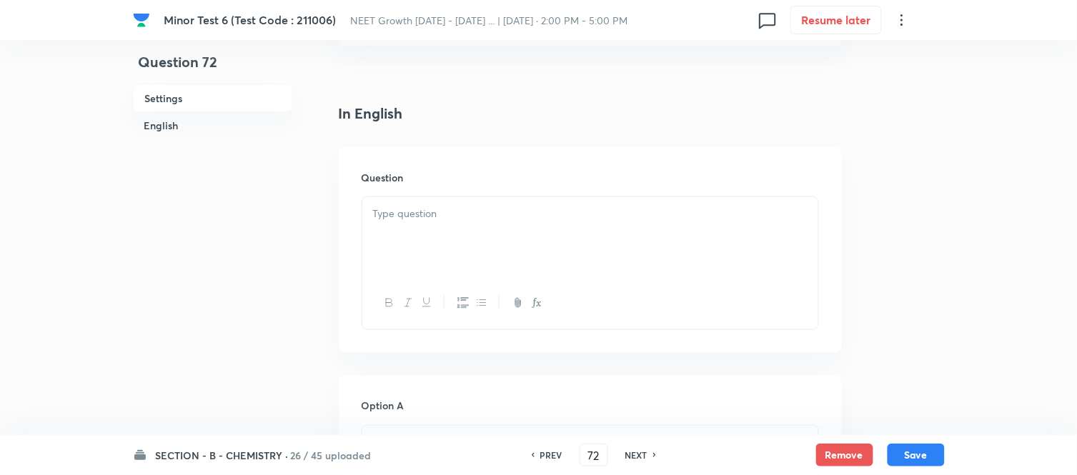
scroll to position [397, 0]
click at [568, 144] on div at bounding box center [590, 158] width 456 height 80
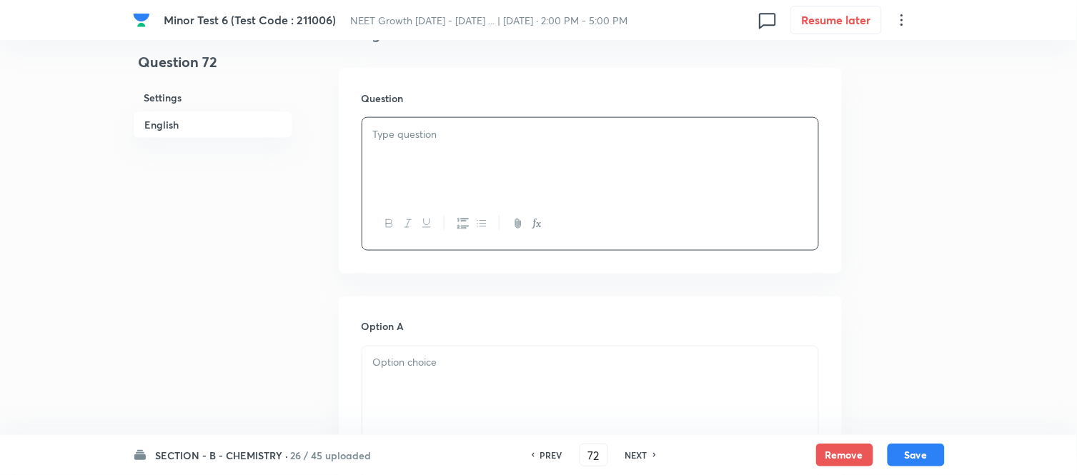
paste div
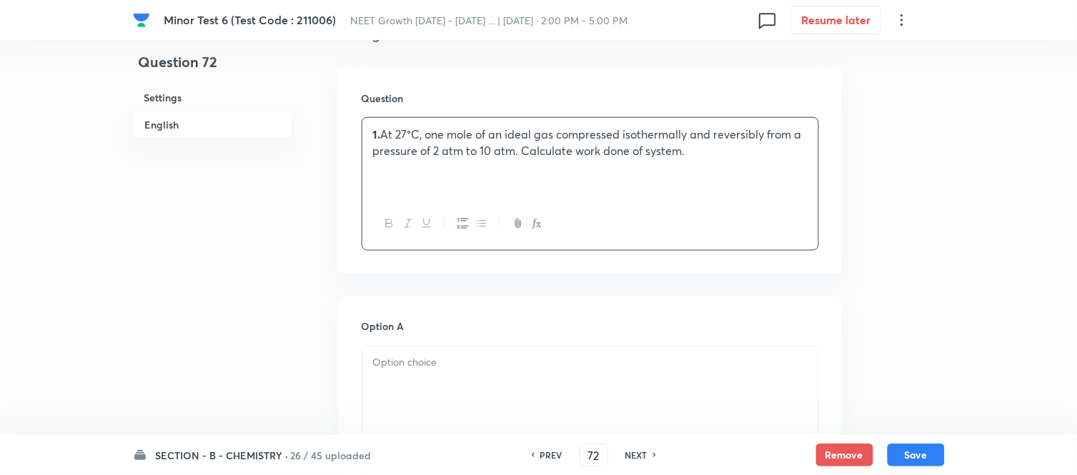
drag, startPoint x: 383, startPoint y: 132, endPoint x: 402, endPoint y: 146, distance: 23.0
click at [383, 132] on p "1. At 27°C, one mole of an ideal gas compressed isothermally and reversibly fro…" at bounding box center [590, 143] width 435 height 32
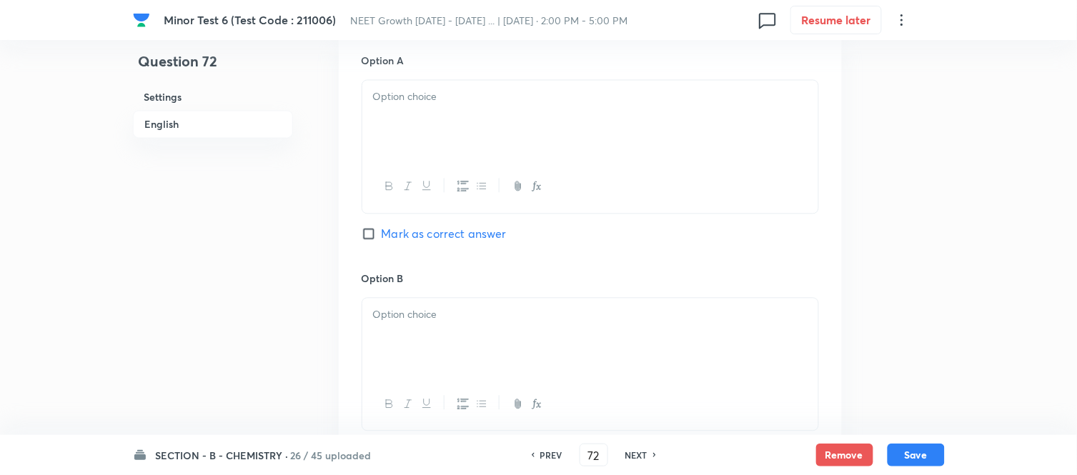
scroll to position [635, 0]
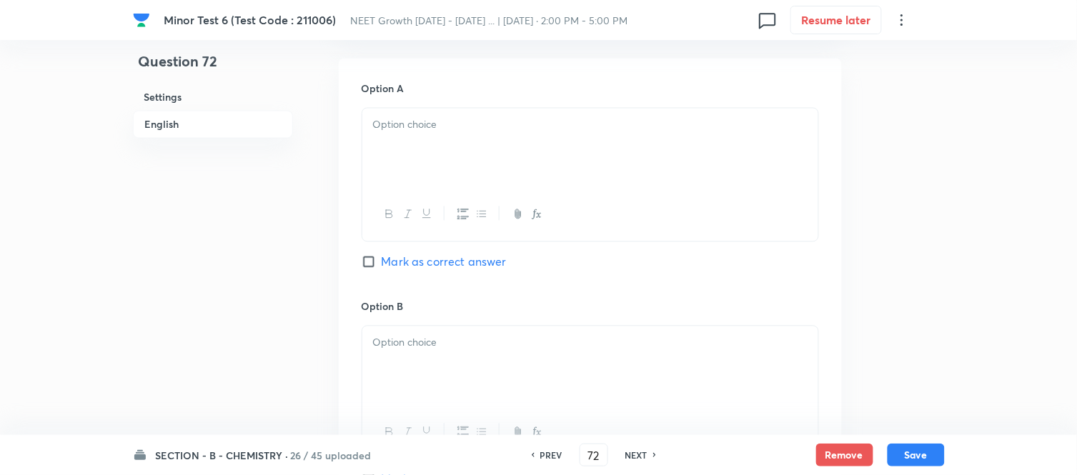
click at [503, 140] on div at bounding box center [590, 149] width 456 height 80
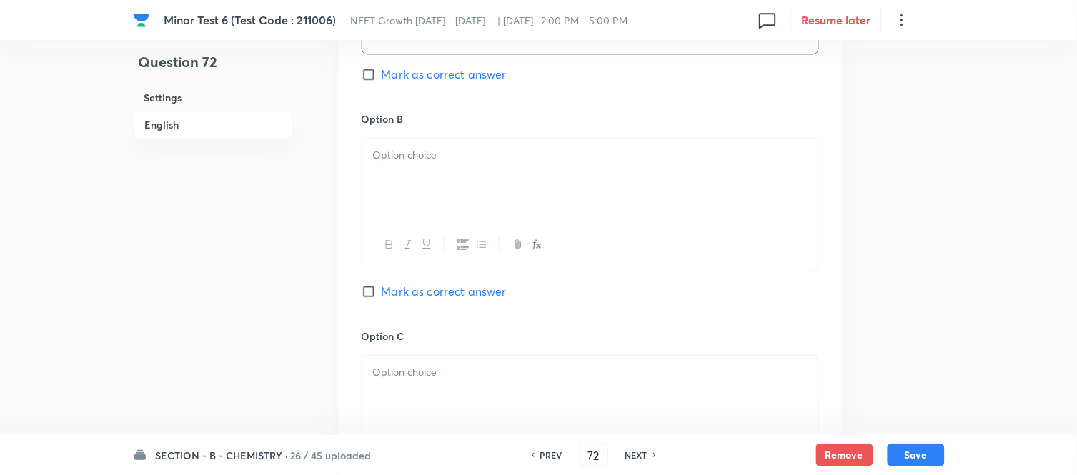
scroll to position [874, 0]
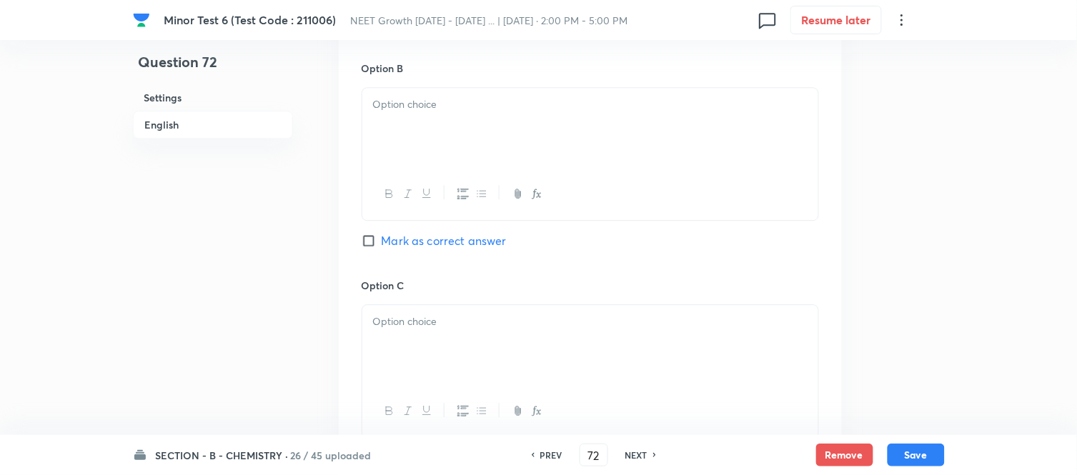
click at [549, 139] on div at bounding box center [590, 128] width 456 height 80
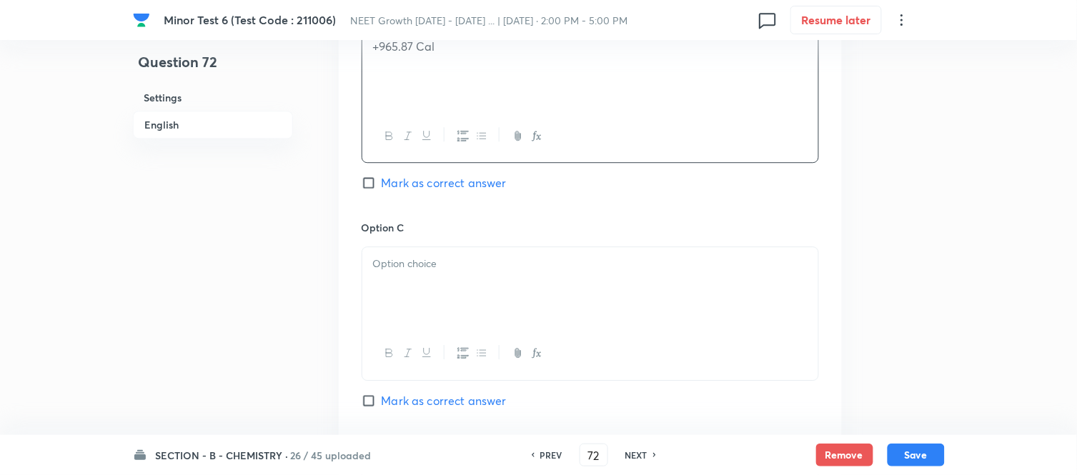
scroll to position [1032, 0]
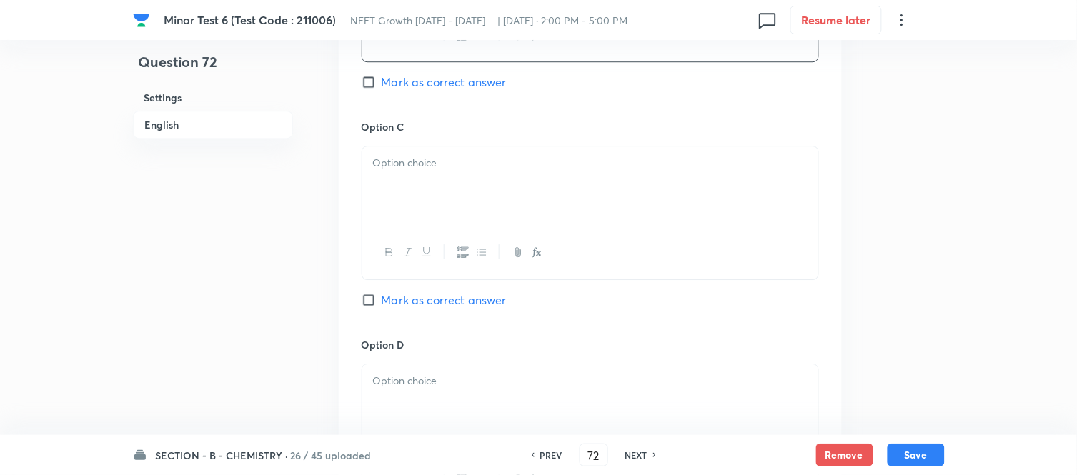
click at [551, 168] on p at bounding box center [590, 163] width 435 height 16
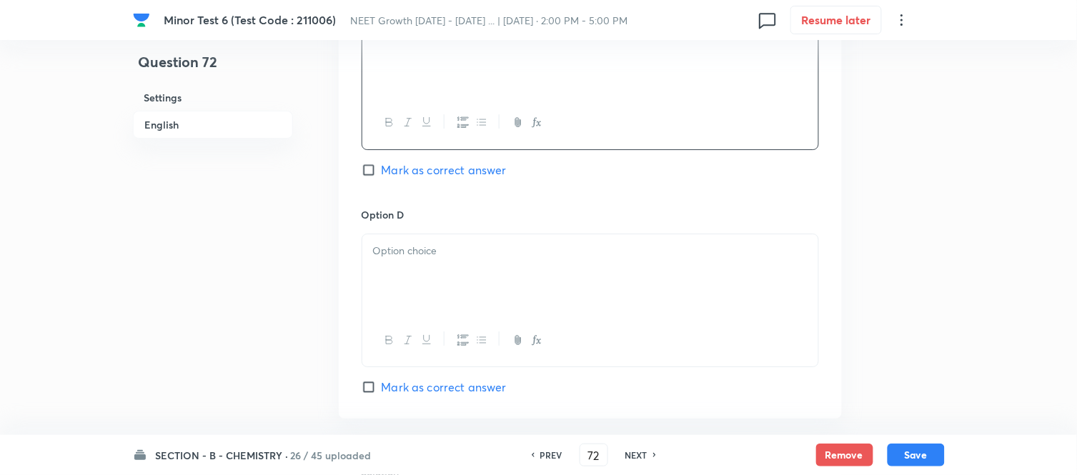
scroll to position [1191, 0]
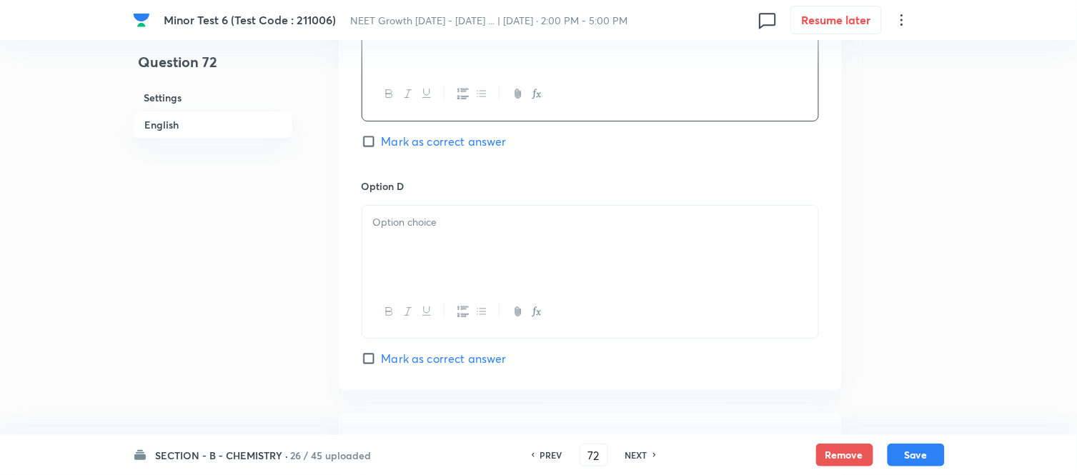
click at [545, 219] on p at bounding box center [590, 222] width 435 height 16
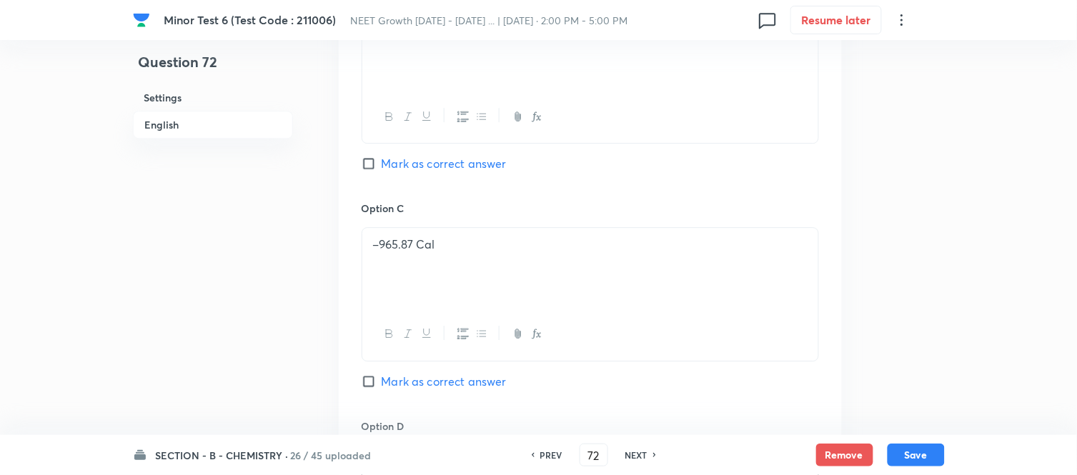
scroll to position [874, 0]
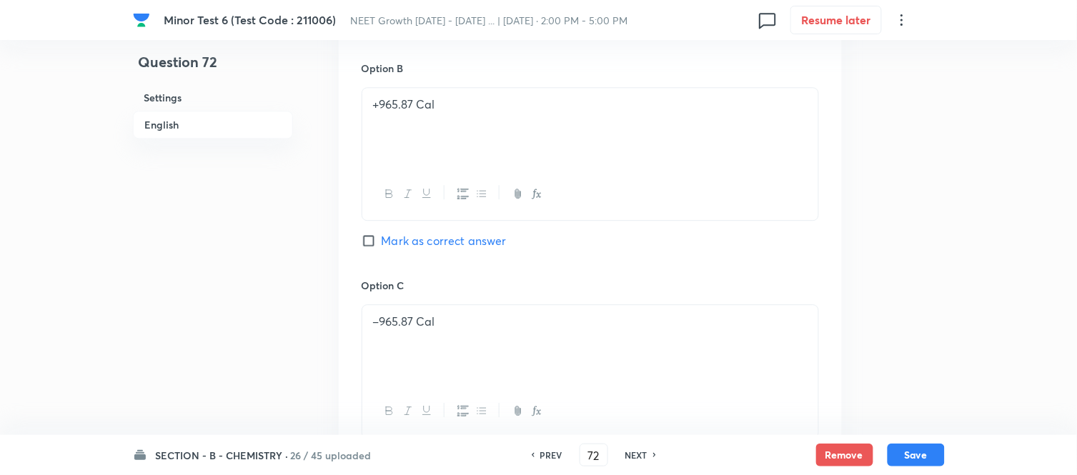
click at [375, 242] on input "Mark as correct answer" at bounding box center [372, 241] width 20 height 14
checkbox input "true"
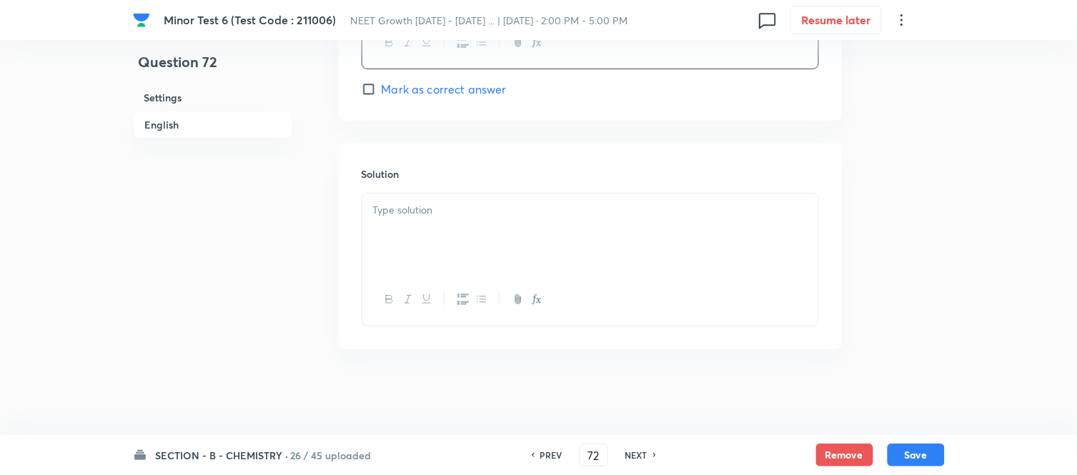
scroll to position [1463, 0]
click at [531, 206] on p at bounding box center [590, 210] width 435 height 16
click at [525, 224] on div at bounding box center [590, 234] width 456 height 80
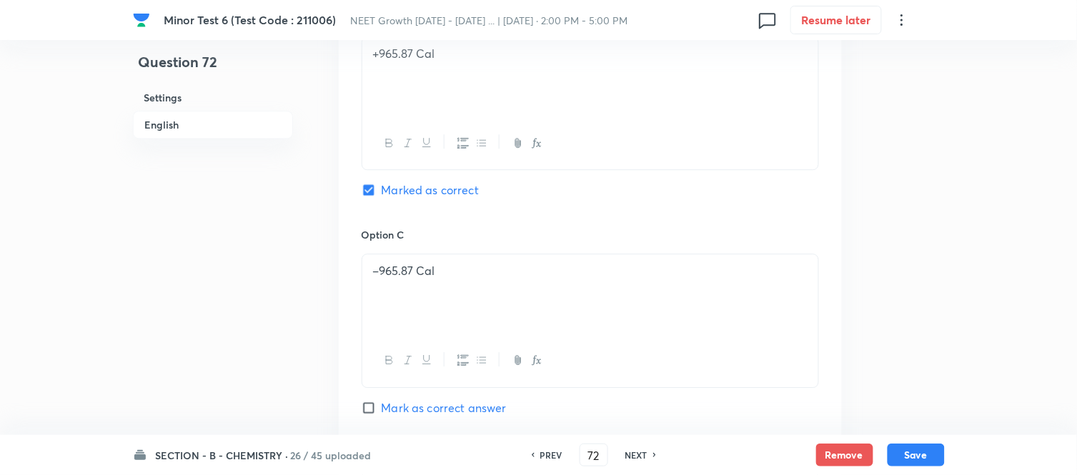
scroll to position [748, 0]
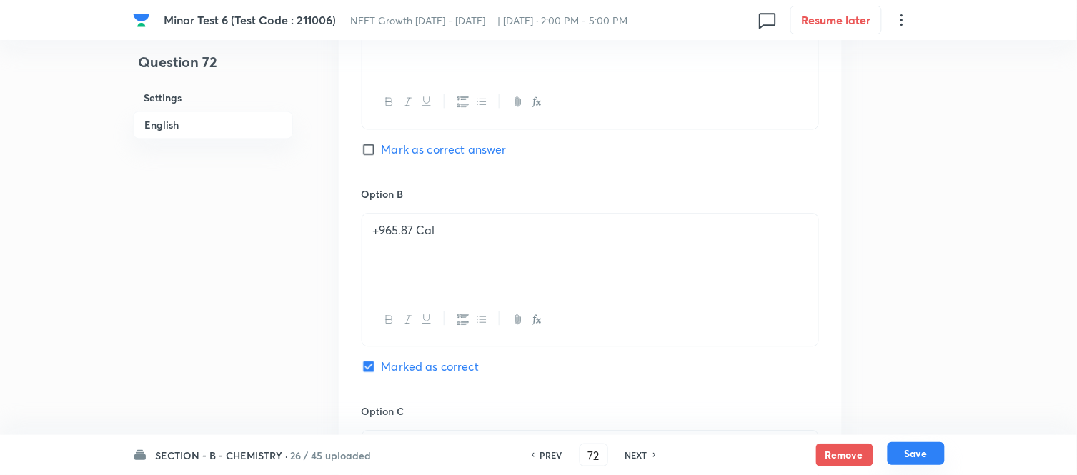
click at [916, 459] on button "Save" at bounding box center [916, 454] width 57 height 23
type input "73"
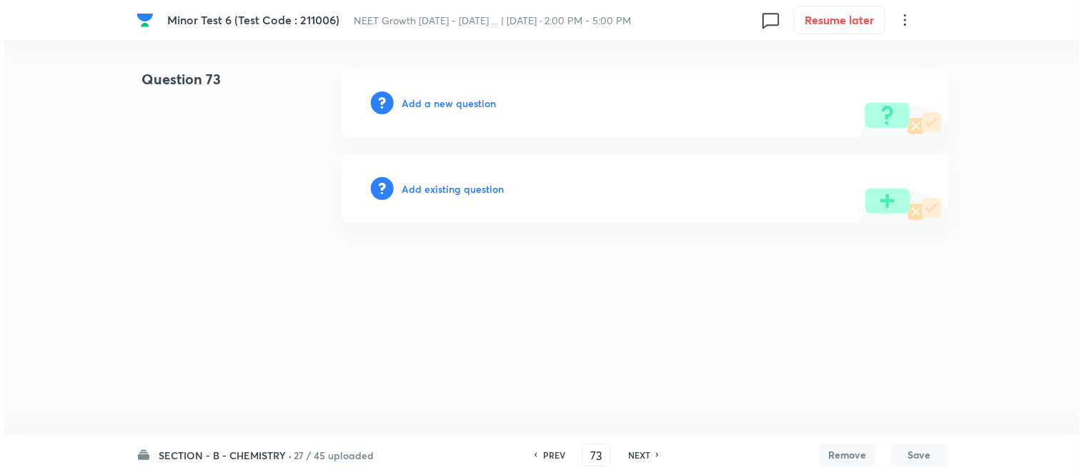
scroll to position [0, 0]
click at [435, 100] on h6 "Add a new question" at bounding box center [449, 103] width 94 height 15
click at [435, 100] on h6 "Choose a question type" at bounding box center [457, 103] width 110 height 15
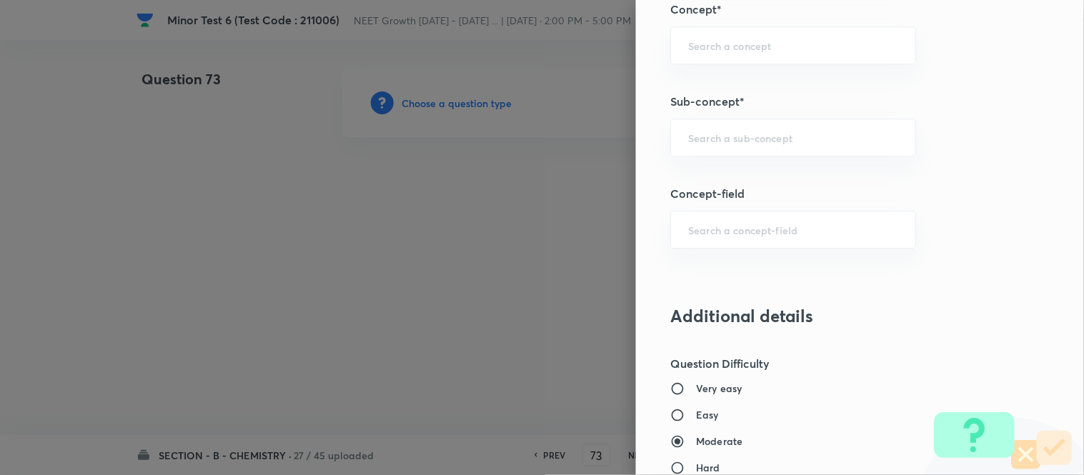
scroll to position [937, 0]
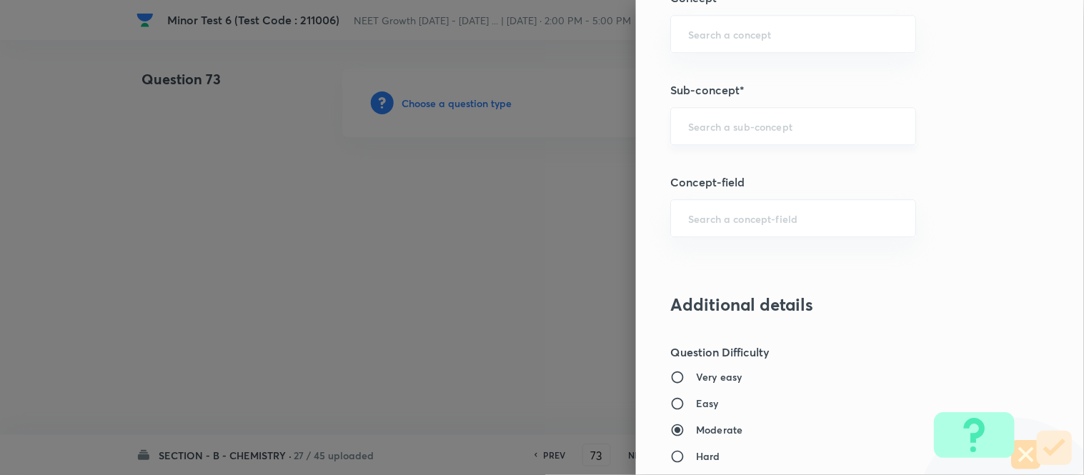
click at [784, 130] on input "text" at bounding box center [793, 126] width 210 height 14
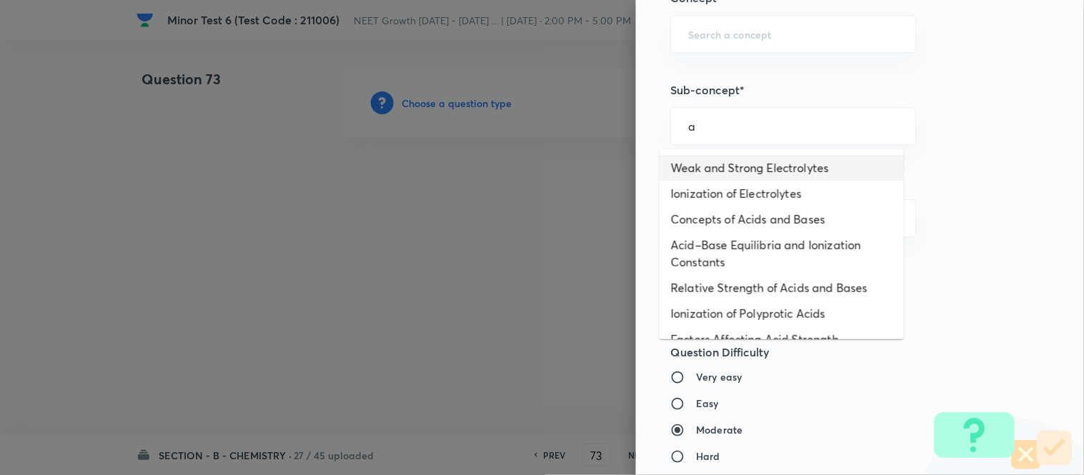
click at [744, 172] on li "Weak and Strong Electrolytes" at bounding box center [782, 168] width 244 height 26
type input "Weak and Strong Electrolytes"
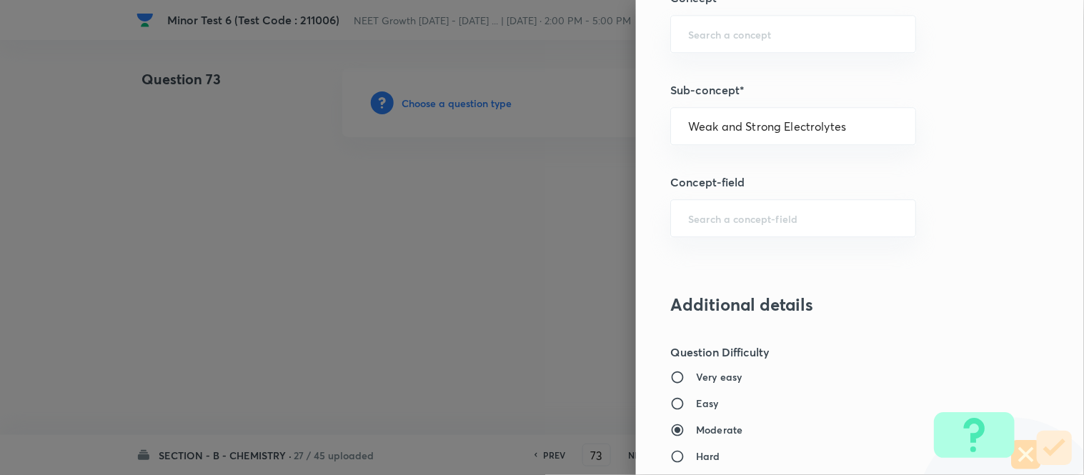
type input "Chemistry"
type input "Physical Chemistry"
type input "Ionic Equilibrium"
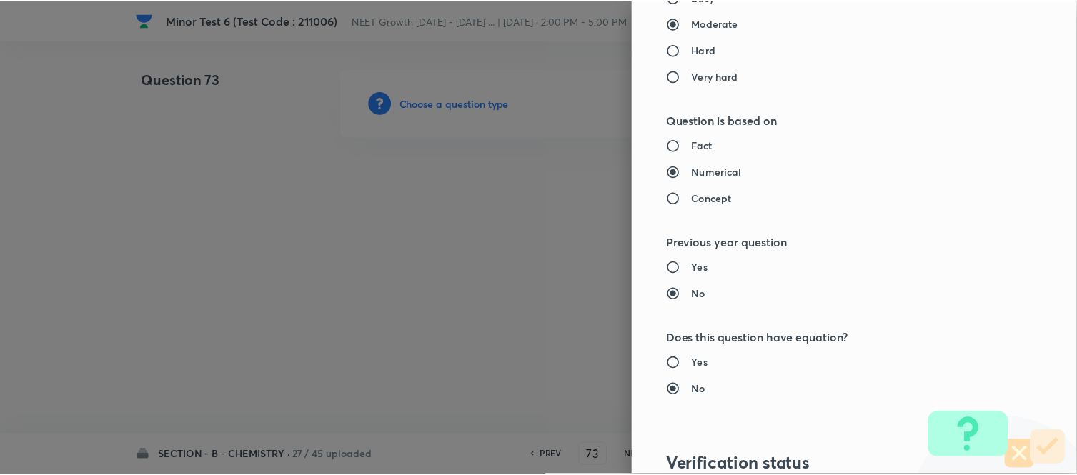
scroll to position [1569, 0]
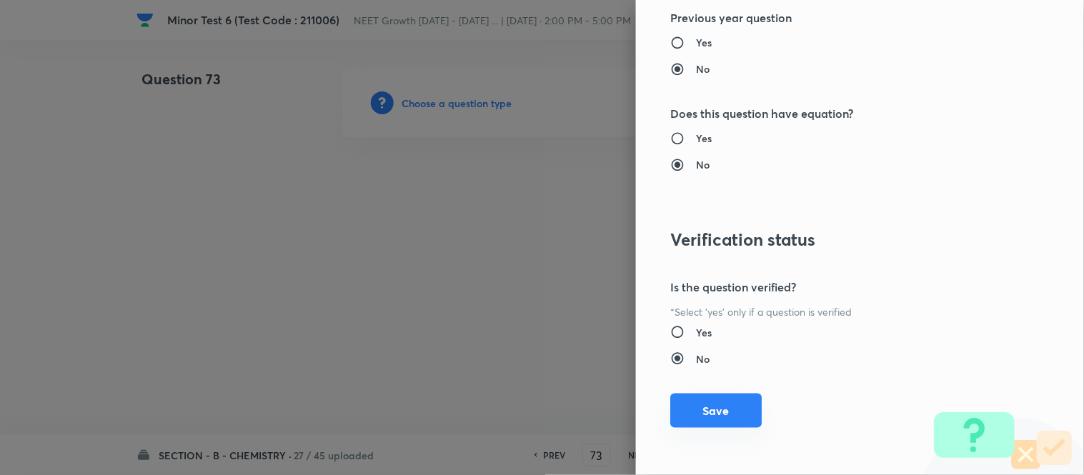
click at [704, 411] on button "Save" at bounding box center [717, 411] width 92 height 34
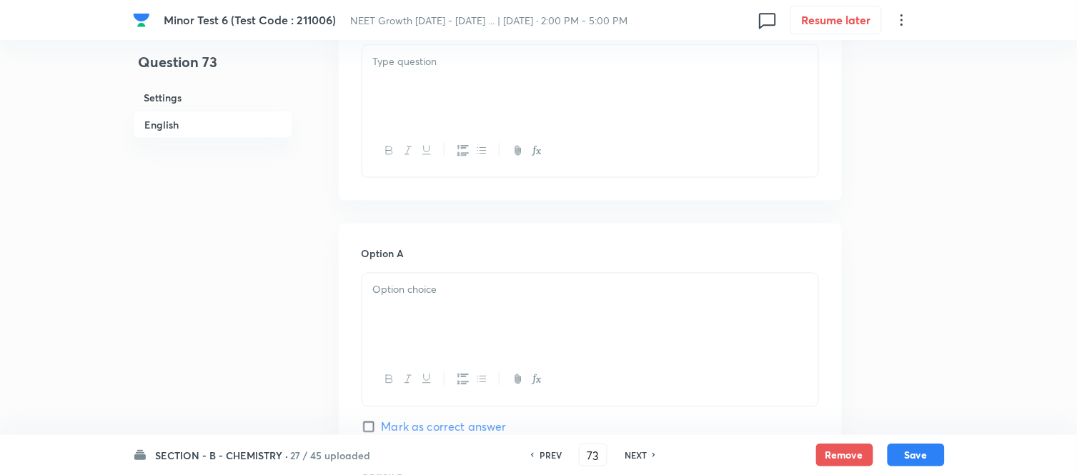
scroll to position [476, 0]
click at [525, 90] on div at bounding box center [590, 79] width 456 height 80
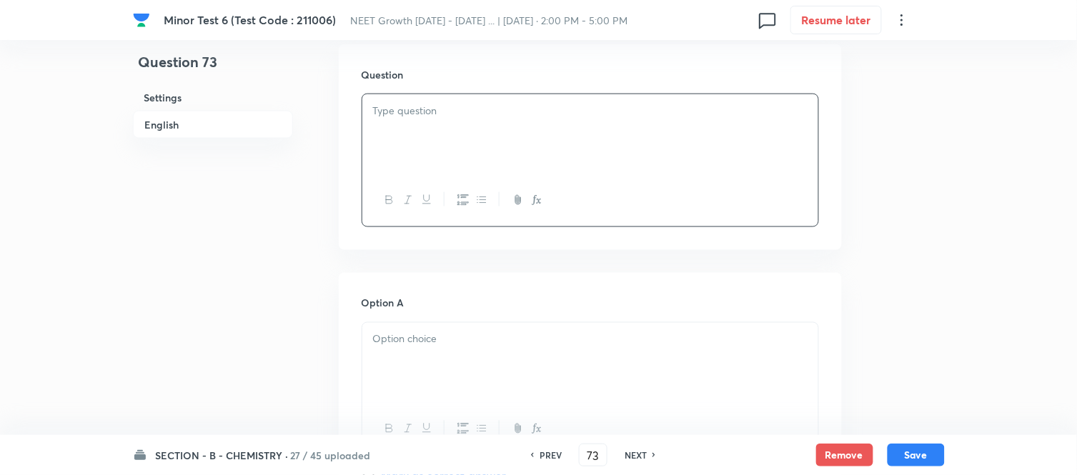
scroll to position [397, 0]
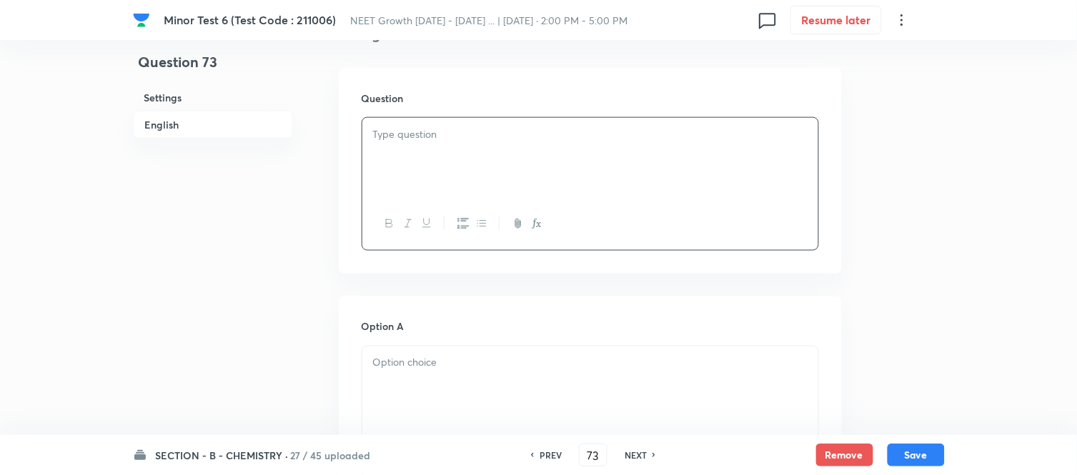
click at [680, 173] on div at bounding box center [590, 158] width 456 height 80
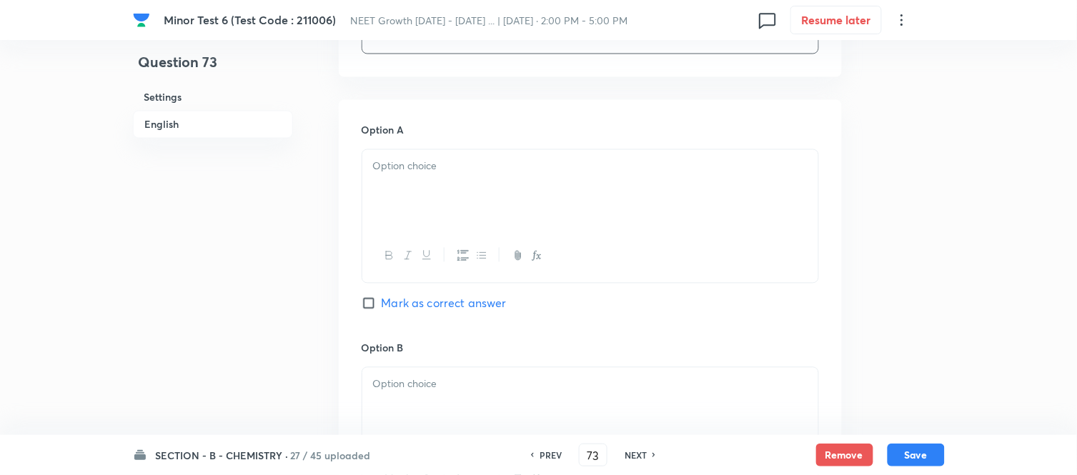
scroll to position [635, 0]
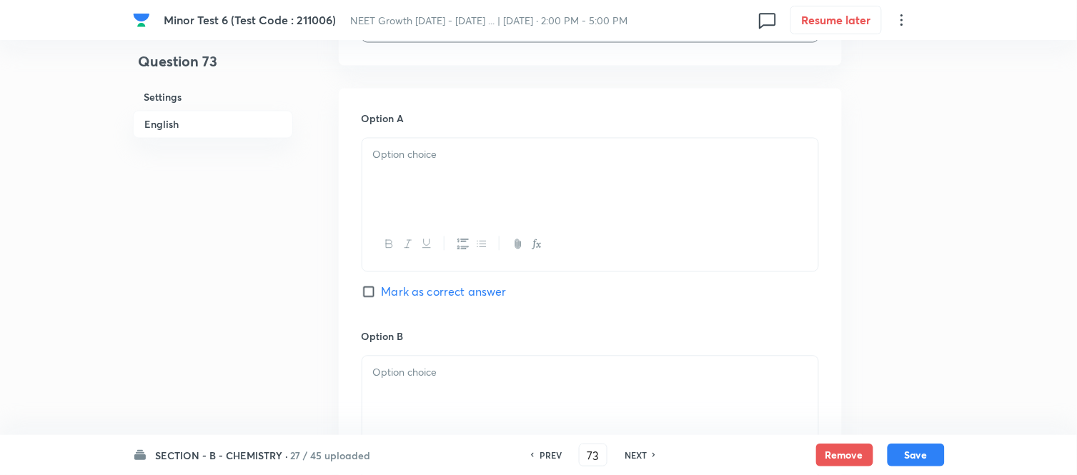
click at [480, 159] on p at bounding box center [590, 155] width 435 height 16
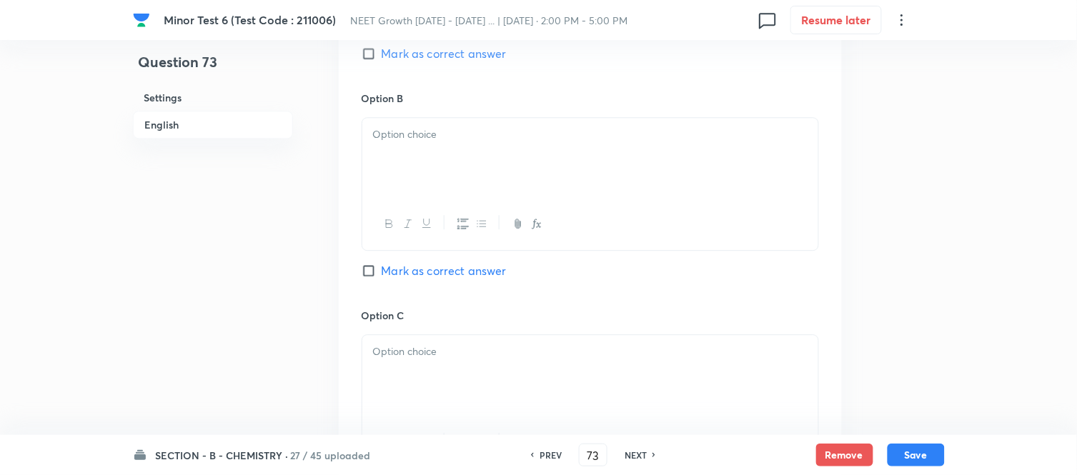
click at [513, 156] on div at bounding box center [590, 158] width 456 height 80
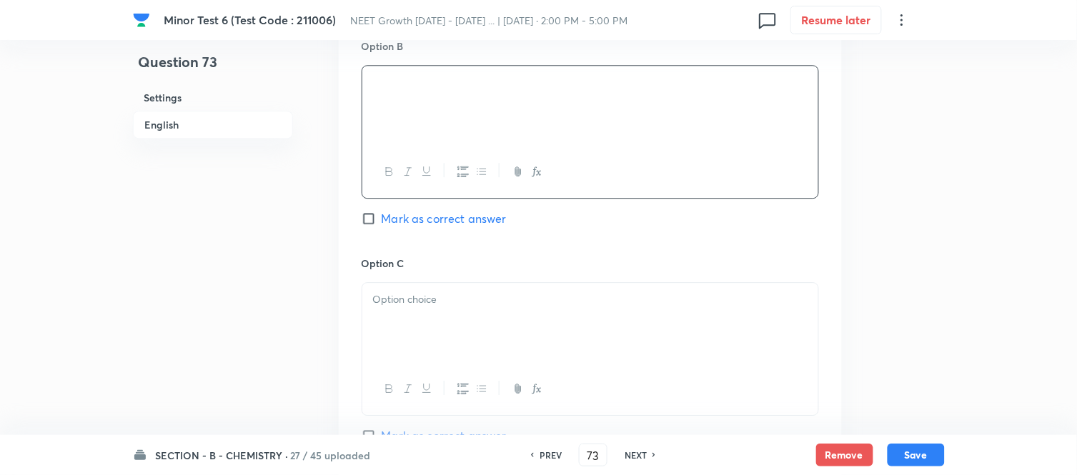
scroll to position [1032, 0]
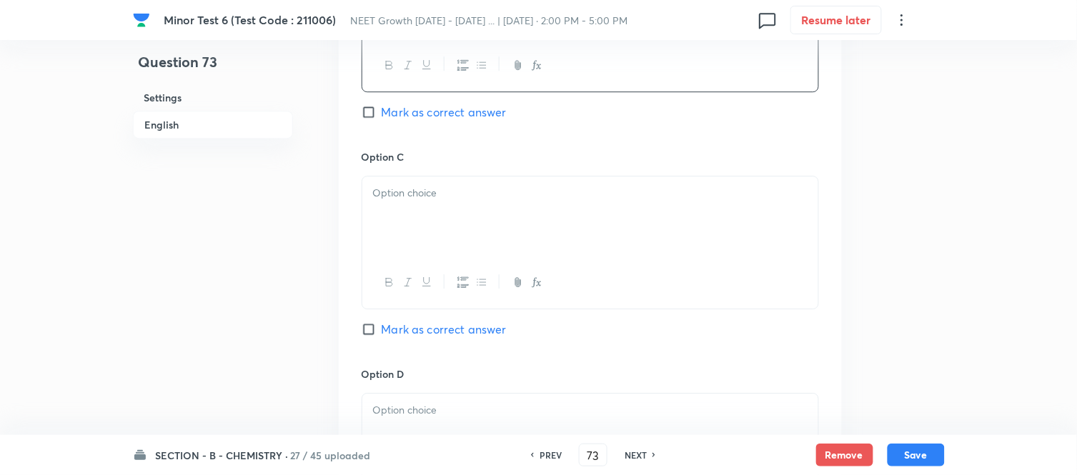
click at [540, 195] on p at bounding box center [590, 193] width 435 height 16
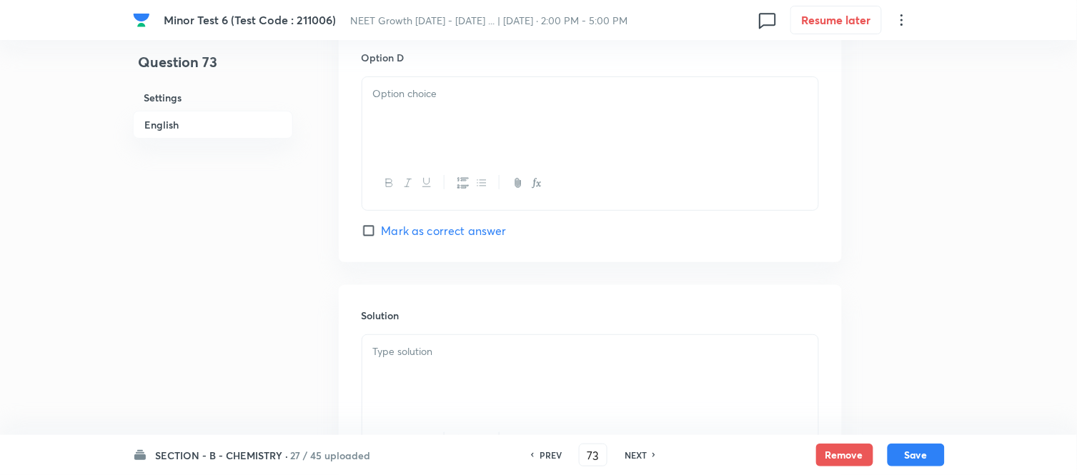
scroll to position [1350, 0]
click at [510, 109] on div at bounding box center [590, 116] width 456 height 80
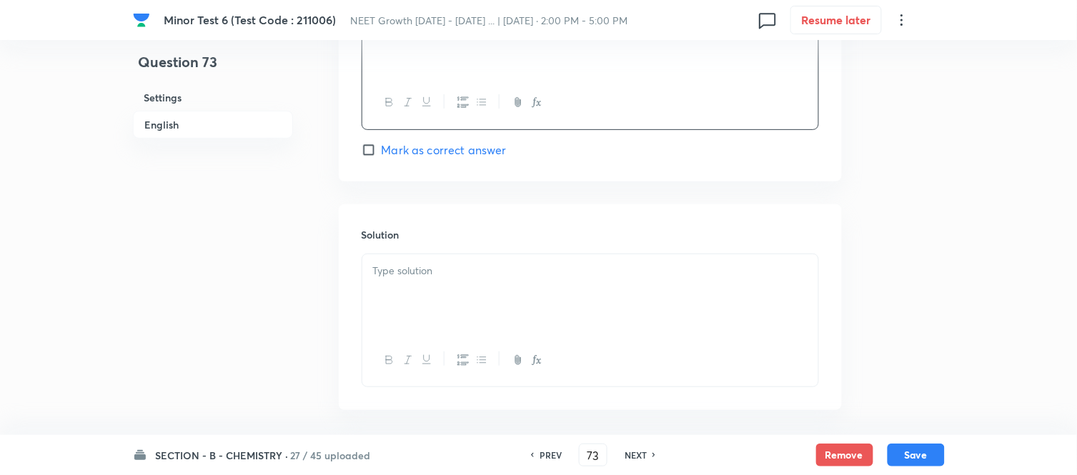
scroll to position [1493, 0]
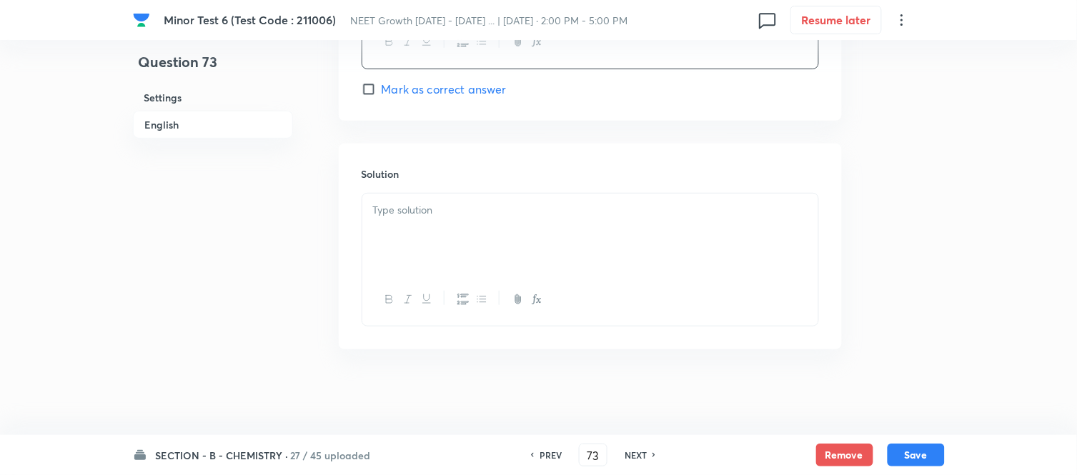
click at [473, 218] on div at bounding box center [590, 234] width 456 height 80
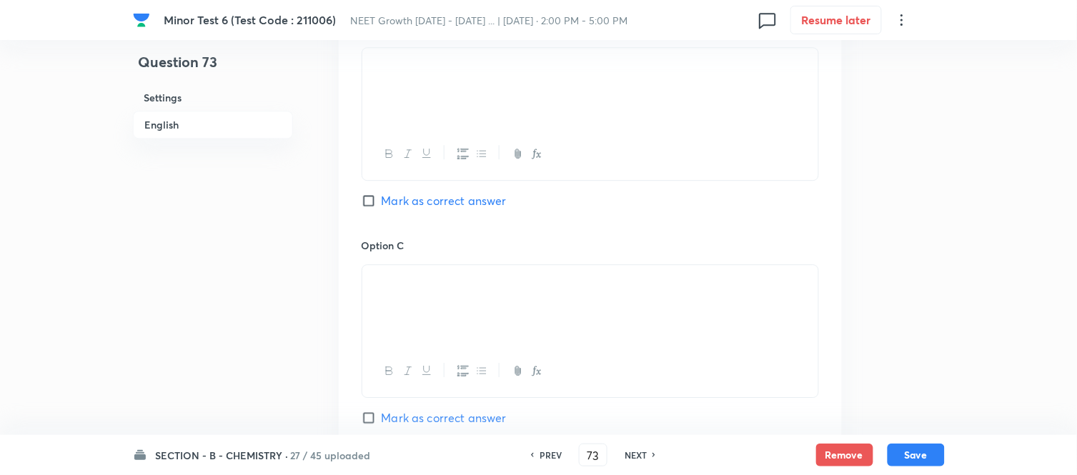
scroll to position [937, 0]
click at [380, 204] on input "Mark as correct answer" at bounding box center [372, 207] width 20 height 14
checkbox input "true"
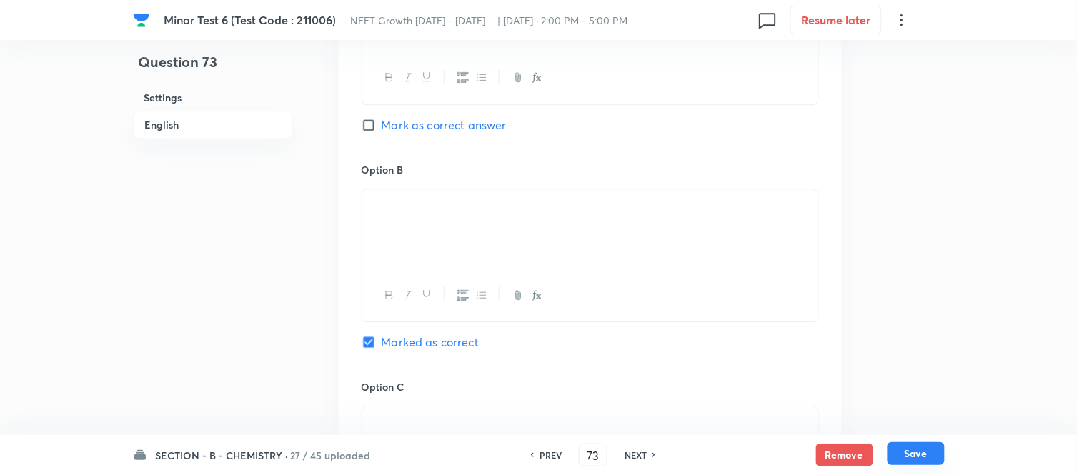
scroll to position [778, 0]
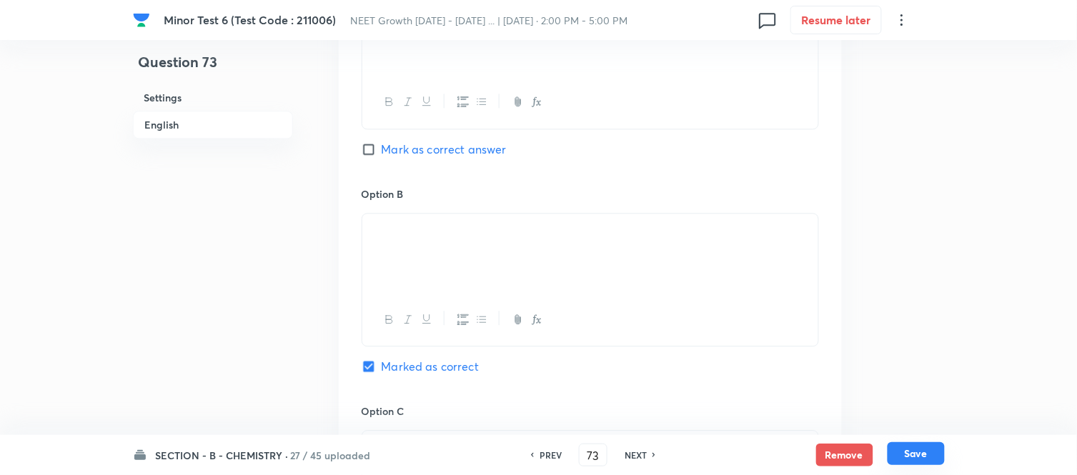
click at [914, 455] on button "Save" at bounding box center [916, 454] width 57 height 23
type input "74"
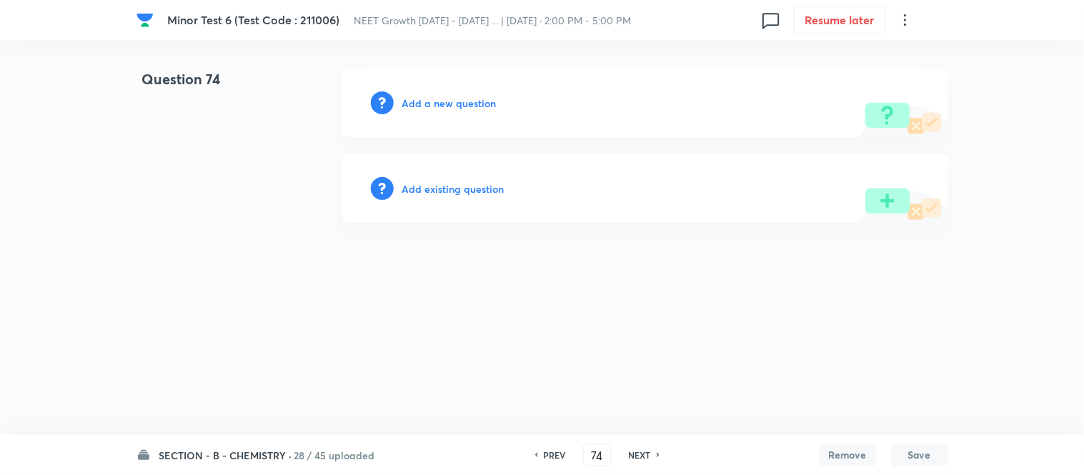
click at [432, 103] on h6 "Add a new question" at bounding box center [449, 103] width 94 height 15
click at [432, 103] on h6 "Choose a question type" at bounding box center [457, 103] width 110 height 15
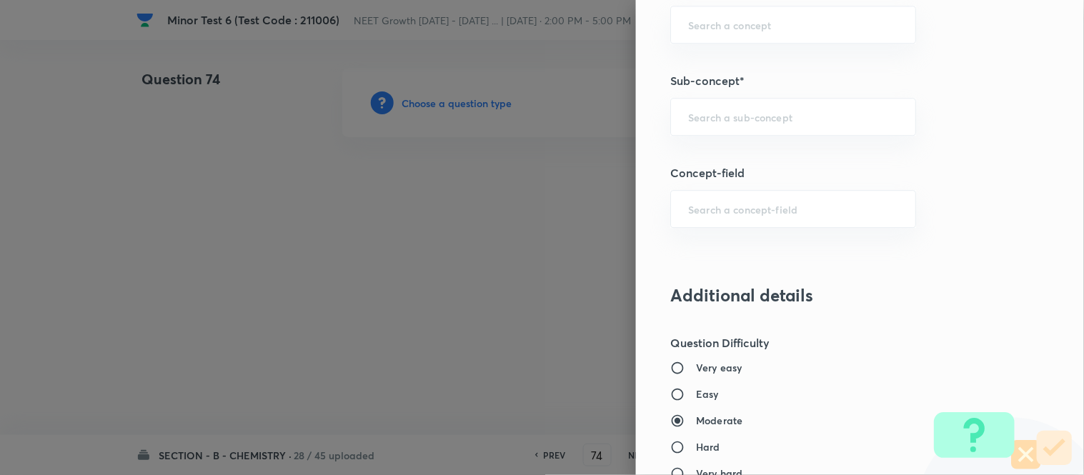
scroll to position [953, 0]
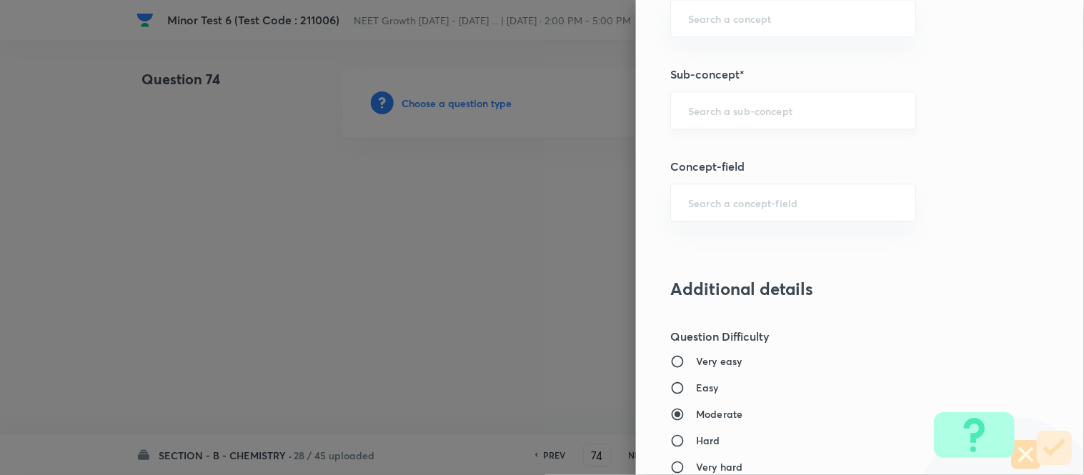
click at [773, 107] on input "text" at bounding box center [793, 111] width 210 height 14
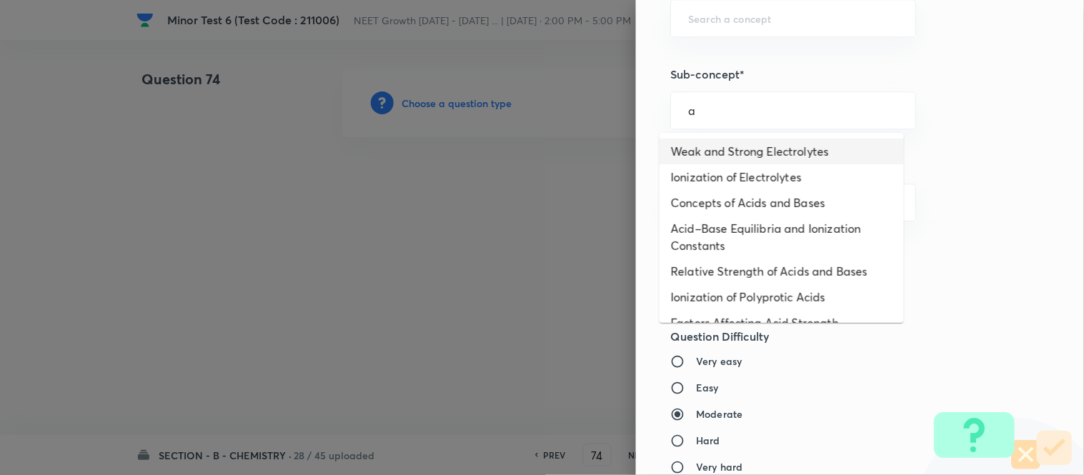
click at [758, 154] on li "Weak and Strong Electrolytes" at bounding box center [782, 152] width 244 height 26
type input "Weak and Strong Electrolytes"
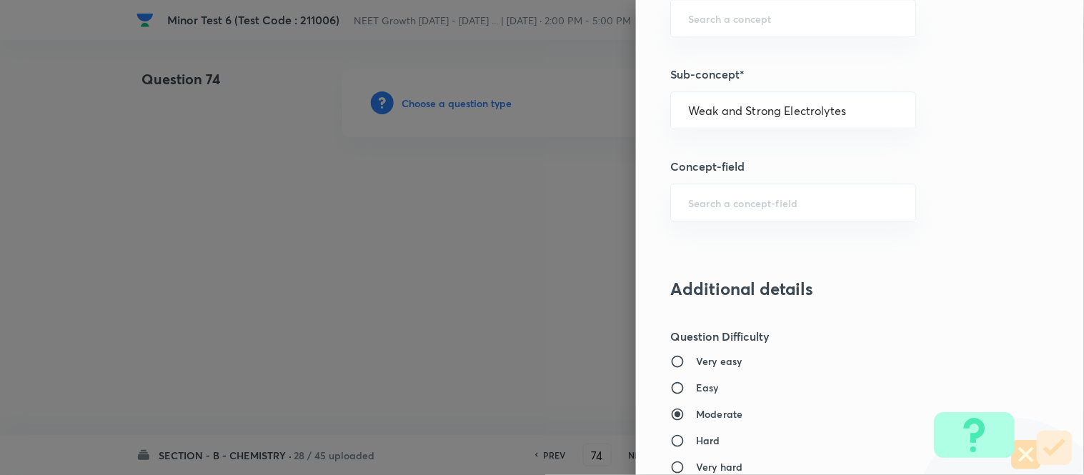
type input "Chemistry"
type input "Physical Chemistry"
type input "Ionic Equilibrium"
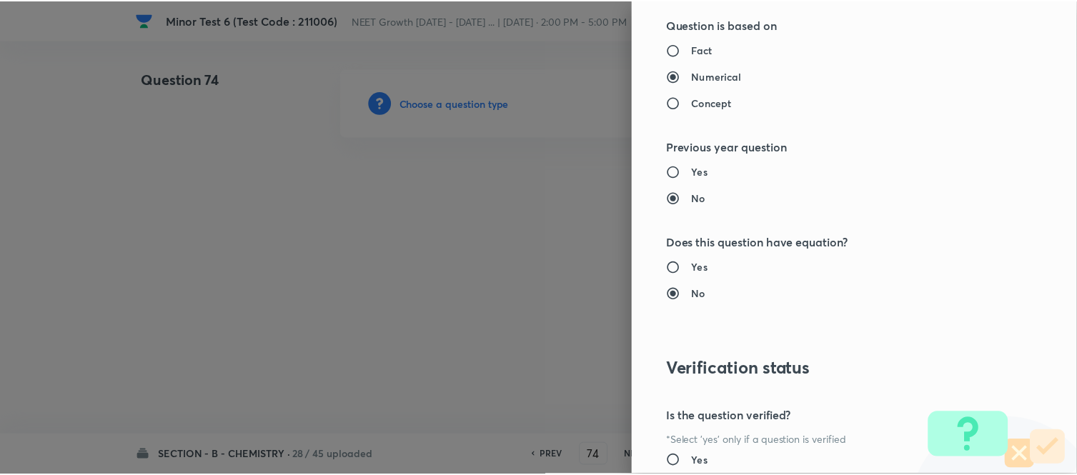
scroll to position [1569, 0]
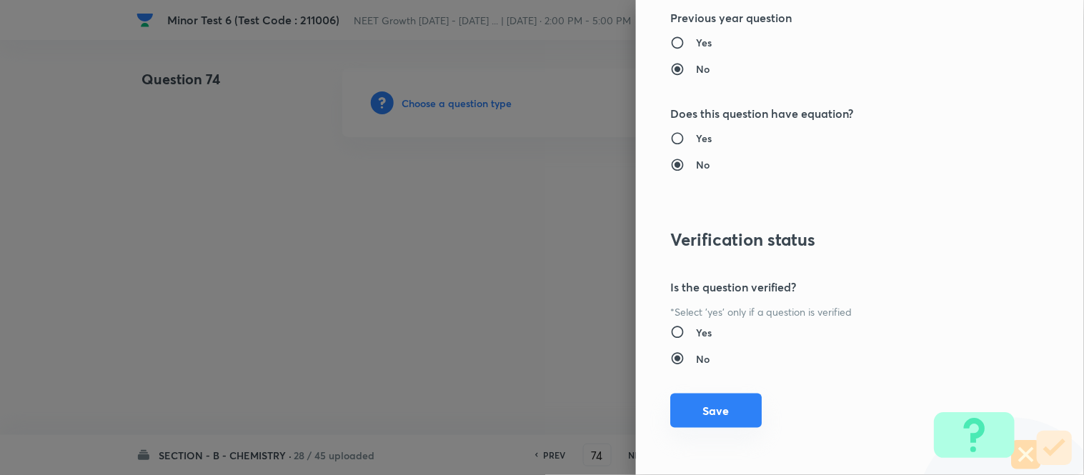
click at [723, 412] on button "Save" at bounding box center [717, 411] width 92 height 34
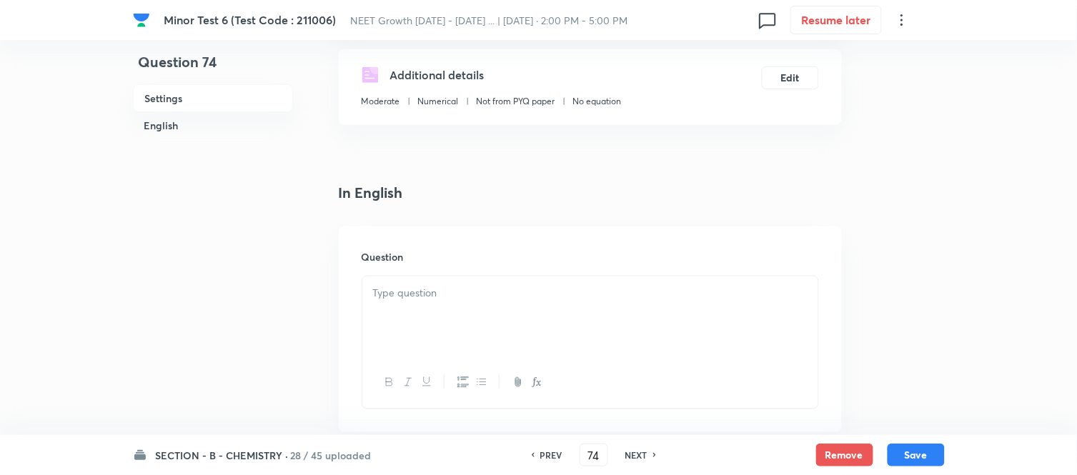
scroll to position [397, 0]
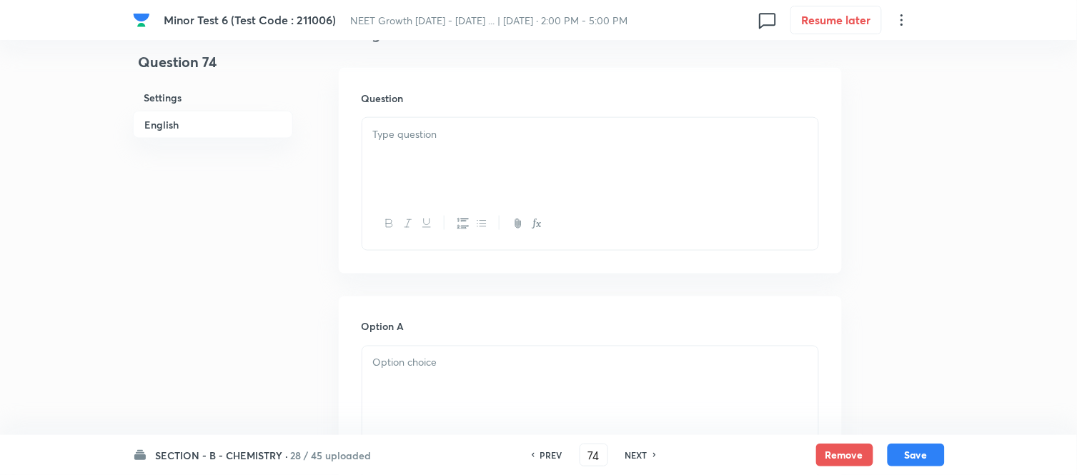
click at [548, 151] on div at bounding box center [590, 158] width 456 height 80
paste div
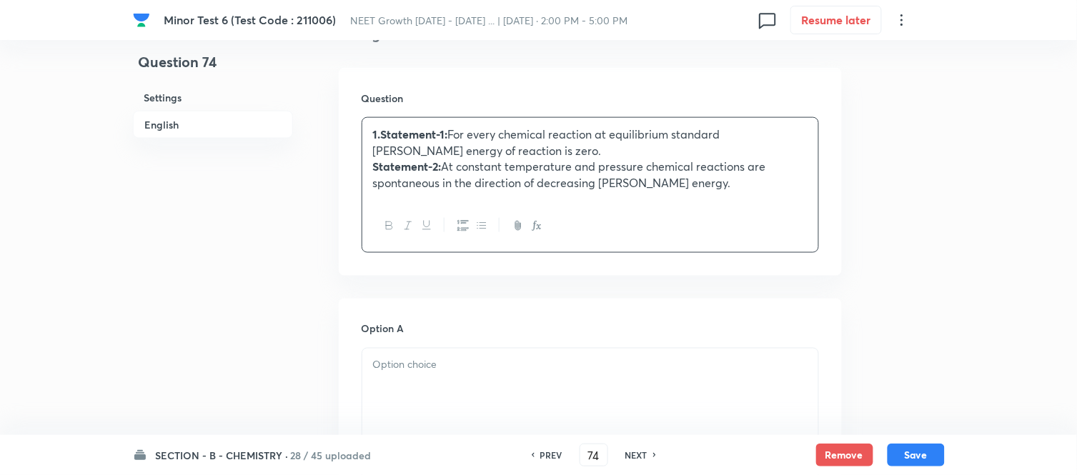
click at [381, 130] on strong "1.Statement-1:" at bounding box center [410, 134] width 75 height 15
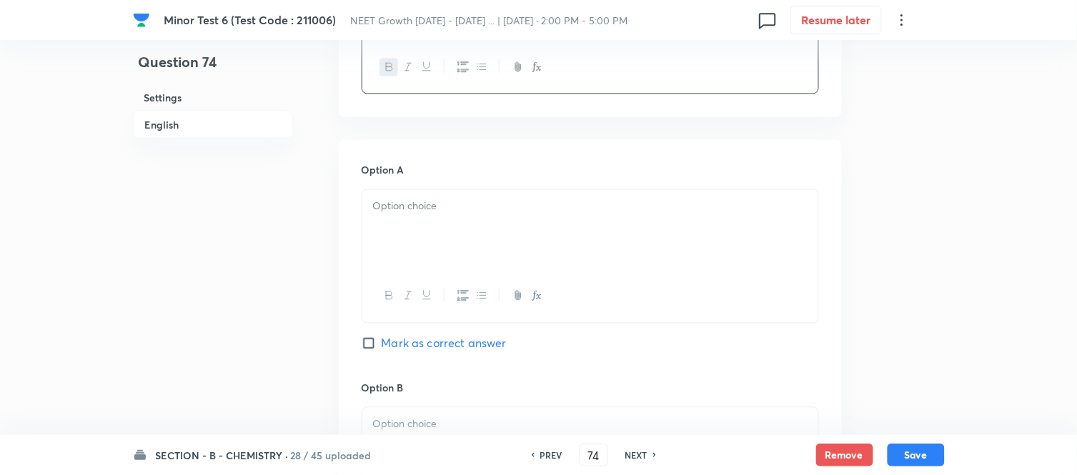
scroll to position [635, 0]
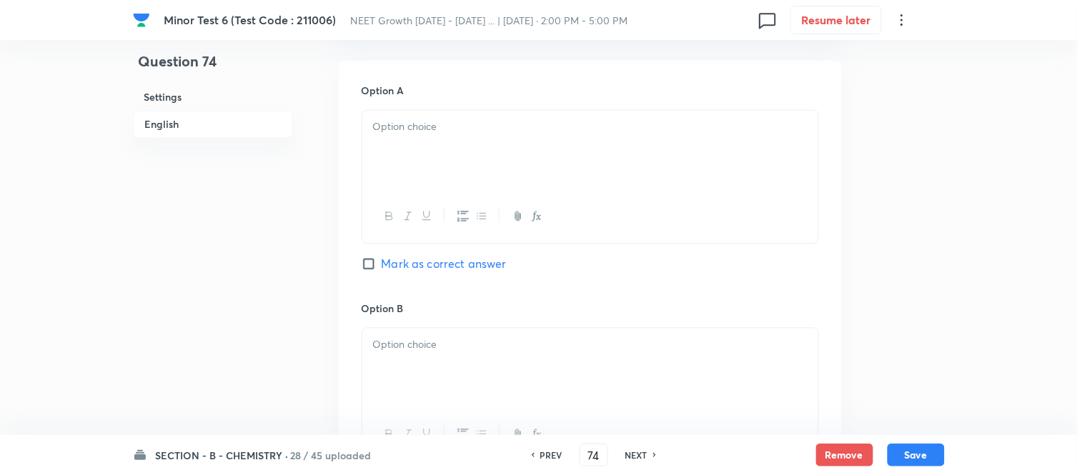
click at [565, 141] on div at bounding box center [590, 151] width 456 height 80
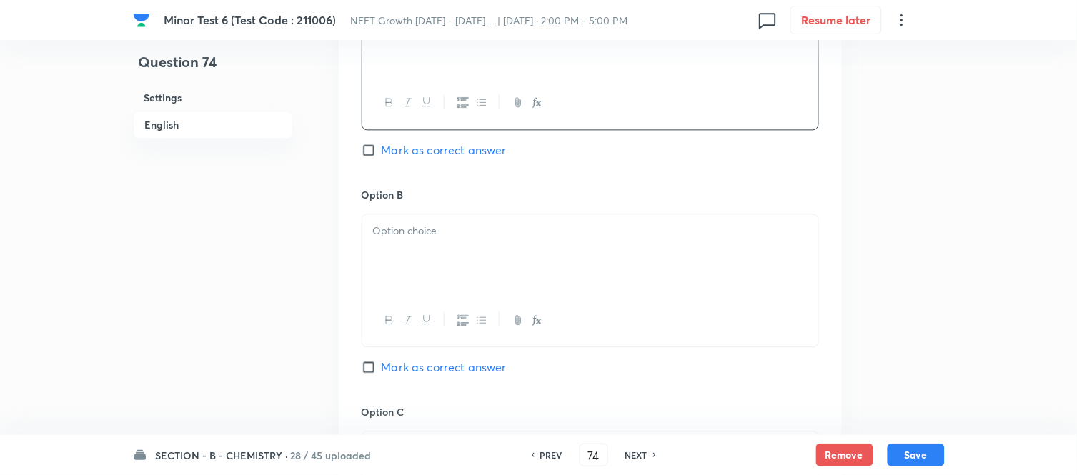
scroll to position [794, 0]
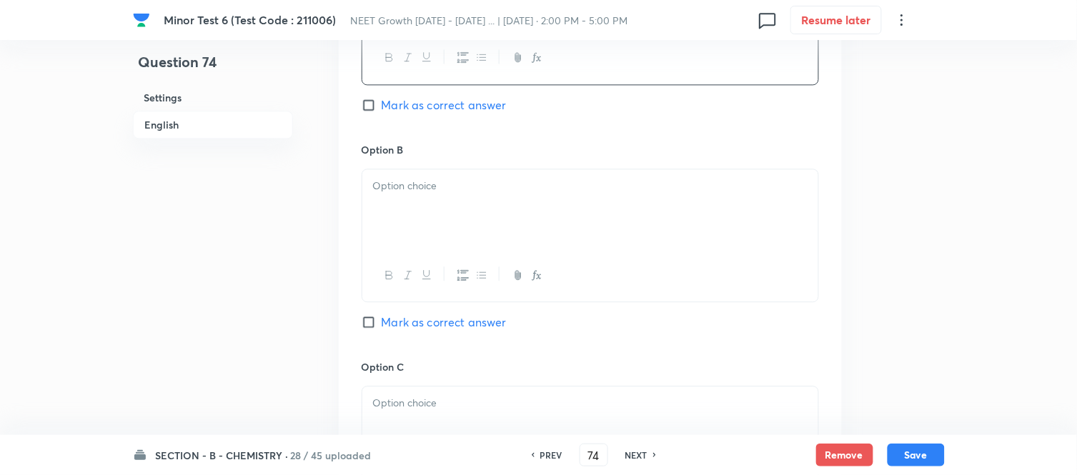
click at [508, 206] on div at bounding box center [590, 209] width 456 height 80
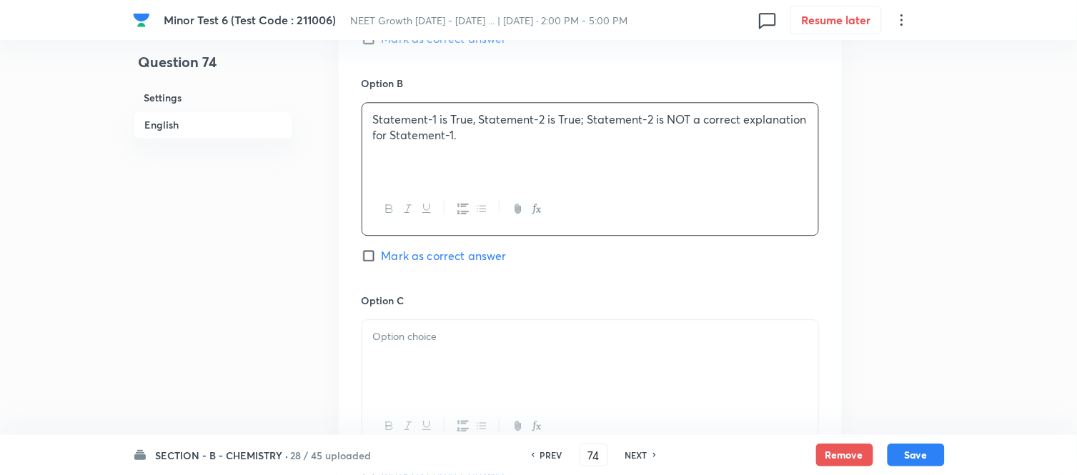
scroll to position [953, 0]
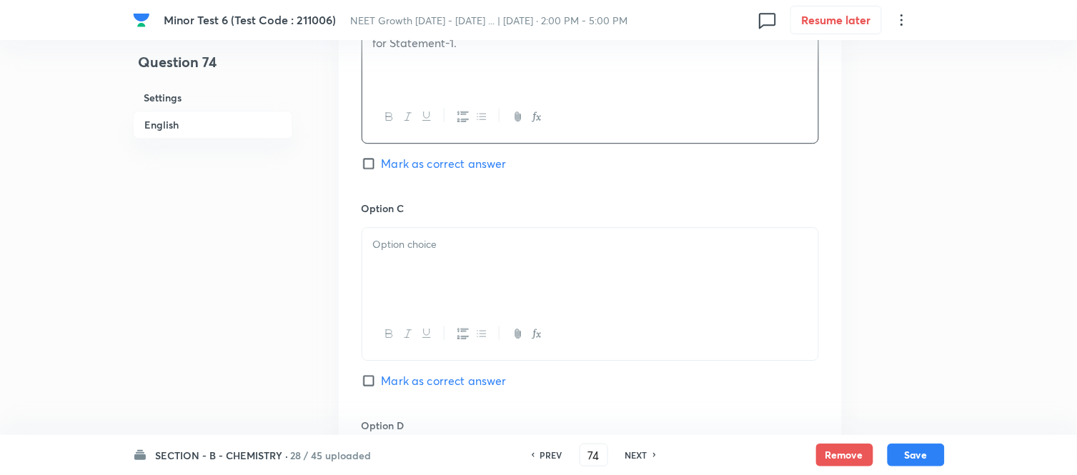
click at [528, 262] on div at bounding box center [590, 268] width 456 height 80
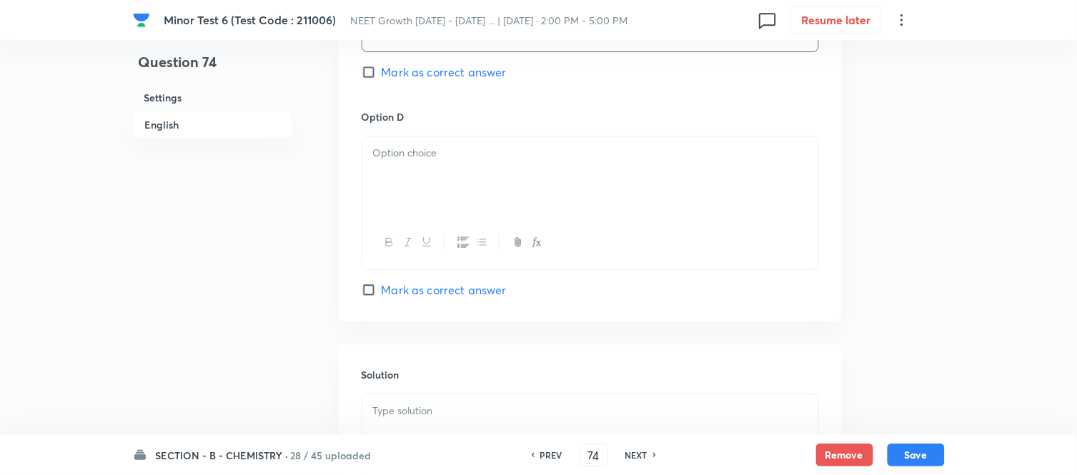
scroll to position [1270, 0]
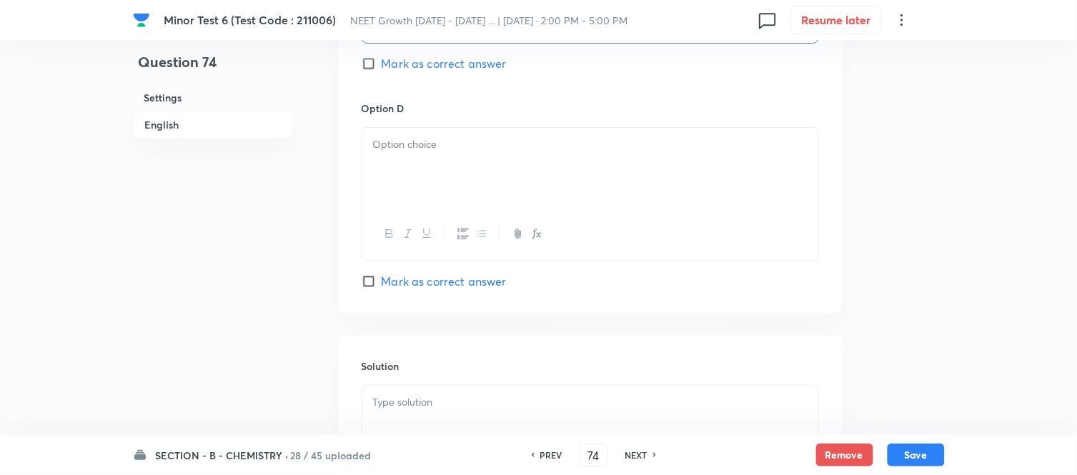
click at [463, 167] on div at bounding box center [590, 168] width 456 height 80
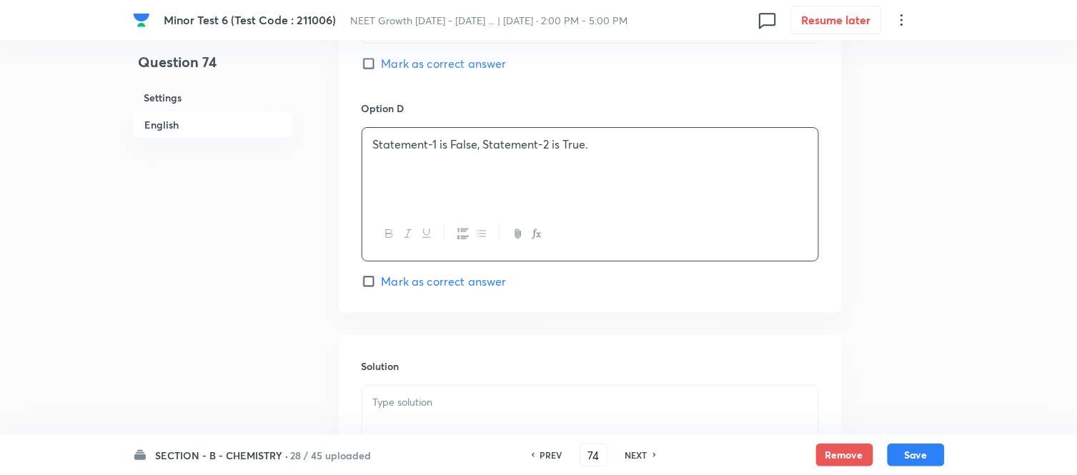
click at [381, 280] on input "Mark as correct answer" at bounding box center [372, 282] width 20 height 14
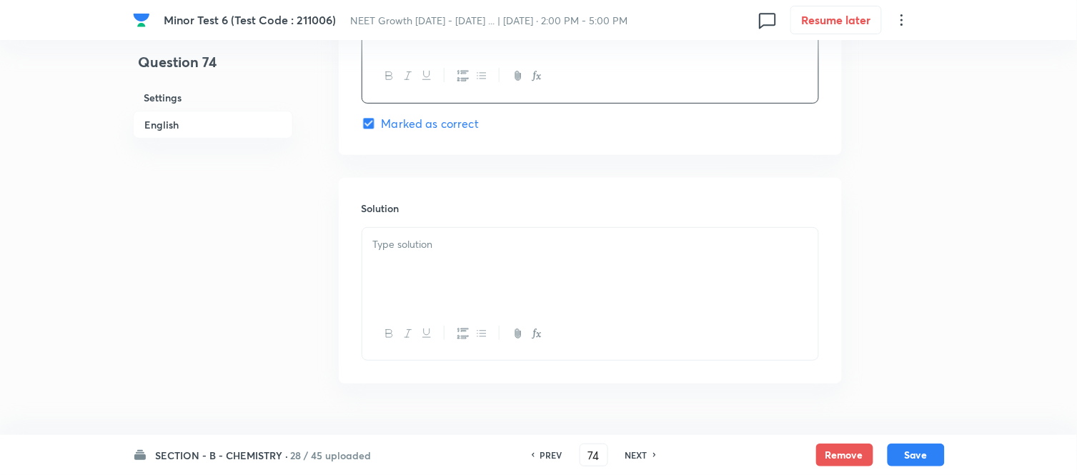
scroll to position [1430, 0]
click at [501, 248] on p at bounding box center [590, 243] width 435 height 16
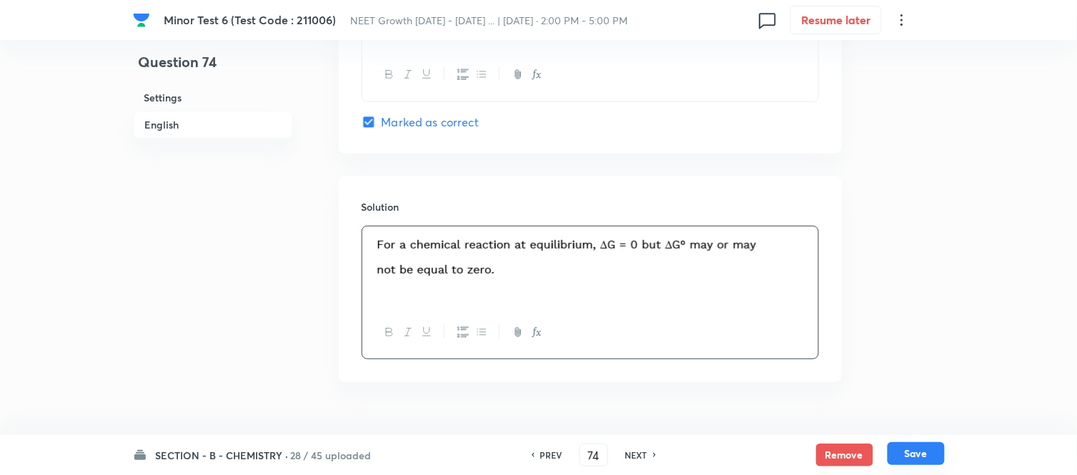
click at [917, 454] on button "Save" at bounding box center [916, 454] width 57 height 23
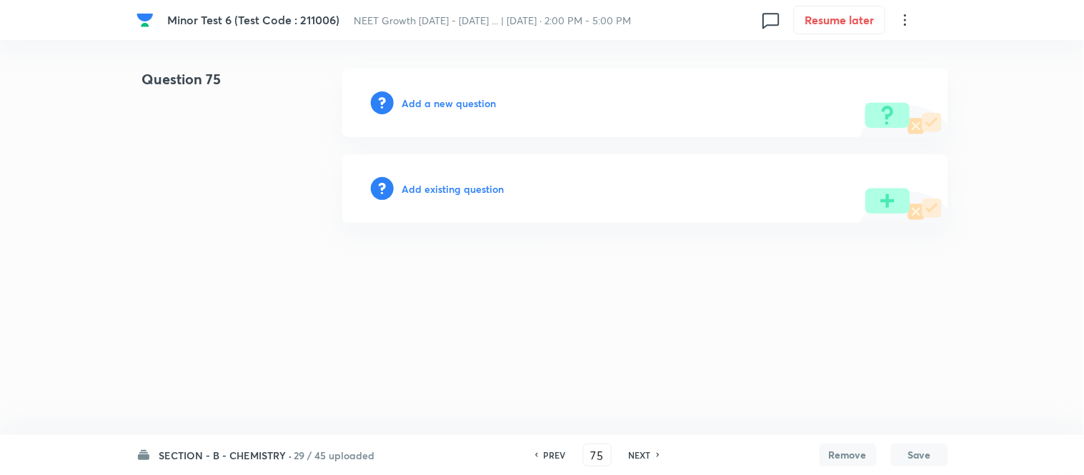
click at [425, 104] on h6 "Add a new question" at bounding box center [449, 103] width 94 height 15
click at [425, 102] on h6 "Choose a question type" at bounding box center [457, 103] width 110 height 15
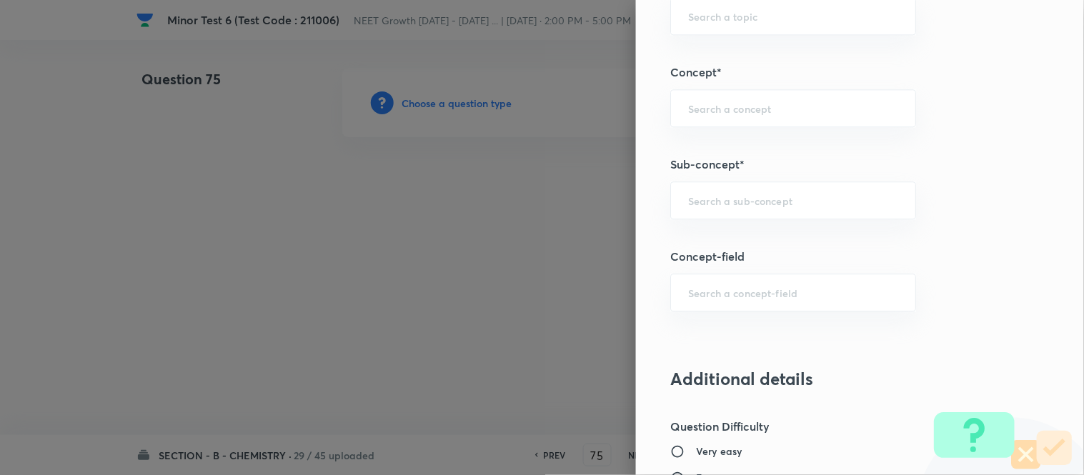
scroll to position [874, 0]
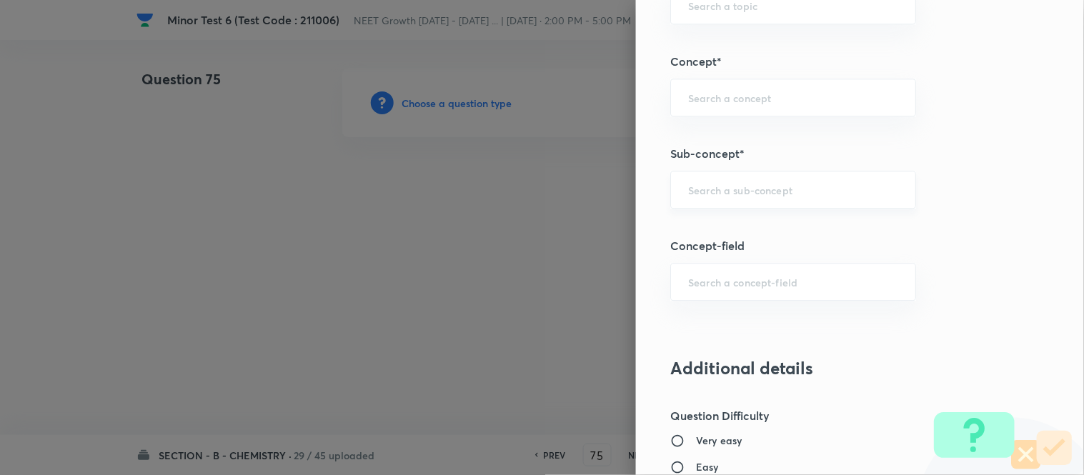
click at [782, 191] on input "text" at bounding box center [793, 190] width 210 height 14
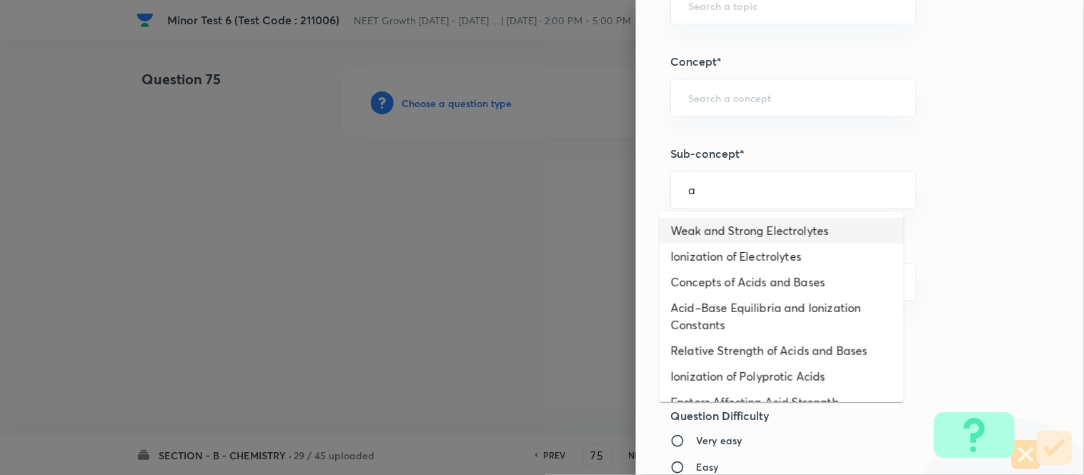
click at [738, 227] on li "Weak and Strong Electrolytes" at bounding box center [782, 231] width 244 height 26
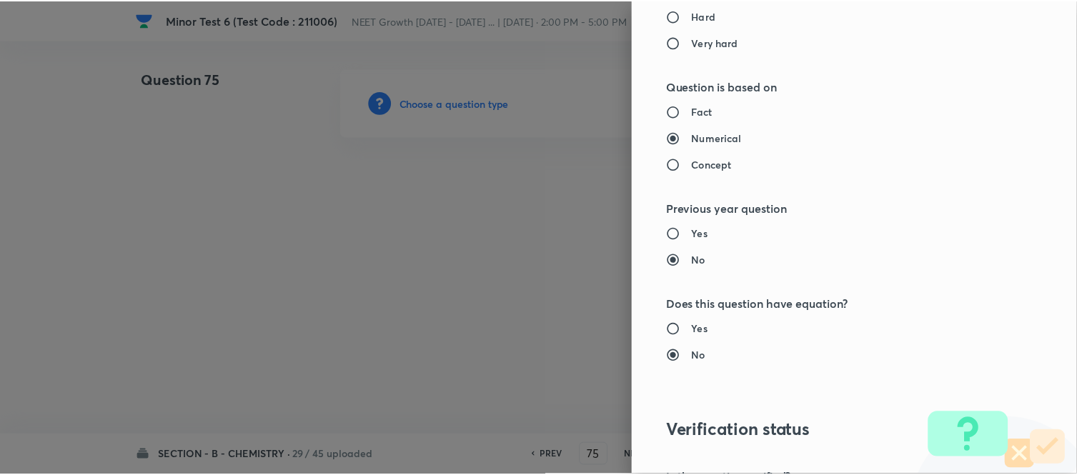
scroll to position [1569, 0]
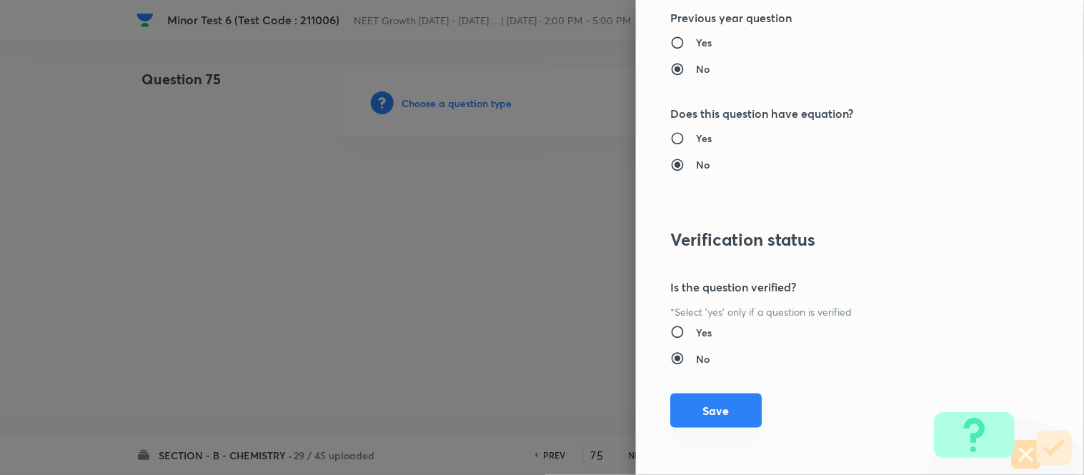
click at [718, 410] on button "Save" at bounding box center [717, 411] width 92 height 34
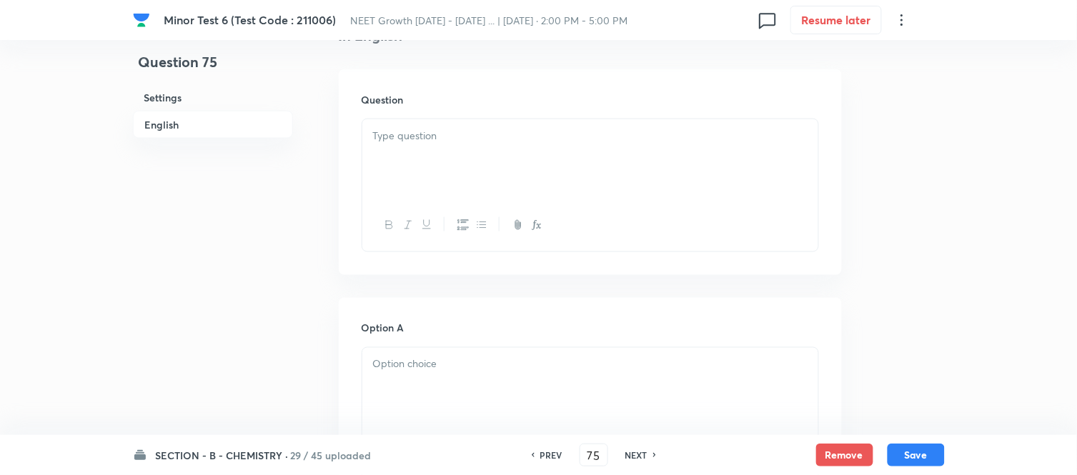
scroll to position [397, 0]
click at [589, 138] on p at bounding box center [590, 135] width 435 height 16
click at [593, 137] on p at bounding box center [590, 135] width 435 height 16
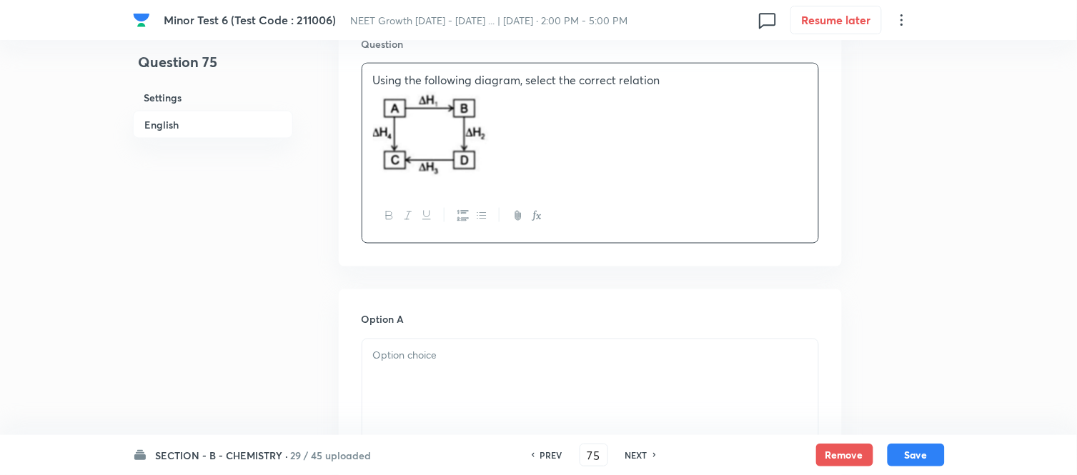
scroll to position [635, 0]
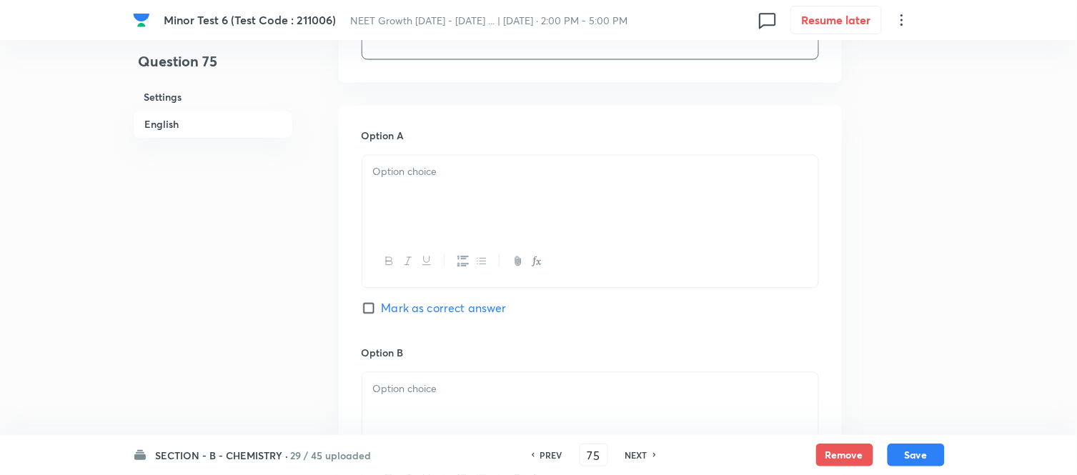
click at [532, 198] on div at bounding box center [590, 196] width 456 height 80
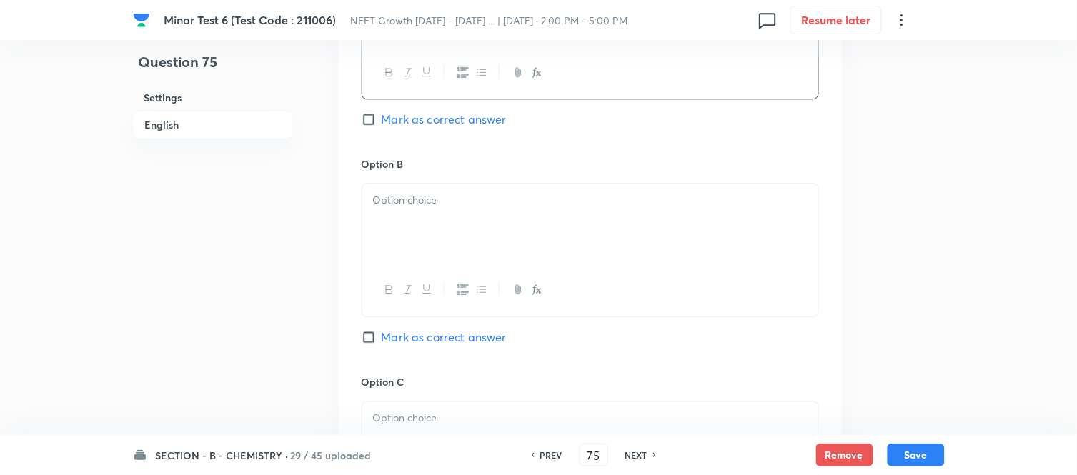
scroll to position [874, 0]
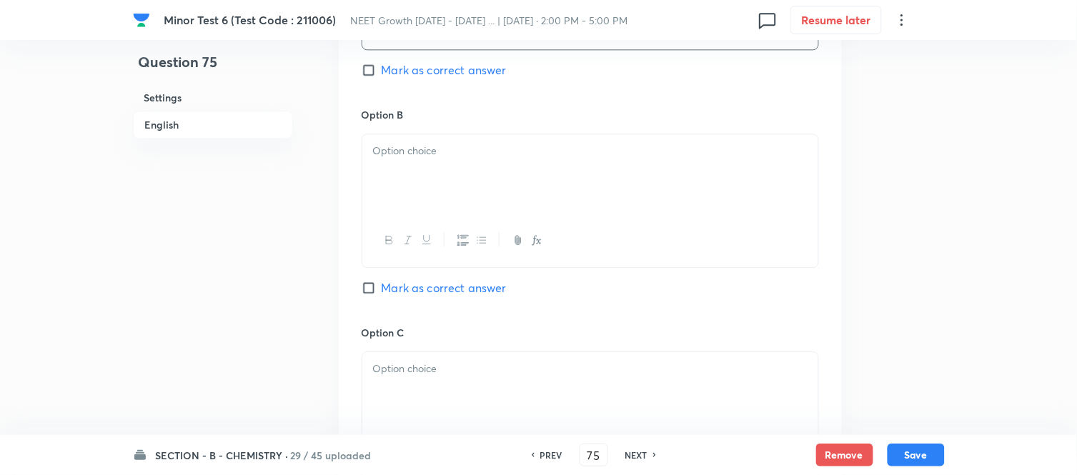
click at [510, 177] on div at bounding box center [590, 174] width 456 height 80
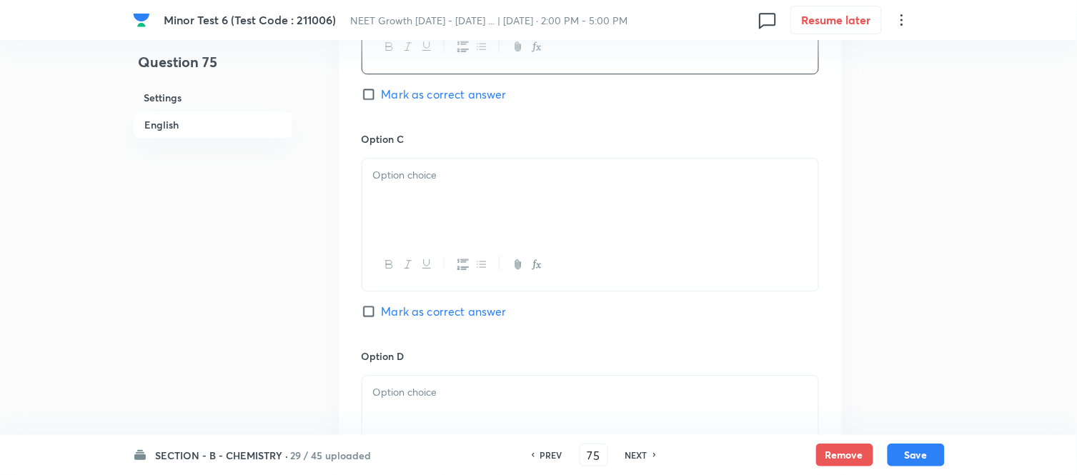
scroll to position [1112, 0]
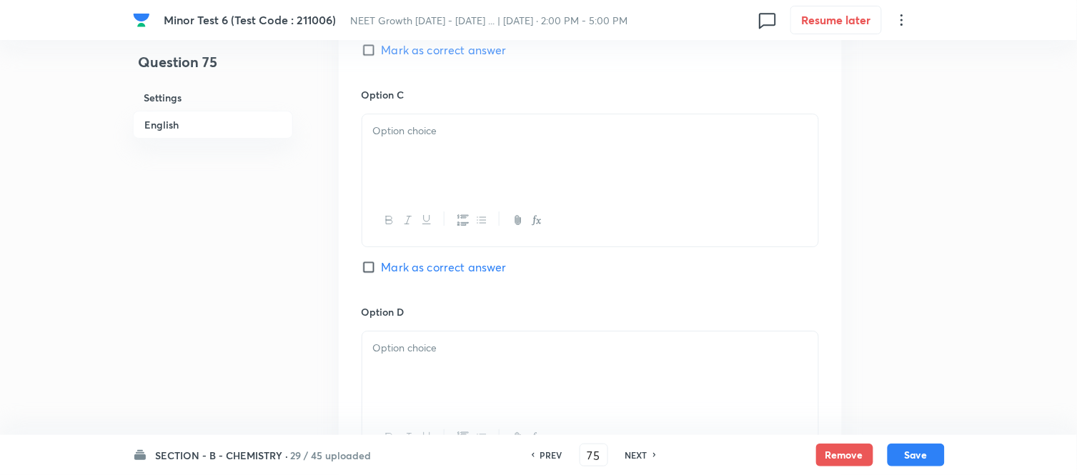
click at [533, 144] on div at bounding box center [590, 154] width 456 height 80
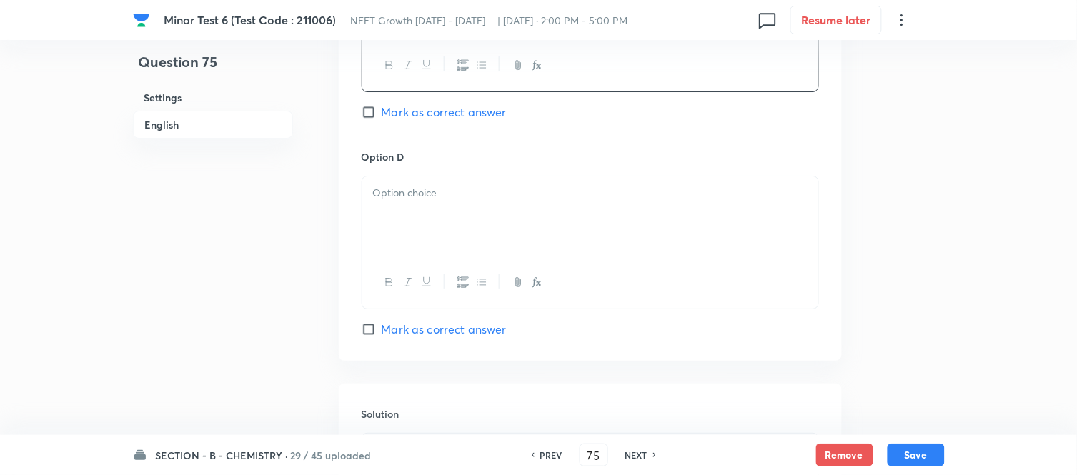
scroll to position [1270, 0]
click at [503, 197] on p at bounding box center [590, 190] width 435 height 16
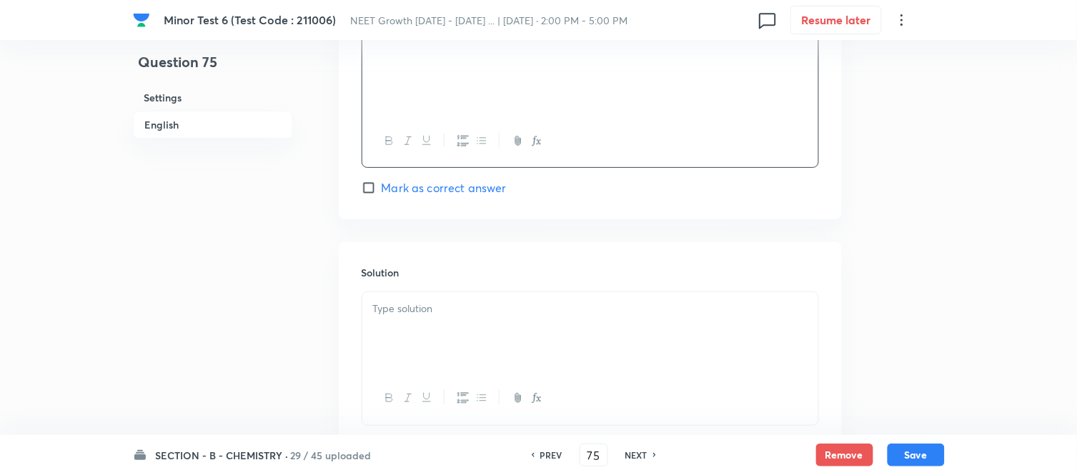
scroll to position [1509, 0]
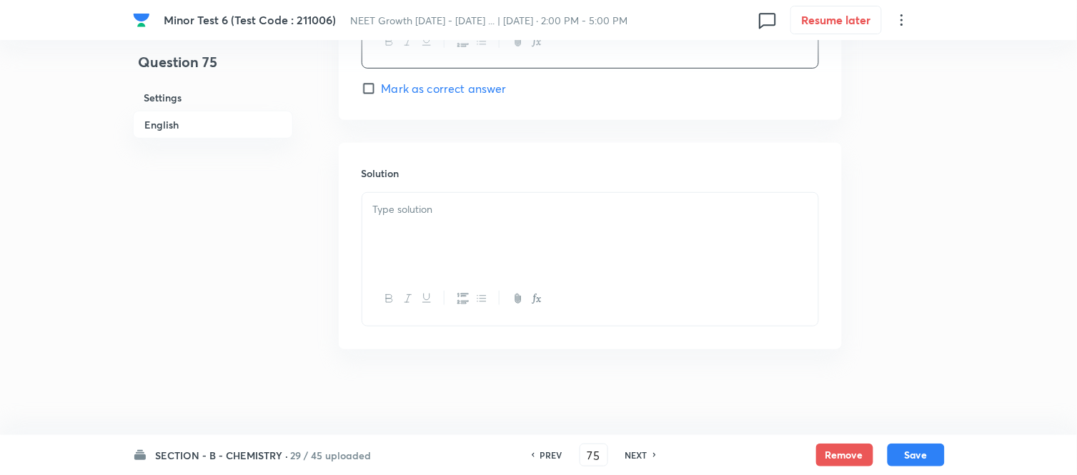
click at [499, 219] on div at bounding box center [590, 233] width 456 height 80
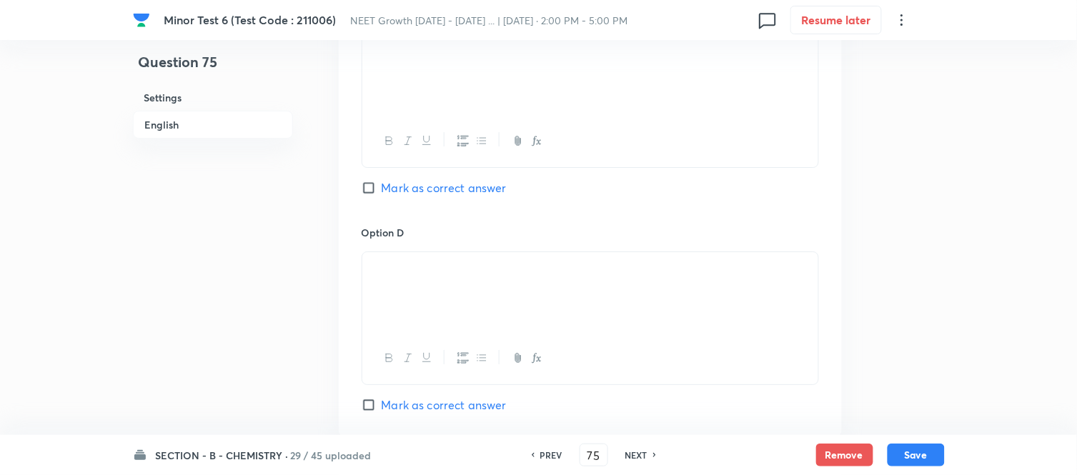
click at [375, 187] on input "Mark as correct answer" at bounding box center [372, 188] width 20 height 14
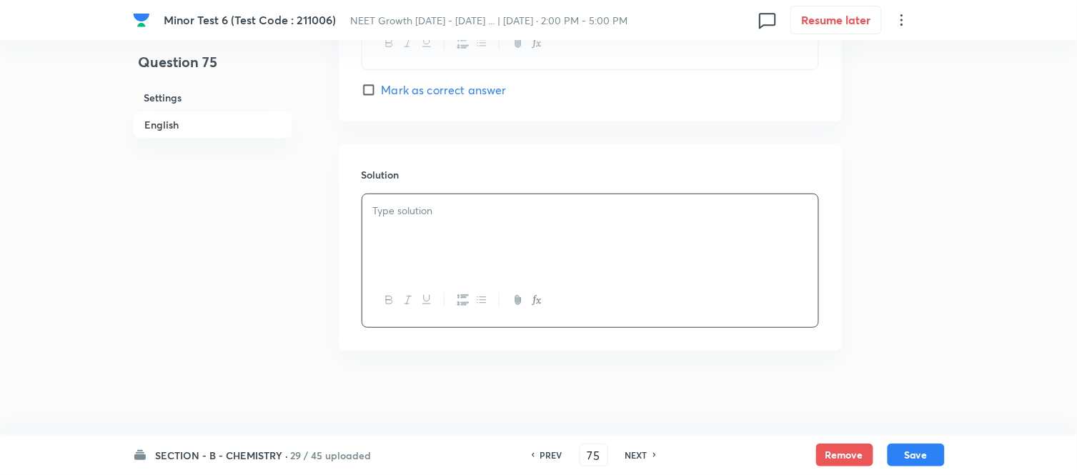
scroll to position [1511, 0]
click at [549, 204] on p at bounding box center [590, 210] width 435 height 16
click at [920, 455] on button "Save" at bounding box center [916, 454] width 57 height 23
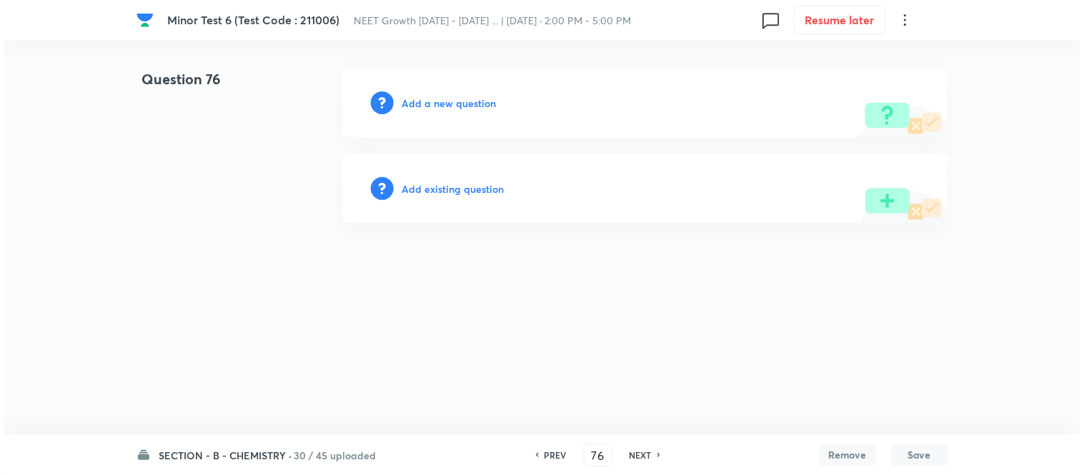
scroll to position [0, 0]
click at [435, 99] on h6 "Add a new question" at bounding box center [449, 103] width 94 height 15
click at [440, 102] on h6 "Choose a question type" at bounding box center [457, 103] width 110 height 15
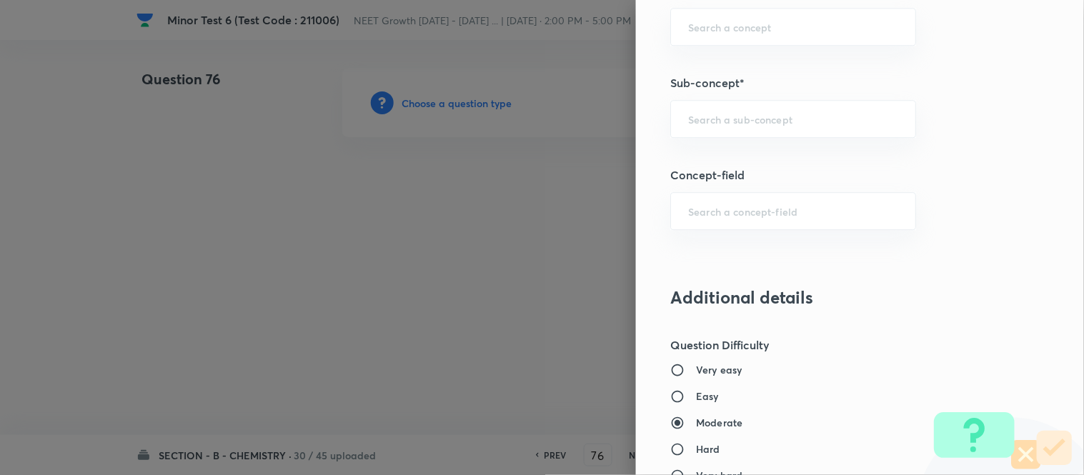
scroll to position [953, 0]
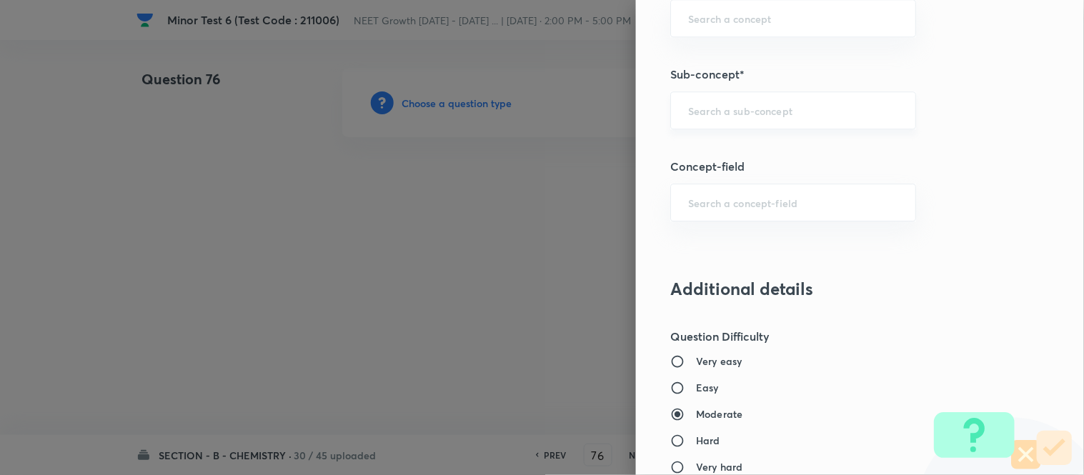
click at [802, 111] on input "text" at bounding box center [793, 111] width 210 height 14
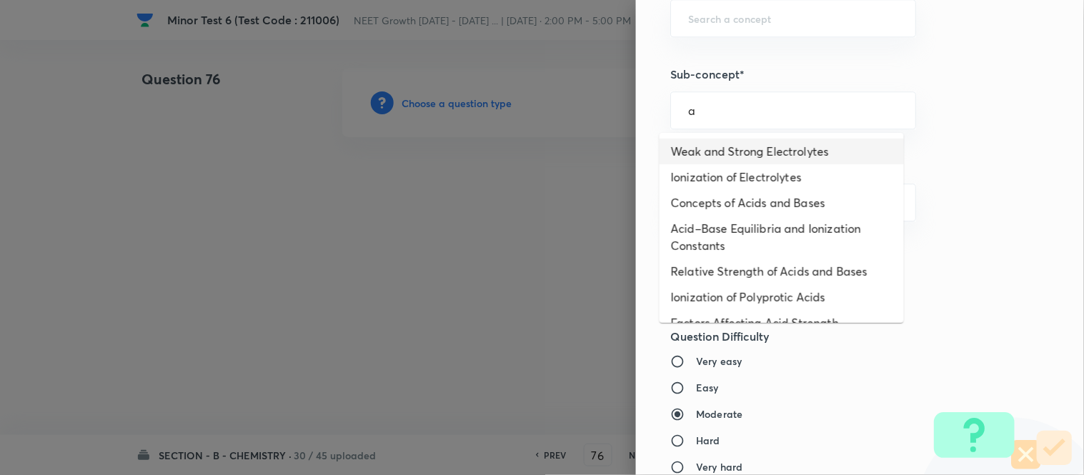
click at [731, 150] on li "Weak and Strong Electrolytes" at bounding box center [782, 152] width 244 height 26
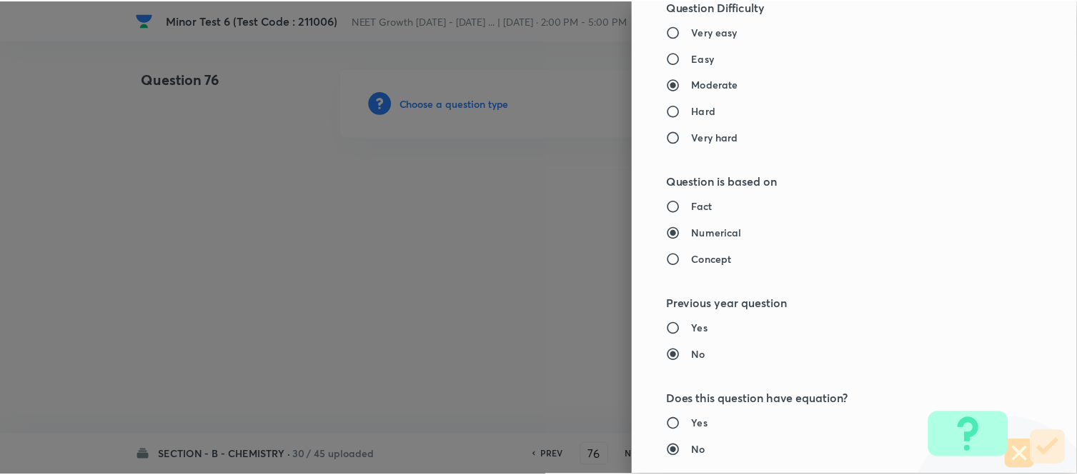
scroll to position [1569, 0]
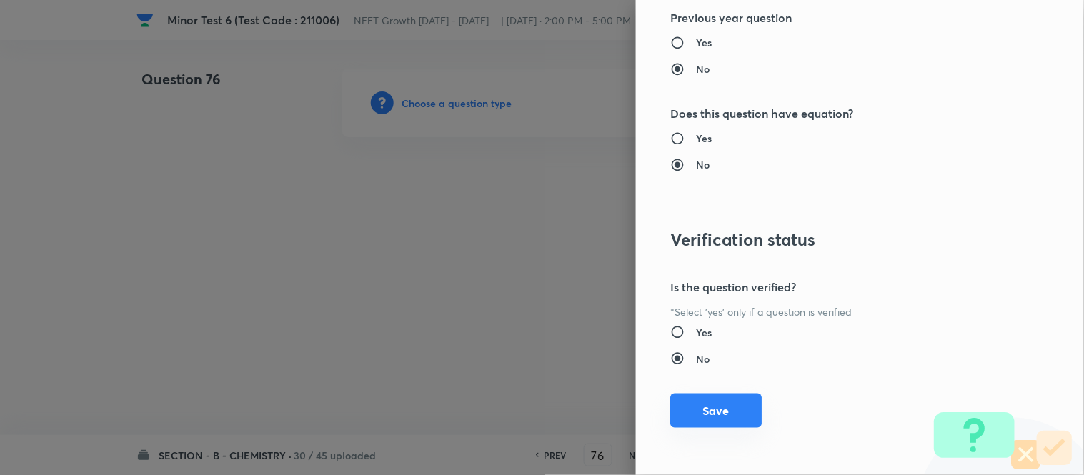
click at [691, 413] on button "Save" at bounding box center [717, 411] width 92 height 34
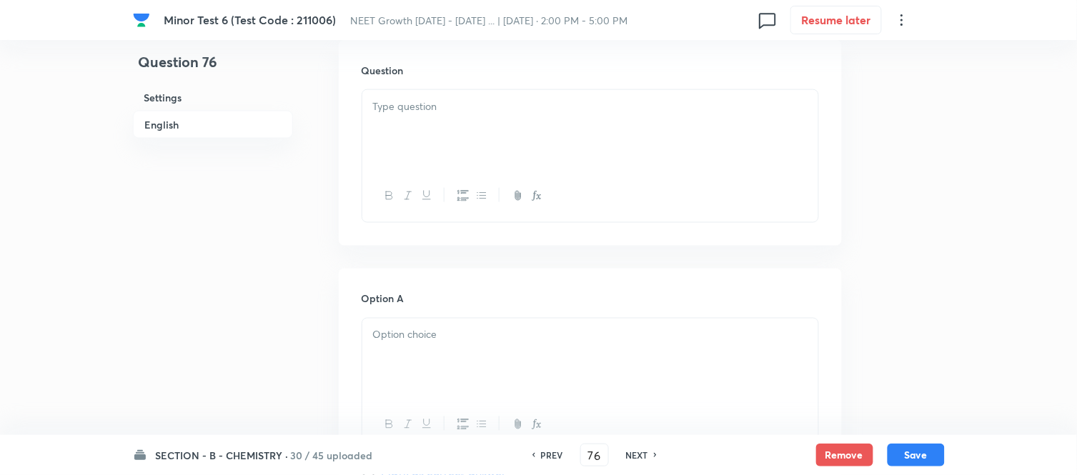
scroll to position [397, 0]
click at [517, 145] on div at bounding box center [590, 158] width 456 height 80
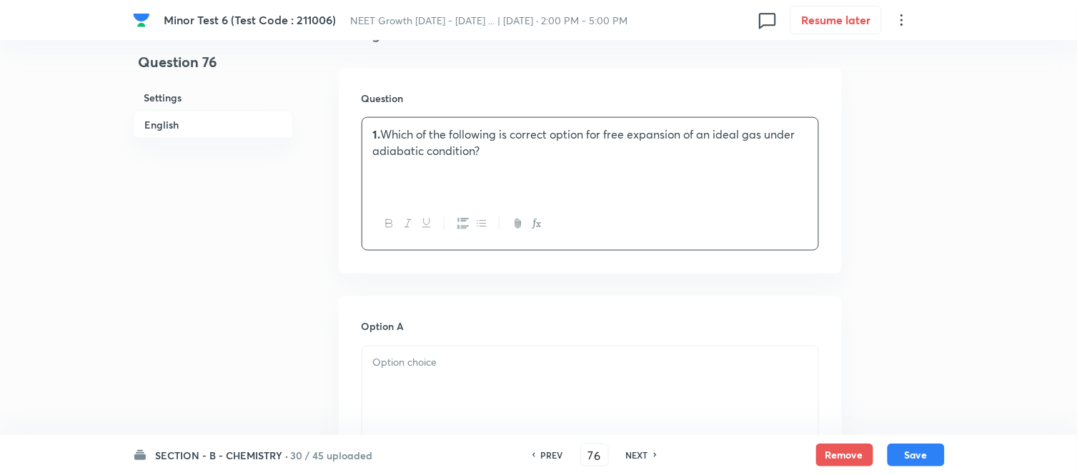
click at [380, 134] on strong "1." at bounding box center [377, 134] width 8 height 15
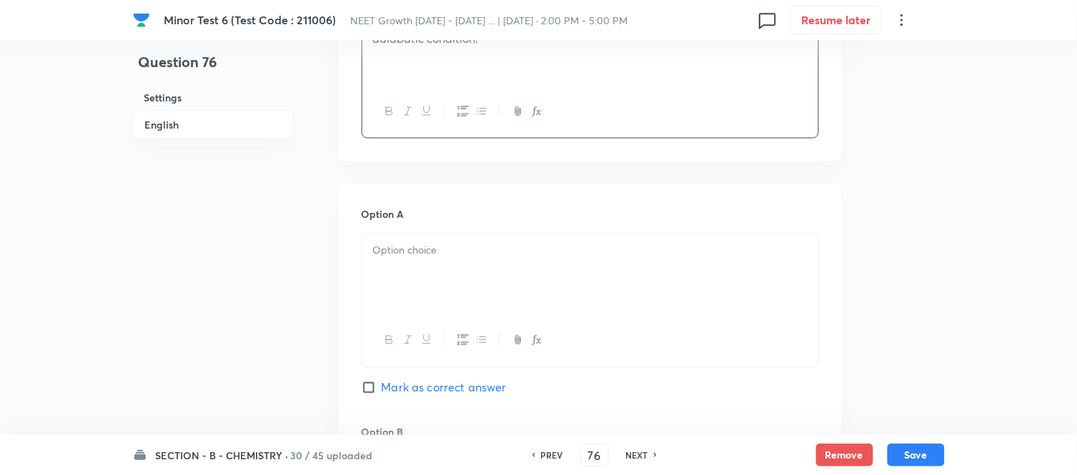
scroll to position [555, 0]
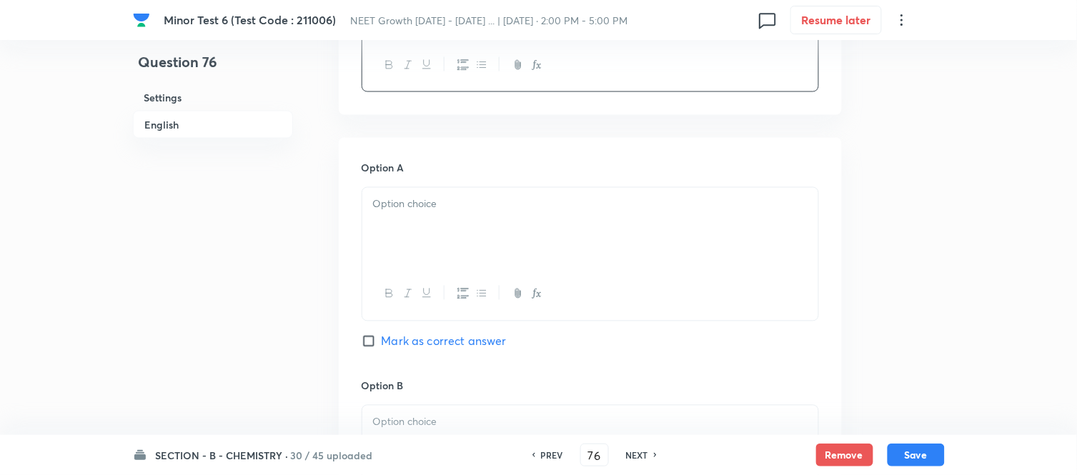
click at [583, 203] on p at bounding box center [590, 205] width 435 height 16
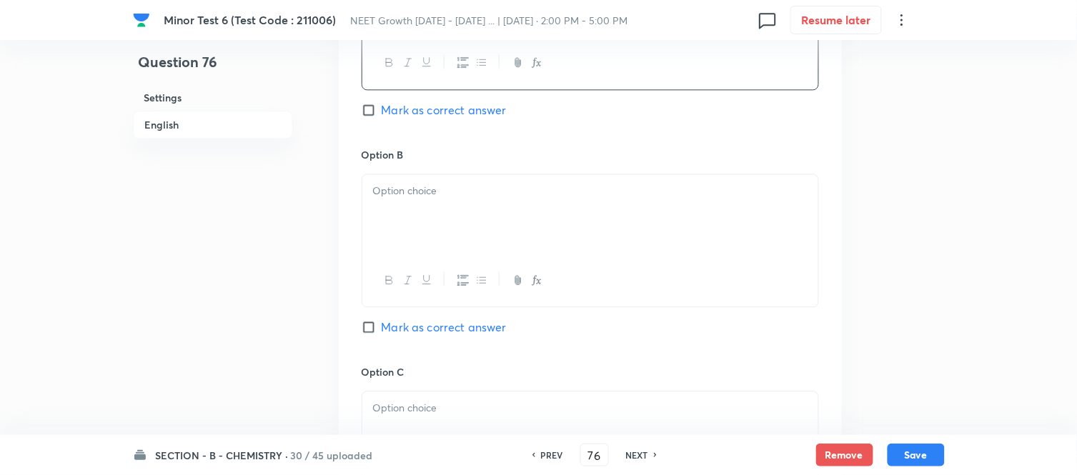
scroll to position [794, 0]
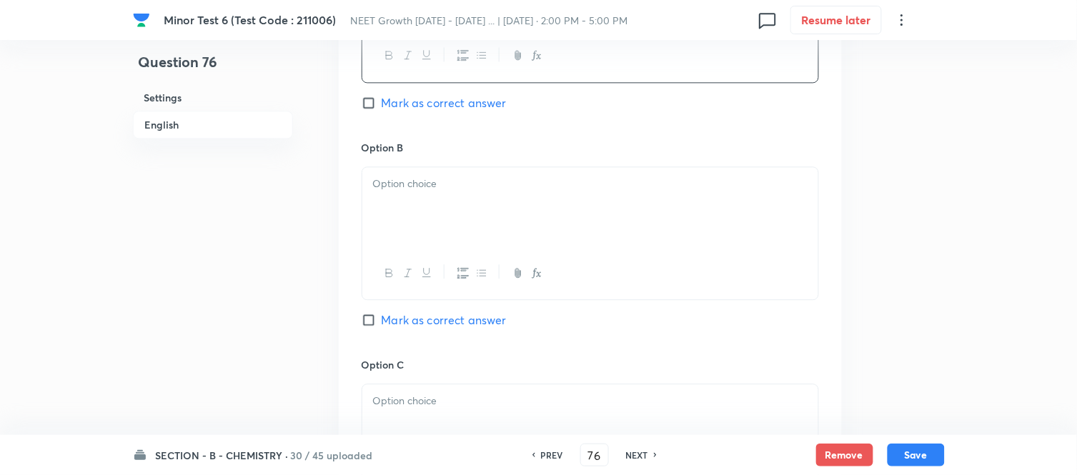
click at [581, 204] on div at bounding box center [590, 207] width 456 height 80
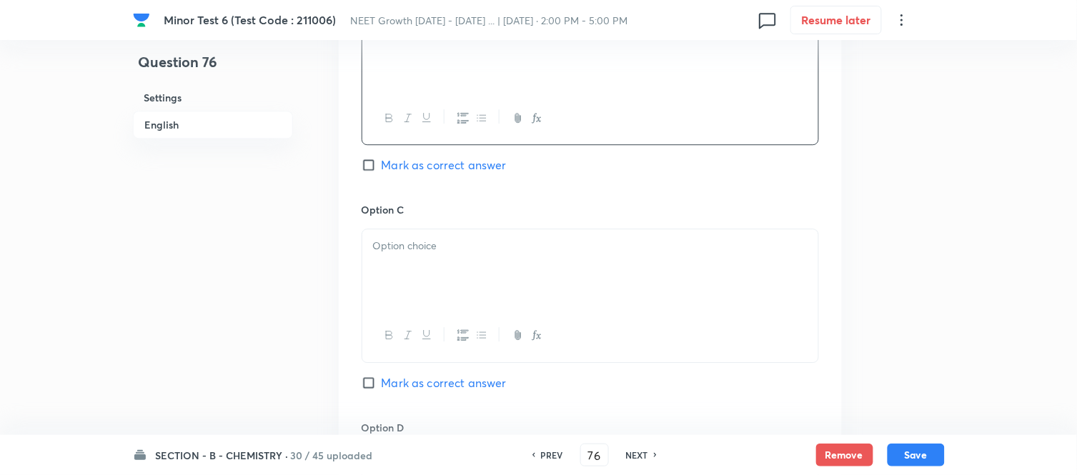
scroll to position [953, 0]
click at [519, 247] on p at bounding box center [590, 242] width 435 height 16
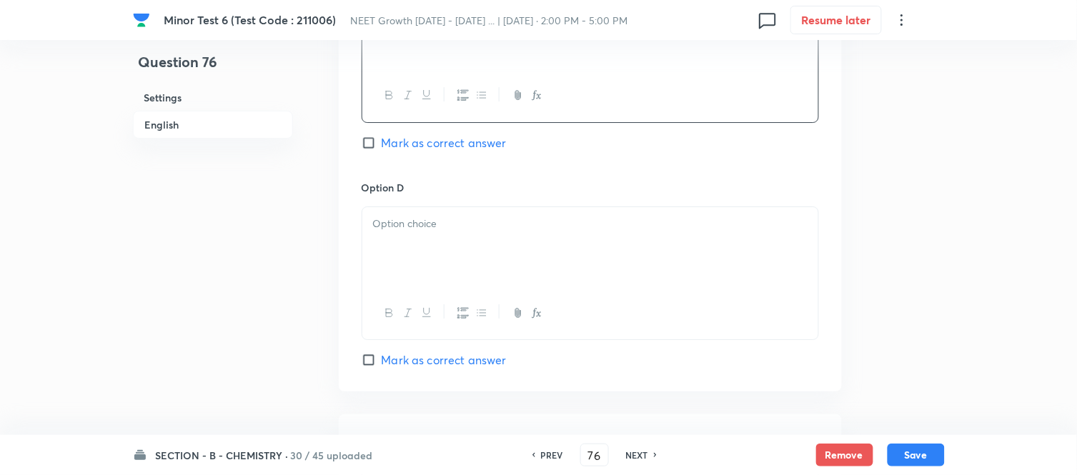
scroll to position [1191, 0]
click at [584, 234] on div at bounding box center [590, 246] width 456 height 80
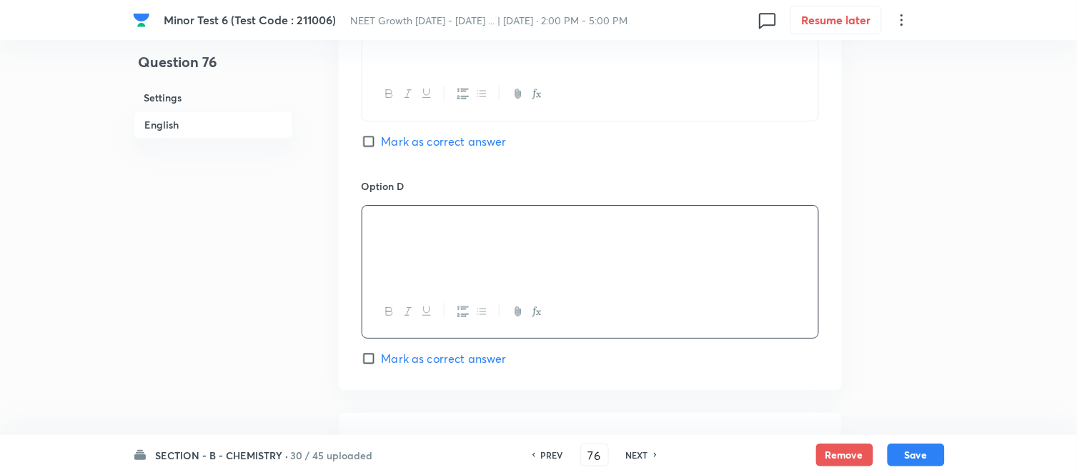
click at [373, 140] on input "Mark as correct answer" at bounding box center [372, 141] width 20 height 14
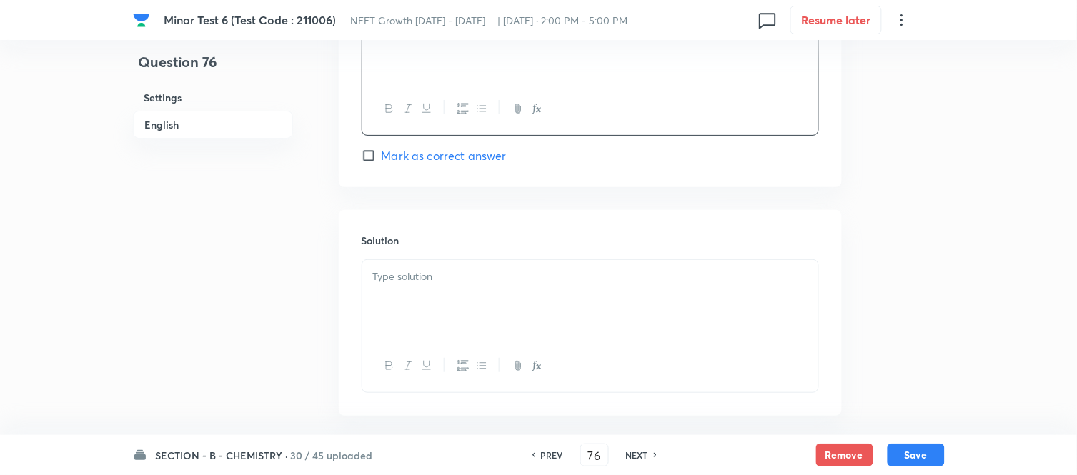
scroll to position [1430, 0]
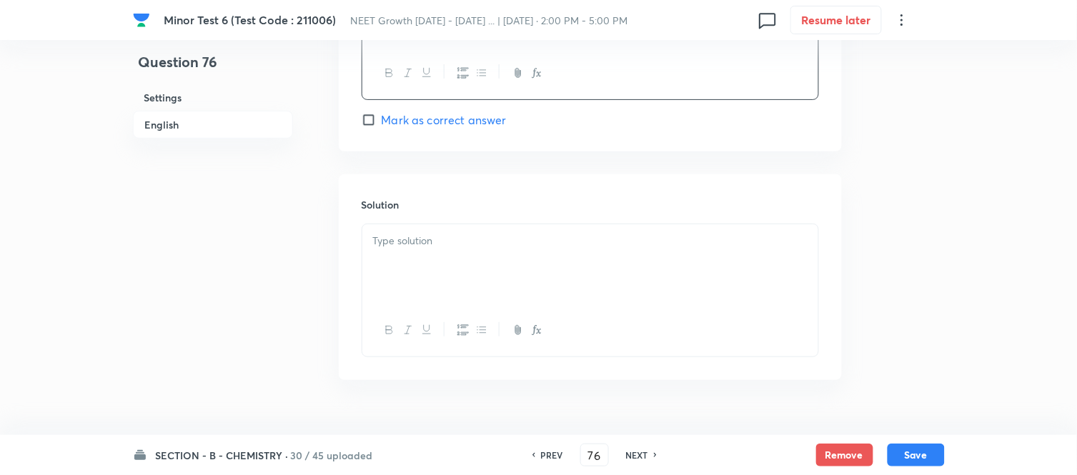
click at [510, 242] on p at bounding box center [590, 241] width 435 height 16
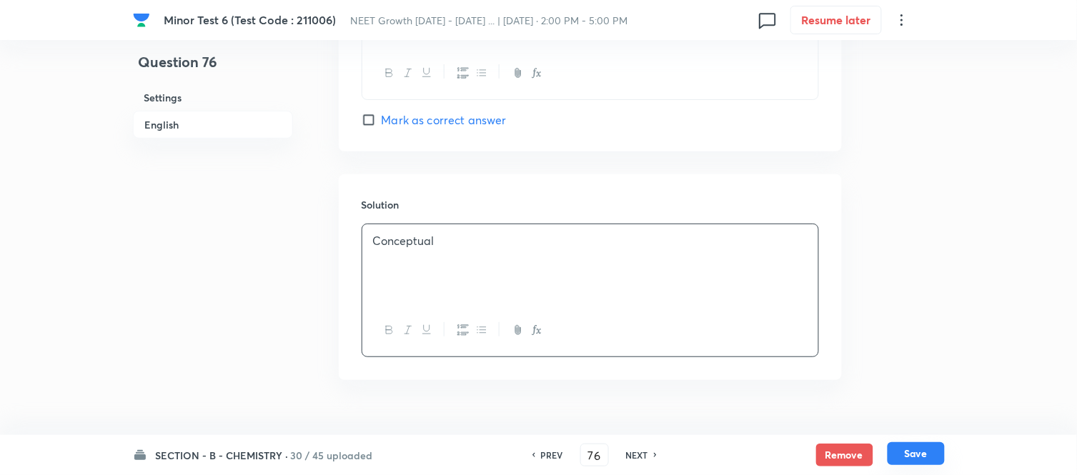
click at [919, 454] on button "Save" at bounding box center [916, 454] width 57 height 23
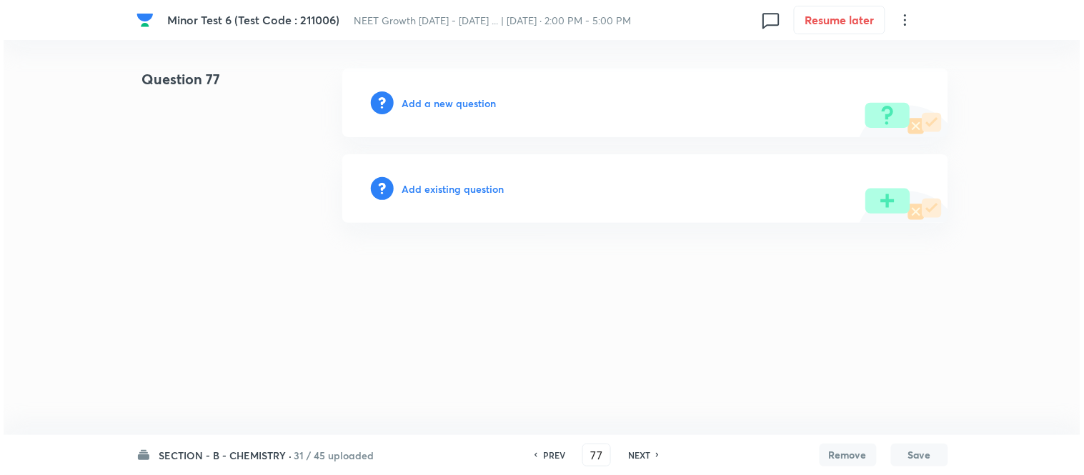
scroll to position [0, 0]
click at [436, 104] on h6 "Add a new question" at bounding box center [449, 103] width 94 height 15
click at [436, 104] on h6 "Choose a question type" at bounding box center [457, 103] width 110 height 15
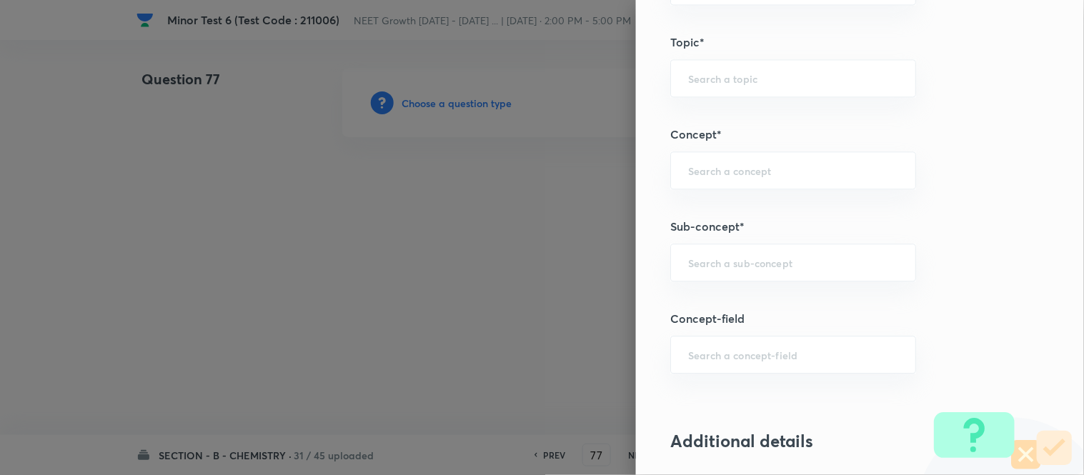
scroll to position [874, 0]
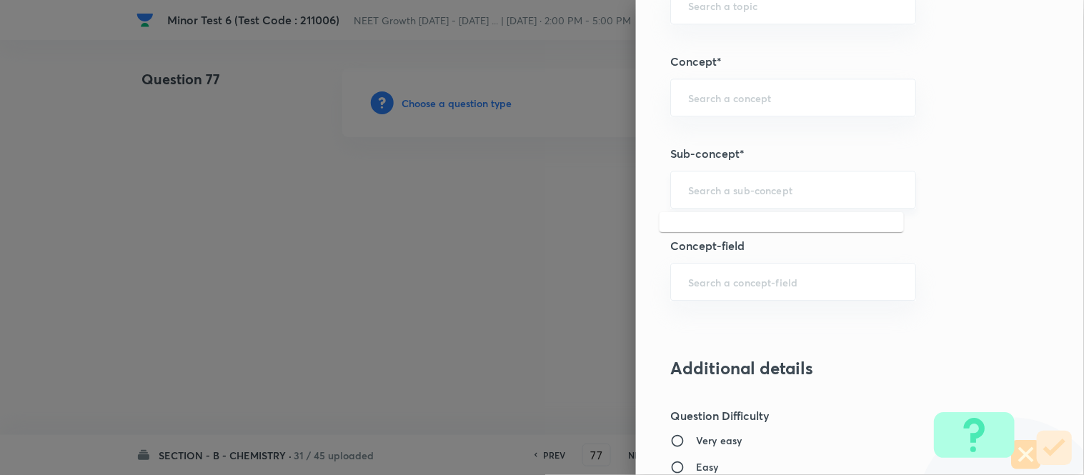
click at [746, 195] on input "text" at bounding box center [793, 190] width 210 height 14
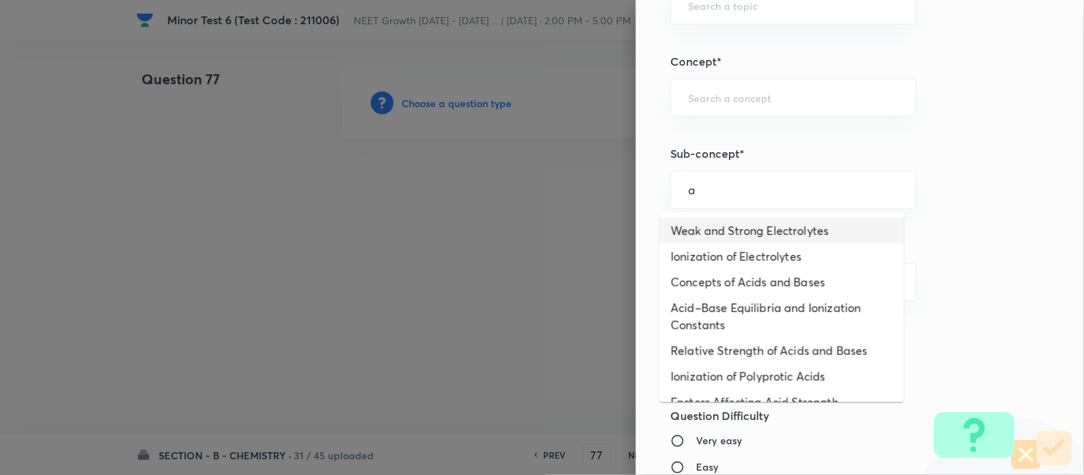
click at [722, 230] on li "Weak and Strong Electrolytes" at bounding box center [782, 231] width 244 height 26
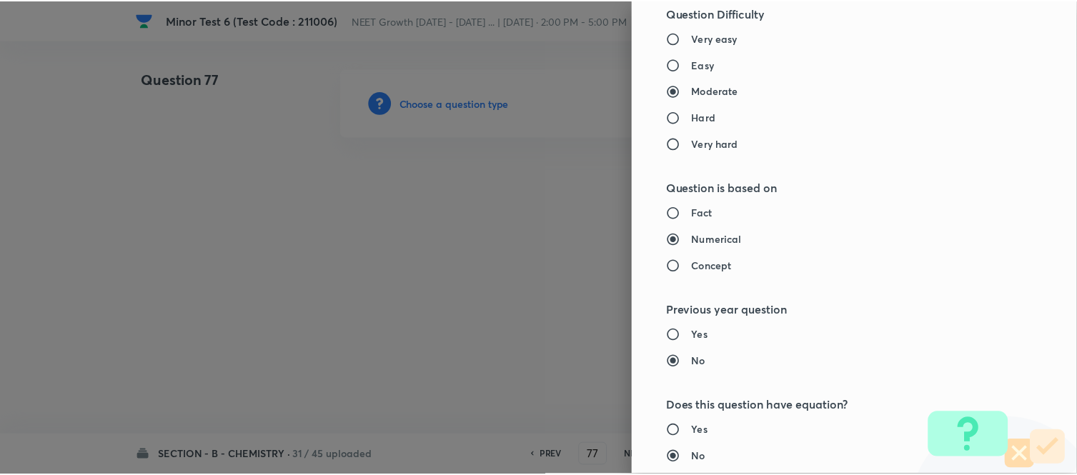
scroll to position [1569, 0]
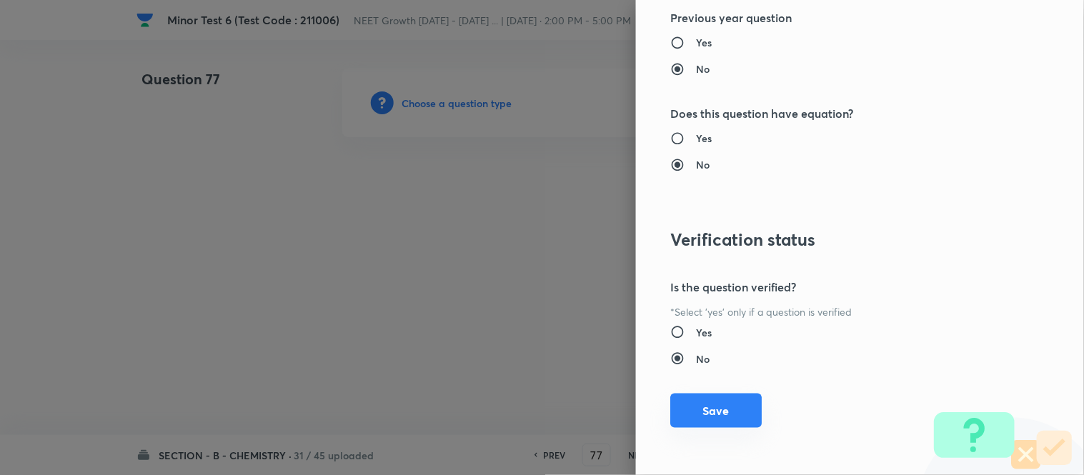
click at [704, 410] on button "Save" at bounding box center [717, 411] width 92 height 34
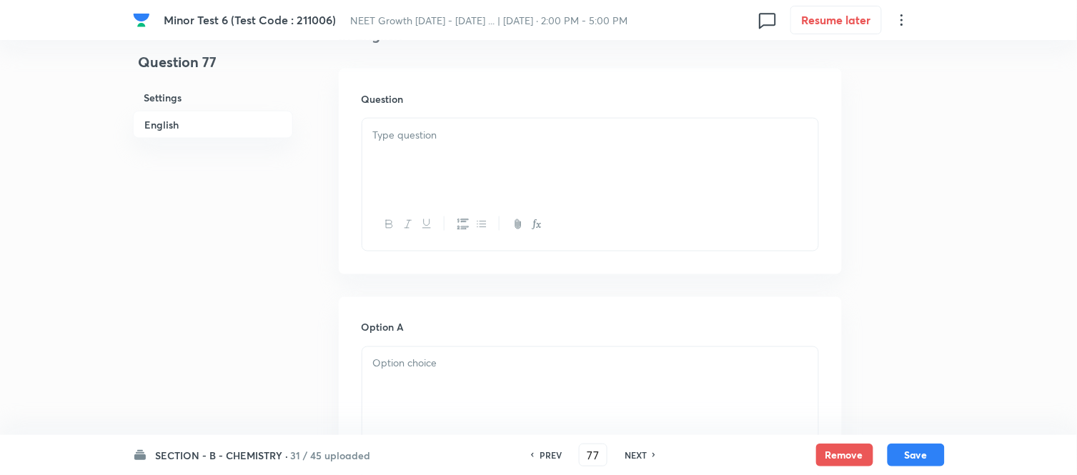
scroll to position [397, 0]
click at [591, 152] on div at bounding box center [590, 158] width 456 height 80
click at [585, 161] on div at bounding box center [590, 158] width 456 height 80
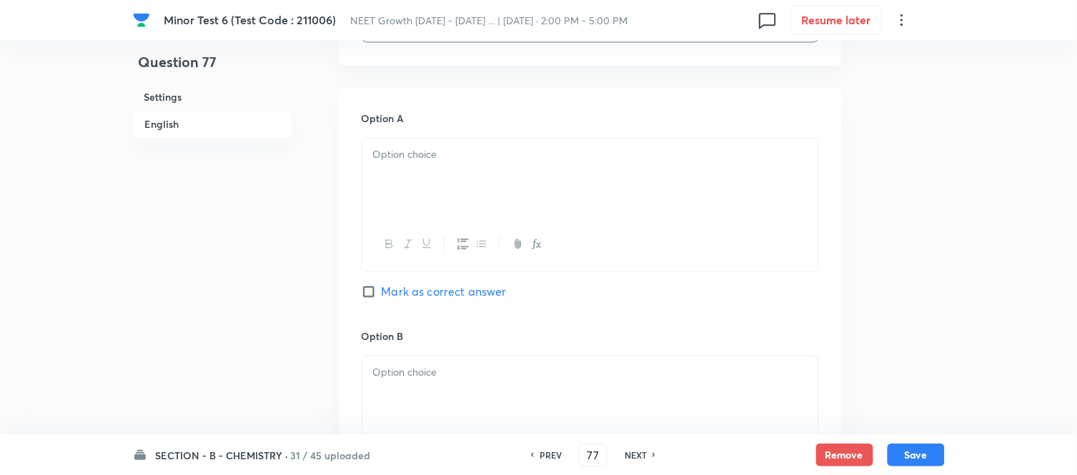
scroll to position [635, 0]
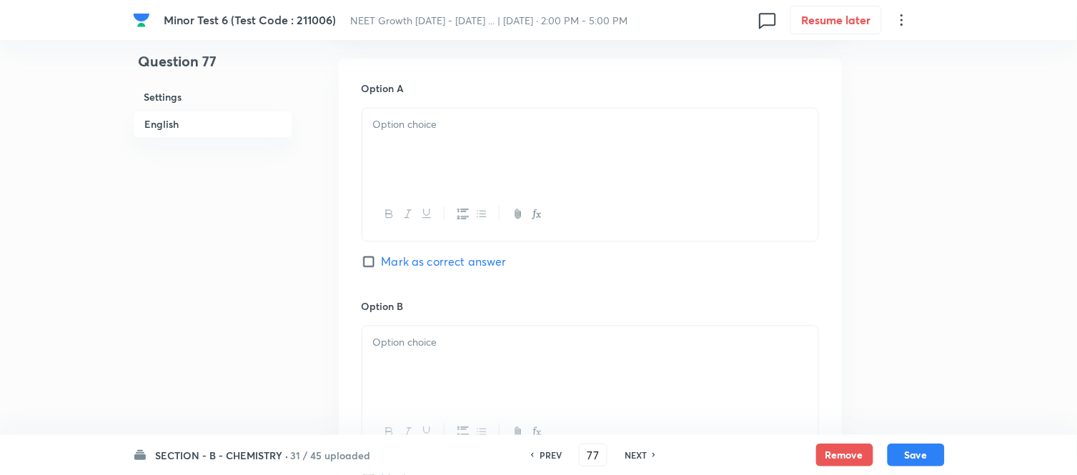
click at [585, 154] on div at bounding box center [590, 149] width 456 height 80
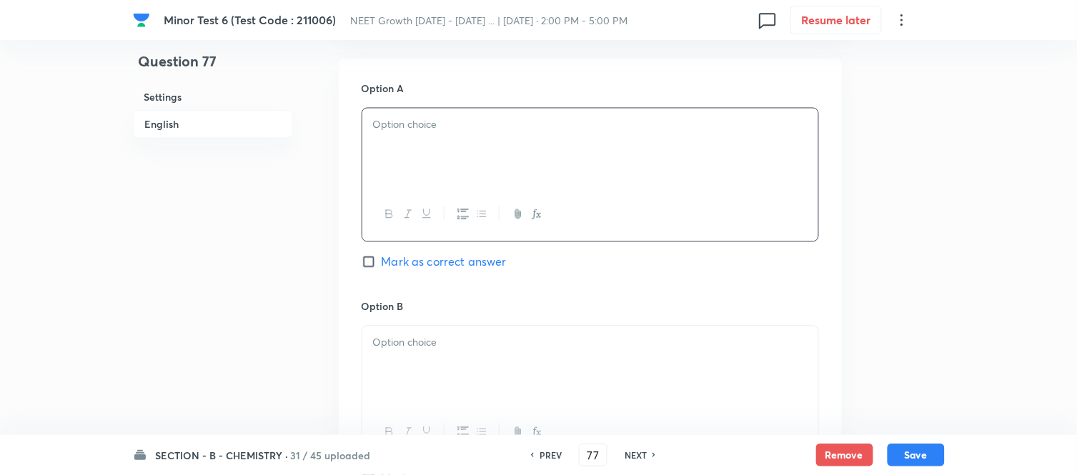
click at [518, 162] on div at bounding box center [590, 149] width 456 height 80
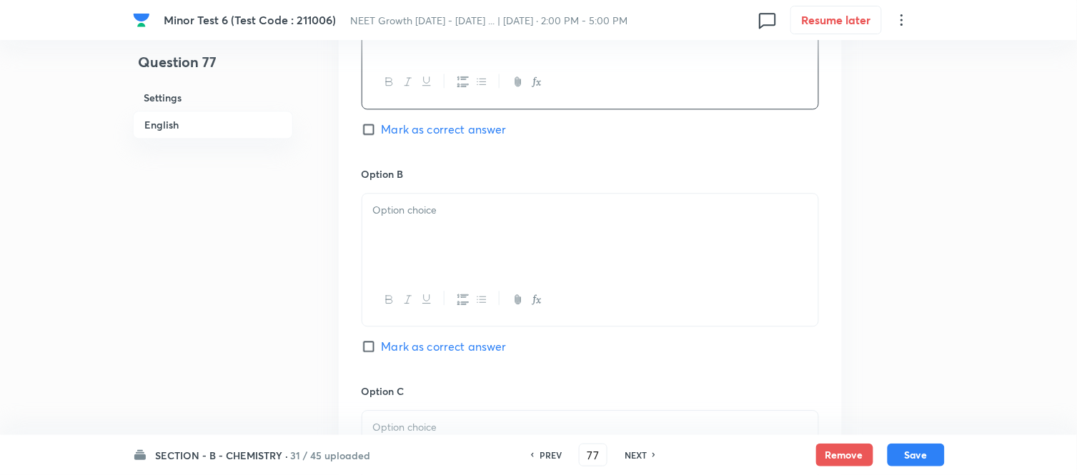
scroll to position [874, 0]
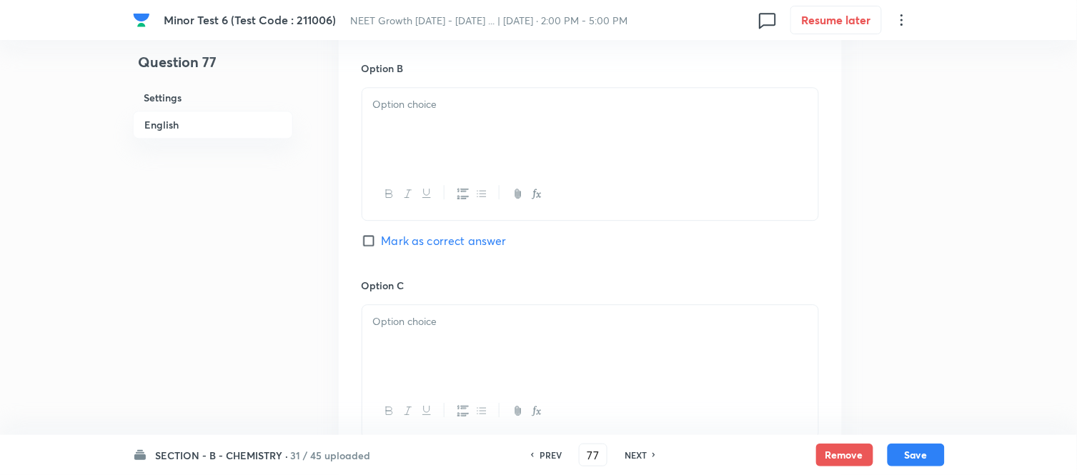
click at [515, 133] on div at bounding box center [590, 128] width 456 height 80
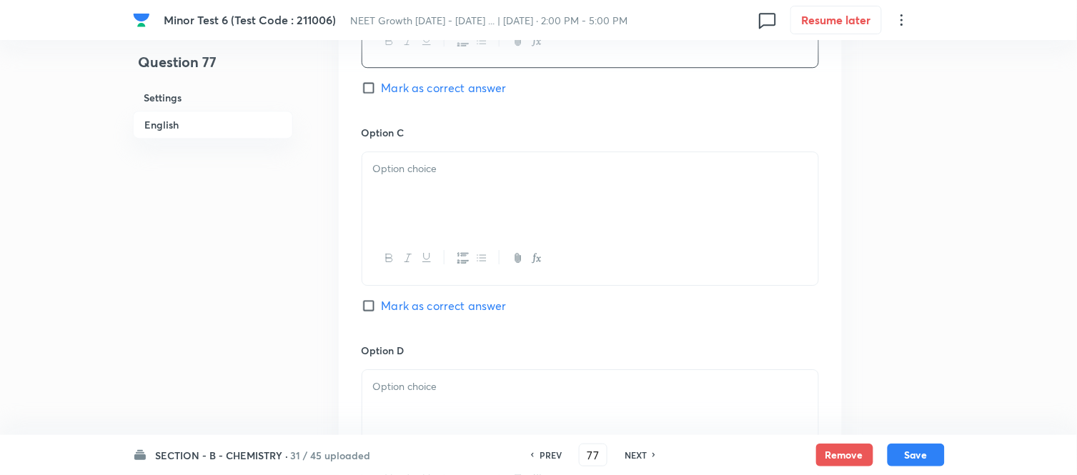
scroll to position [1032, 0]
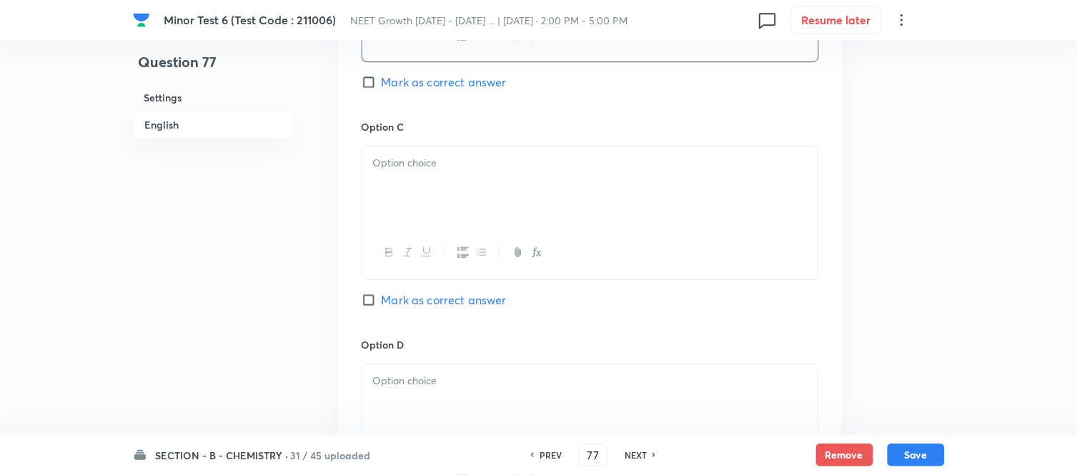
click at [568, 188] on div at bounding box center [590, 187] width 456 height 80
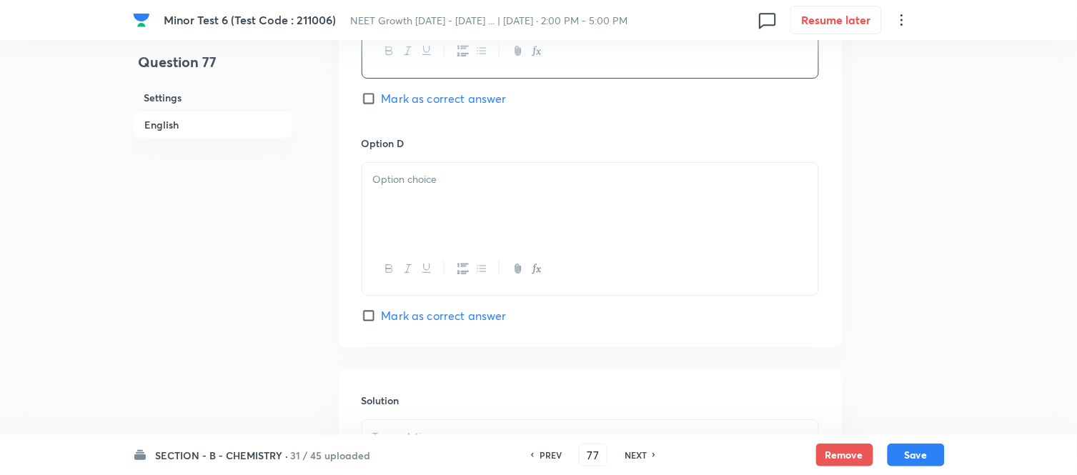
scroll to position [1270, 0]
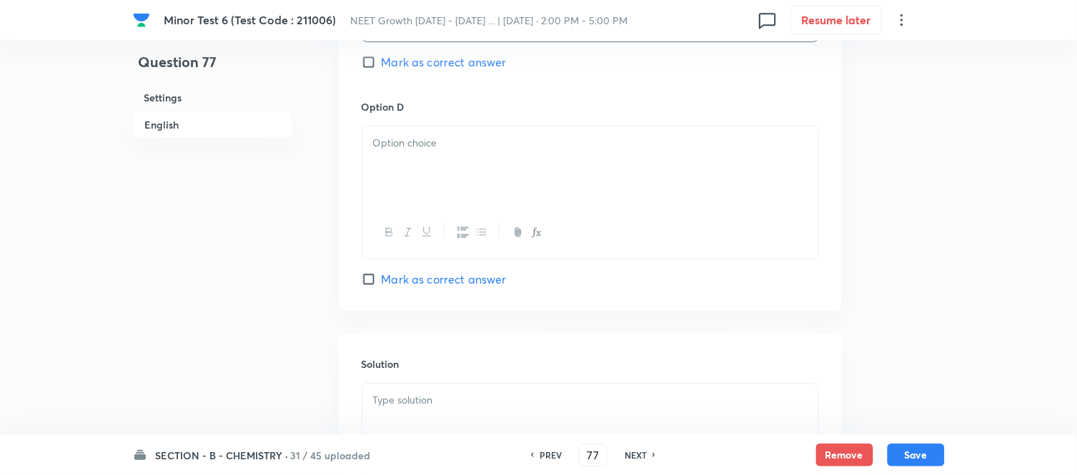
click at [558, 167] on div at bounding box center [590, 167] width 456 height 80
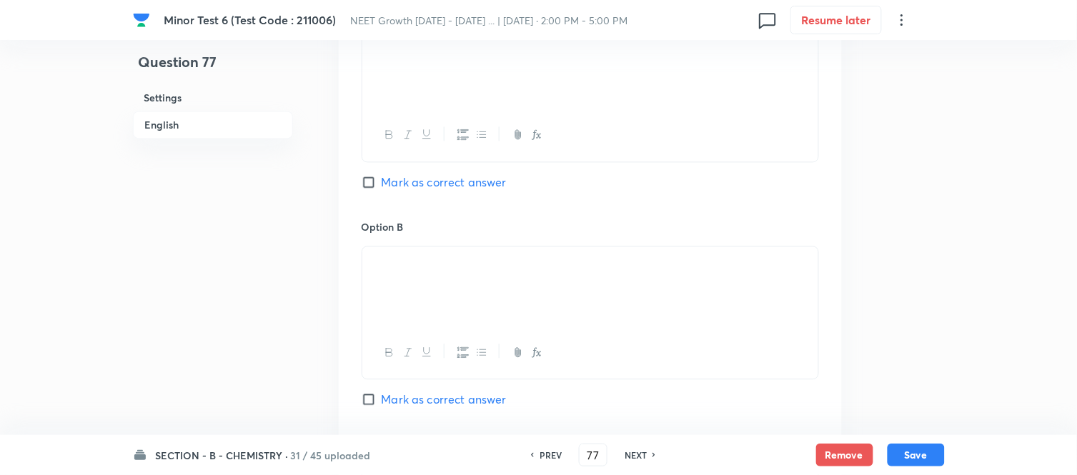
click at [374, 182] on input "Mark as correct answer" at bounding box center [372, 182] width 20 height 14
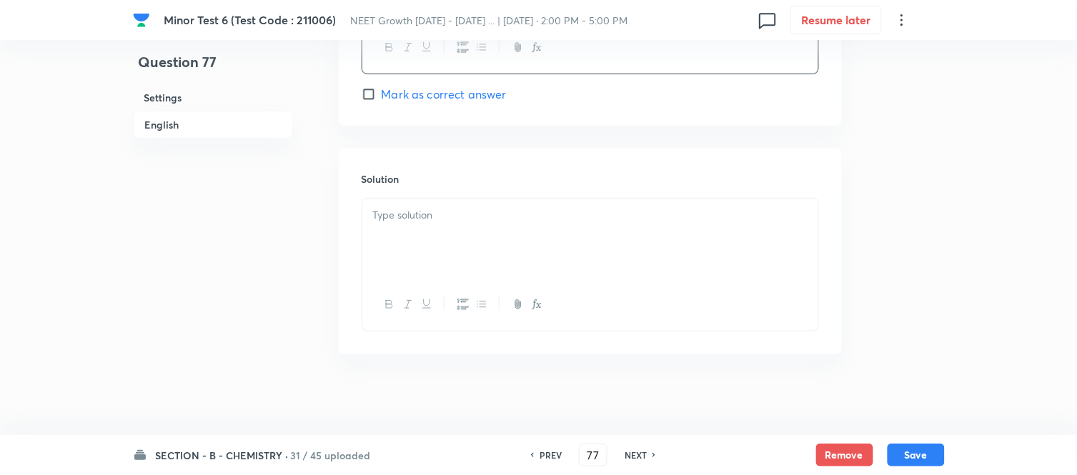
scroll to position [1463, 0]
click at [560, 212] on p at bounding box center [590, 210] width 435 height 16
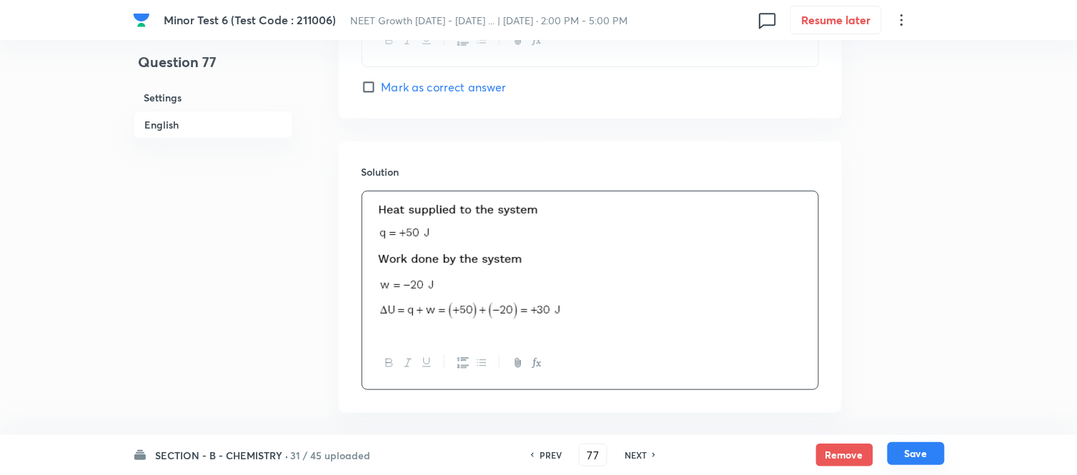
click at [918, 455] on button "Save" at bounding box center [916, 454] width 57 height 23
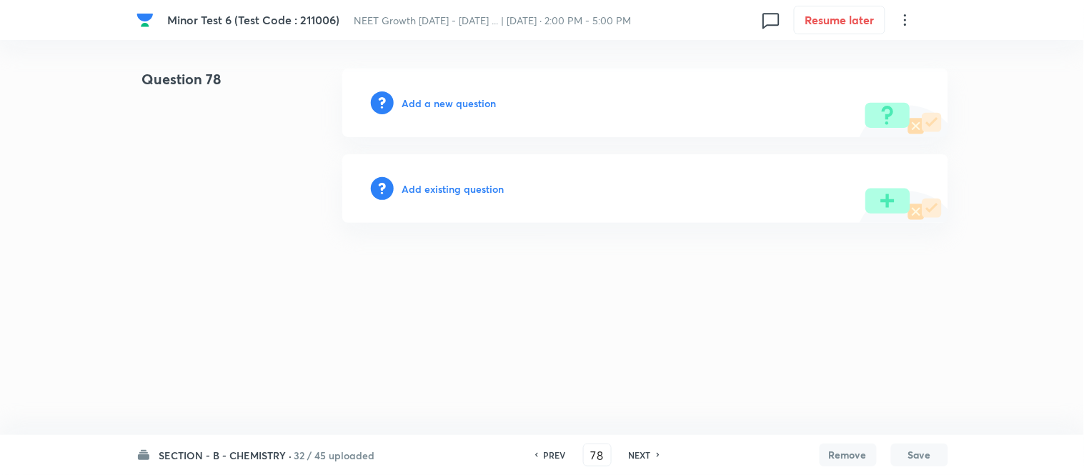
click at [433, 99] on h6 "Add a new question" at bounding box center [449, 103] width 94 height 15
click at [432, 99] on h6 "Choose a question type" at bounding box center [457, 103] width 110 height 15
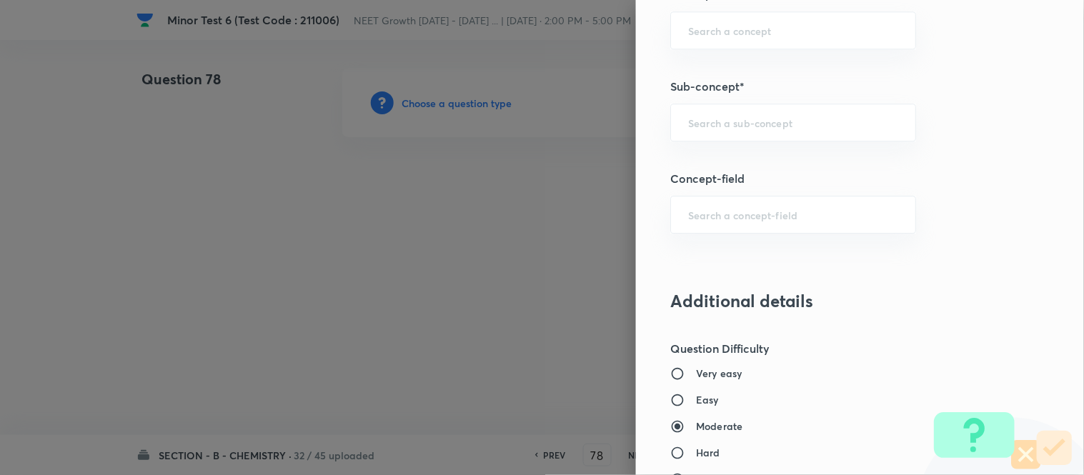
scroll to position [948, 0]
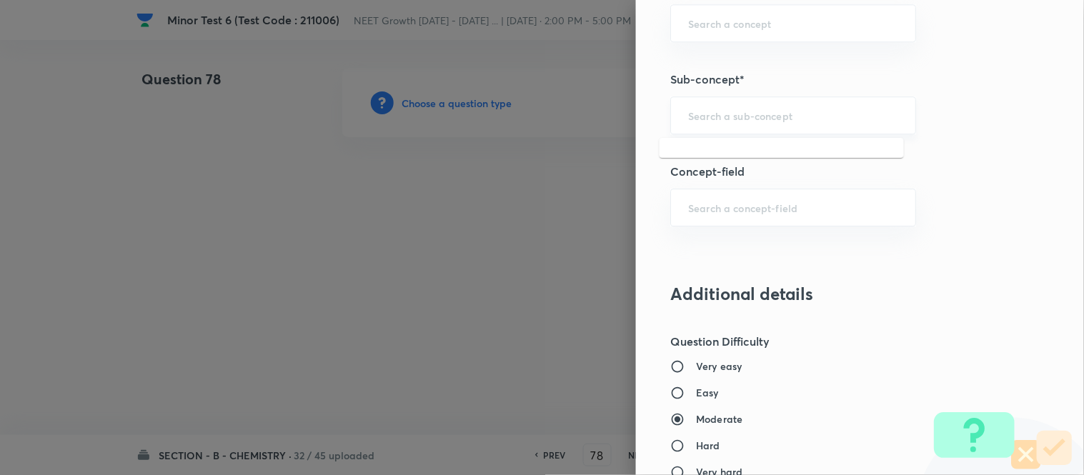
click at [775, 115] on input "text" at bounding box center [793, 116] width 210 height 14
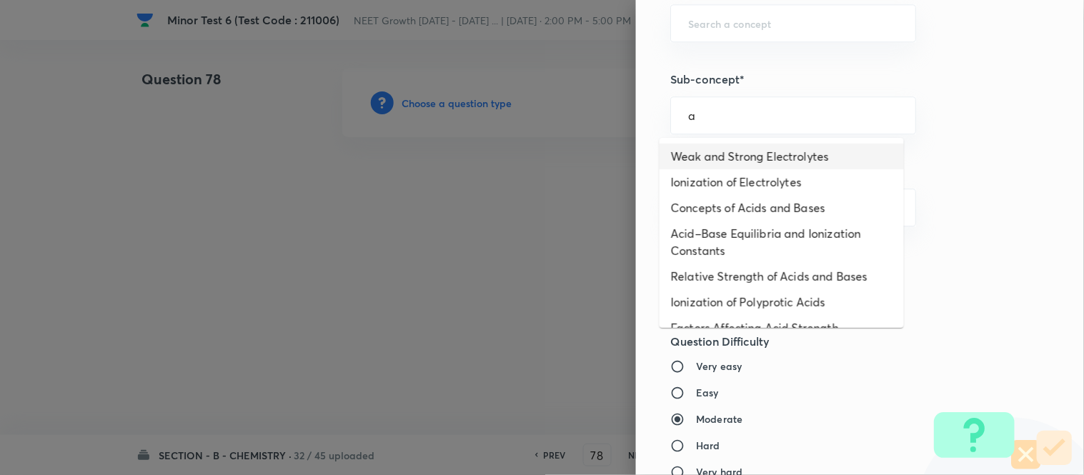
click at [718, 155] on li "Weak and Strong Electrolytes" at bounding box center [782, 157] width 244 height 26
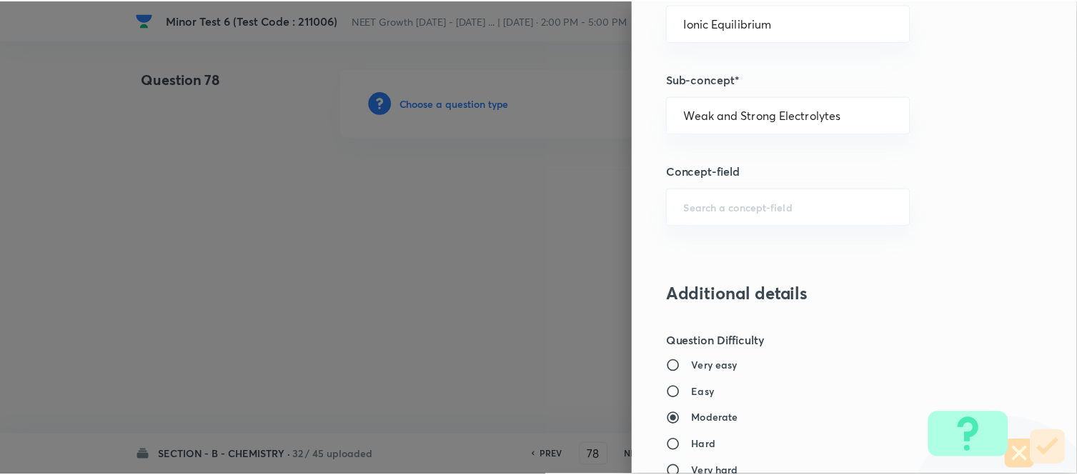
scroll to position [1569, 0]
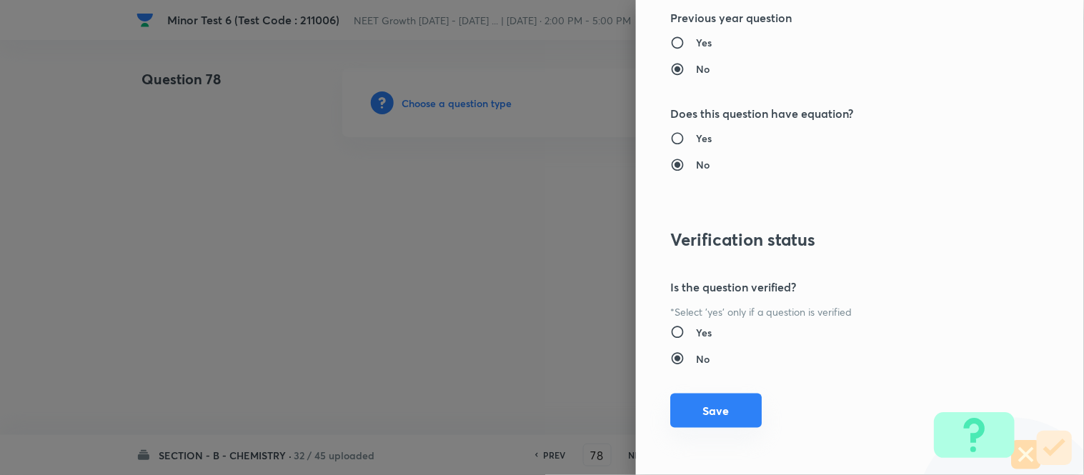
click at [705, 415] on button "Save" at bounding box center [717, 411] width 92 height 34
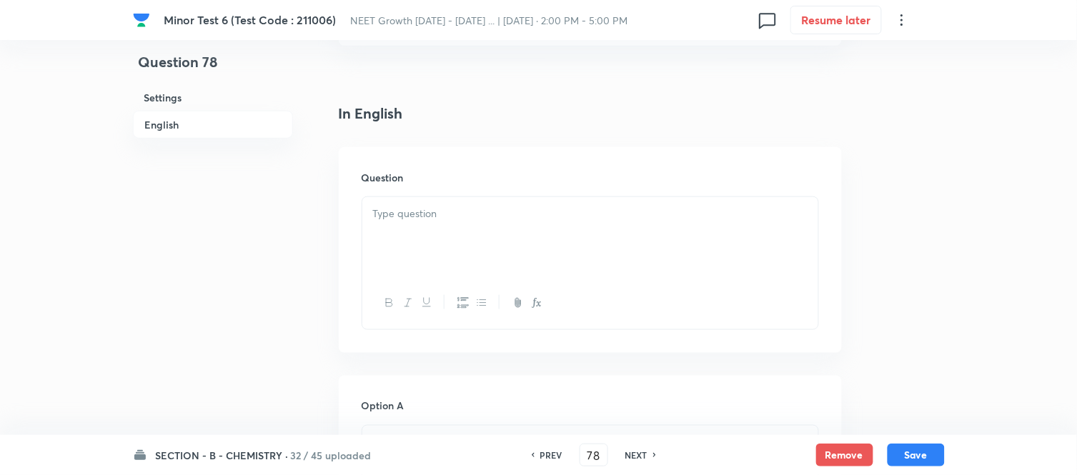
scroll to position [397, 0]
click at [583, 154] on div at bounding box center [590, 158] width 456 height 80
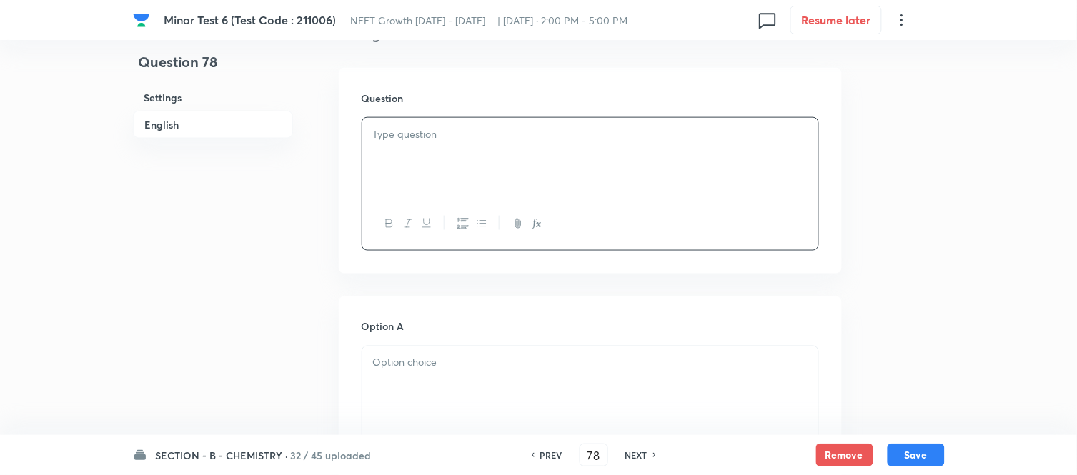
click at [551, 152] on div at bounding box center [590, 158] width 456 height 80
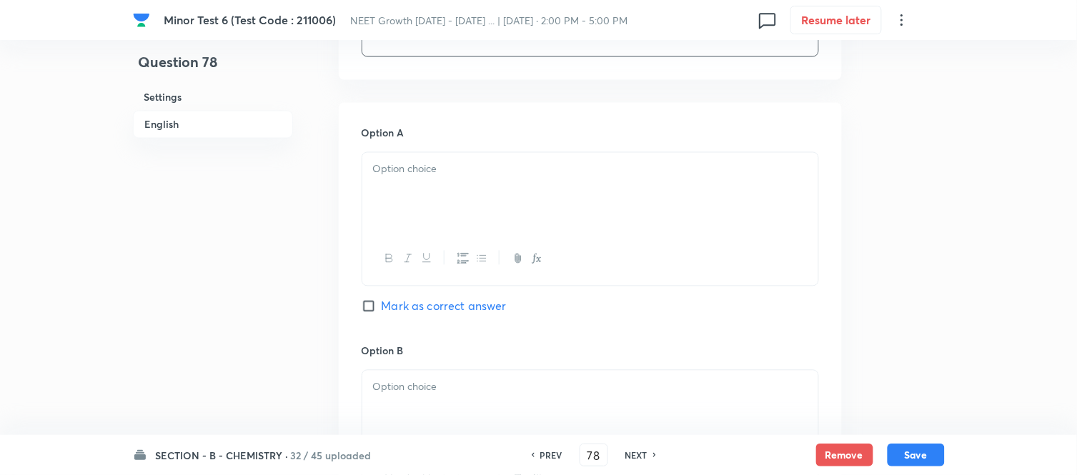
scroll to position [635, 0]
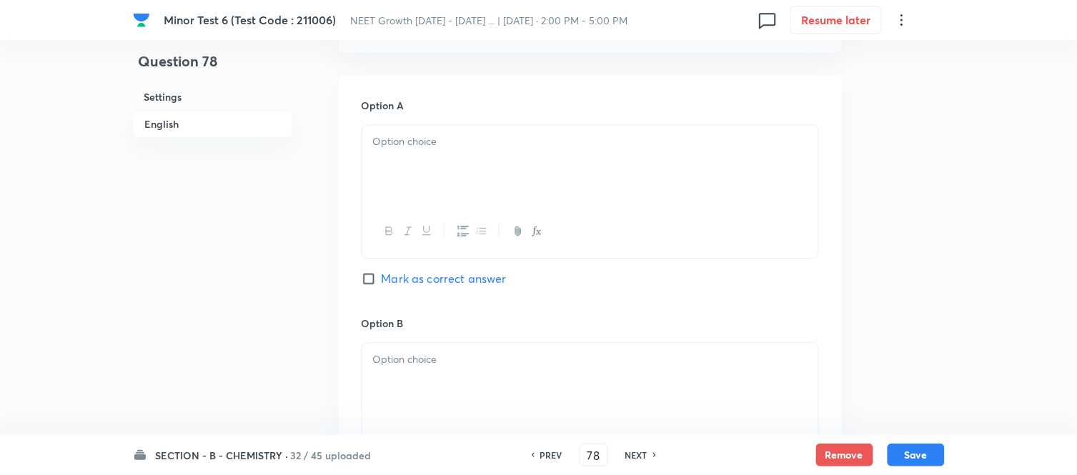
click at [551, 152] on div at bounding box center [590, 166] width 456 height 80
click at [516, 145] on p at bounding box center [590, 142] width 435 height 16
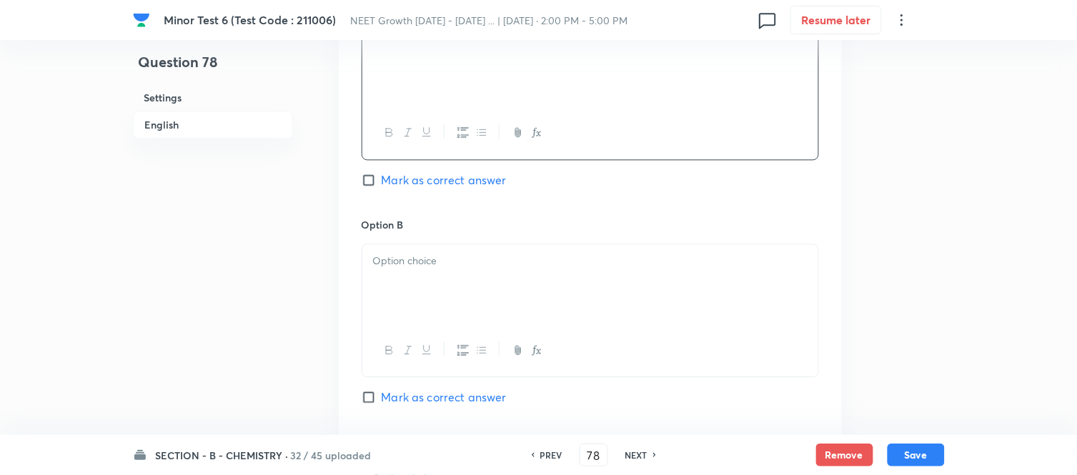
scroll to position [794, 0]
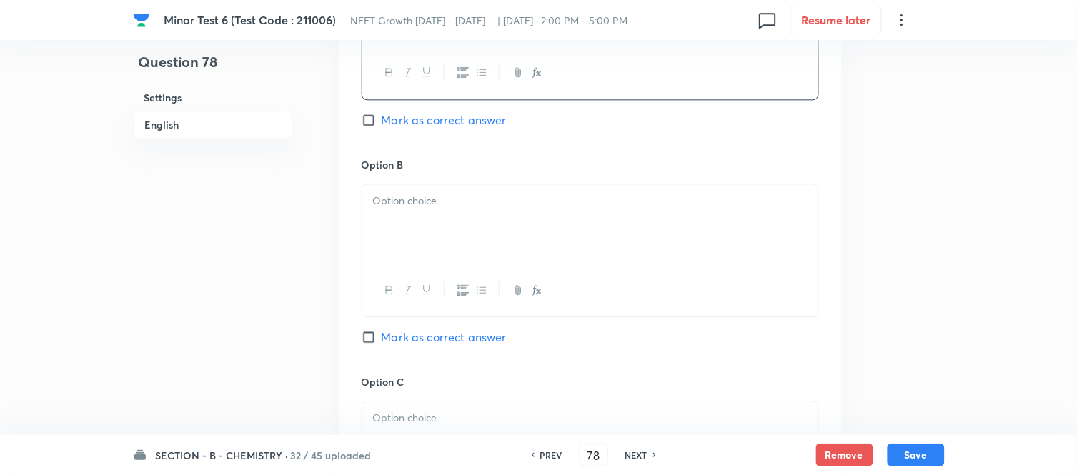
click at [527, 201] on p at bounding box center [590, 201] width 435 height 16
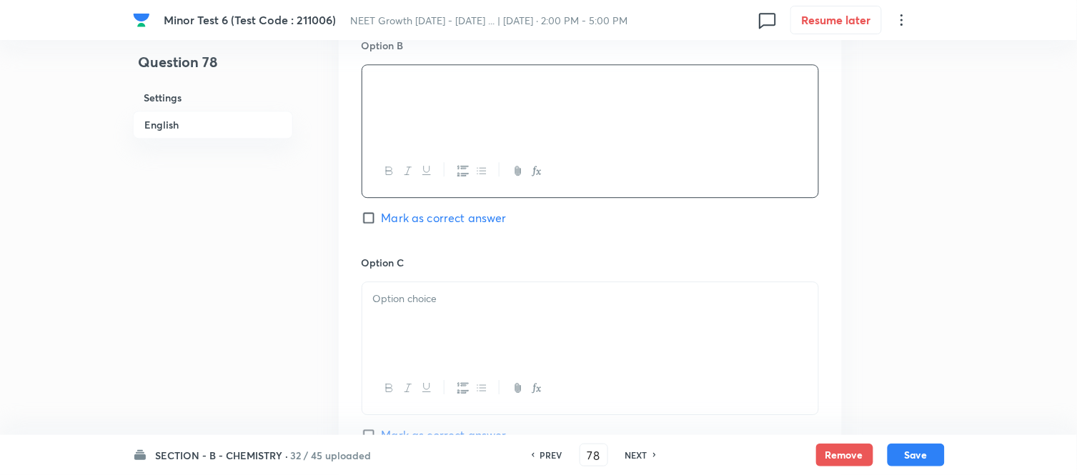
scroll to position [1032, 0]
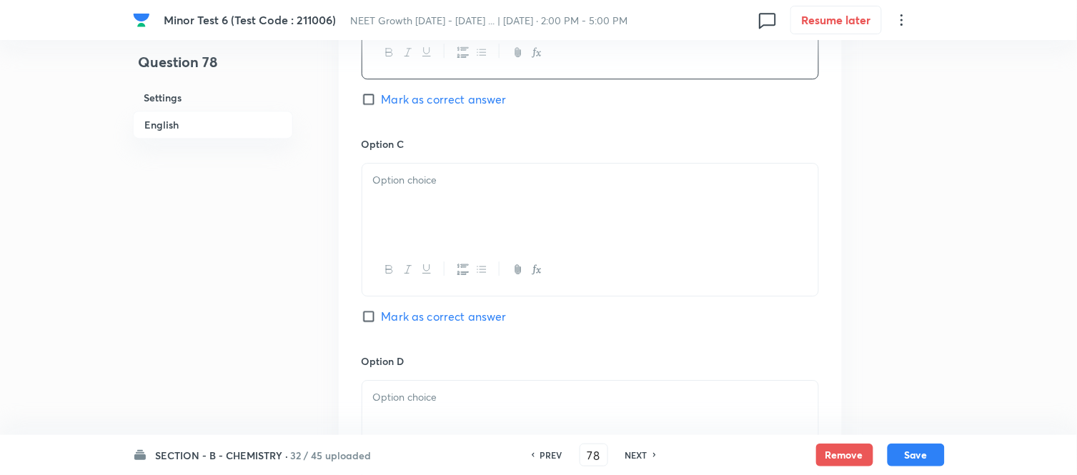
click at [525, 182] on p at bounding box center [590, 180] width 435 height 16
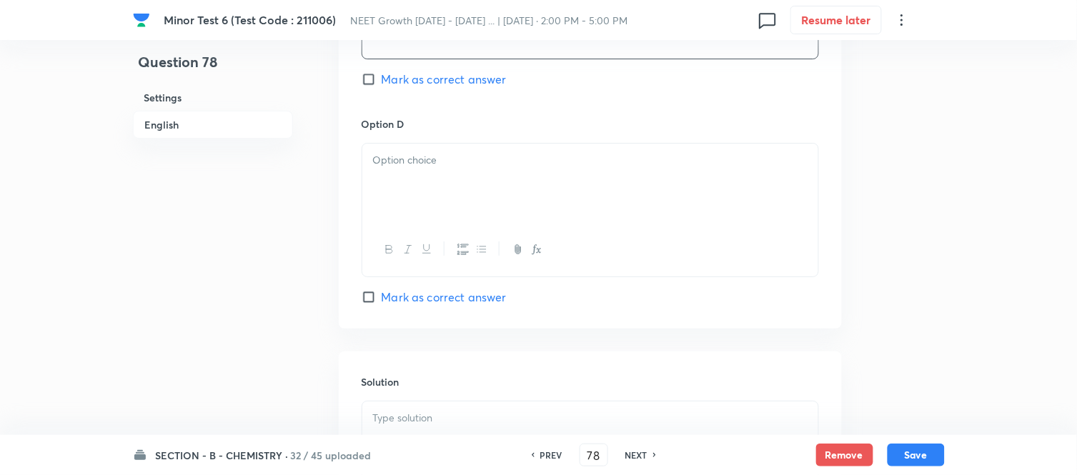
scroll to position [1270, 0]
click at [518, 175] on div at bounding box center [590, 183] width 456 height 80
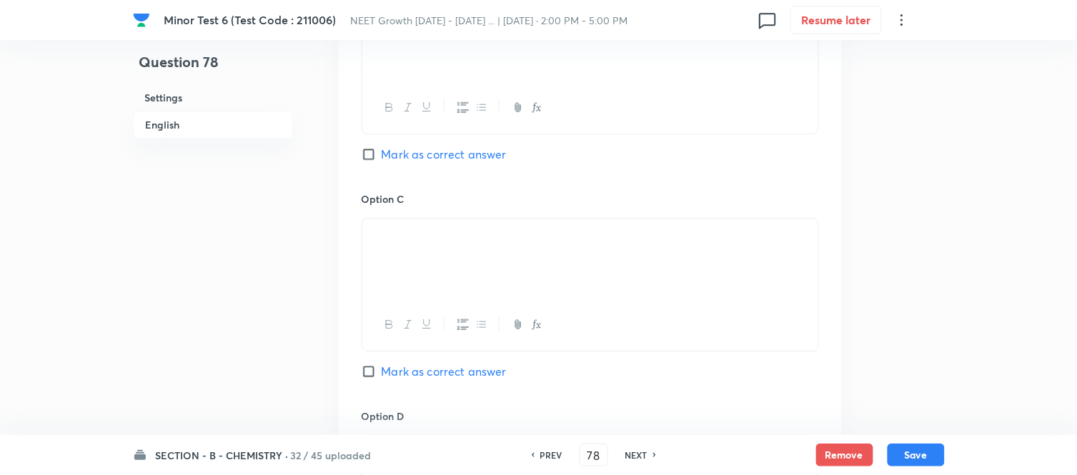
scroll to position [953, 0]
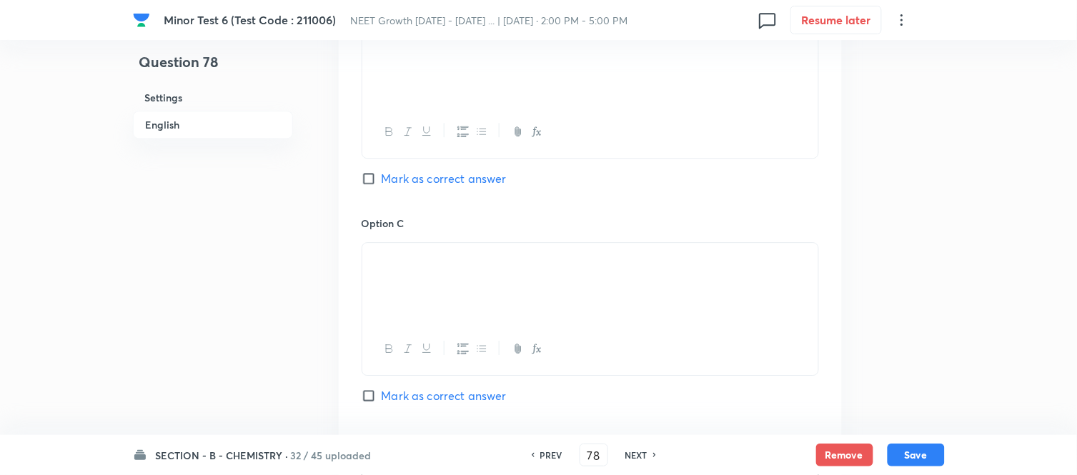
click at [381, 179] on input "Mark as correct answer" at bounding box center [372, 179] width 20 height 14
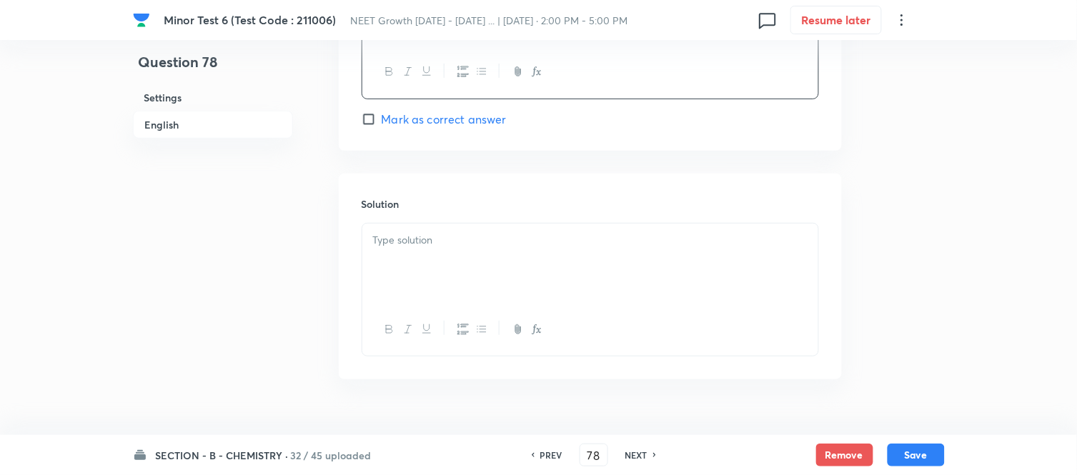
scroll to position [1481, 0]
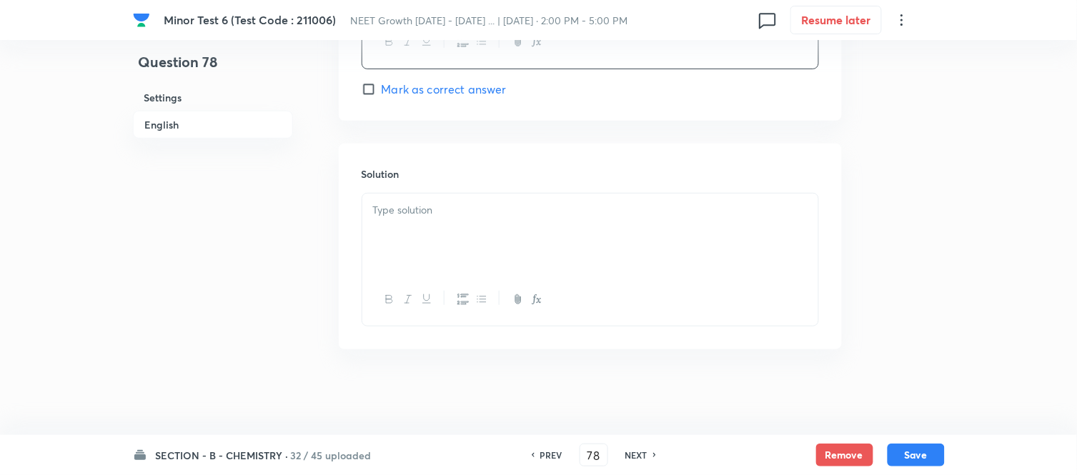
click at [509, 196] on div at bounding box center [590, 234] width 456 height 80
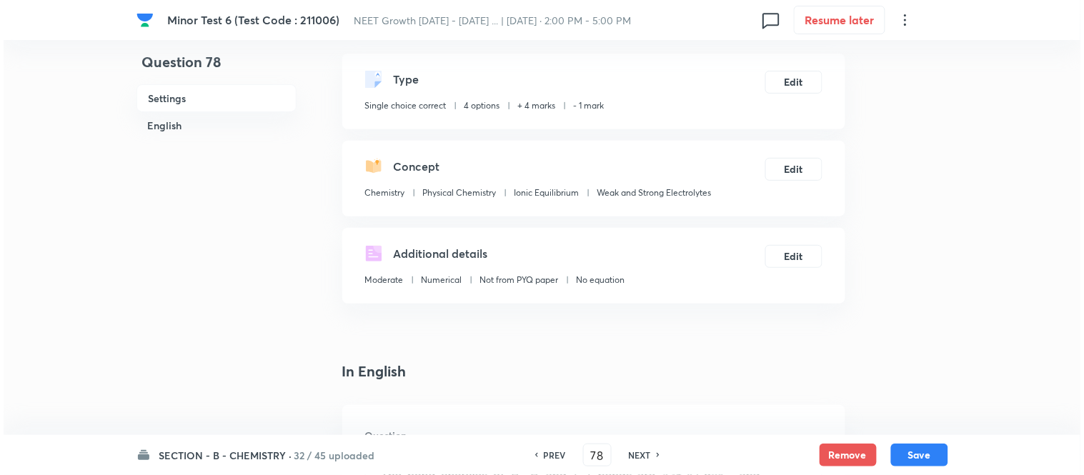
scroll to position [0, 0]
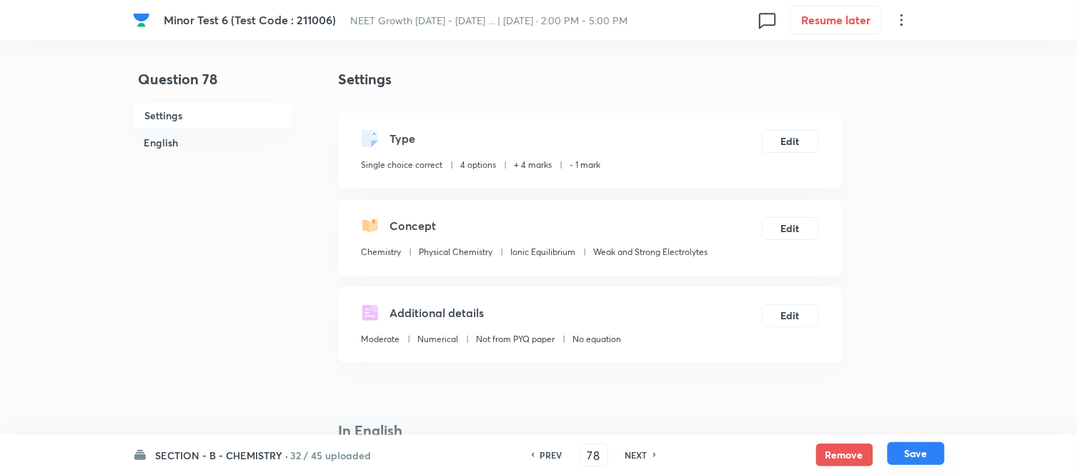
click at [919, 455] on button "Save" at bounding box center [916, 454] width 57 height 23
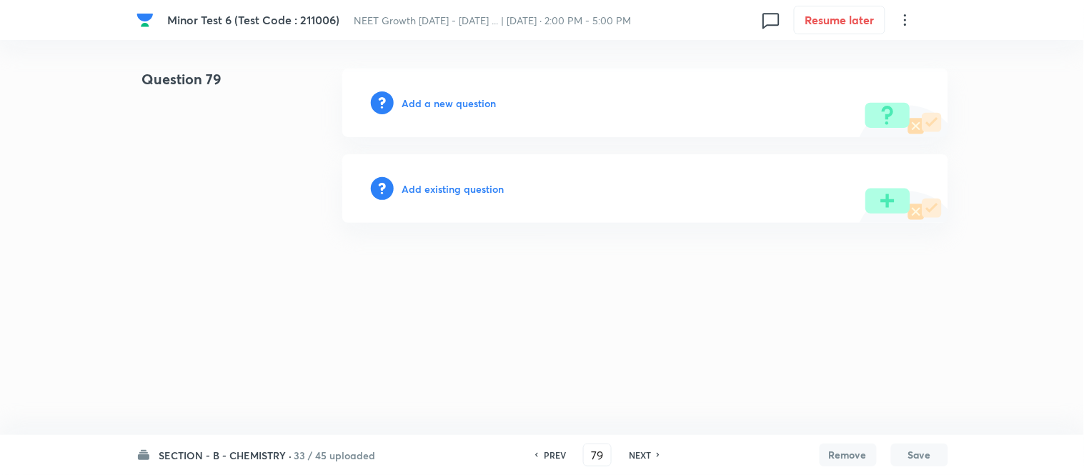
click at [441, 102] on h6 "Add a new question" at bounding box center [449, 103] width 94 height 15
click at [441, 102] on h6 "Choose a question type" at bounding box center [457, 103] width 110 height 15
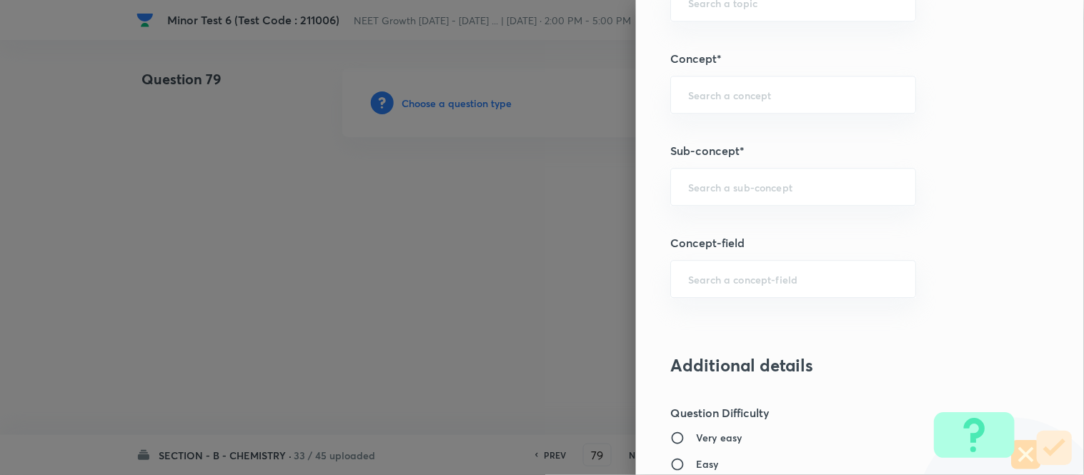
scroll to position [953, 0]
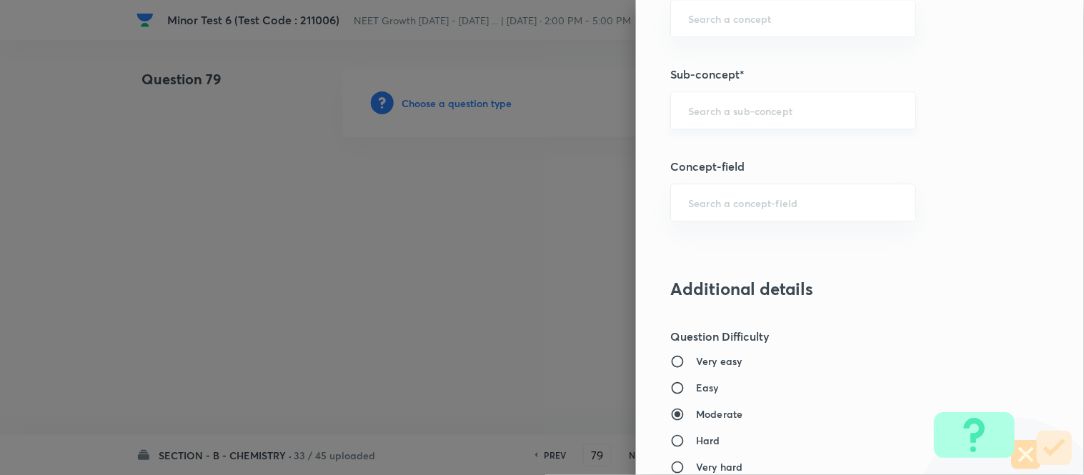
click at [723, 109] on input "text" at bounding box center [793, 111] width 210 height 14
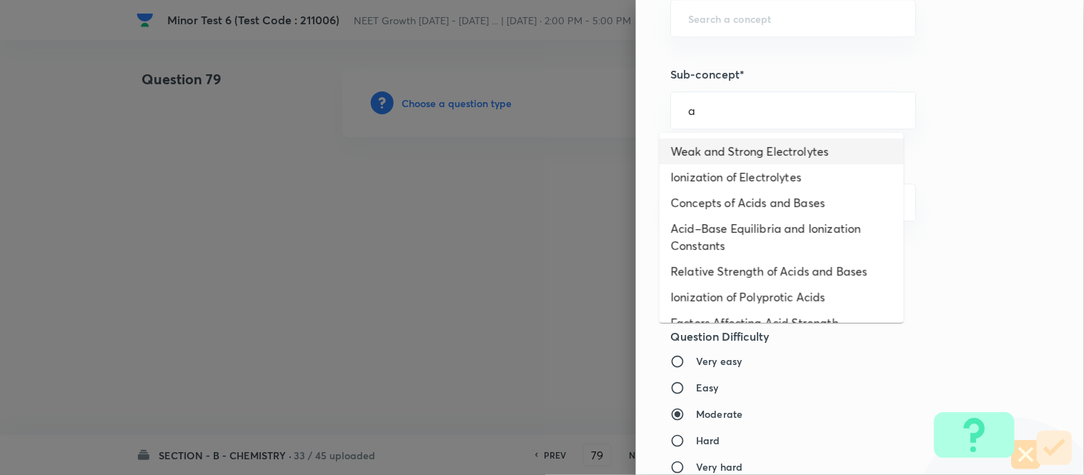
click at [723, 154] on li "Weak and Strong Electrolytes" at bounding box center [782, 152] width 244 height 26
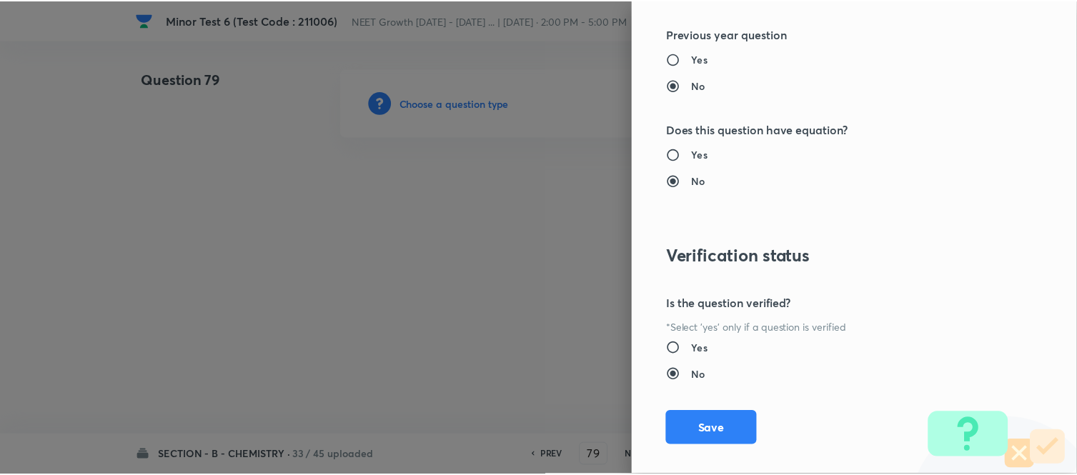
scroll to position [1569, 0]
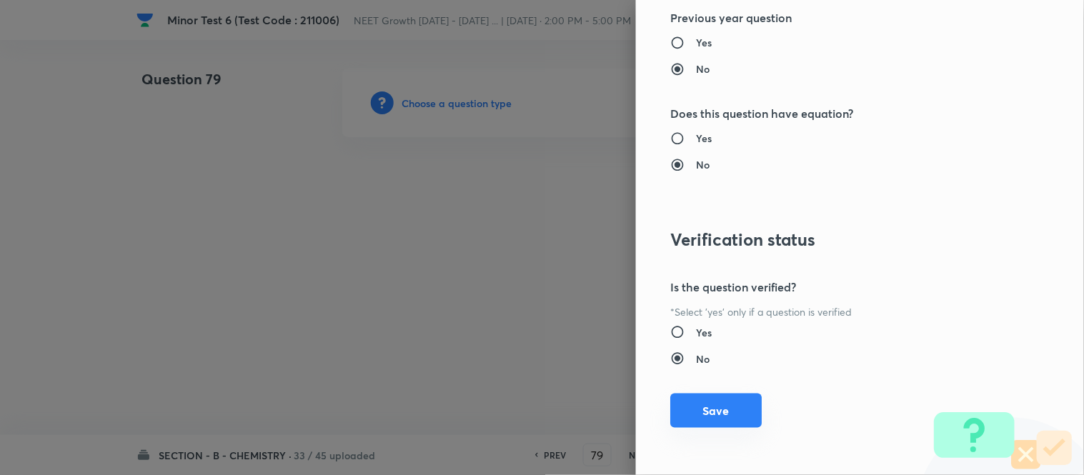
click at [698, 410] on button "Save" at bounding box center [717, 411] width 92 height 34
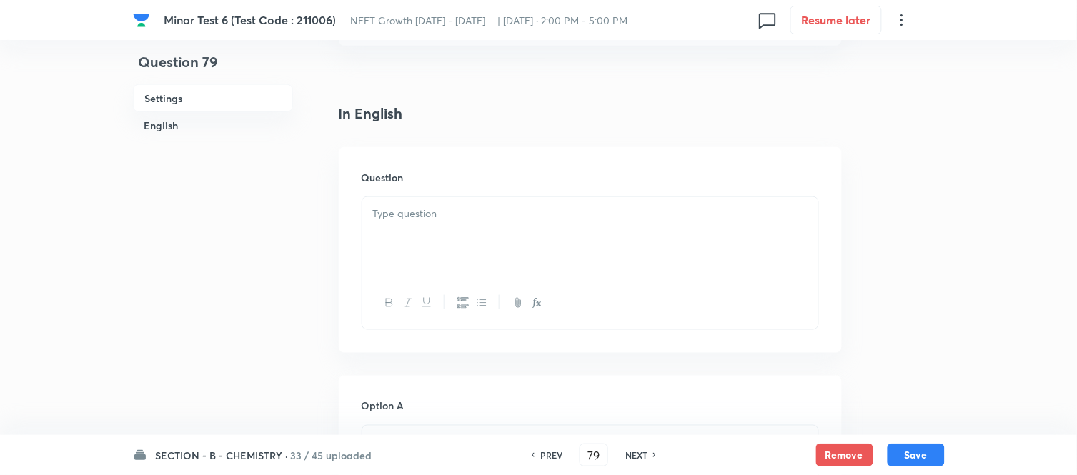
scroll to position [397, 0]
click at [554, 158] on div at bounding box center [590, 158] width 456 height 80
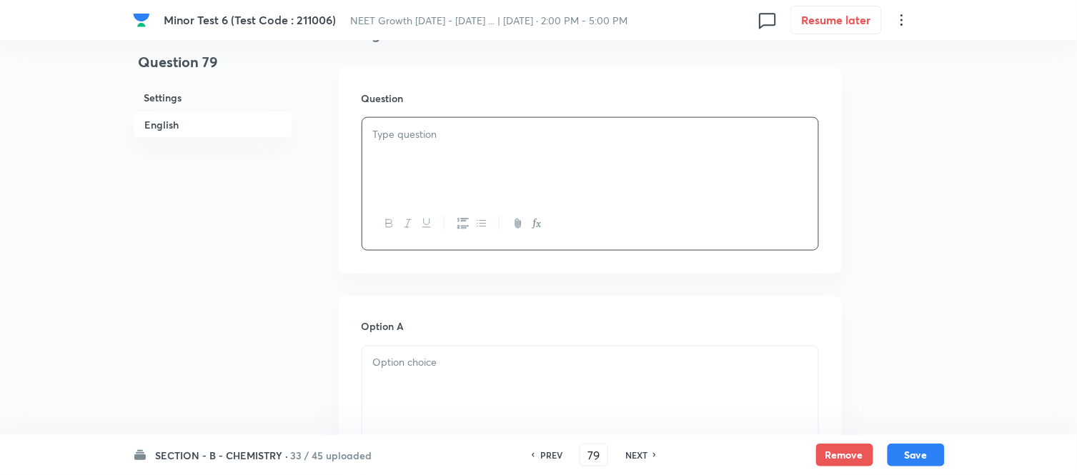
click at [554, 153] on div at bounding box center [590, 158] width 456 height 80
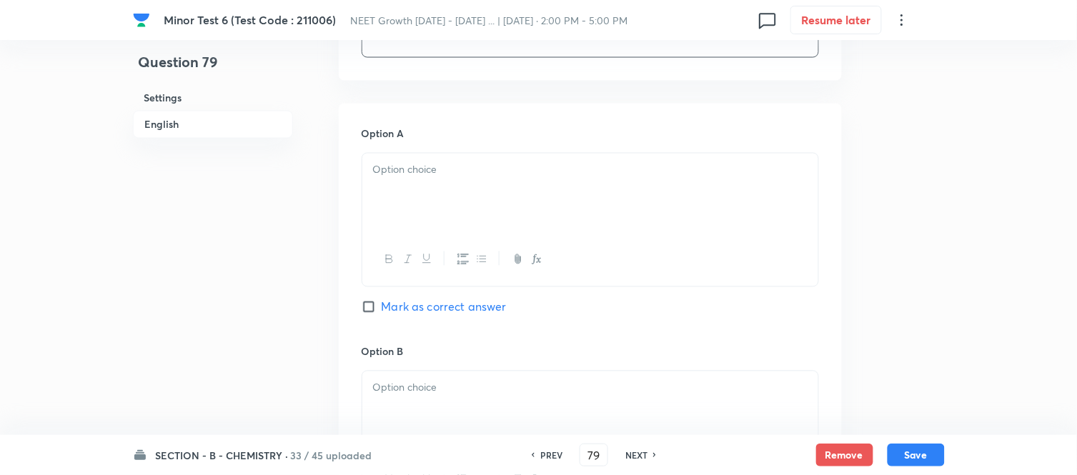
scroll to position [635, 0]
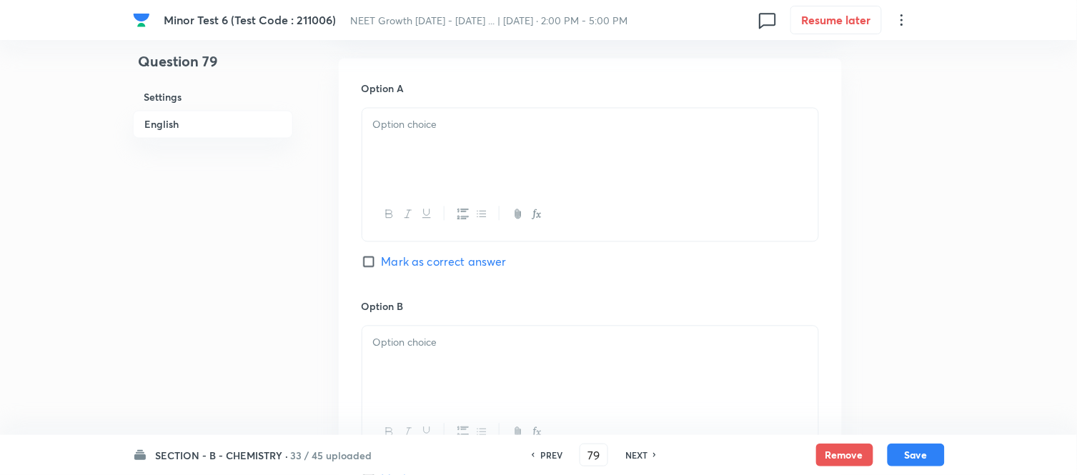
click at [554, 153] on div at bounding box center [590, 149] width 456 height 80
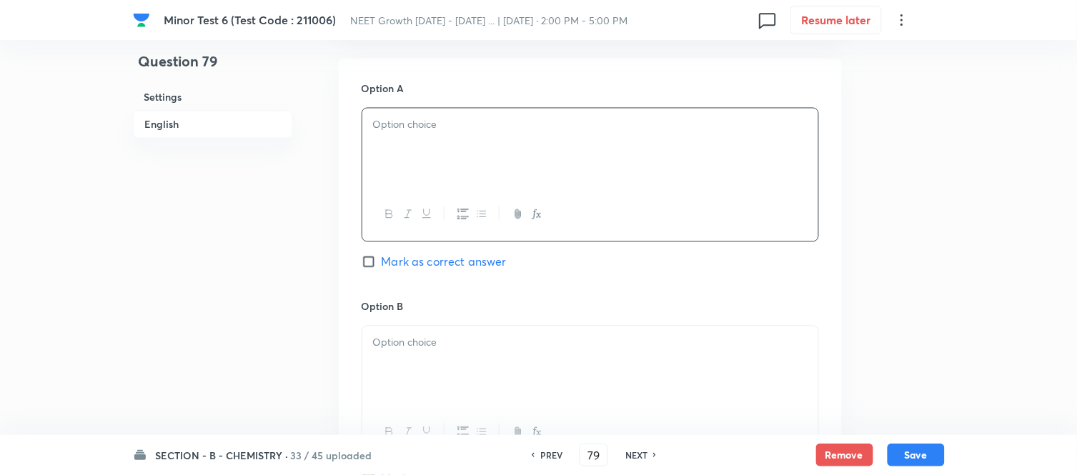
click at [458, 145] on div at bounding box center [590, 149] width 456 height 80
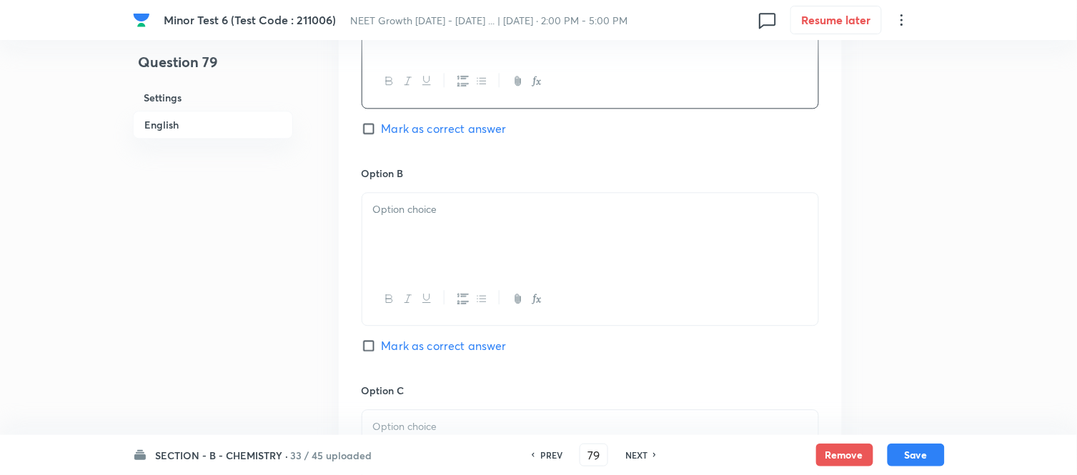
scroll to position [794, 0]
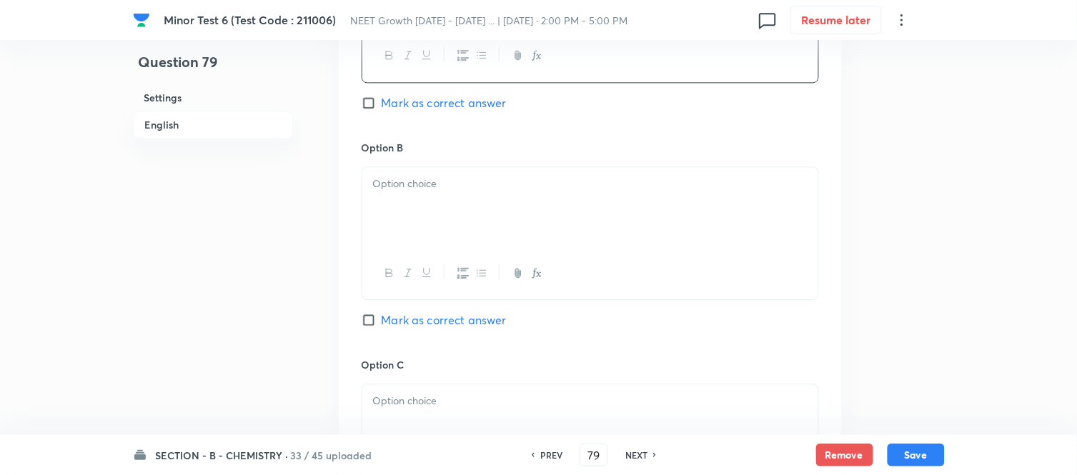
click at [503, 214] on div at bounding box center [590, 207] width 456 height 80
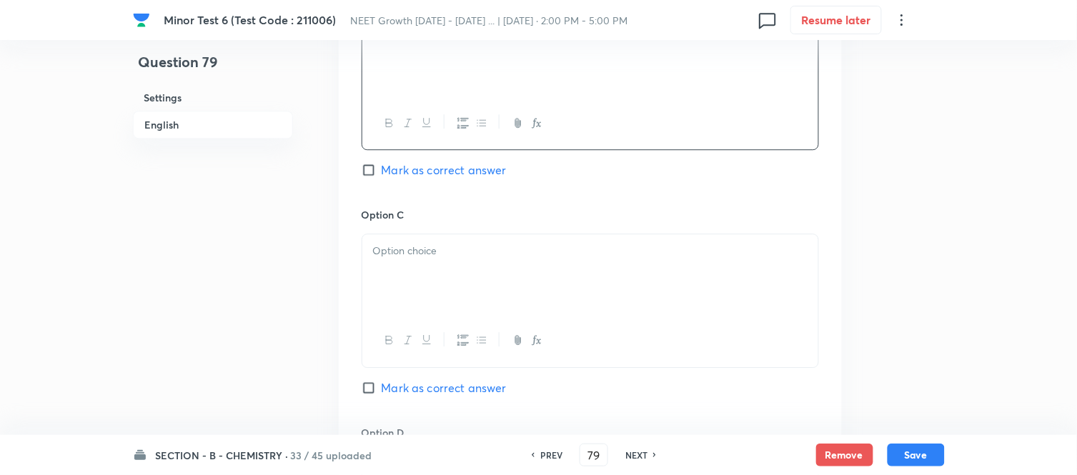
scroll to position [953, 0]
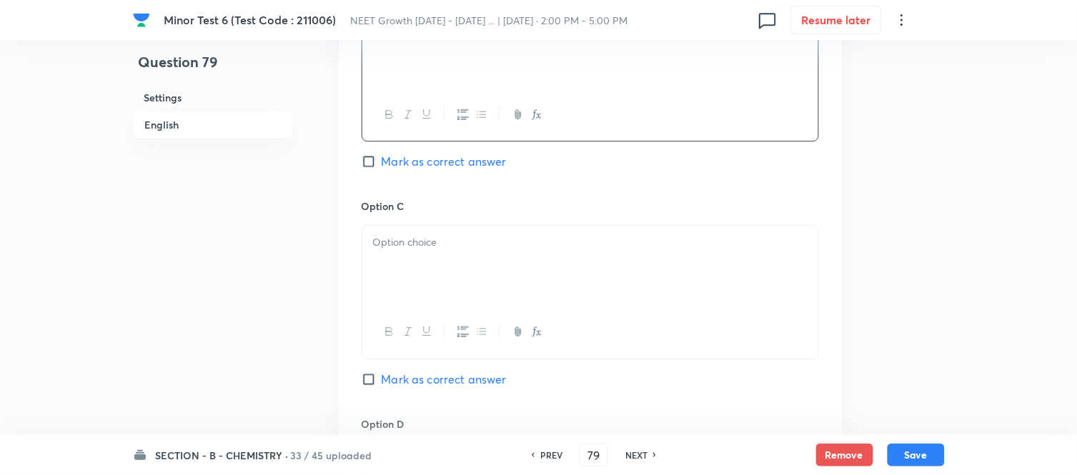
click at [525, 251] on p at bounding box center [590, 242] width 435 height 16
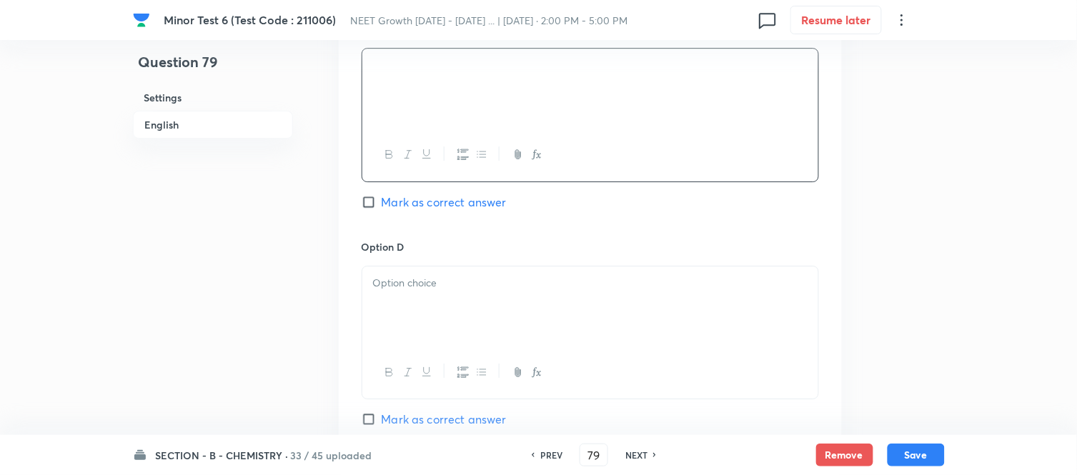
scroll to position [1191, 0]
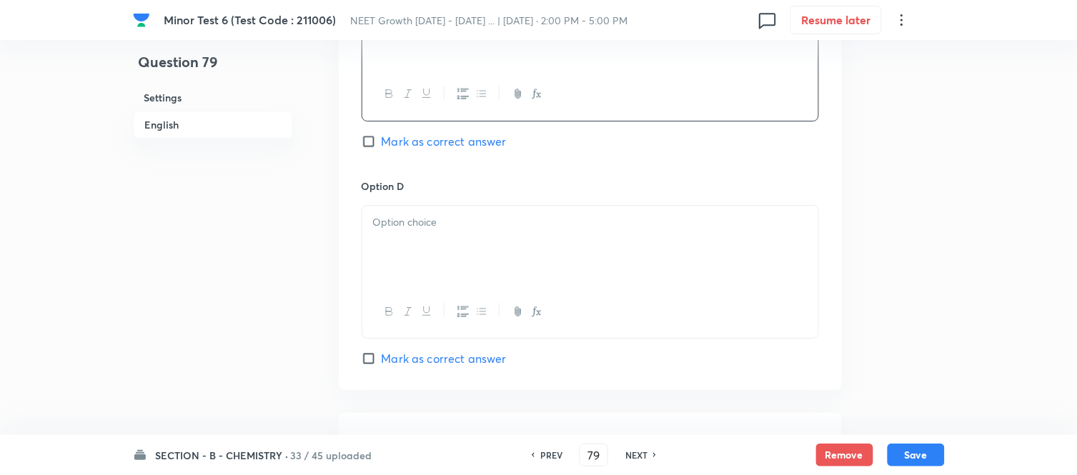
click at [503, 250] on div at bounding box center [590, 246] width 456 height 80
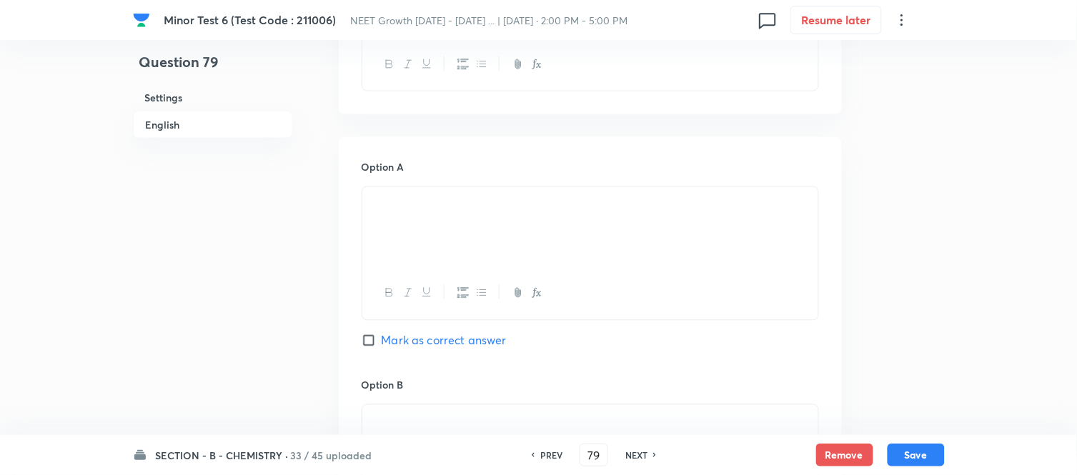
scroll to position [555, 0]
click at [368, 341] on input "Mark as correct answer" at bounding box center [372, 342] width 20 height 14
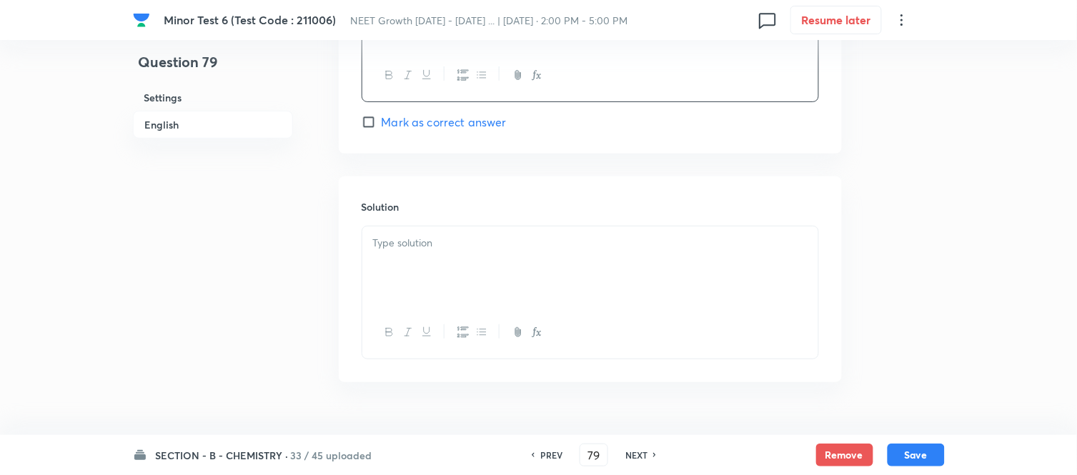
scroll to position [1430, 0]
click at [553, 241] on p at bounding box center [590, 241] width 435 height 16
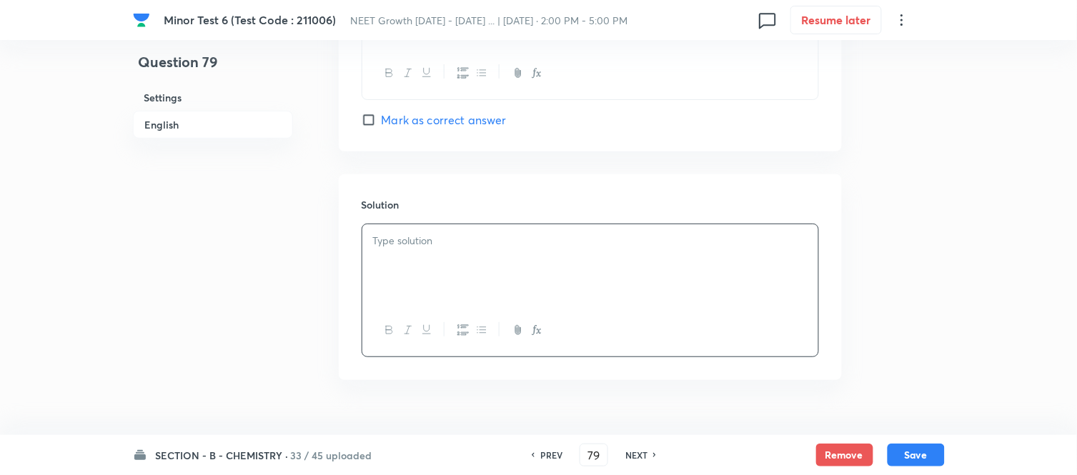
click at [519, 262] on div at bounding box center [590, 264] width 456 height 80
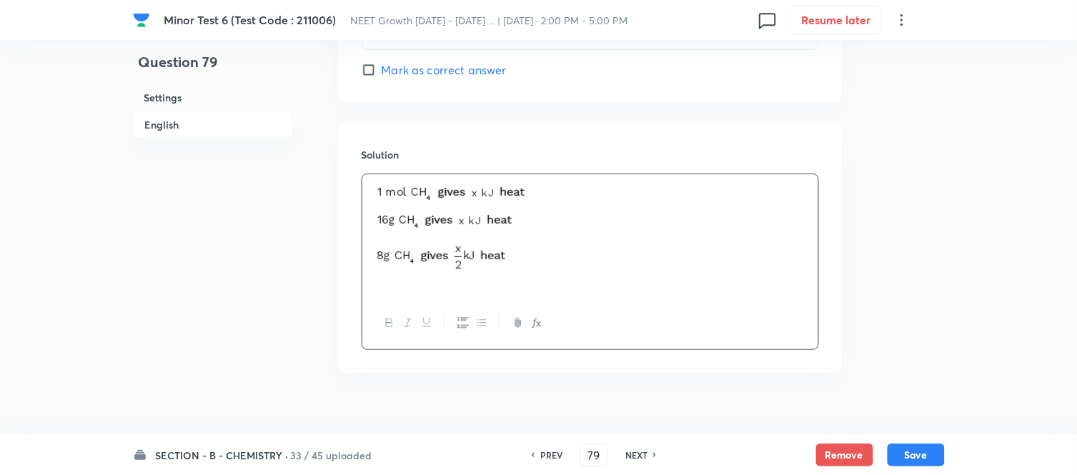
scroll to position [1506, 0]
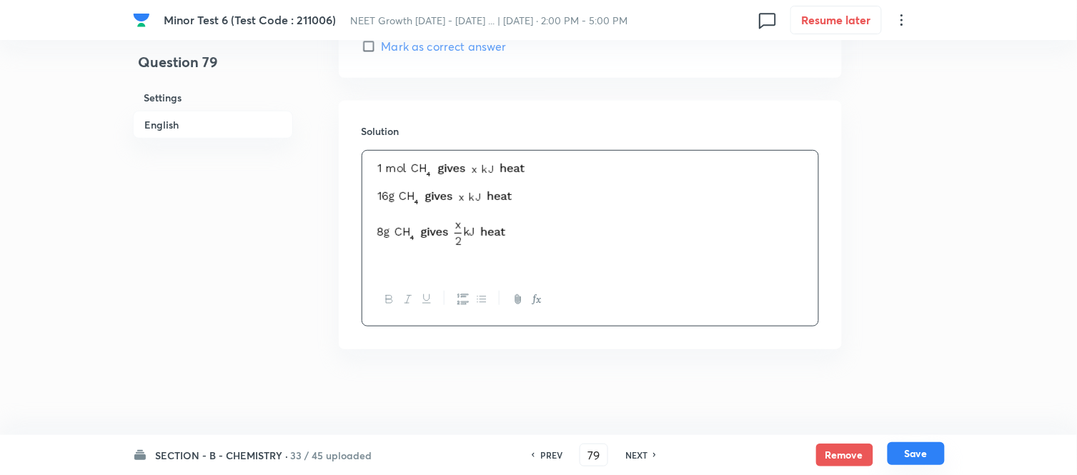
click at [919, 455] on button "Save" at bounding box center [916, 454] width 57 height 23
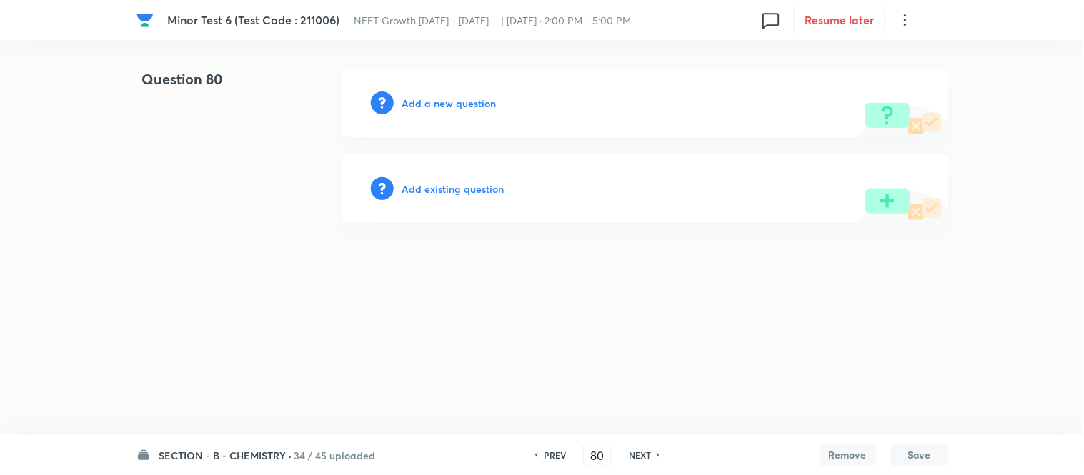
click at [435, 102] on h6 "Add a new question" at bounding box center [449, 103] width 94 height 15
click at [435, 102] on h6 "Choose a question type" at bounding box center [457, 103] width 110 height 15
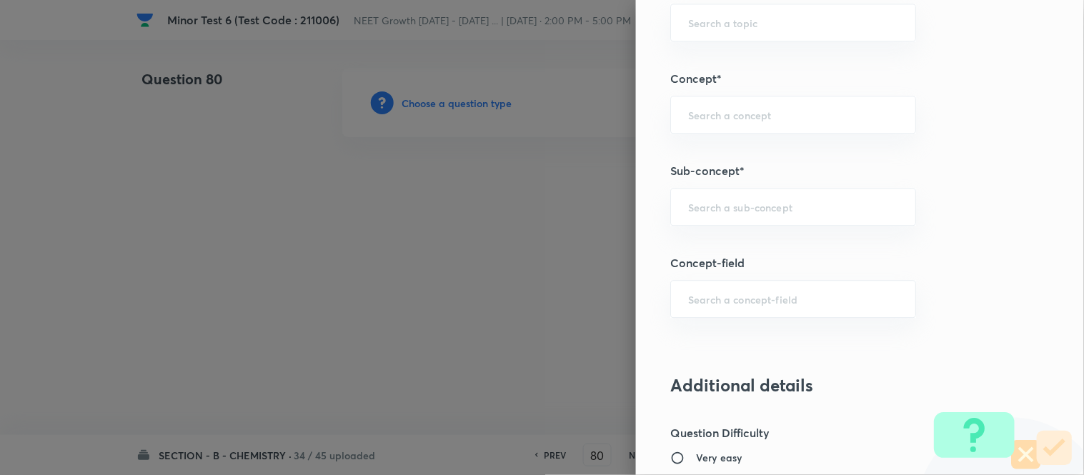
scroll to position [872, 0]
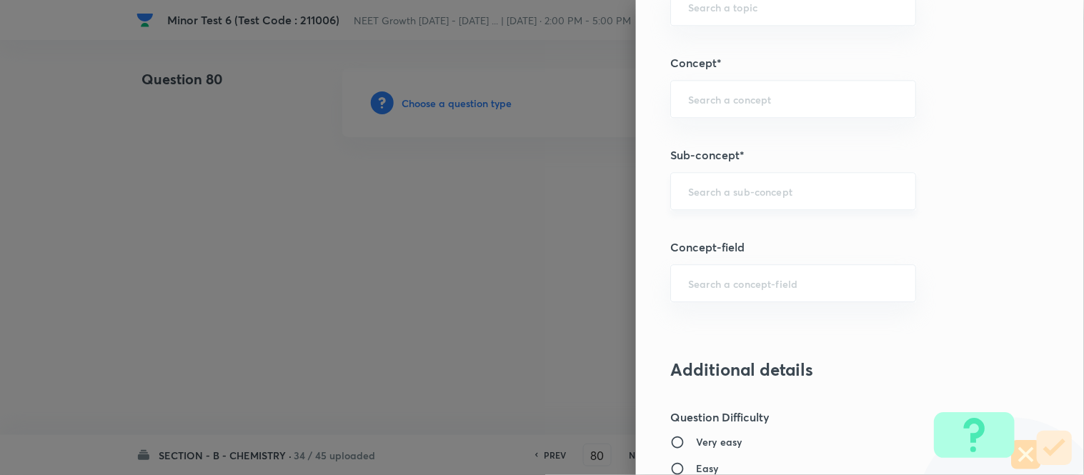
click at [759, 197] on input "text" at bounding box center [793, 191] width 210 height 14
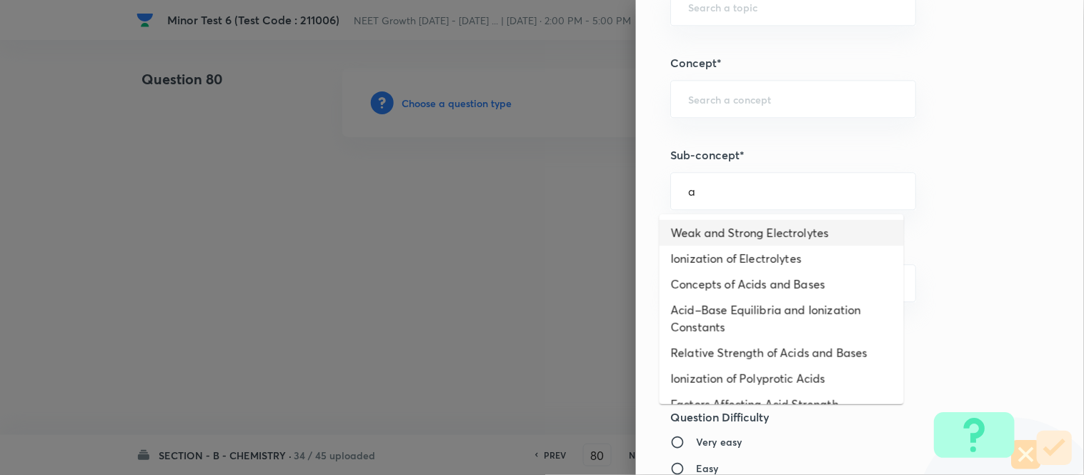
click at [722, 231] on li "Weak and Strong Electrolytes" at bounding box center [782, 233] width 244 height 26
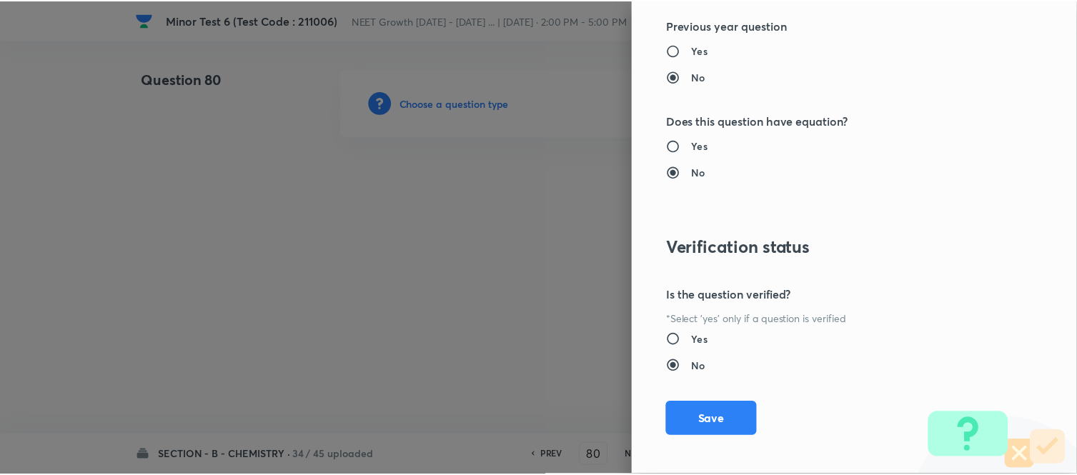
scroll to position [1569, 0]
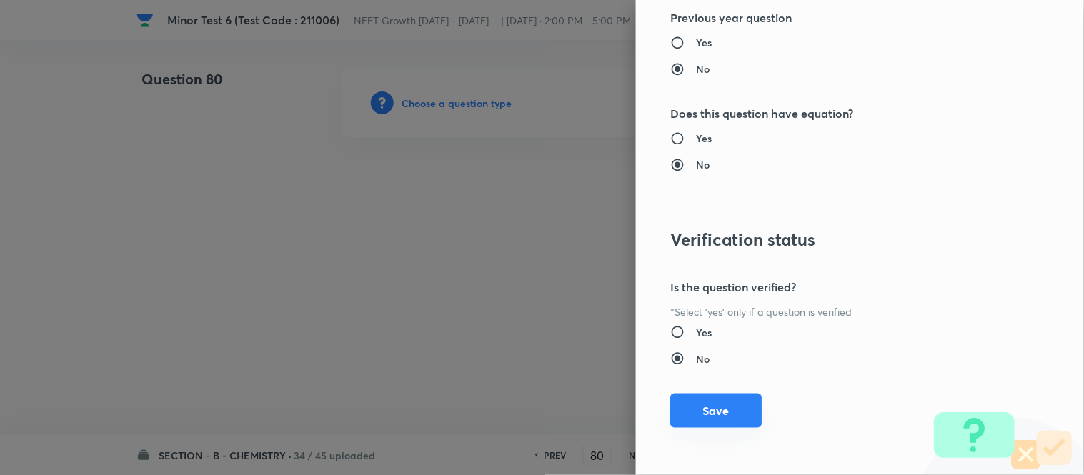
click at [698, 405] on button "Save" at bounding box center [717, 411] width 92 height 34
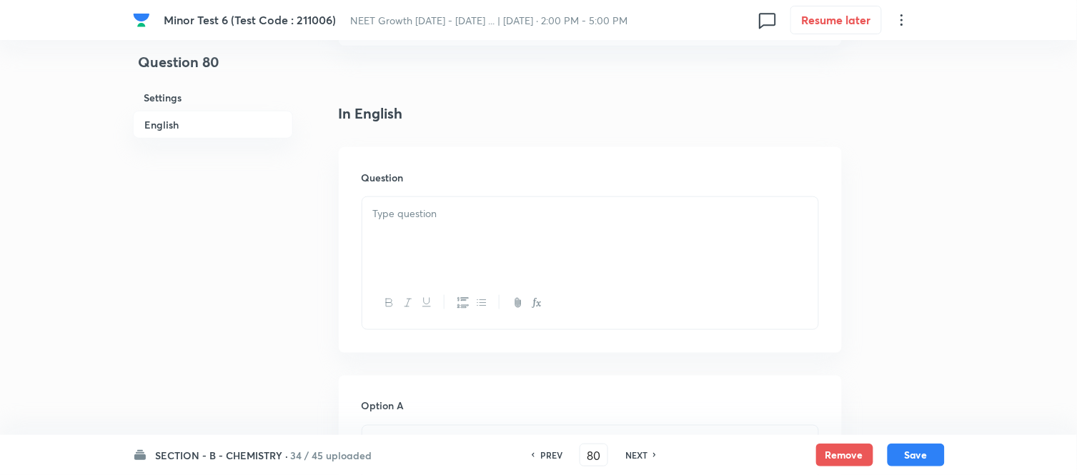
scroll to position [397, 0]
click at [535, 170] on div at bounding box center [590, 158] width 456 height 80
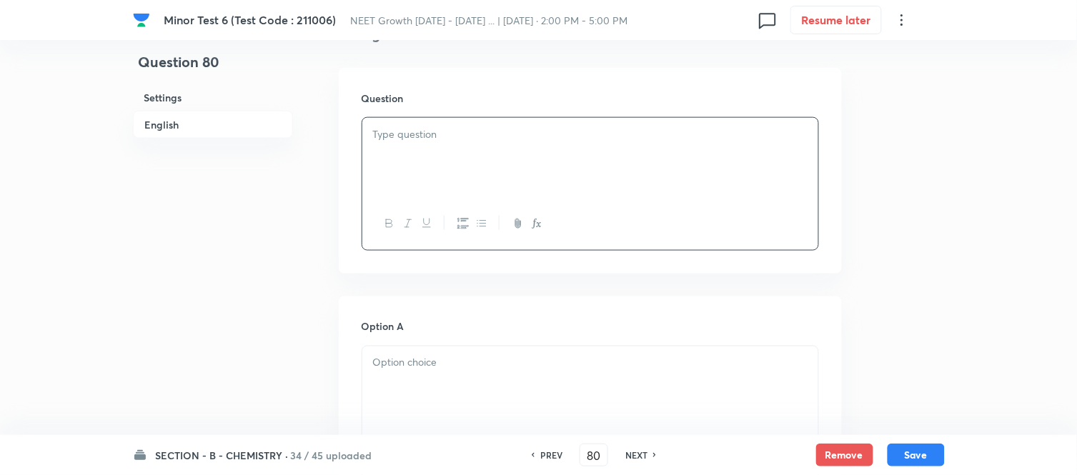
click at [518, 147] on div at bounding box center [590, 158] width 456 height 80
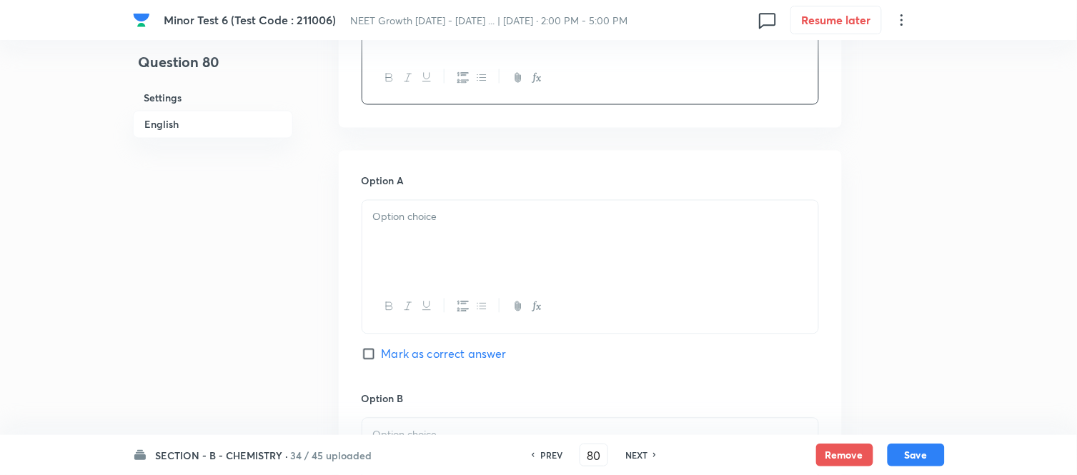
scroll to position [635, 0]
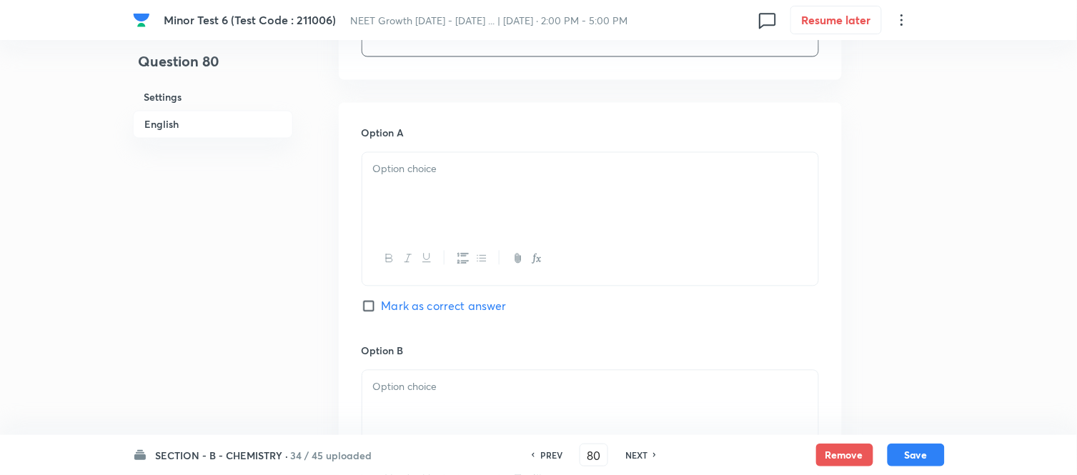
click at [555, 176] on p at bounding box center [590, 170] width 435 height 16
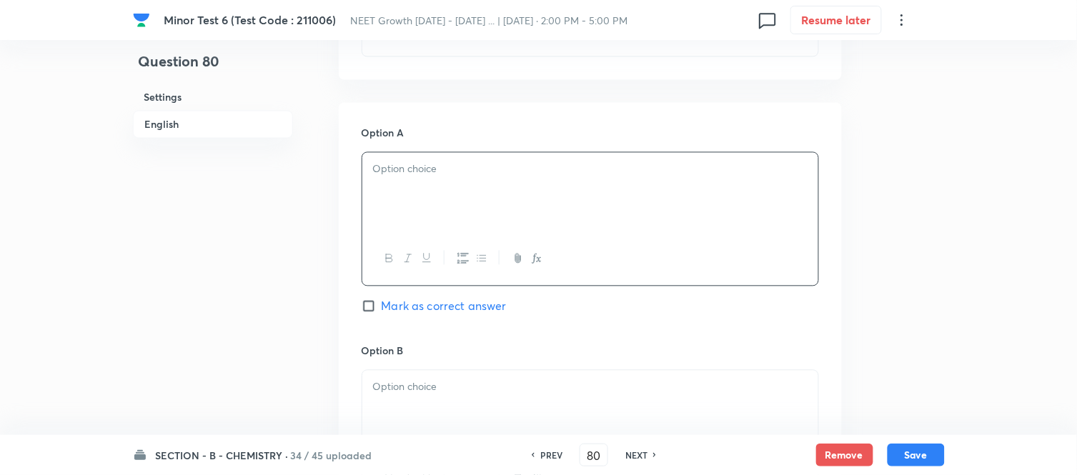
click at [549, 183] on div at bounding box center [590, 193] width 456 height 80
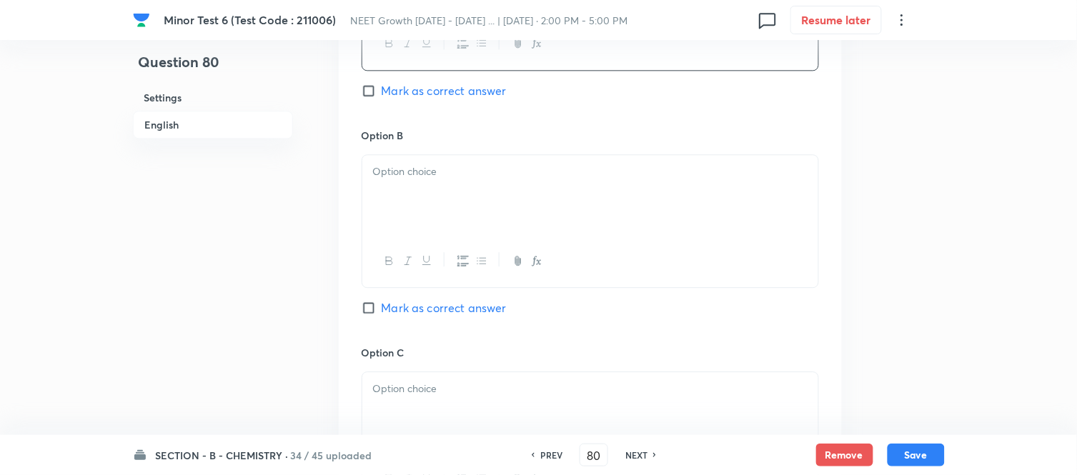
scroll to position [874, 0]
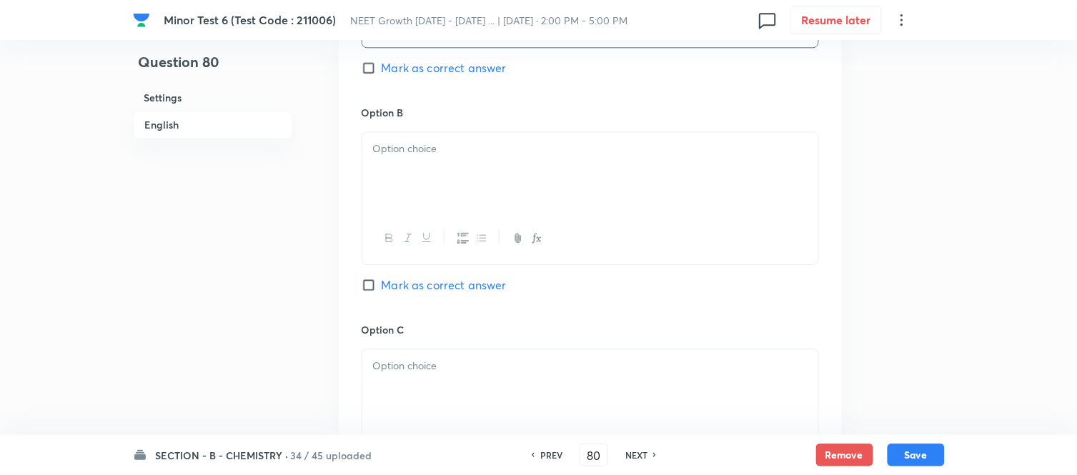
click at [547, 160] on div at bounding box center [590, 172] width 456 height 80
click at [550, 169] on div at bounding box center [590, 172] width 456 height 80
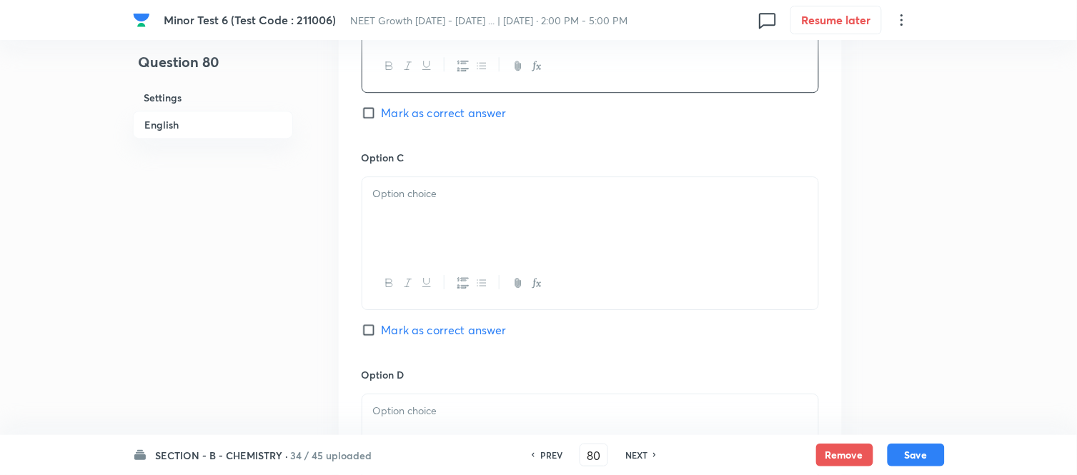
scroll to position [1112, 0]
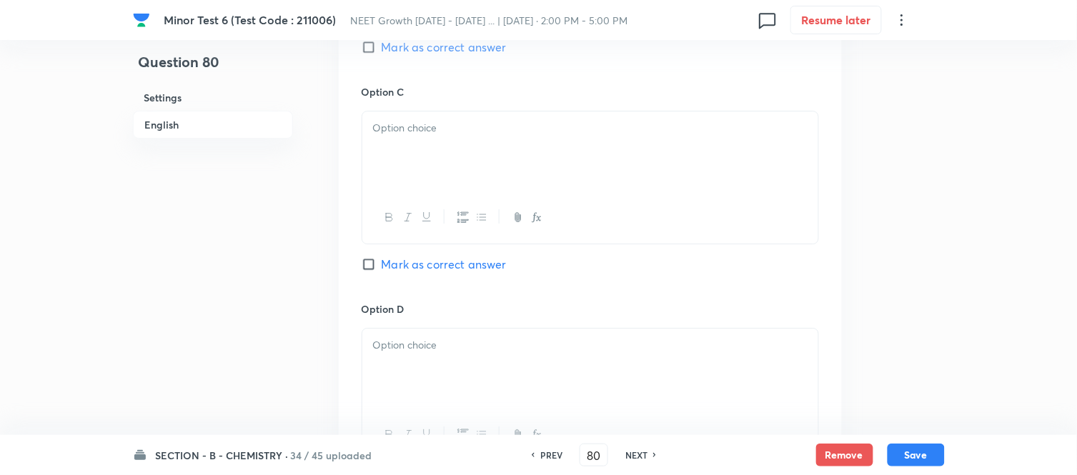
click at [483, 141] on div at bounding box center [590, 152] width 456 height 80
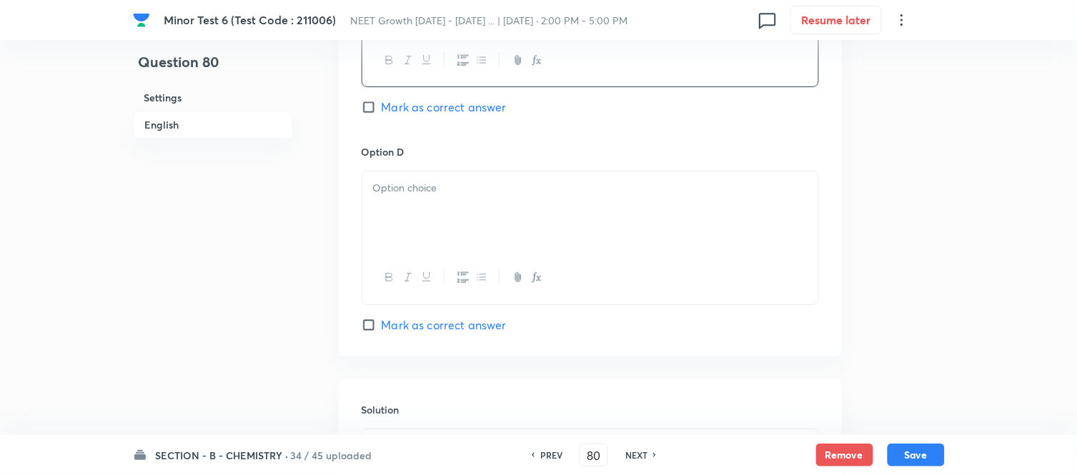
scroll to position [1270, 0]
click at [525, 189] on p at bounding box center [590, 187] width 435 height 16
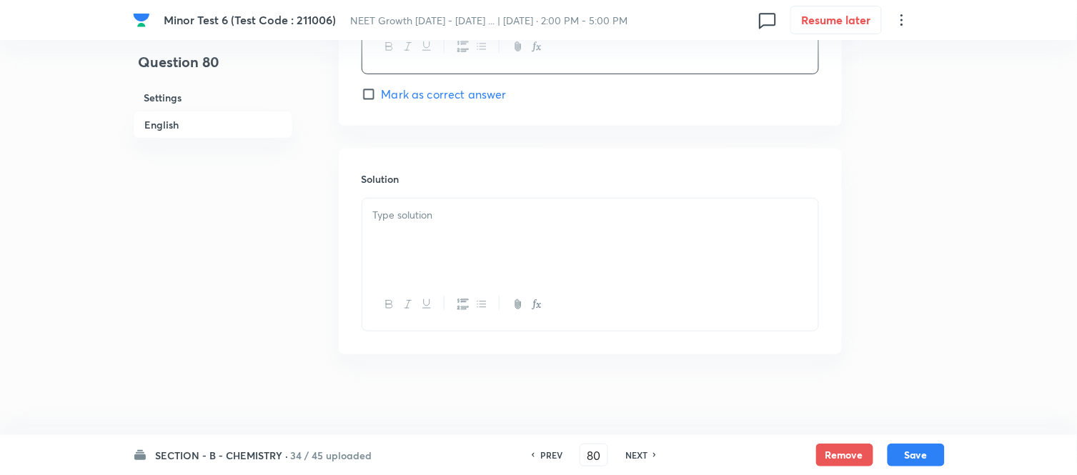
scroll to position [1507, 0]
click at [495, 238] on div at bounding box center [590, 234] width 456 height 80
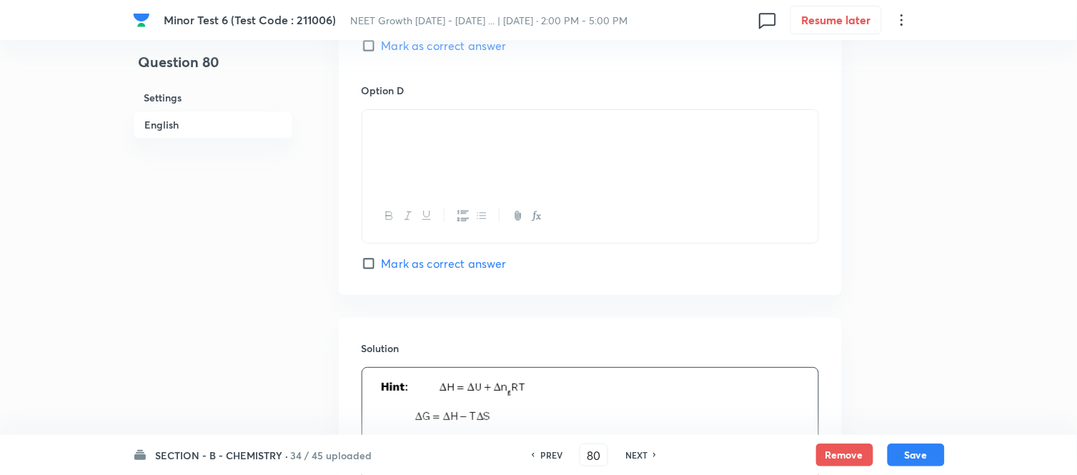
scroll to position [1190, 0]
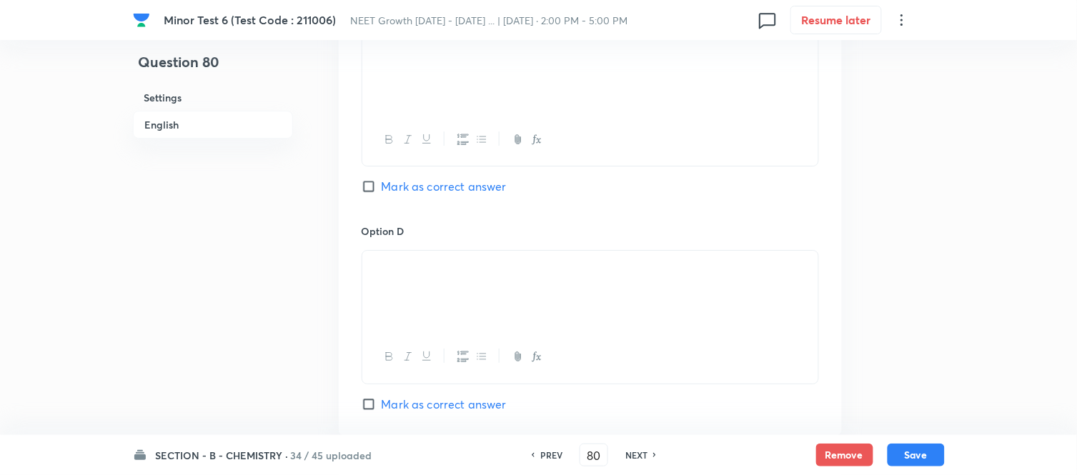
drag, startPoint x: 382, startPoint y: 193, endPoint x: 402, endPoint y: 197, distance: 21.2
click at [382, 192] on span "Mark as correct answer" at bounding box center [444, 186] width 125 height 17
click at [382, 192] on input "Mark as correct answer" at bounding box center [372, 186] width 20 height 14
click at [916, 456] on button "Save" at bounding box center [916, 454] width 57 height 23
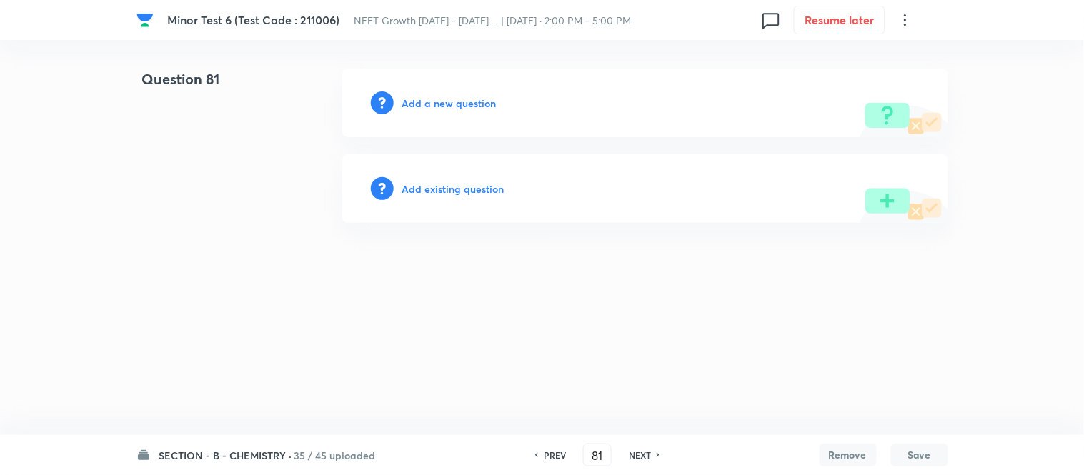
click at [439, 103] on h6 "Add a new question" at bounding box center [449, 103] width 94 height 15
click at [439, 103] on h6 "Choose a question type" at bounding box center [457, 103] width 110 height 15
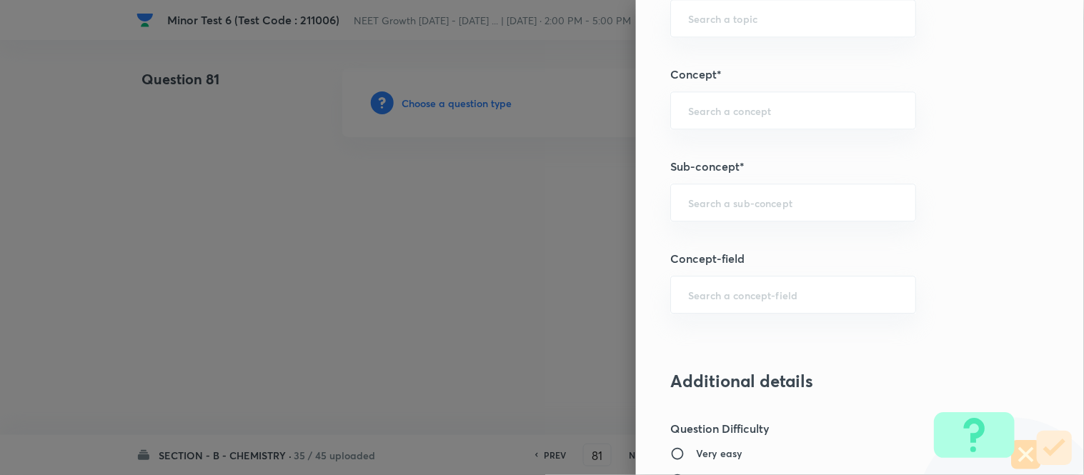
scroll to position [911, 0]
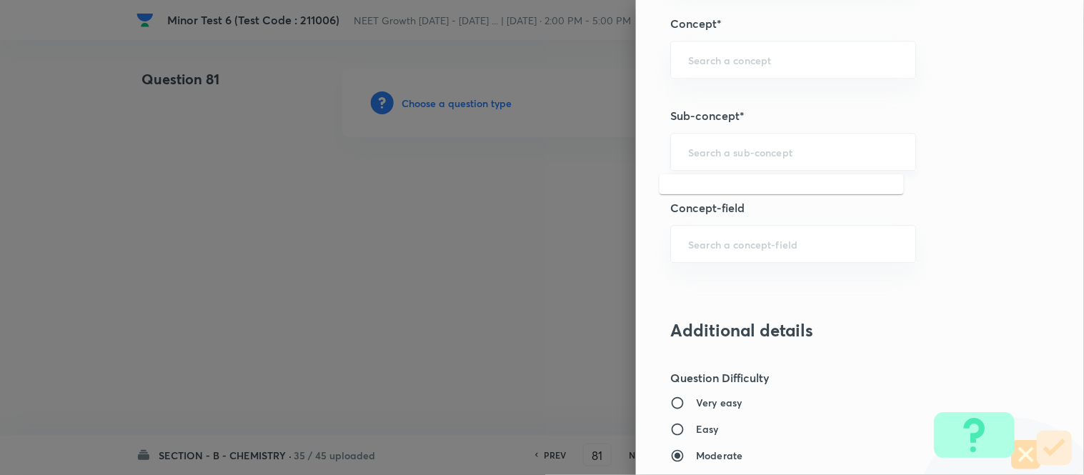
click at [782, 150] on input "text" at bounding box center [793, 152] width 210 height 14
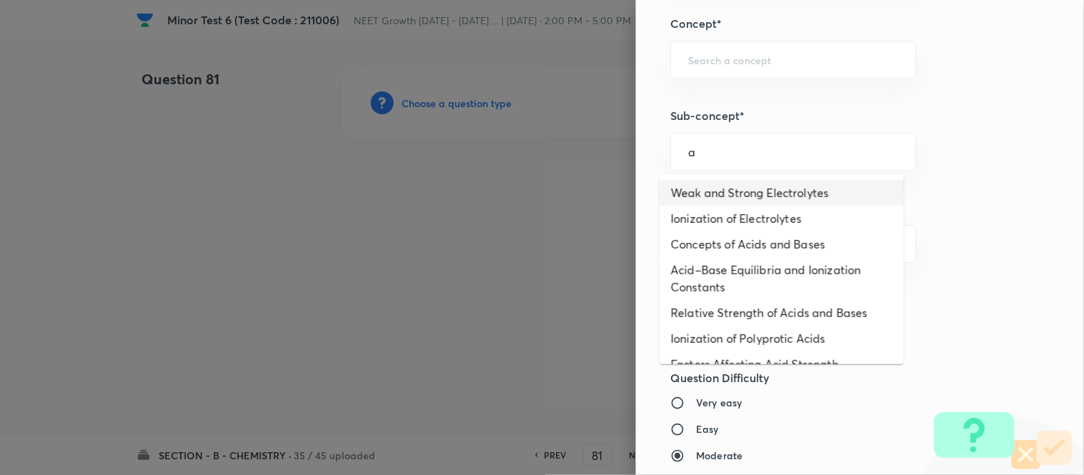
click at [749, 192] on li "Weak and Strong Electrolytes" at bounding box center [782, 193] width 244 height 26
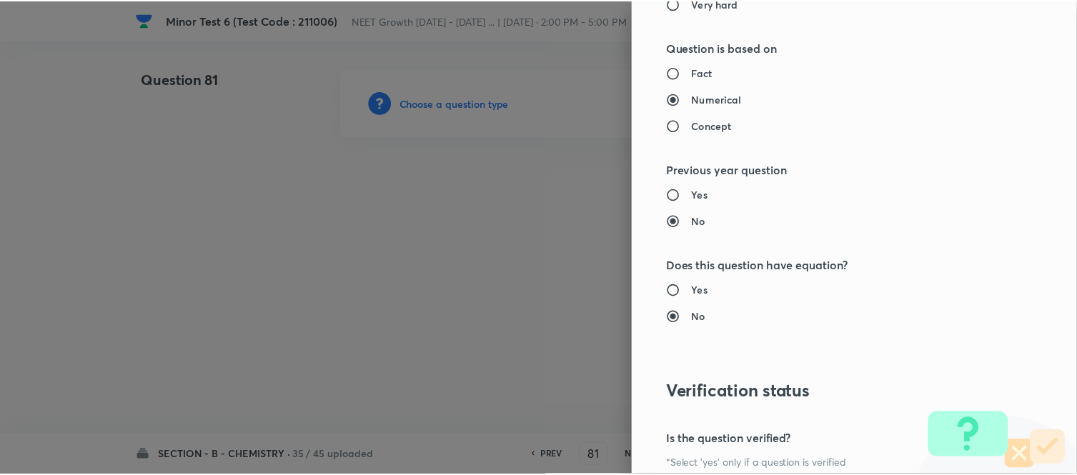
scroll to position [1569, 0]
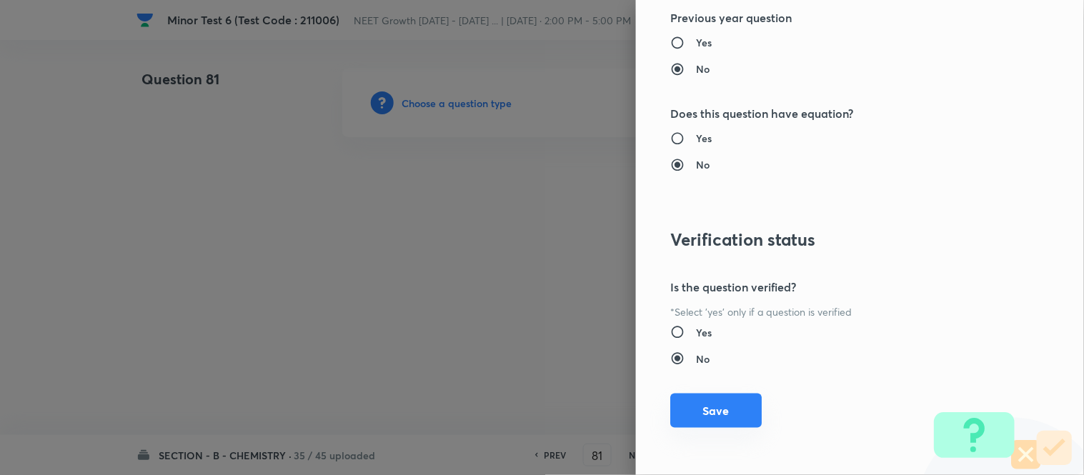
click at [699, 407] on button "Save" at bounding box center [717, 411] width 92 height 34
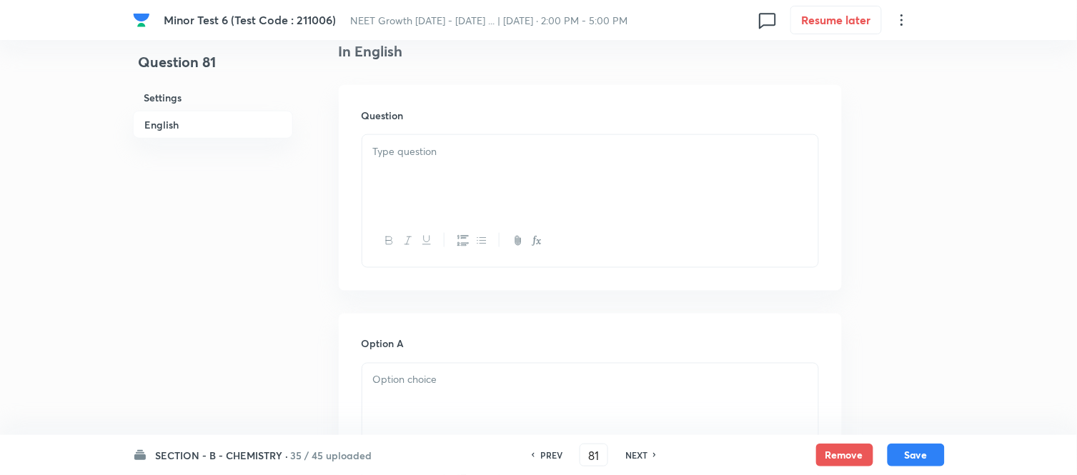
scroll to position [397, 0]
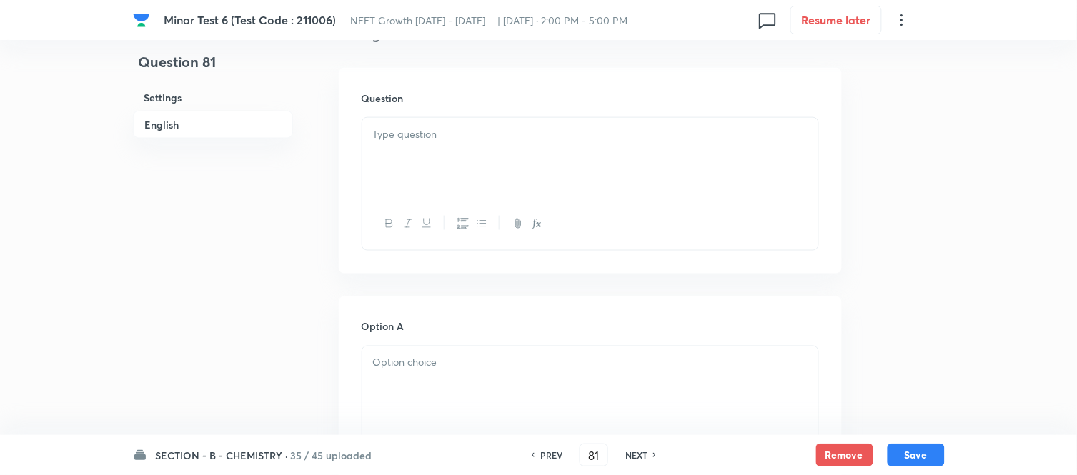
click at [470, 148] on div at bounding box center [590, 158] width 456 height 80
click at [473, 133] on p at bounding box center [590, 135] width 435 height 16
click at [537, 159] on div at bounding box center [590, 162] width 456 height 80
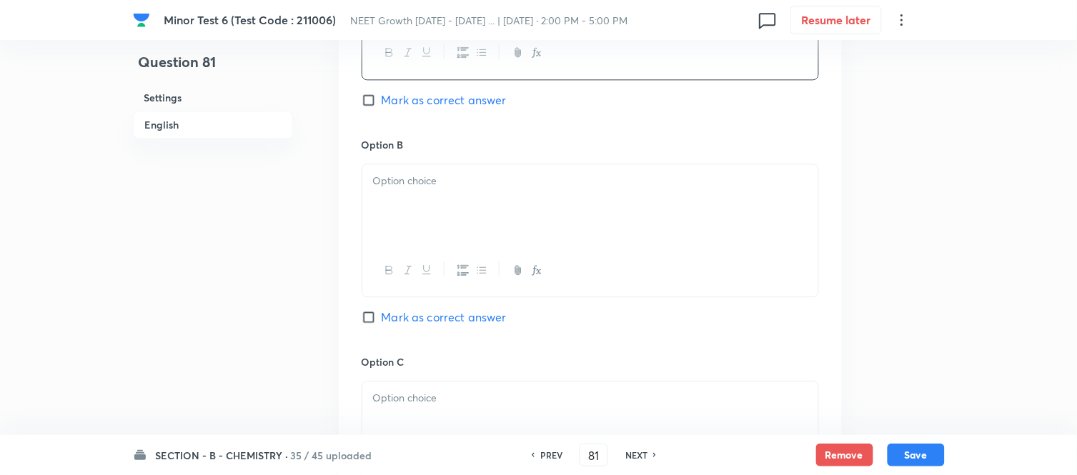
scroll to position [874, 0]
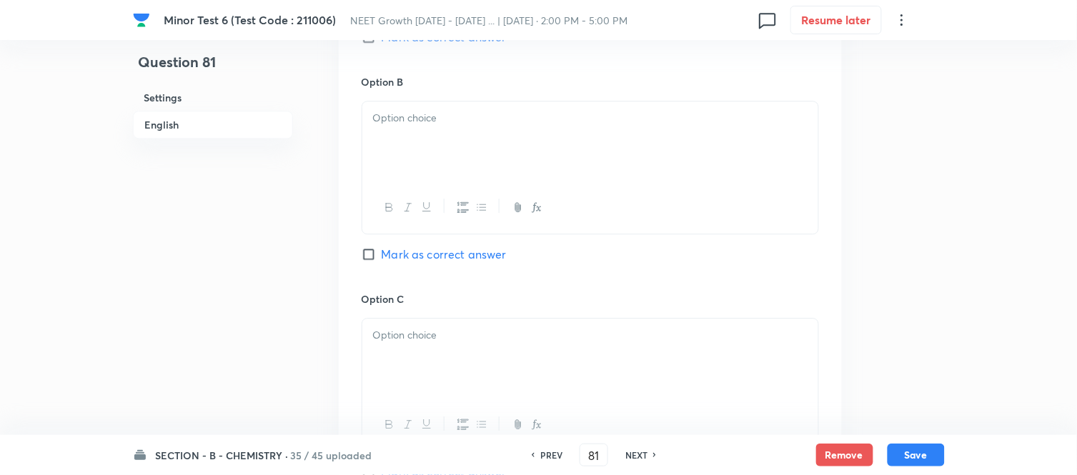
click at [489, 122] on p at bounding box center [590, 118] width 435 height 16
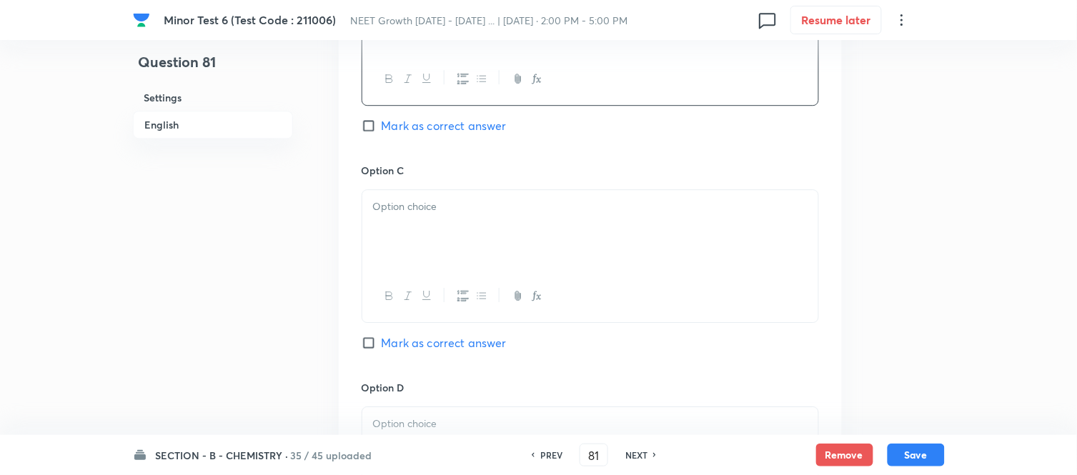
scroll to position [1032, 0]
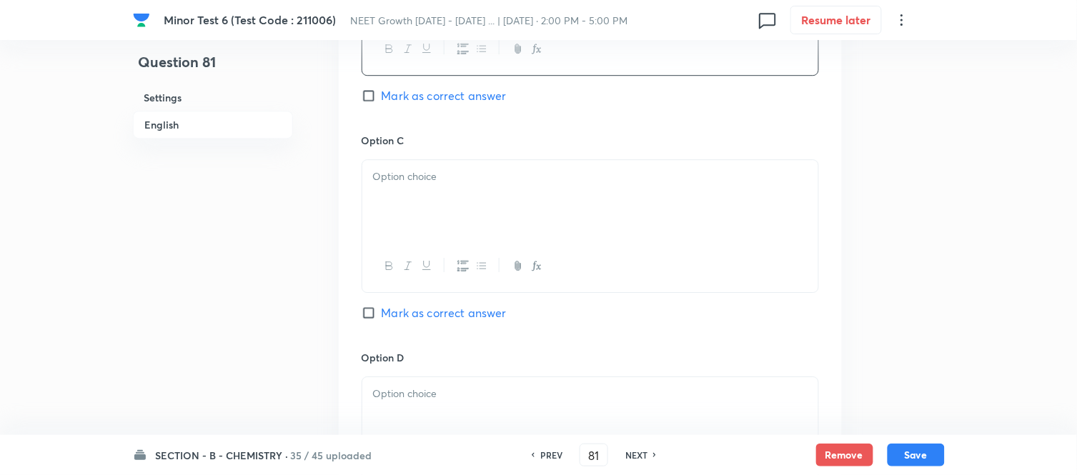
click at [553, 202] on div at bounding box center [590, 200] width 456 height 80
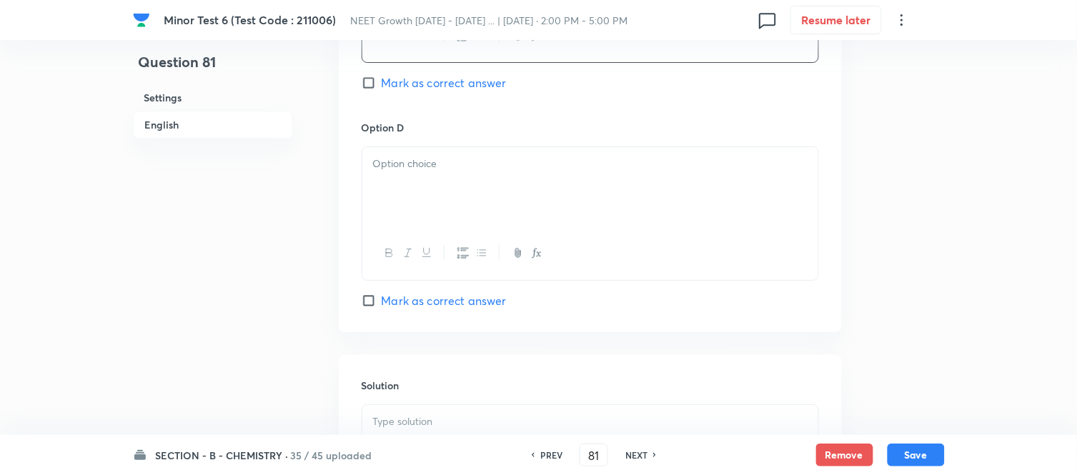
scroll to position [1270, 0]
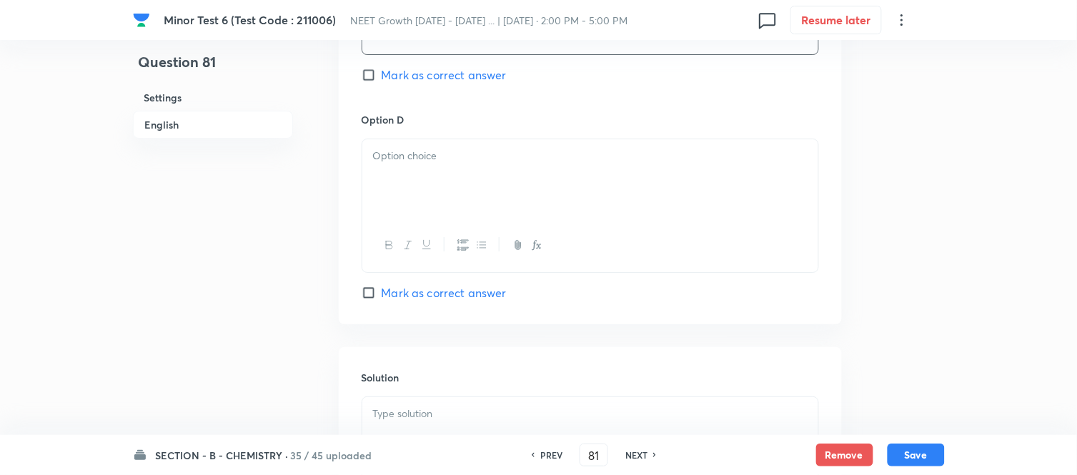
click at [531, 179] on div at bounding box center [590, 179] width 456 height 80
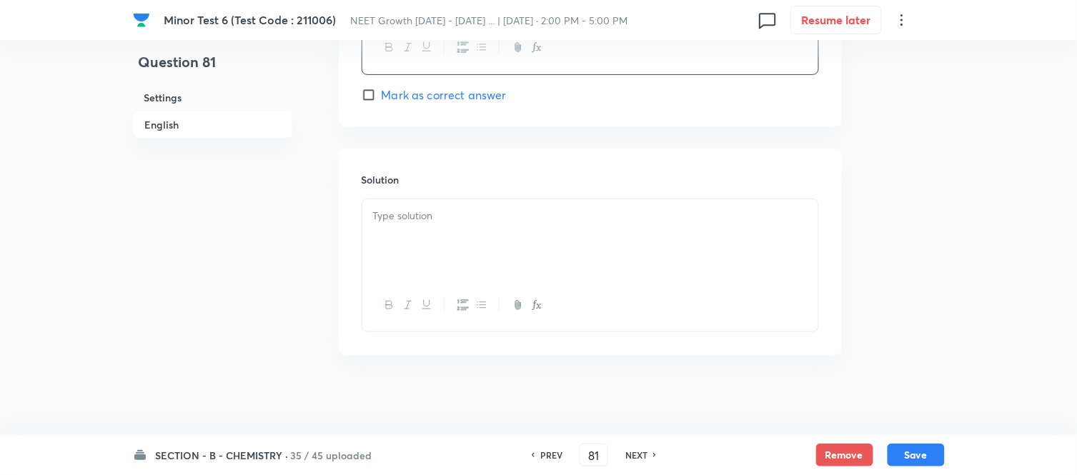
scroll to position [1477, 0]
click at [496, 222] on div at bounding box center [590, 234] width 456 height 80
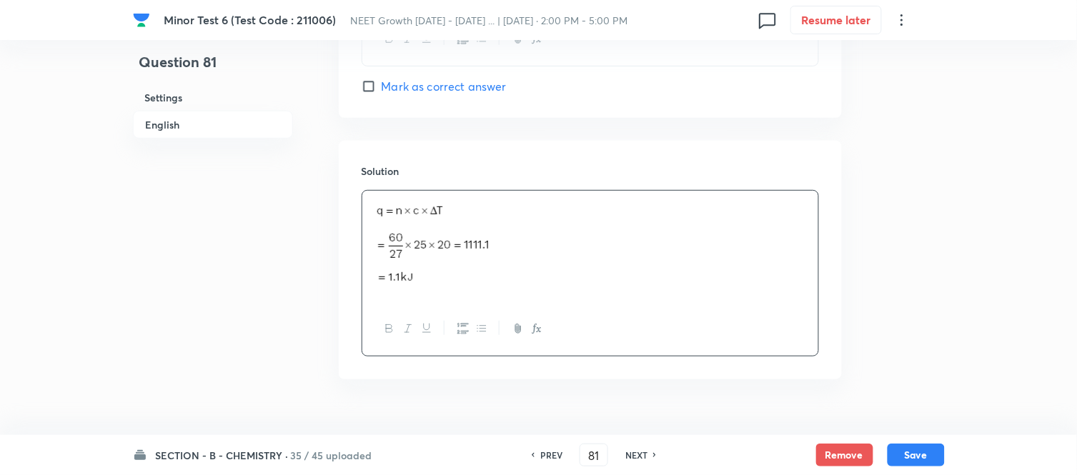
click at [169, 124] on h6 "English" at bounding box center [213, 125] width 160 height 28
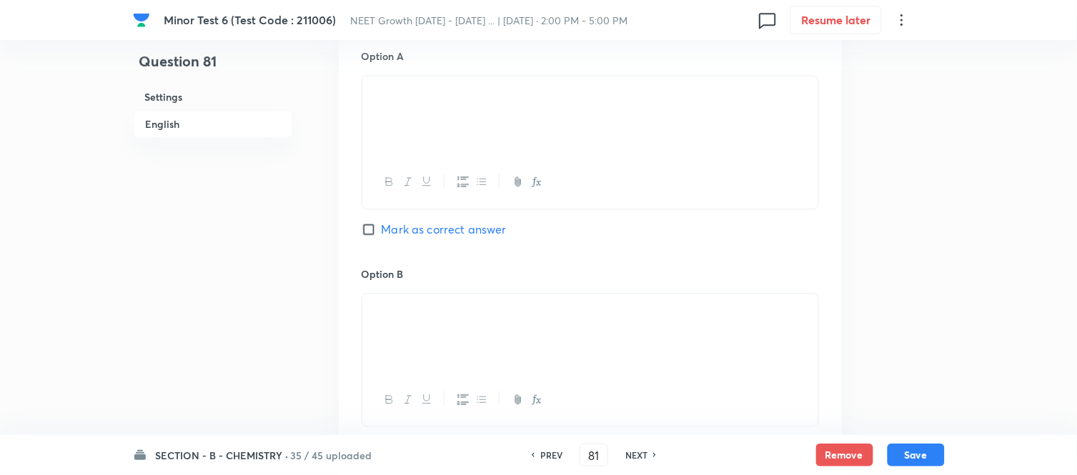
scroll to position [766, 0]
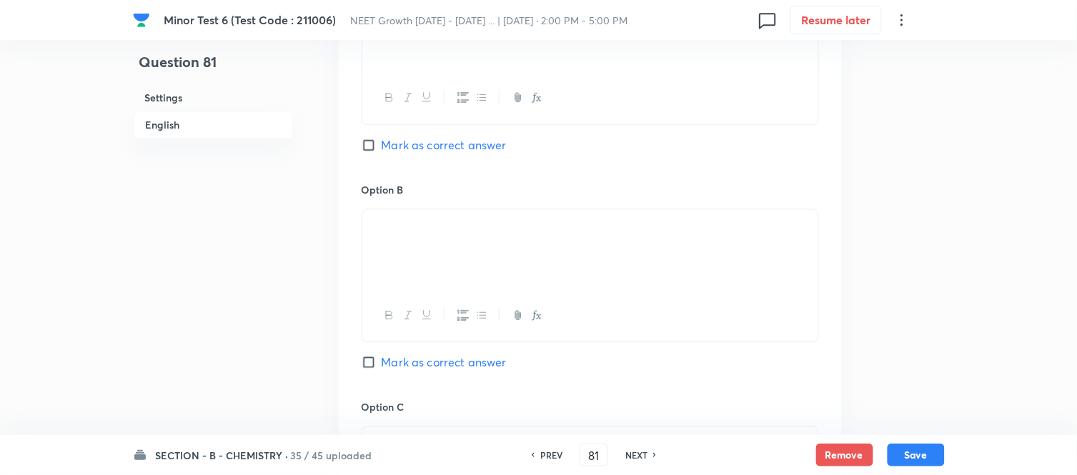
click at [368, 362] on input "Mark as correct answer" at bounding box center [372, 362] width 20 height 14
click at [916, 455] on button "Save" at bounding box center [916, 454] width 57 height 23
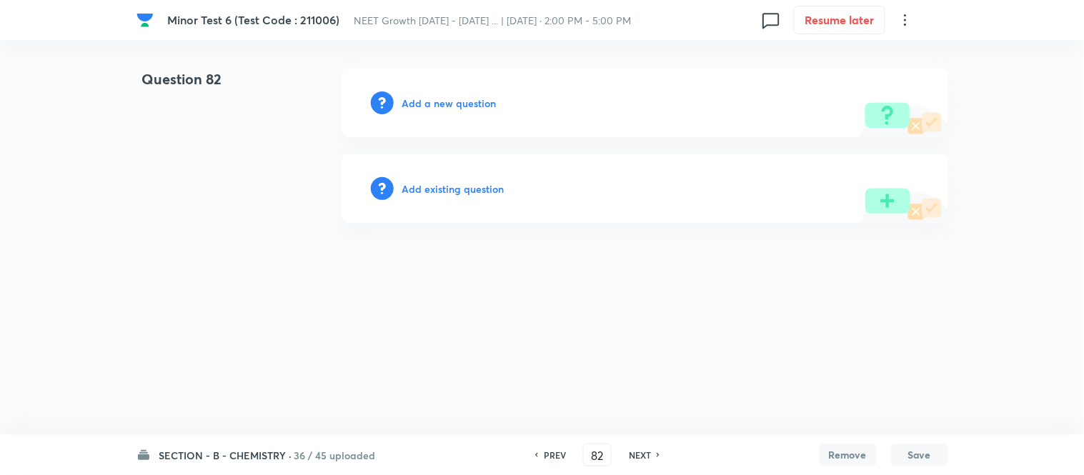
click at [420, 104] on h6 "Add a new question" at bounding box center [449, 103] width 94 height 15
click at [418, 104] on h6 "Choose a question type" at bounding box center [457, 103] width 110 height 15
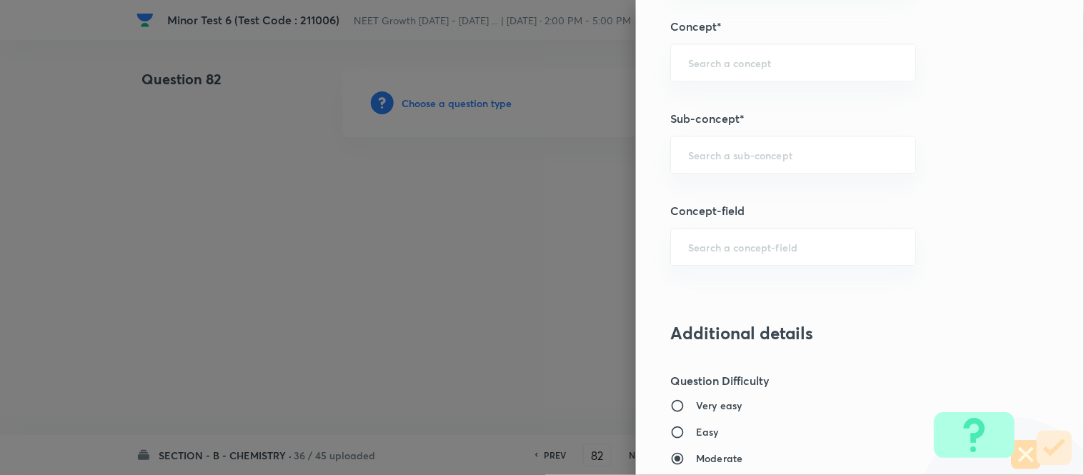
scroll to position [923, 0]
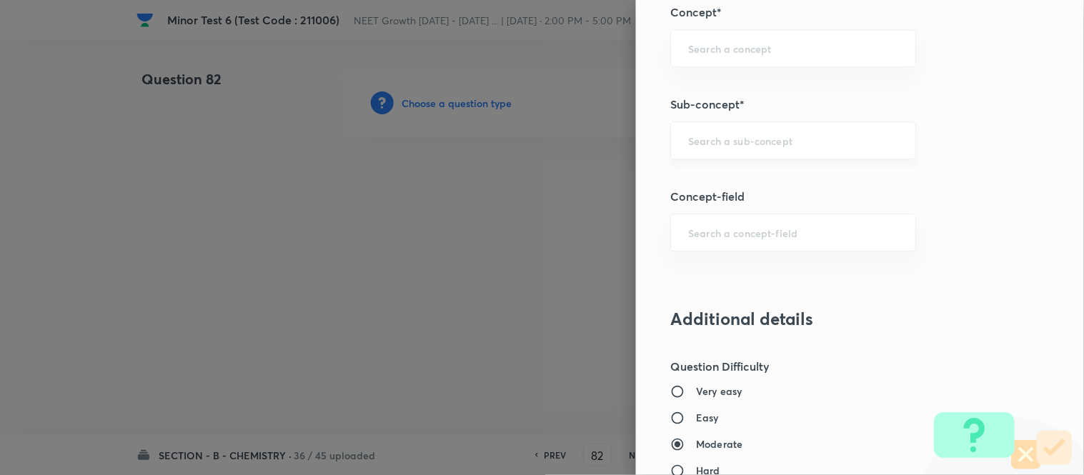
click at [768, 138] on input "text" at bounding box center [793, 141] width 210 height 14
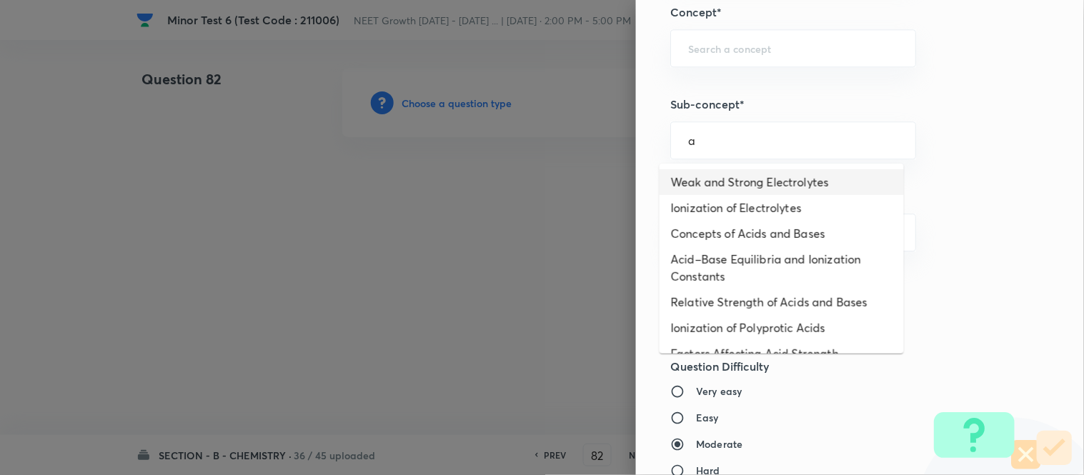
click at [722, 187] on li "Weak and Strong Electrolytes" at bounding box center [782, 182] width 244 height 26
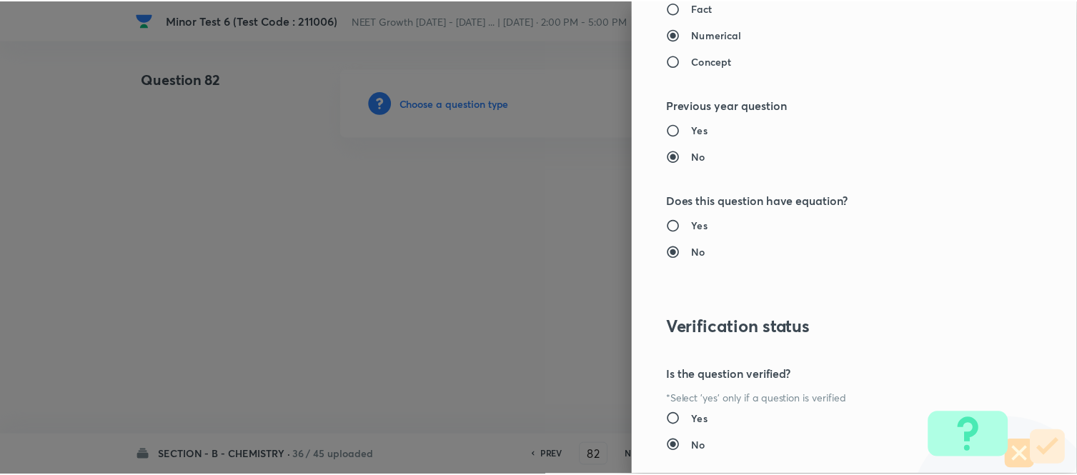
scroll to position [1569, 0]
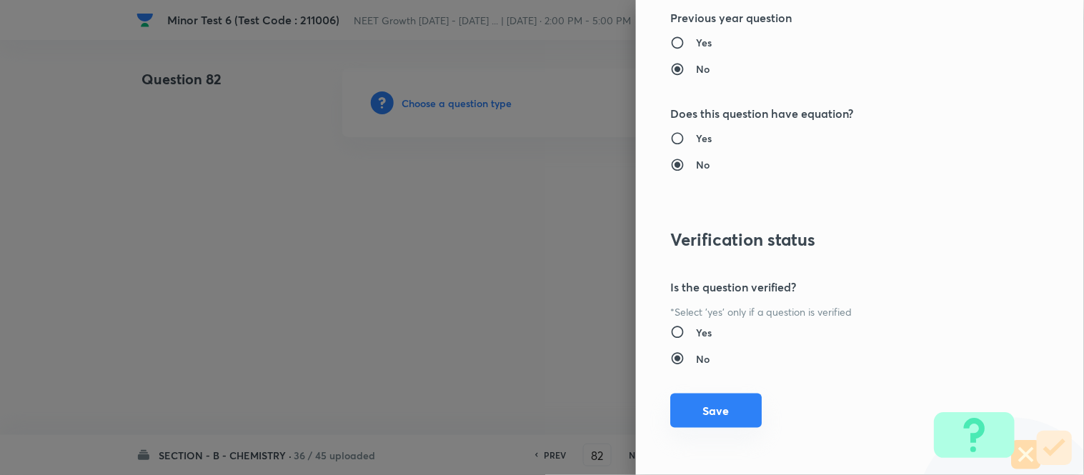
click at [699, 412] on button "Save" at bounding box center [717, 411] width 92 height 34
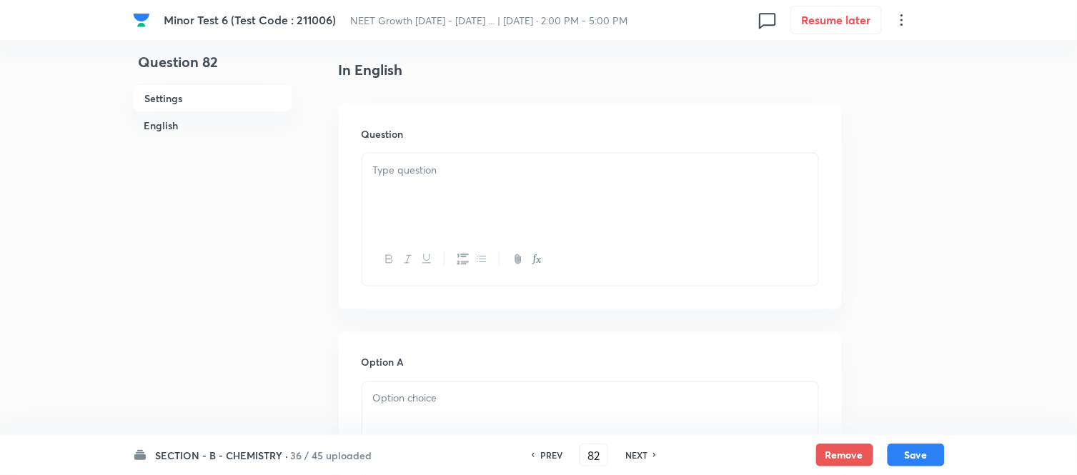
scroll to position [397, 0]
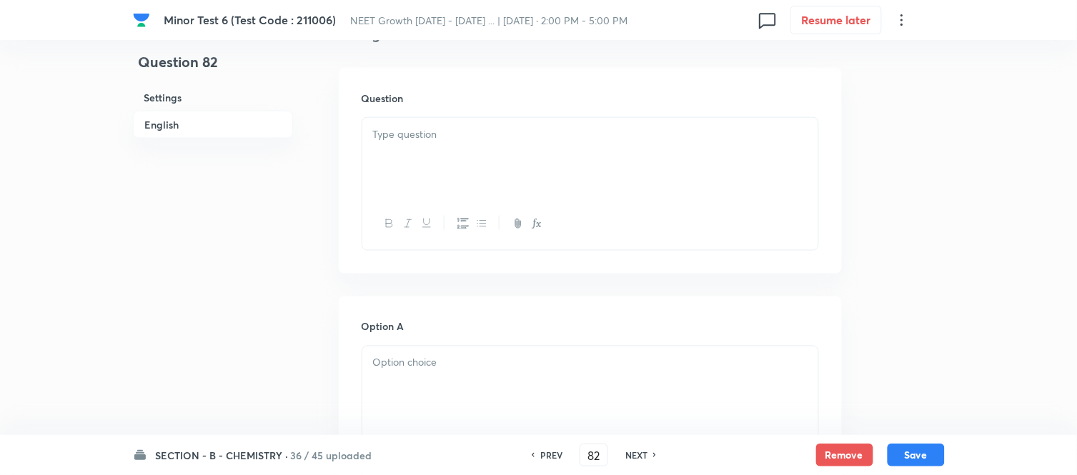
click at [518, 163] on div at bounding box center [590, 158] width 456 height 80
click at [482, 127] on p at bounding box center [590, 135] width 435 height 16
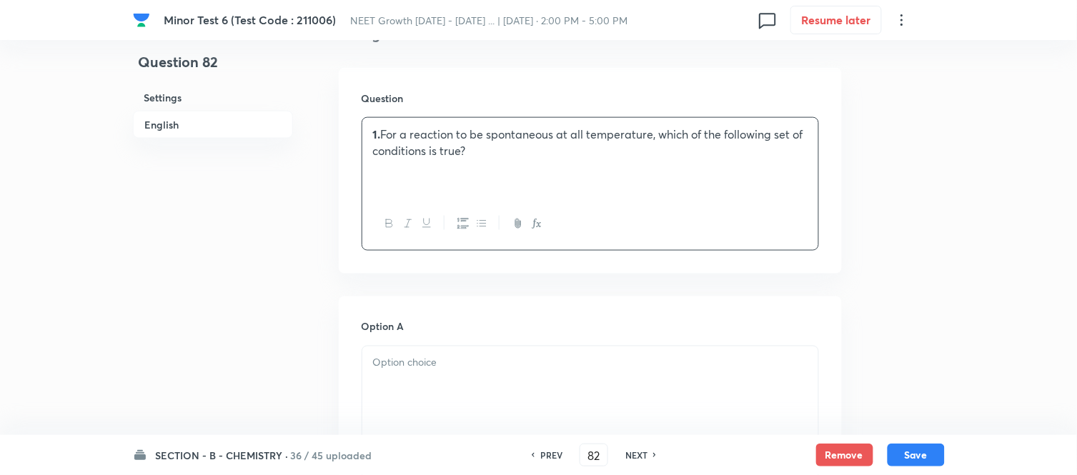
click at [388, 132] on p "1. For a reaction to be spontaneous at all temperature, which of the following …" at bounding box center [590, 143] width 435 height 32
click at [476, 147] on p "For a reaction to be spontaneous at all temperature, which of the following set…" at bounding box center [590, 143] width 435 height 32
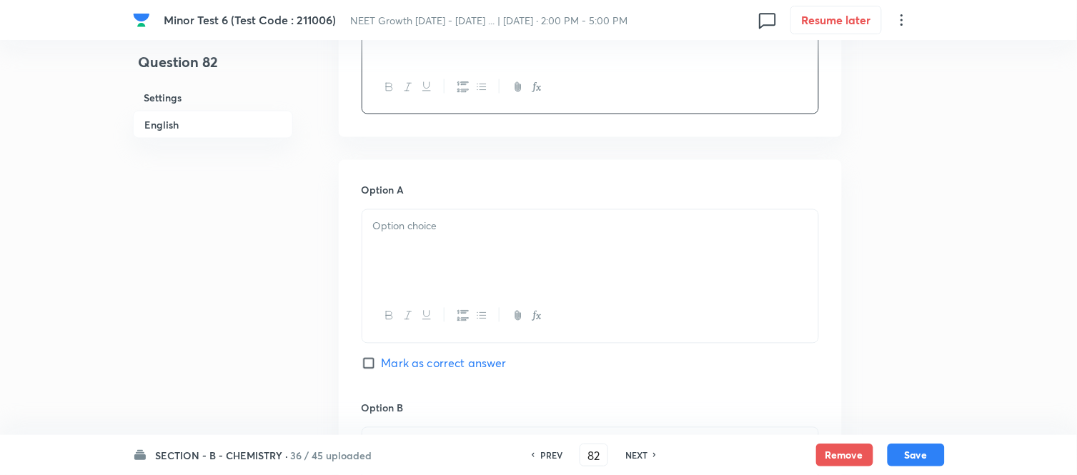
scroll to position [635, 0]
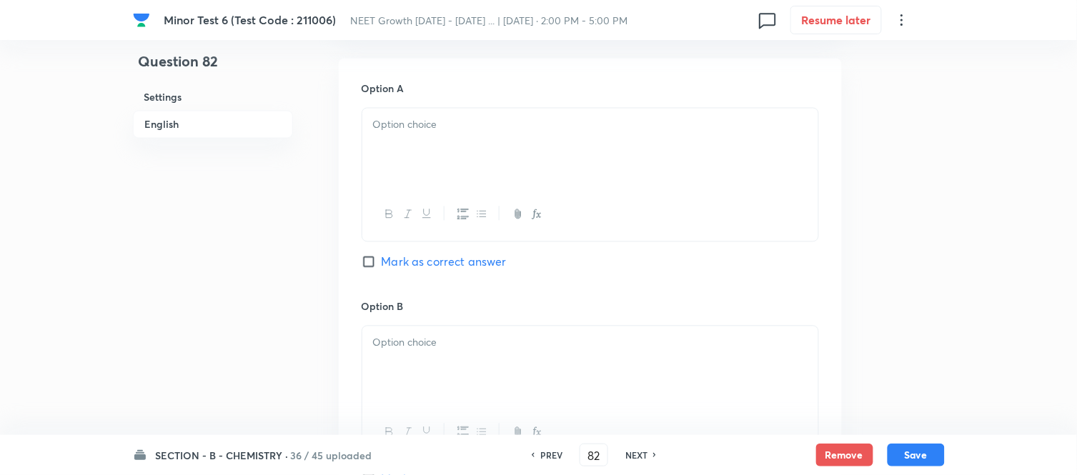
click at [518, 140] on div at bounding box center [590, 149] width 456 height 80
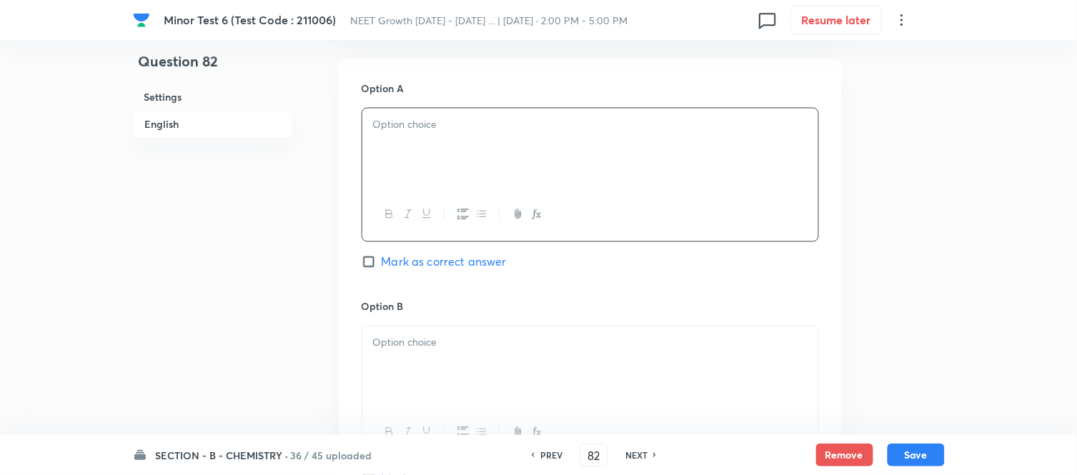
click at [568, 149] on div at bounding box center [590, 149] width 456 height 80
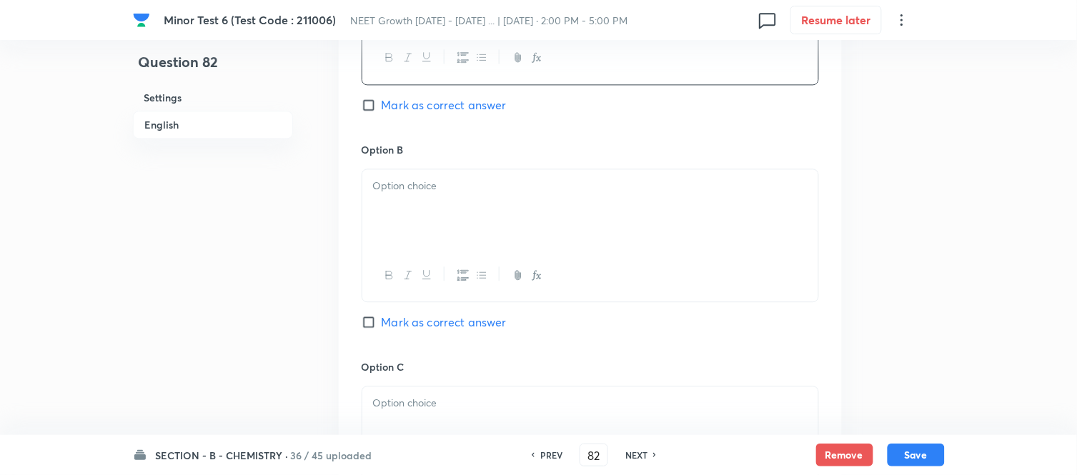
scroll to position [794, 0]
click at [575, 193] on div at bounding box center [590, 207] width 456 height 80
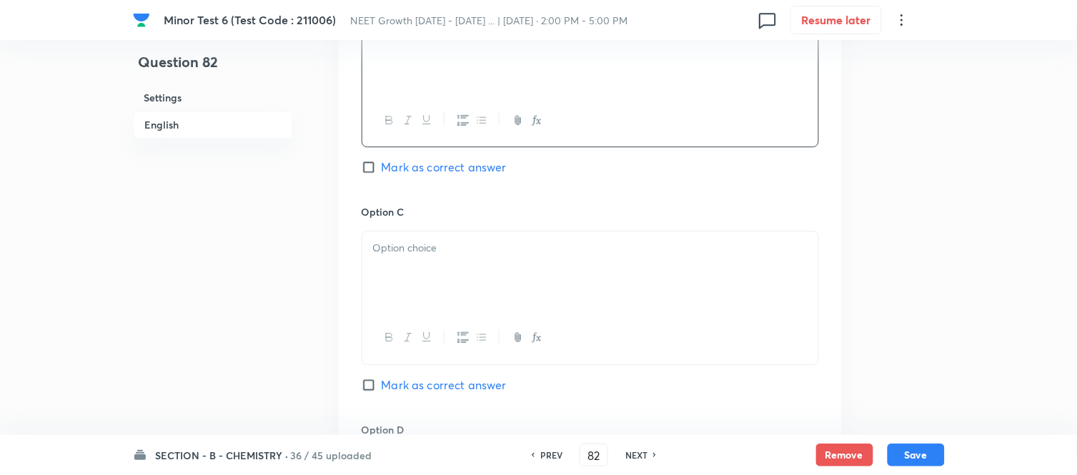
scroll to position [1032, 0]
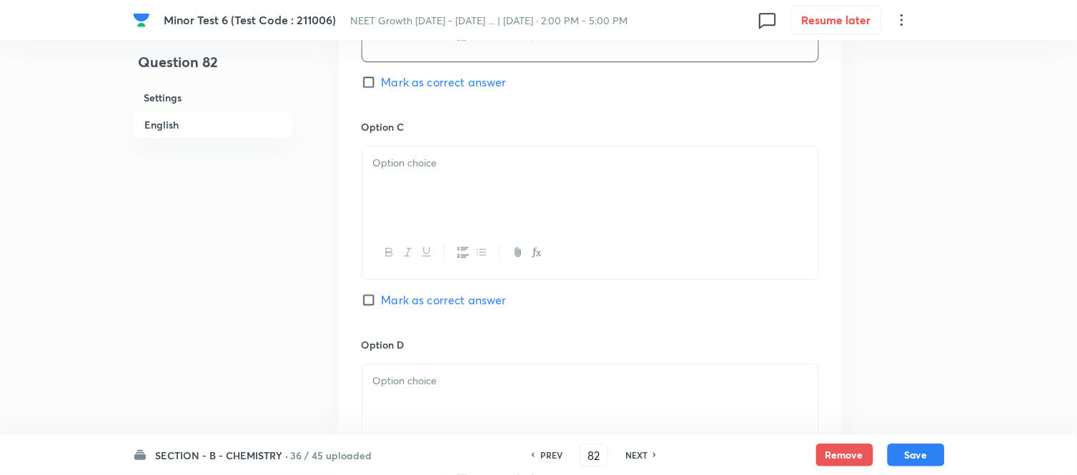
click at [519, 196] on div at bounding box center [590, 187] width 456 height 80
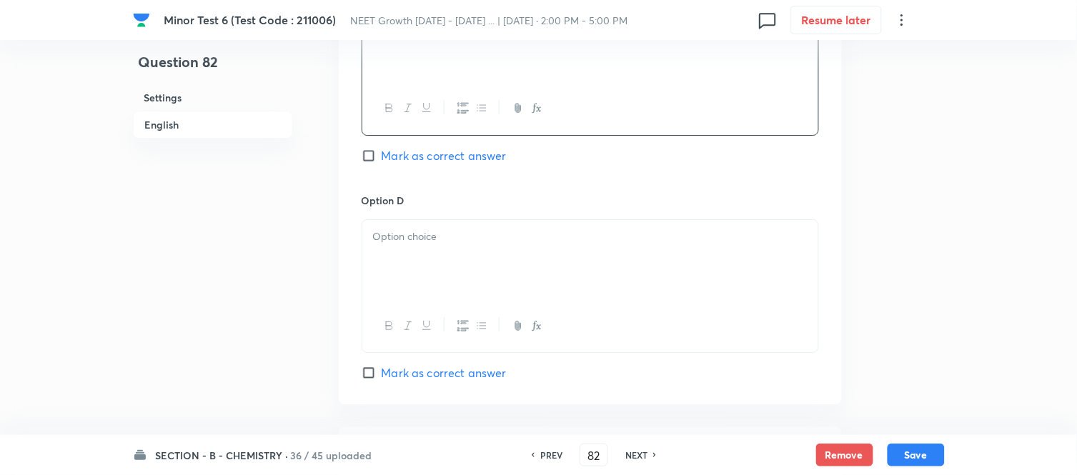
scroll to position [1191, 0]
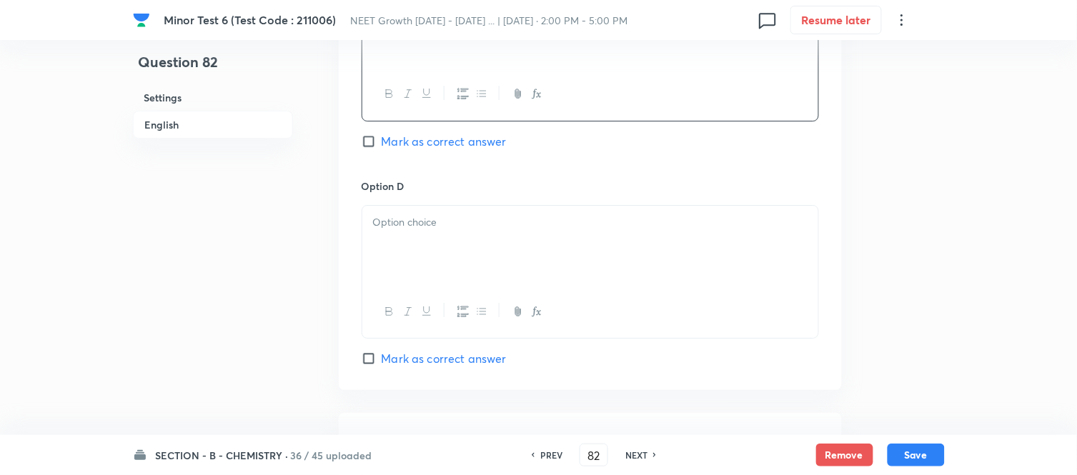
click at [535, 222] on p at bounding box center [590, 222] width 435 height 16
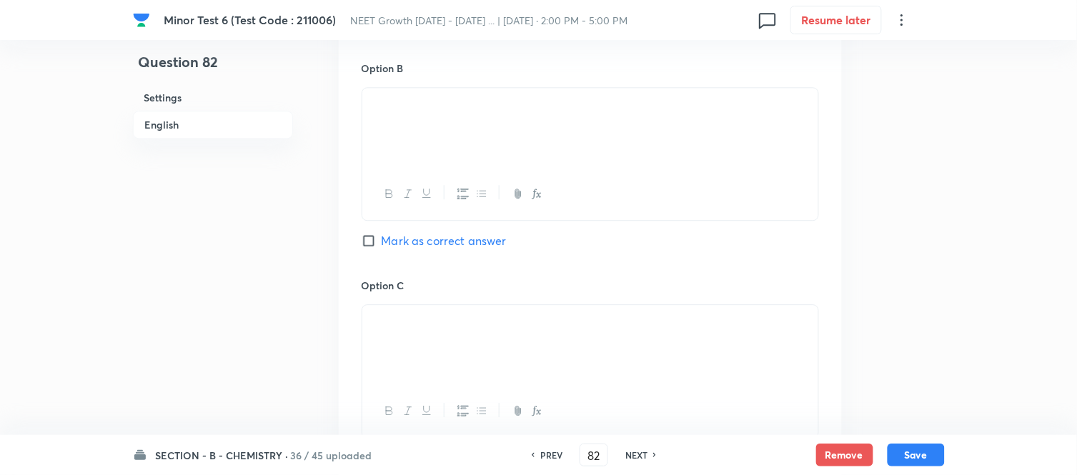
click at [391, 237] on span "Mark as correct answer" at bounding box center [444, 240] width 125 height 17
click at [382, 237] on input "Mark as correct answer" at bounding box center [372, 241] width 20 height 14
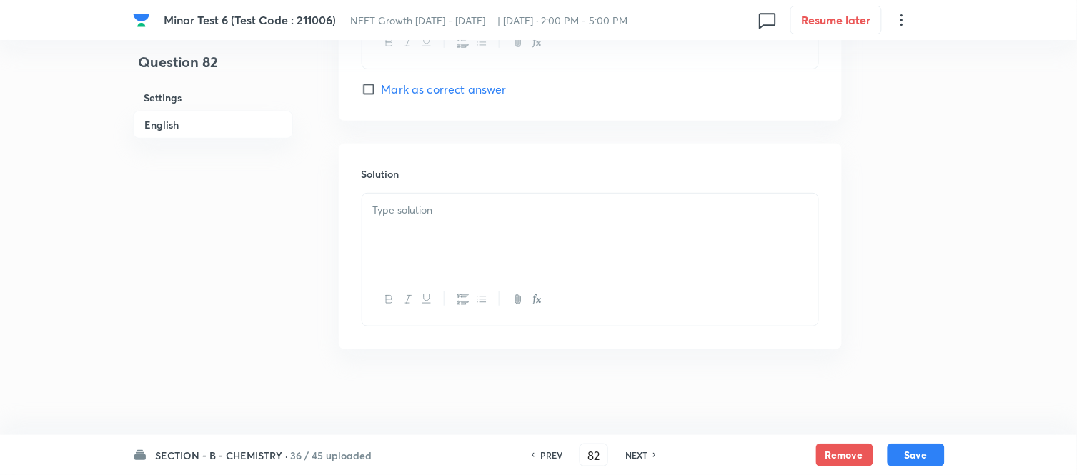
scroll to position [1463, 0]
click at [499, 222] on div at bounding box center [590, 234] width 456 height 80
click at [513, 212] on p at bounding box center [590, 210] width 435 height 16
click at [519, 226] on div at bounding box center [590, 234] width 456 height 80
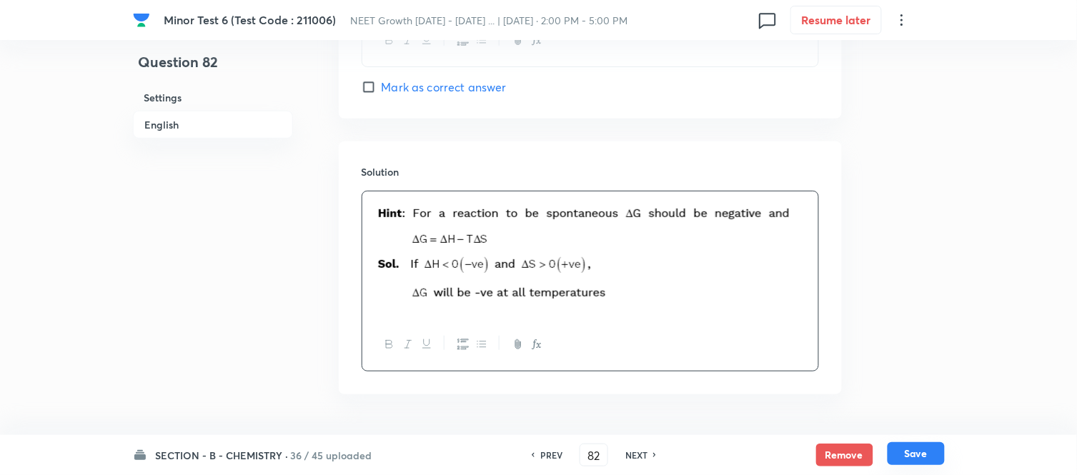
click at [911, 453] on button "Save" at bounding box center [916, 454] width 57 height 23
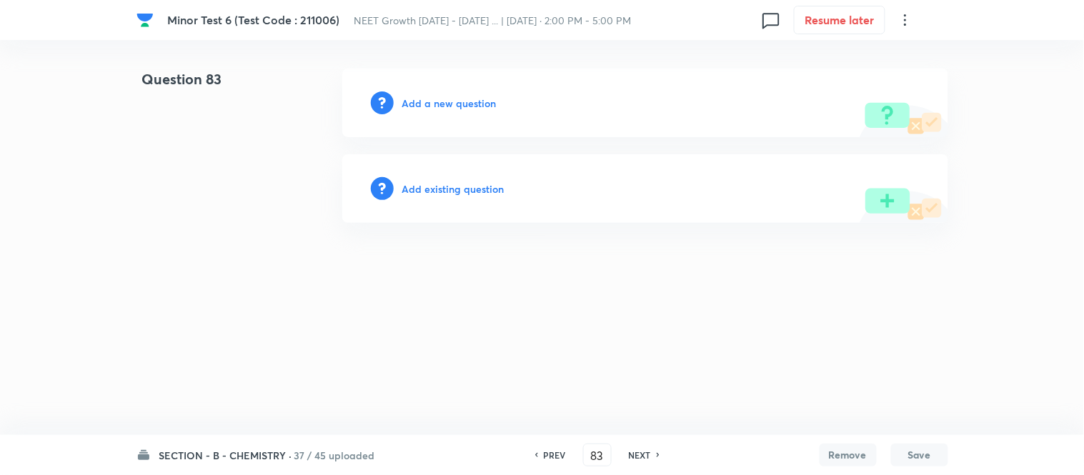
click at [427, 104] on h6 "Add a new question" at bounding box center [449, 103] width 94 height 15
click at [427, 104] on h6 "Choose a question type" at bounding box center [457, 103] width 110 height 15
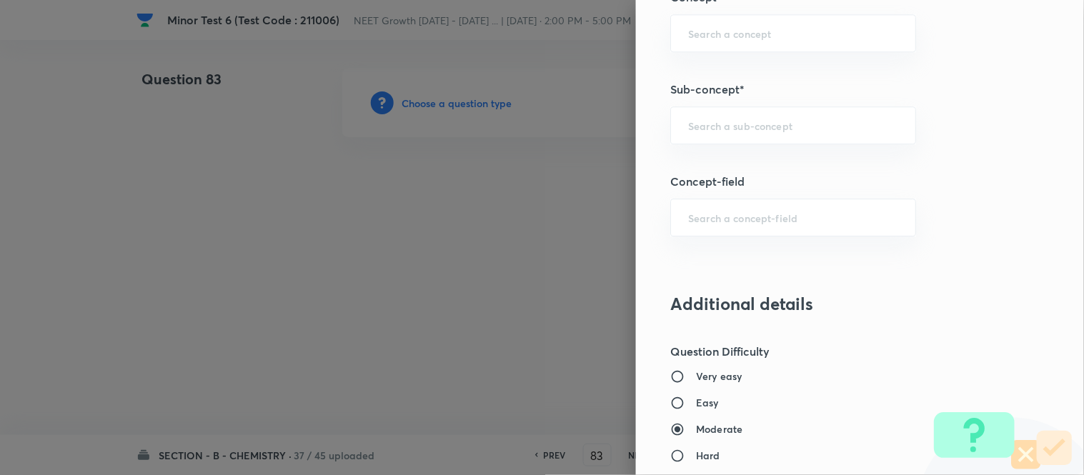
scroll to position [953, 0]
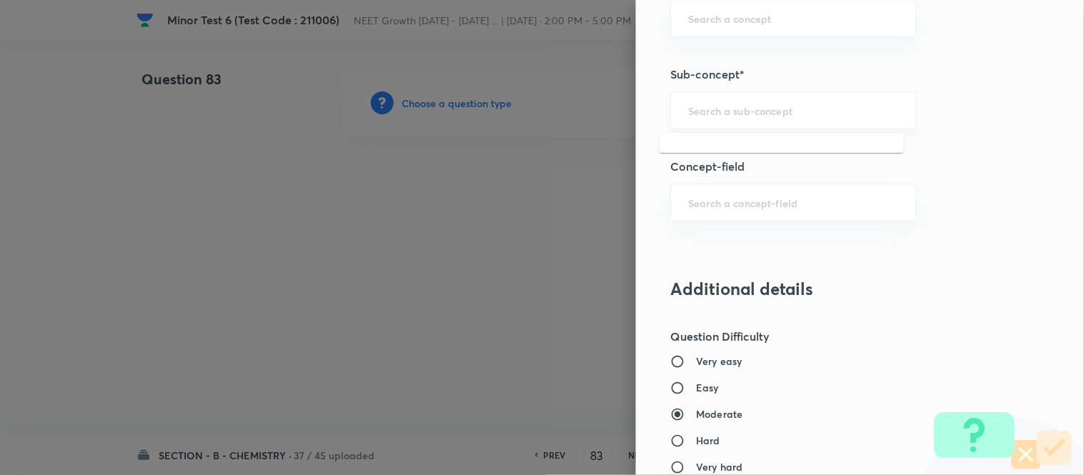
click at [727, 105] on input "text" at bounding box center [793, 111] width 210 height 14
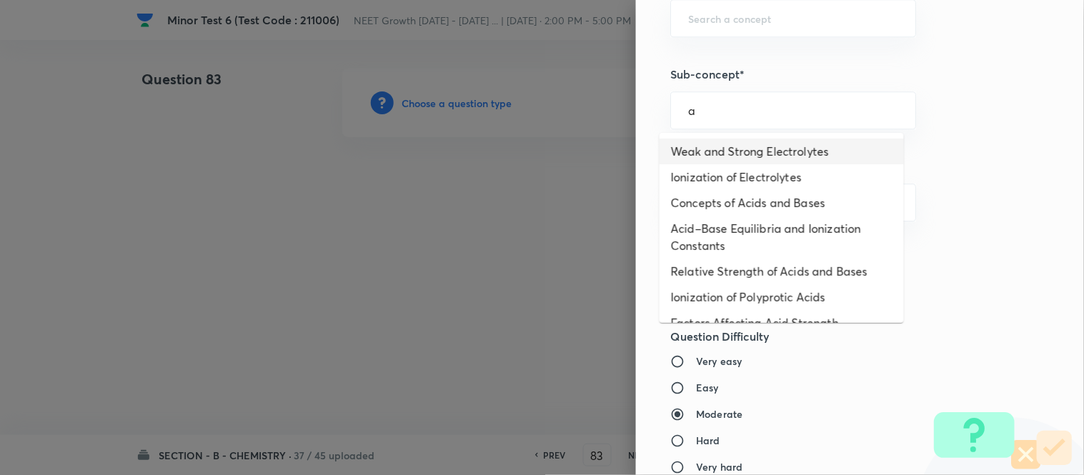
click at [784, 158] on li "Weak and Strong Electrolytes" at bounding box center [782, 152] width 244 height 26
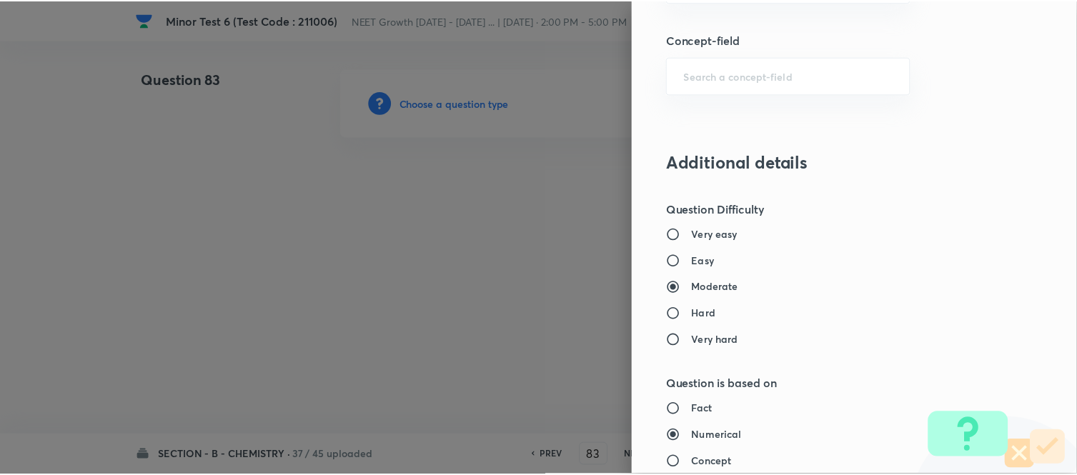
scroll to position [1569, 0]
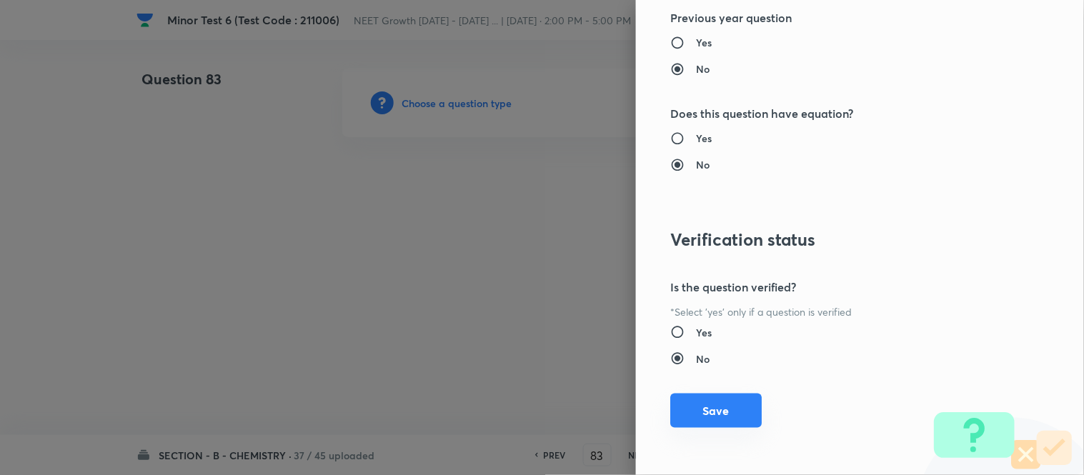
click at [711, 412] on button "Save" at bounding box center [717, 411] width 92 height 34
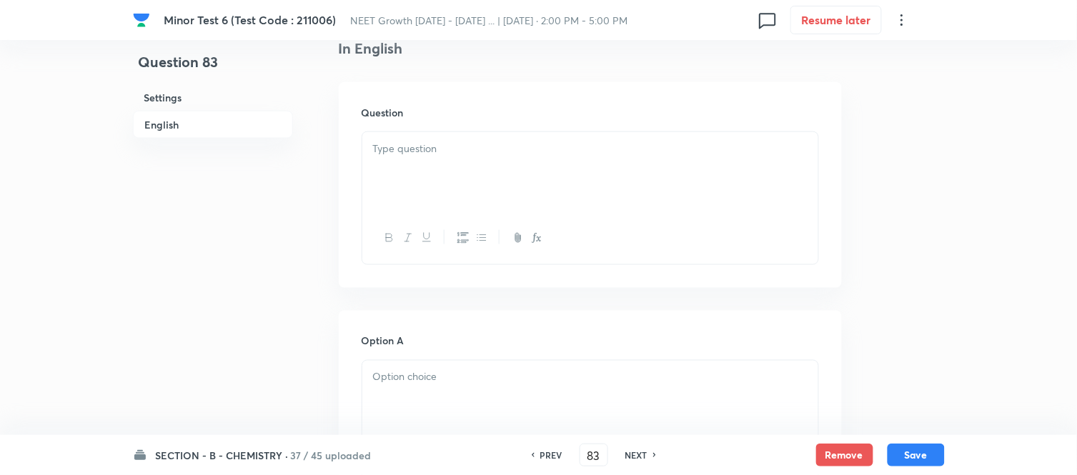
scroll to position [397, 0]
click at [566, 174] on div at bounding box center [590, 158] width 456 height 80
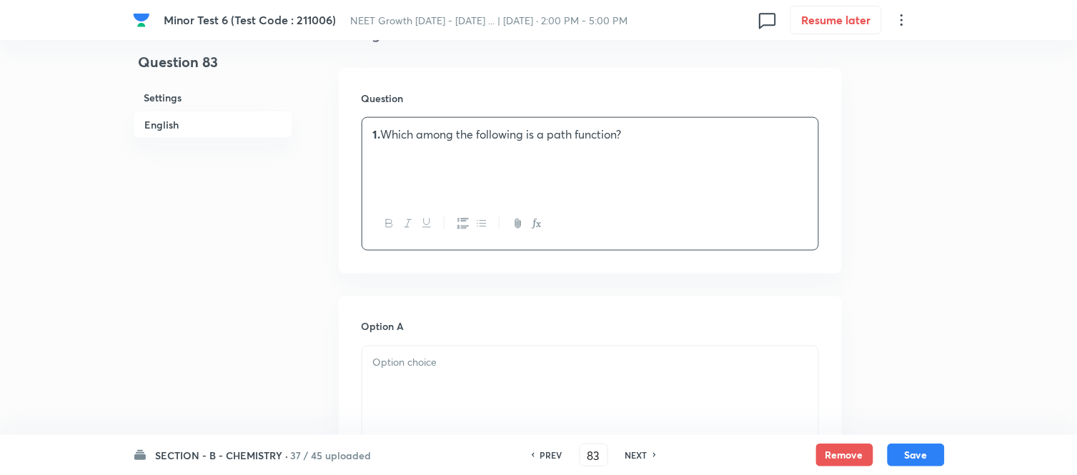
click at [382, 134] on p "1. Which among the following is a path function?" at bounding box center [590, 135] width 435 height 16
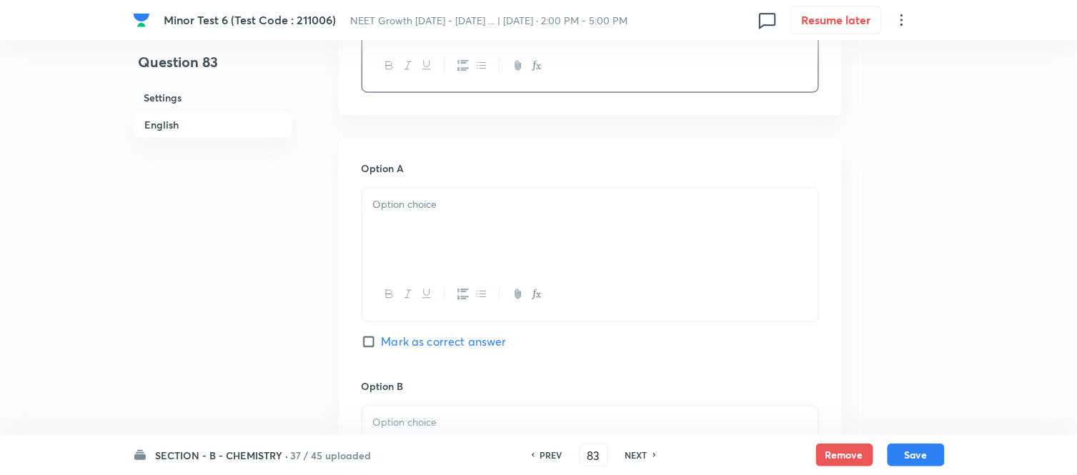
scroll to position [555, 0]
click at [538, 207] on p at bounding box center [590, 205] width 435 height 16
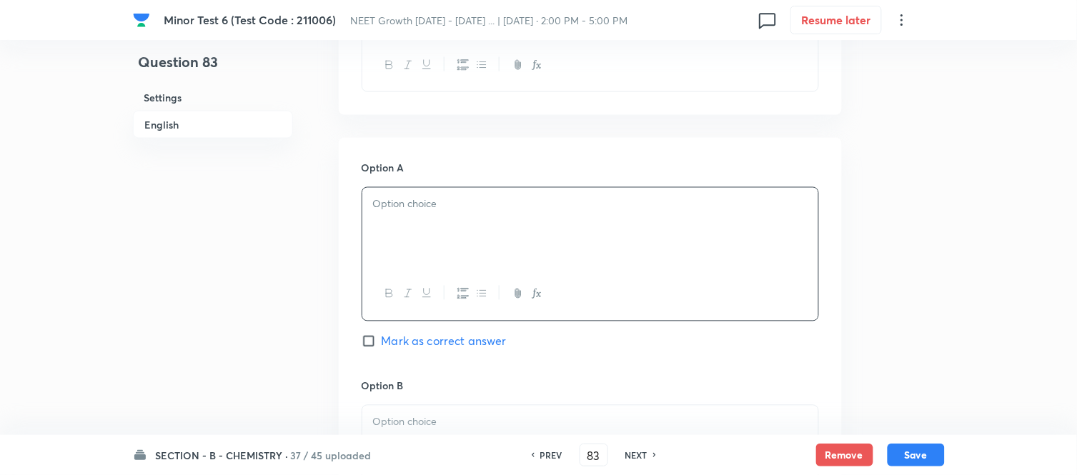
click at [538, 207] on p at bounding box center [590, 205] width 435 height 16
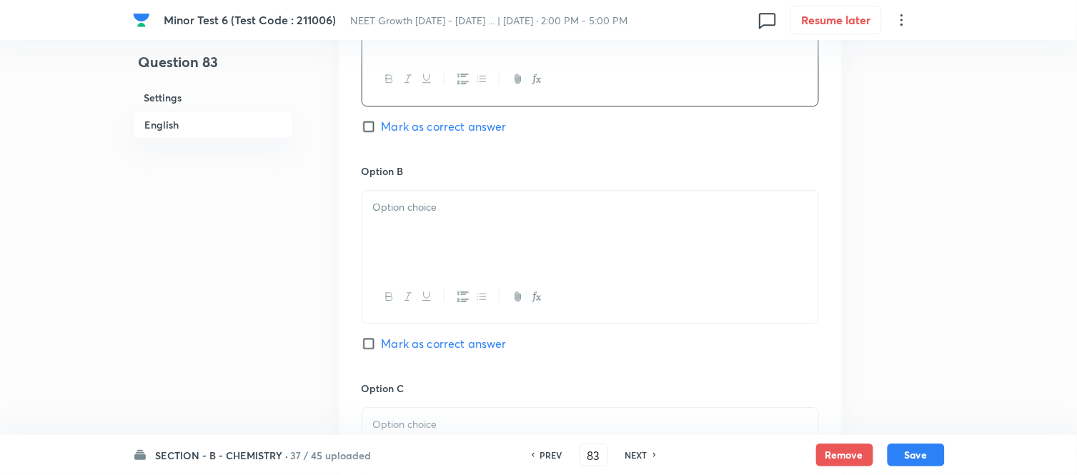
scroll to position [794, 0]
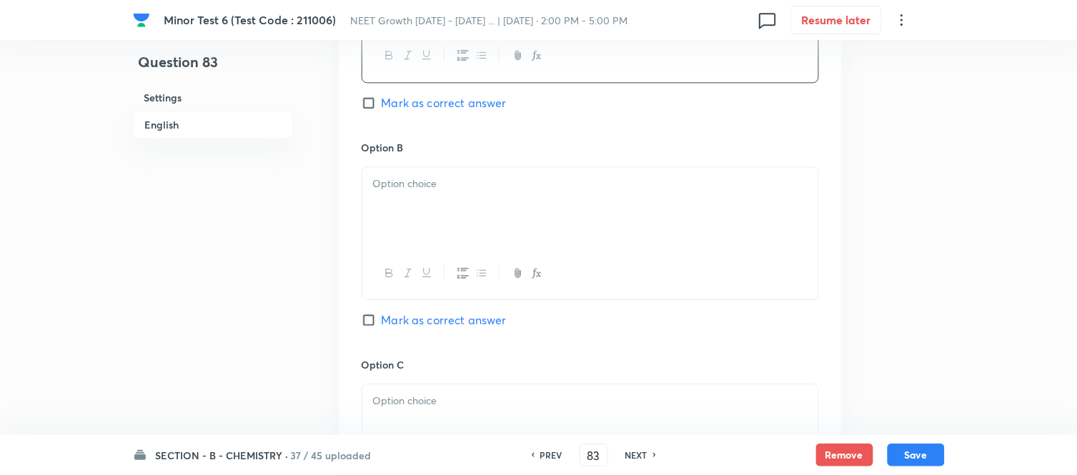
click at [556, 192] on p at bounding box center [590, 184] width 435 height 16
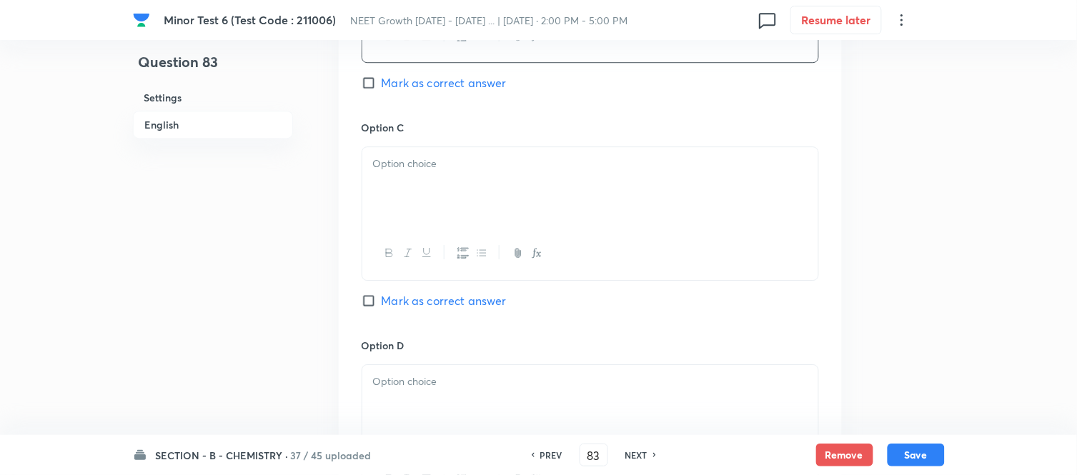
scroll to position [1032, 0]
click at [559, 192] on div at bounding box center [590, 187] width 456 height 80
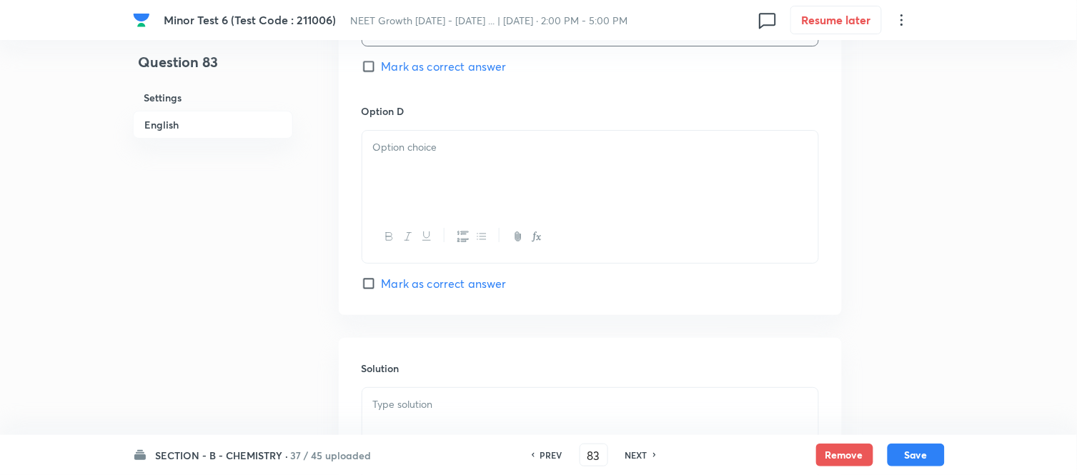
scroll to position [1270, 0]
click at [559, 192] on div at bounding box center [590, 167] width 456 height 80
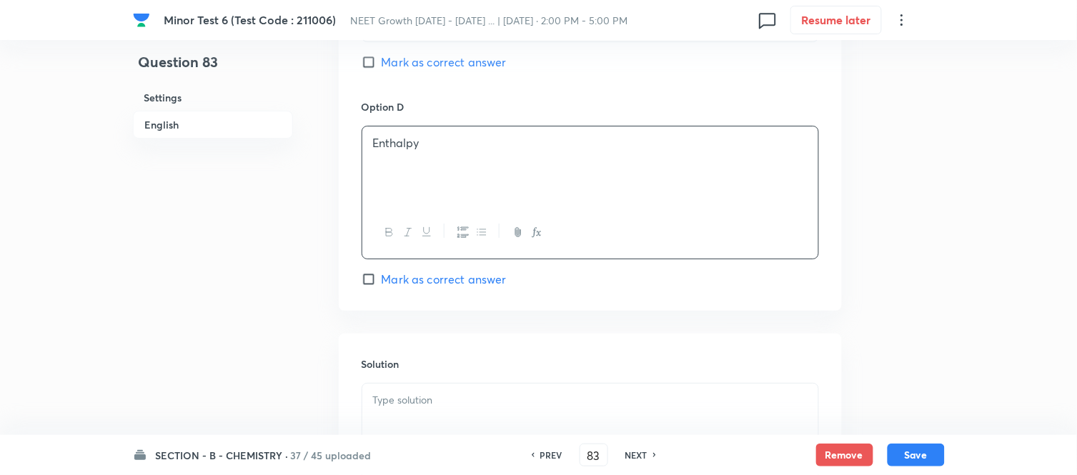
click at [365, 63] on input "Mark as correct answer" at bounding box center [372, 62] width 20 height 14
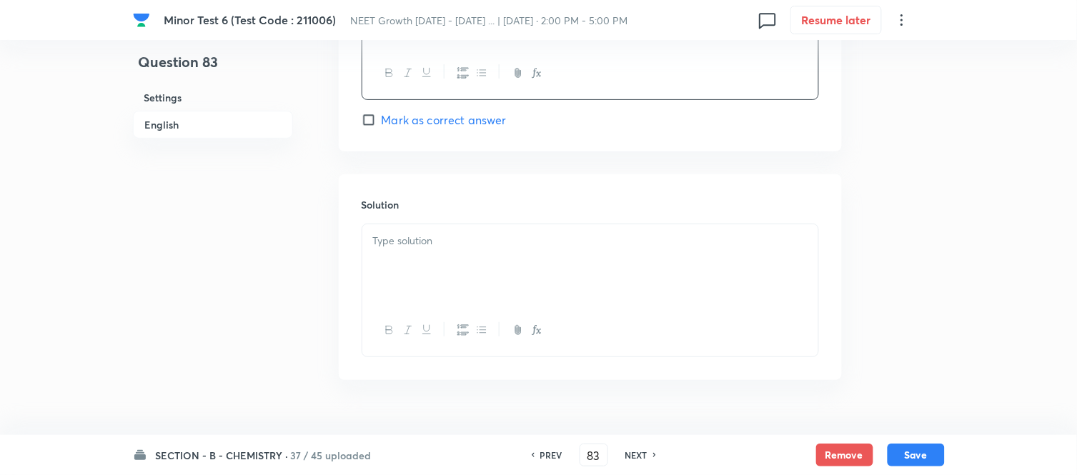
click at [490, 244] on p at bounding box center [590, 241] width 435 height 16
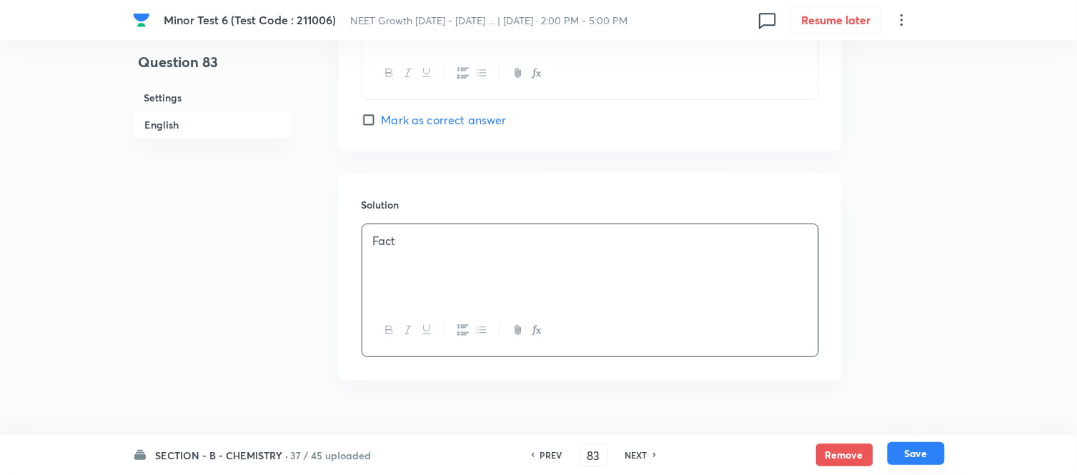
click at [915, 455] on button "Save" at bounding box center [916, 454] width 57 height 23
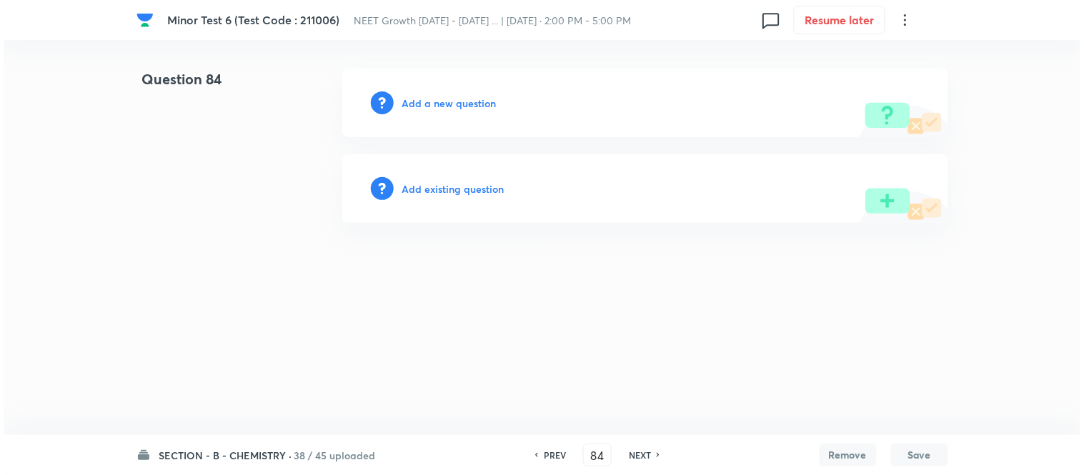
scroll to position [0, 0]
click at [434, 104] on h6 "Add a new question" at bounding box center [449, 103] width 94 height 15
click at [434, 104] on h6 "Choose a question type" at bounding box center [457, 103] width 110 height 15
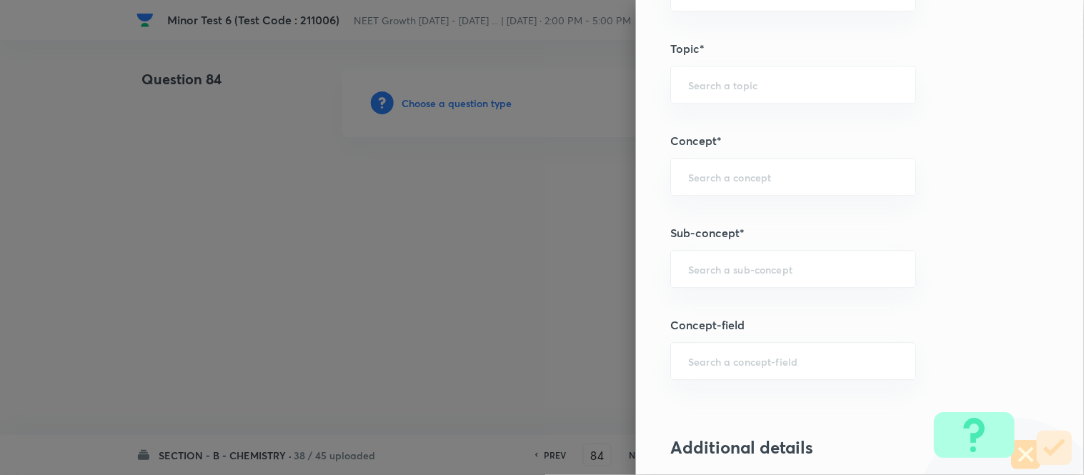
scroll to position [874, 0]
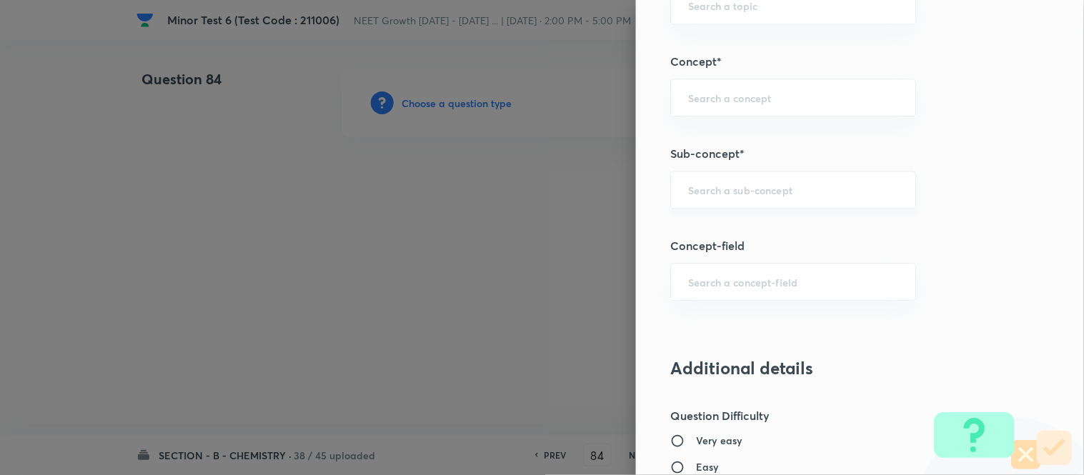
click at [858, 191] on input "text" at bounding box center [793, 190] width 210 height 14
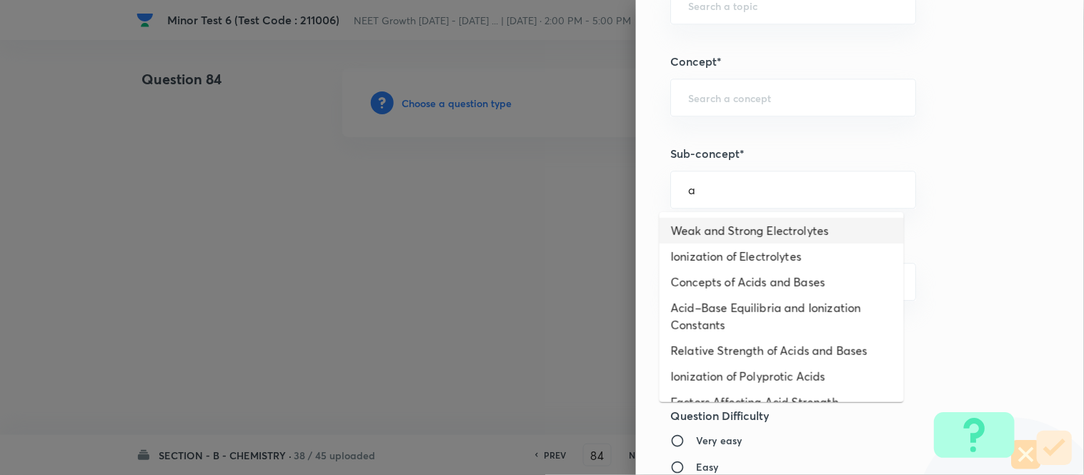
click at [826, 227] on li "Weak and Strong Electrolytes" at bounding box center [782, 231] width 244 height 26
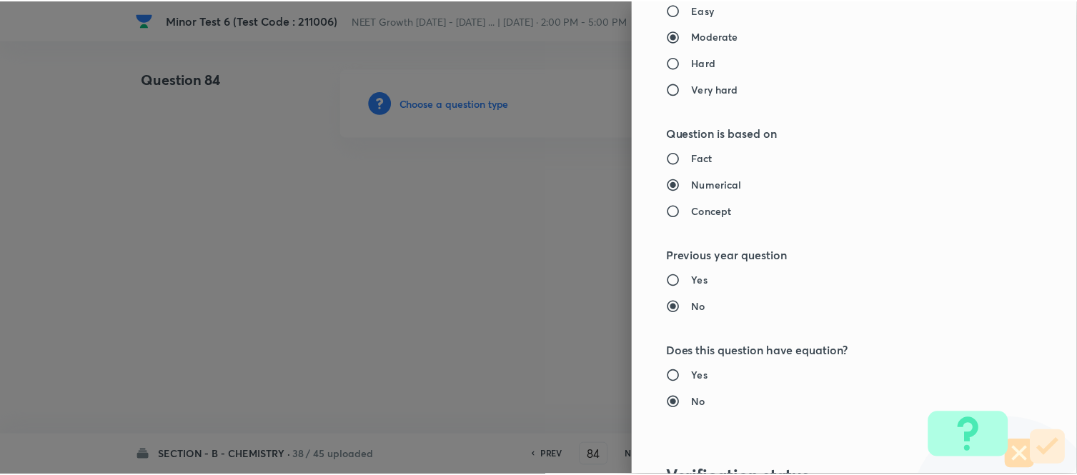
scroll to position [1569, 0]
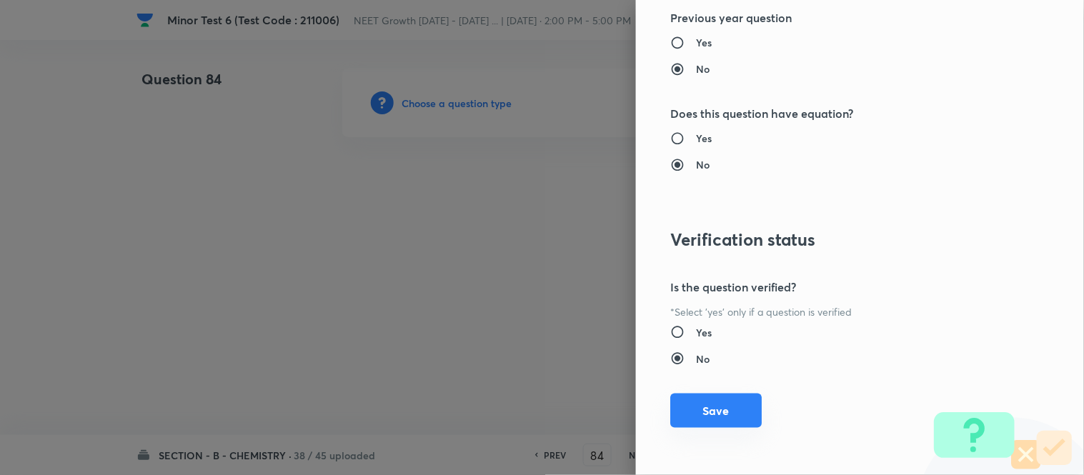
click at [710, 415] on button "Save" at bounding box center [717, 411] width 92 height 34
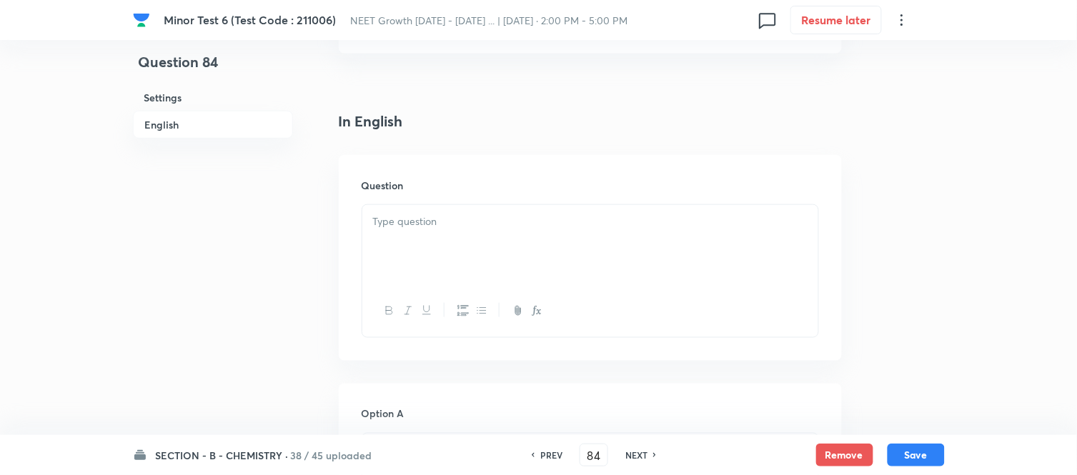
scroll to position [397, 0]
click at [473, 152] on div at bounding box center [590, 158] width 456 height 80
click at [525, 153] on div at bounding box center [590, 158] width 456 height 80
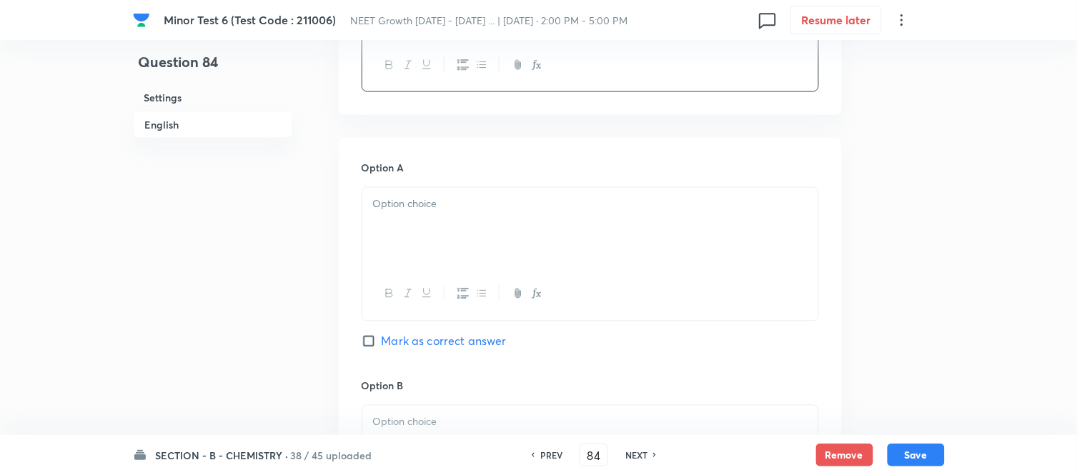
scroll to position [635, 0]
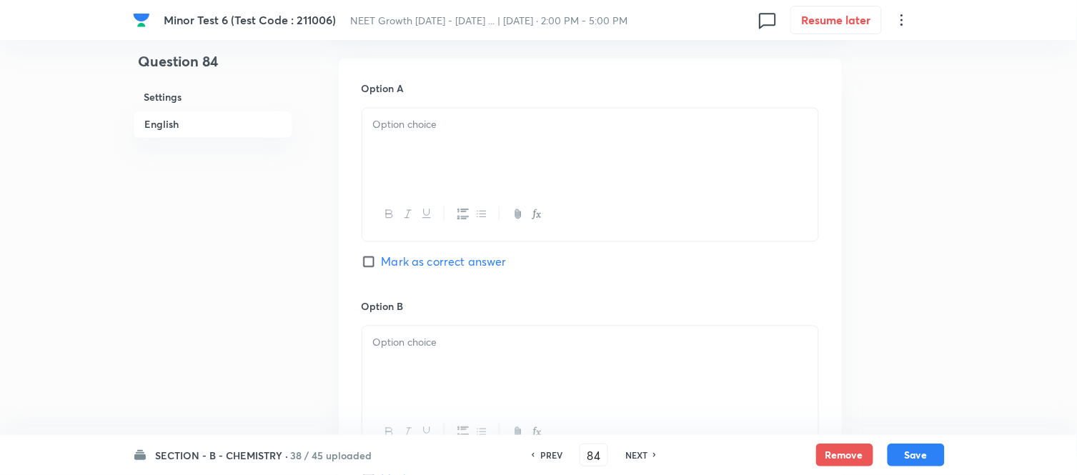
click at [526, 149] on div at bounding box center [590, 149] width 456 height 80
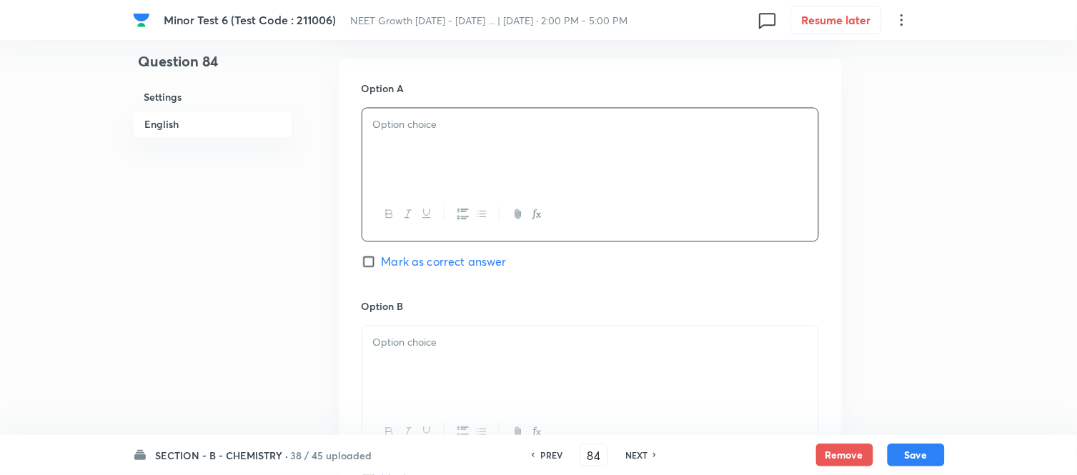
click at [495, 144] on div at bounding box center [590, 149] width 456 height 80
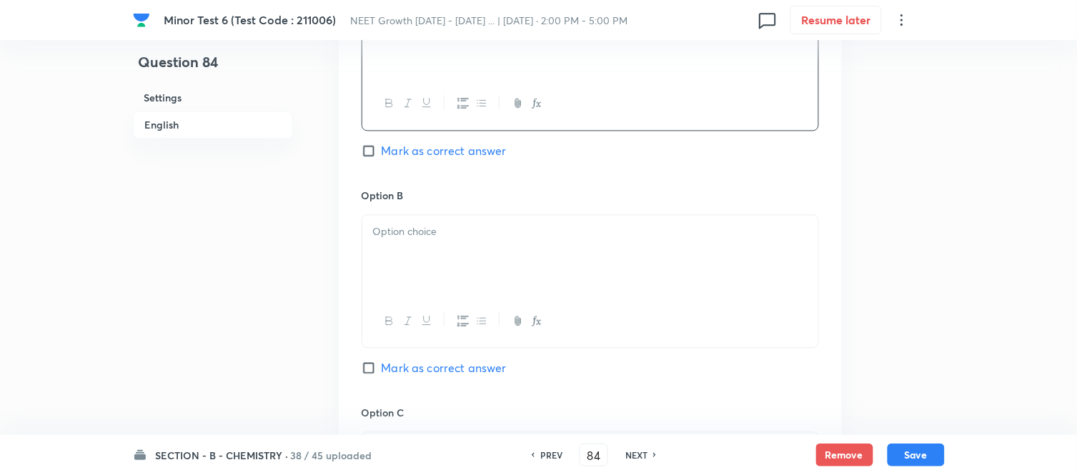
scroll to position [794, 0]
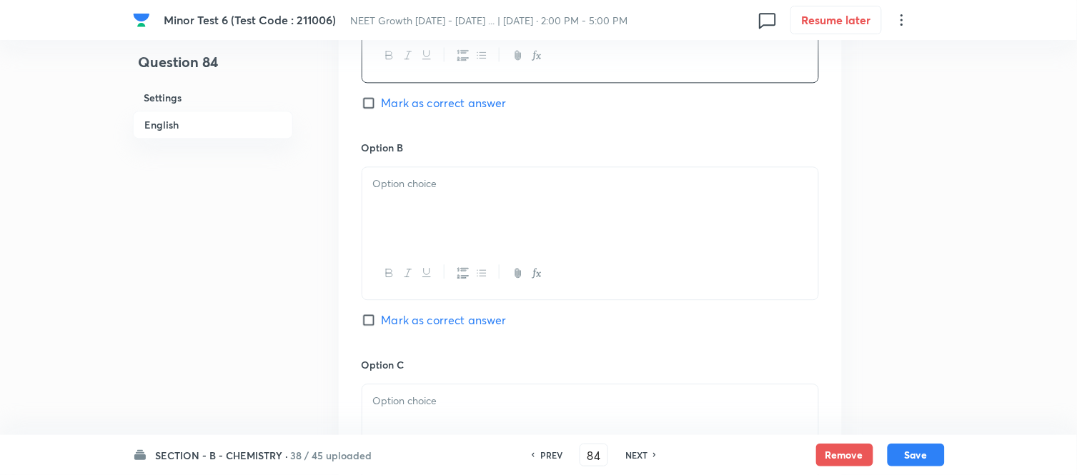
click at [523, 202] on div at bounding box center [590, 207] width 456 height 80
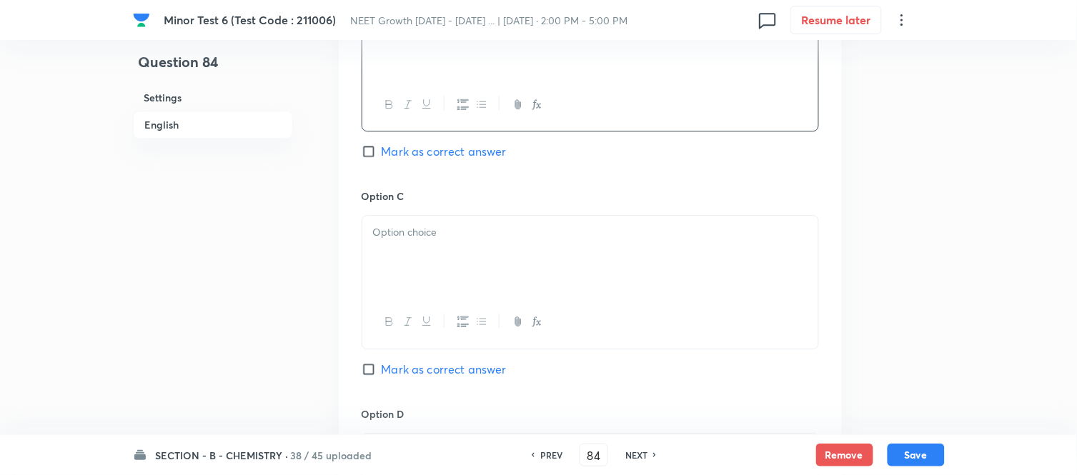
scroll to position [1032, 0]
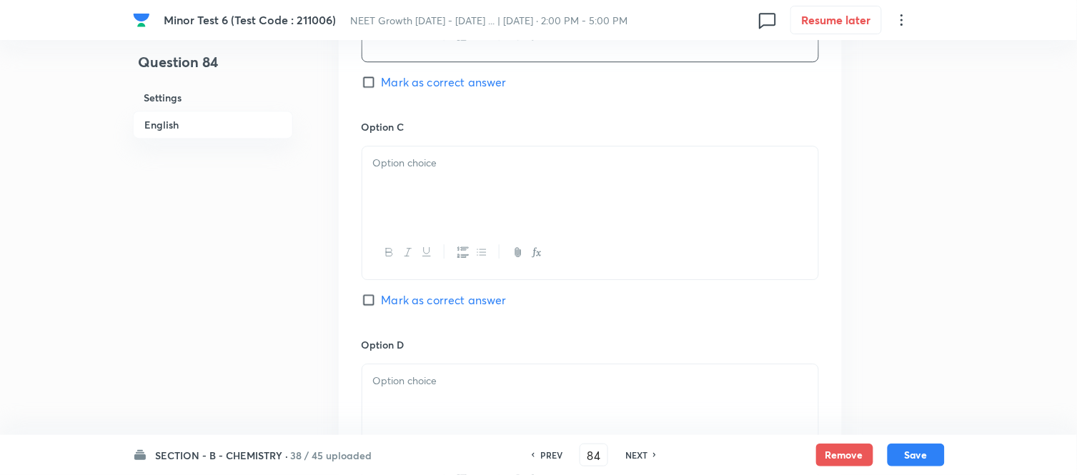
click at [545, 177] on div at bounding box center [590, 187] width 456 height 80
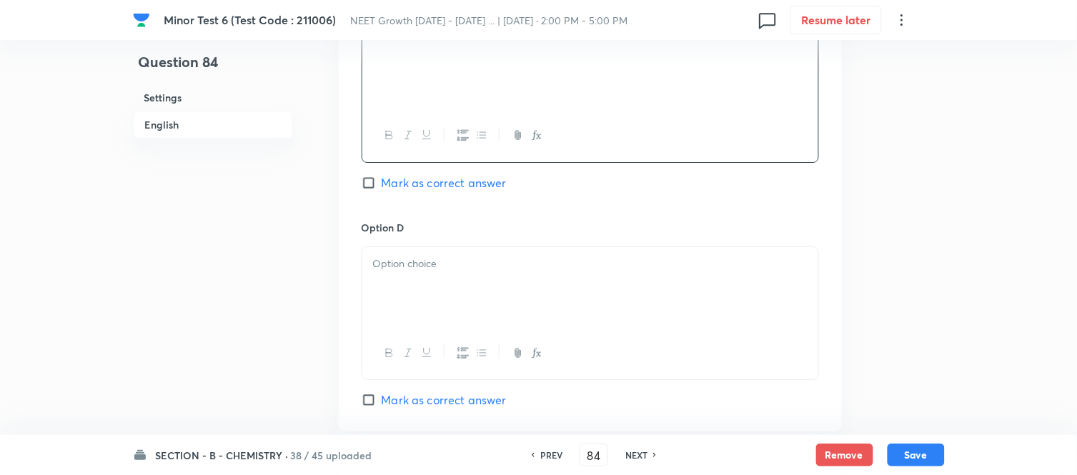
scroll to position [1191, 0]
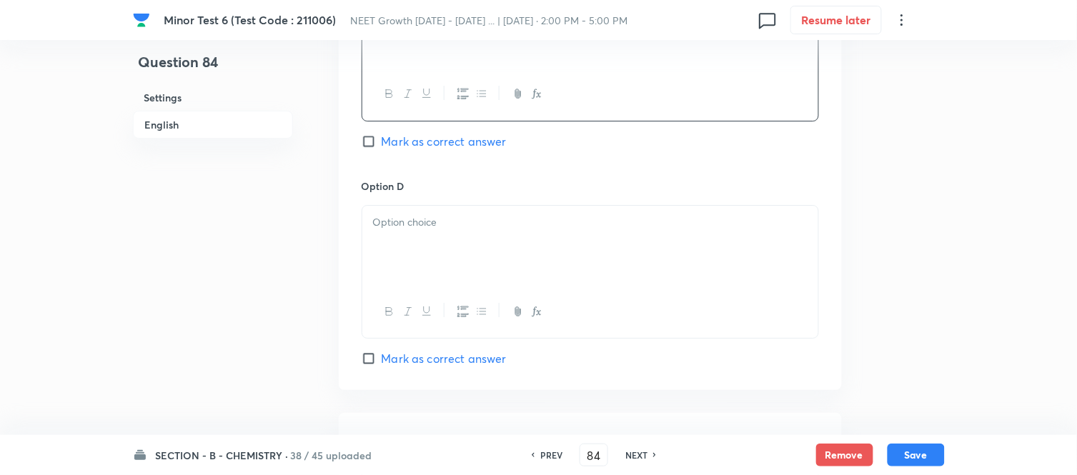
click at [495, 224] on p at bounding box center [590, 222] width 435 height 16
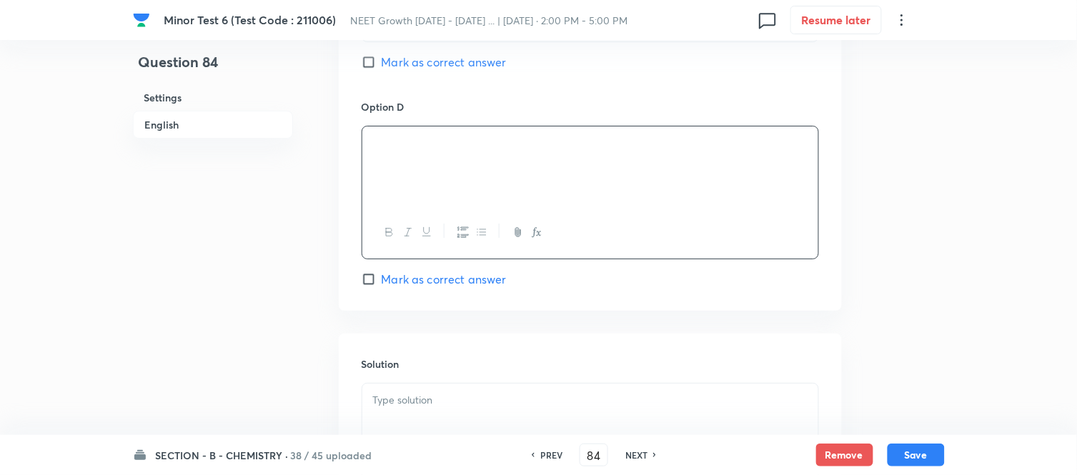
click at [390, 277] on span "Mark as correct answer" at bounding box center [444, 279] width 125 height 17
click at [382, 277] on input "Mark as correct answer" at bounding box center [372, 279] width 20 height 14
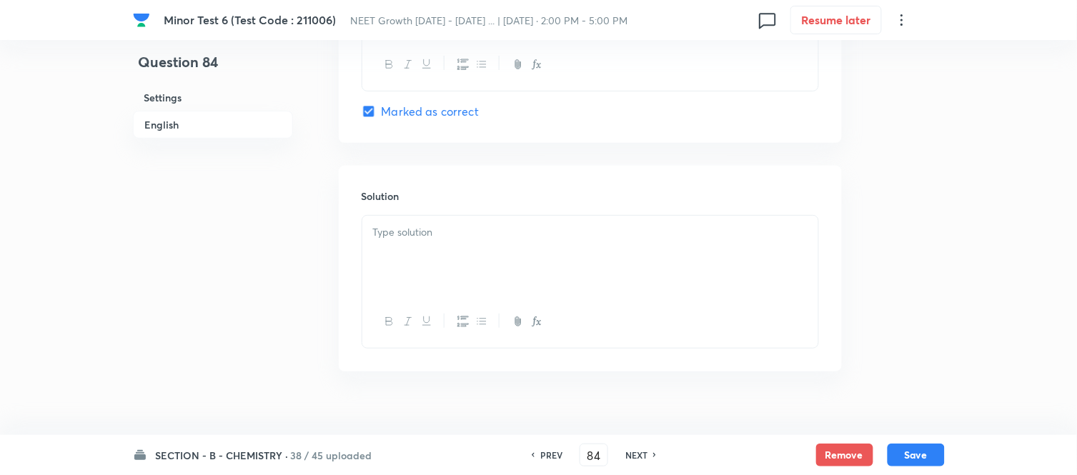
scroll to position [1463, 0]
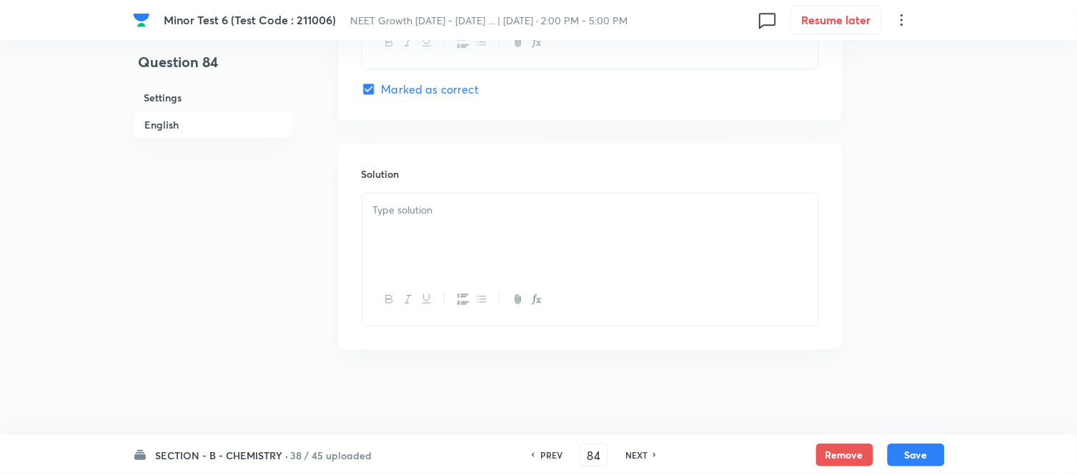
click at [506, 207] on p at bounding box center [590, 210] width 435 height 16
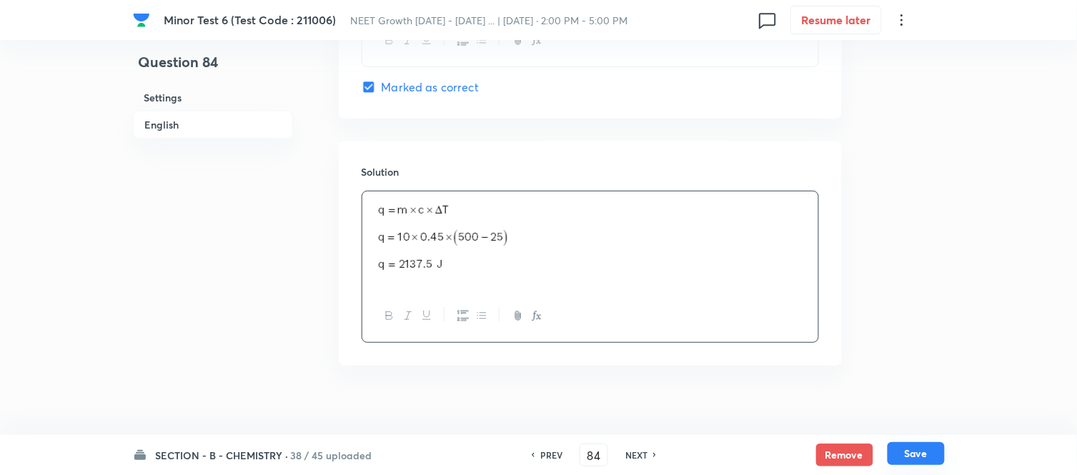
click at [917, 456] on button "Save" at bounding box center [916, 454] width 57 height 23
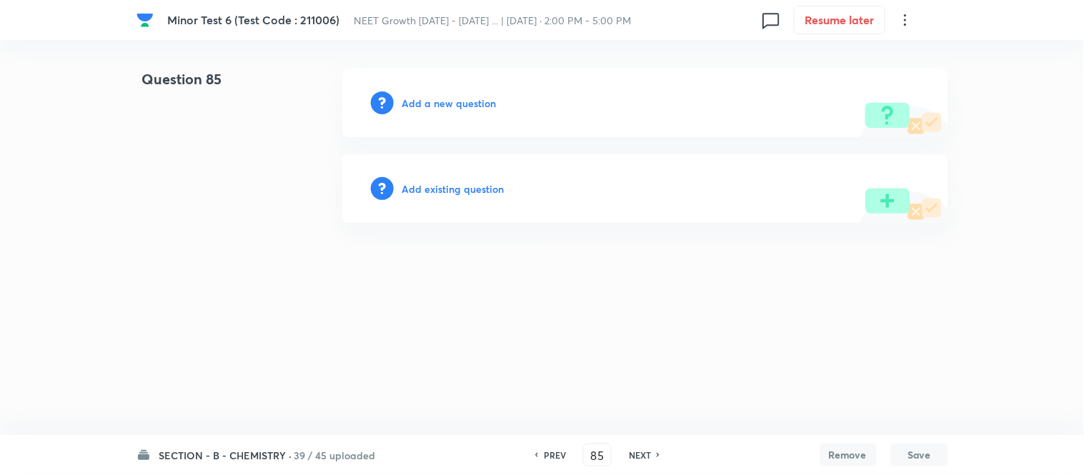
click at [429, 103] on h6 "Add a new question" at bounding box center [449, 103] width 94 height 15
click at [429, 103] on h6 "Choose a question type" at bounding box center [457, 103] width 110 height 15
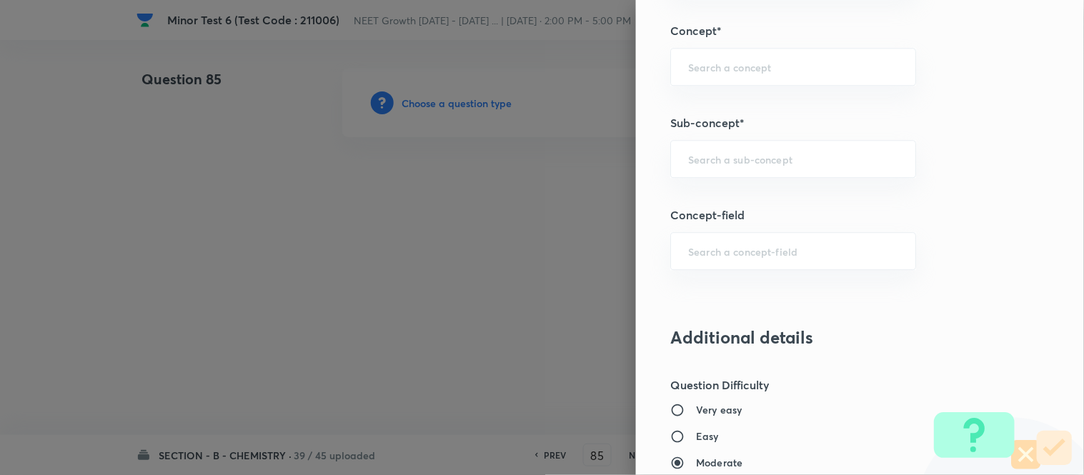
scroll to position [911, 0]
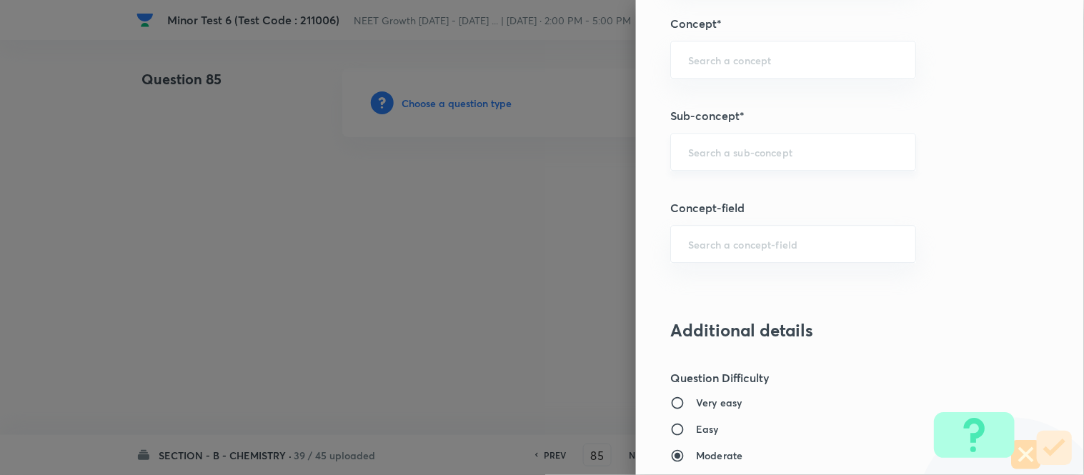
click at [768, 152] on input "text" at bounding box center [793, 152] width 210 height 14
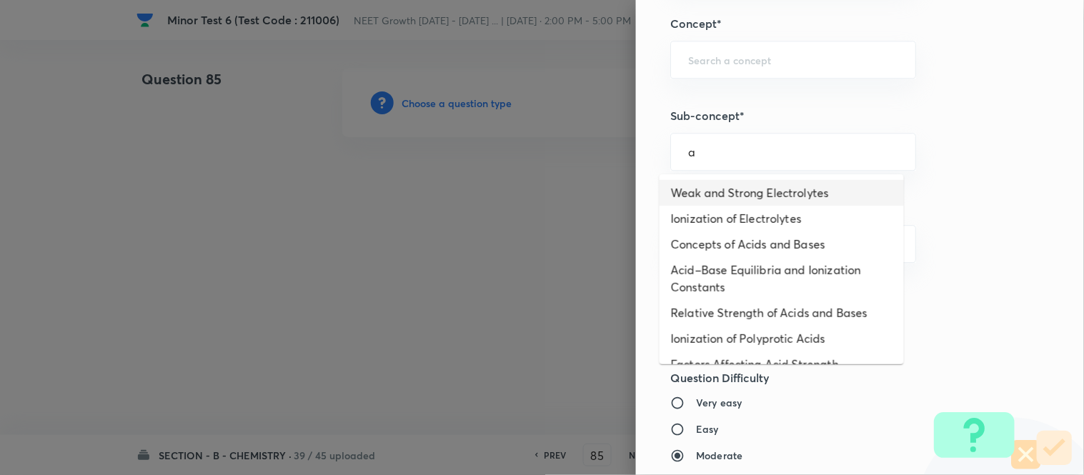
click at [726, 196] on li "Weak and Strong Electrolytes" at bounding box center [782, 193] width 244 height 26
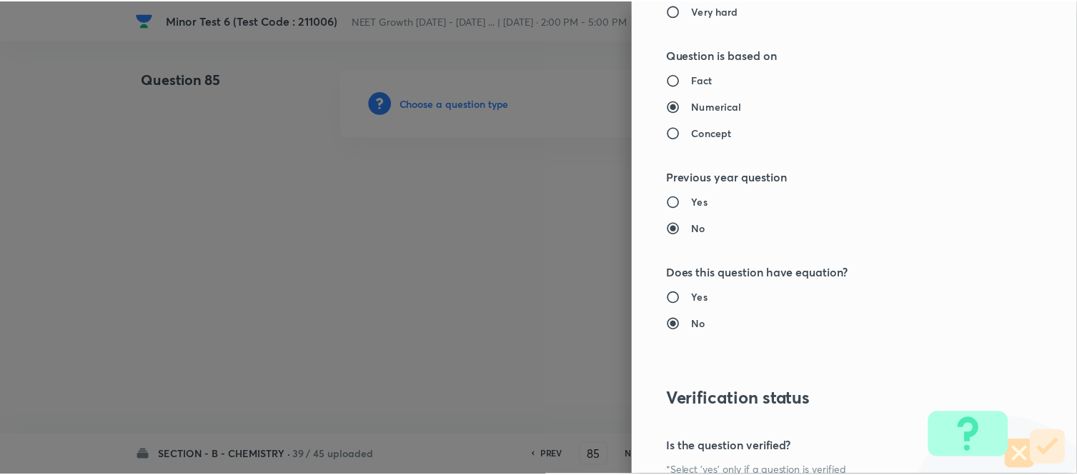
scroll to position [1569, 0]
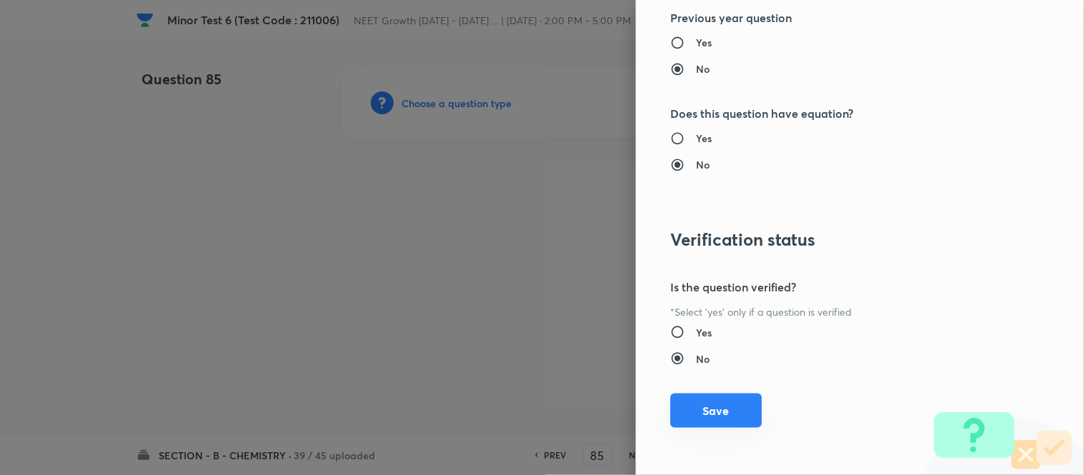
click at [701, 405] on button "Save" at bounding box center [717, 411] width 92 height 34
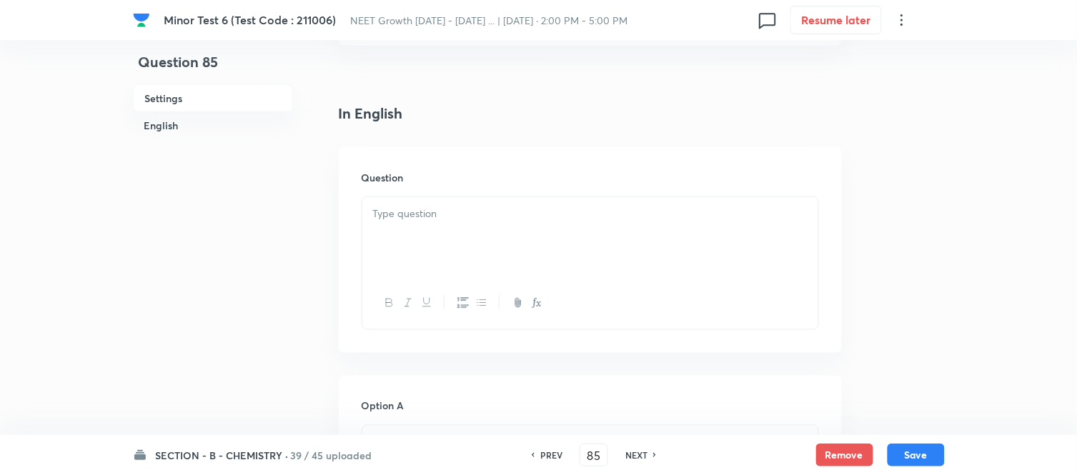
scroll to position [397, 0]
drag, startPoint x: 502, startPoint y: 168, endPoint x: 526, endPoint y: 169, distance: 24.3
click at [502, 167] on div at bounding box center [590, 158] width 456 height 80
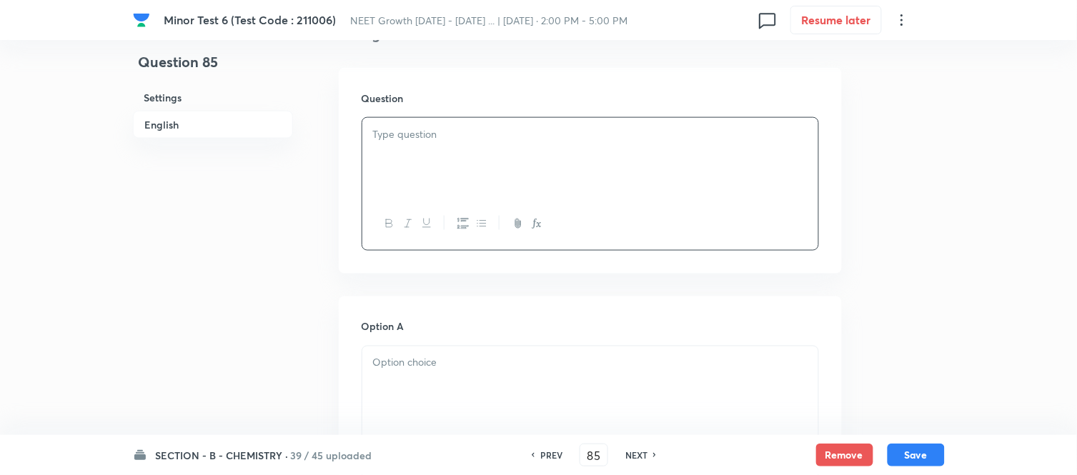
click at [501, 141] on p at bounding box center [590, 135] width 435 height 16
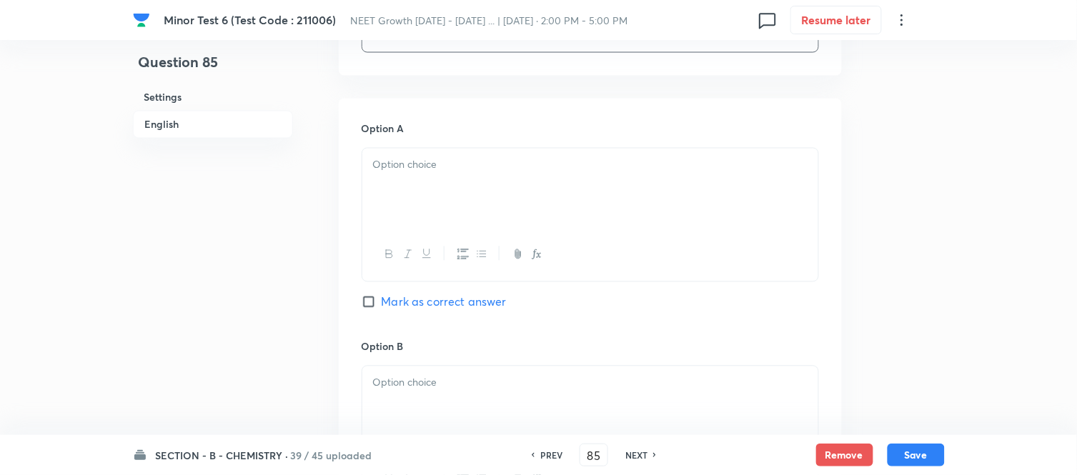
scroll to position [635, 0]
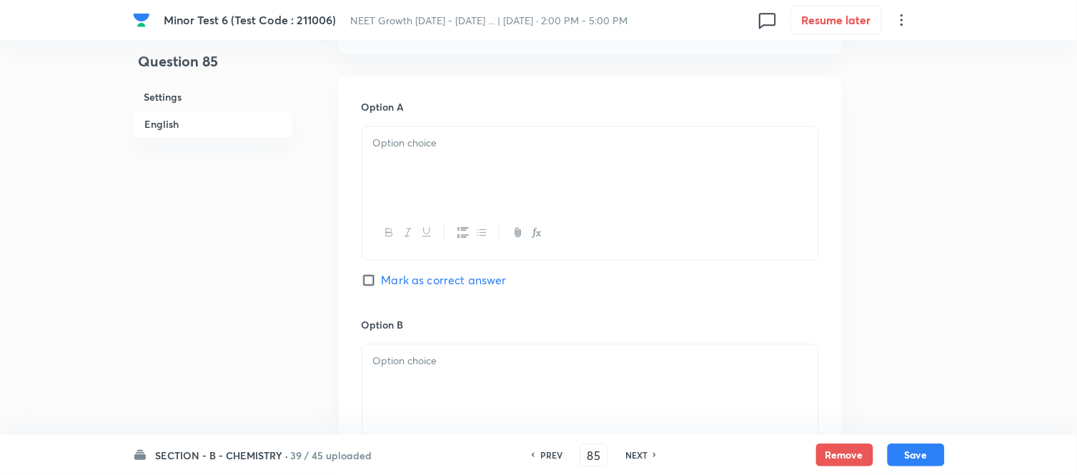
click at [520, 154] on div at bounding box center [590, 167] width 456 height 80
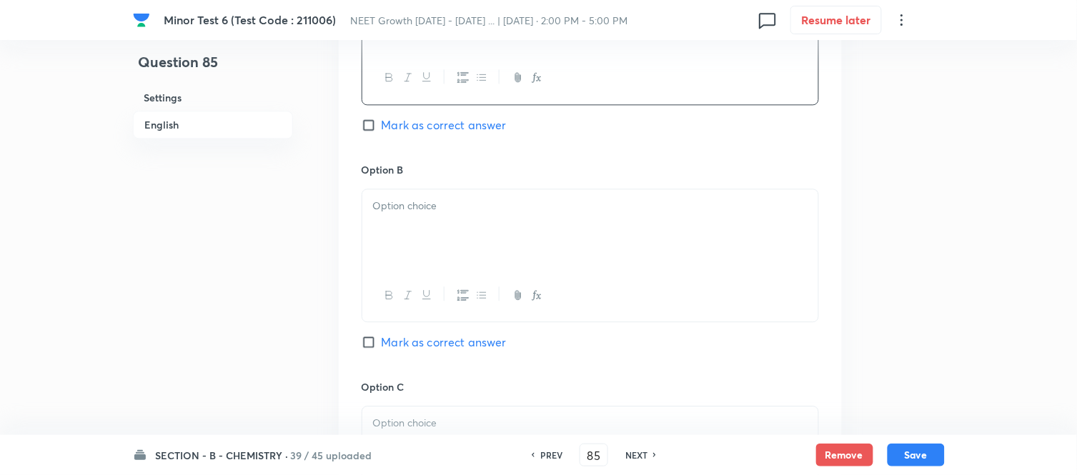
scroll to position [794, 0]
click at [532, 189] on div at bounding box center [590, 226] width 456 height 80
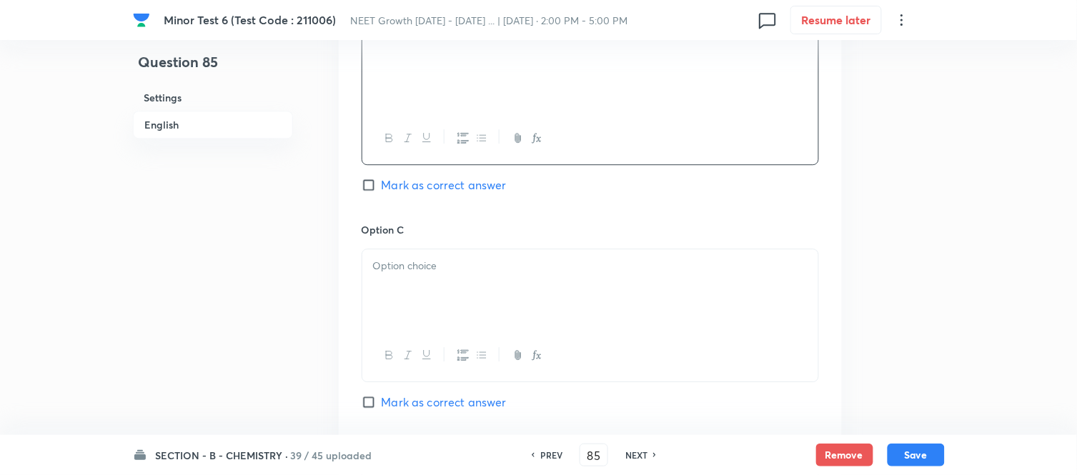
scroll to position [953, 0]
click at [540, 255] on p at bounding box center [590, 261] width 435 height 16
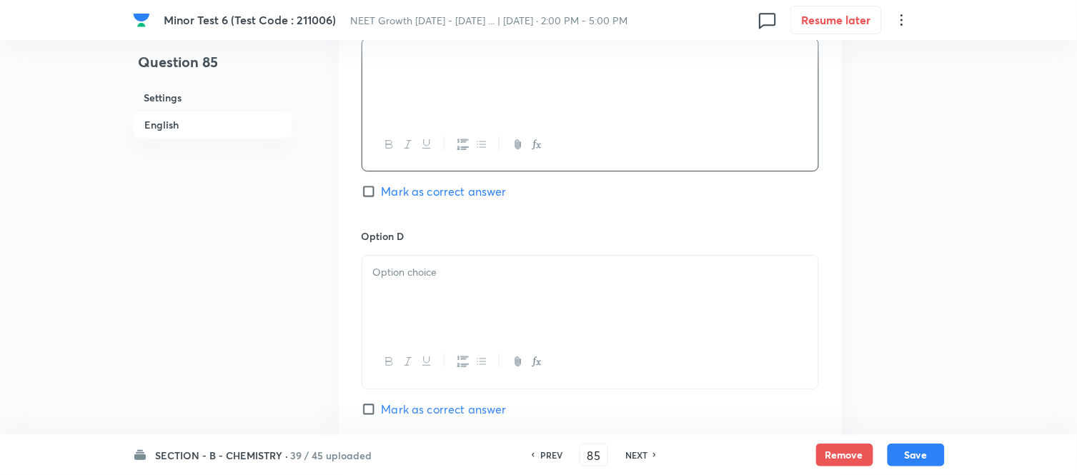
scroll to position [1191, 0]
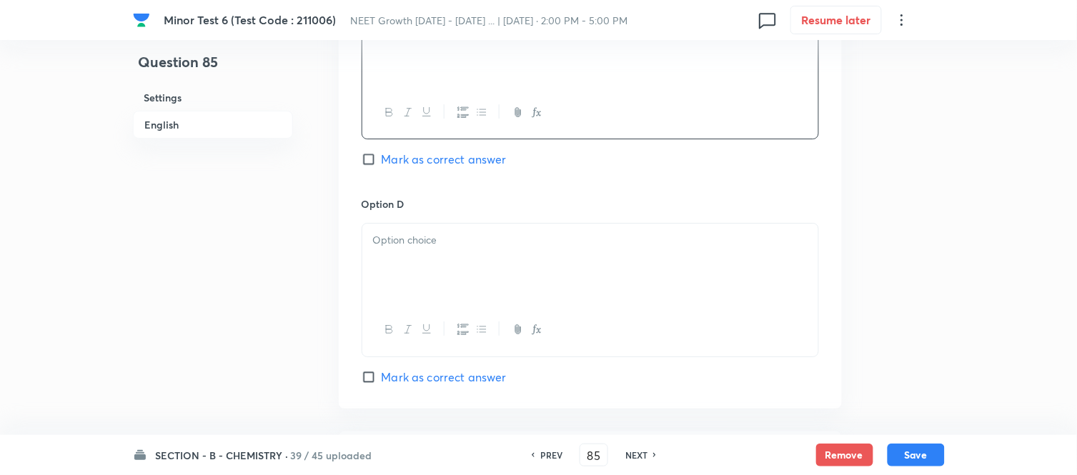
click at [543, 242] on p at bounding box center [590, 240] width 435 height 16
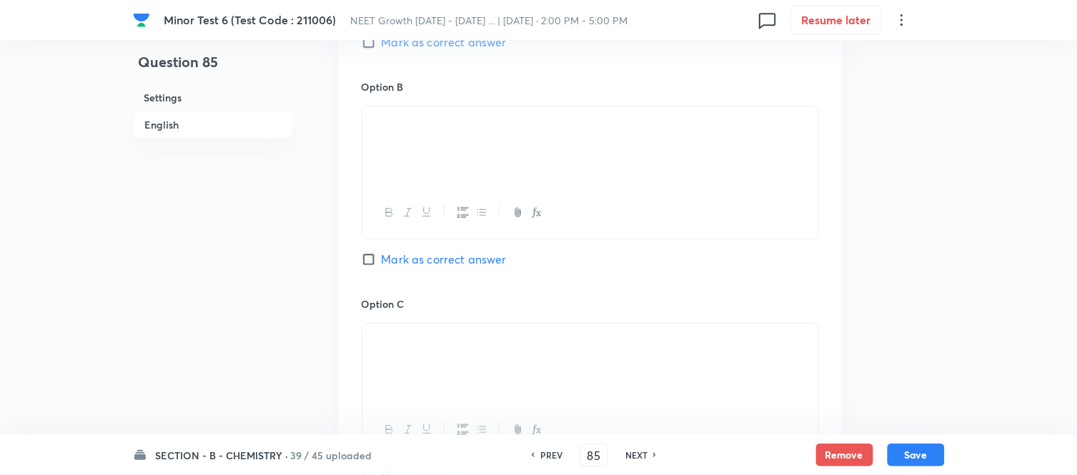
click at [377, 260] on input "Mark as correct answer" at bounding box center [372, 259] width 20 height 14
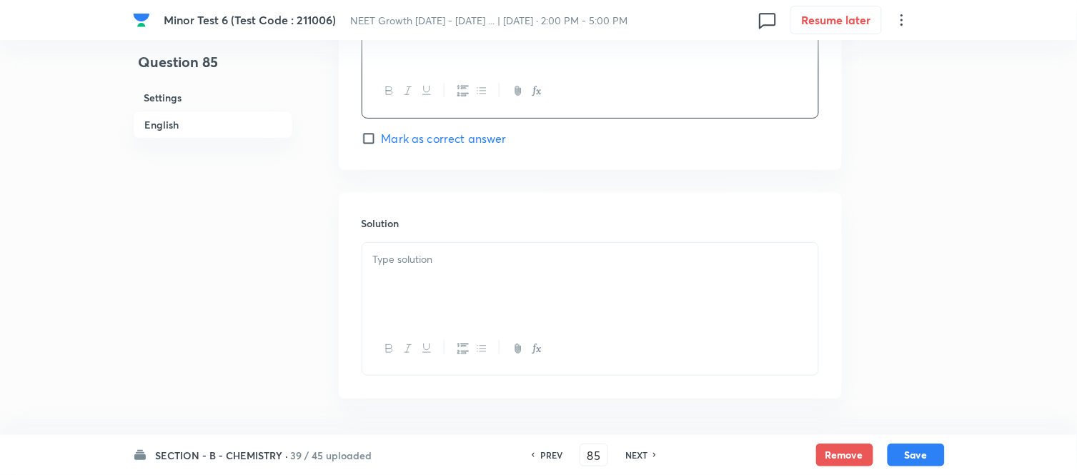
scroll to position [1482, 0]
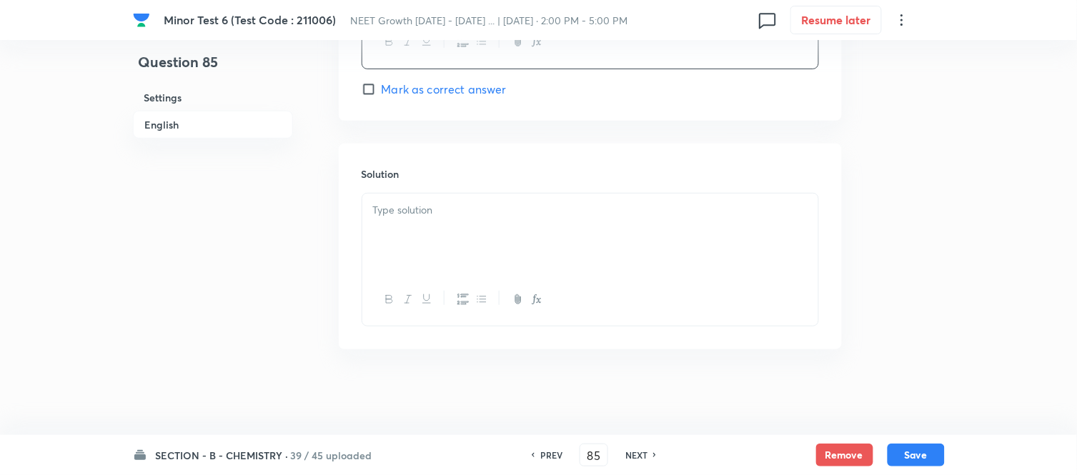
click at [519, 222] on div at bounding box center [590, 234] width 456 height 80
click at [531, 216] on p at bounding box center [590, 210] width 435 height 16
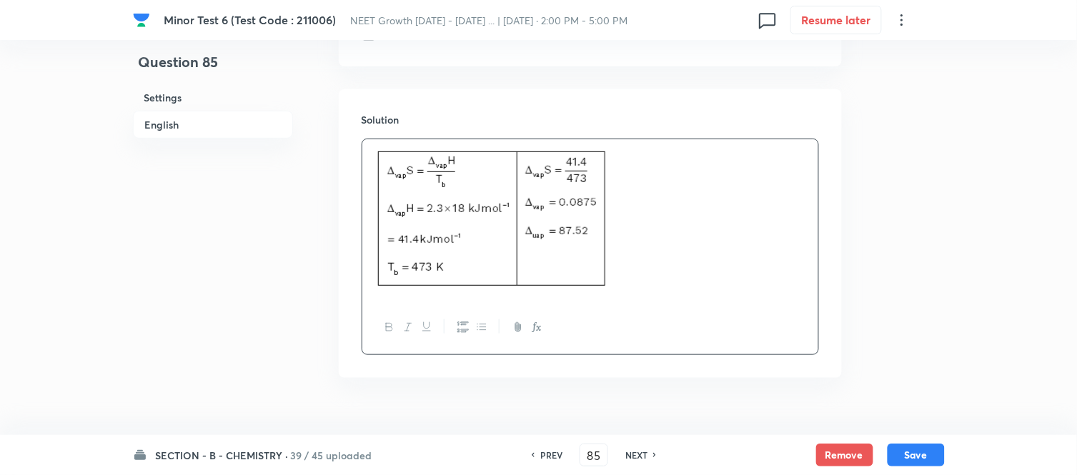
scroll to position [1564, 0]
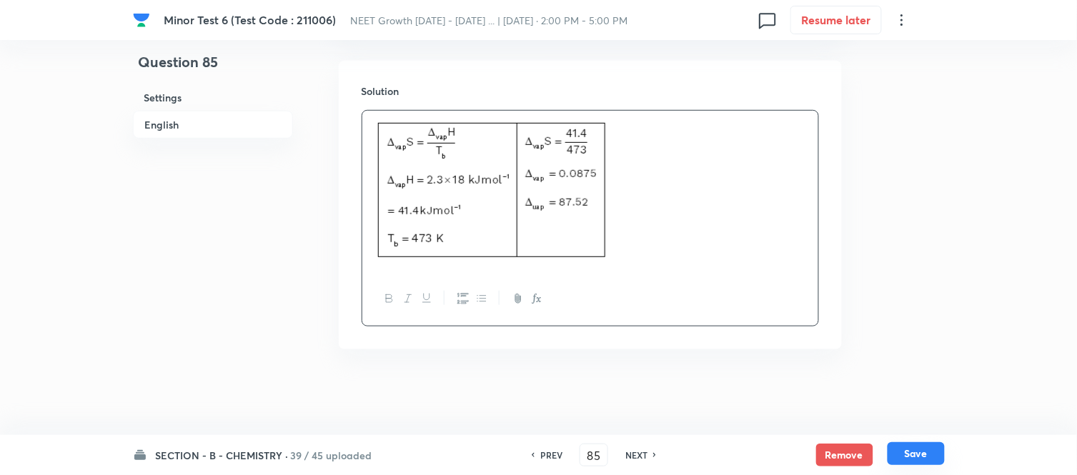
click at [912, 454] on button "Save" at bounding box center [916, 454] width 57 height 23
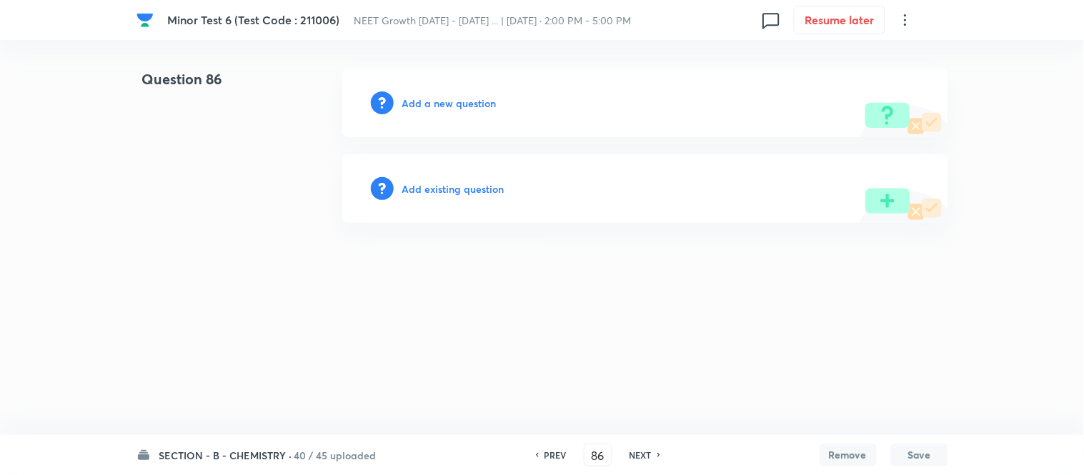
click at [434, 105] on h6 "Add a new question" at bounding box center [449, 103] width 94 height 15
click at [434, 105] on h6 "Choose a question type" at bounding box center [457, 103] width 110 height 15
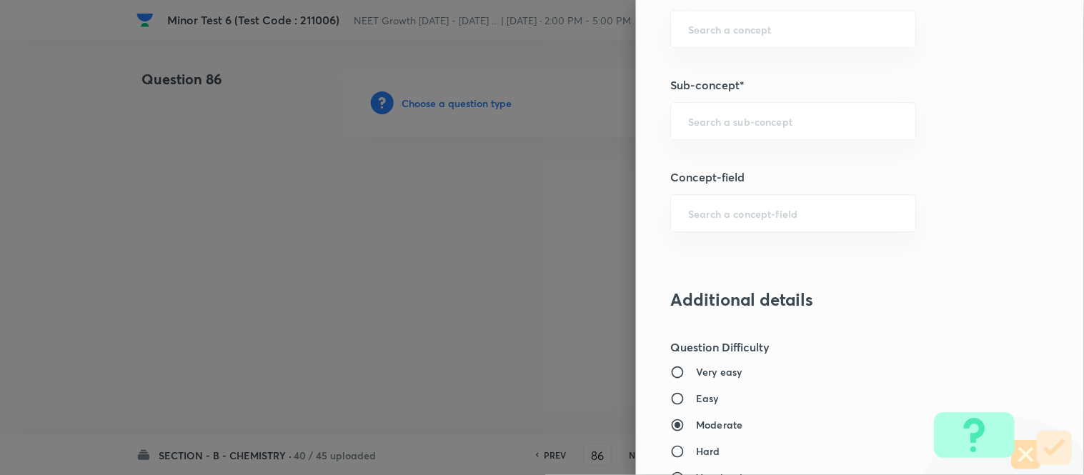
scroll to position [953, 0]
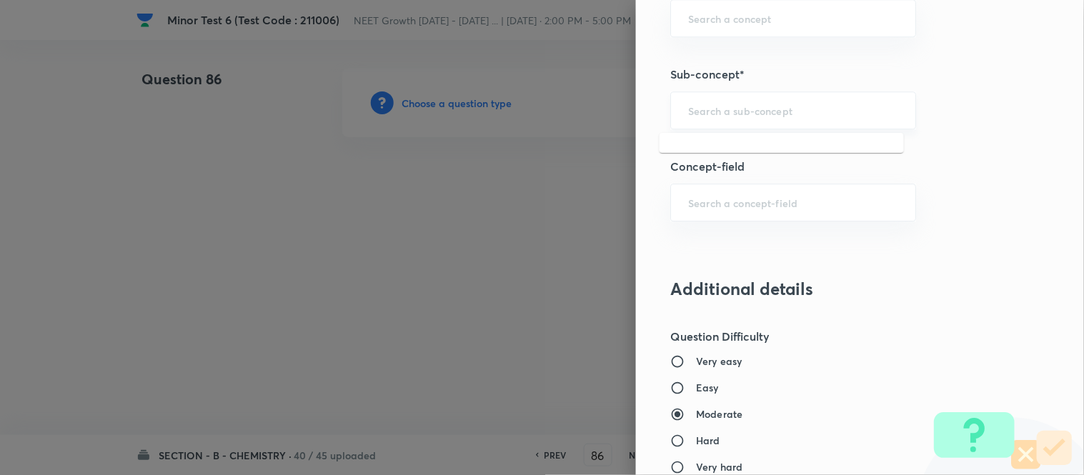
click at [782, 110] on input "text" at bounding box center [793, 111] width 210 height 14
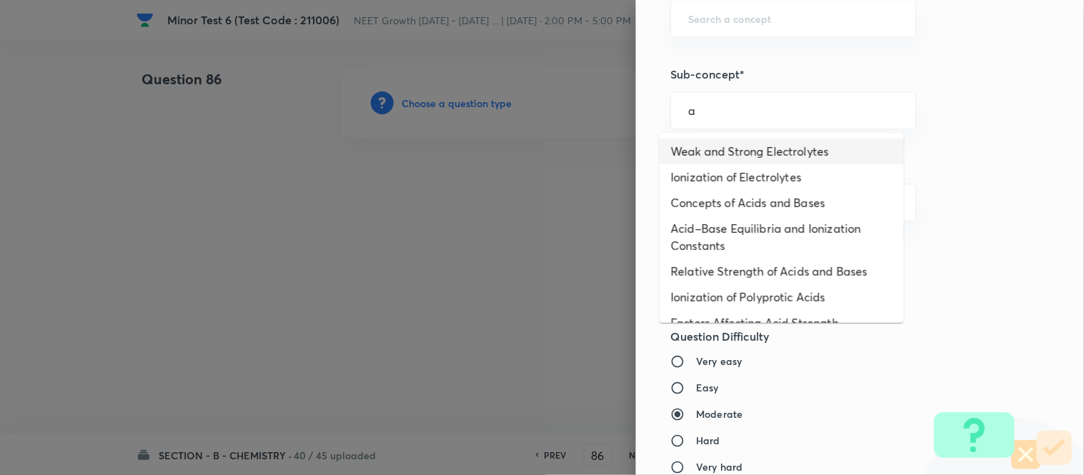
click at [796, 149] on li "Weak and Strong Electrolytes" at bounding box center [782, 152] width 244 height 26
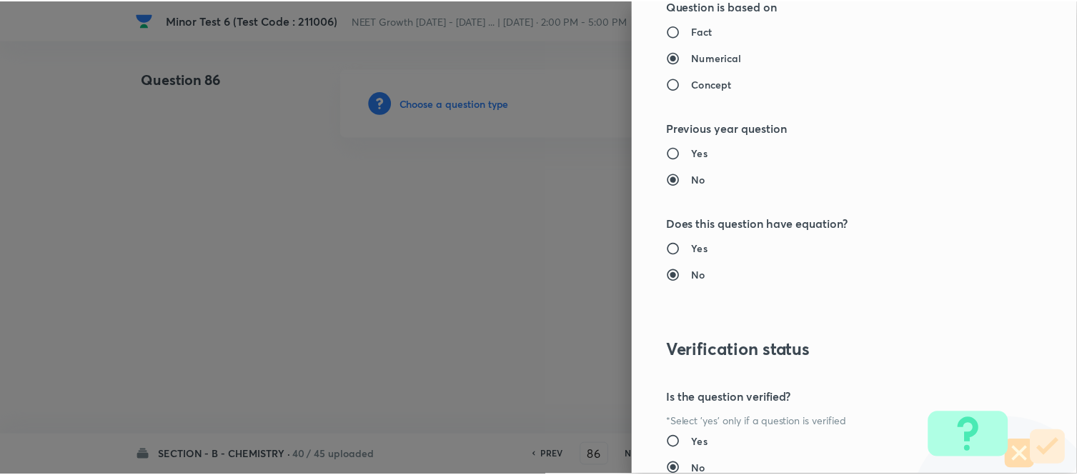
scroll to position [1569, 0]
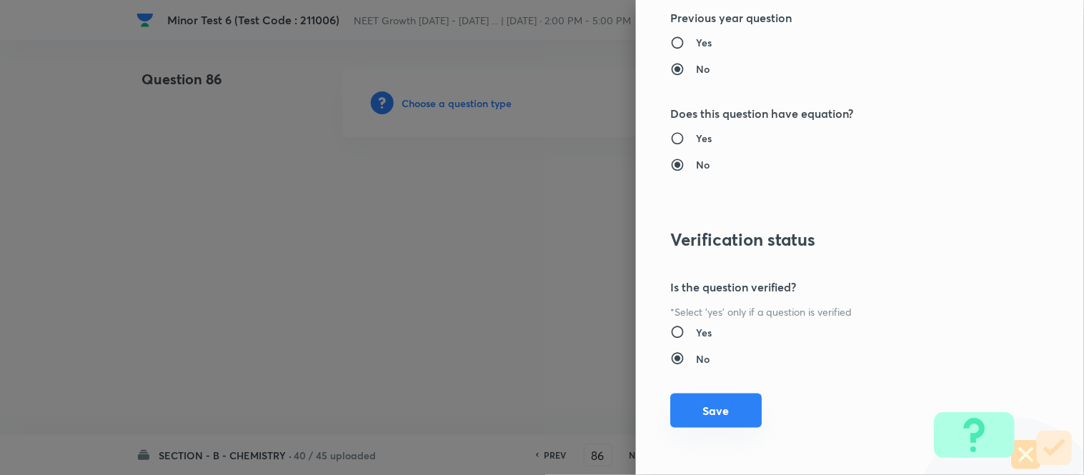
click at [719, 410] on button "Save" at bounding box center [717, 411] width 92 height 34
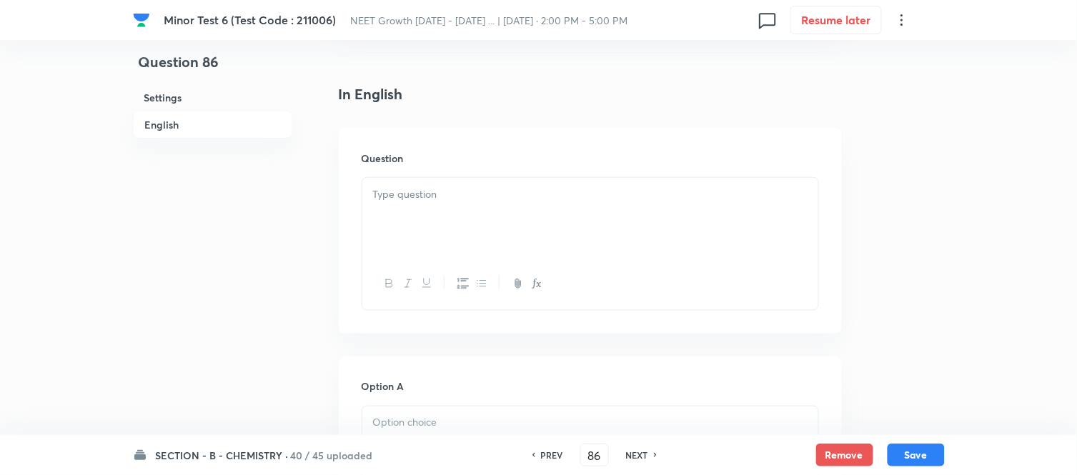
scroll to position [397, 0]
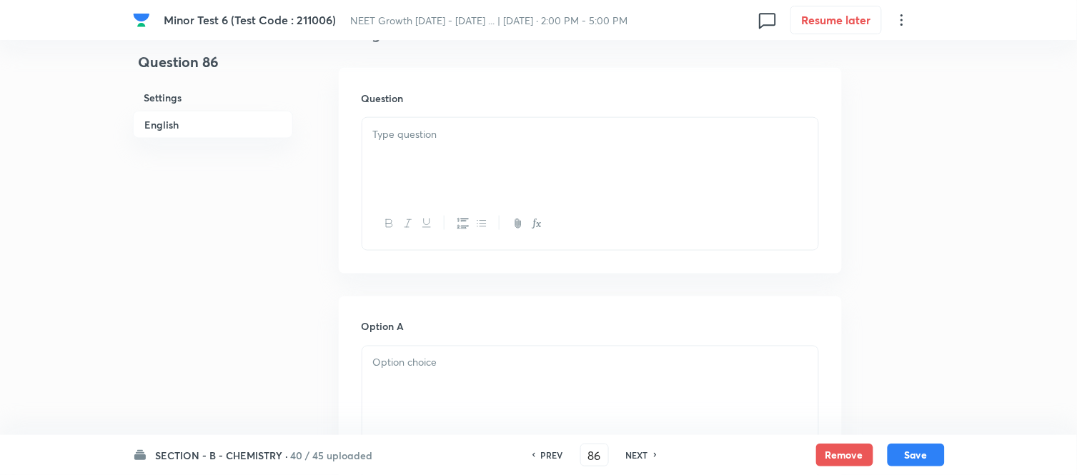
click at [652, 136] on p at bounding box center [590, 135] width 435 height 16
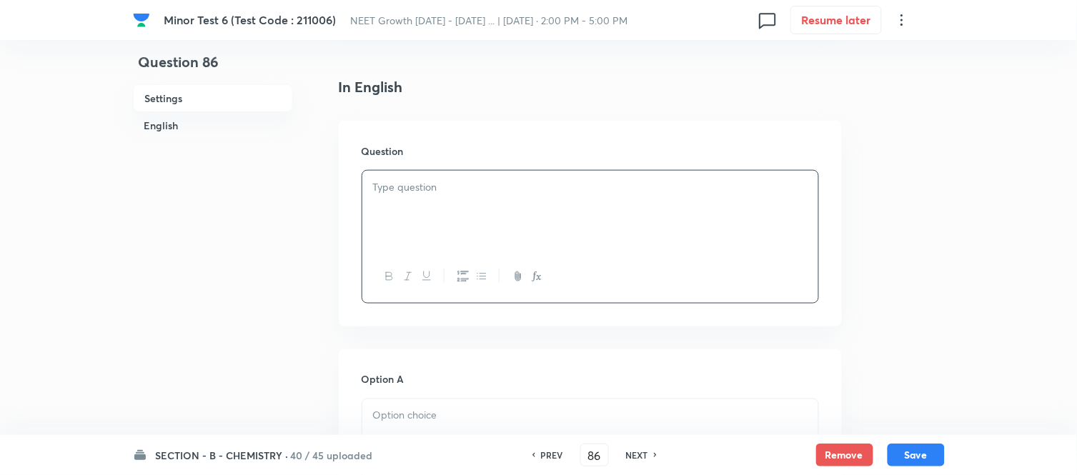
scroll to position [317, 0]
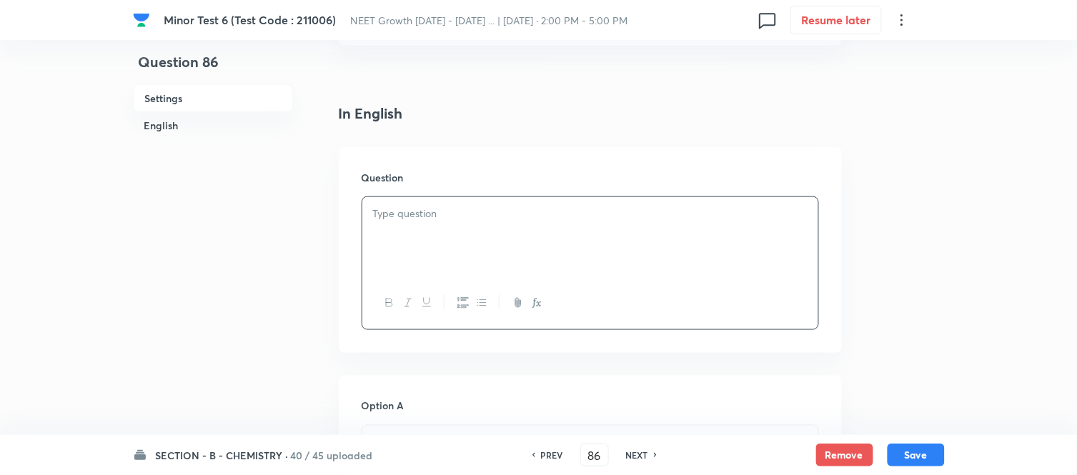
click at [528, 220] on p at bounding box center [590, 214] width 435 height 16
click at [518, 229] on div at bounding box center [590, 237] width 456 height 80
click at [481, 212] on p at bounding box center [590, 214] width 435 height 16
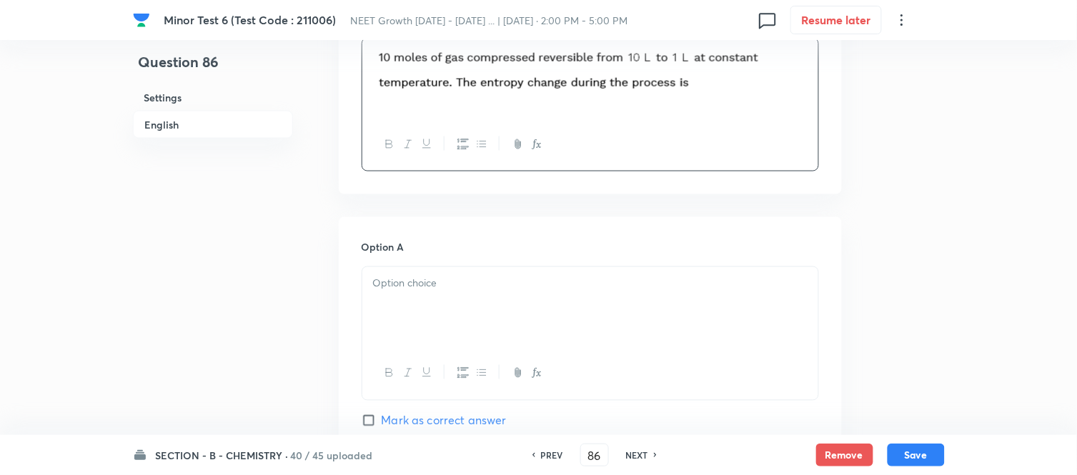
scroll to position [555, 0]
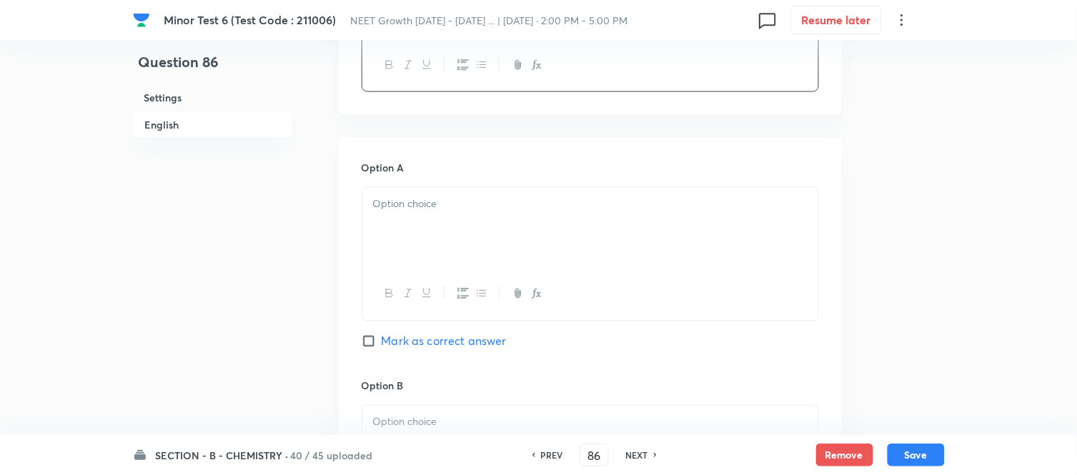
click at [512, 208] on p at bounding box center [590, 205] width 435 height 16
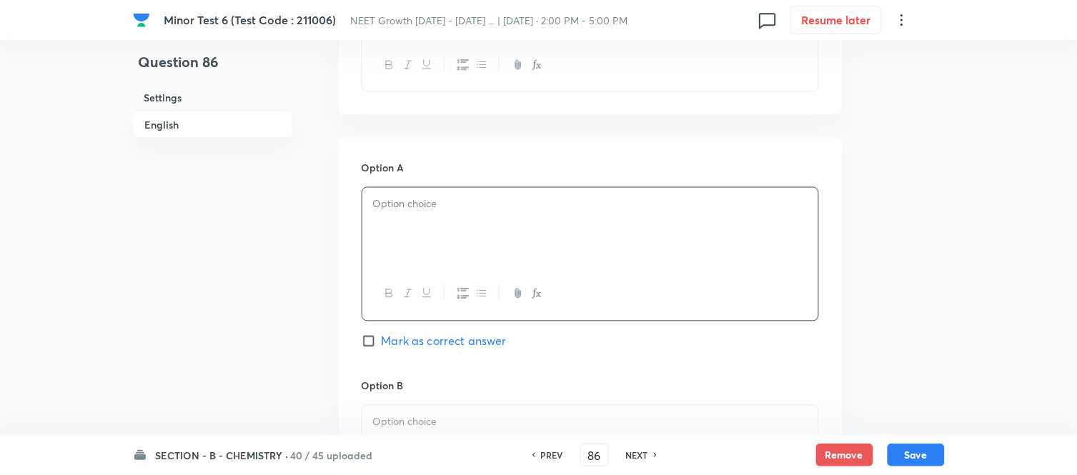
click at [534, 209] on p at bounding box center [590, 205] width 435 height 16
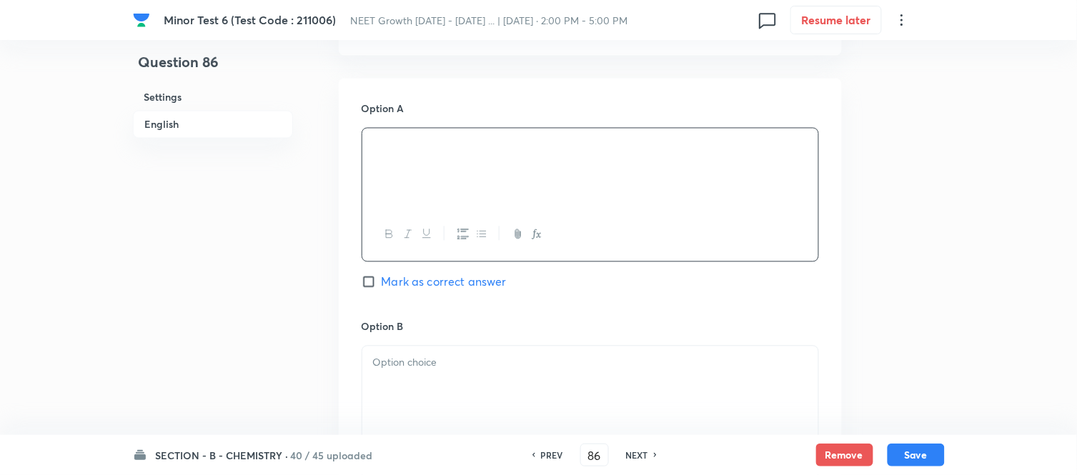
scroll to position [794, 0]
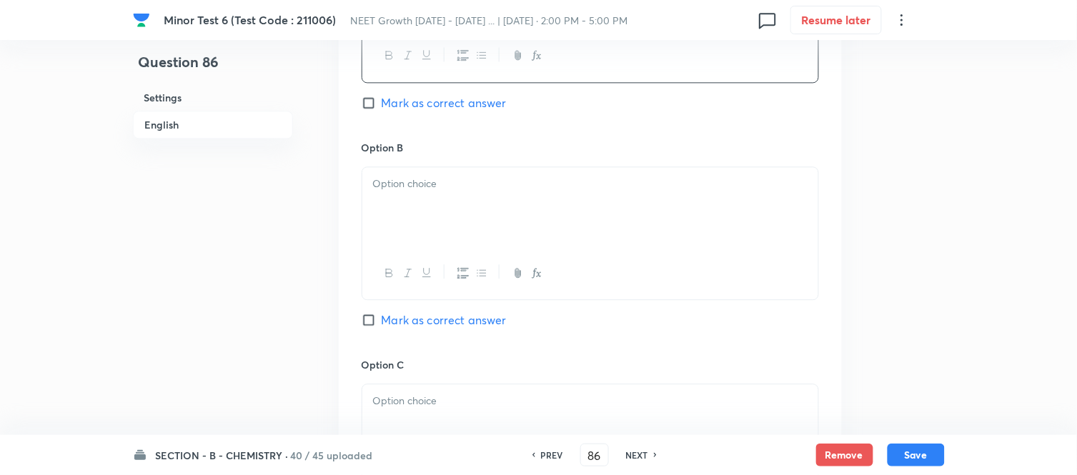
click at [495, 216] on div at bounding box center [590, 207] width 456 height 80
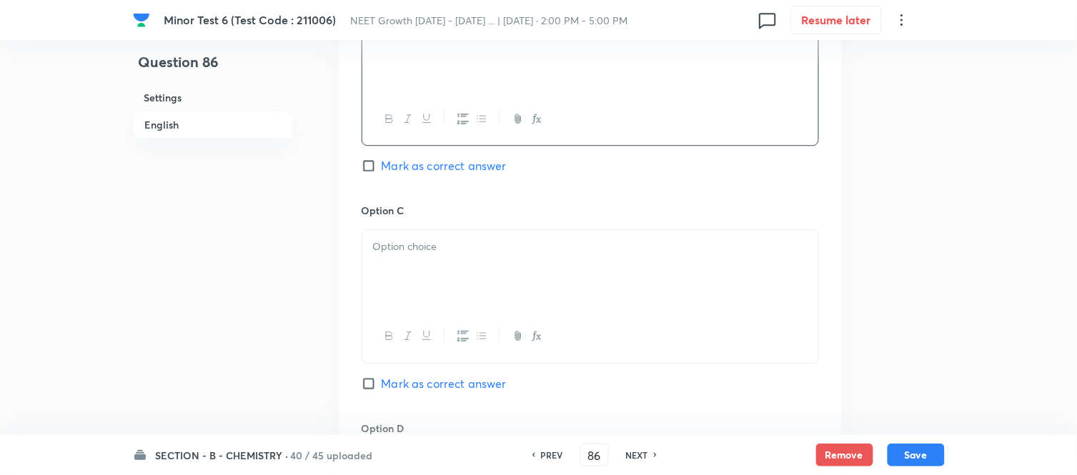
scroll to position [953, 0]
click at [565, 253] on div at bounding box center [590, 266] width 456 height 80
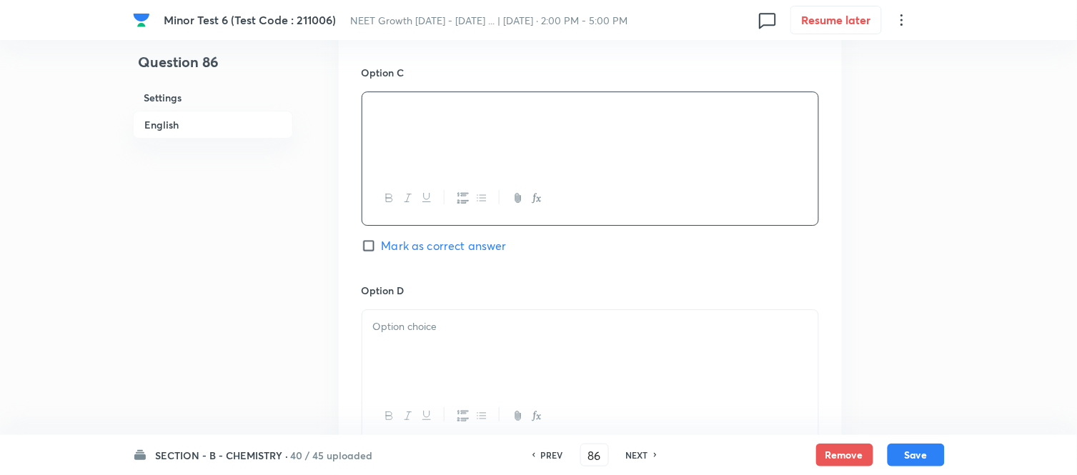
scroll to position [1112, 0]
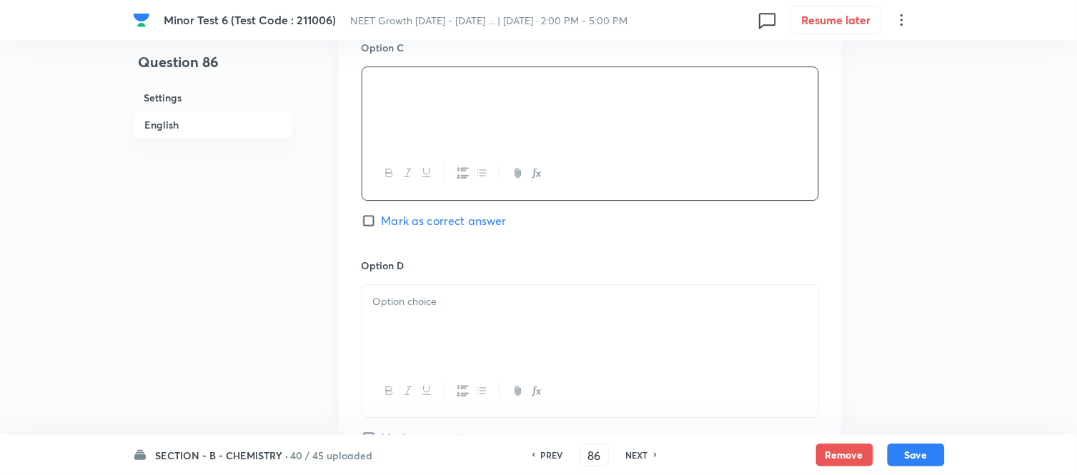
click at [540, 295] on p at bounding box center [590, 302] width 435 height 16
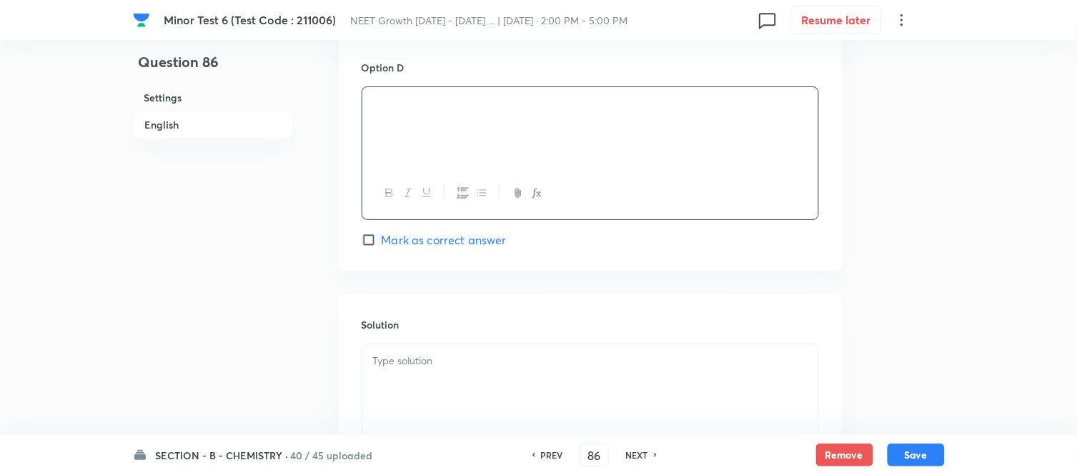
scroll to position [1350, 0]
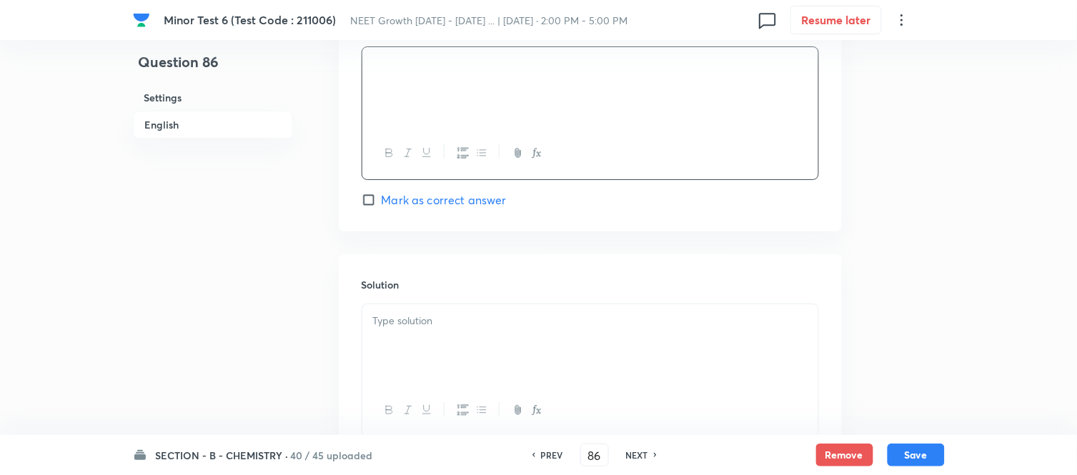
click at [380, 202] on input "Mark as correct answer" at bounding box center [372, 200] width 20 height 14
click at [518, 317] on p at bounding box center [590, 321] width 435 height 16
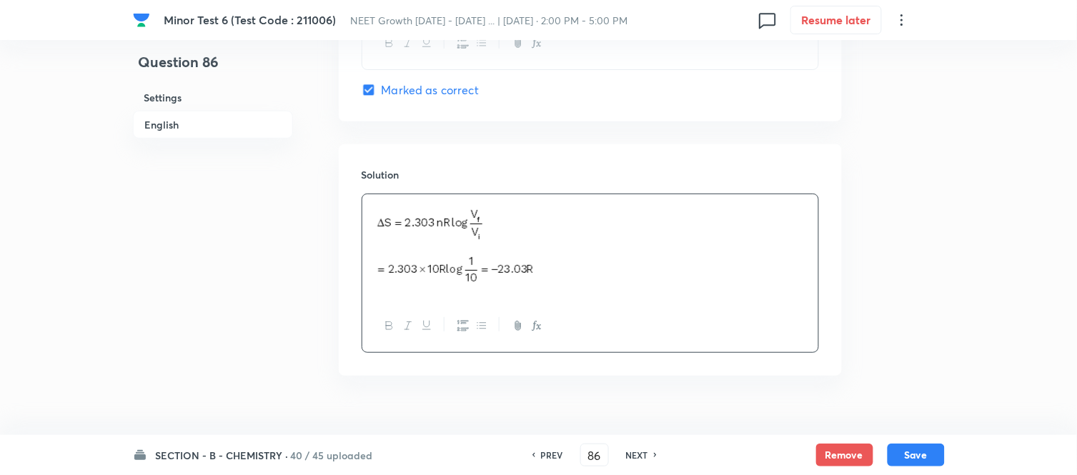
scroll to position [1489, 0]
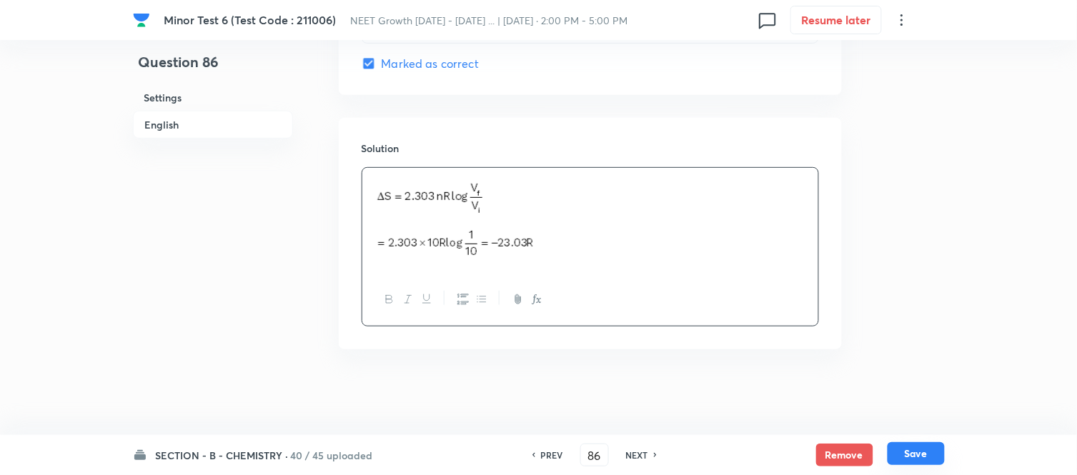
click at [913, 453] on button "Save" at bounding box center [916, 454] width 57 height 23
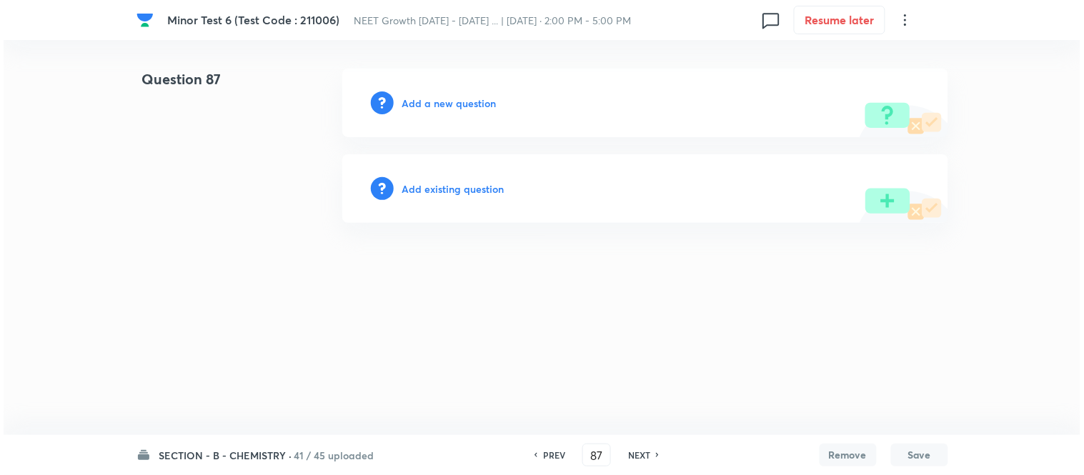
scroll to position [0, 0]
click at [439, 103] on h6 "Add a new question" at bounding box center [449, 103] width 94 height 15
click at [439, 103] on h6 "Choose a question type" at bounding box center [457, 103] width 110 height 15
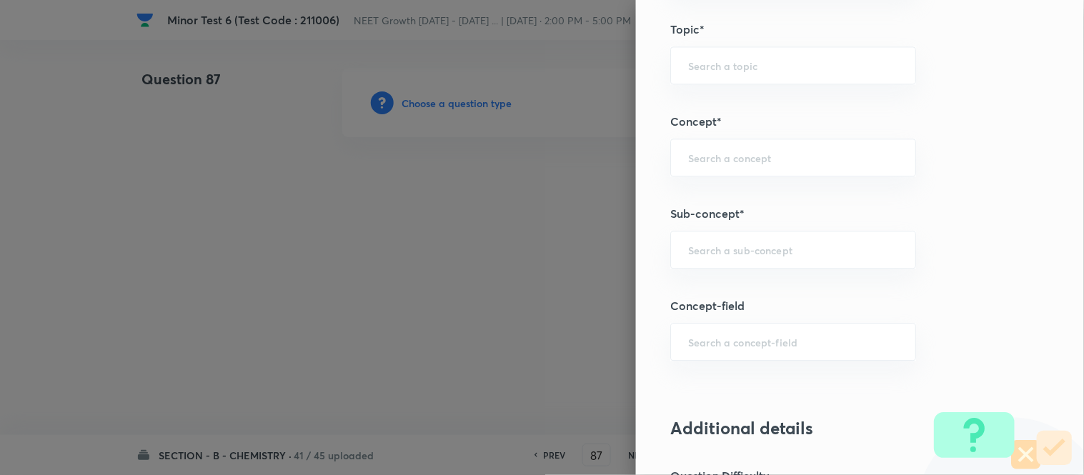
scroll to position [846, 0]
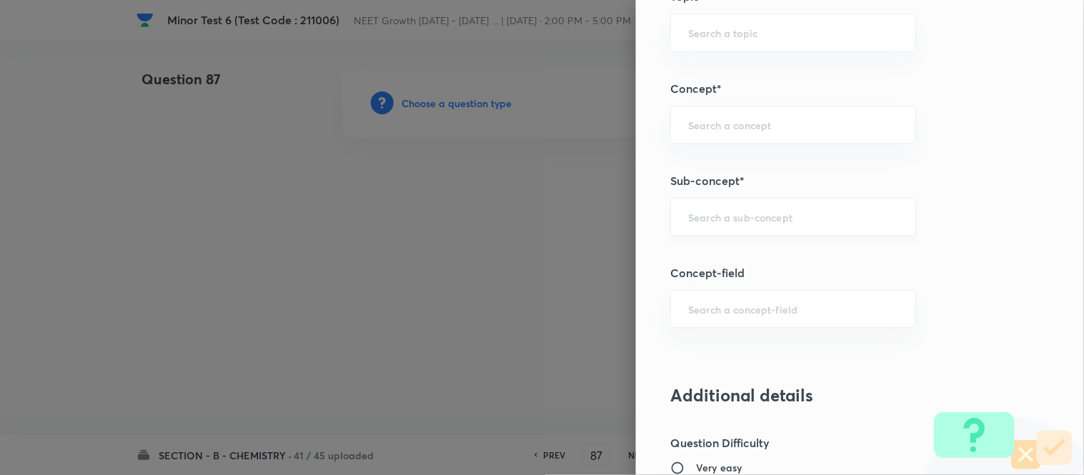
click at [778, 217] on input "text" at bounding box center [793, 217] width 210 height 14
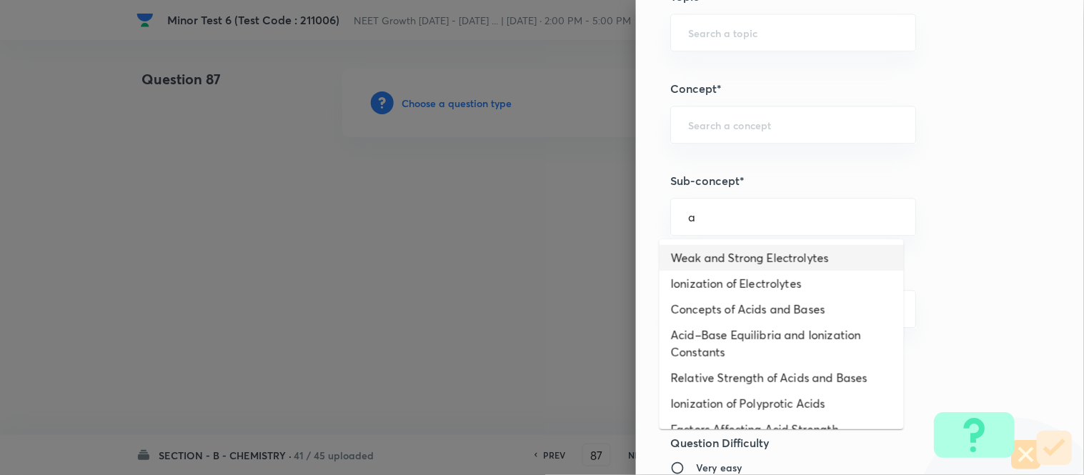
click at [723, 256] on li "Weak and Strong Electrolytes" at bounding box center [782, 258] width 244 height 26
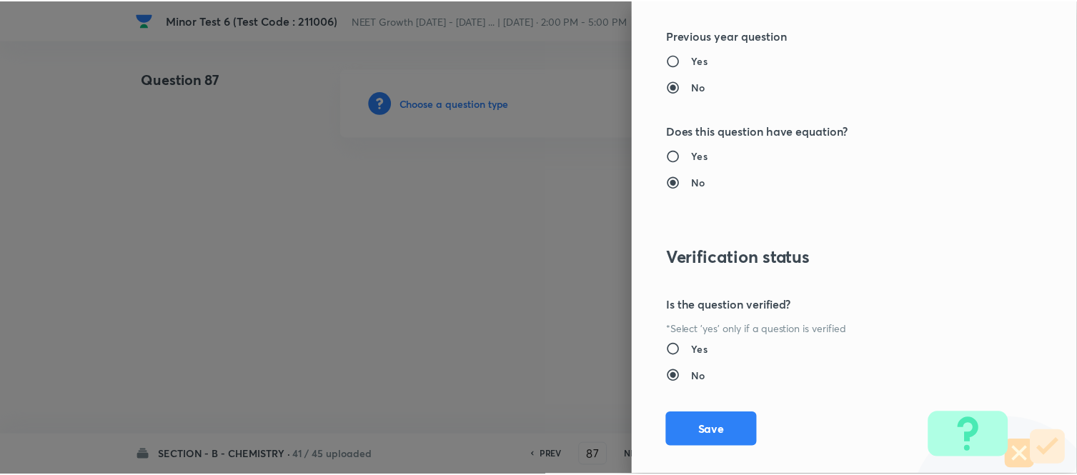
scroll to position [1569, 0]
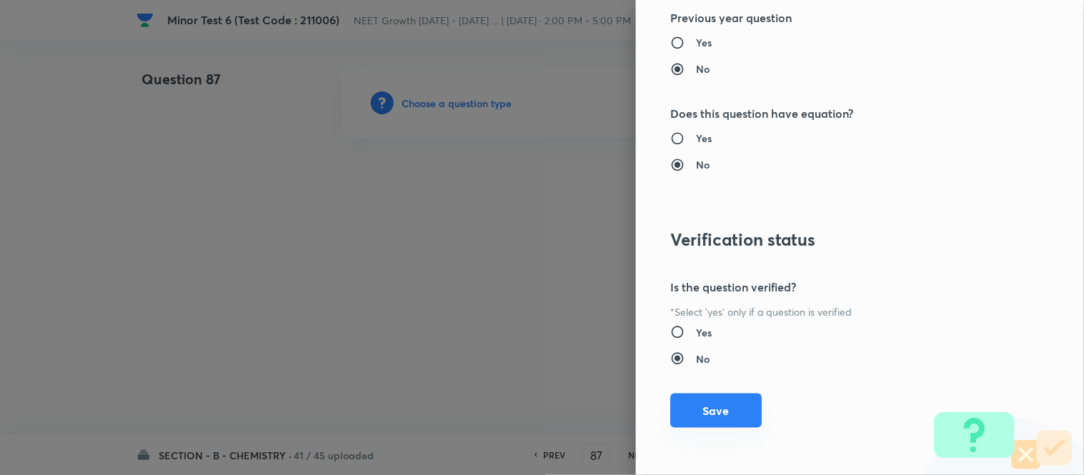
click at [710, 412] on button "Save" at bounding box center [717, 411] width 92 height 34
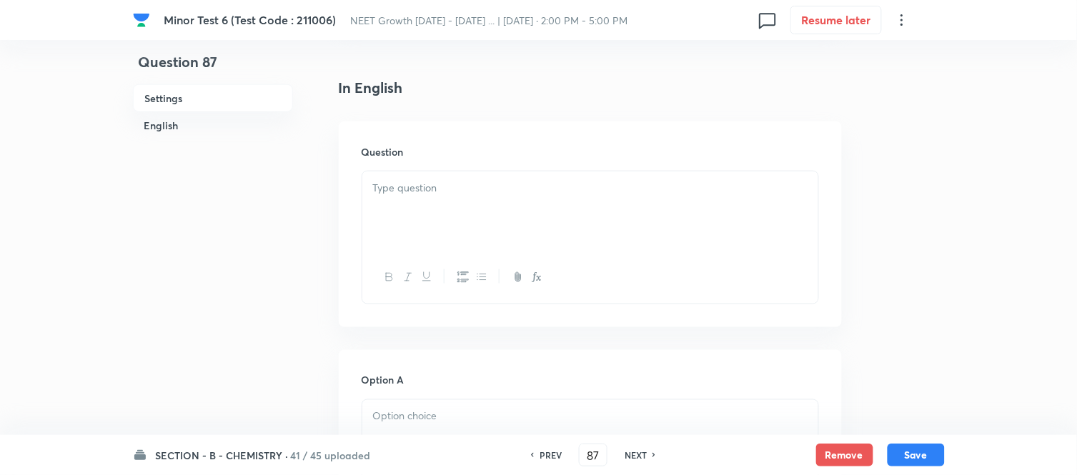
scroll to position [397, 0]
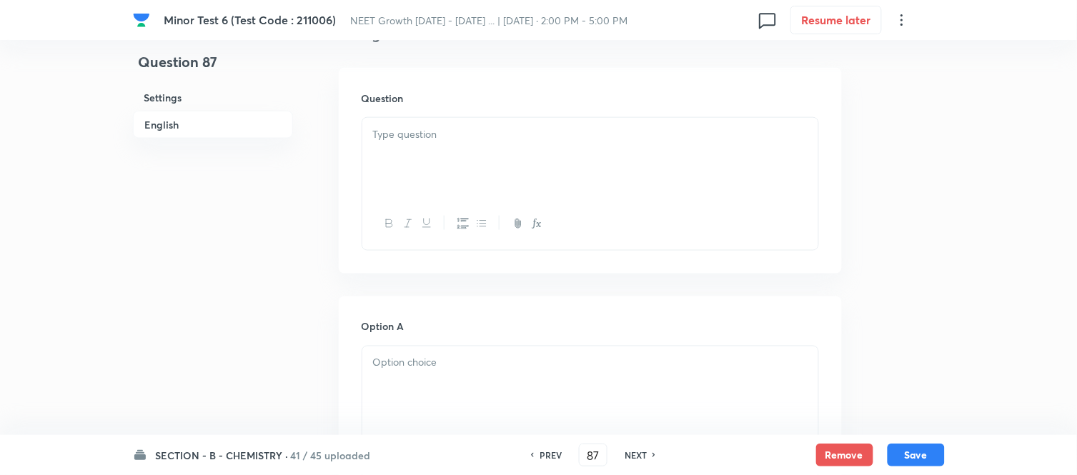
click at [555, 130] on p at bounding box center [590, 135] width 435 height 16
click at [554, 141] on p at bounding box center [590, 135] width 435 height 16
click at [538, 146] on div at bounding box center [590, 158] width 456 height 80
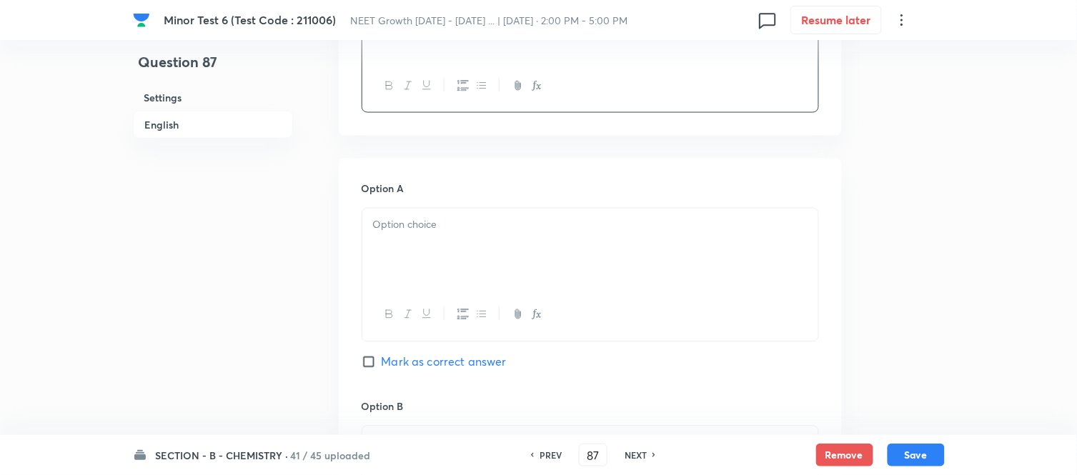
scroll to position [555, 0]
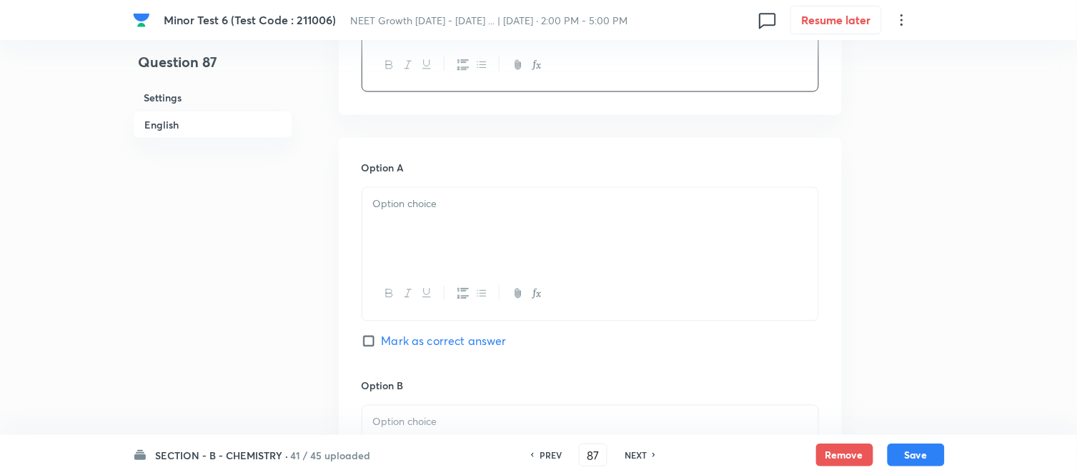
click at [541, 211] on p at bounding box center [590, 205] width 435 height 16
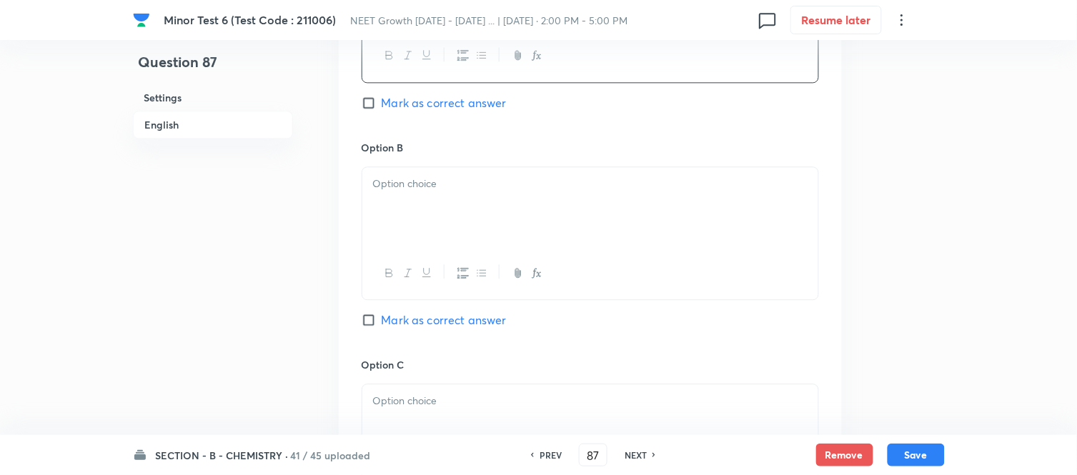
click at [558, 191] on p at bounding box center [590, 184] width 435 height 16
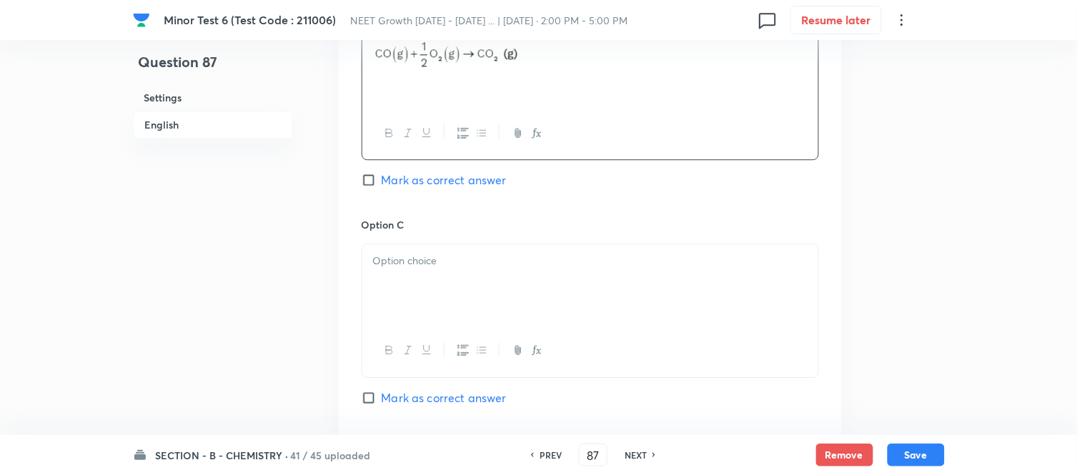
scroll to position [953, 0]
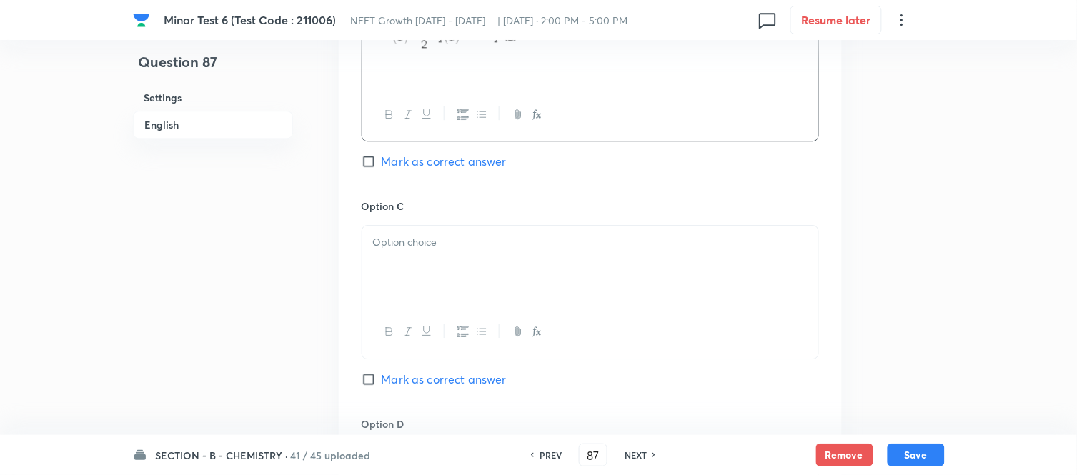
click at [535, 251] on p at bounding box center [590, 242] width 435 height 16
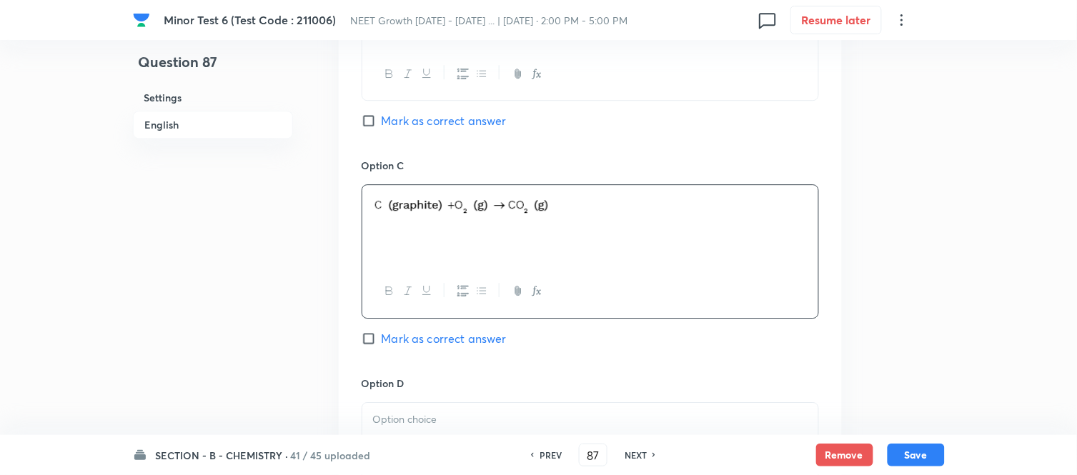
scroll to position [1112, 0]
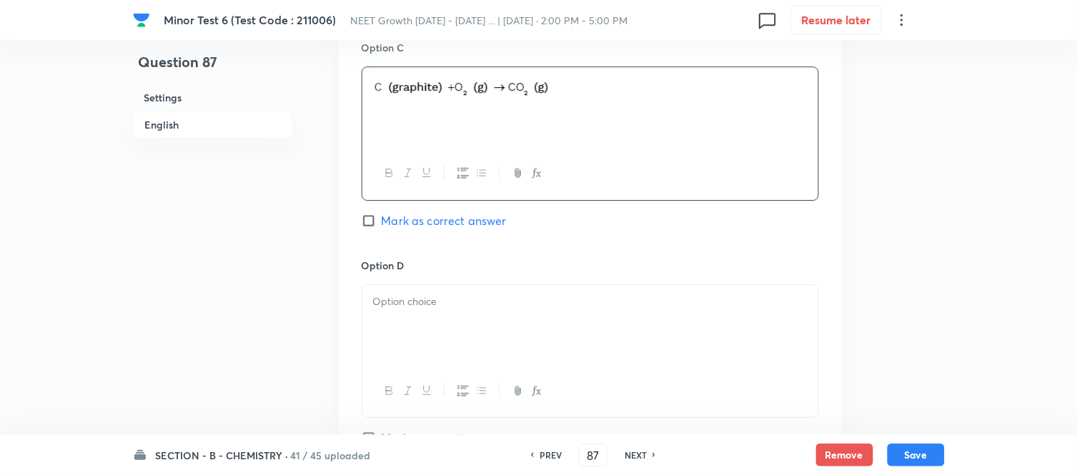
click at [372, 224] on input "Mark as correct answer" at bounding box center [372, 221] width 20 height 14
click at [541, 312] on div at bounding box center [590, 325] width 456 height 80
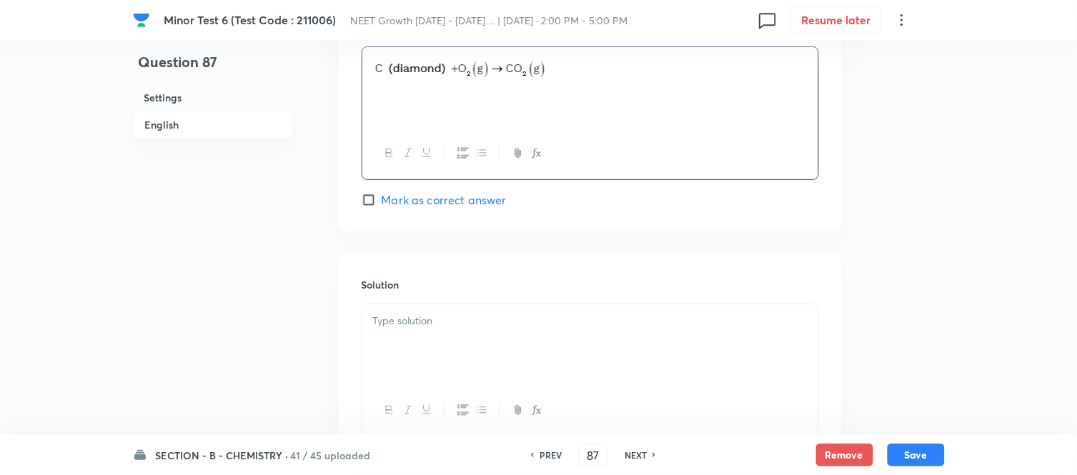
scroll to position [1430, 0]
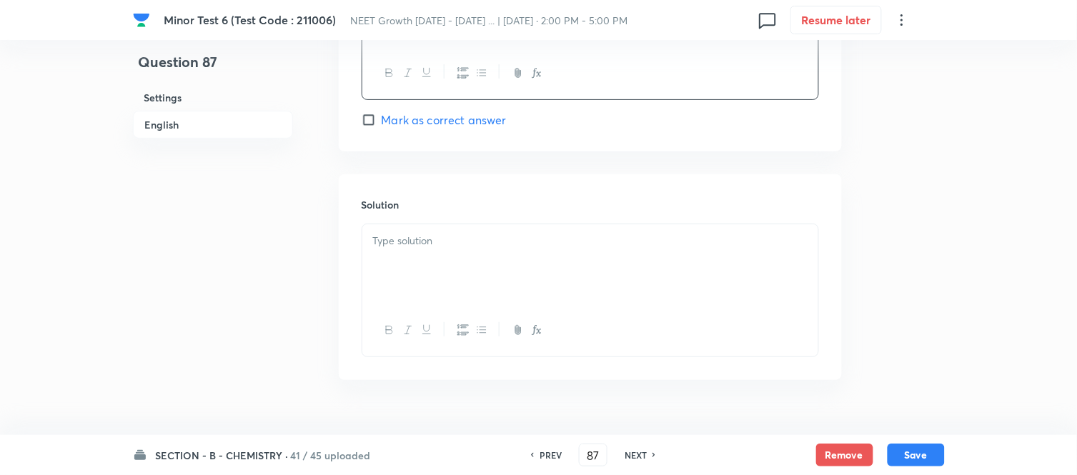
click at [501, 260] on div at bounding box center [590, 264] width 456 height 80
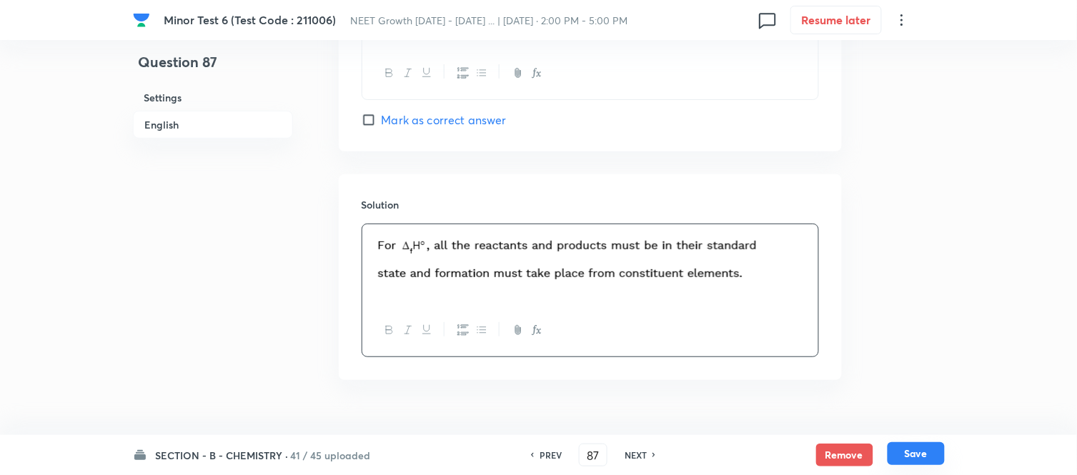
click at [919, 458] on button "Save" at bounding box center [916, 454] width 57 height 23
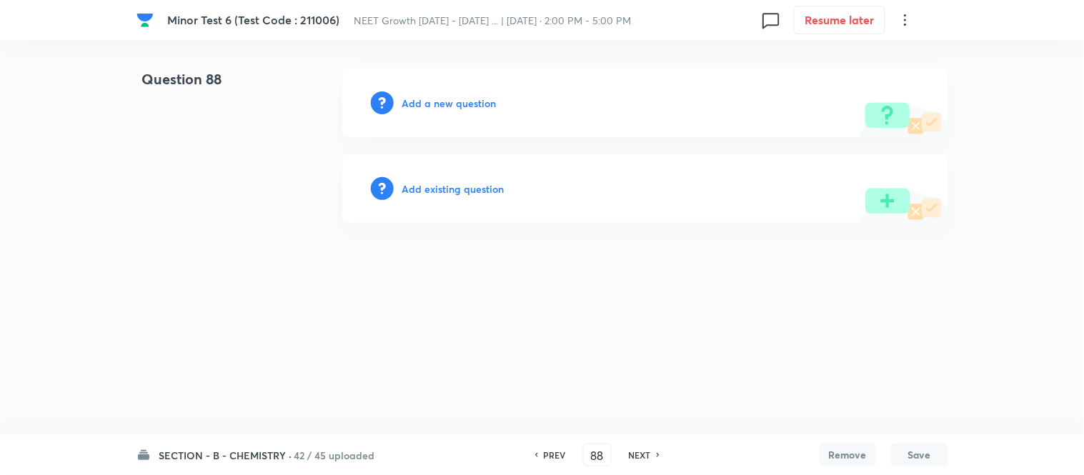
click at [440, 101] on h6 "Add a new question" at bounding box center [449, 103] width 94 height 15
click at [440, 101] on h6 "Choose a question type" at bounding box center [457, 103] width 110 height 15
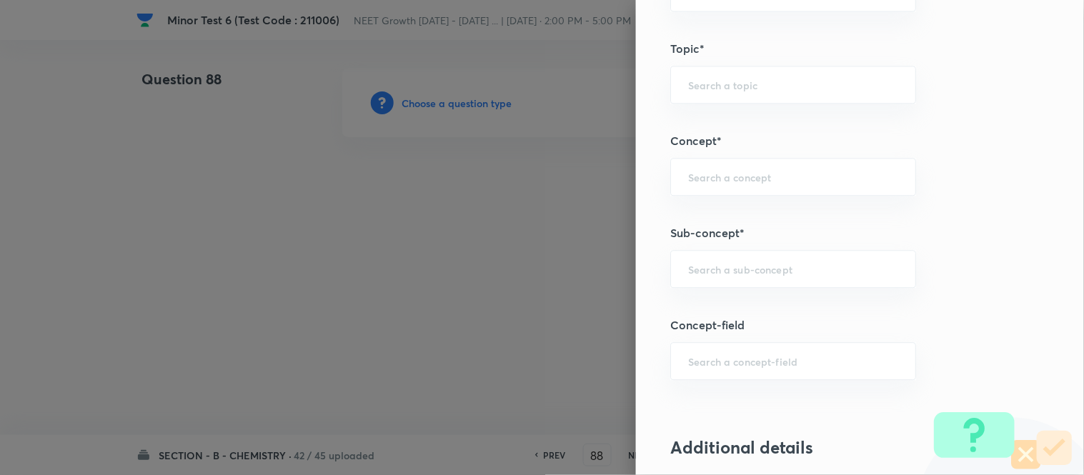
scroll to position [874, 0]
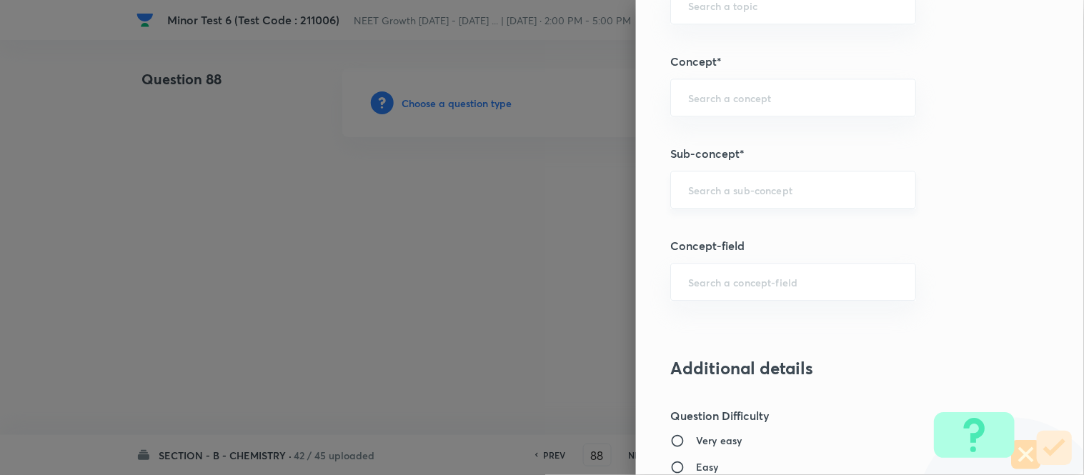
click at [759, 184] on input "text" at bounding box center [793, 190] width 210 height 14
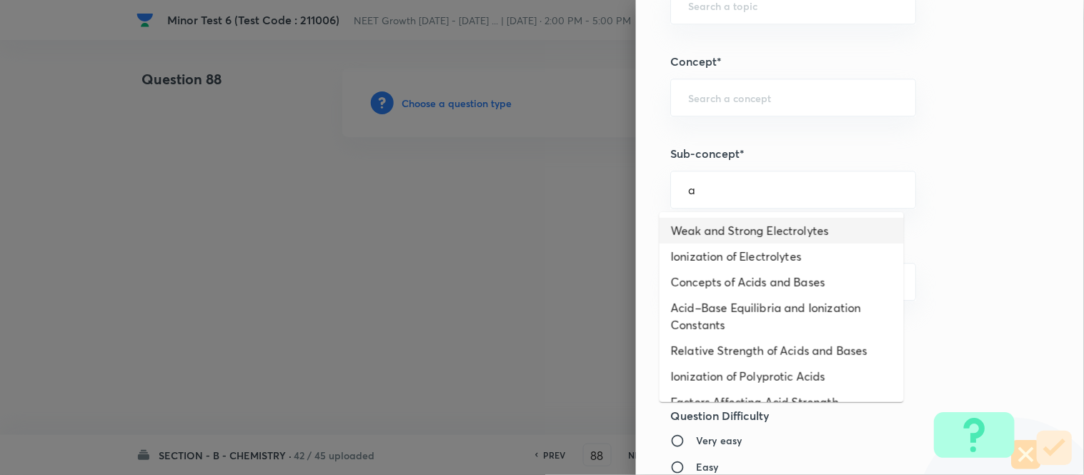
click at [743, 233] on li "Weak and Strong Electrolytes" at bounding box center [782, 231] width 244 height 26
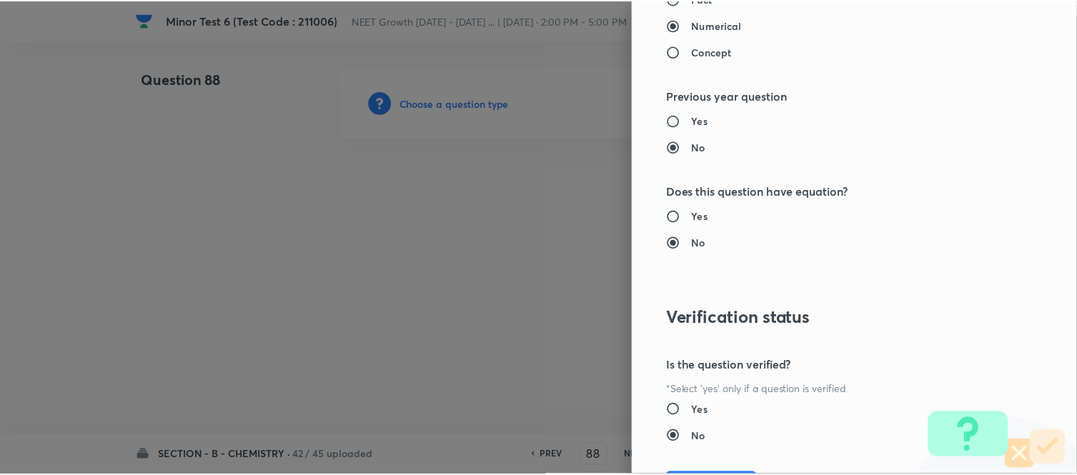
scroll to position [1569, 0]
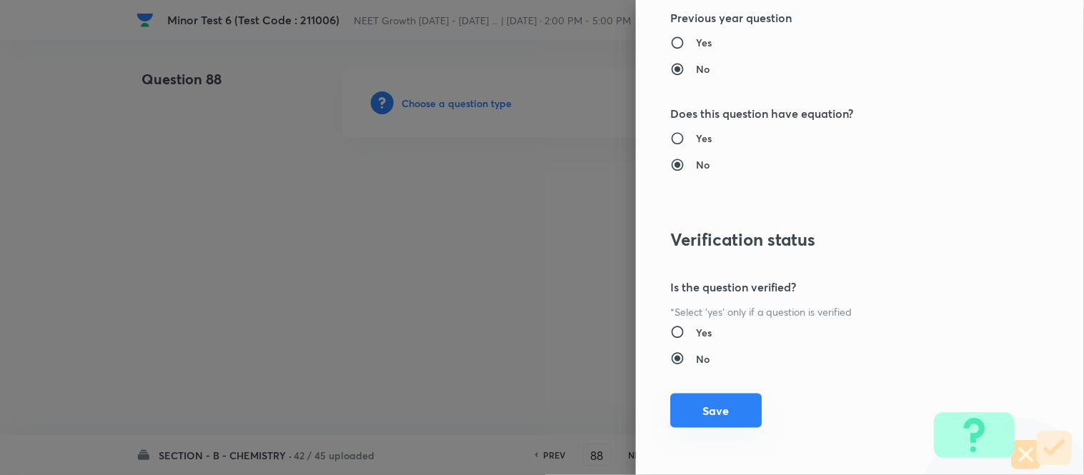
click at [697, 415] on button "Save" at bounding box center [717, 411] width 92 height 34
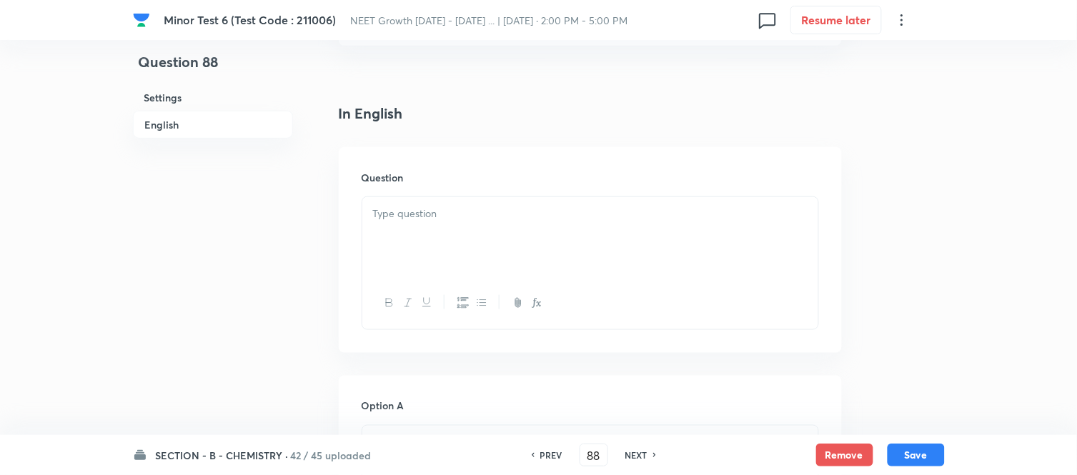
scroll to position [397, 0]
click at [522, 147] on div at bounding box center [590, 158] width 456 height 80
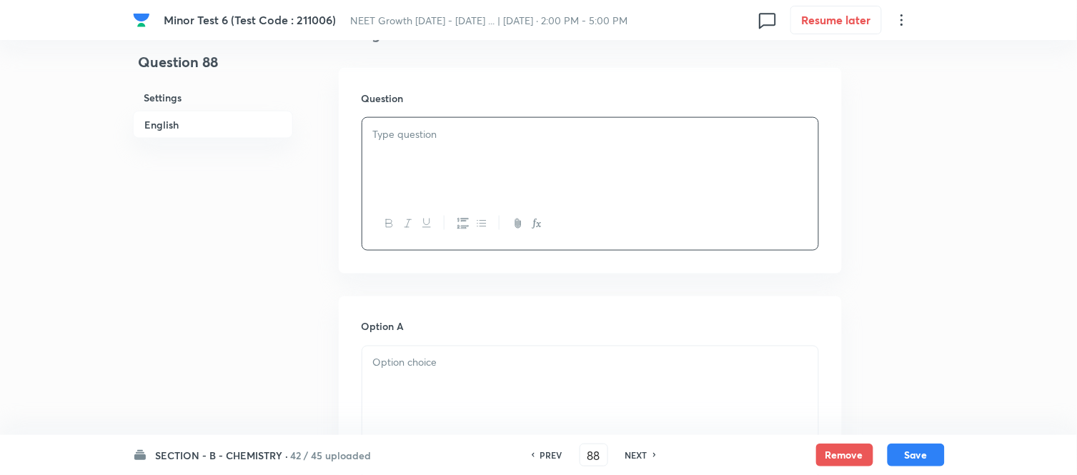
paste div
click at [382, 131] on p "1. According to 1 st law of Thermodynamics" at bounding box center [590, 135] width 435 height 16
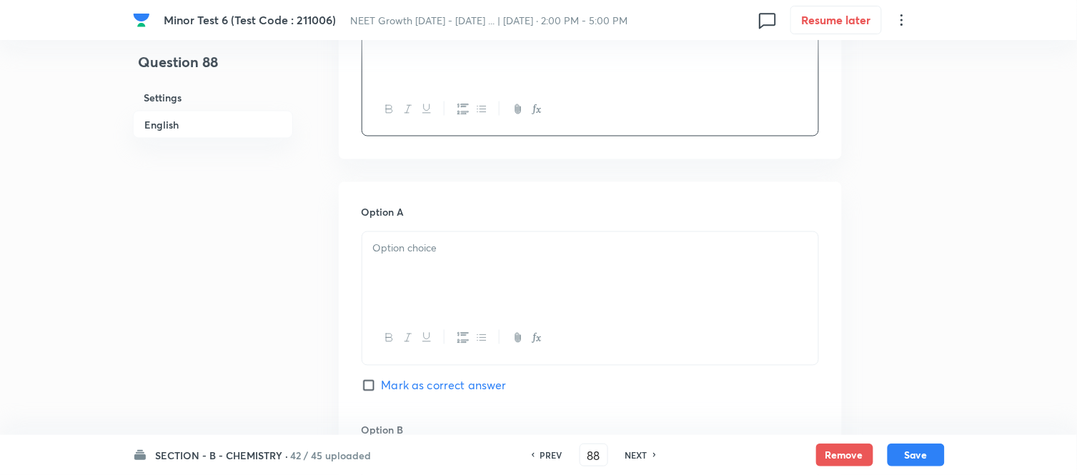
scroll to position [555, 0]
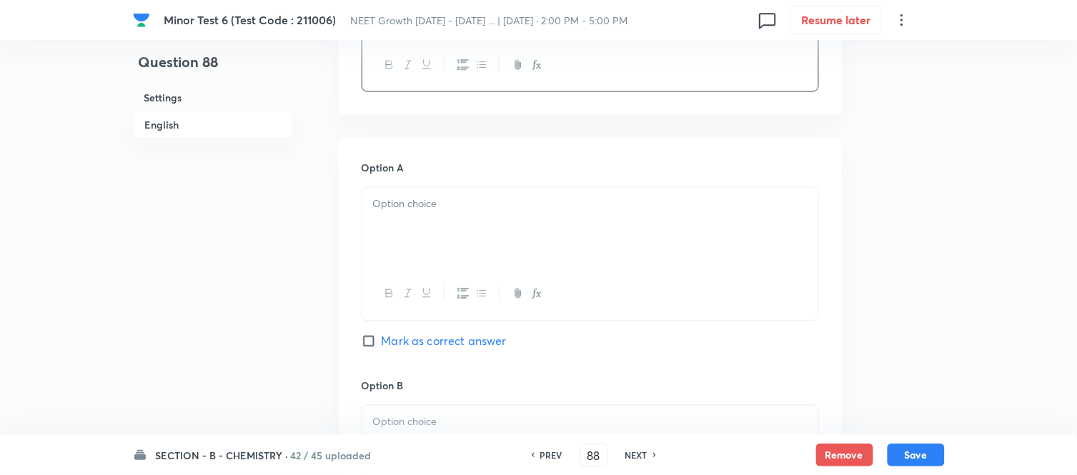
click at [549, 208] on p at bounding box center [590, 205] width 435 height 16
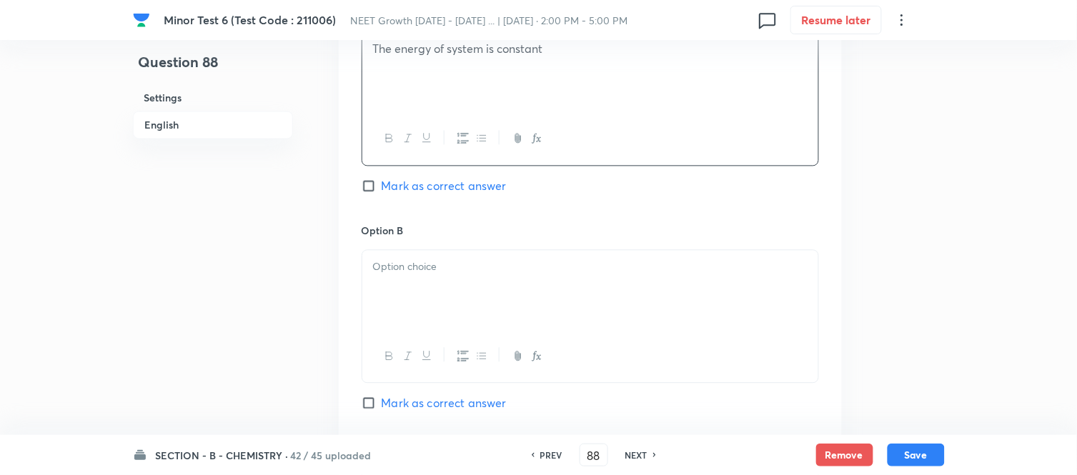
scroll to position [715, 0]
click at [529, 256] on p at bounding box center [590, 263] width 435 height 16
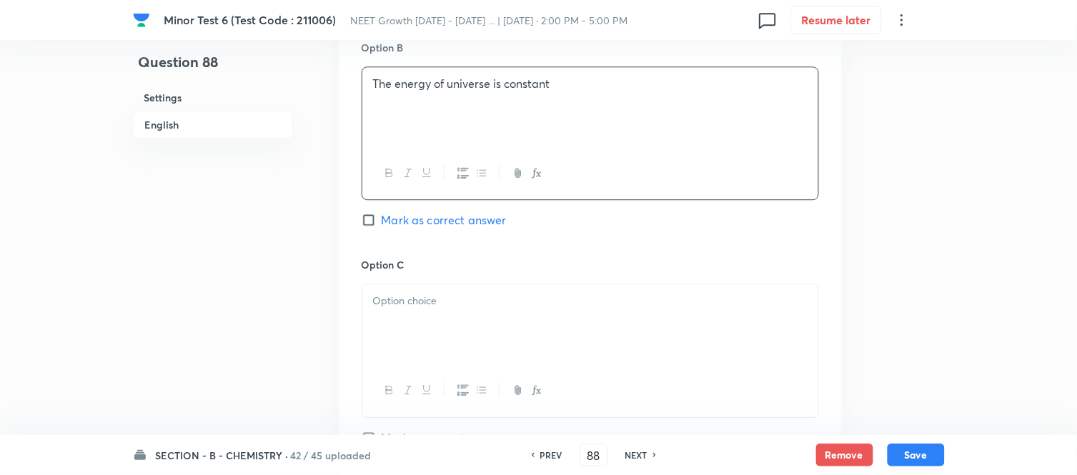
scroll to position [953, 0]
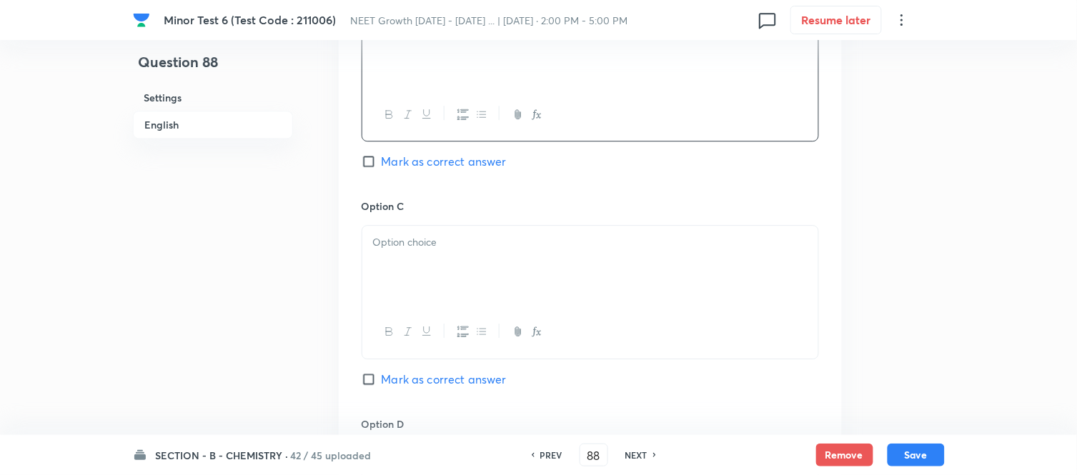
click at [494, 239] on p at bounding box center [590, 242] width 435 height 16
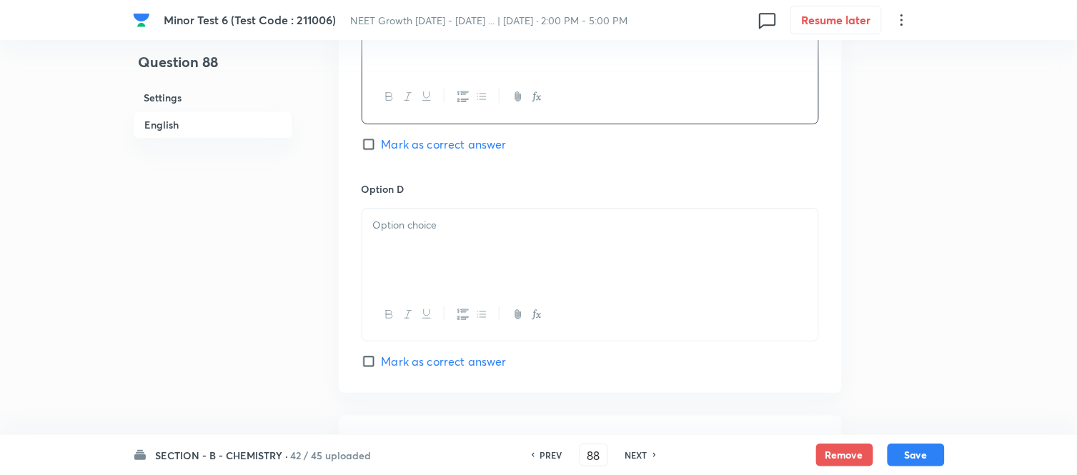
scroll to position [1191, 0]
click at [548, 244] on div at bounding box center [590, 246] width 456 height 80
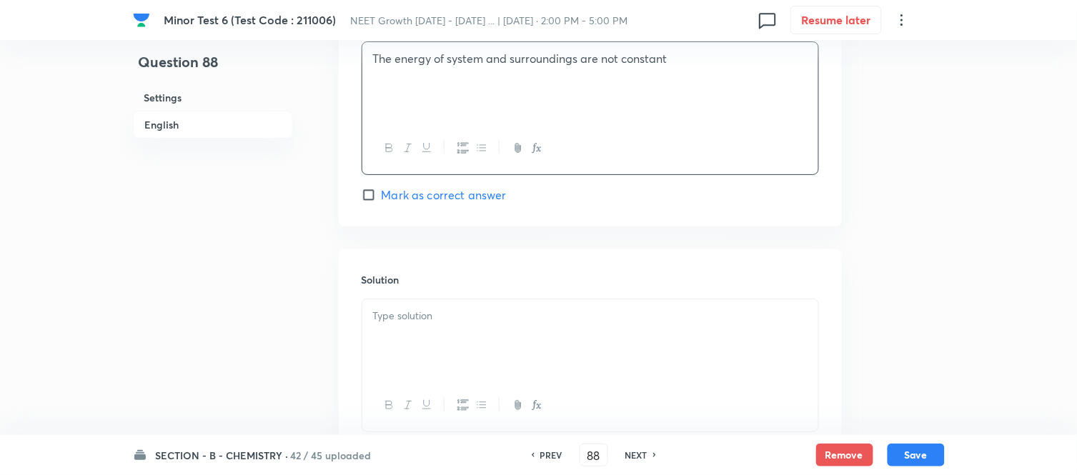
scroll to position [1430, 0]
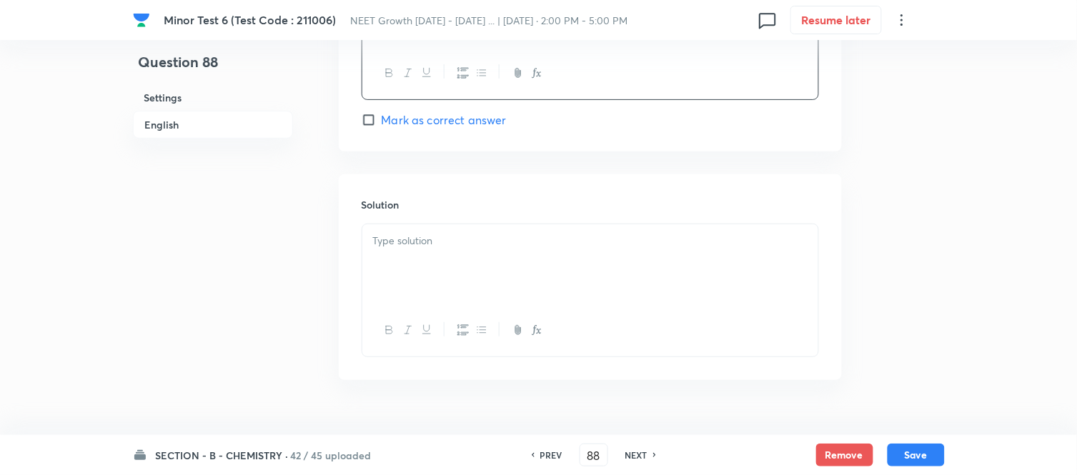
click at [506, 259] on div at bounding box center [590, 264] width 456 height 80
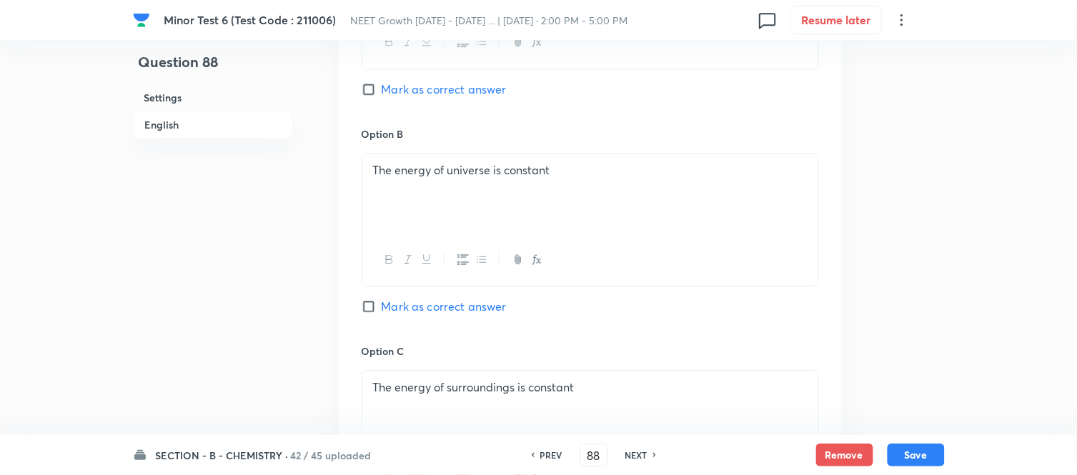
scroll to position [794, 0]
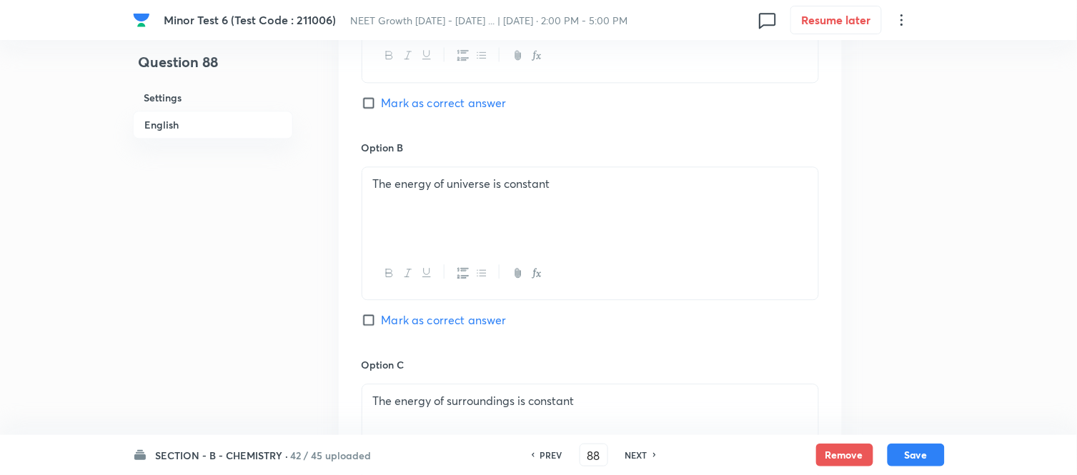
click at [370, 317] on input "Mark as correct answer" at bounding box center [372, 320] width 20 height 14
click at [919, 455] on button "Save" at bounding box center [916, 454] width 57 height 23
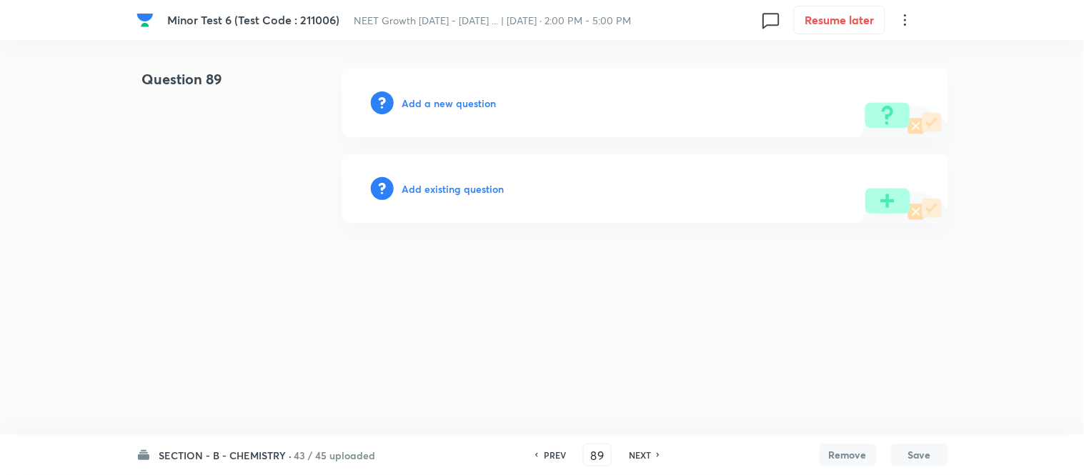
click at [446, 102] on h6 "Add a new question" at bounding box center [449, 103] width 94 height 15
click at [446, 102] on h6 "Choose a question type" at bounding box center [457, 103] width 110 height 15
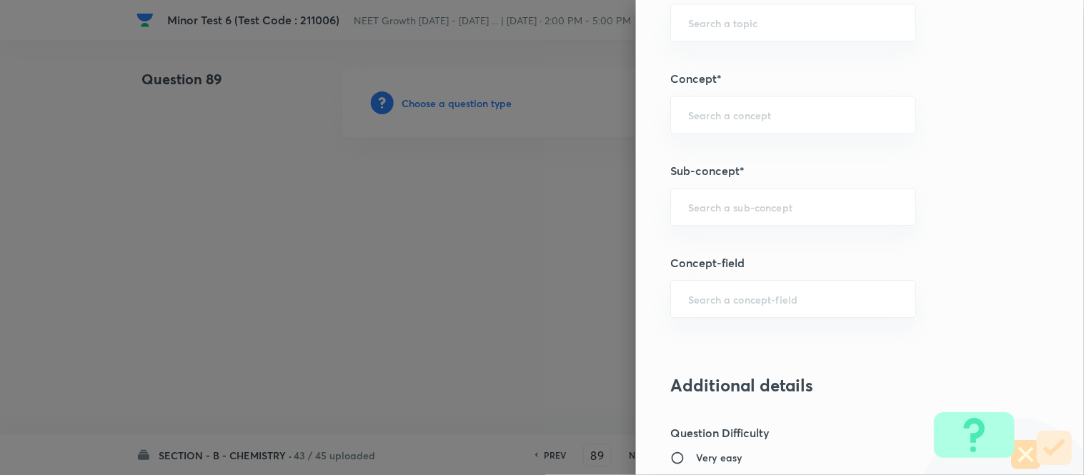
scroll to position [861, 0]
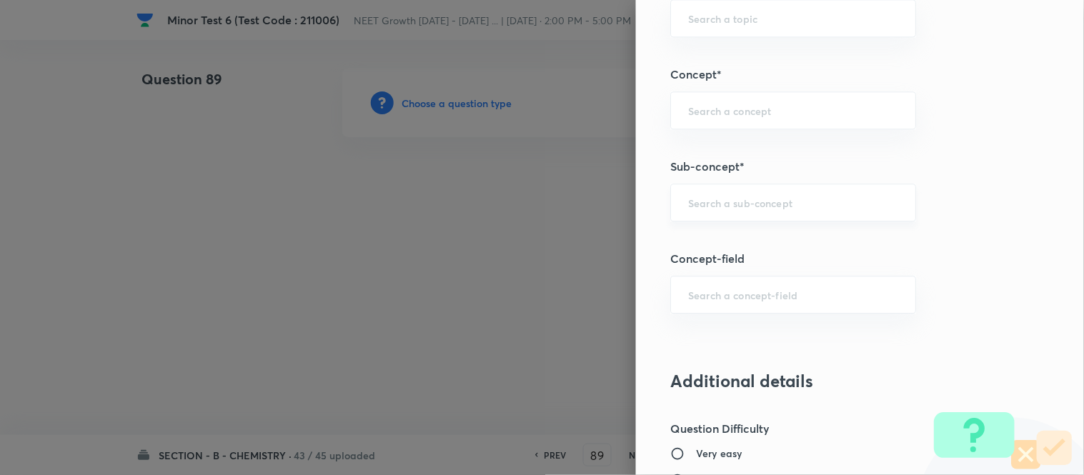
click at [739, 202] on input "text" at bounding box center [793, 203] width 210 height 14
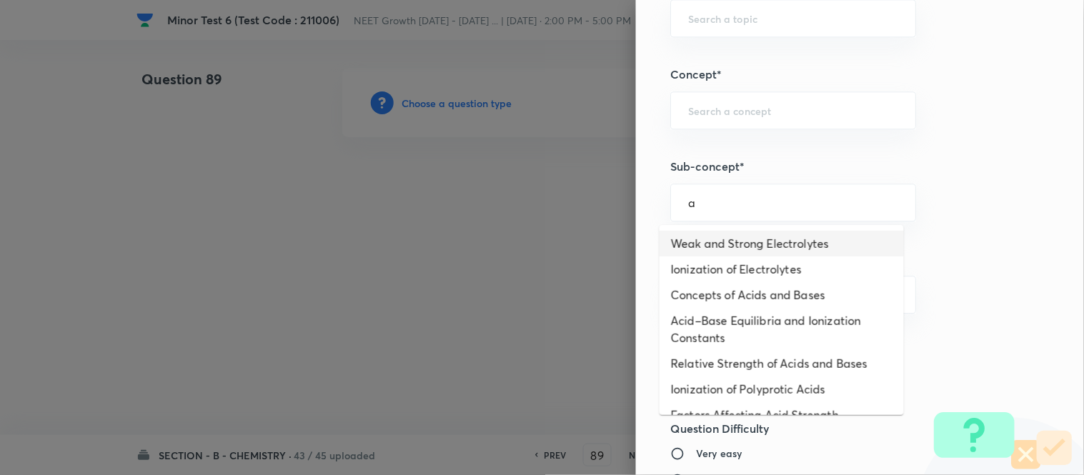
click at [717, 239] on li "Weak and Strong Electrolytes" at bounding box center [782, 244] width 244 height 26
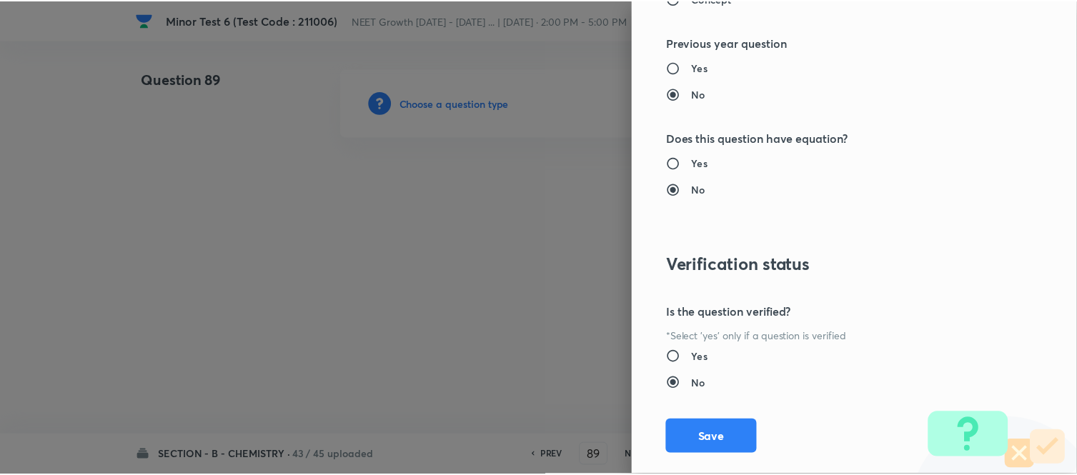
scroll to position [1569, 0]
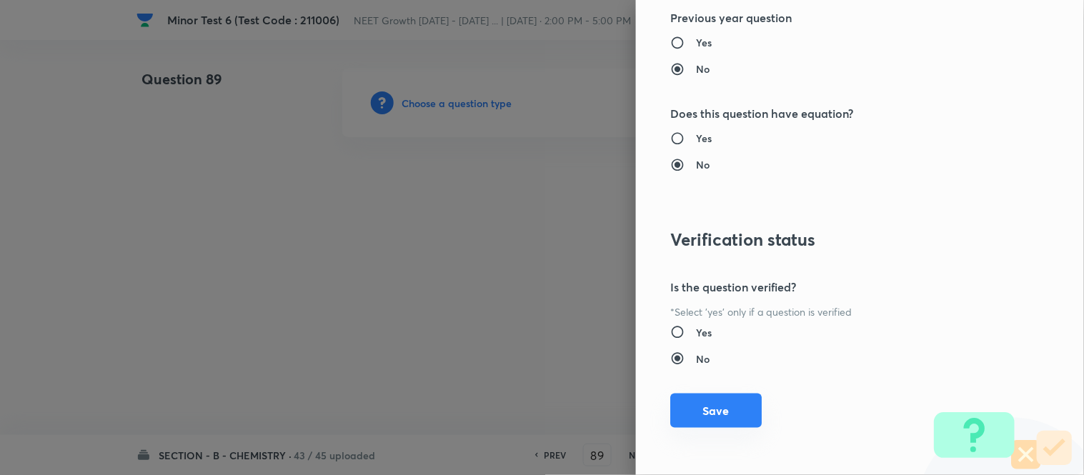
click at [711, 415] on button "Save" at bounding box center [717, 411] width 92 height 34
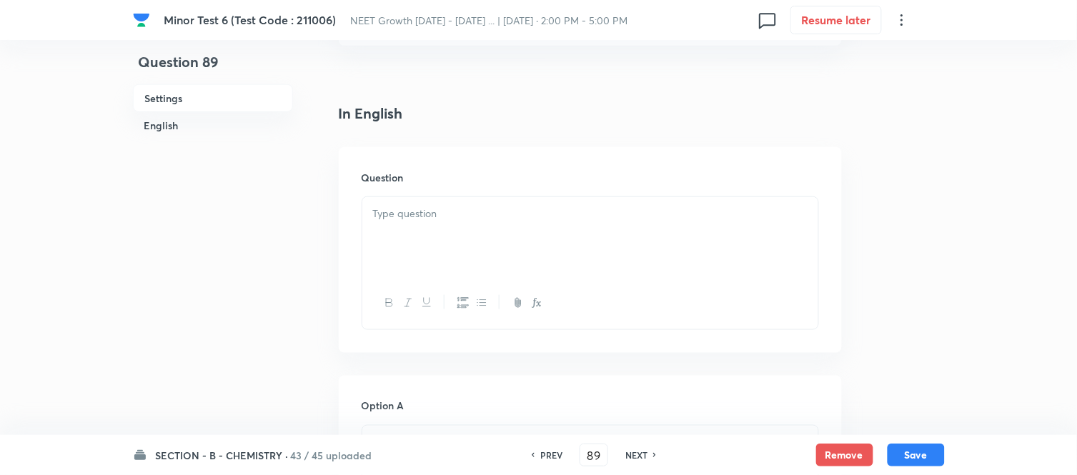
scroll to position [397, 0]
click at [518, 144] on div at bounding box center [590, 158] width 456 height 80
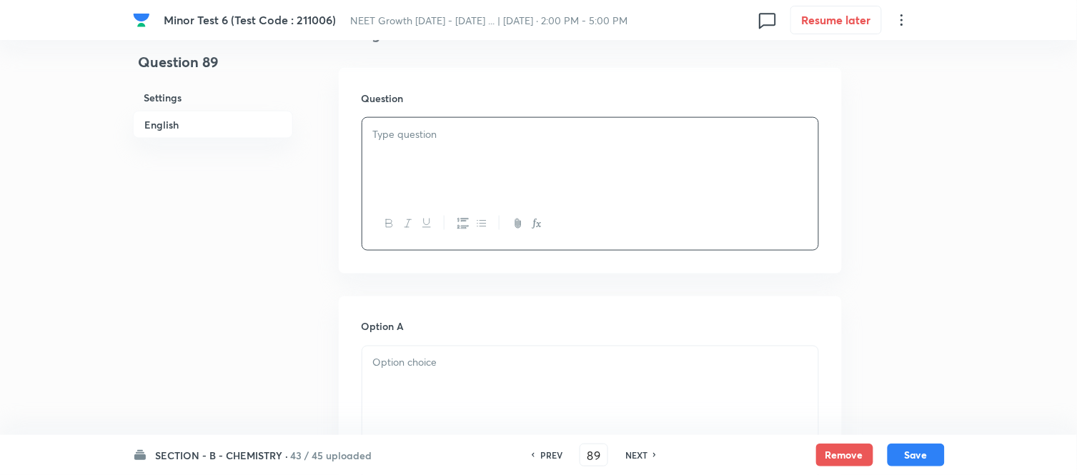
click at [526, 134] on p at bounding box center [590, 135] width 435 height 16
paste div
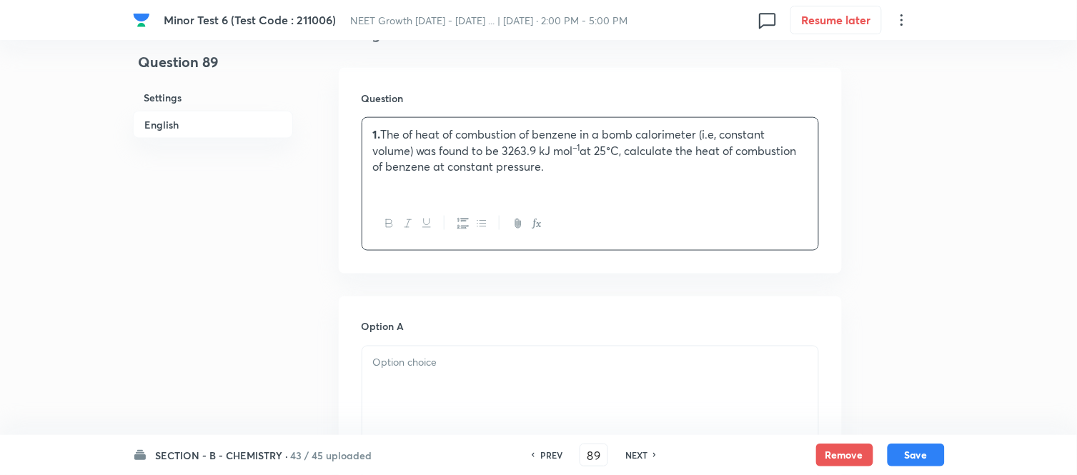
click at [382, 132] on p "1. The of heat of combustion of benzene in a bomb calorimeter (i.e, constant vo…" at bounding box center [590, 151] width 435 height 49
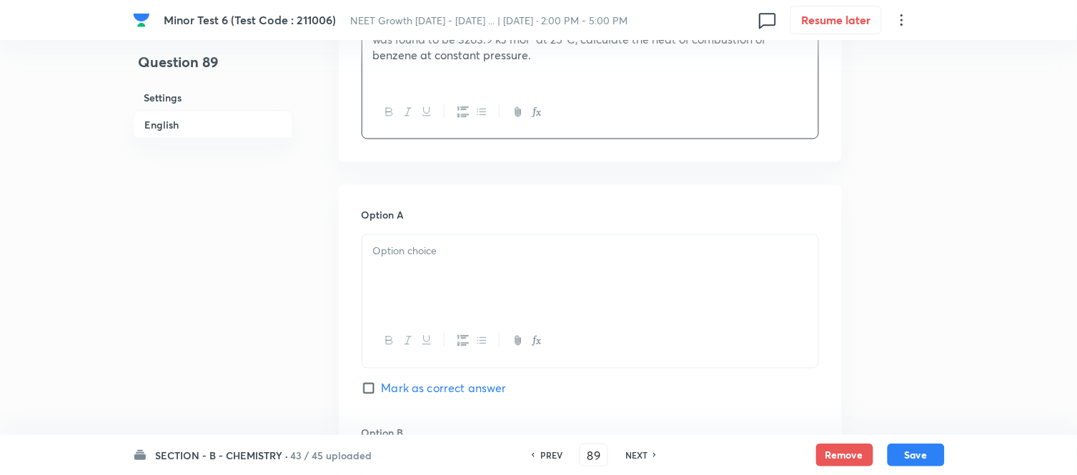
scroll to position [555, 0]
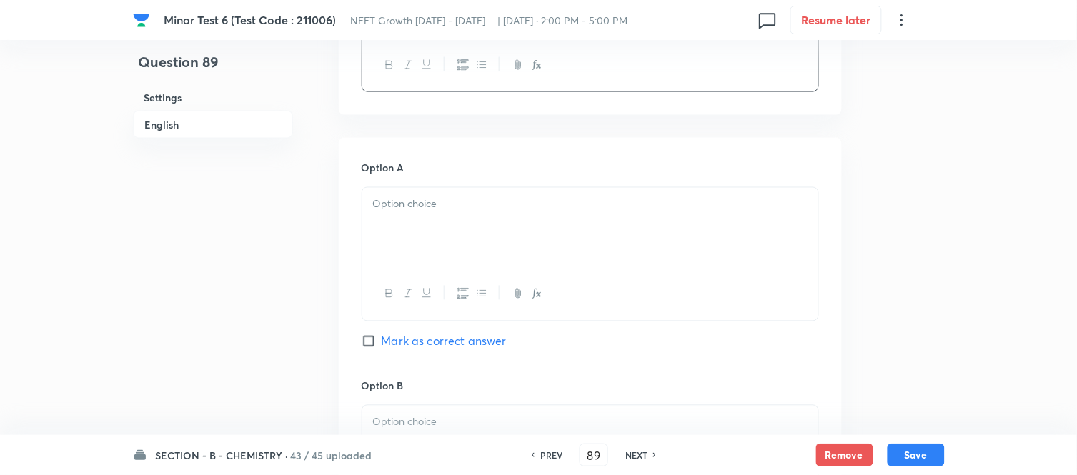
click at [554, 220] on div at bounding box center [590, 228] width 456 height 80
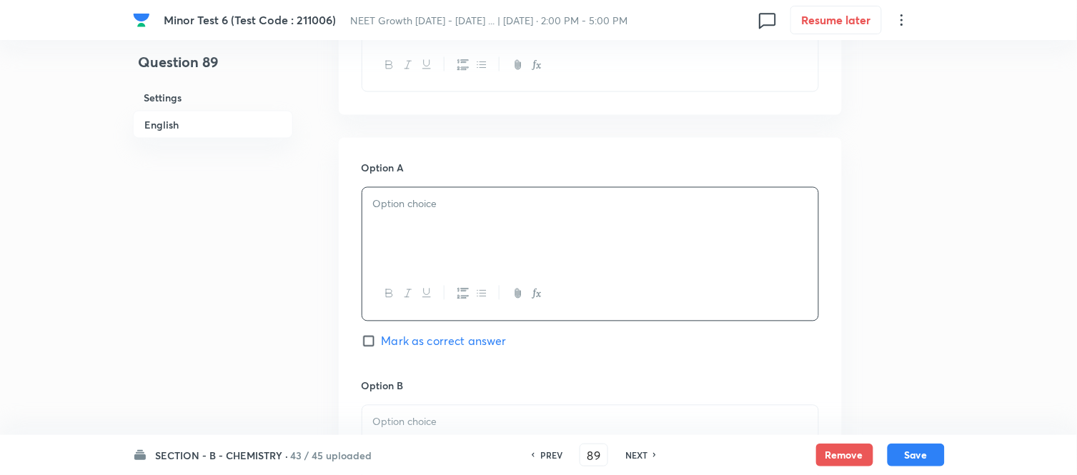
click at [570, 237] on div at bounding box center [590, 228] width 456 height 80
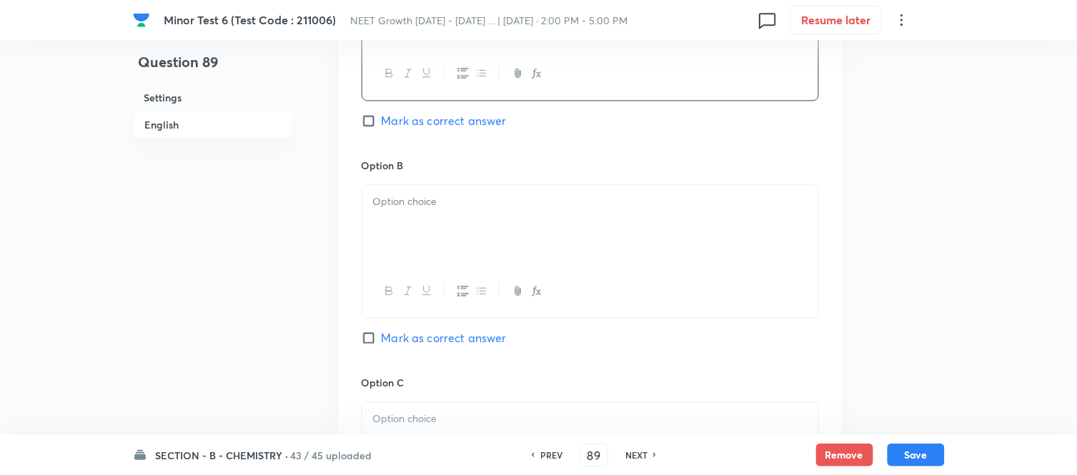
scroll to position [794, 0]
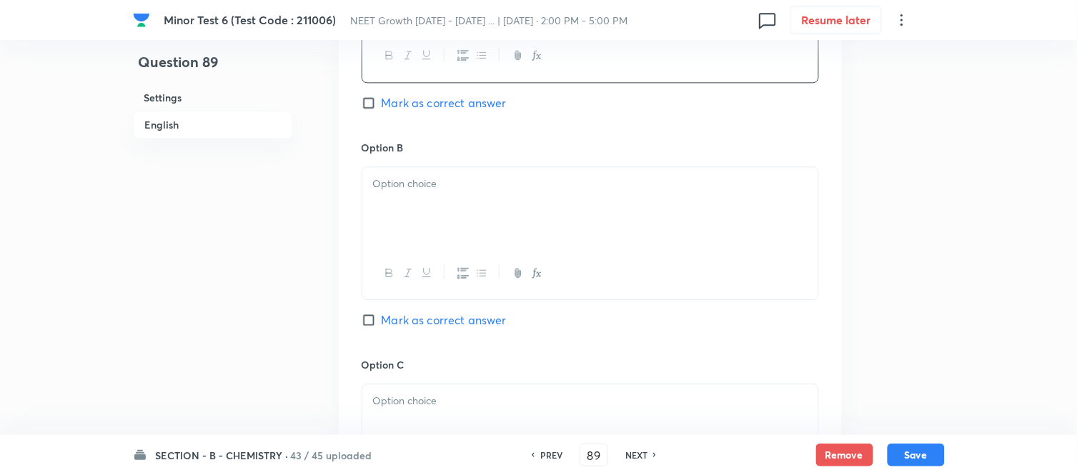
click at [558, 219] on div at bounding box center [590, 207] width 456 height 80
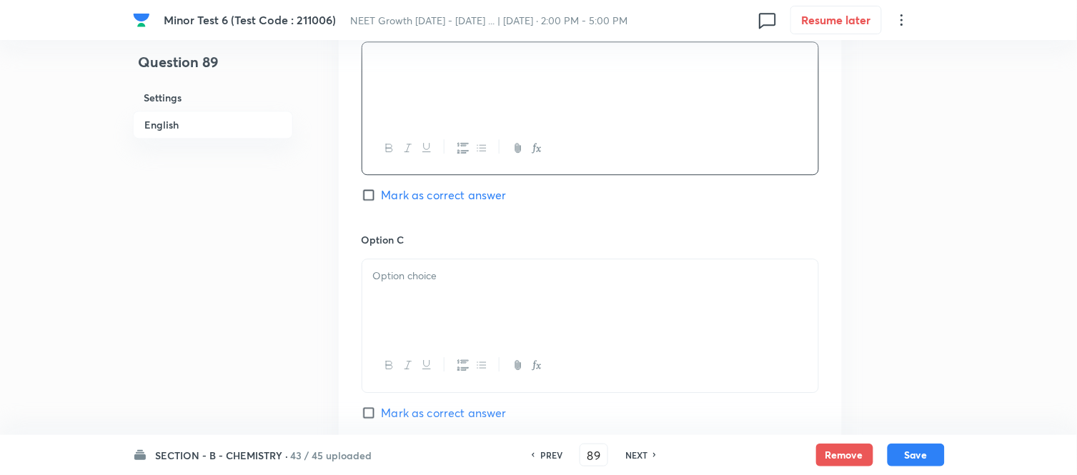
scroll to position [953, 0]
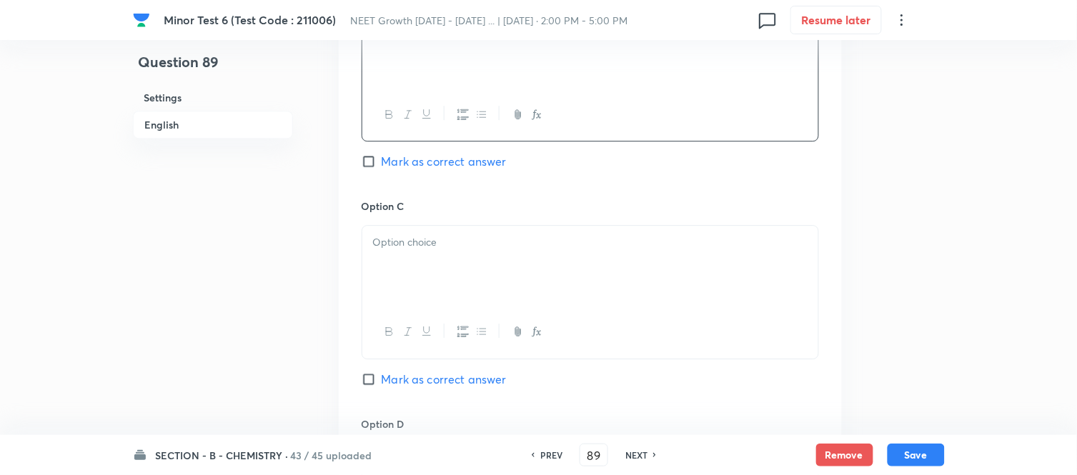
click at [526, 252] on div at bounding box center [590, 266] width 456 height 80
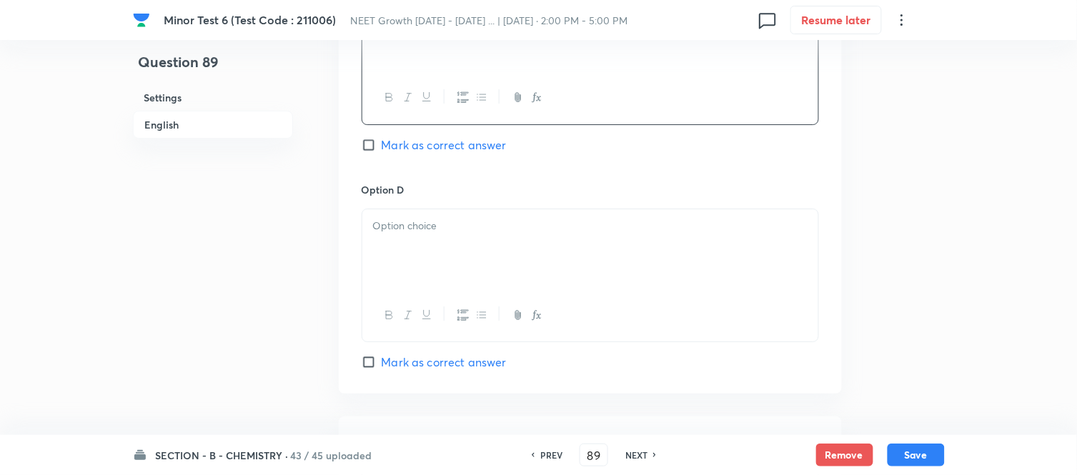
scroll to position [1191, 0]
click at [511, 232] on div at bounding box center [590, 246] width 456 height 80
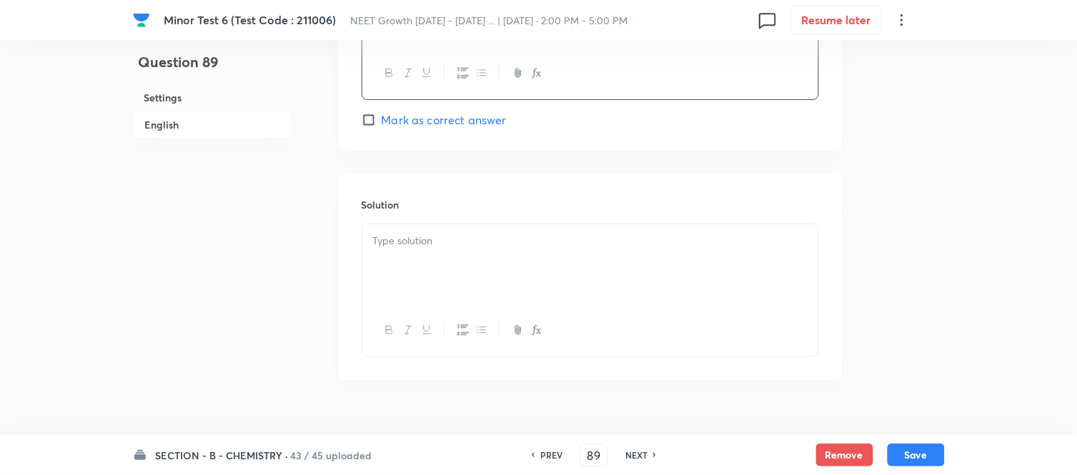
click at [490, 260] on div at bounding box center [590, 264] width 456 height 80
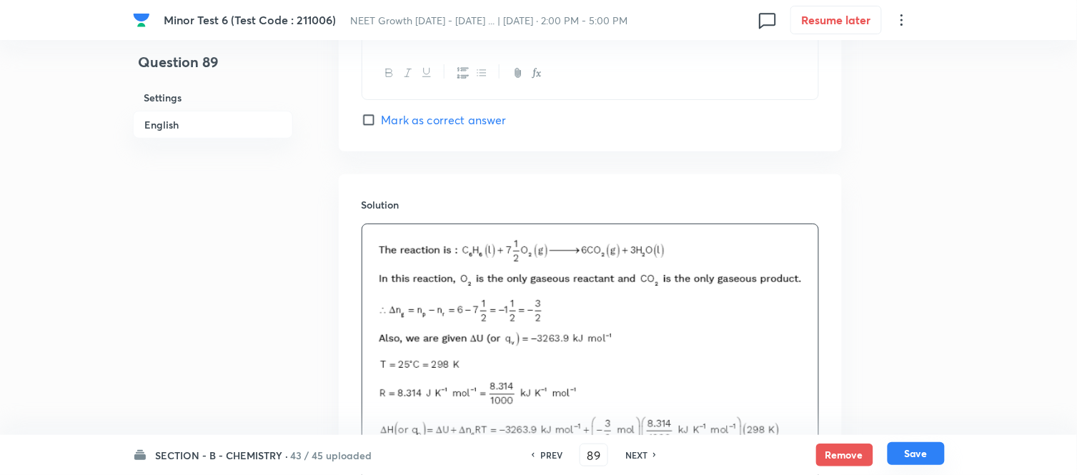
click at [914, 458] on button "Save" at bounding box center [916, 454] width 57 height 23
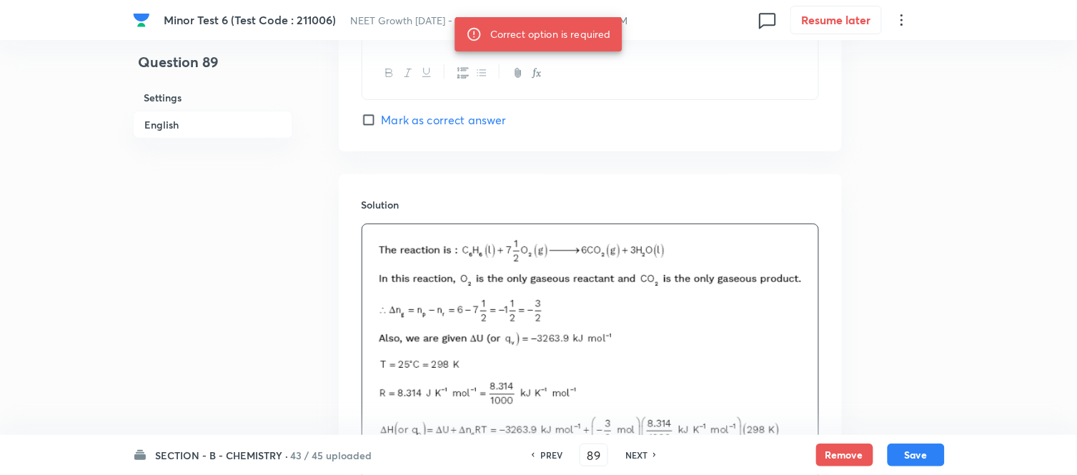
click at [167, 123] on h6 "English" at bounding box center [213, 125] width 160 height 28
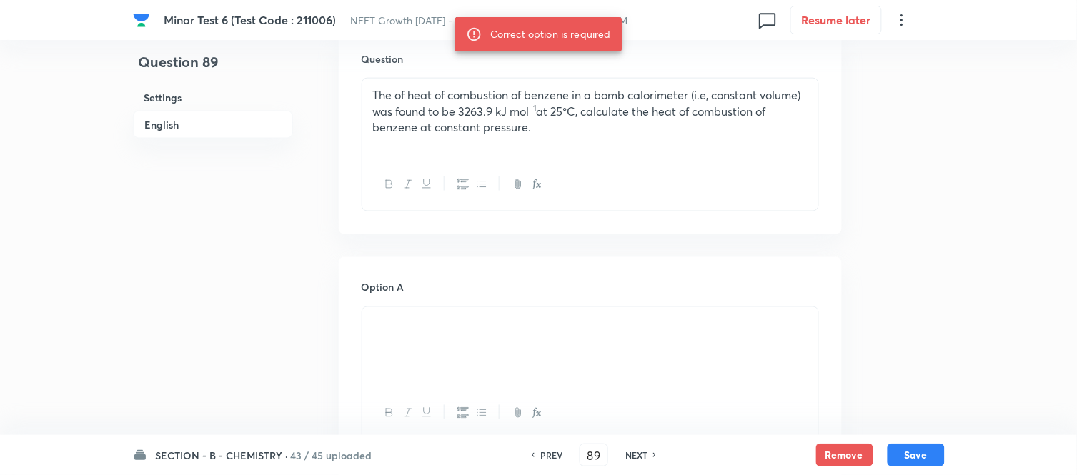
scroll to position [527, 0]
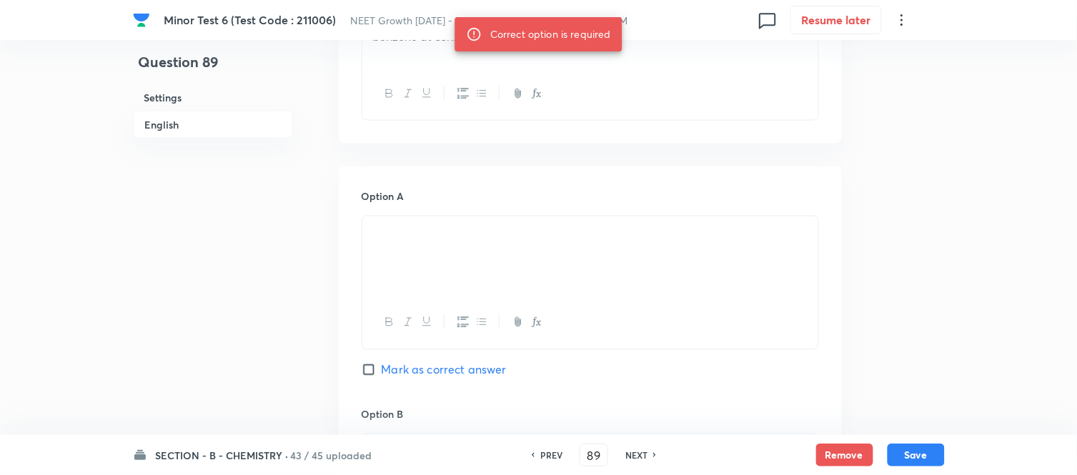
click at [373, 368] on input "Mark as correct answer" at bounding box center [372, 370] width 20 height 14
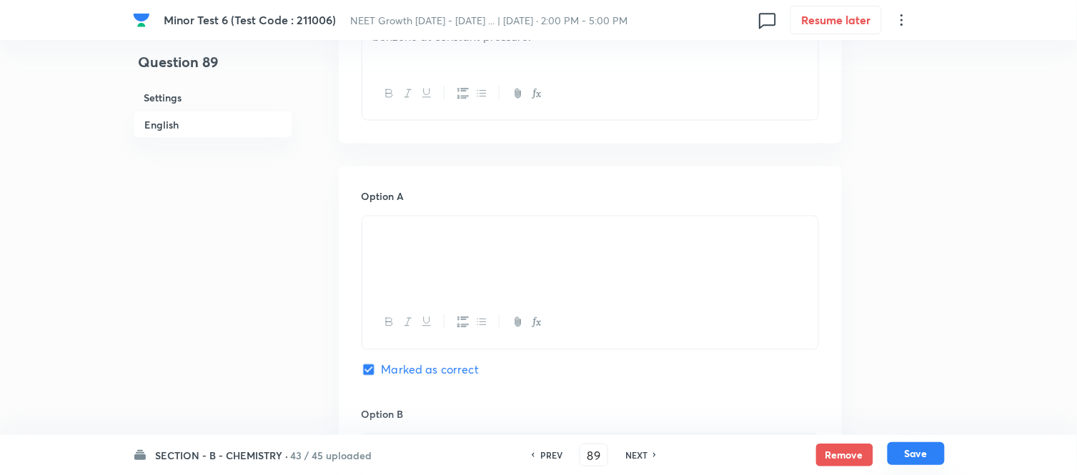
click at [923, 455] on button "Save" at bounding box center [916, 454] width 57 height 23
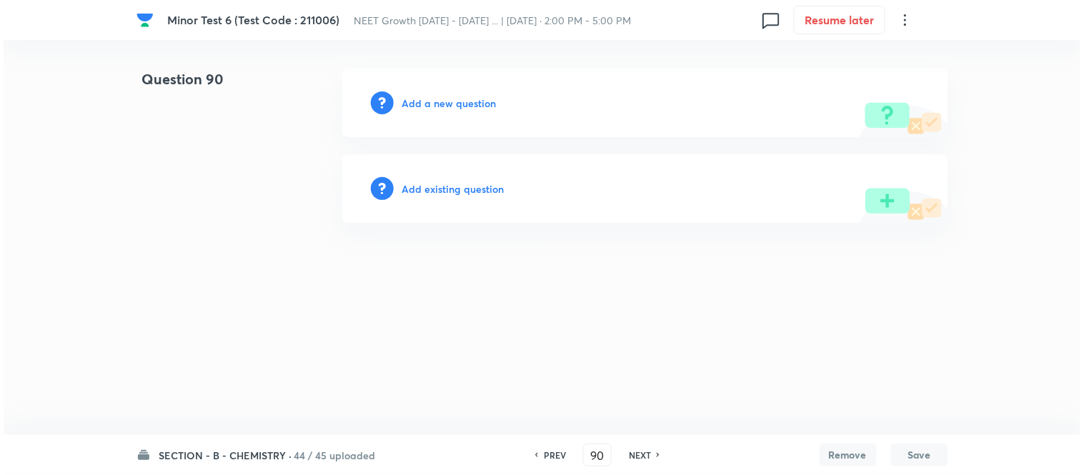
scroll to position [0, 0]
click at [444, 103] on h6 "Add a new question" at bounding box center [449, 103] width 94 height 15
click at [444, 103] on h6 "Choose a question type" at bounding box center [457, 103] width 110 height 15
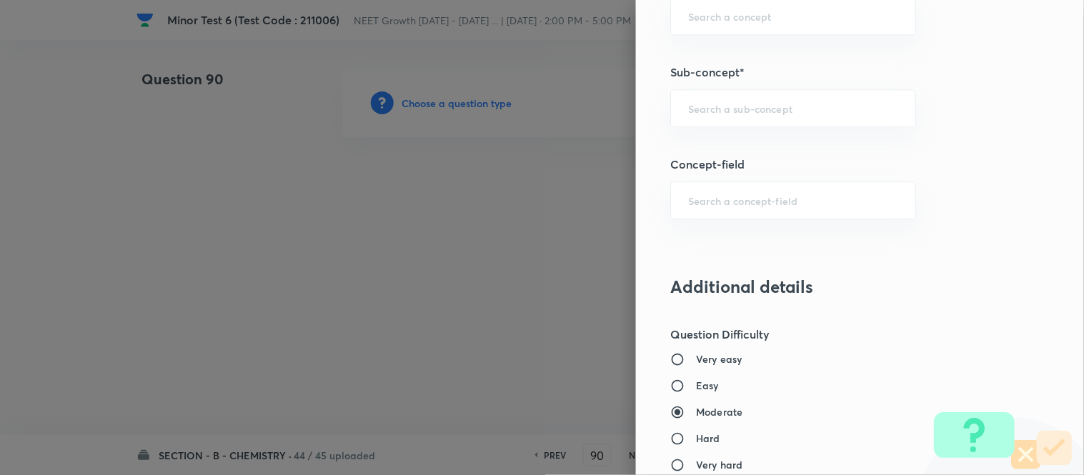
scroll to position [967, 0]
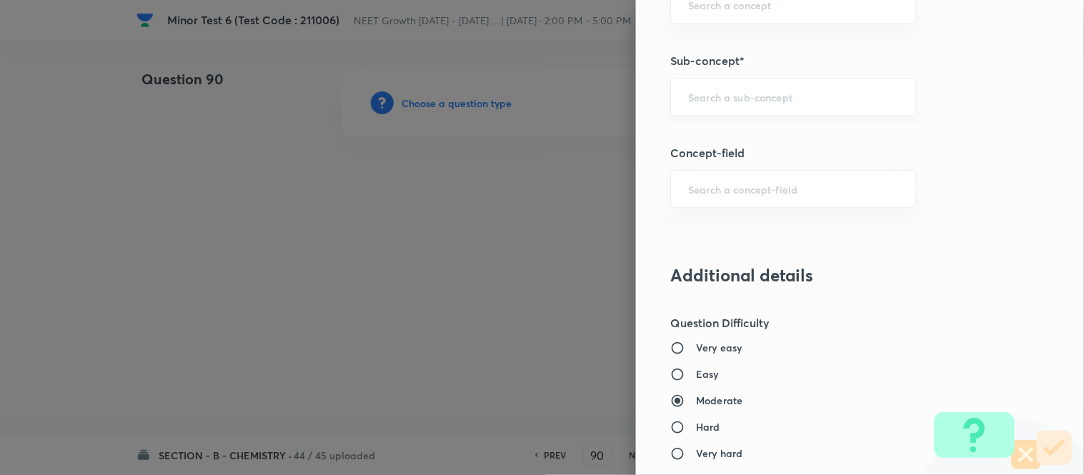
click at [736, 94] on input "text" at bounding box center [793, 97] width 210 height 14
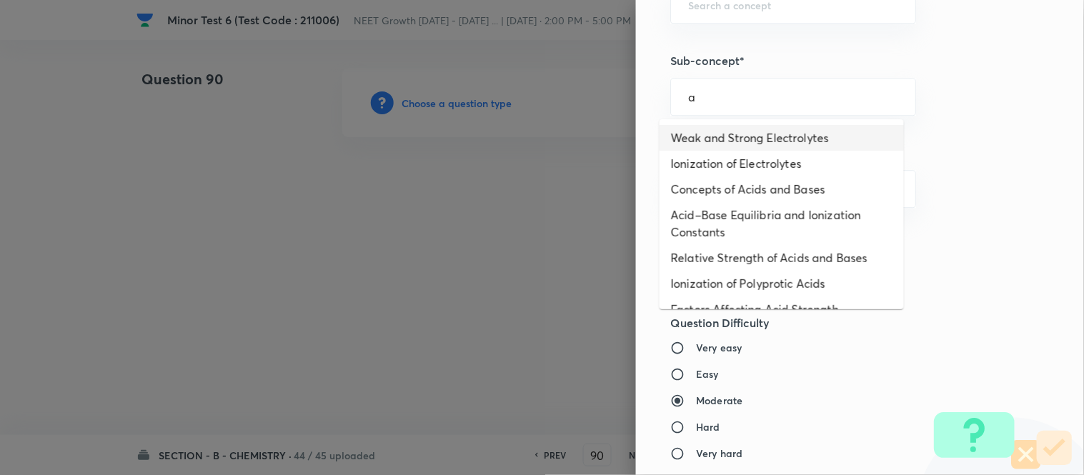
click at [716, 138] on li "Weak and Strong Electrolytes" at bounding box center [782, 138] width 244 height 26
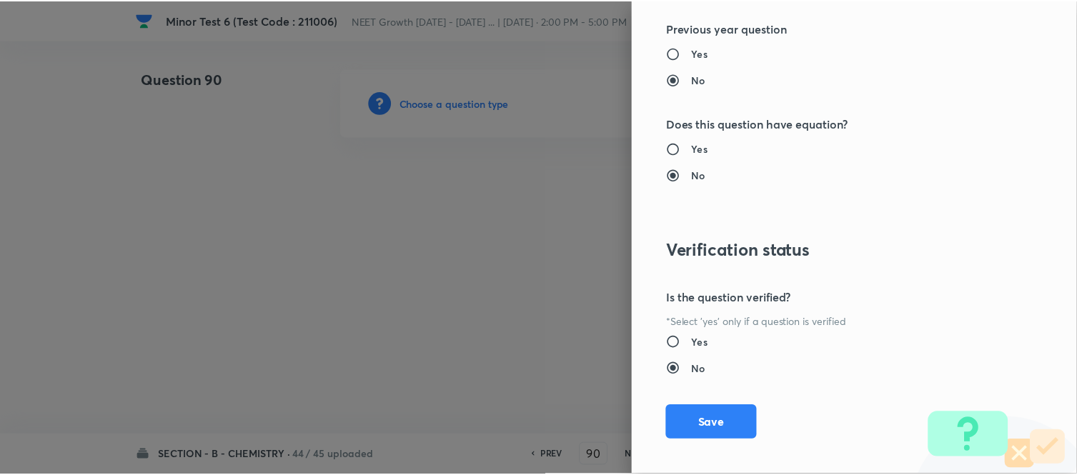
scroll to position [1569, 0]
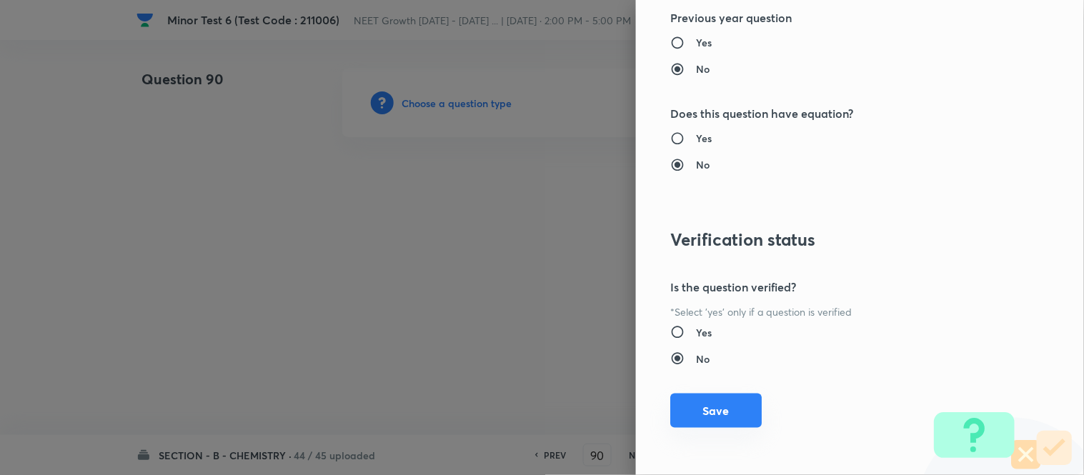
click at [704, 410] on button "Save" at bounding box center [717, 411] width 92 height 34
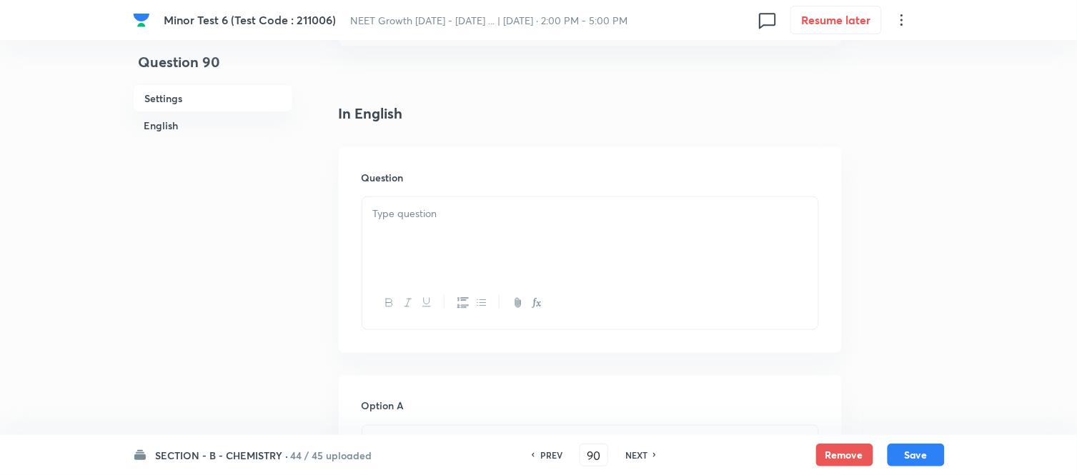
scroll to position [397, 0]
click at [580, 150] on div at bounding box center [590, 158] width 456 height 80
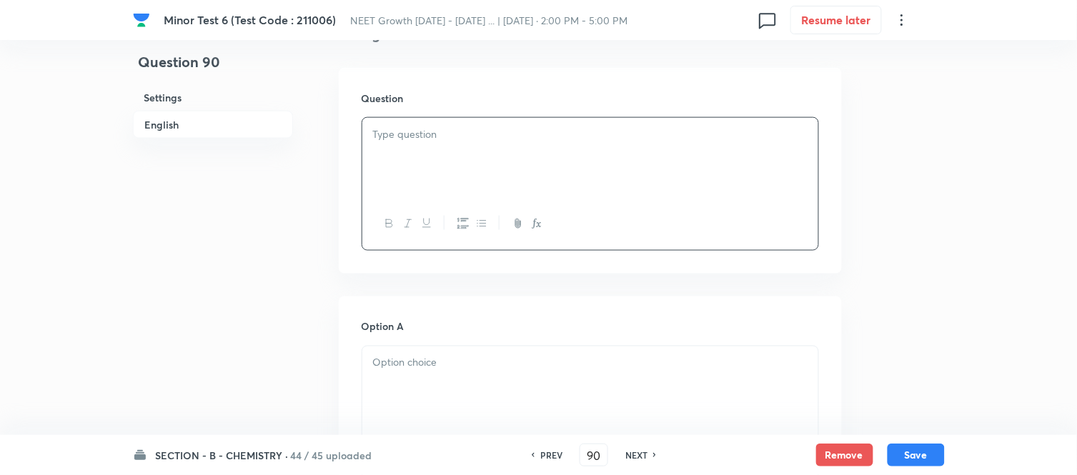
click at [451, 141] on p at bounding box center [590, 135] width 435 height 16
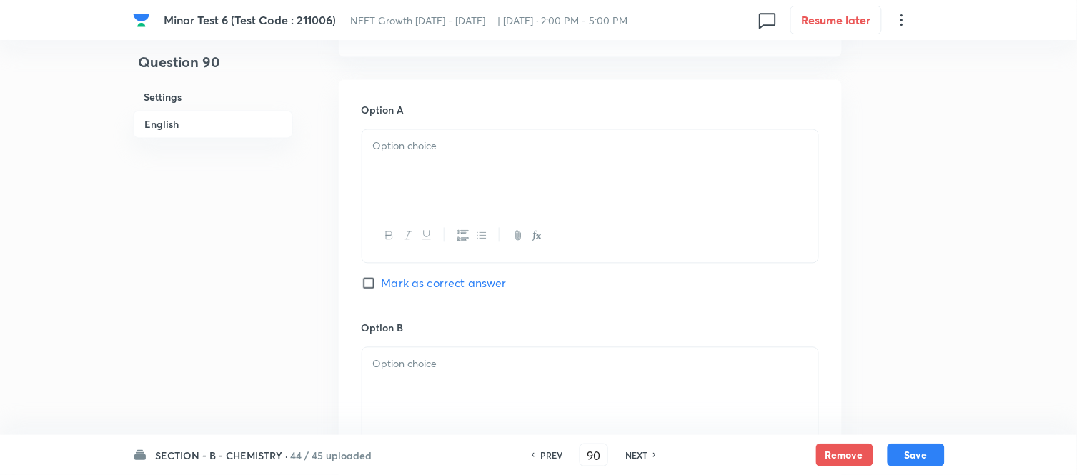
scroll to position [635, 0]
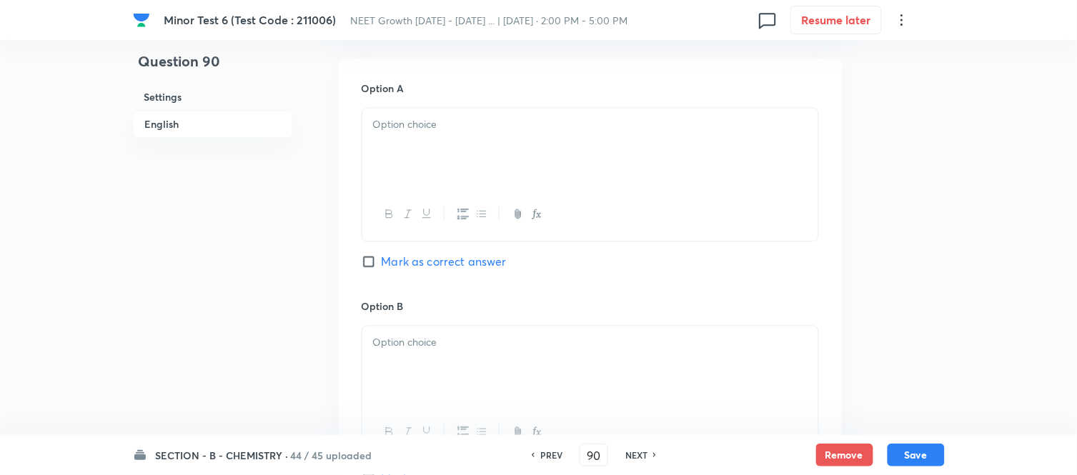
click at [504, 143] on div at bounding box center [590, 149] width 456 height 80
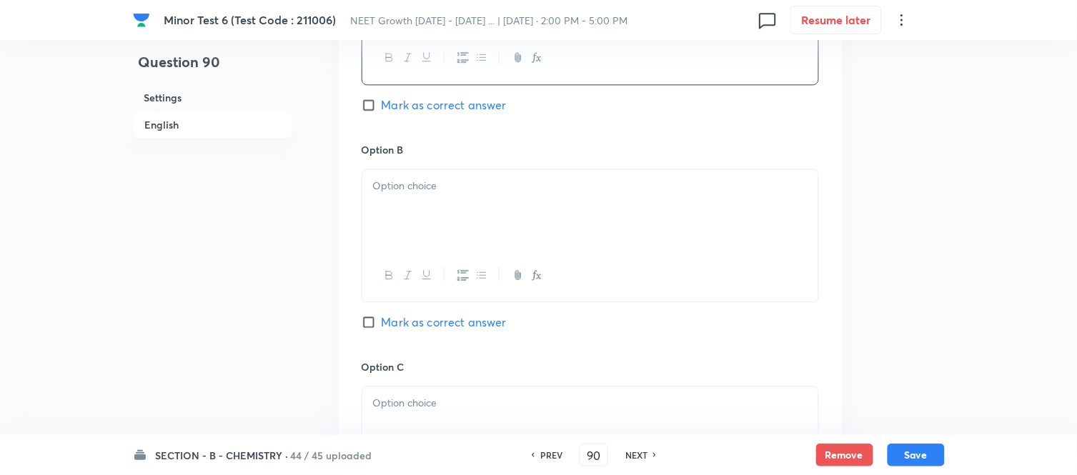
scroll to position [794, 0]
click at [518, 184] on p at bounding box center [590, 184] width 435 height 16
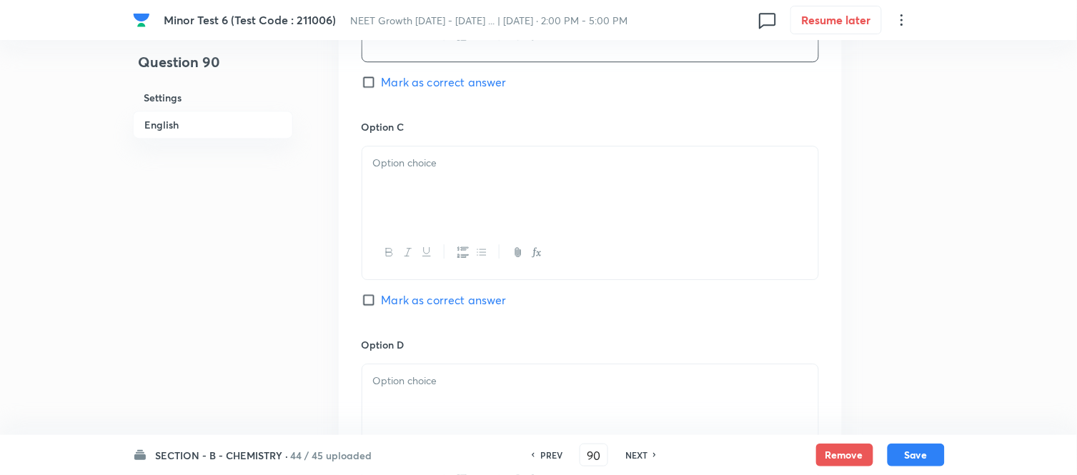
click at [491, 163] on p at bounding box center [590, 163] width 435 height 16
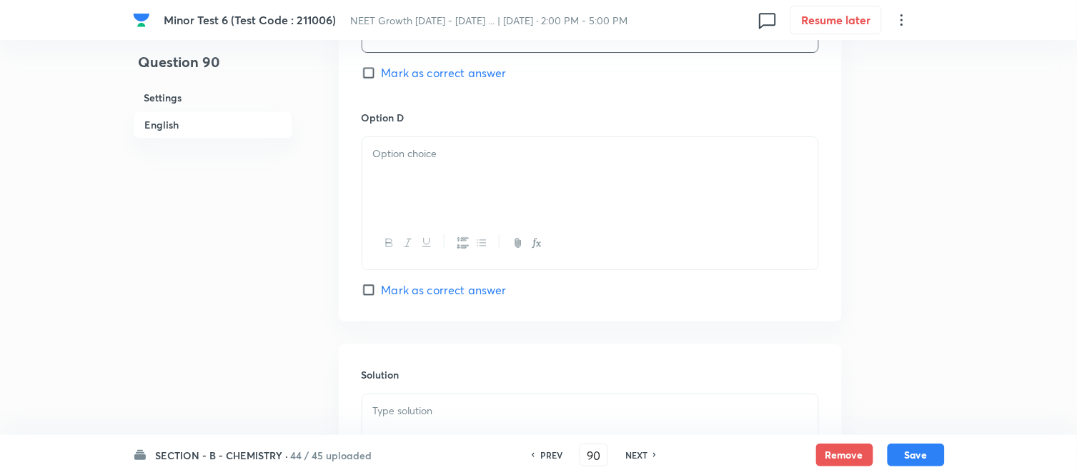
scroll to position [1270, 0]
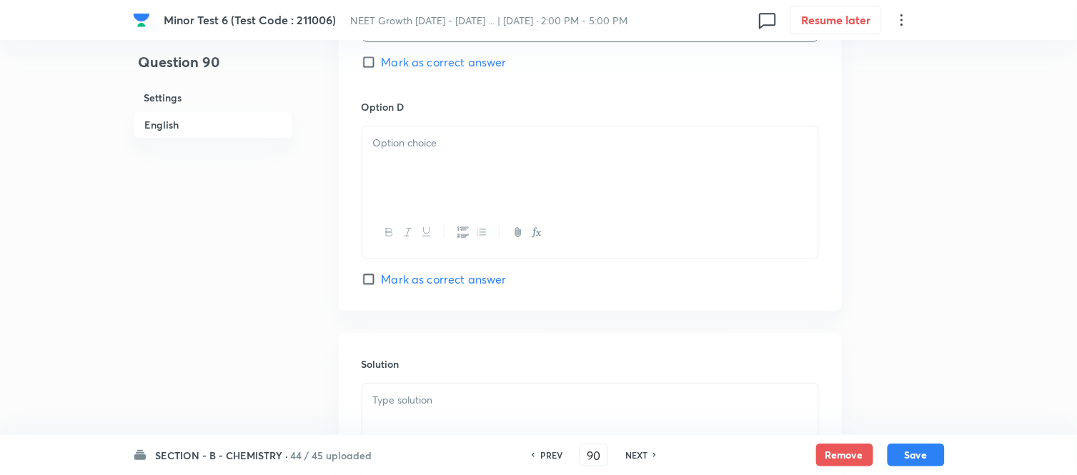
click at [483, 147] on p at bounding box center [590, 143] width 435 height 16
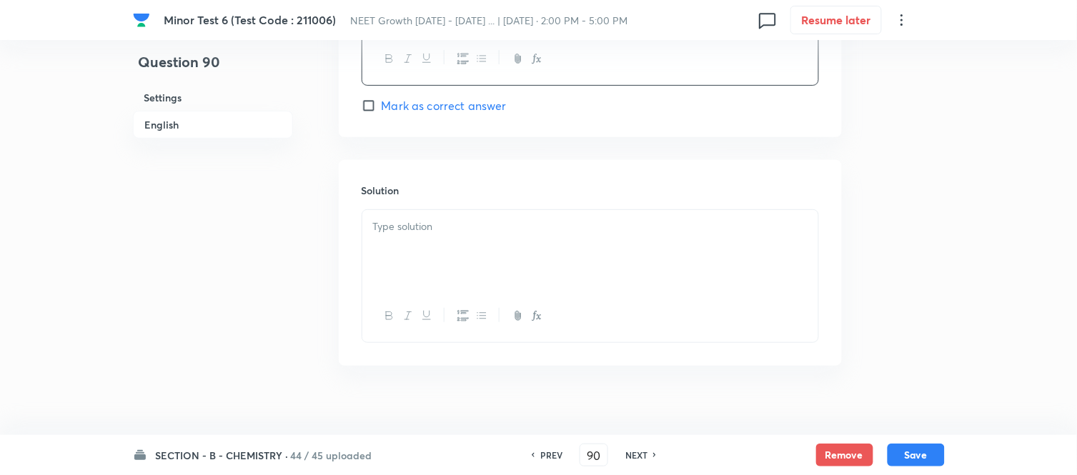
scroll to position [1463, 0]
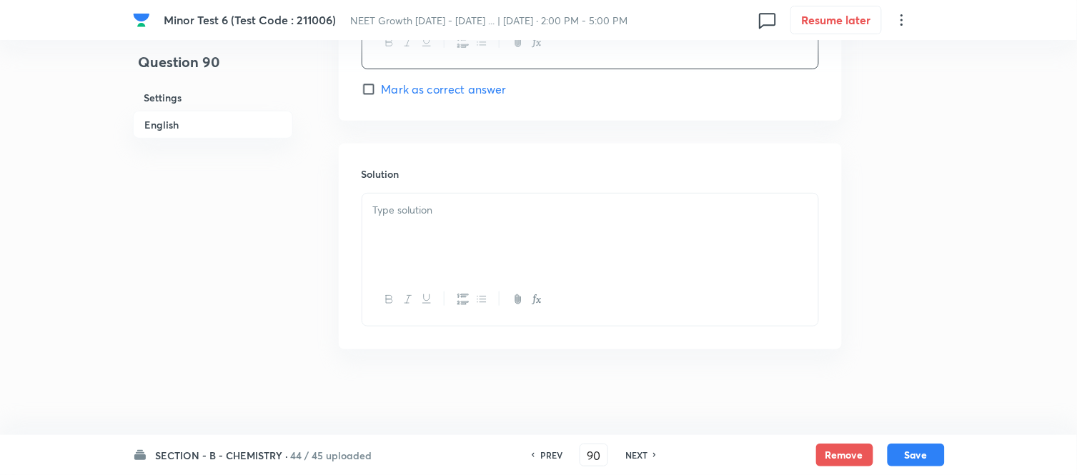
click at [484, 239] on div at bounding box center [590, 234] width 456 height 80
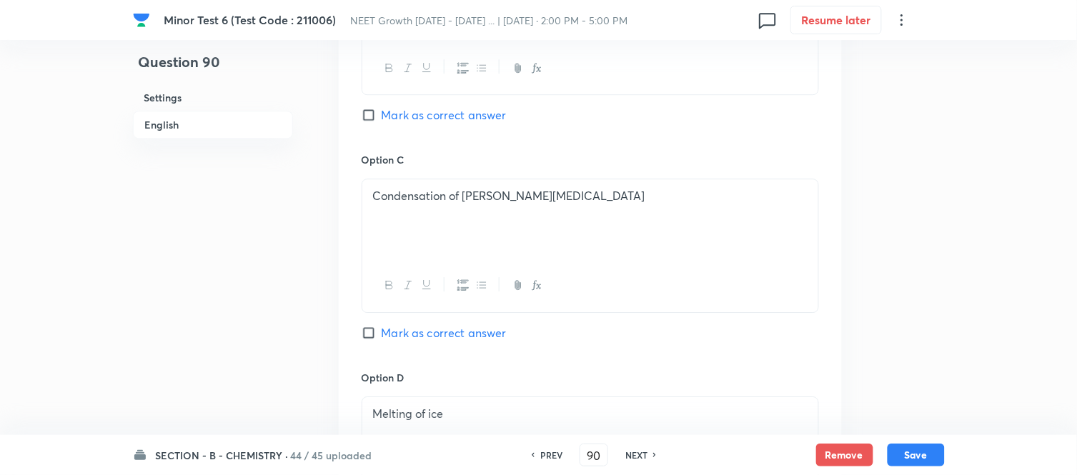
scroll to position [1004, 0]
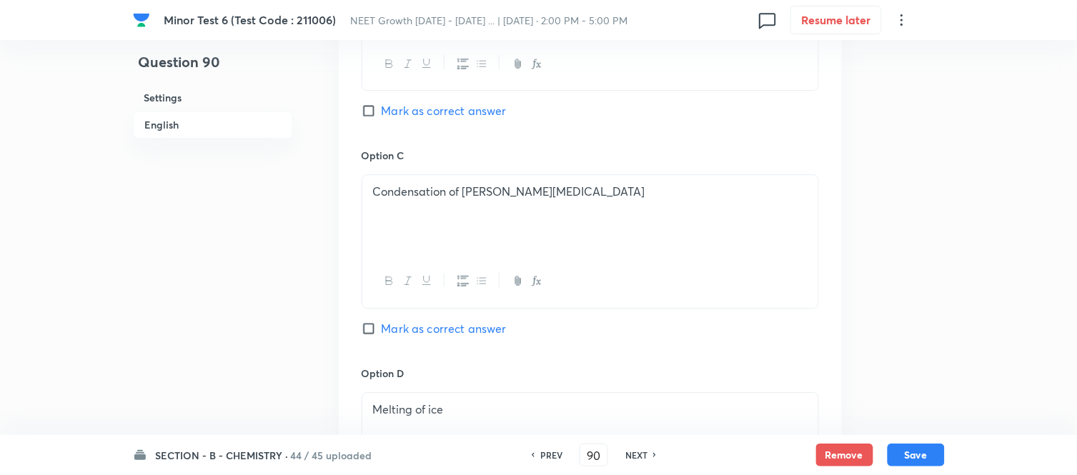
click at [372, 334] on input "Mark as correct answer" at bounding box center [372, 329] width 20 height 14
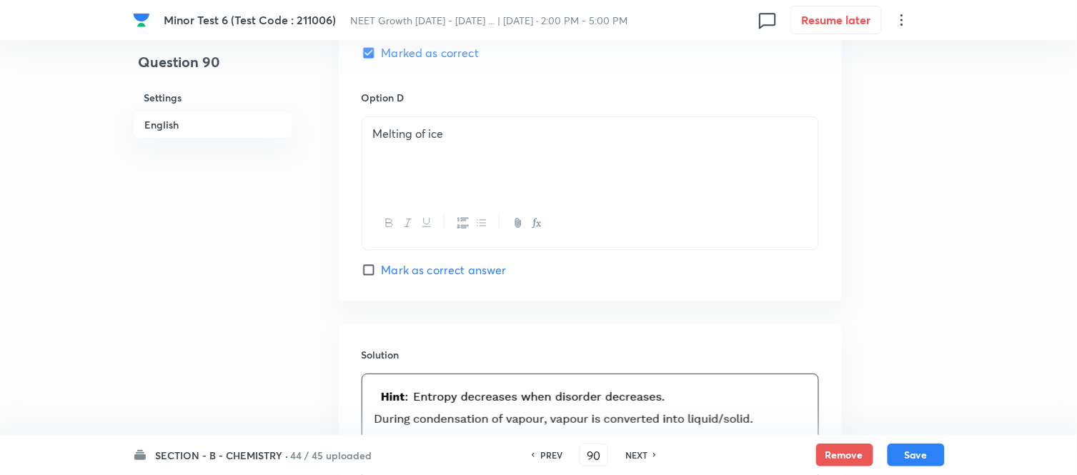
scroll to position [1481, 0]
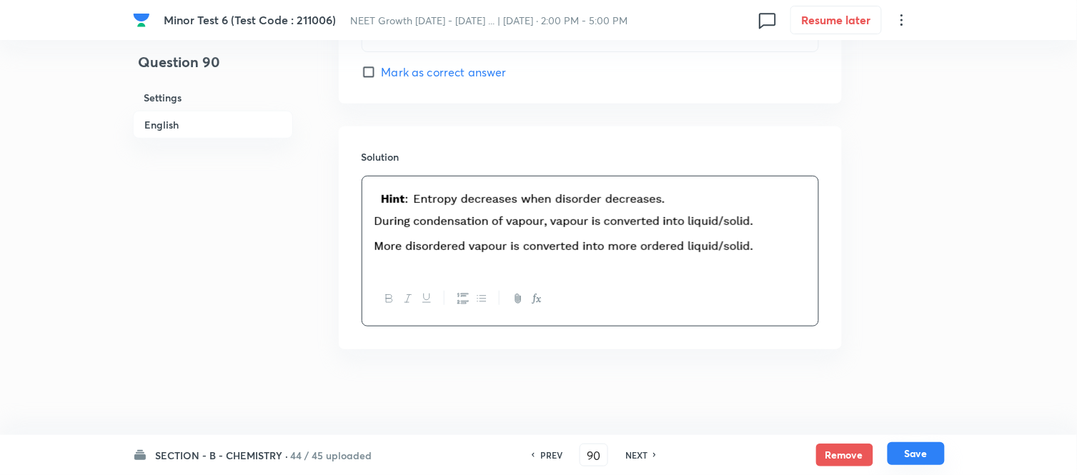
click at [915, 454] on button "Save" at bounding box center [916, 454] width 57 height 23
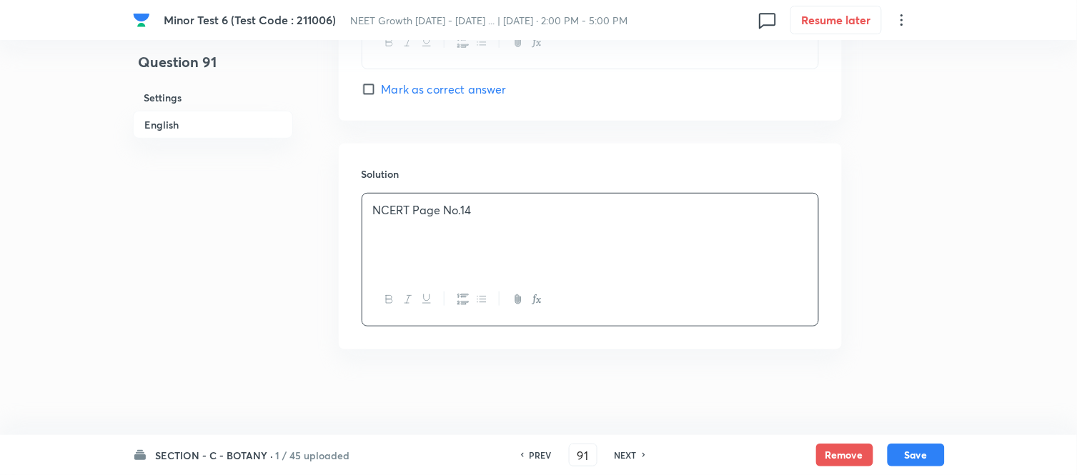
click at [489, 213] on p "NCERT Page No.14" at bounding box center [590, 210] width 435 height 16
click at [924, 452] on button "Save" at bounding box center [916, 454] width 57 height 23
